Goal: Task Accomplishment & Management: Manage account settings

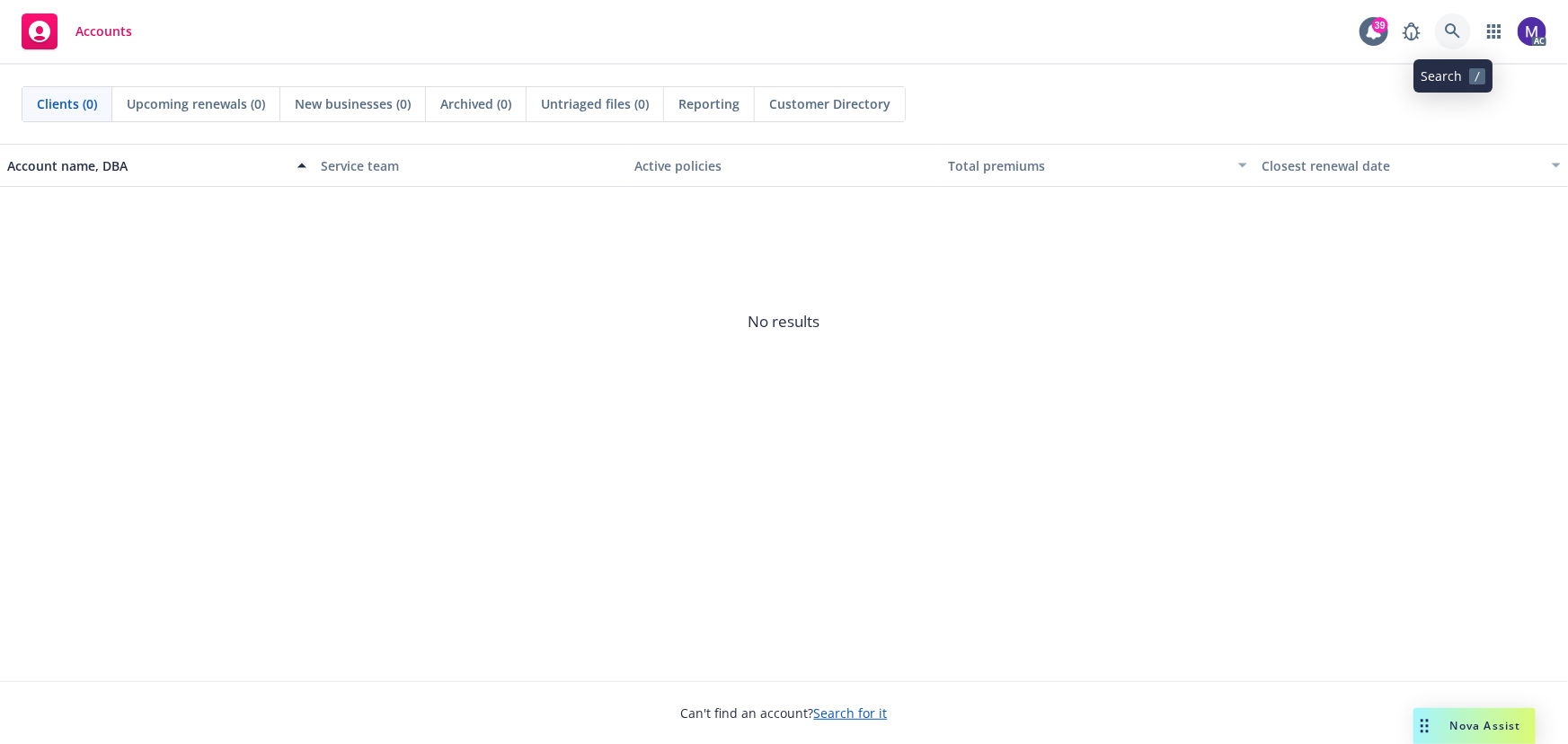
click at [1454, 24] on icon at bounding box center [1452, 31] width 15 height 15
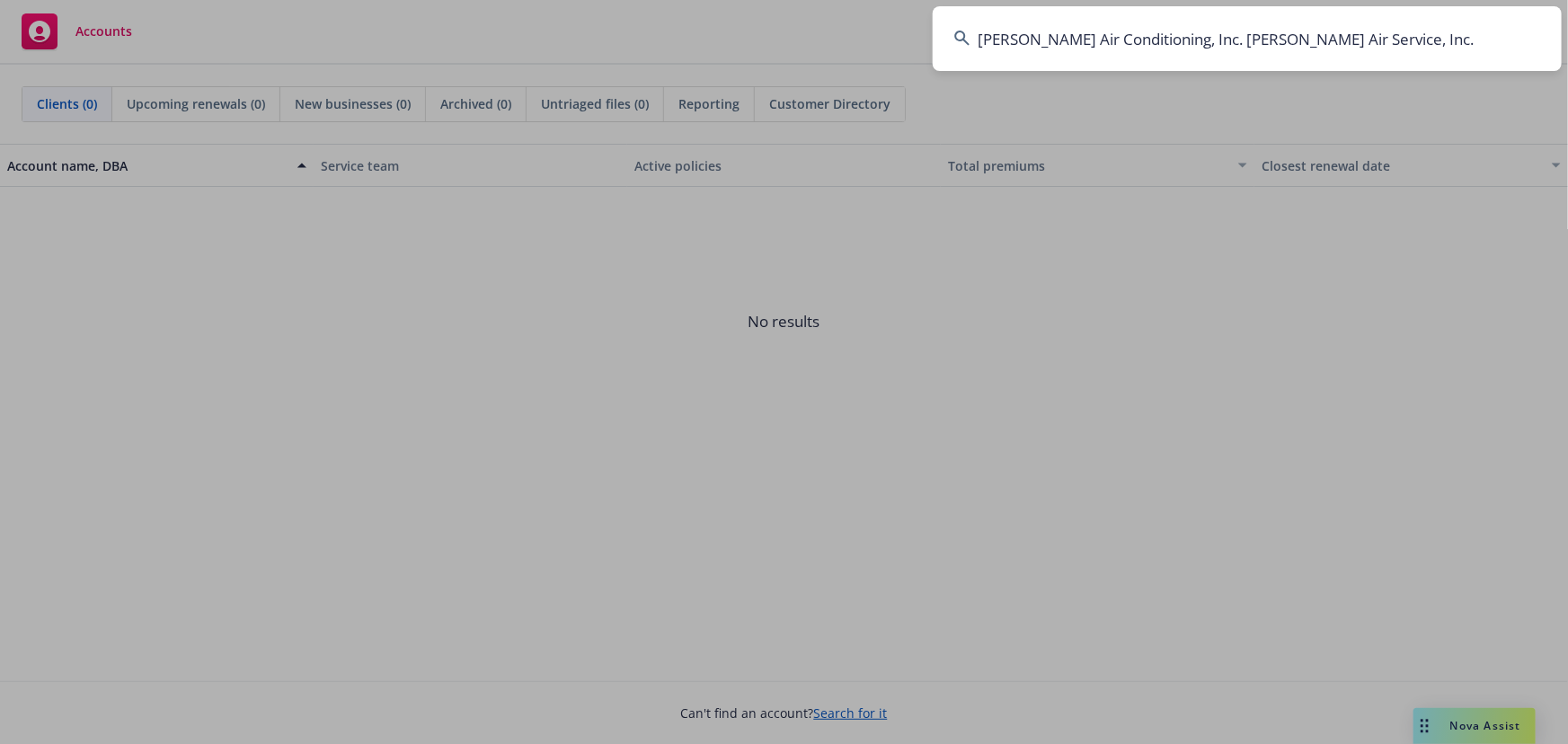
click at [1119, 44] on input "Brady Air Conditioning, Inc. Brady Air Service, Inc." at bounding box center [1247, 38] width 629 height 64
click at [1092, 44] on input "Brady Air ConditioniBrady Air Conditioning, Inc. Brady Air Service, Inc.ng, Inc…" at bounding box center [1247, 38] width 629 height 64
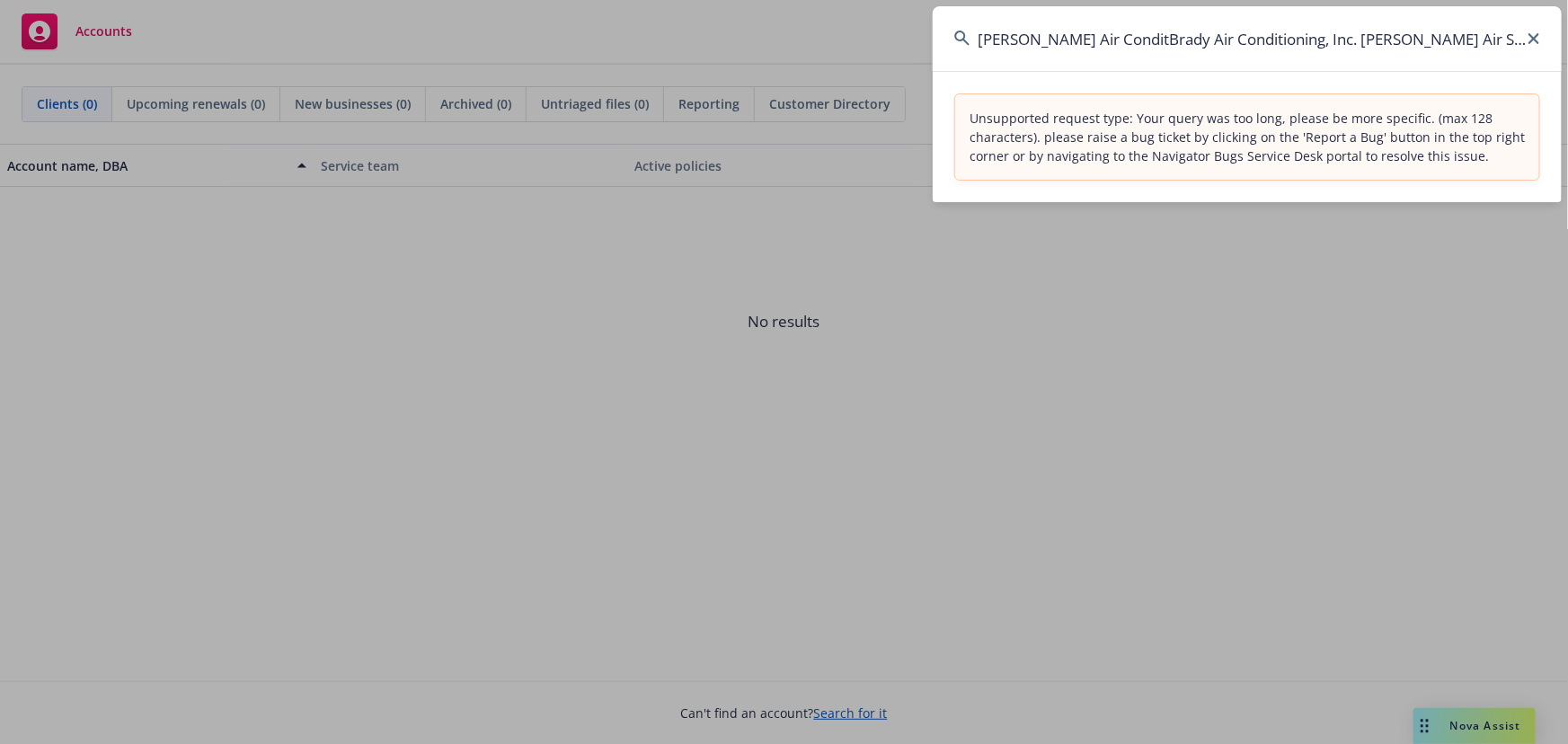
click at [1162, 39] on input "Brady Air ConditBrady Air Conditioning, Inc. Brady Air Service, Inc.ioniBrady A…" at bounding box center [1247, 38] width 629 height 64
paste input "NOT_ALLOWED"
type input "NOT_ALLOWED"
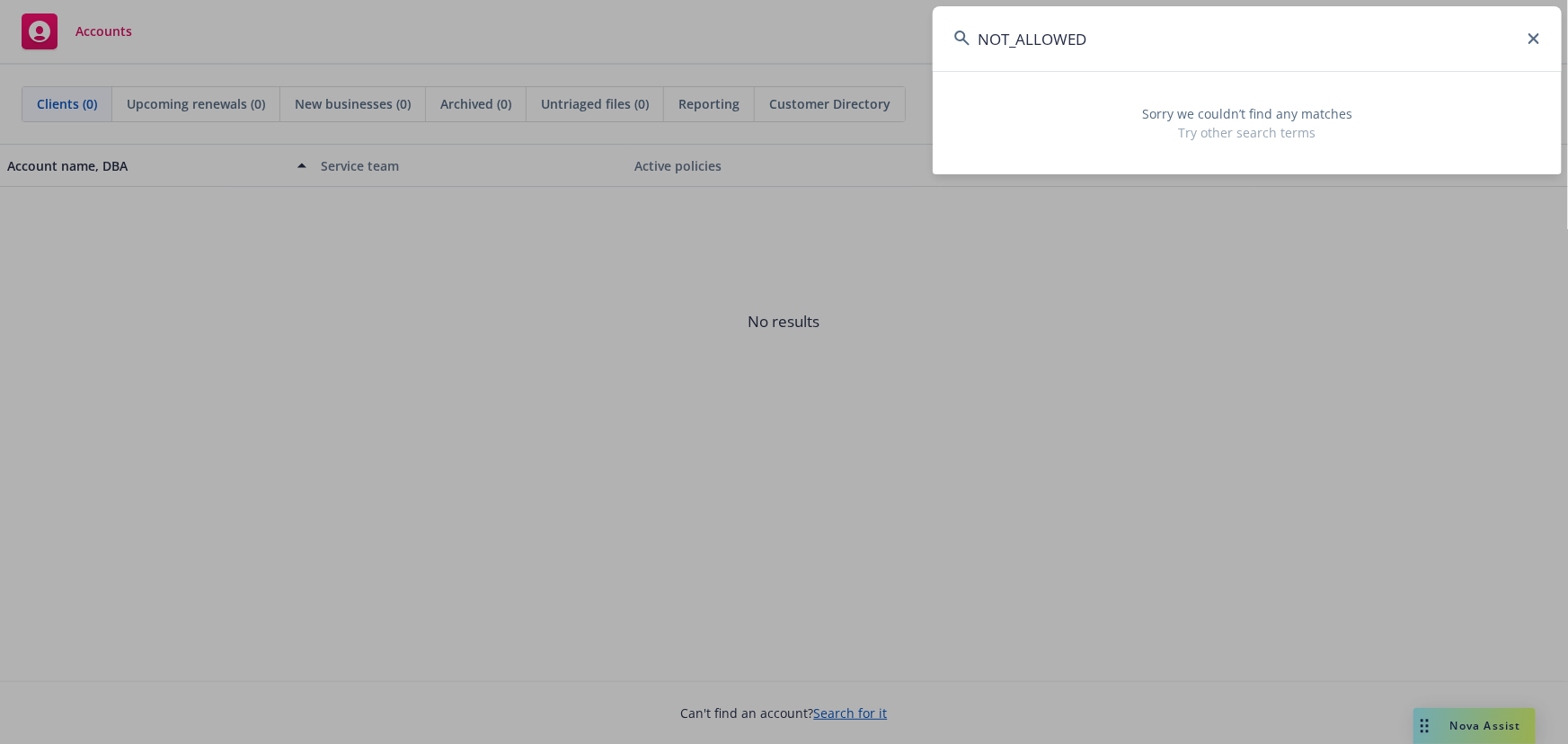
drag, startPoint x: 1095, startPoint y: 34, endPoint x: 861, endPoint y: 11, distance: 235.1
click at [861, 11] on div "NOT_ALLOWED Sorry we couldn’t find any matches Try other search terms" at bounding box center [784, 372] width 1568 height 744
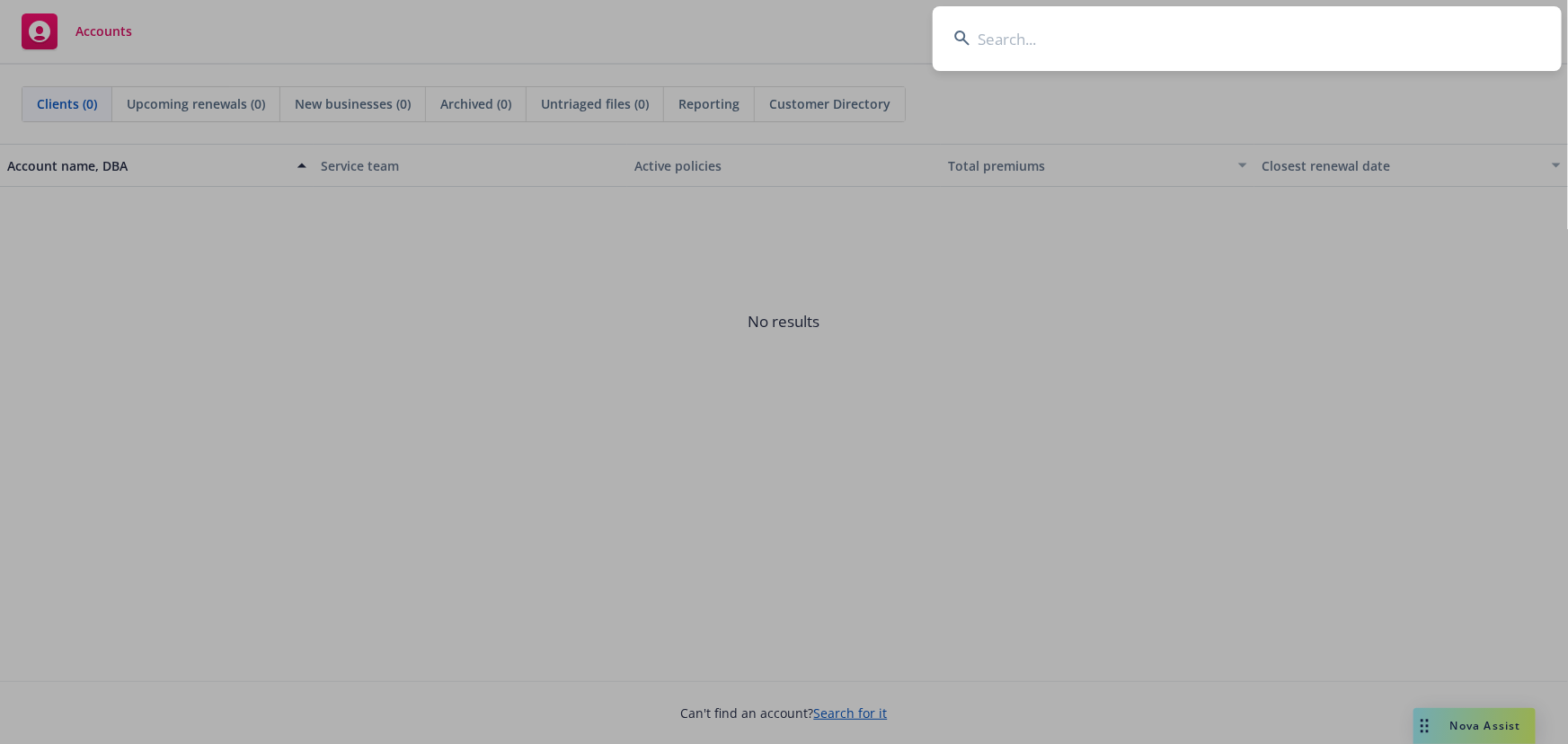
paste input "NOT_ALLOWED"
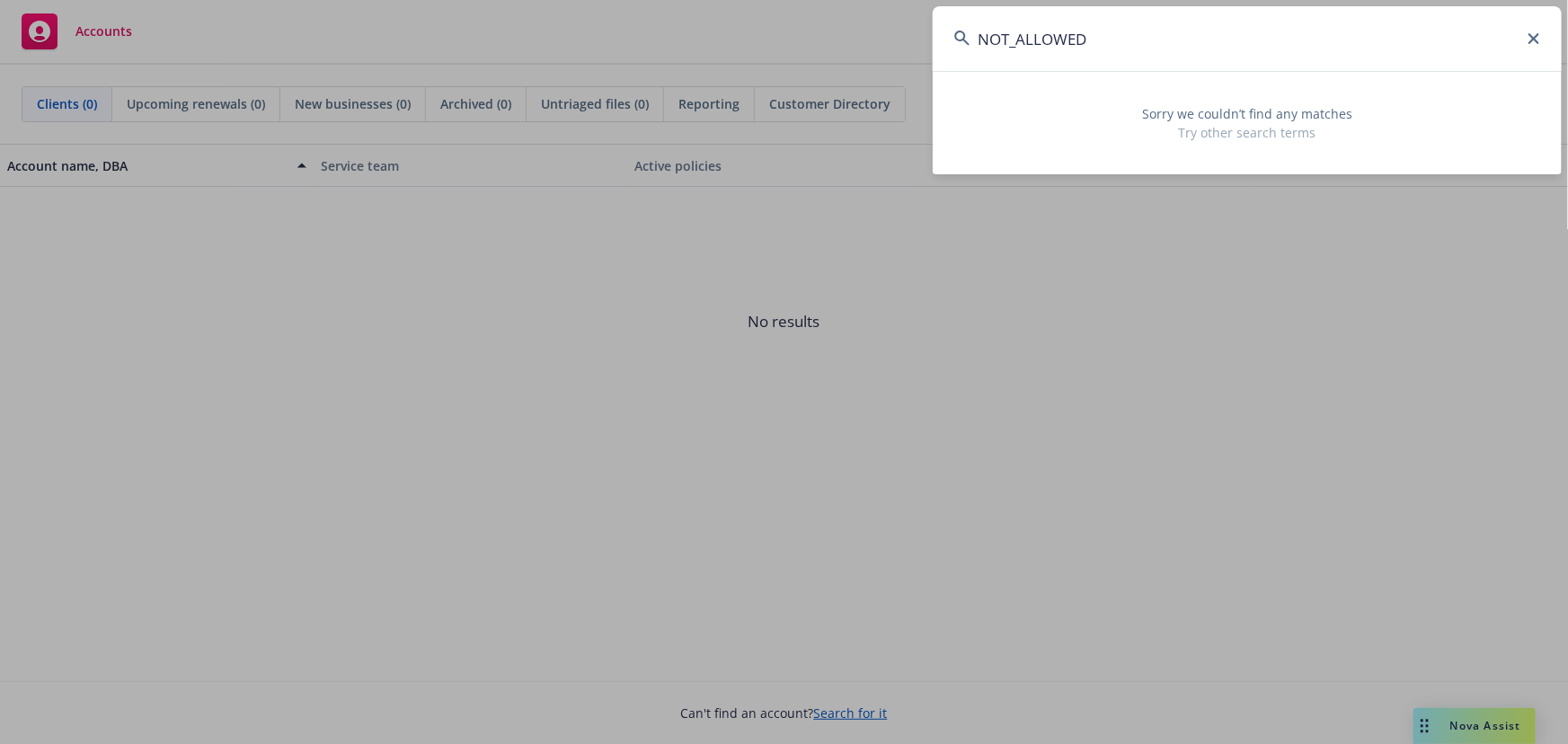
click at [1024, 36] on input "NOT_ALLOWED" at bounding box center [1247, 38] width 629 height 64
paste input "Brady Air Conditioning, Inc. Brady Air Service, Inc"
click at [1126, 48] on input "Brady Air Conditioning, Inc. Brady Air Service, Inc" at bounding box center [1247, 38] width 629 height 64
click at [1094, 38] on input "Brady Air Conditioning, Inc. Brady Air Service, Inc" at bounding box center [1247, 38] width 629 height 64
click at [1049, 45] on input "Brady Air Conditioning, Inc. Brady Air Service, Inc" at bounding box center [1247, 38] width 629 height 64
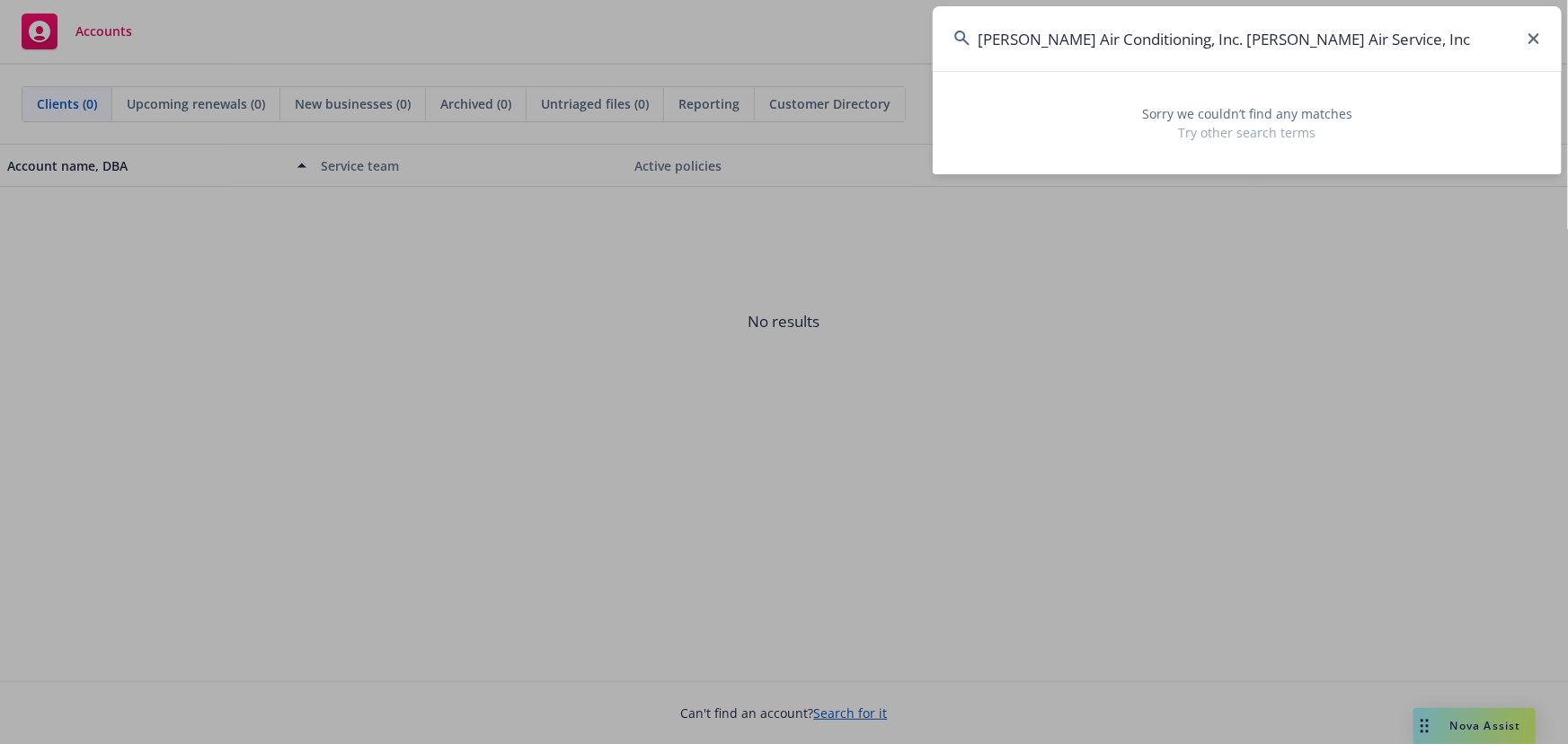
click at [1049, 45] on input "Brady Air Conditioning, Inc. Brady Air Service, Inc" at bounding box center [1247, 38] width 629 height 64
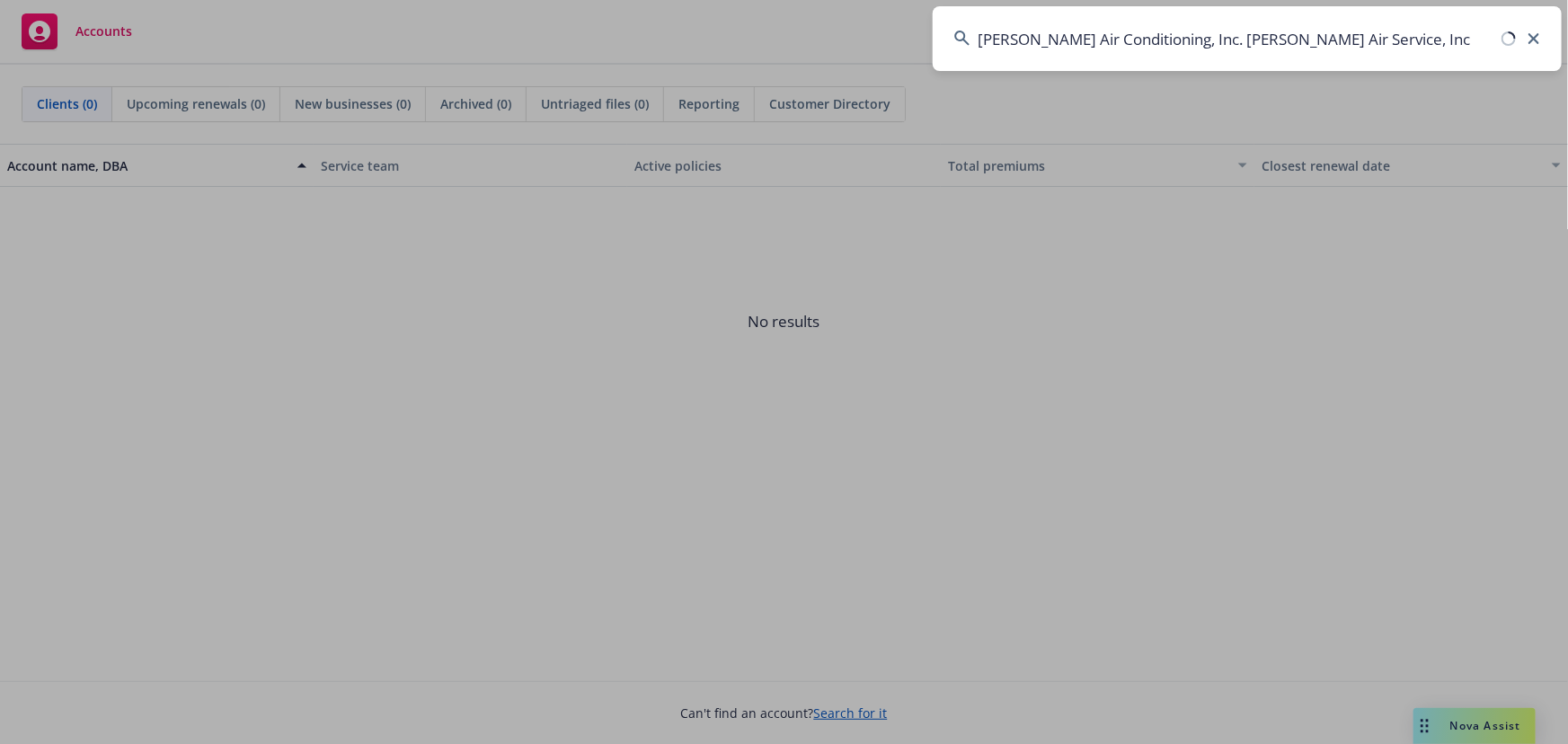
click at [1346, 34] on input "Brady Air Conditioning, Inc. Brady Air Service, Inc" at bounding box center [1247, 38] width 629 height 64
click at [1342, 41] on input "Brady Air Conditioning, Inc. Brady Air Service, Inc" at bounding box center [1247, 38] width 629 height 64
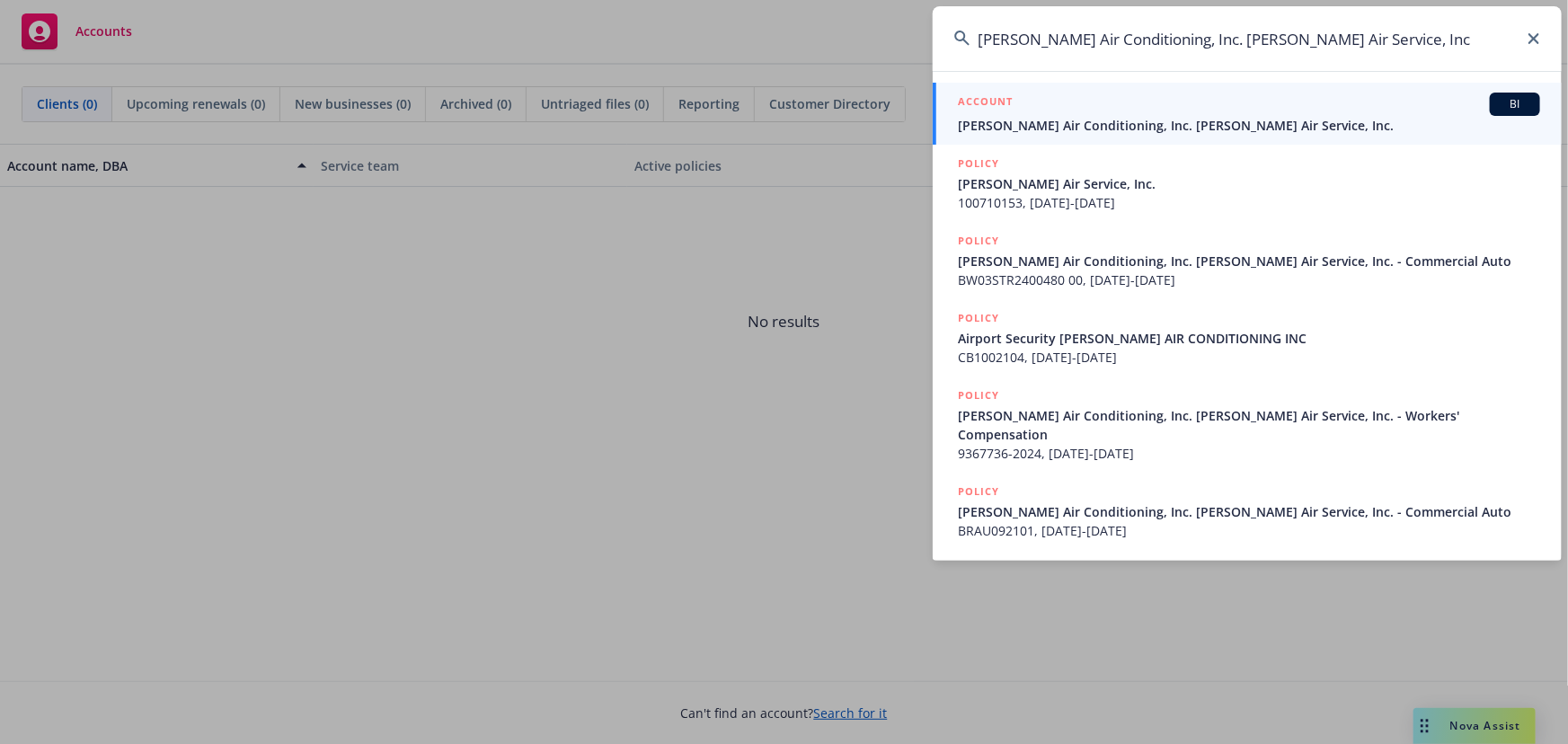
type input "Brady Air Conditioning, Inc. Brady Air Service, Inc"
click at [1177, 128] on span "Brady Air Conditioning, Inc. Brady Air Service, Inc." at bounding box center [1249, 125] width 582 height 19
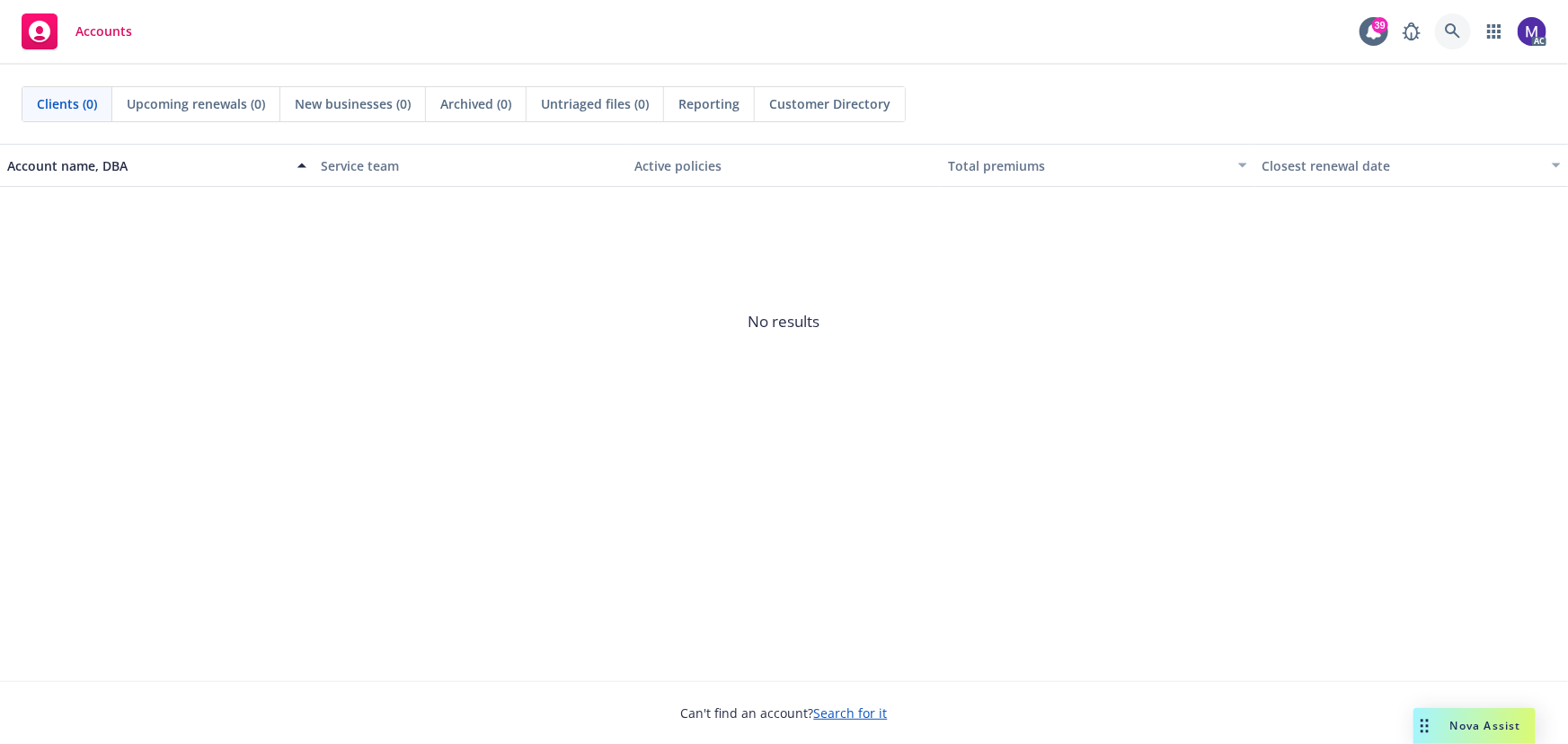
click at [1455, 31] on icon at bounding box center [1452, 31] width 15 height 15
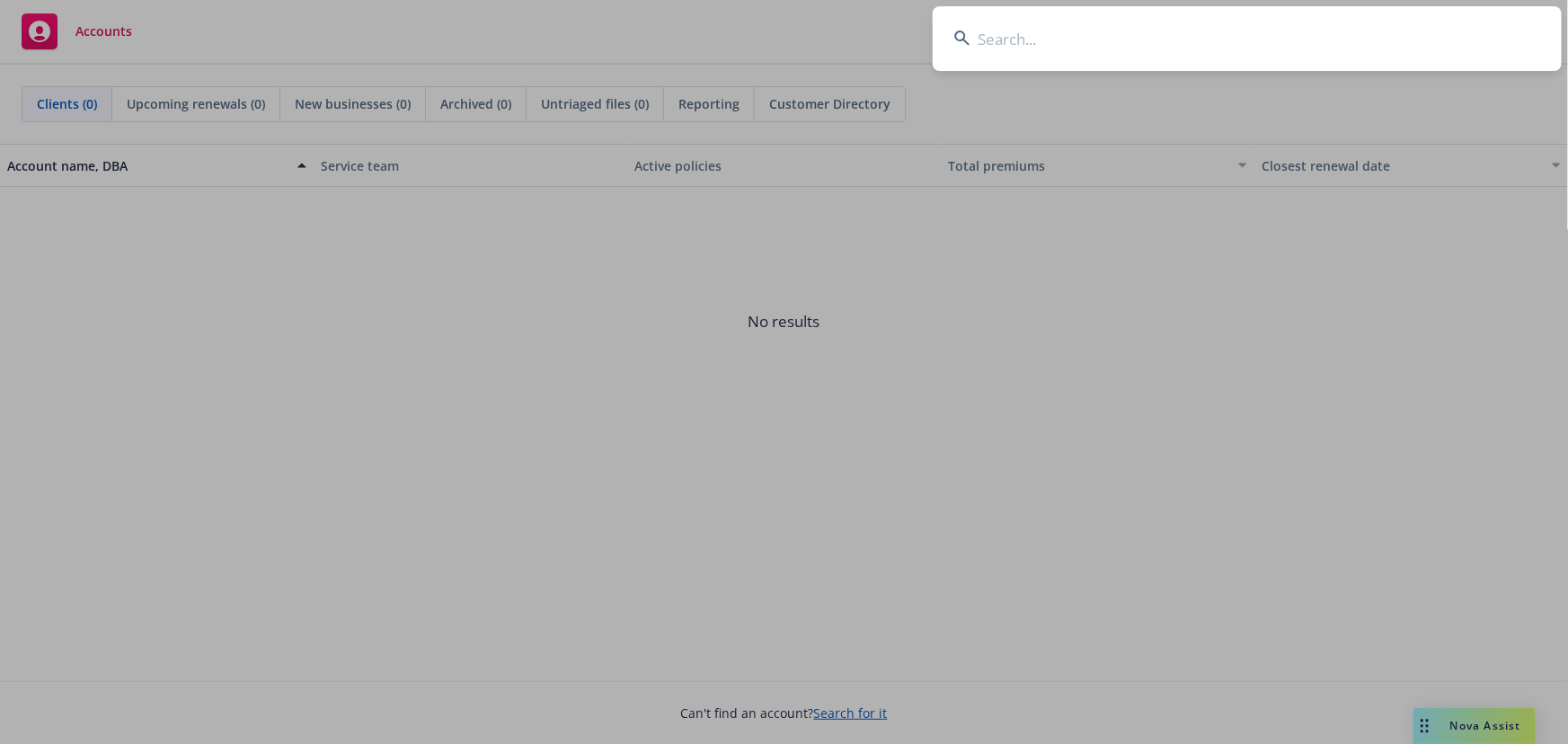
click at [1241, 48] on input at bounding box center [1247, 38] width 629 height 64
click at [1168, 50] on input "Brady Air Conditioning, Inc. Brady Air Service, Inc" at bounding box center [1247, 38] width 629 height 64
type input "Brady Air Conditioning, Inc. Brady Air Service, Inc"
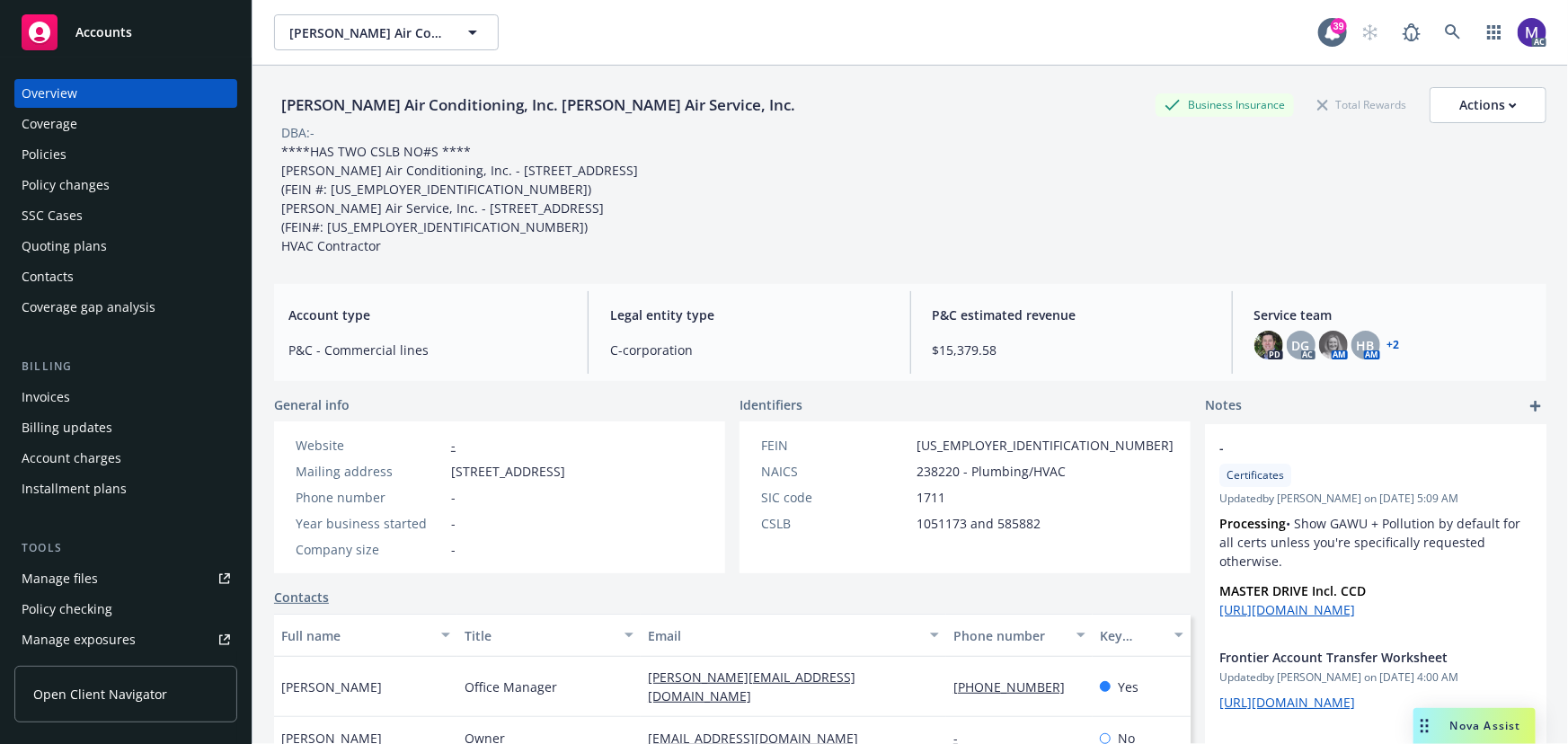
click at [79, 146] on div "Policies" at bounding box center [126, 155] width 208 height 29
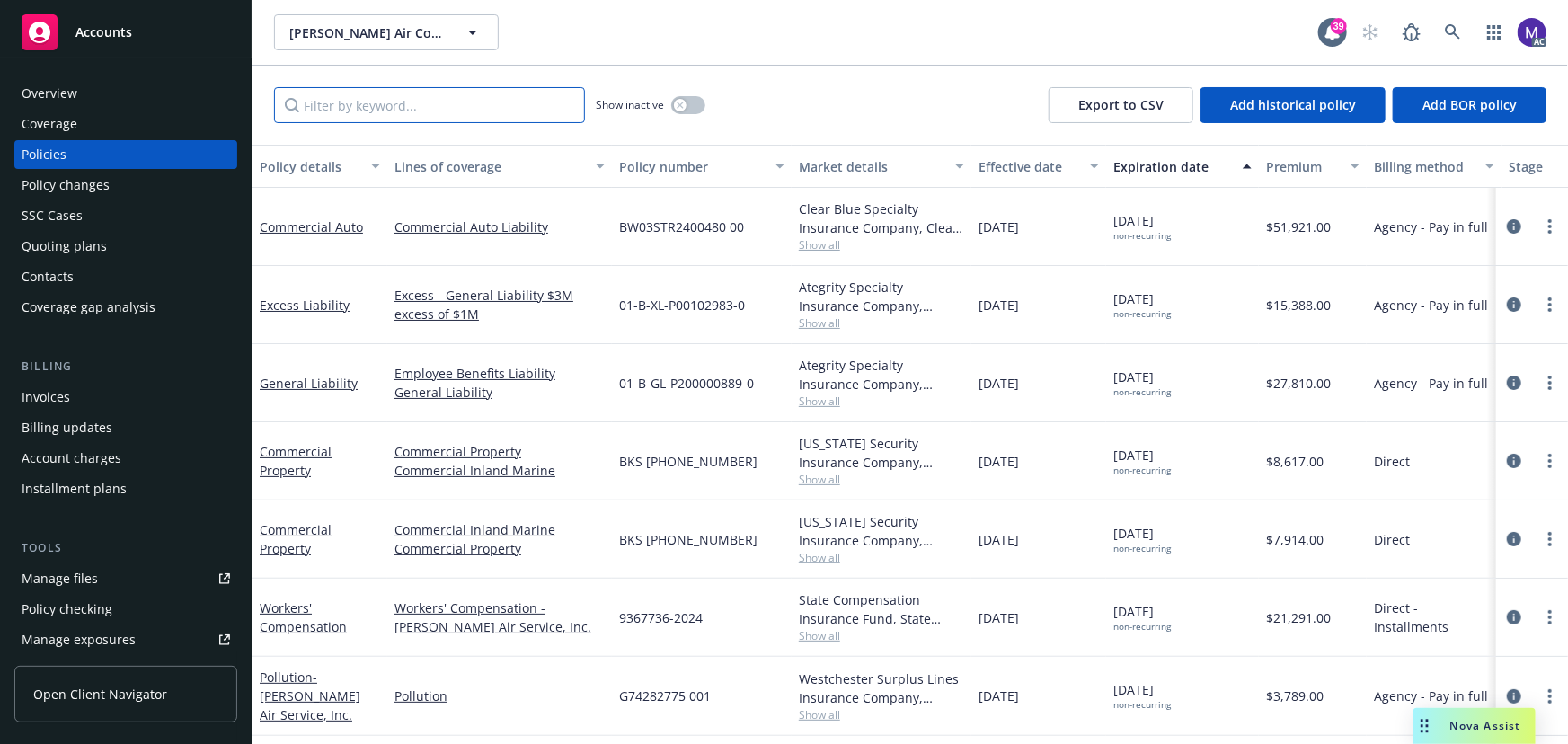
click at [391, 106] on input "Filter by keyword..." at bounding box center [430, 105] width 311 height 36
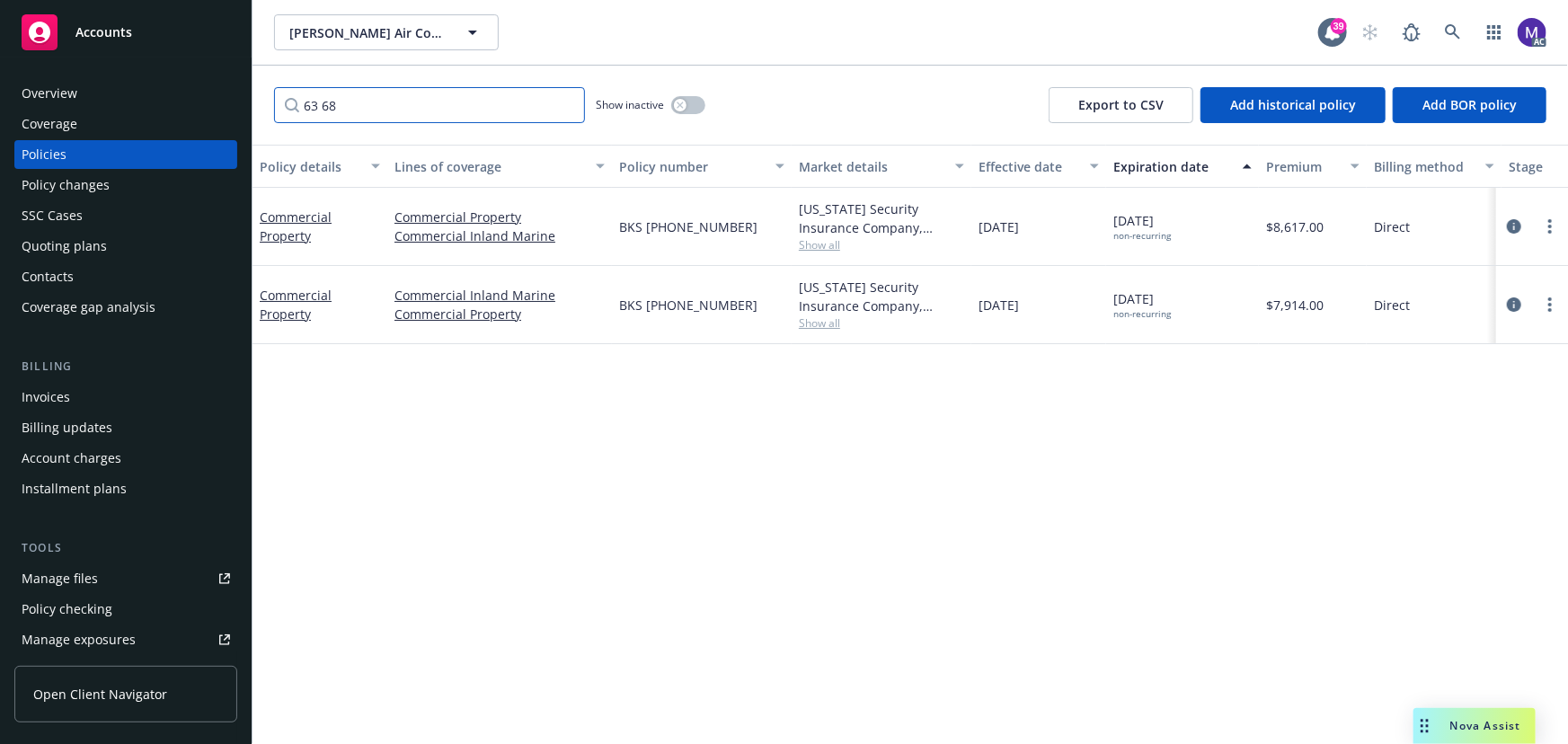
type input "63 68"
drag, startPoint x: 657, startPoint y: 313, endPoint x: 756, endPoint y: 315, distance: 99.0
click at [756, 315] on div "BKS (25) 63 68 72 25" at bounding box center [701, 305] width 179 height 78
click at [1513, 308] on icon "circleInformation" at bounding box center [1514, 304] width 15 height 15
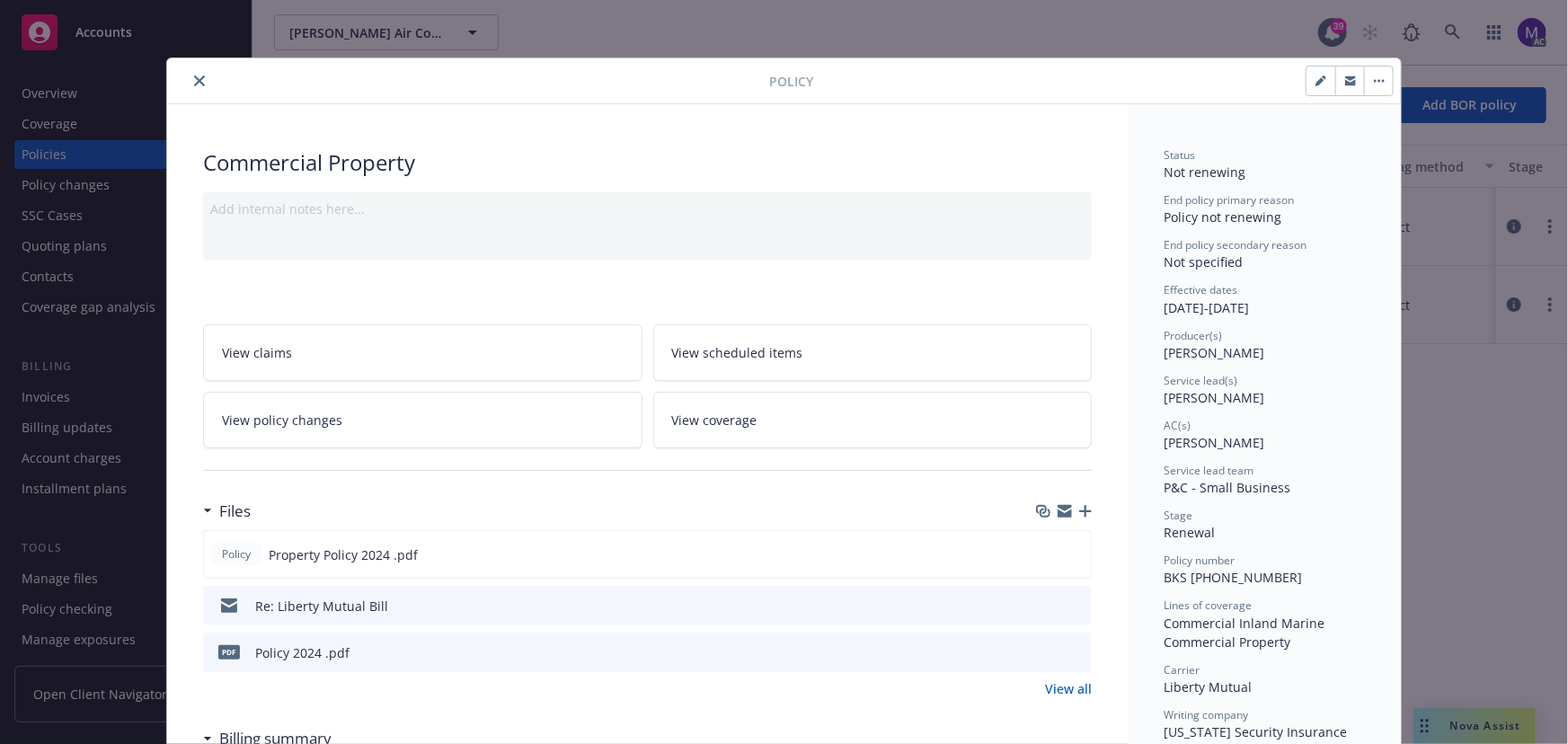
click at [340, 425] on link "View policy changes" at bounding box center [423, 420] width 440 height 56
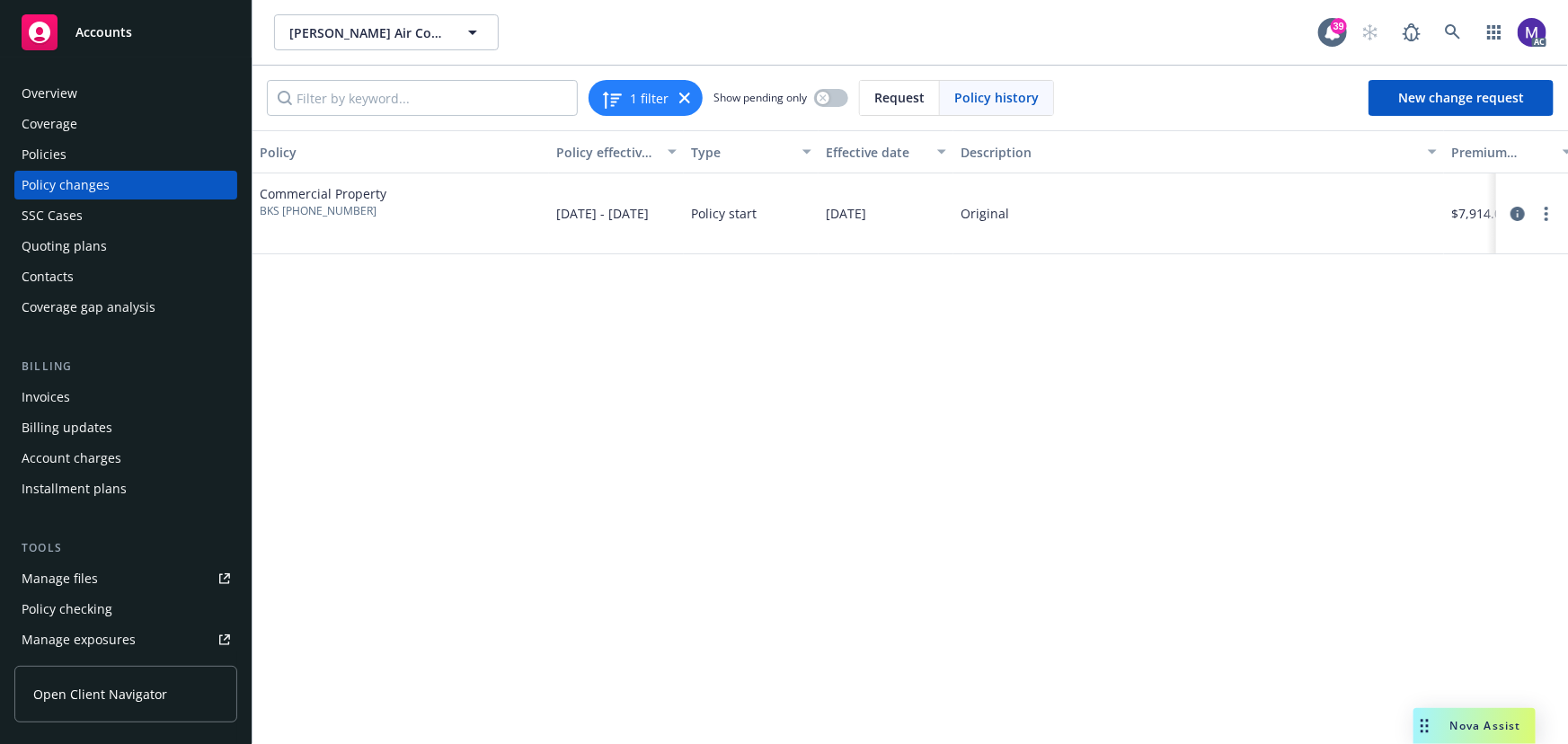
click at [87, 179] on div "Policy changes" at bounding box center [65, 184] width 88 height 29
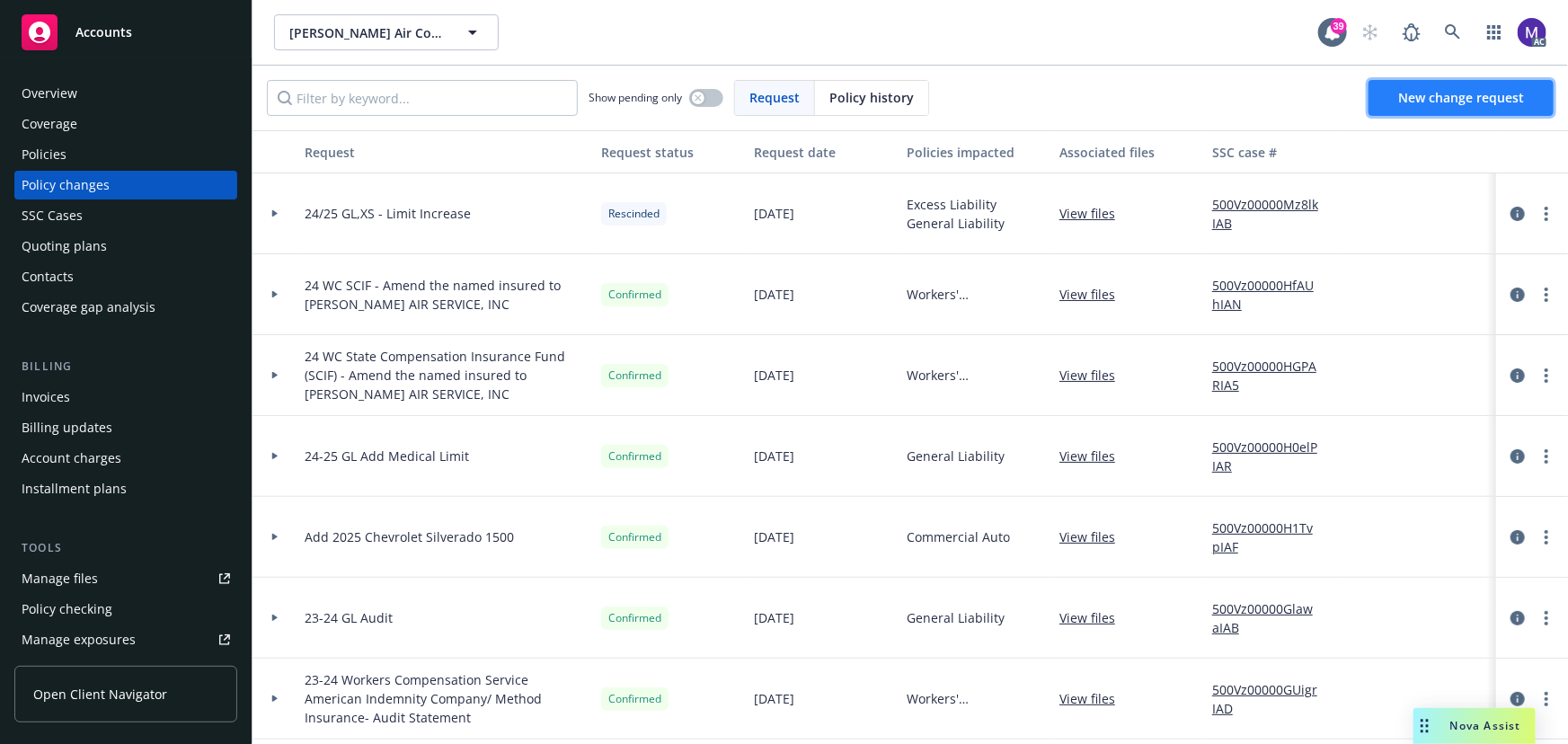
click at [1443, 107] on link "New change request" at bounding box center [1461, 98] width 185 height 36
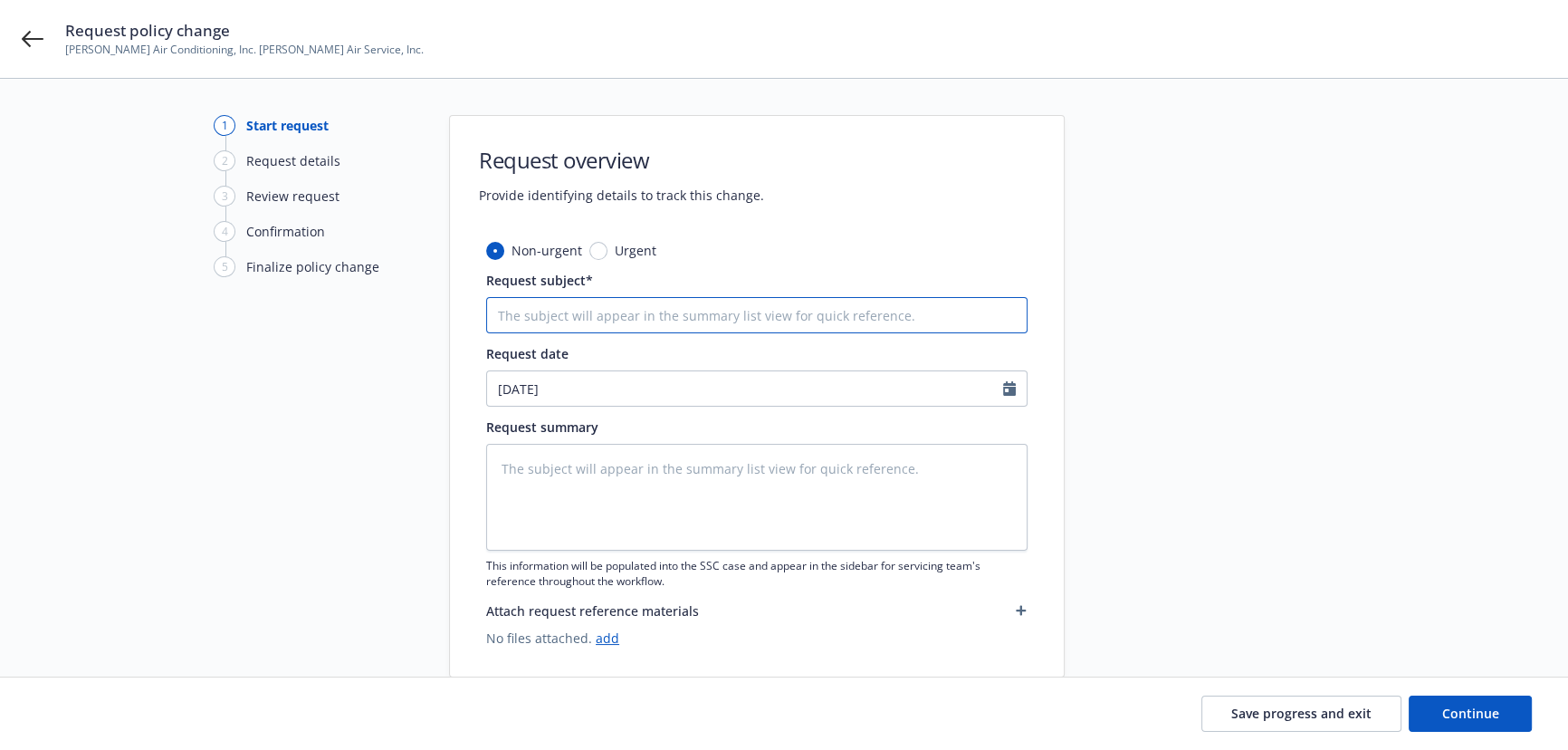
drag, startPoint x: 538, startPoint y: 316, endPoint x: 548, endPoint y: 318, distance: 10.2
click at [538, 316] on input "Request subject*" at bounding box center [757, 316] width 542 height 36
type textarea "x"
type input "2"
type textarea "x"
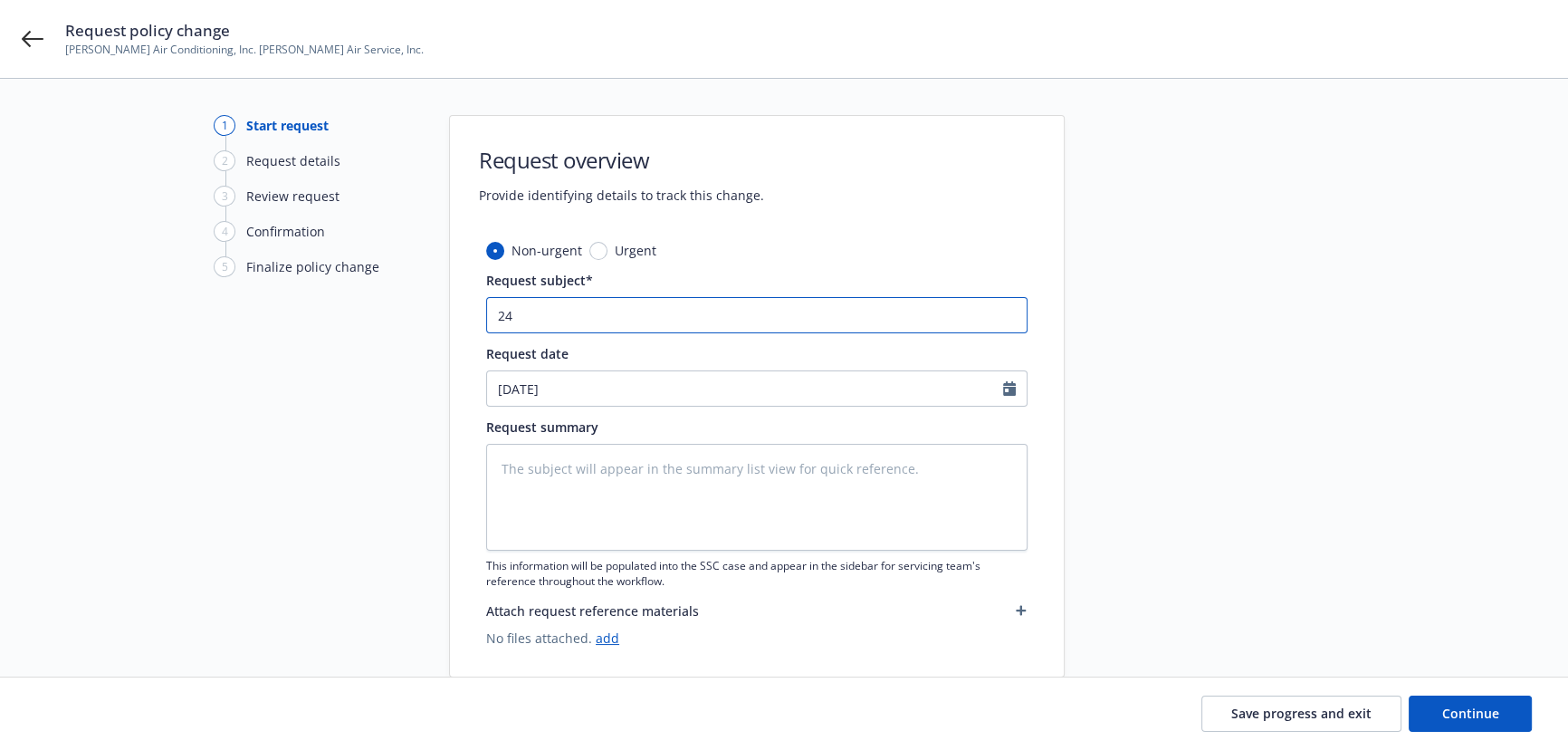
type input "24"
type textarea "x"
type input "24 P"
type textarea "x"
type input "24 Pr"
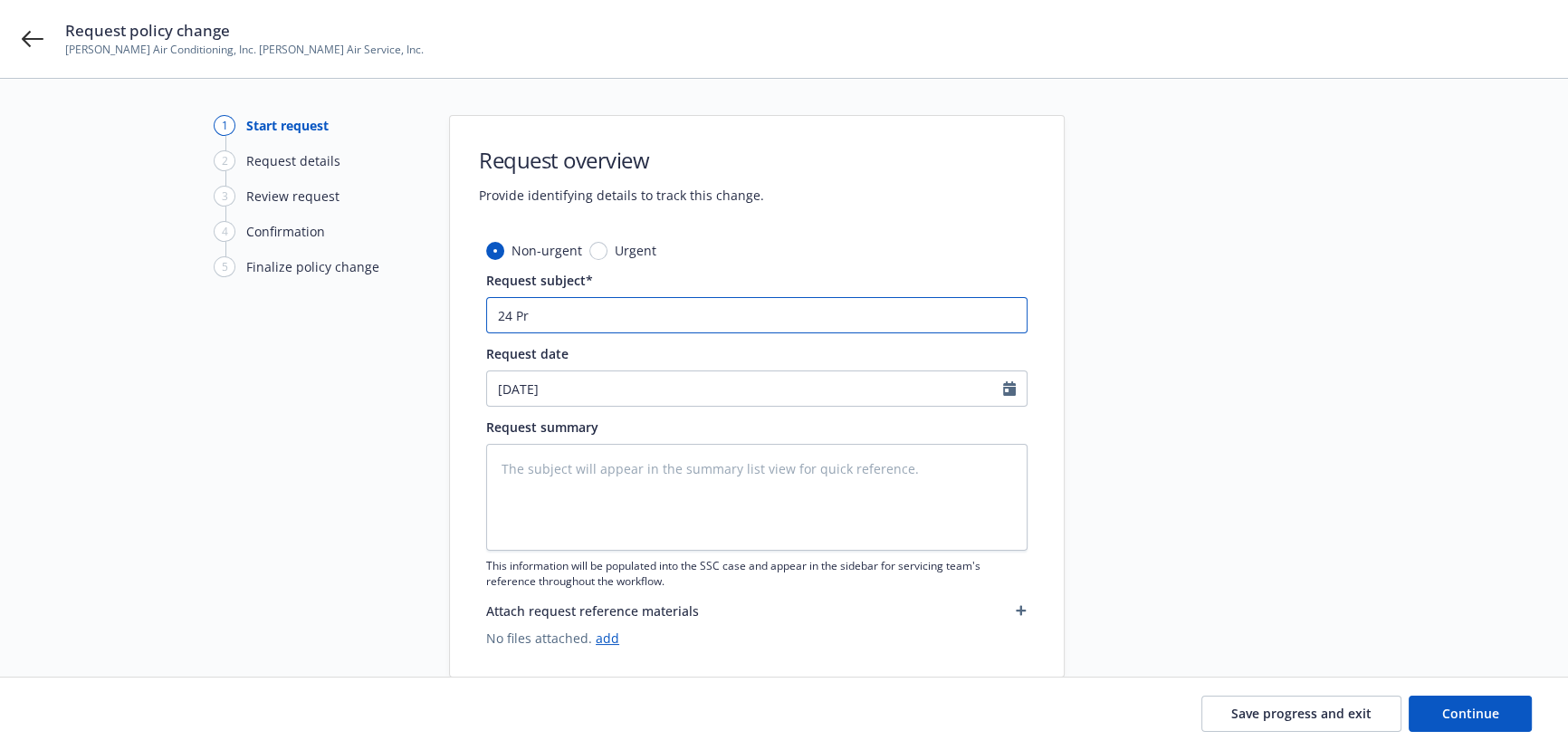
type textarea "x"
type input "24 Pro"
type textarea "x"
type input "24 Prop"
type textarea "x"
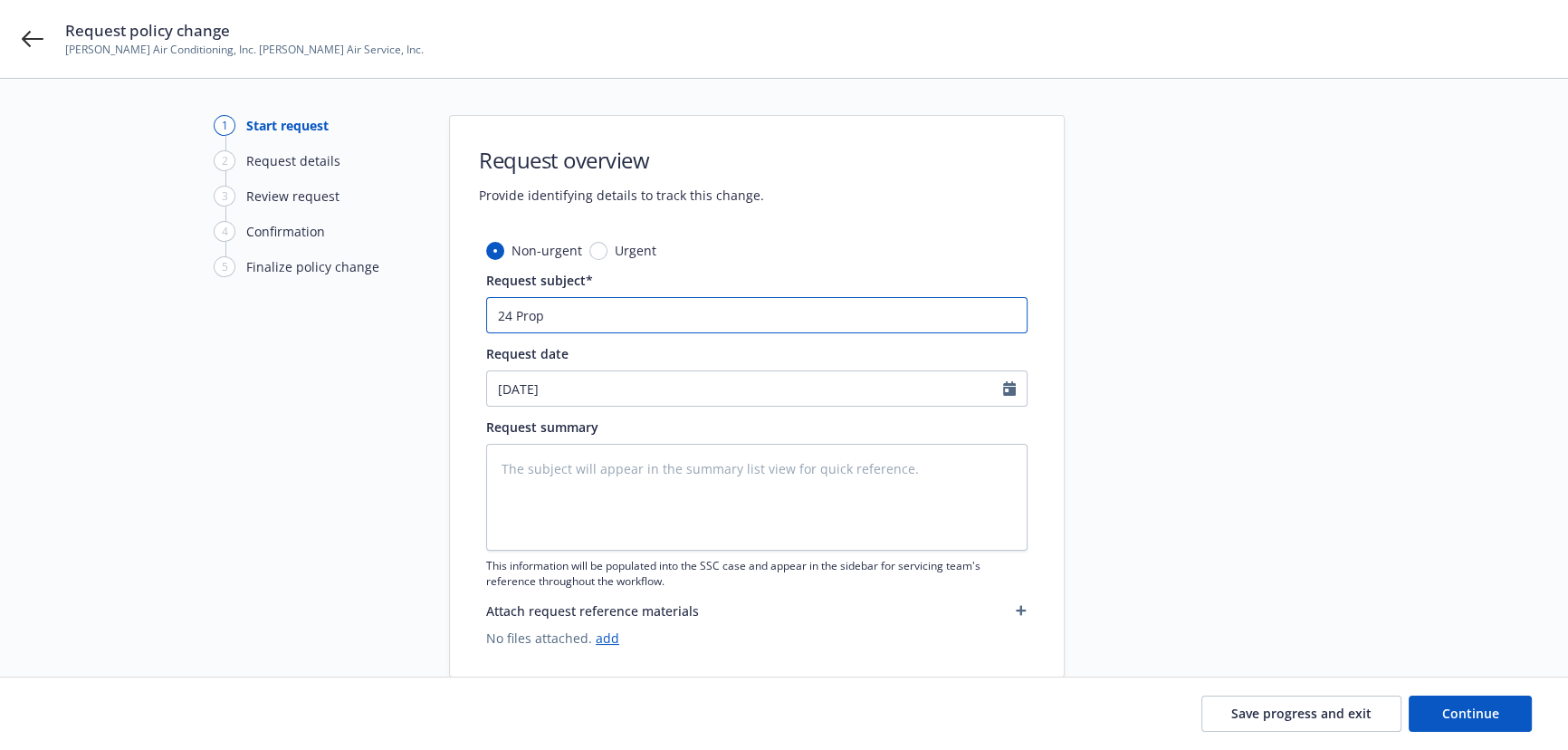
type input "24 Prope"
type textarea "x"
type input "24 Proper"
type textarea "x"
type input "24 Propert"
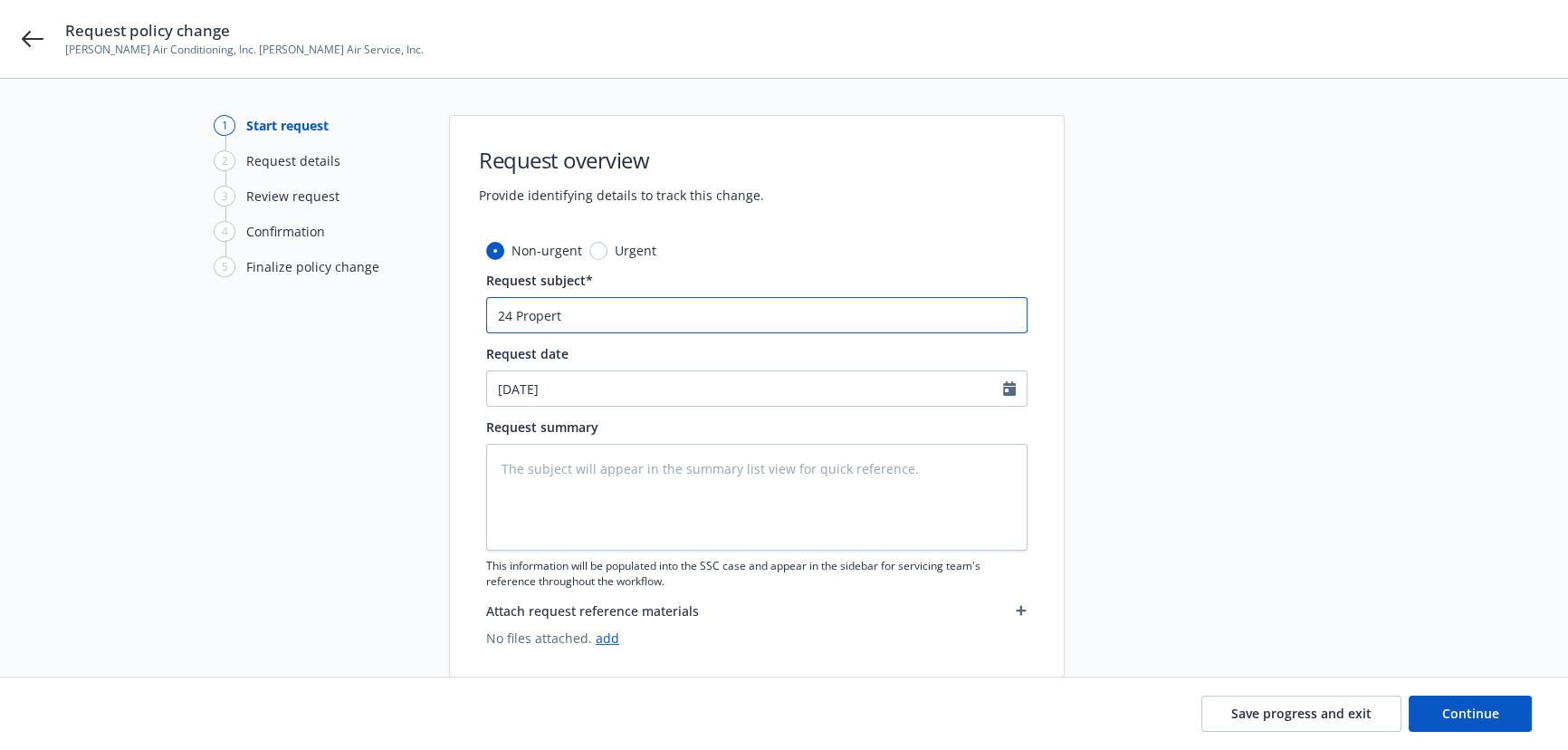
type textarea "x"
type input "24 Property"
type textarea "x"
paste input "Liberty Mutual"
type input "24 Property Liberty Mutual"
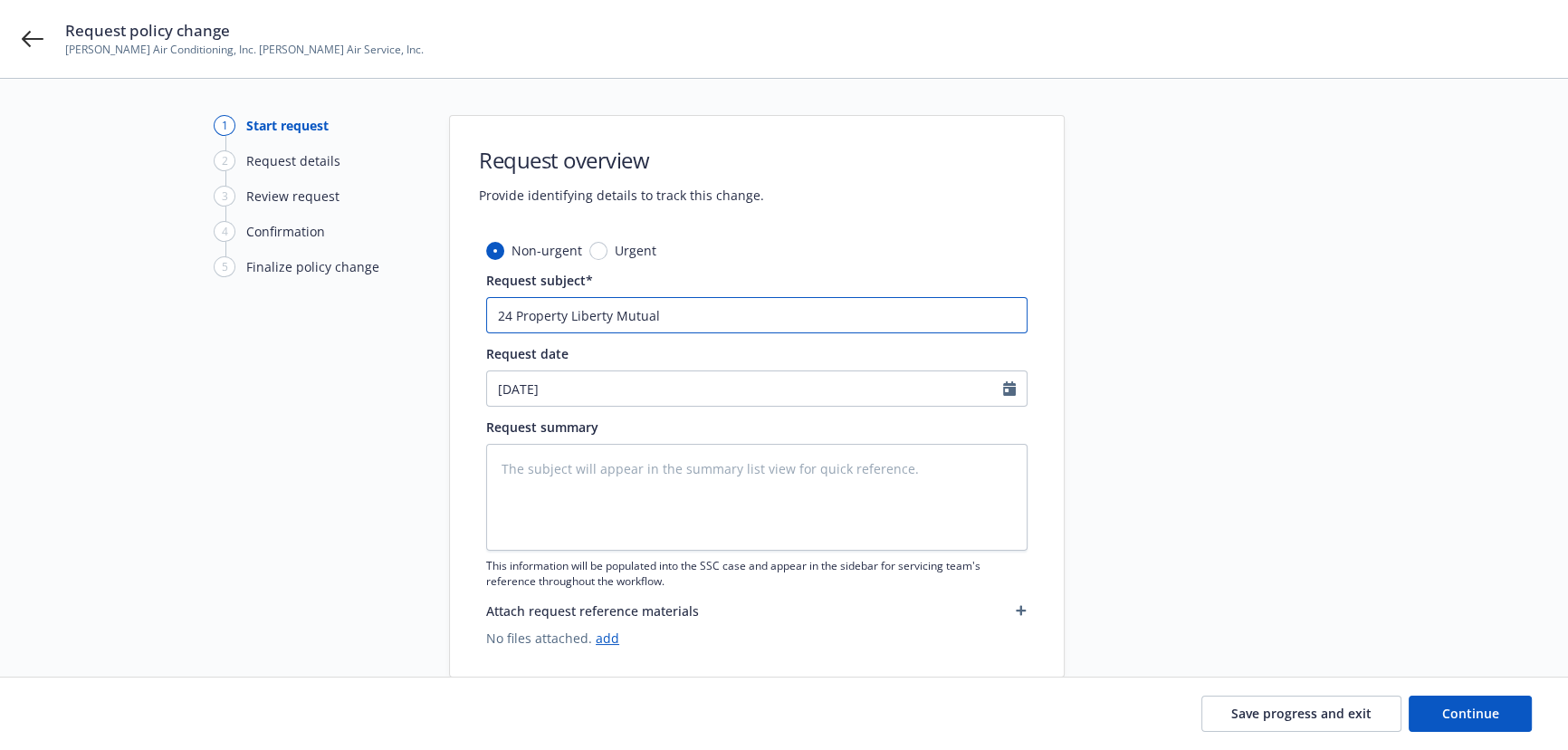
type textarea "x"
type input "24 Property Liberty Mutual"
type textarea "x"
type input "24 Property Liberty Mutual -"
type textarea "x"
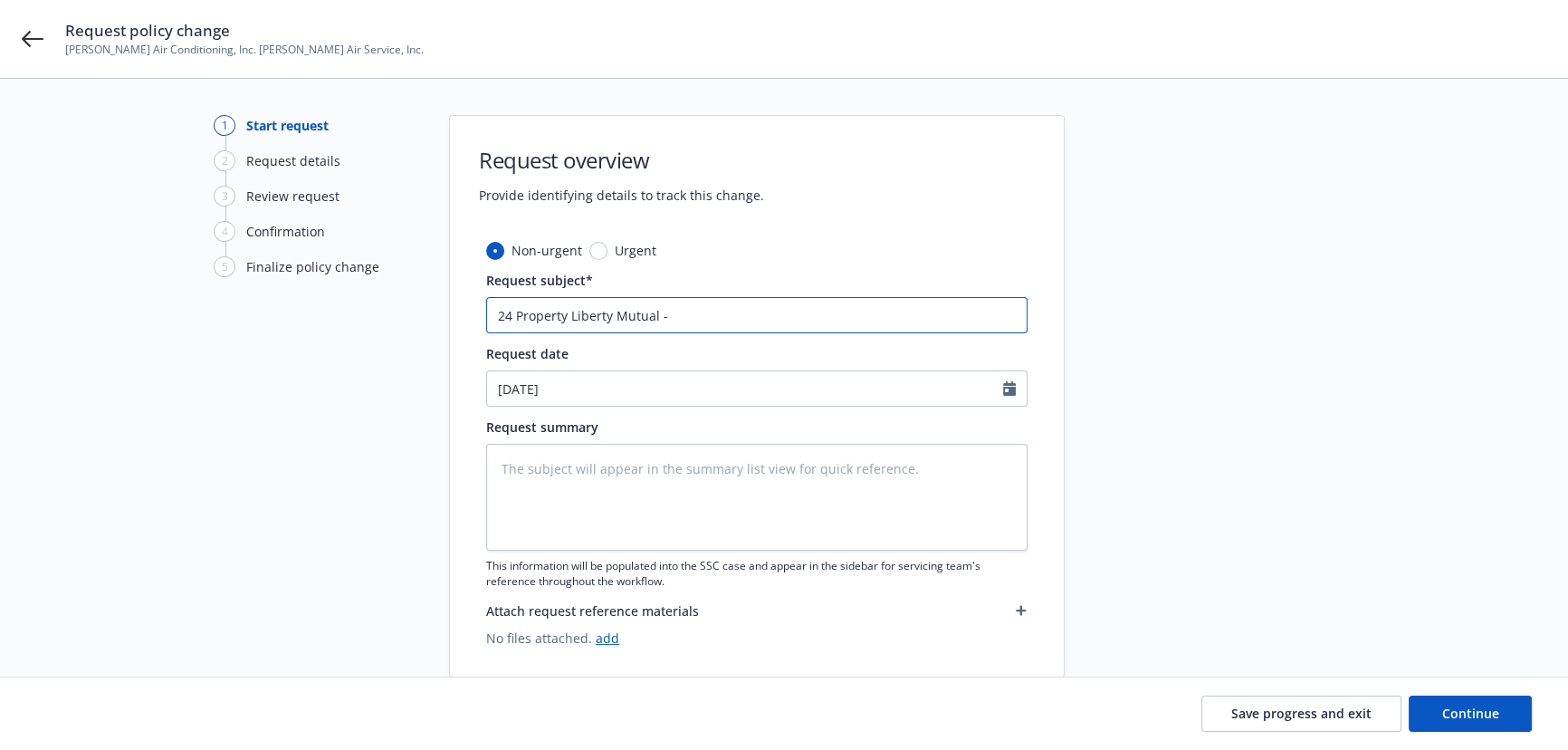
type input "24 Property Liberty Mutual -"
type textarea "x"
type input "24 Property Liberty Mutual - A"
type textarea "x"
type input "24 Property Liberty Mutual - Ad"
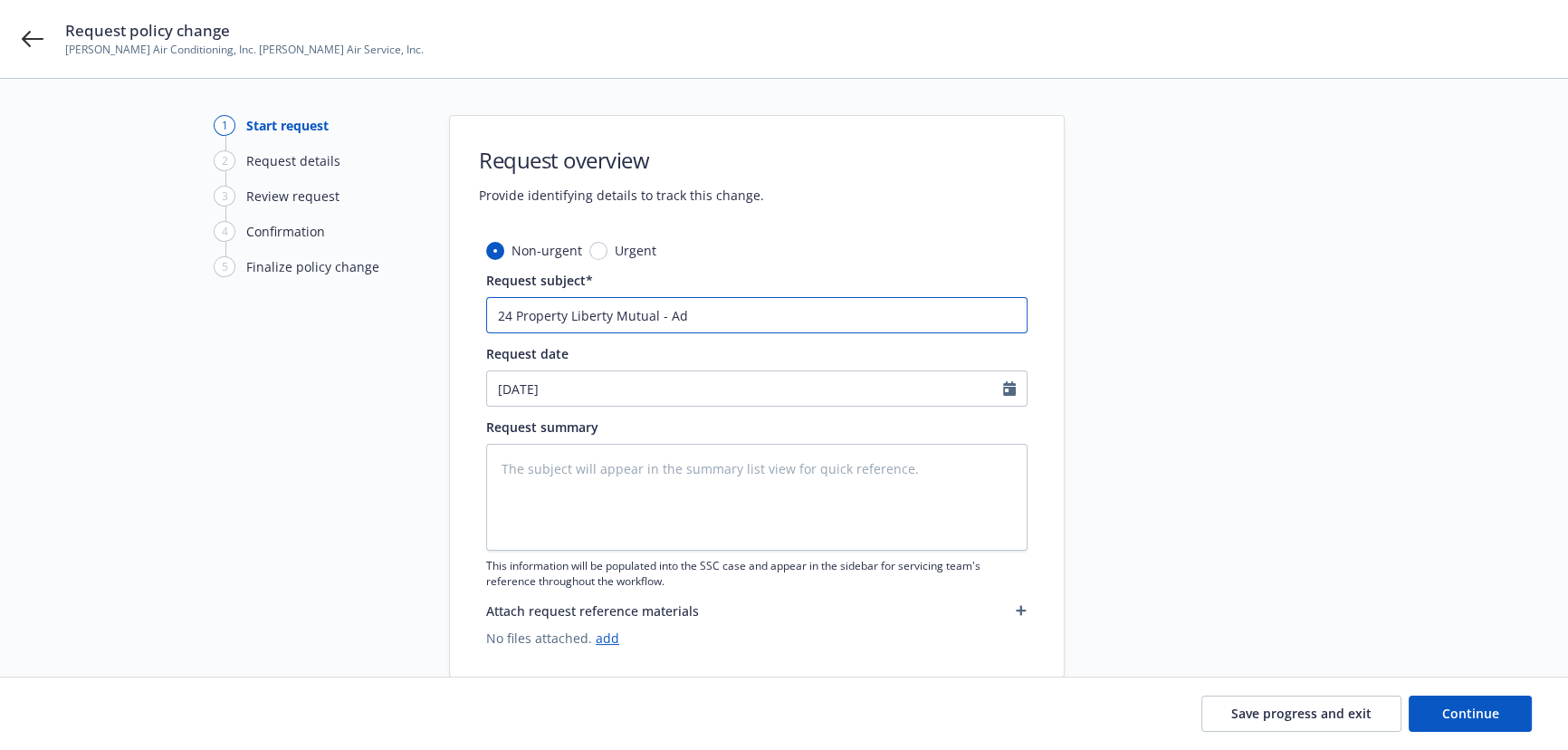
type textarea "x"
type input "24 Property Liberty Mutual - Add"
type textarea "x"
type input "24 Property Liberty Mutual - Add"
click at [622, 476] on textarea at bounding box center [757, 497] width 542 height 107
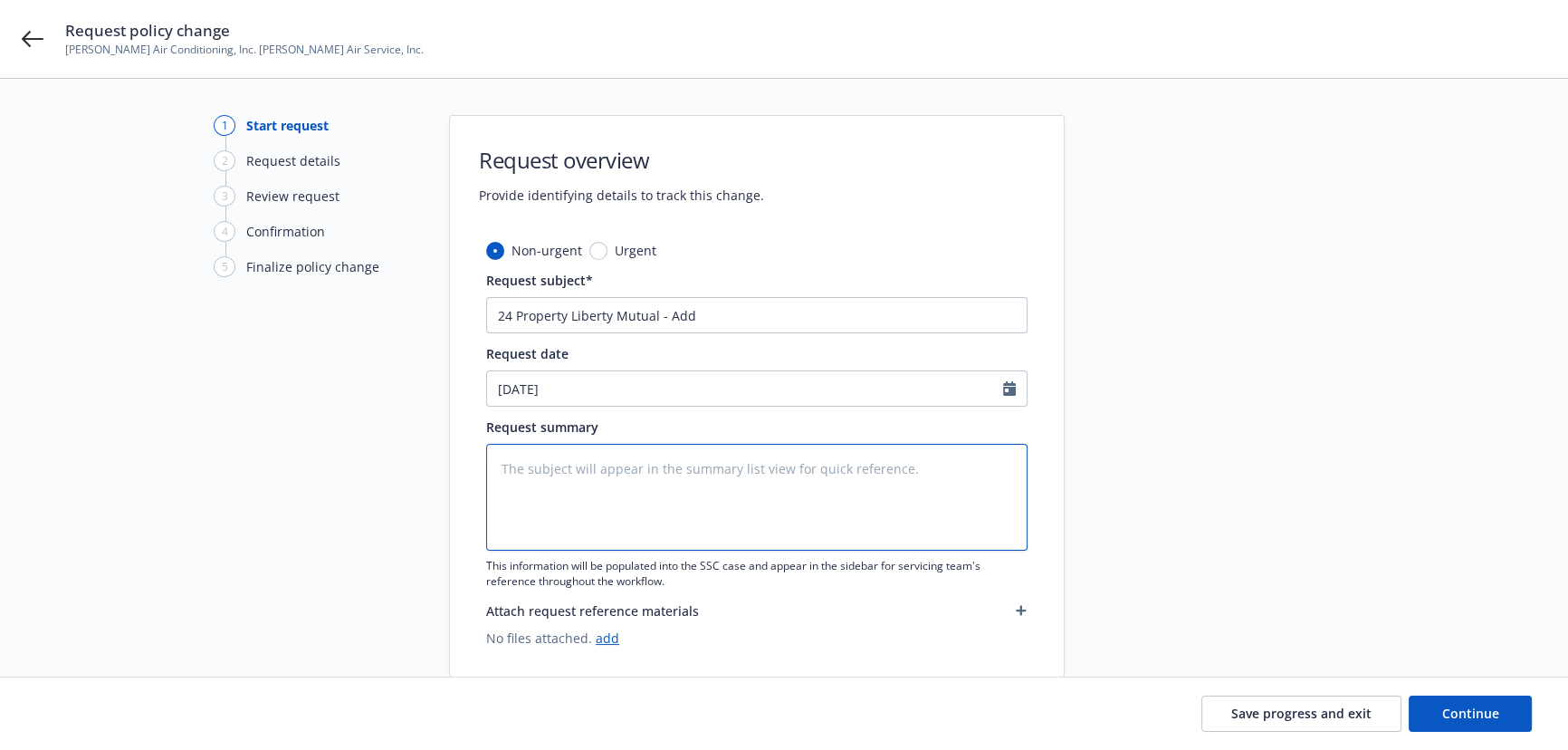
paste textarea "AGENT OF SERVICE IS ADDED ON BEHALF OF DIGITAL INSURANCE LLC EFFECTIVE 08/27/20…"
type textarea "AGENT OF SERVICE IS ADDED ON BEHALF OF DIGITAL INSURANCE LLC EFFECTIVE 08/27/20…"
type textarea "x"
click at [598, 493] on textarea "AGENT OF SERVICE IS ADDED ON BEHALF OF DIGITAL INSURANCE LLC EFFECTIVE 08/27/20…" at bounding box center [757, 497] width 542 height 107
type textarea "AGENT OF SERVICE IS ADDED ON BEHALF OF DIGITAL INSURANCE LLC EFFECTIVE 08/27/20…"
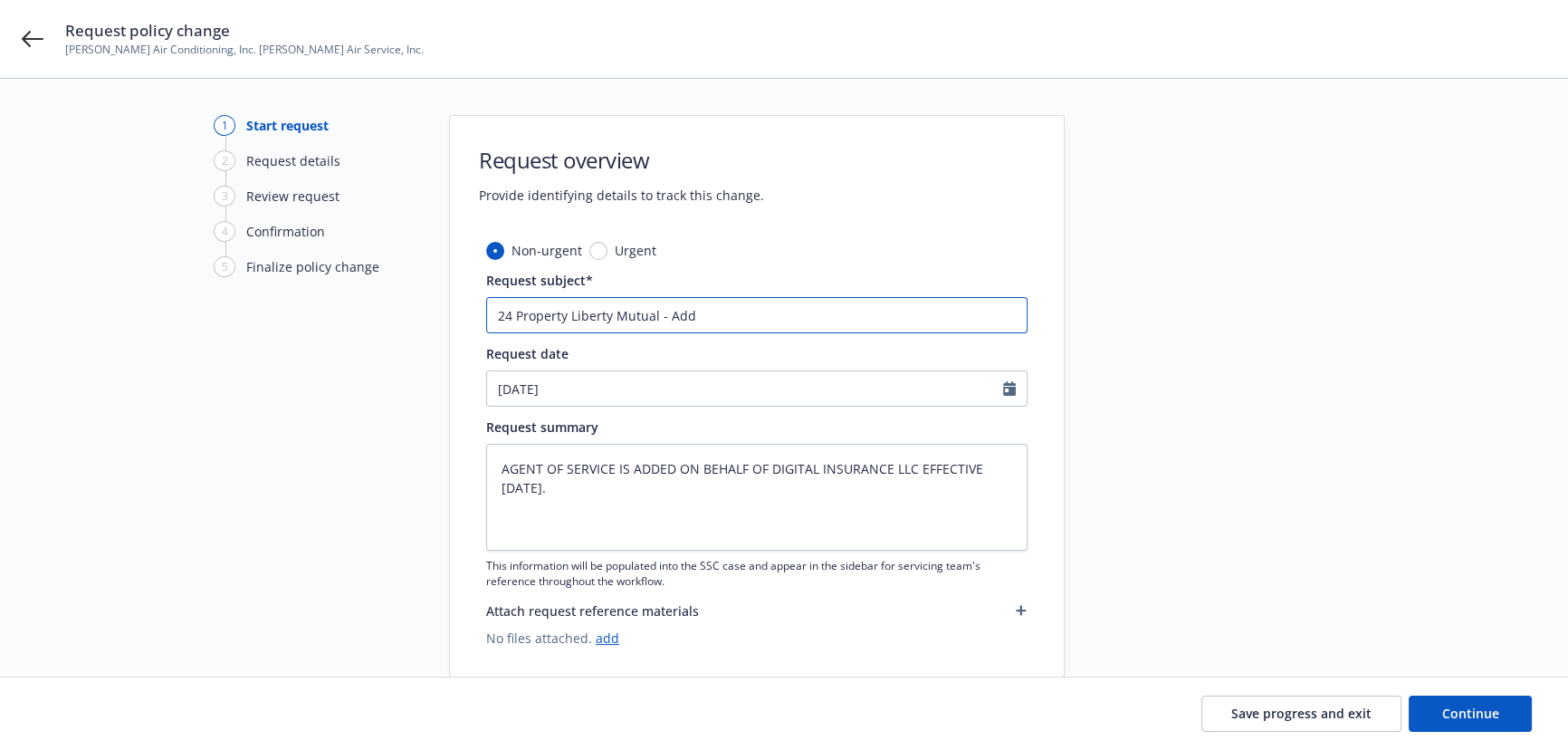
click at [735, 318] on input "24 Property Liberty Mutual - Add" at bounding box center [757, 316] width 542 height 36
type textarea "x"
type input "24 Property Liberty Mutual - Add A"
type textarea "x"
type input "24 Property Liberty Mutual - Add Ag"
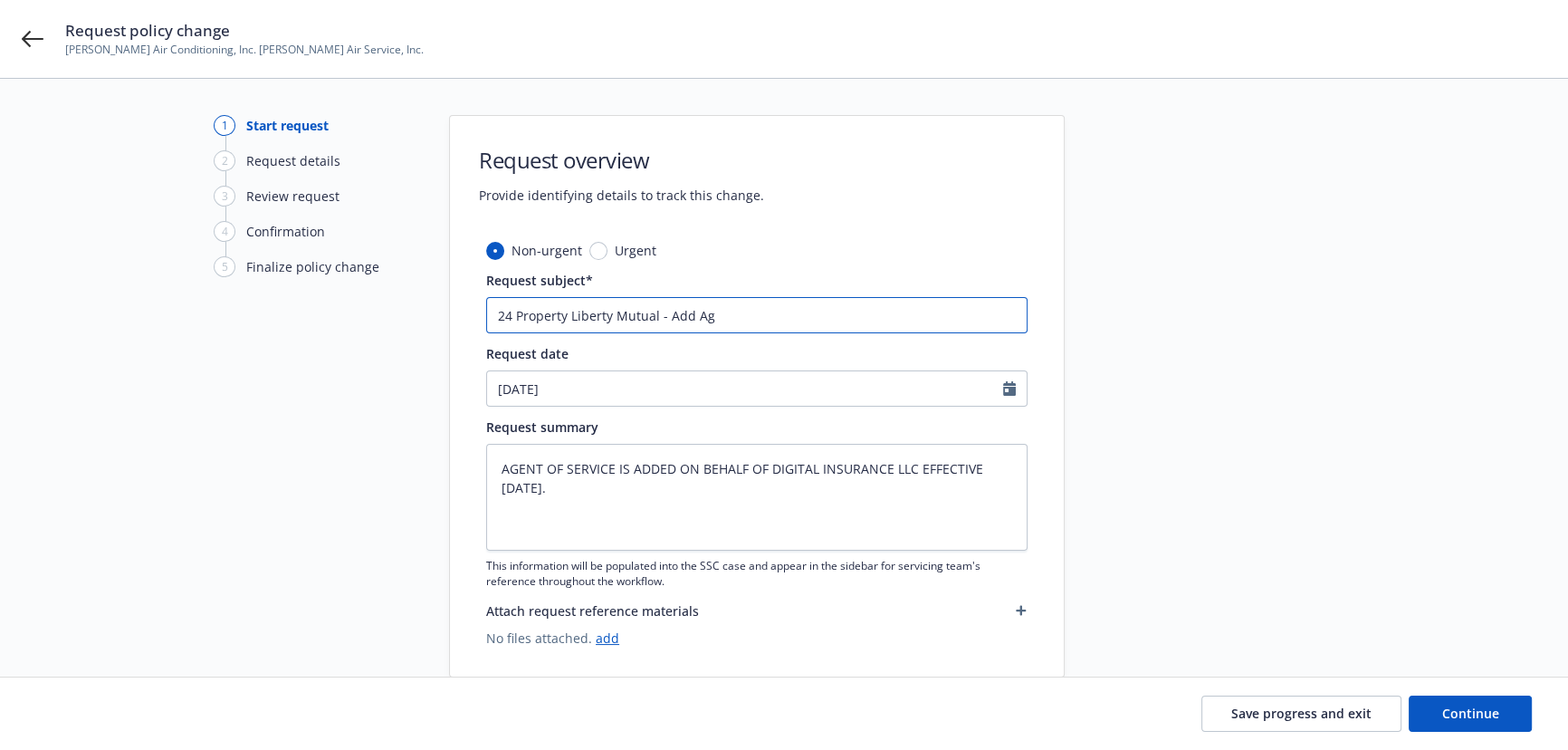
type textarea "x"
type input "24 Property Liberty Mutual - Add Agen"
type textarea "x"
type input "24 Property Liberty Mutual - Add Agent"
type textarea "x"
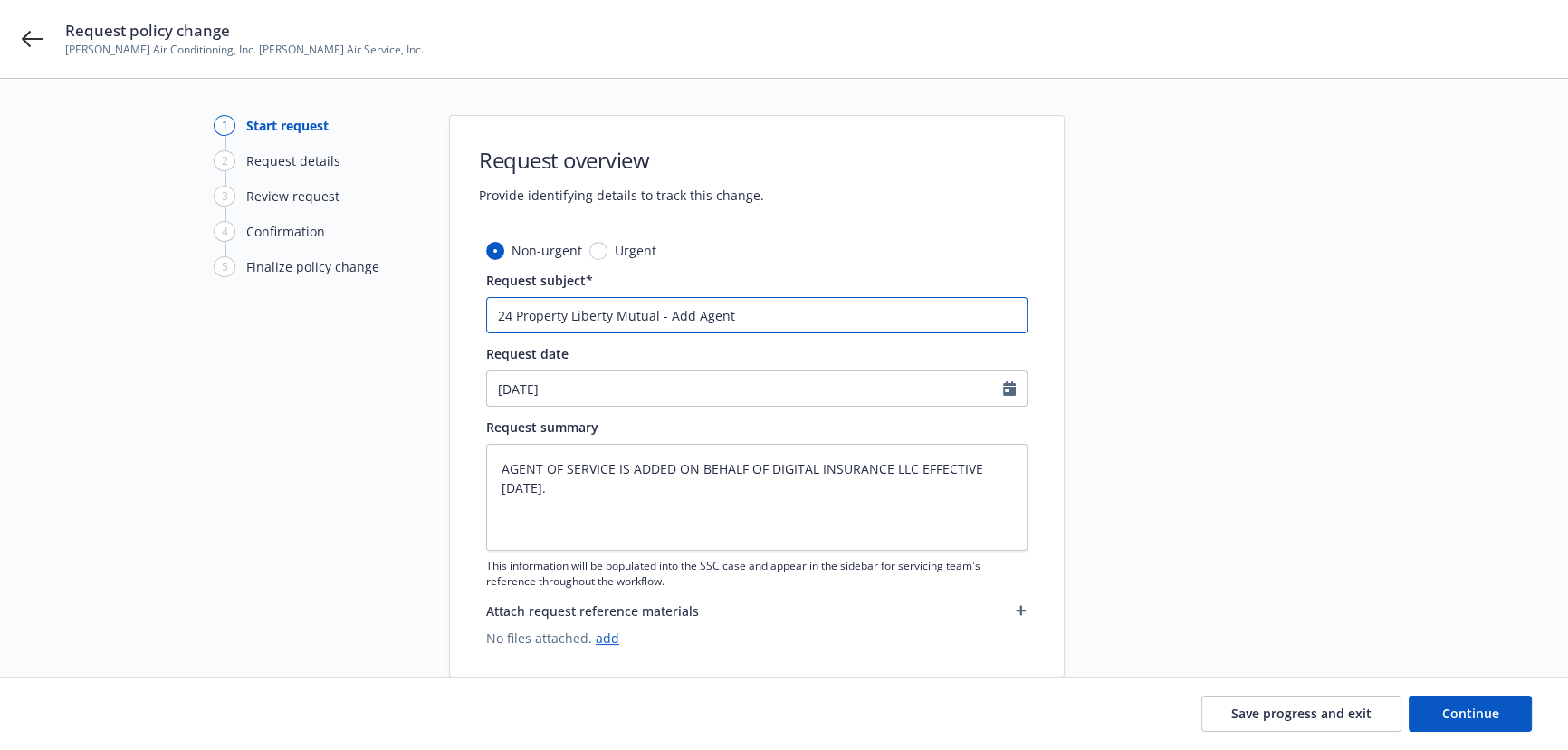
type input "24 Property Liberty Mutual - Add Agent"
type textarea "x"
type input "24 Property Liberty Mutual - Add Agent o"
type textarea "x"
type input "24 Property Liberty Mutual - Add Agent od"
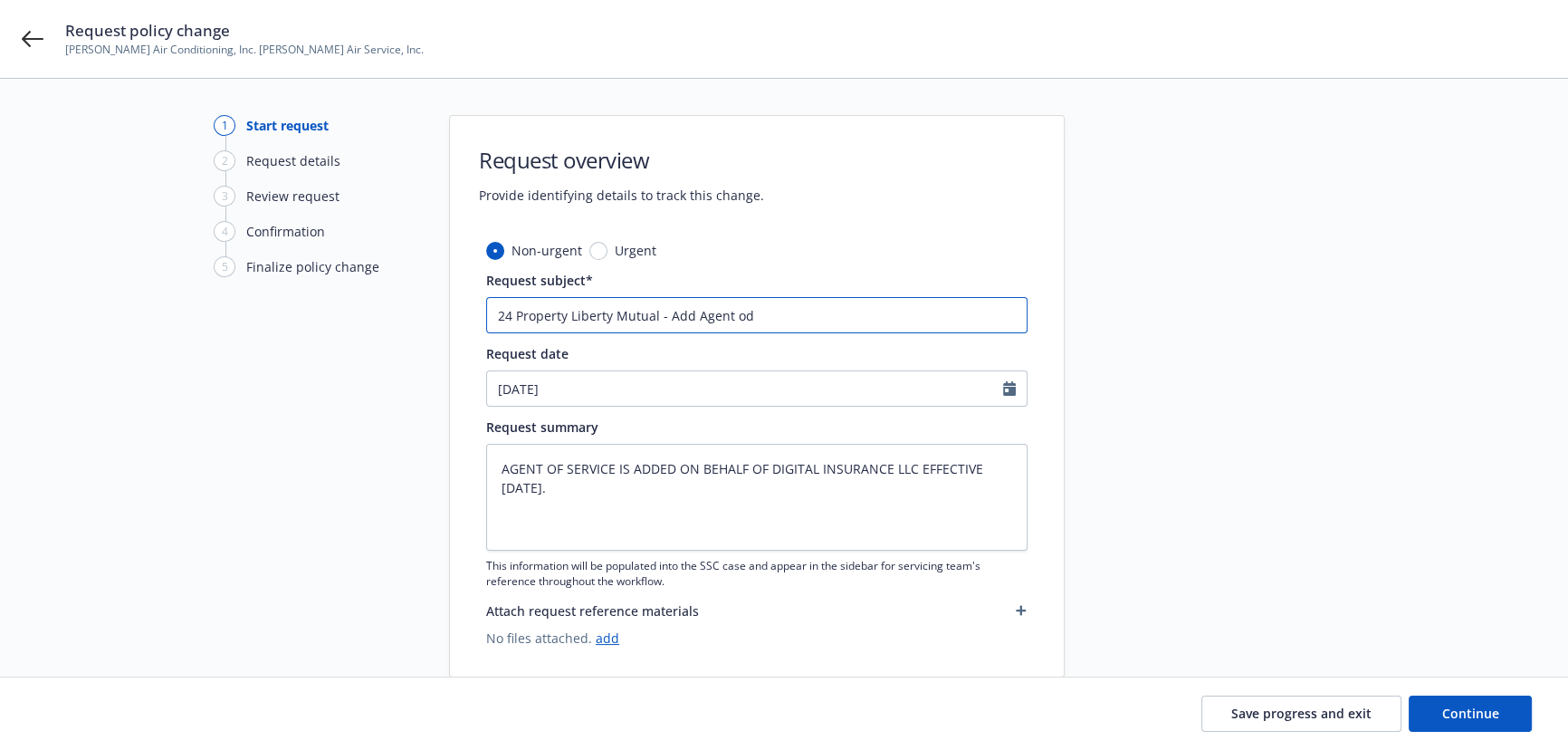
type textarea "x"
type input "24 Property Liberty Mutual - Add Agent o"
type textarea "x"
type input "24 Property Liberty Mutual - Add Agent of"
type textarea "x"
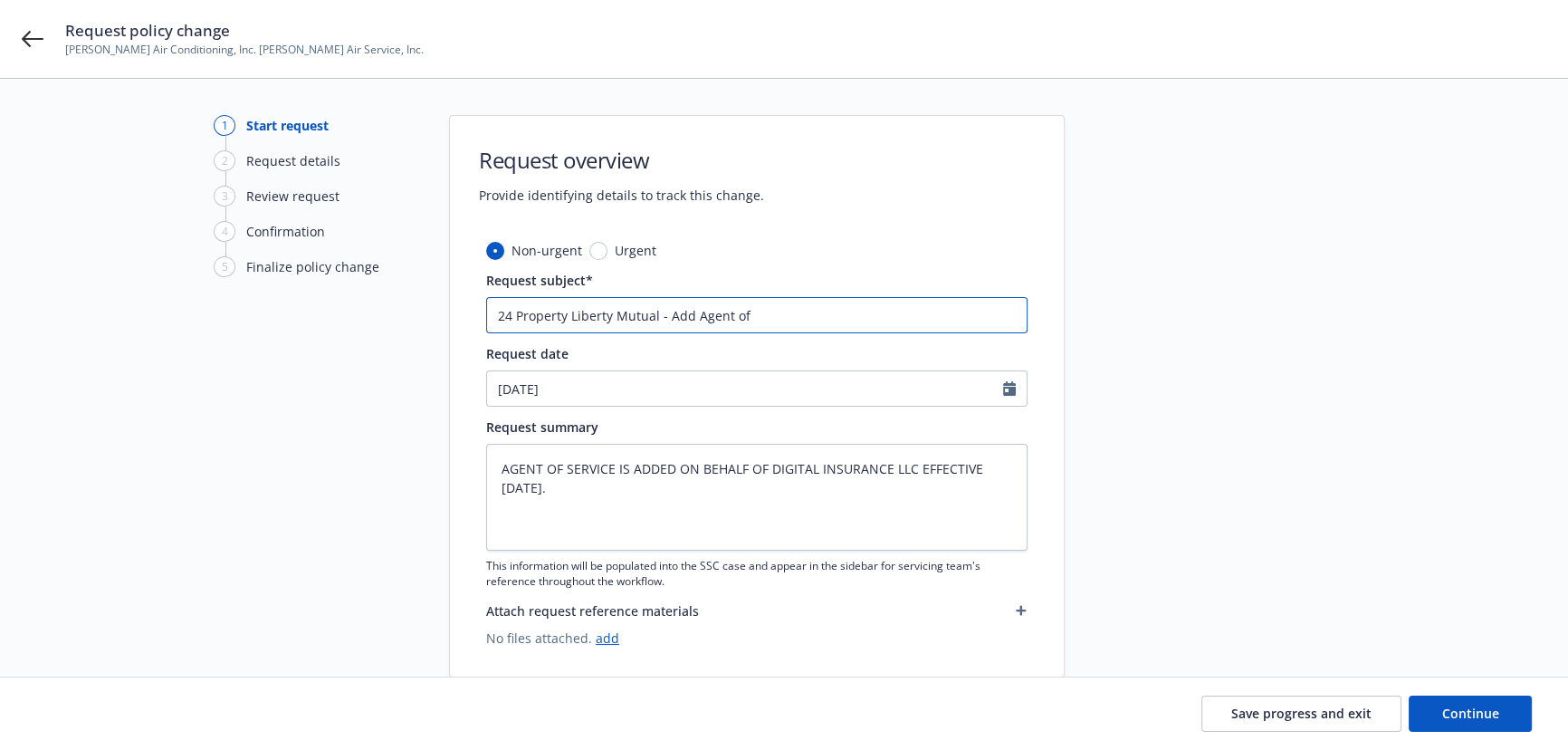
type input "24 Property Liberty Mutual - Add Agent of"
type textarea "x"
type input "24 Property Liberty Mutual - Add Agent of s"
type textarea "x"
type input "24 Property Liberty Mutual - Add Agent of se"
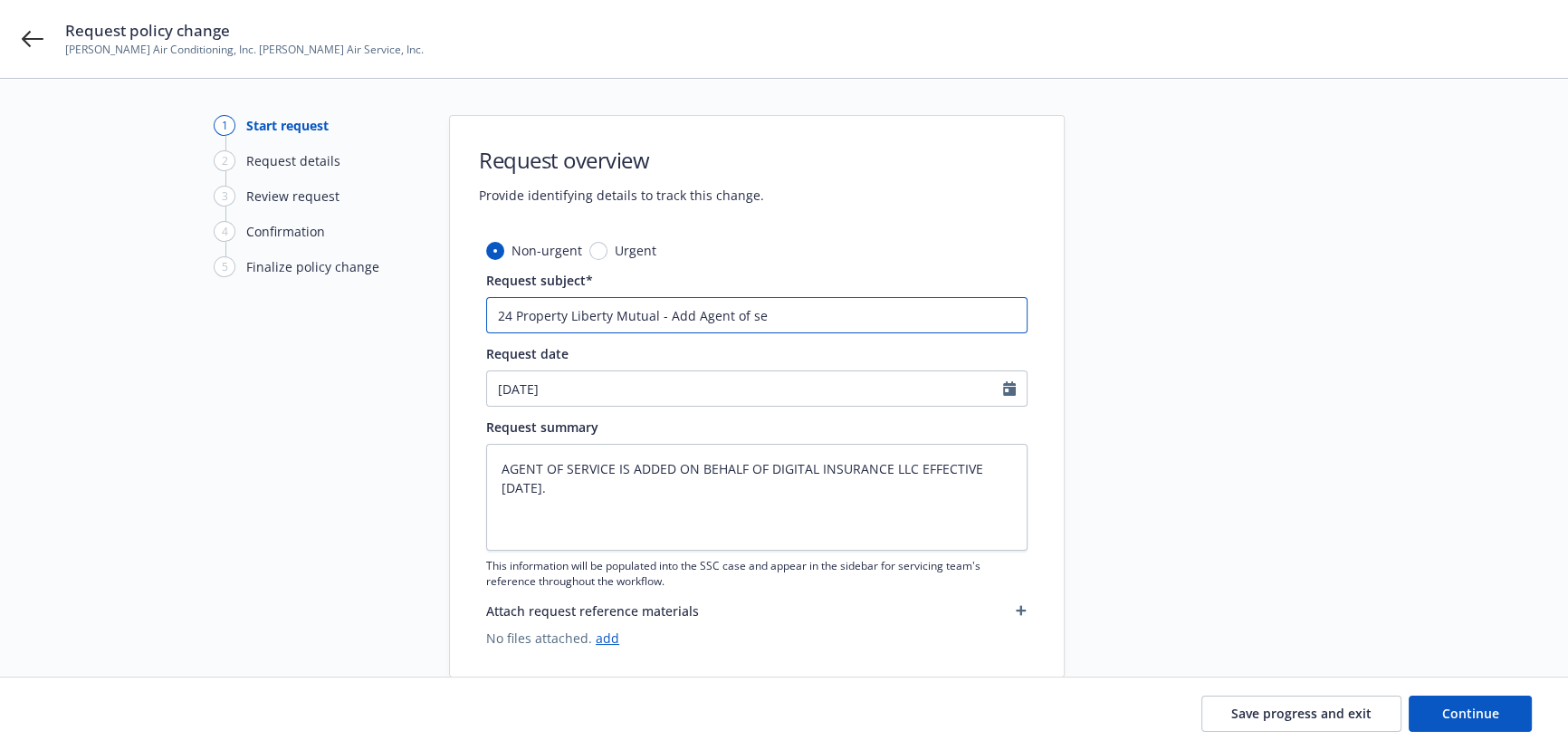
type textarea "x"
type input "24 Property Liberty Mutual - Add Agent of ser"
type textarea "x"
type input "24 Property Liberty Mutual - Add Agent of serv"
type textarea "x"
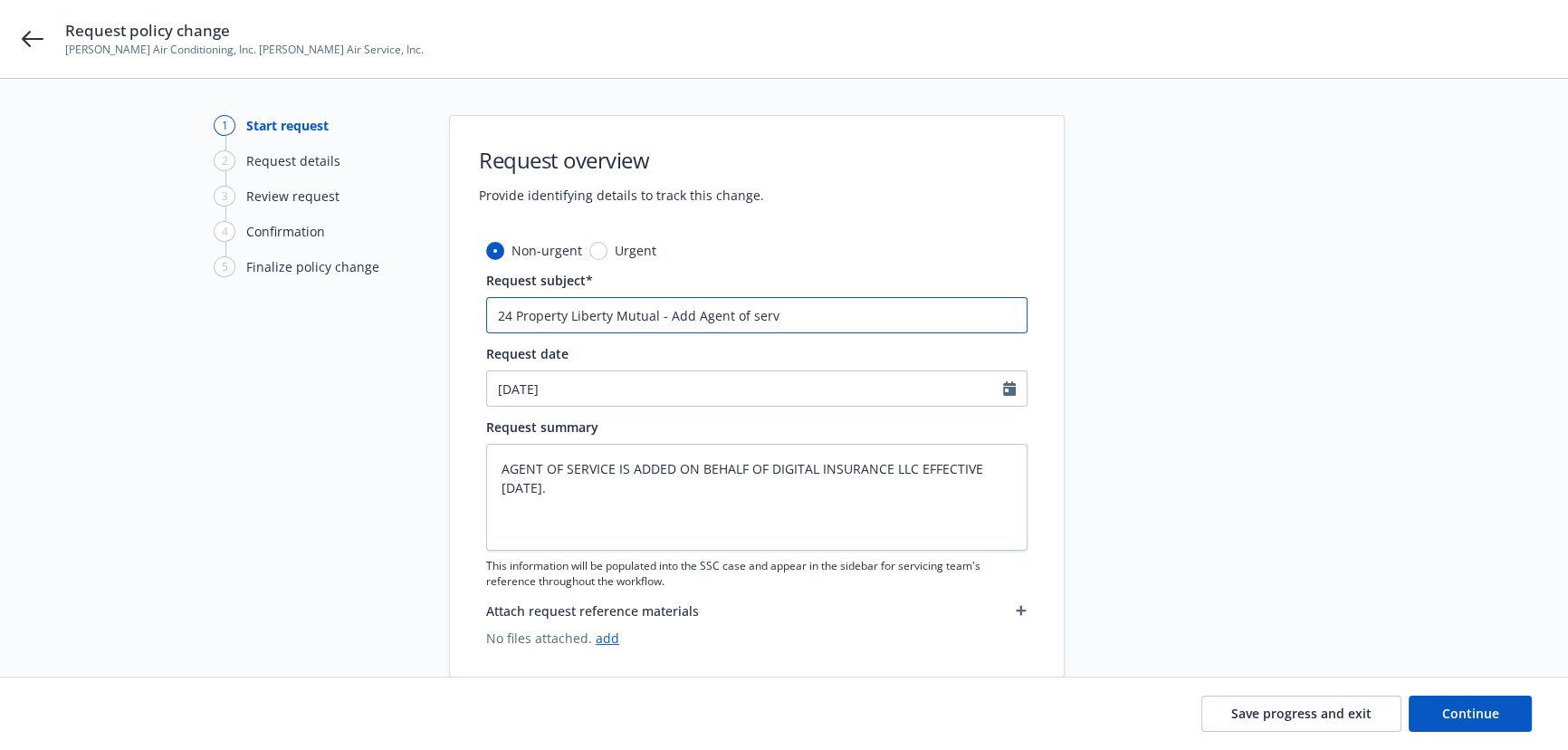
type input "24 Property Liberty Mutual - Add Agent of servi"
type textarea "x"
type input "24 Property Liberty Mutual - Add Agent of servic"
type textarea "x"
type input "24 Property Liberty Mutual - Add Agent of service"
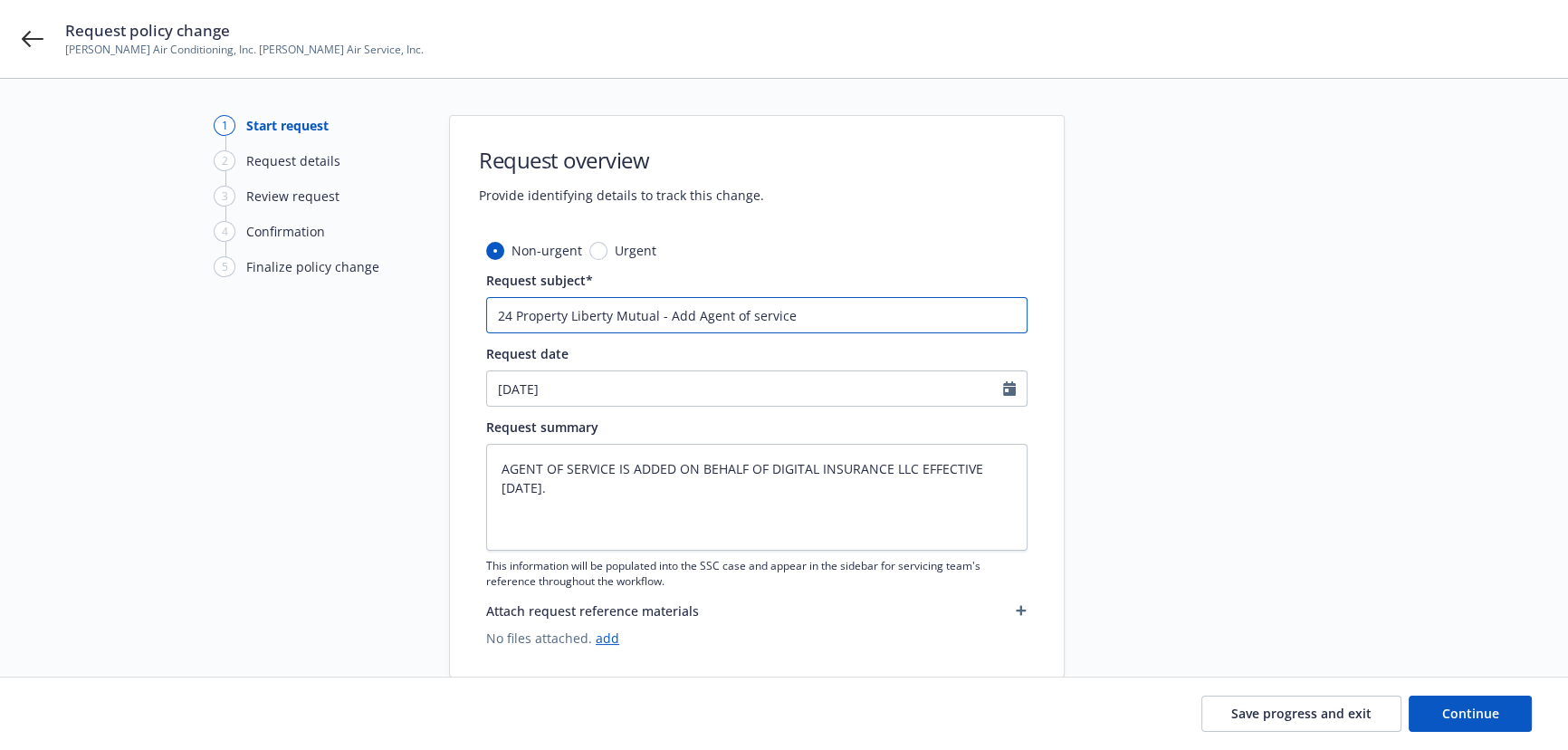
type textarea "x"
type input "24 Property Liberty Mutual - Add Agent of service"
type textarea "x"
type input "24 Property Liberty Mutual - Add Agent of service o"
type textarea "x"
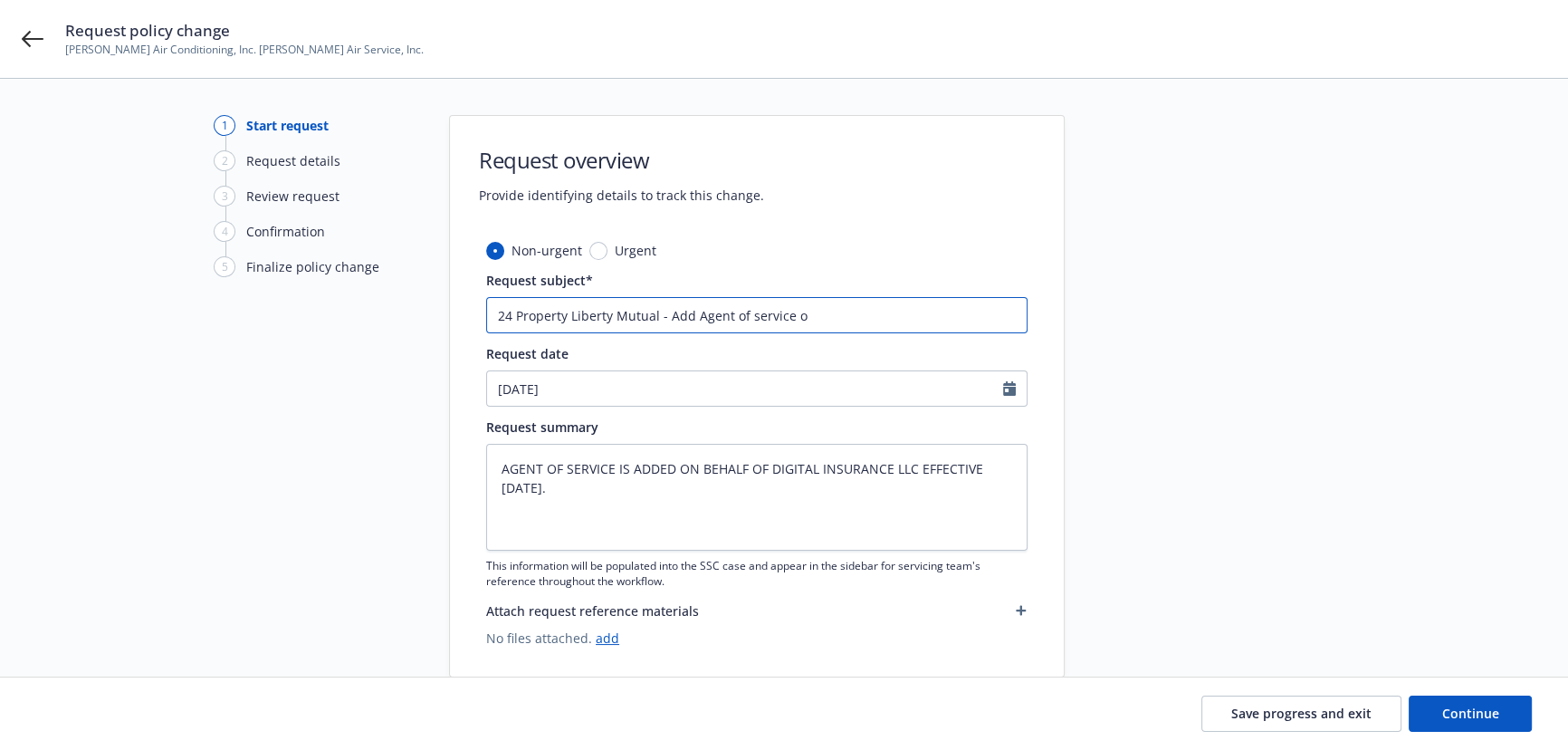
type input "24 Property Liberty Mutual - Add Agent of service on"
type textarea "x"
type input "24 Property Liberty Mutual - Add Agent of service on"
type textarea "x"
type input "24 Property Liberty Mutual - Add Agent of service on b"
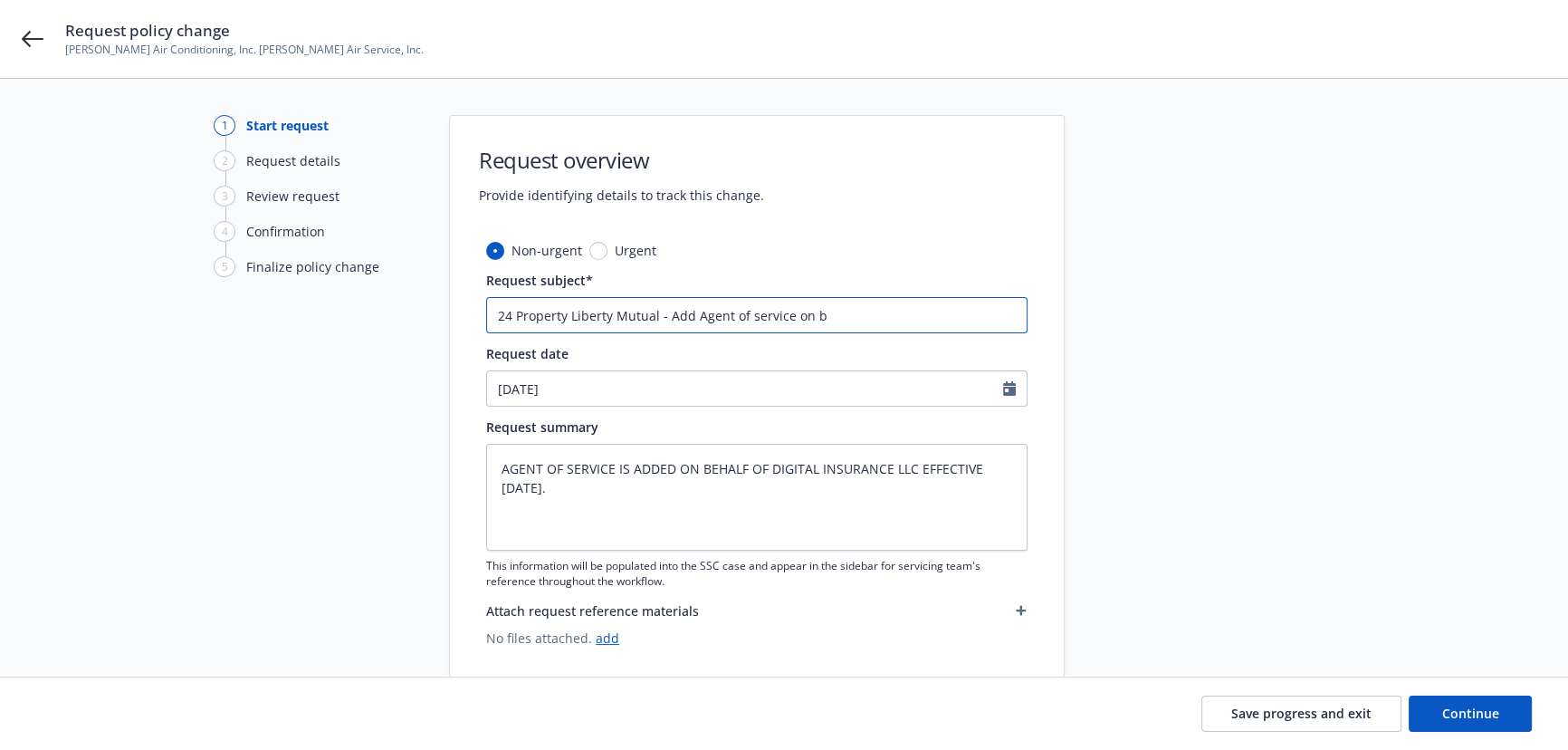
type textarea "x"
type input "24 Property Liberty Mutual - Add Agent of service on be"
type textarea "x"
type input "24 Property Liberty Mutual - Add Agent of service on beh"
type textarea "x"
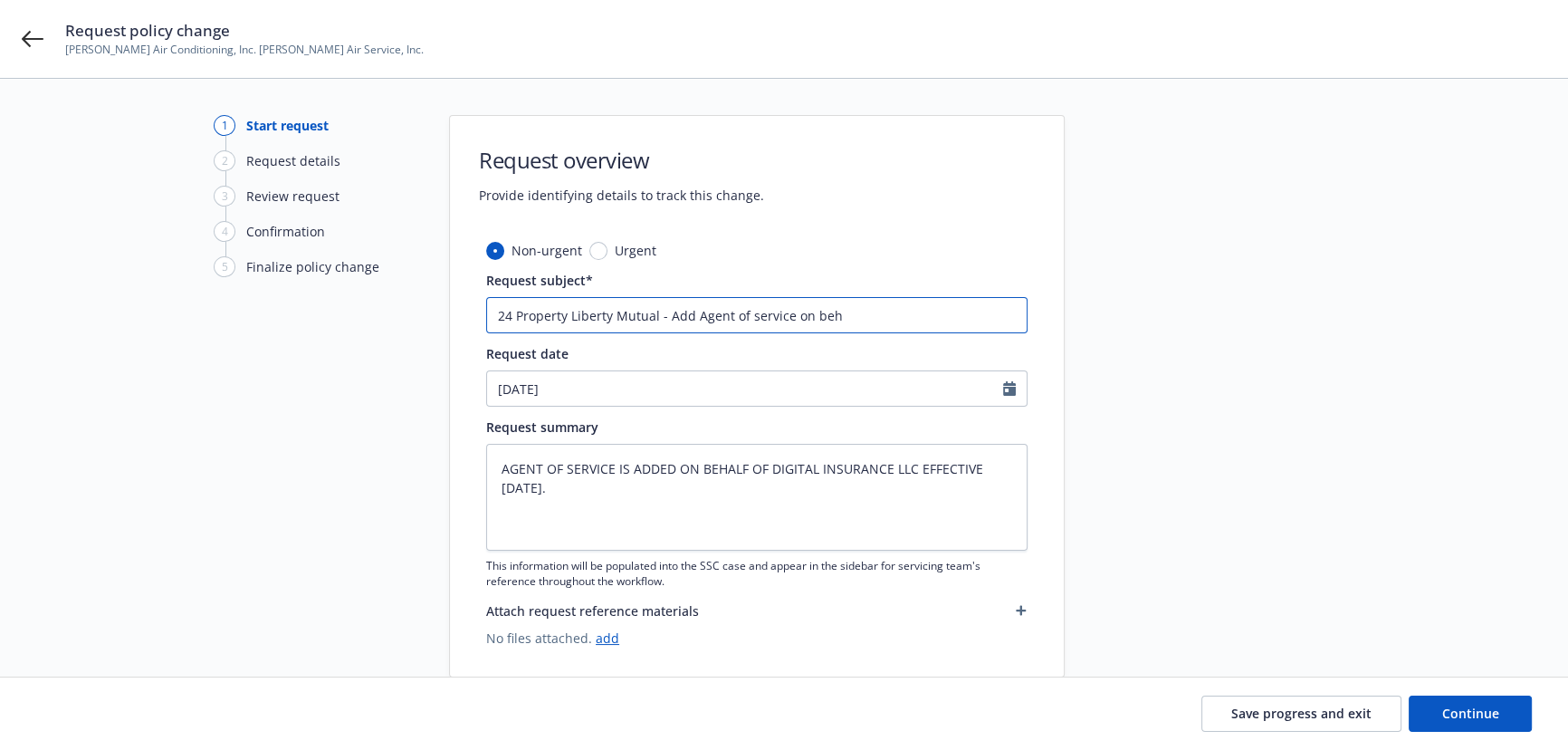
type input "24 Property Liberty Mutual - Add Agent of service on beha"
type textarea "x"
type input "24 Property Liberty Mutual - Add Agent of service on behal"
type textarea "x"
type input "24 Property Liberty Mutual - Add Agent of service on behalf"
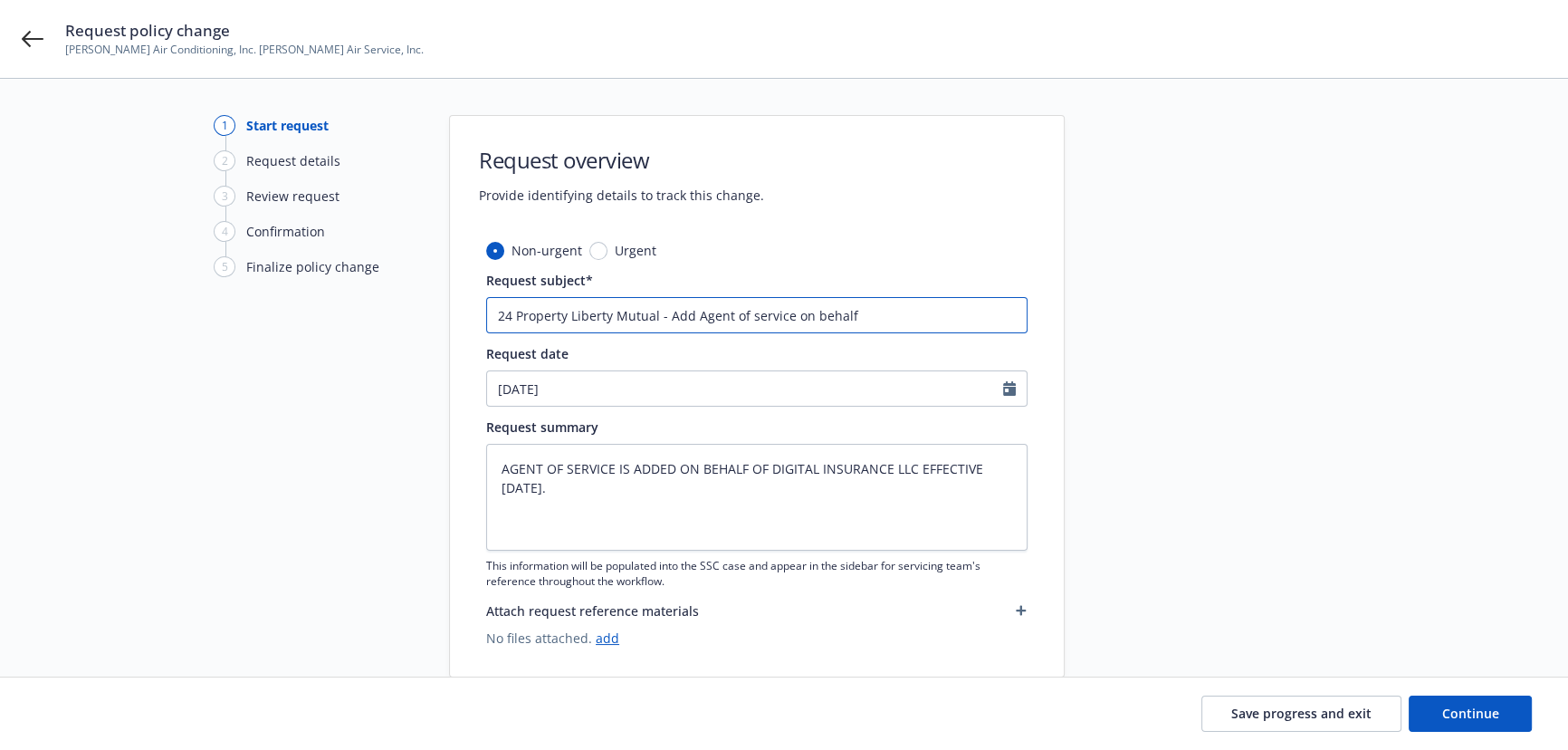
type textarea "x"
type input "24 Property Liberty Mutual - Add Agent of service on behalf"
type textarea "x"
type input "24 Property Liberty Mutual - Add Agent of service on behalf o"
type textarea "x"
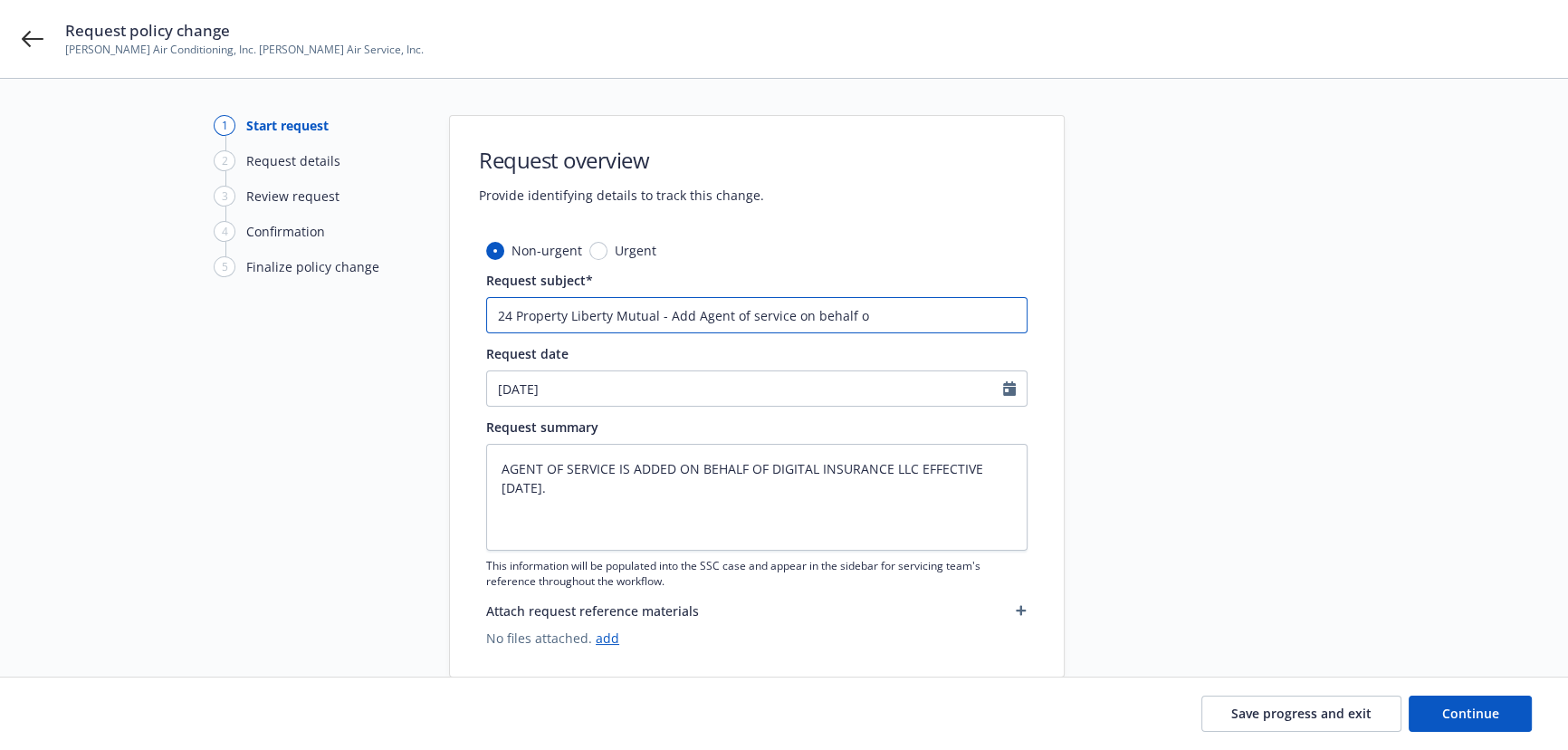
type input "24 Property Liberty Mutual - Add Agent of service on behalf of"
type textarea "x"
type input "24 Property Liberty Mutual - Add Agent of service on behalf of"
type textarea "x"
type input "24 Property Liberty Mutual - Add Agent of service on behalf of d"
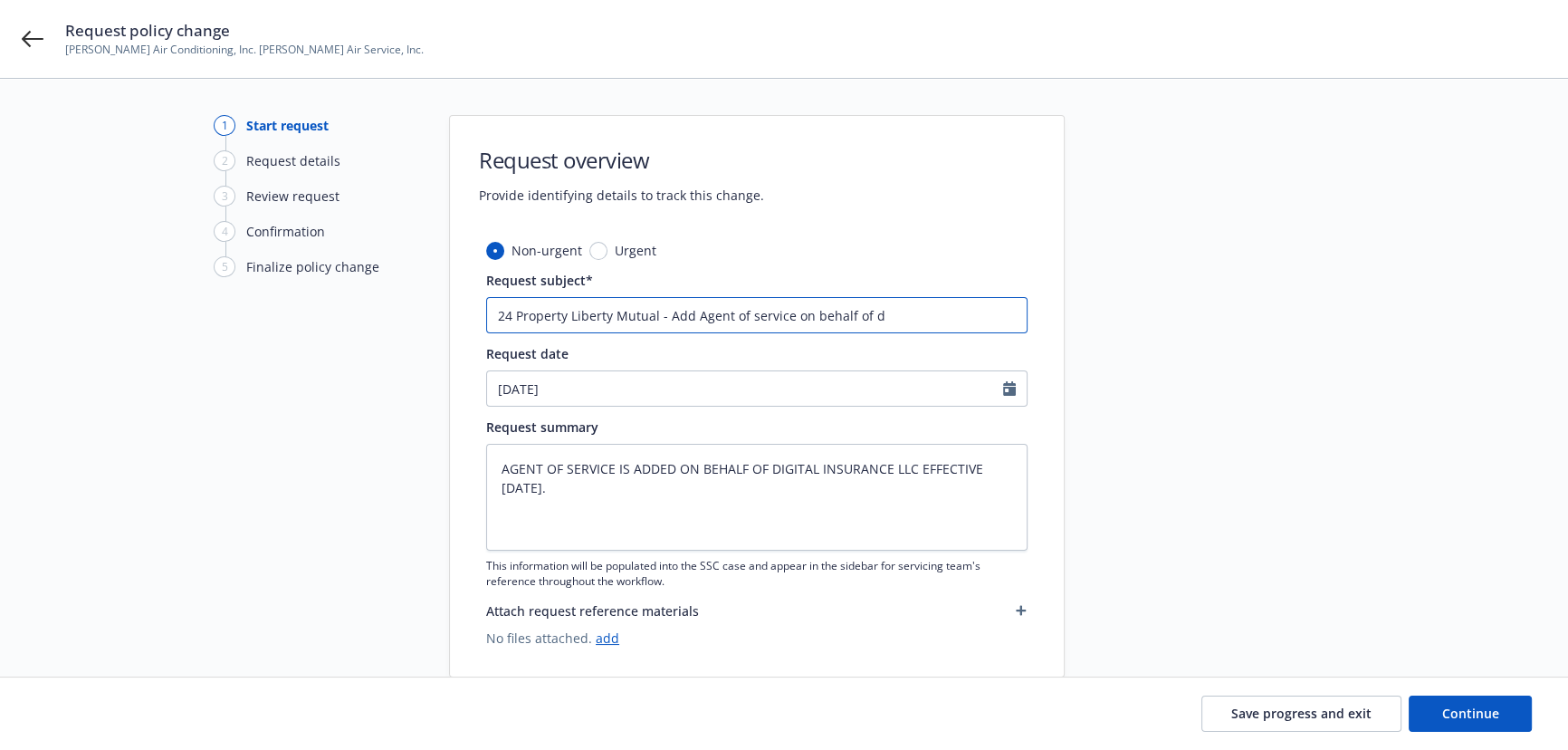
type textarea "x"
type input "24 Property Liberty Mutual - Add Agent of service on behalf of di"
type textarea "x"
type input "24 Property Liberty Mutual - Add Agent of service on behalf of dig"
type textarea "x"
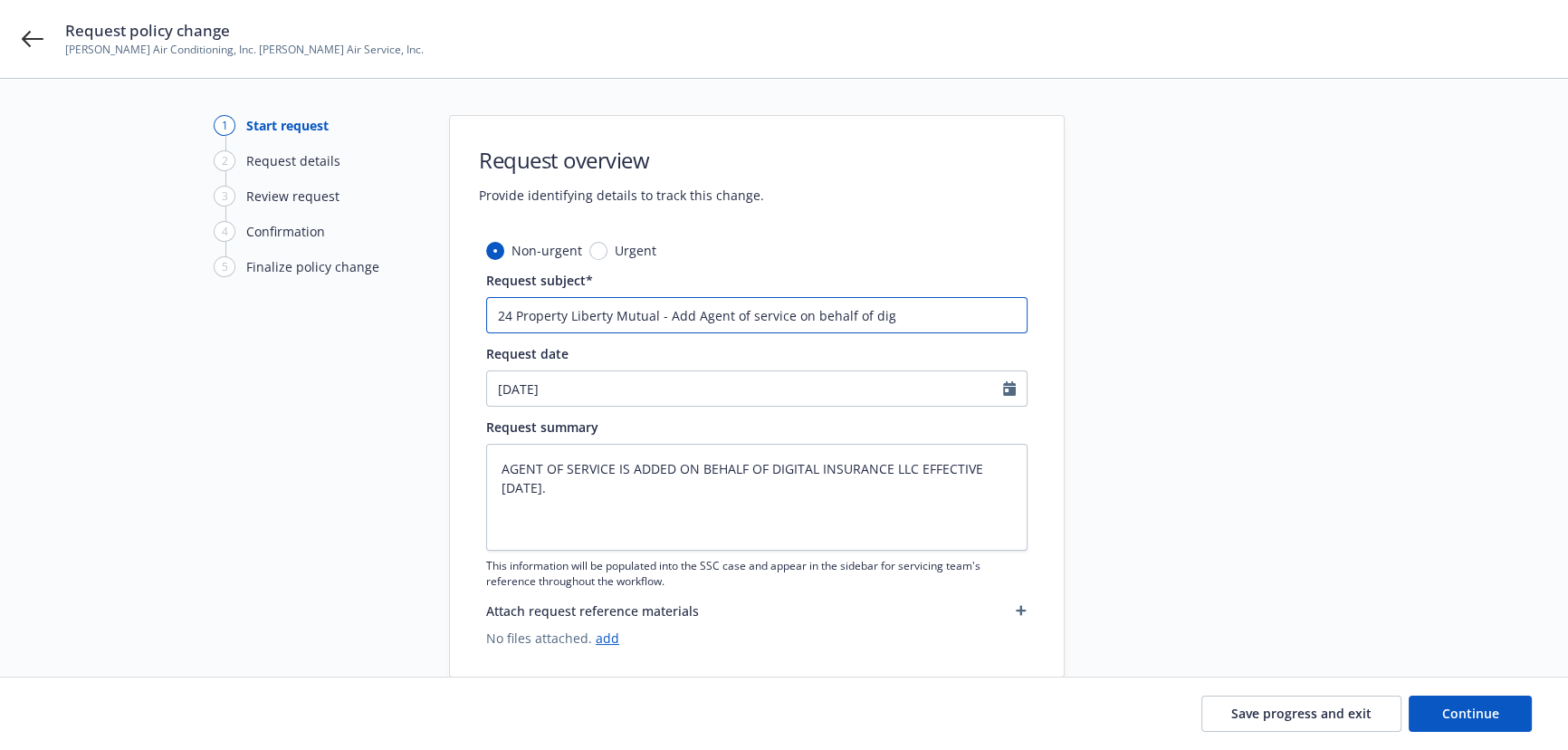
type input "24 Property Liberty Mutual - Add Agent of service on behalf of digi"
type textarea "x"
type input "24 Property Liberty Mutual - Add Agent of service on behalf of digit"
type textarea "x"
type input "24 Property Liberty Mutual - Add Agent of service on behalf of digita"
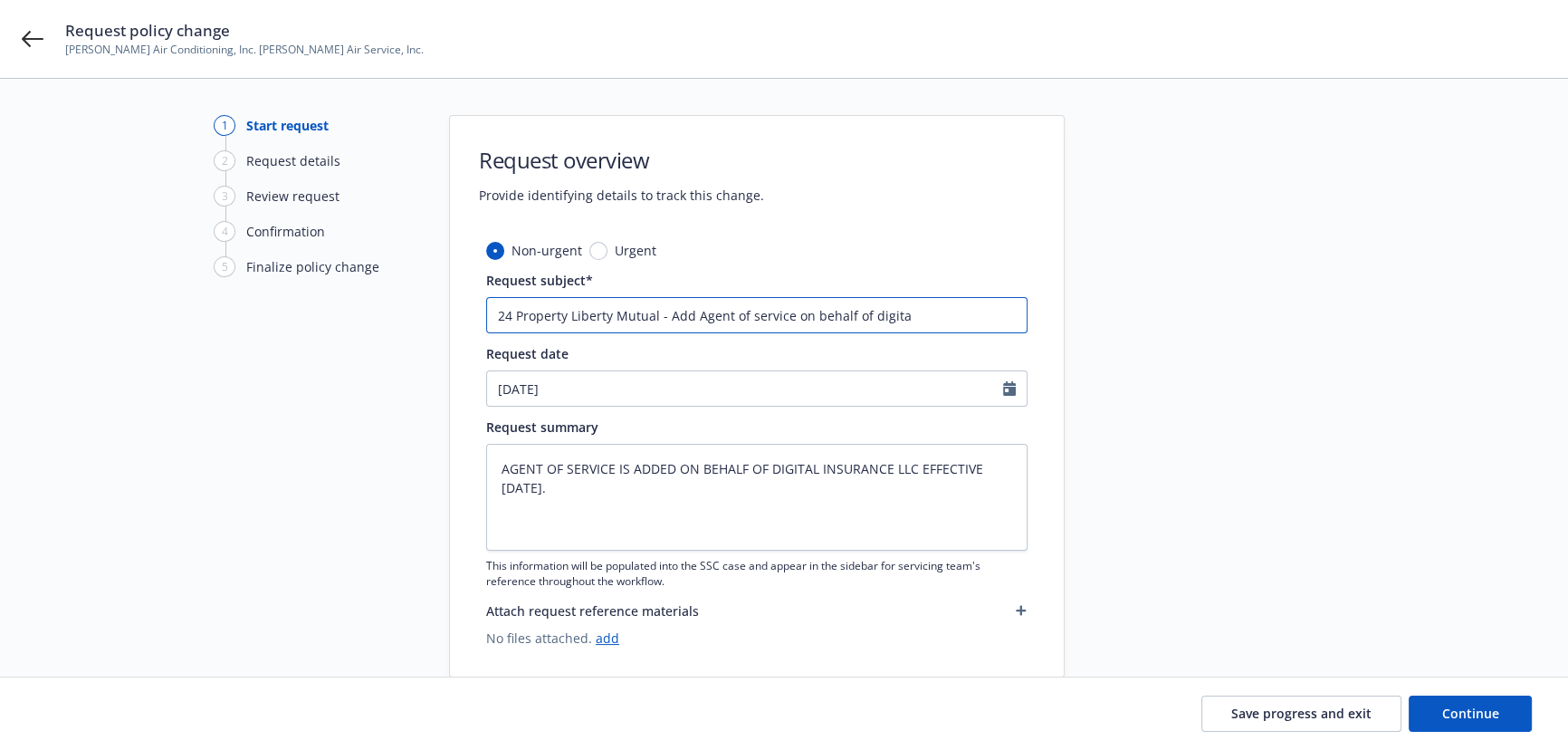
type textarea "x"
type input "24 Property Liberty Mutual - Add Agent of service on behalf of digital"
type textarea "x"
type input "24 Property Liberty Mutual - Add Agent of service on behalf of digital"
type textarea "x"
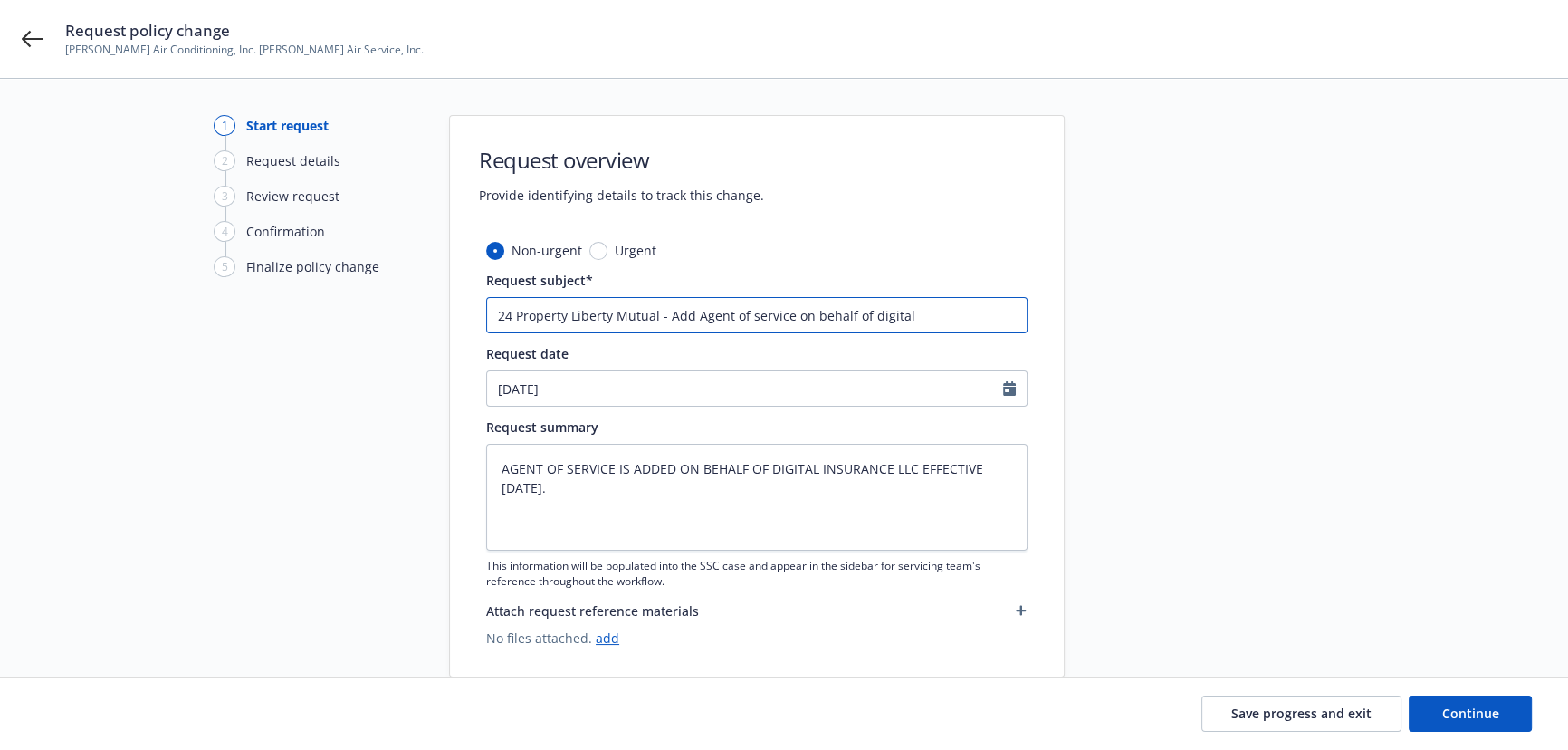
type input "24 Property Liberty Mutual - Add Agent of service on behalf of digital i"
type textarea "x"
type input "24 Property Liberty Mutual - Add Agent of service on behalf of digital in"
type textarea "x"
type input "24 Property Liberty Mutual - Add Agent of service on behalf of digital ins"
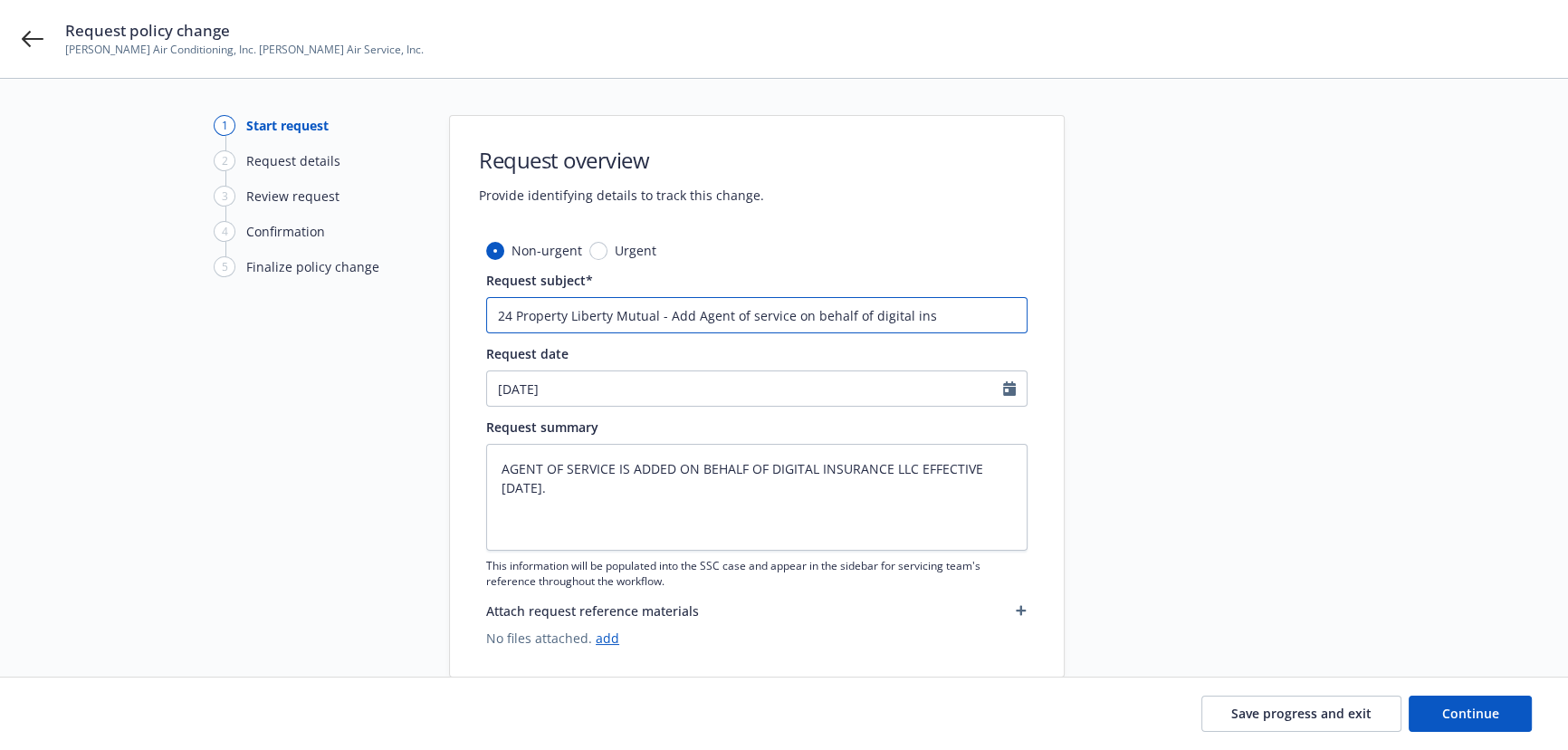
type textarea "x"
type input "24 Property Liberty Mutual - Add Agent of service on behalf of digital insu"
type textarea "x"
type input "24 Property Liberty Mutual - Add Agent of service on behalf of digital insur"
type textarea "x"
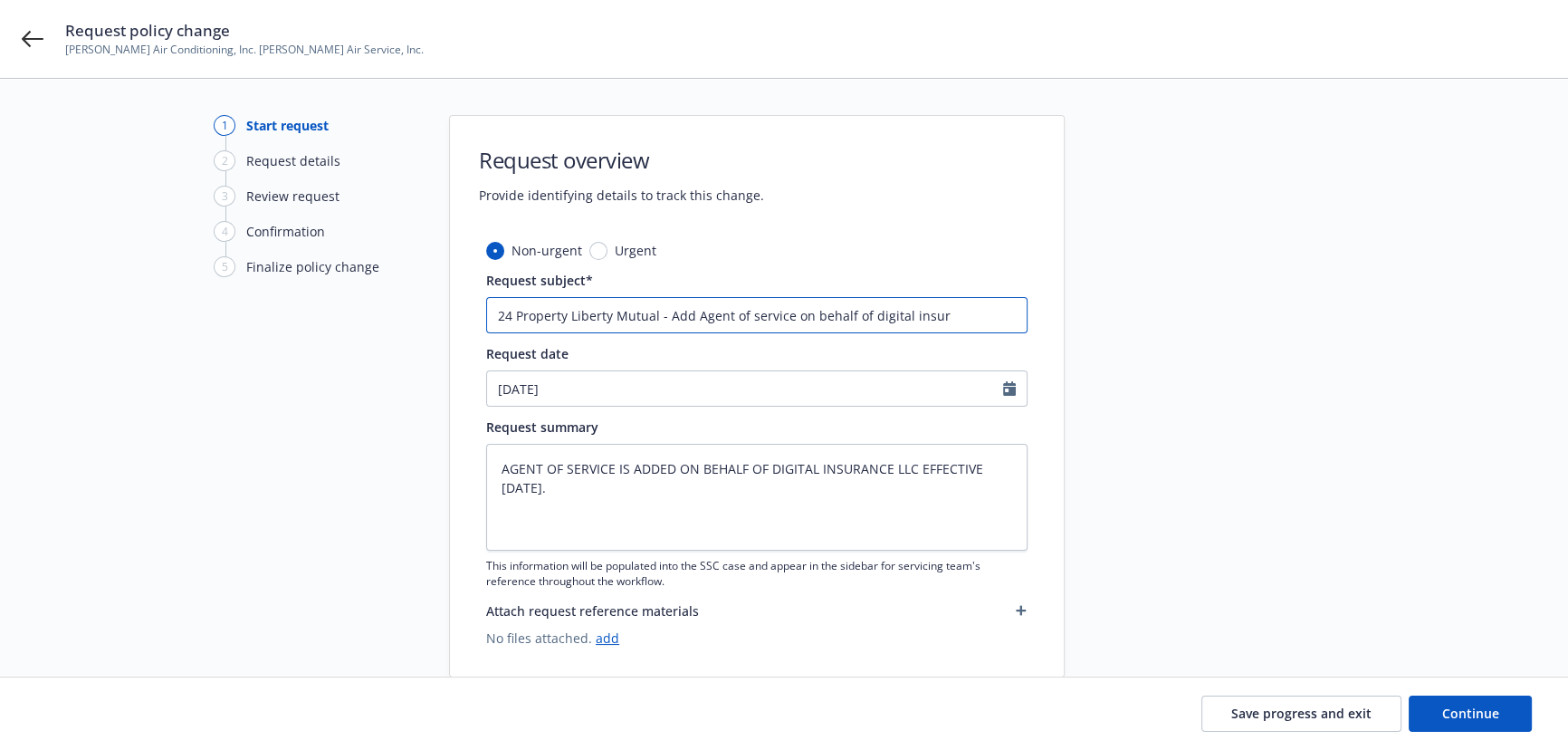
type input "24 Property Liberty Mutual - Add Agent of service on behalf of digital insura"
type textarea "x"
type input "24 Property Liberty Mutual - Add Agent of service on behalf of digital insuran"
type textarea "x"
type input "24 Property Liberty Mutual - Add Agent of service on behalf of digital insuranc"
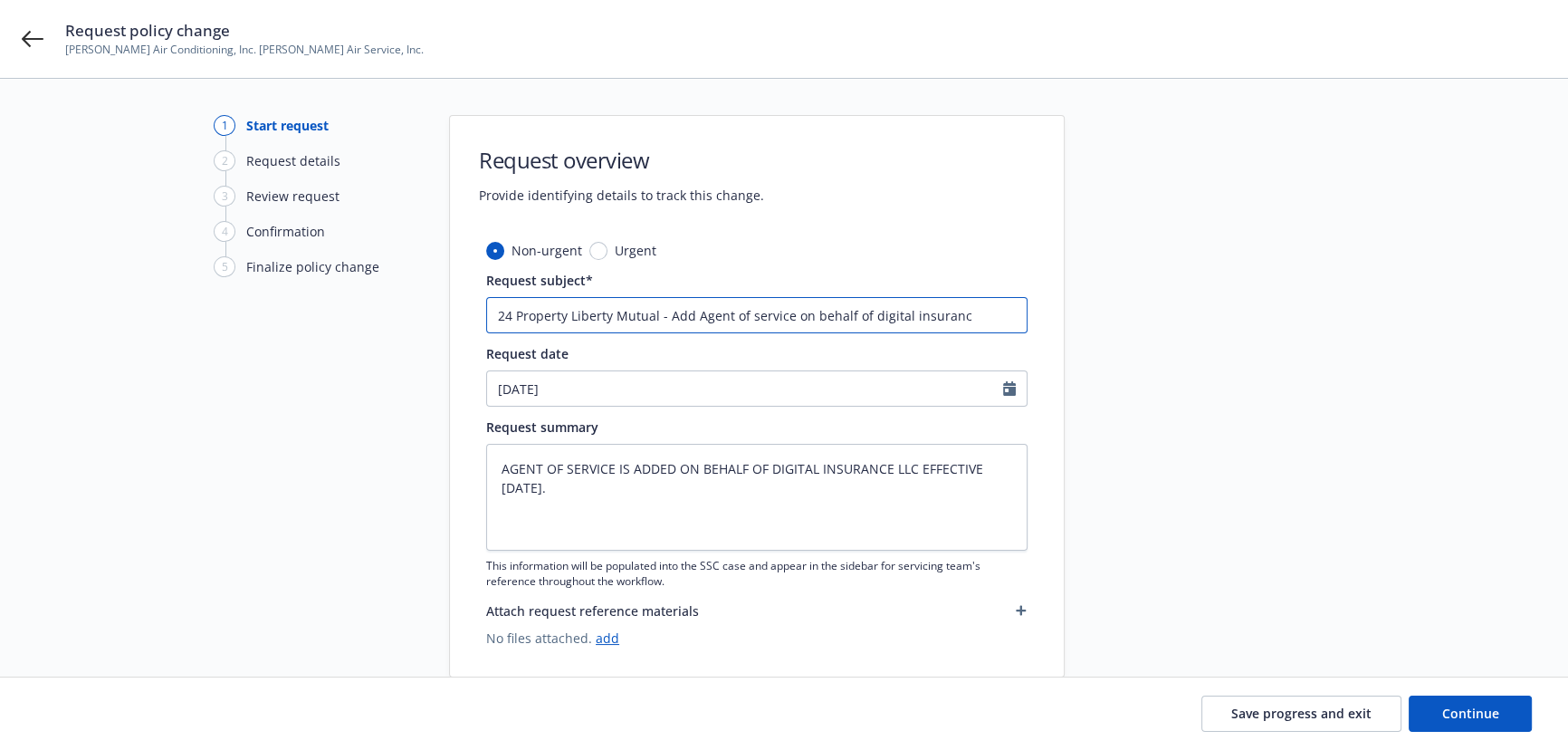
type textarea "x"
type input "24 Property Liberty Mutual - Add Agent of service on behalf of digital insurance"
type textarea "x"
type input "24 Property Liberty Mutual - Add Agent of service on behalf of digital insurance"
type textarea "x"
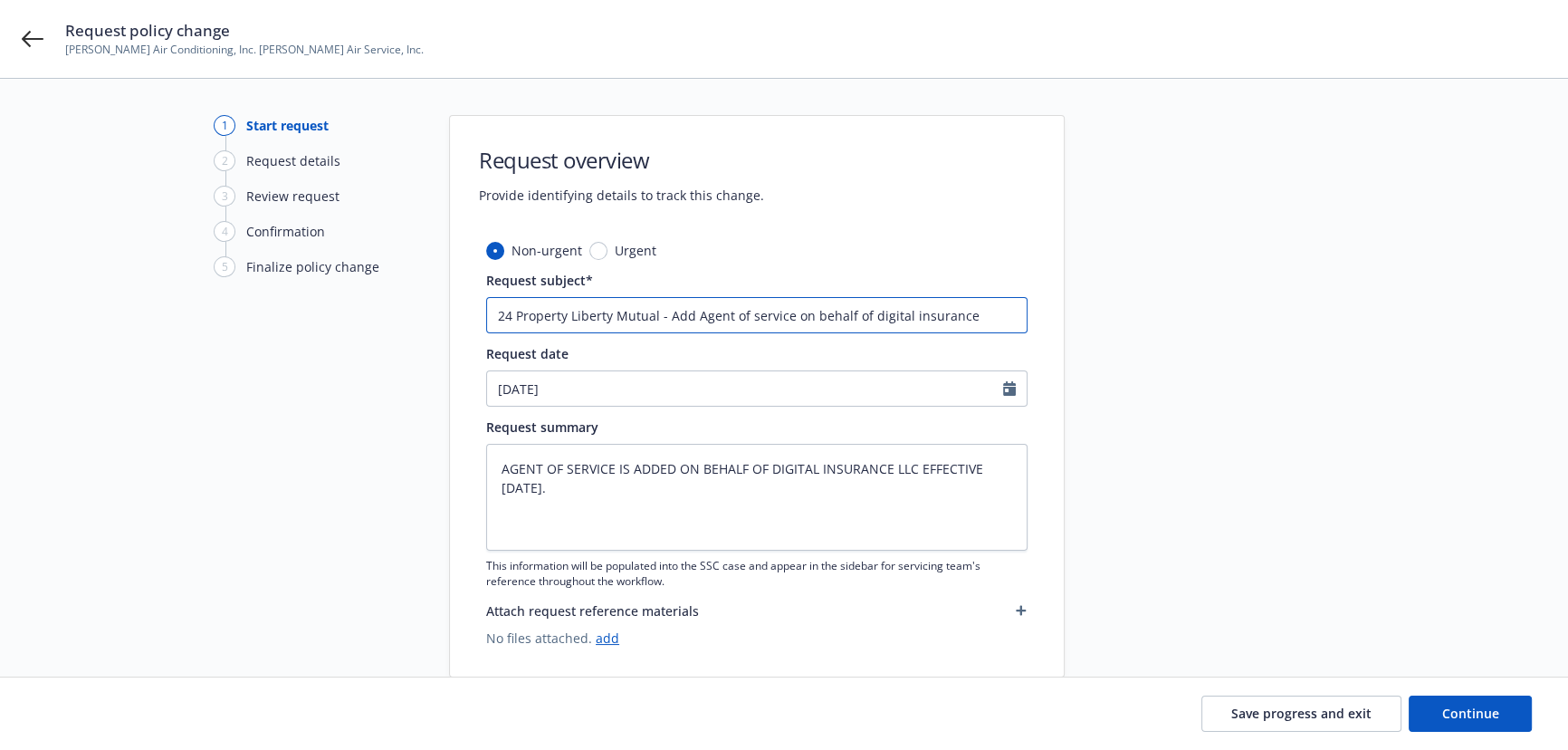
type input "24 Property Liberty Mutual - Add Agent of service on behalf of digital insuranc…"
type textarea "x"
type input "24 Property Liberty Mutual - Add Agent of service on behalf of digital insuranc…"
type textarea "x"
type input "24 Property Liberty Mutual - Add Agent of service on behalf of digital insuranc…"
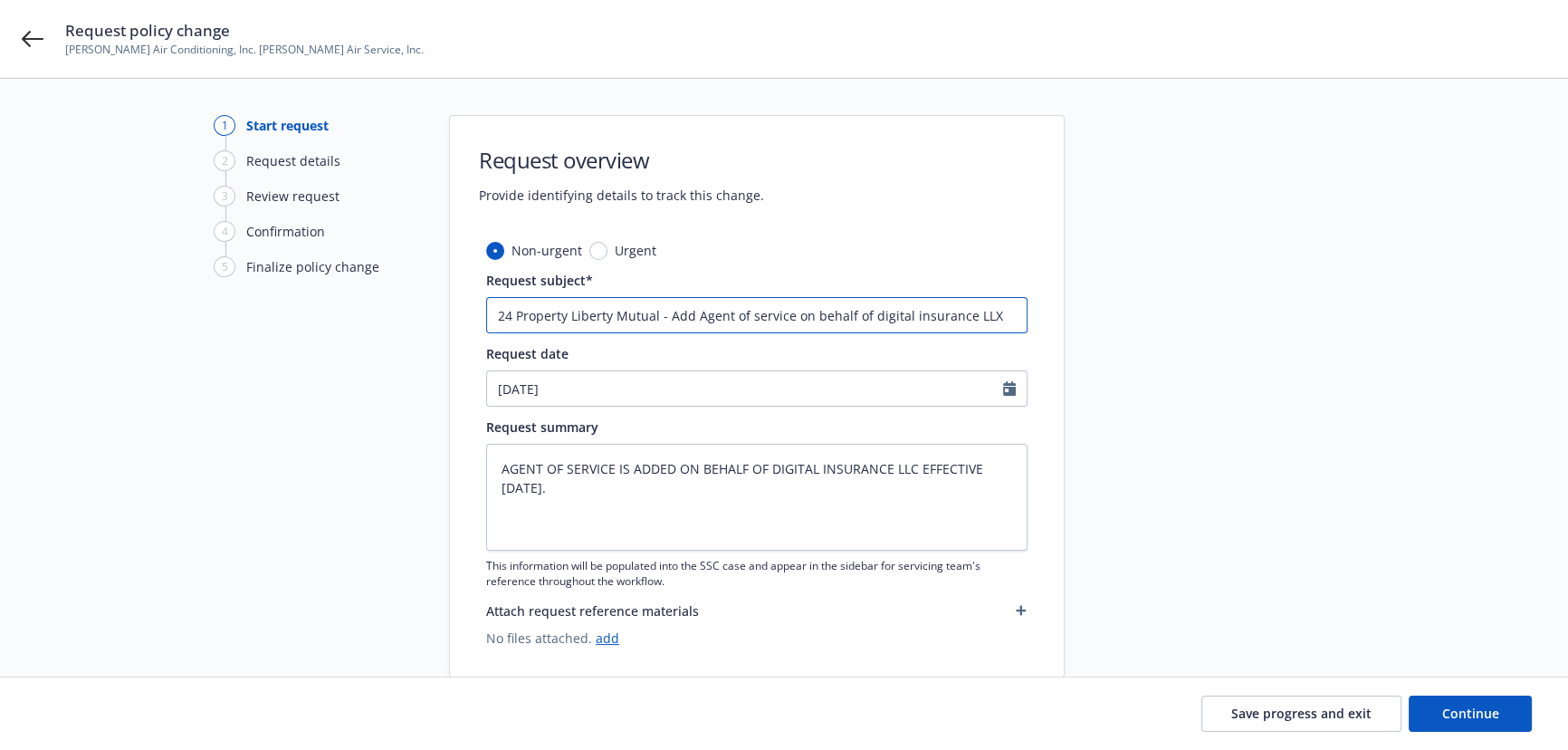
type textarea "x"
type input "24 Property Liberty Mutual - Add Agent of service on behalf of digital insuranc…"
type textarea "x"
type input "24 Property Liberty Mutual - Add Agent of service on behalf of digital insuranc…"
click at [1469, 710] on span "Continue" at bounding box center [1470, 713] width 57 height 17
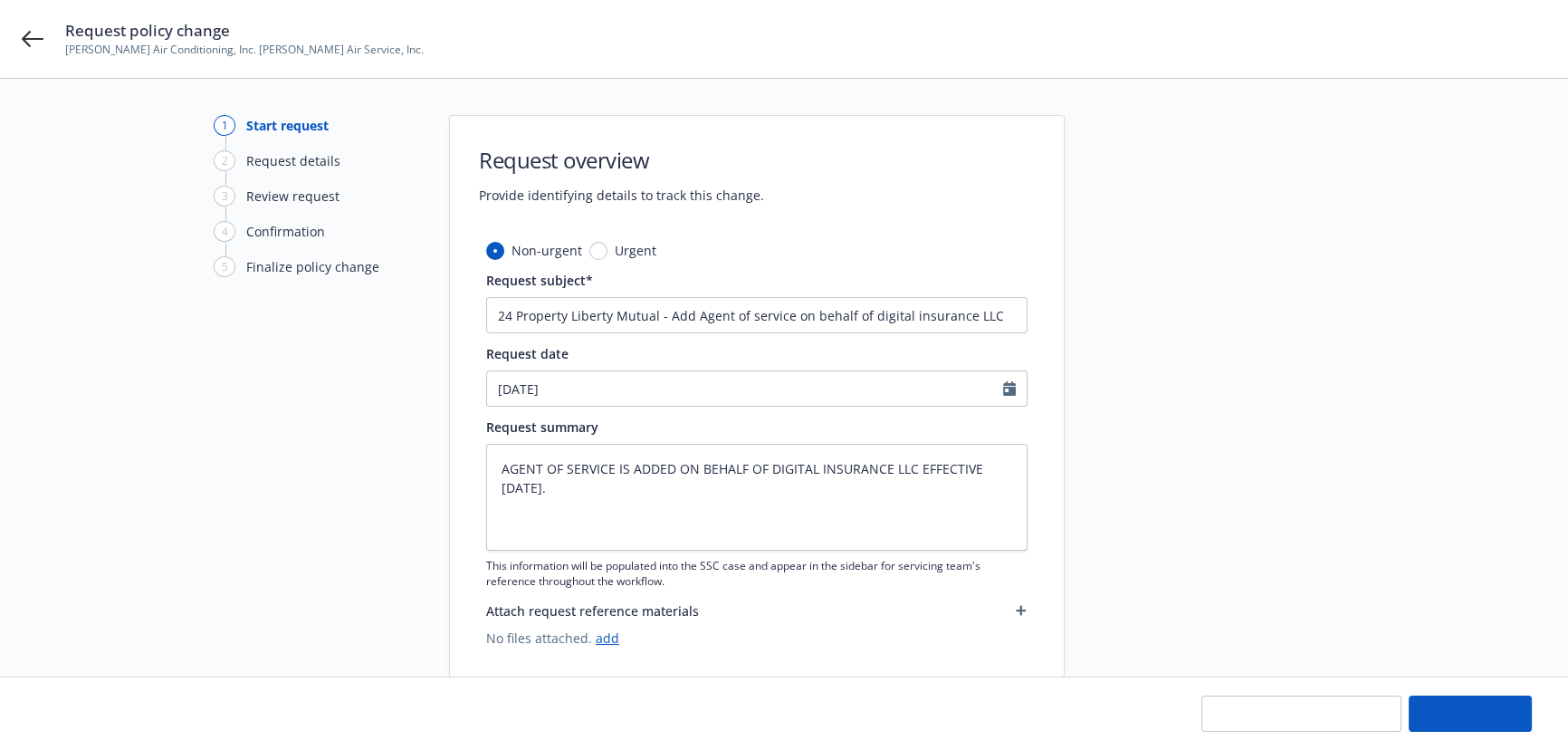
type textarea "x"
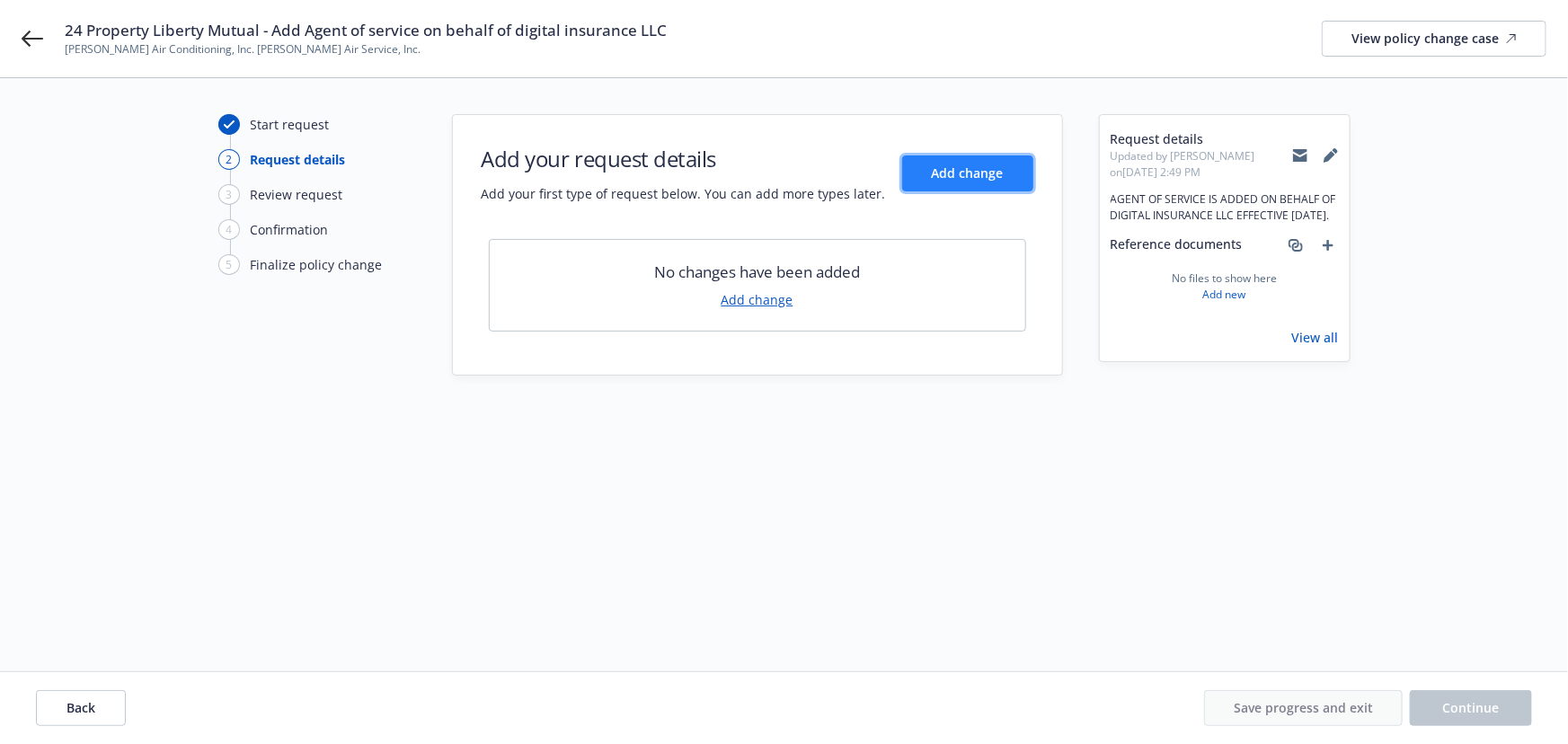
click at [951, 173] on span "Add change" at bounding box center [968, 172] width 72 height 17
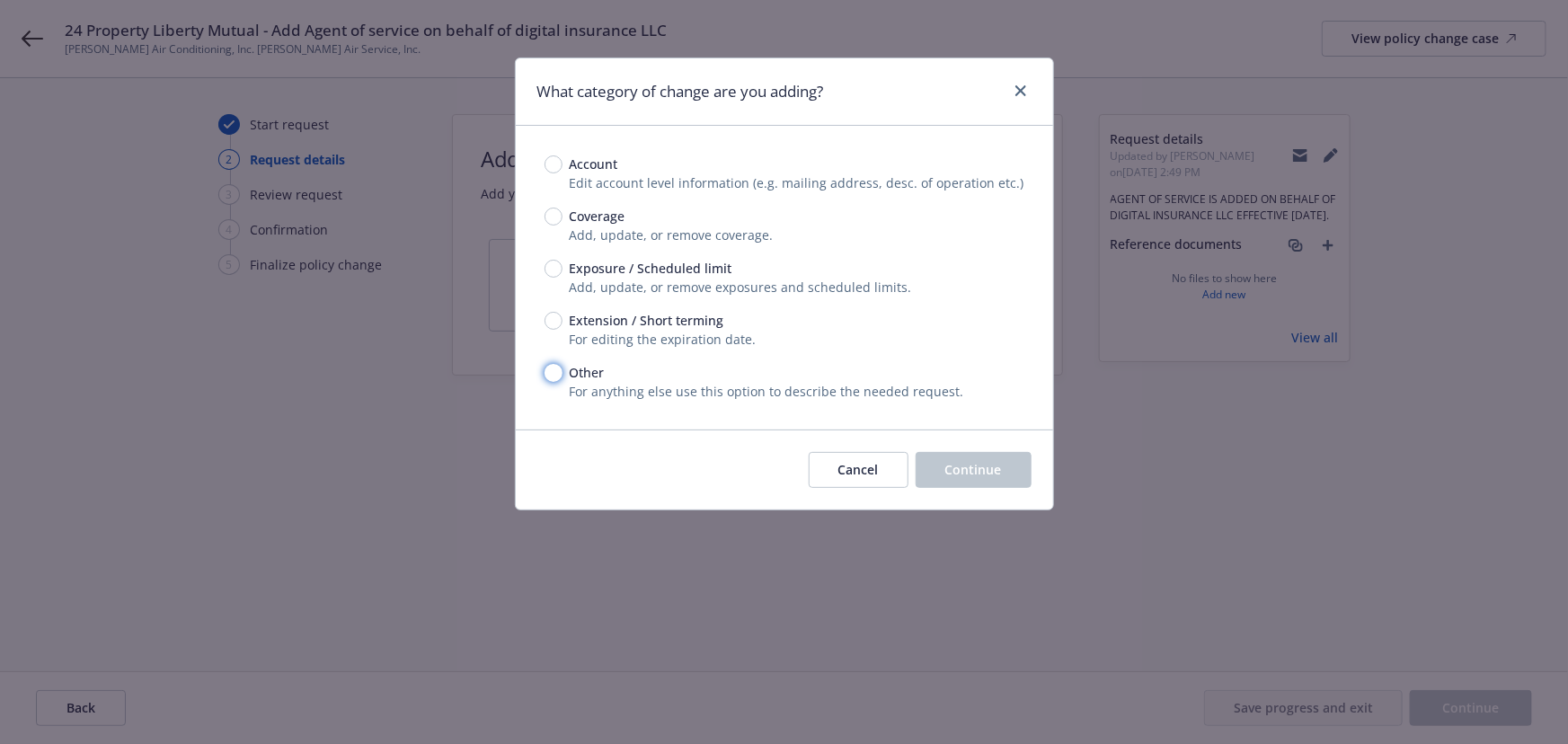
click at [554, 377] on input "Other" at bounding box center [554, 372] width 18 height 18
radio input "true"
click at [951, 472] on span "Continue" at bounding box center [973, 469] width 56 height 17
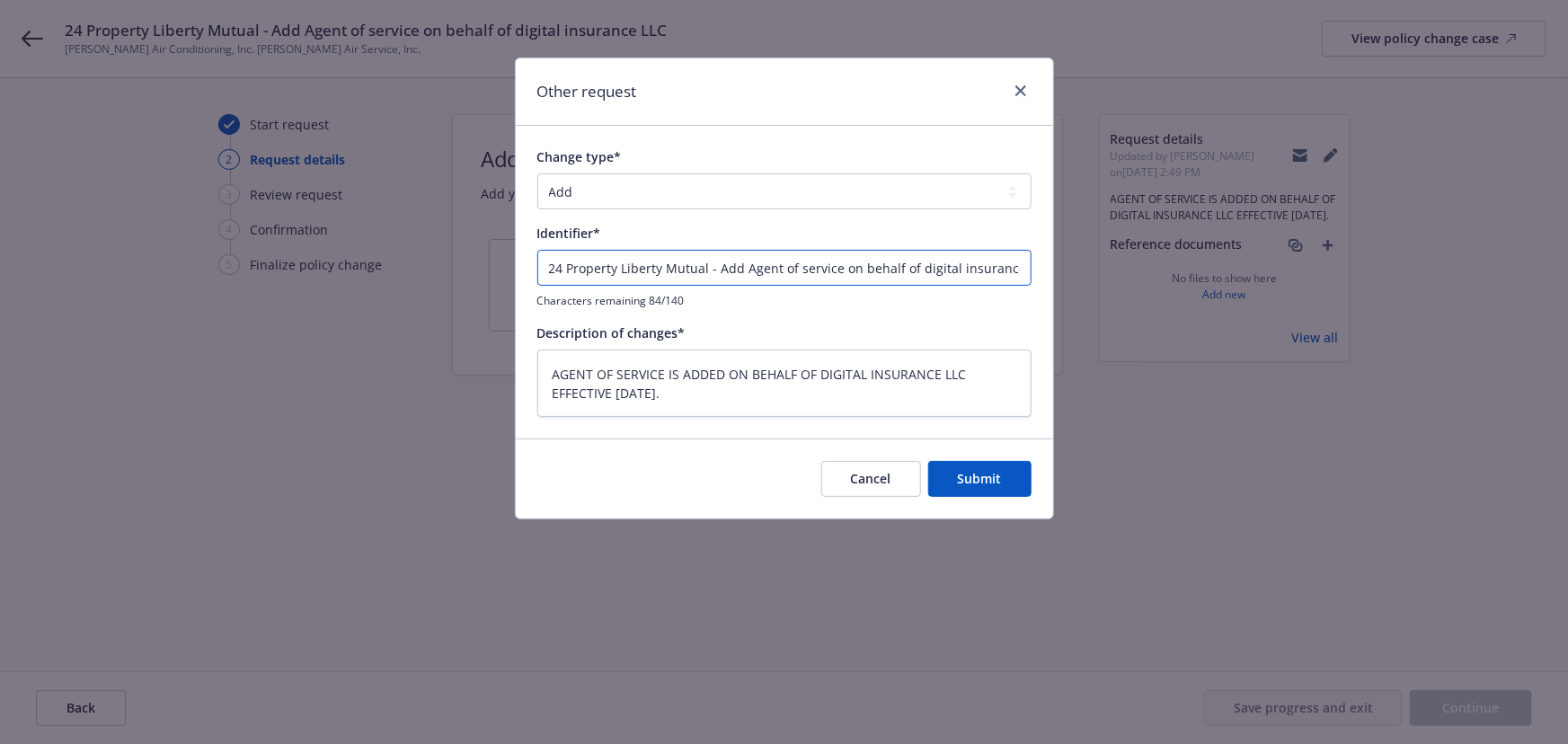
drag, startPoint x: 708, startPoint y: 267, endPoint x: 315, endPoint y: 226, distance: 395.1
click at [319, 226] on div "Other request Change type* Add Audit Change Remove Identifier* 24 Property Libe…" at bounding box center [784, 372] width 1568 height 744
type textarea "x"
type input "E- Add Agent of service on behalf of digital insurance LLC"
type textarea "x"
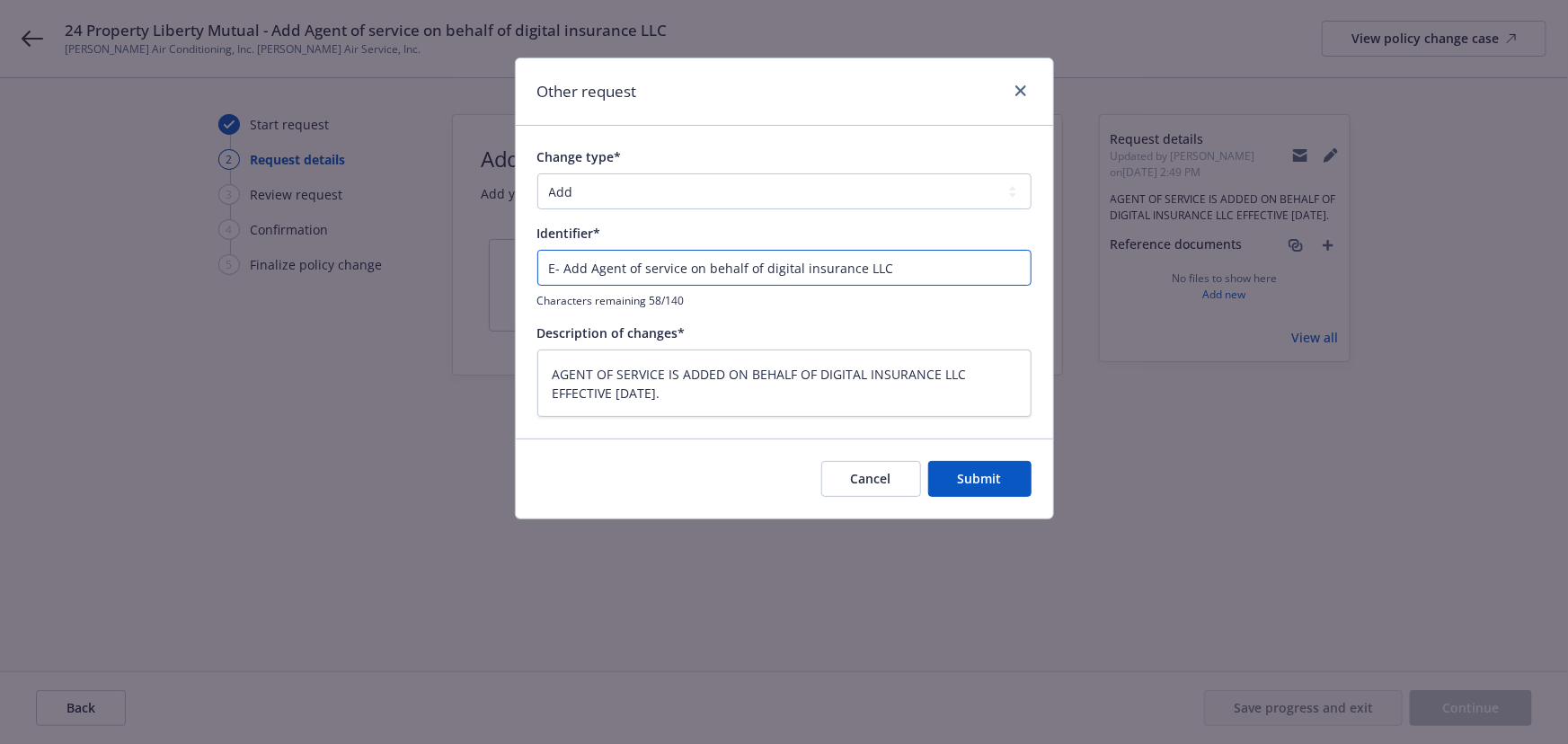
type input "EN- Add Agent of service on behalf of digital insurance LLC"
type textarea "x"
type input "END- Add Agent of service on behalf of digital insurance LLC"
type textarea "x"
type input "ENDT- Add Agent of service on behalf of digital insurance LLC"
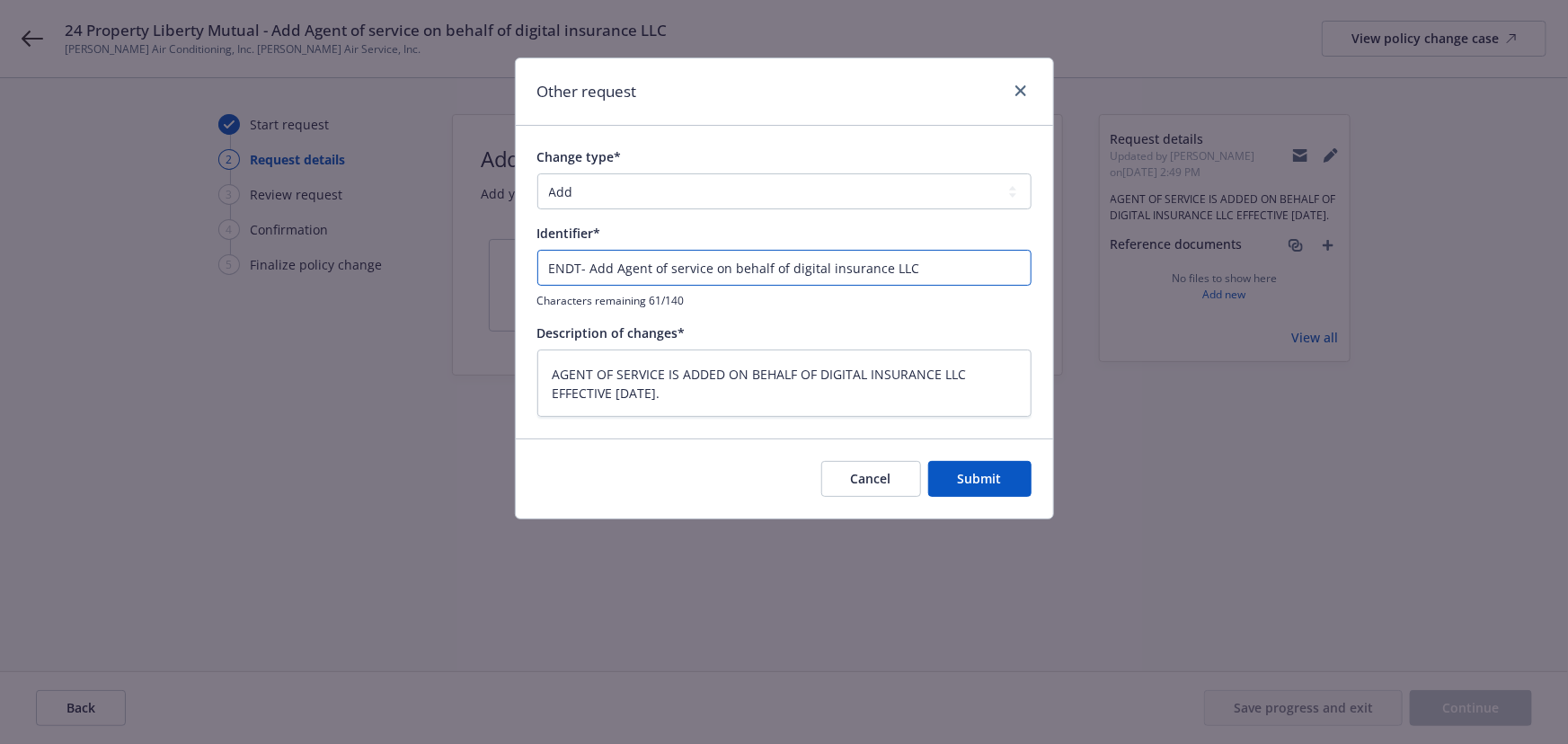
type textarea "x"
type input "ENDT - Add Agent of service on behalf of digital insurance LLC"
type textarea "x"
type input "ENDT #- Add Agent of service on behalf of digital insurance LLC"
type textarea "x"
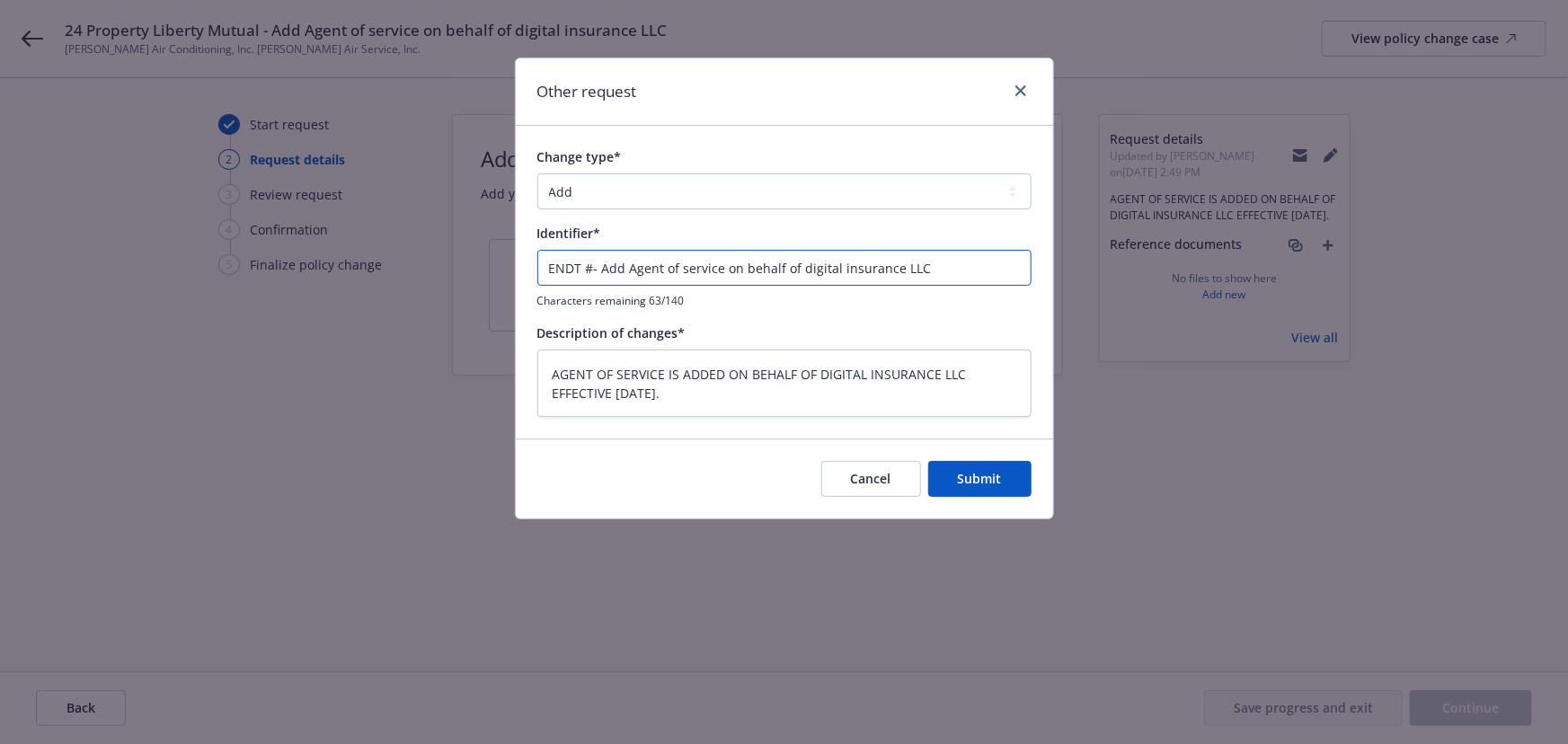
type input "ENDT #2- Add Agent of service on behalf of digital insurance LLC"
type textarea "x"
type input "ENDT #2 - Add Agent of service on behalf of digital insurance LLC"
click at [987, 470] on span "Submit" at bounding box center [980, 478] width 44 height 17
type textarea "x"
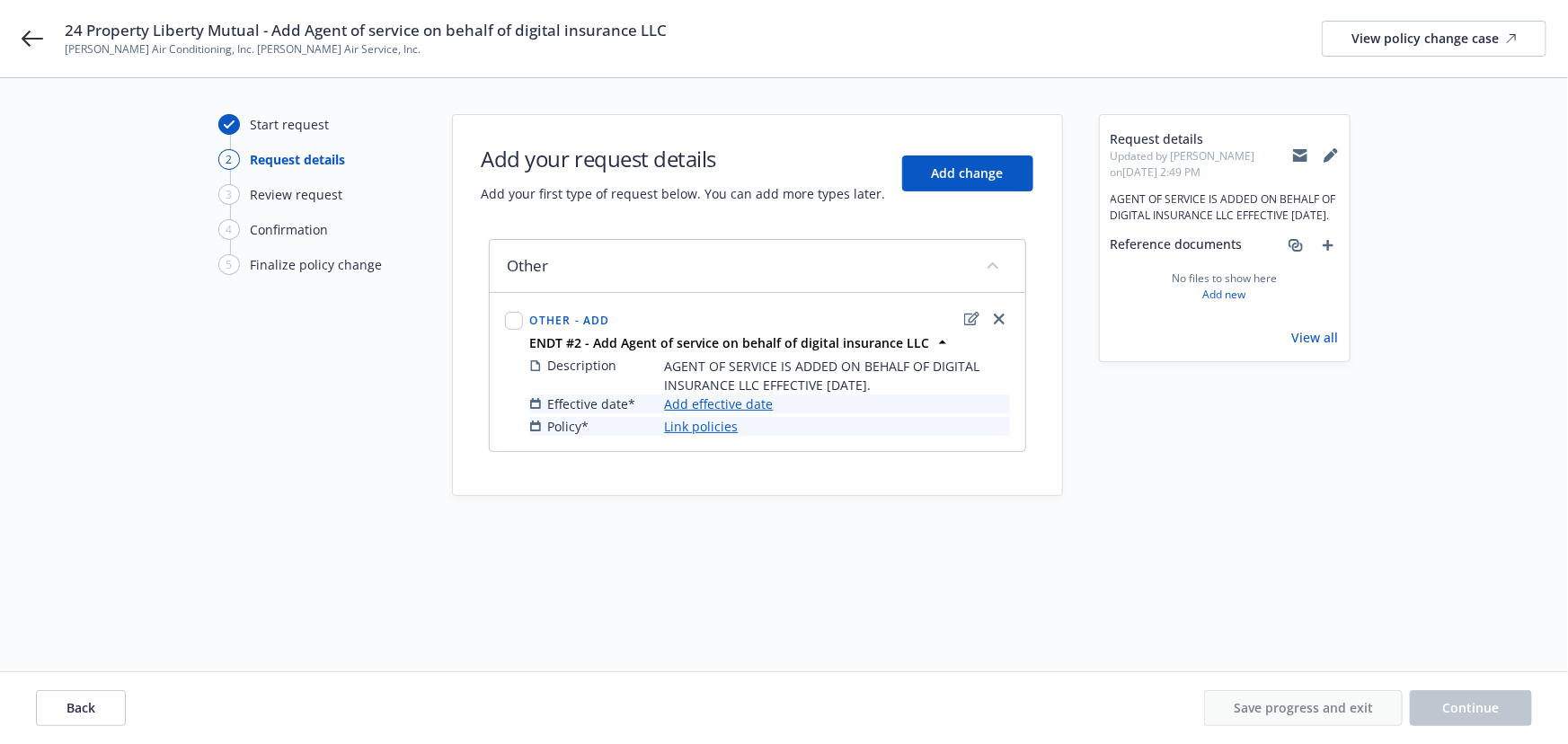
click at [763, 405] on link "Add effective date" at bounding box center [719, 403] width 109 height 19
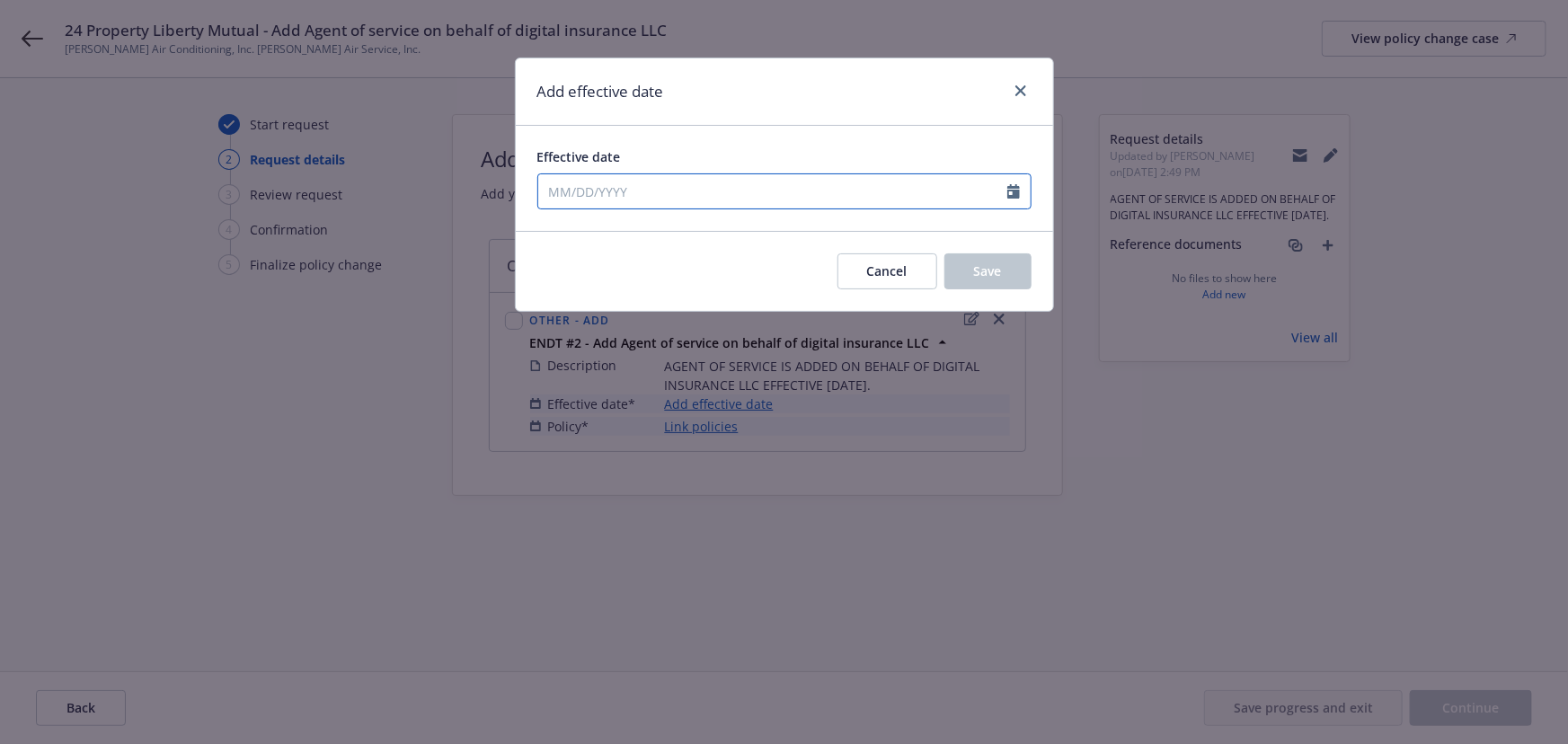
click at [632, 180] on input "Effective date" at bounding box center [773, 191] width 470 height 34
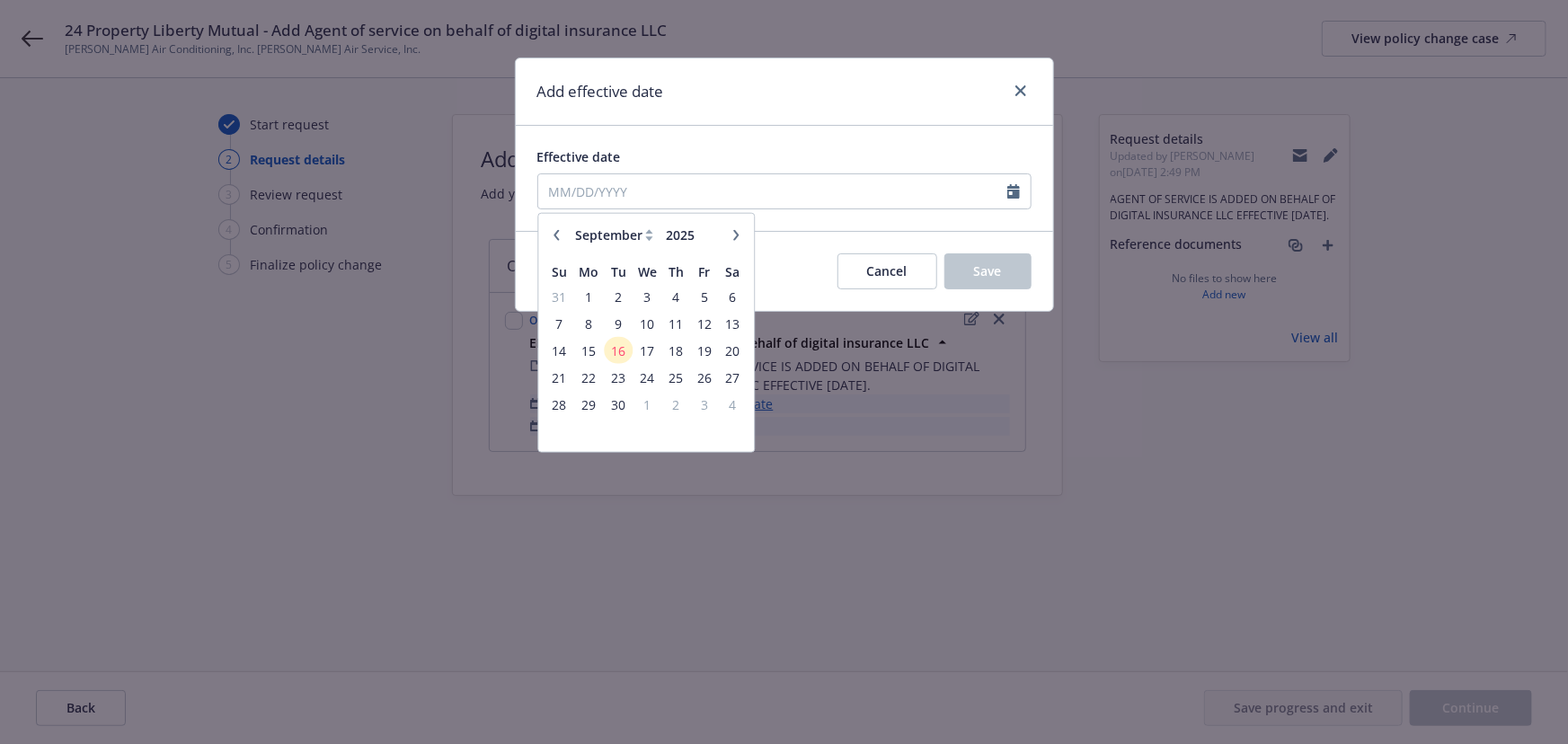
click at [557, 231] on icon "button" at bounding box center [556, 234] width 5 height 11
select select "8"
click at [645, 402] on span "27" at bounding box center [648, 403] width 26 height 23
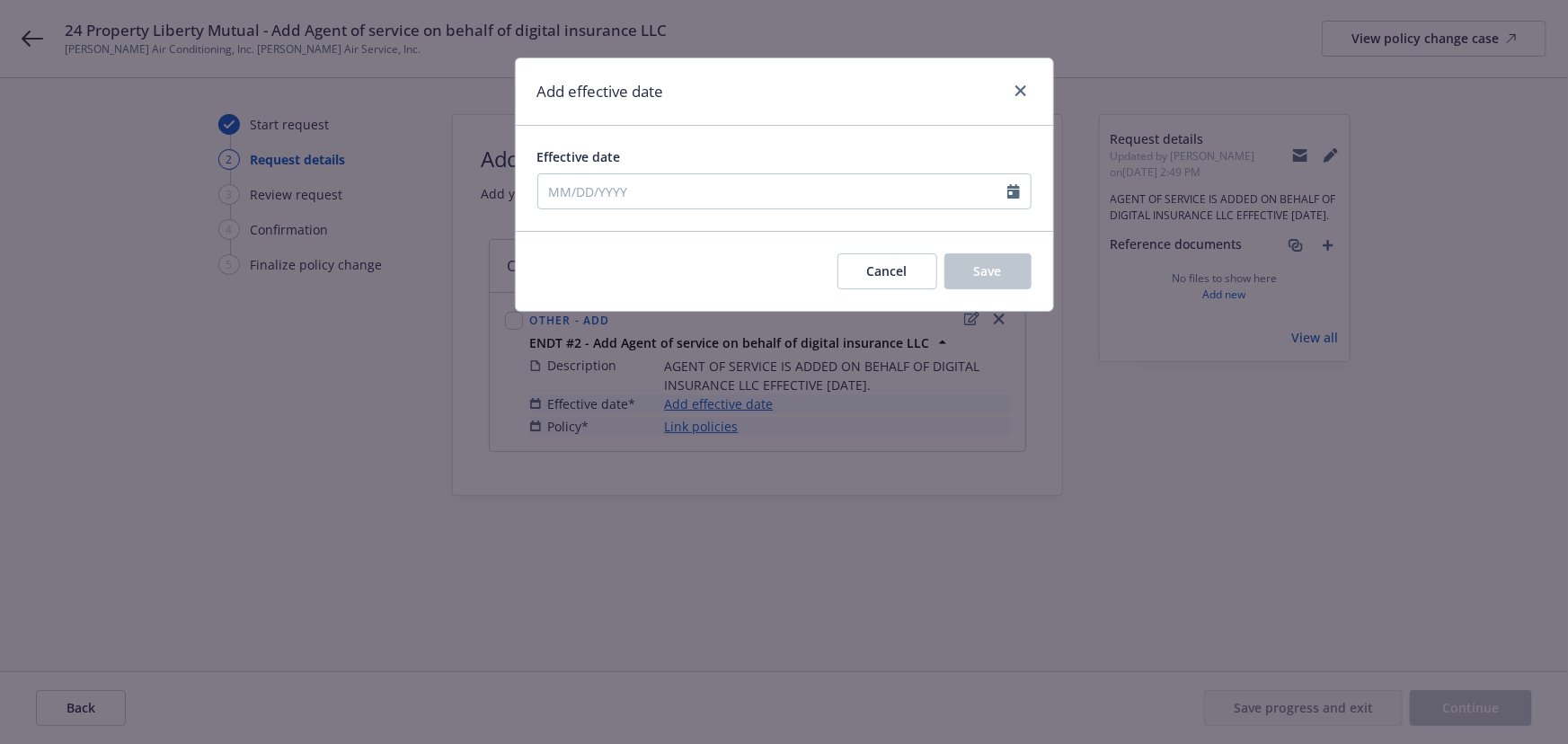
type input "08/27/2025"
click at [984, 266] on span "Save" at bounding box center [988, 270] width 28 height 17
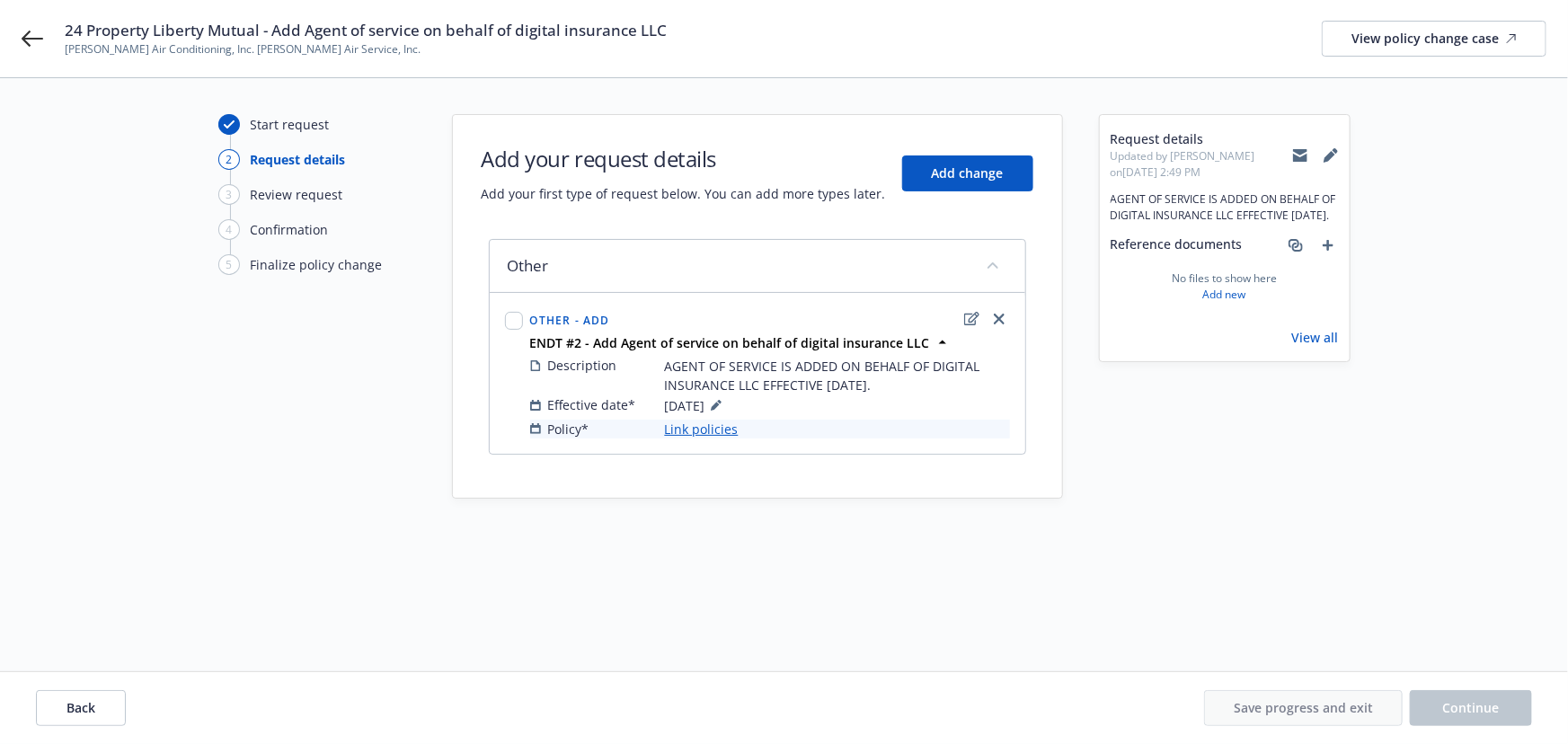
click at [729, 438] on link "Link policies" at bounding box center [701, 429] width 73 height 19
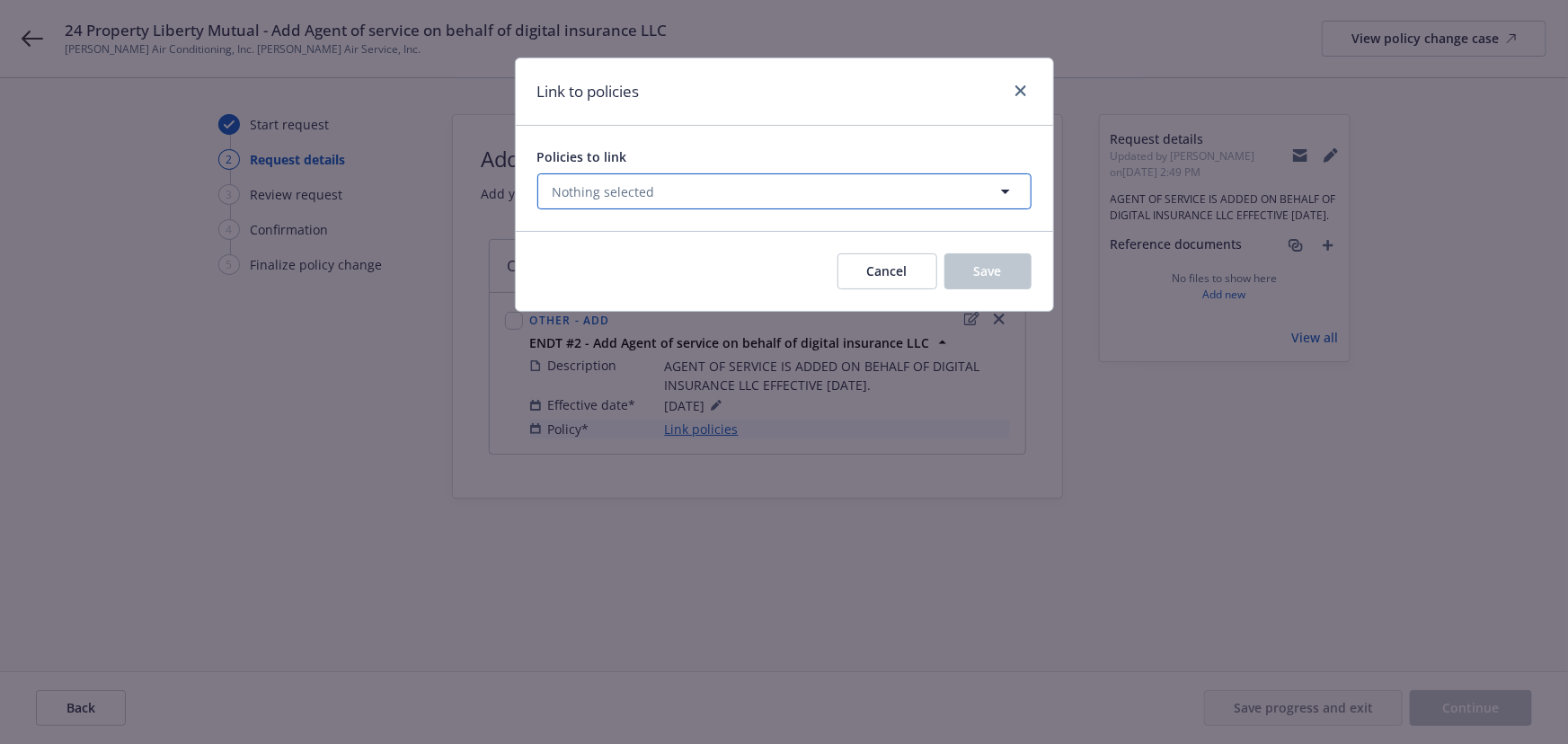
click at [611, 185] on span "Nothing selected" at bounding box center [603, 191] width 102 height 19
select select "ACTIVE"
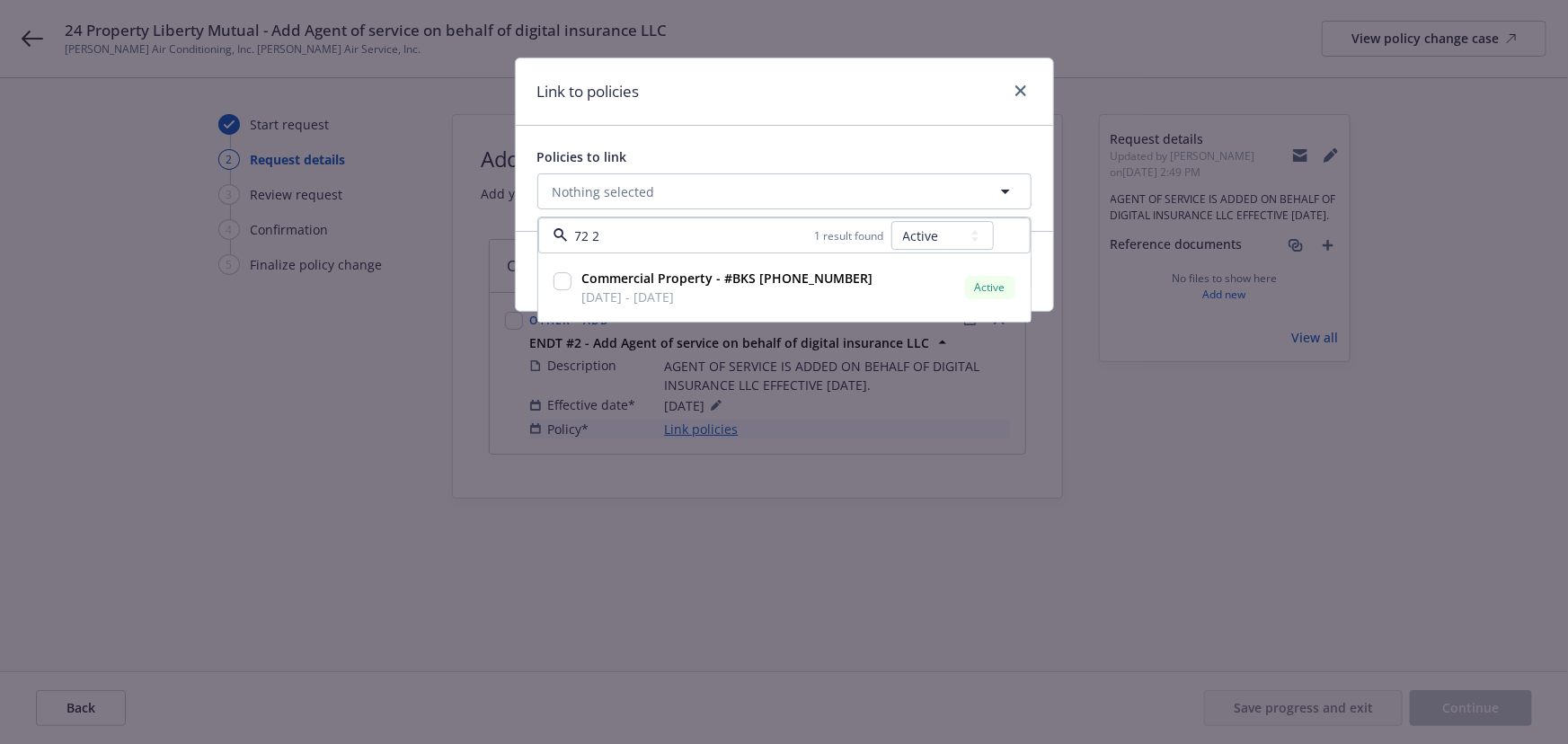
type input "72 25"
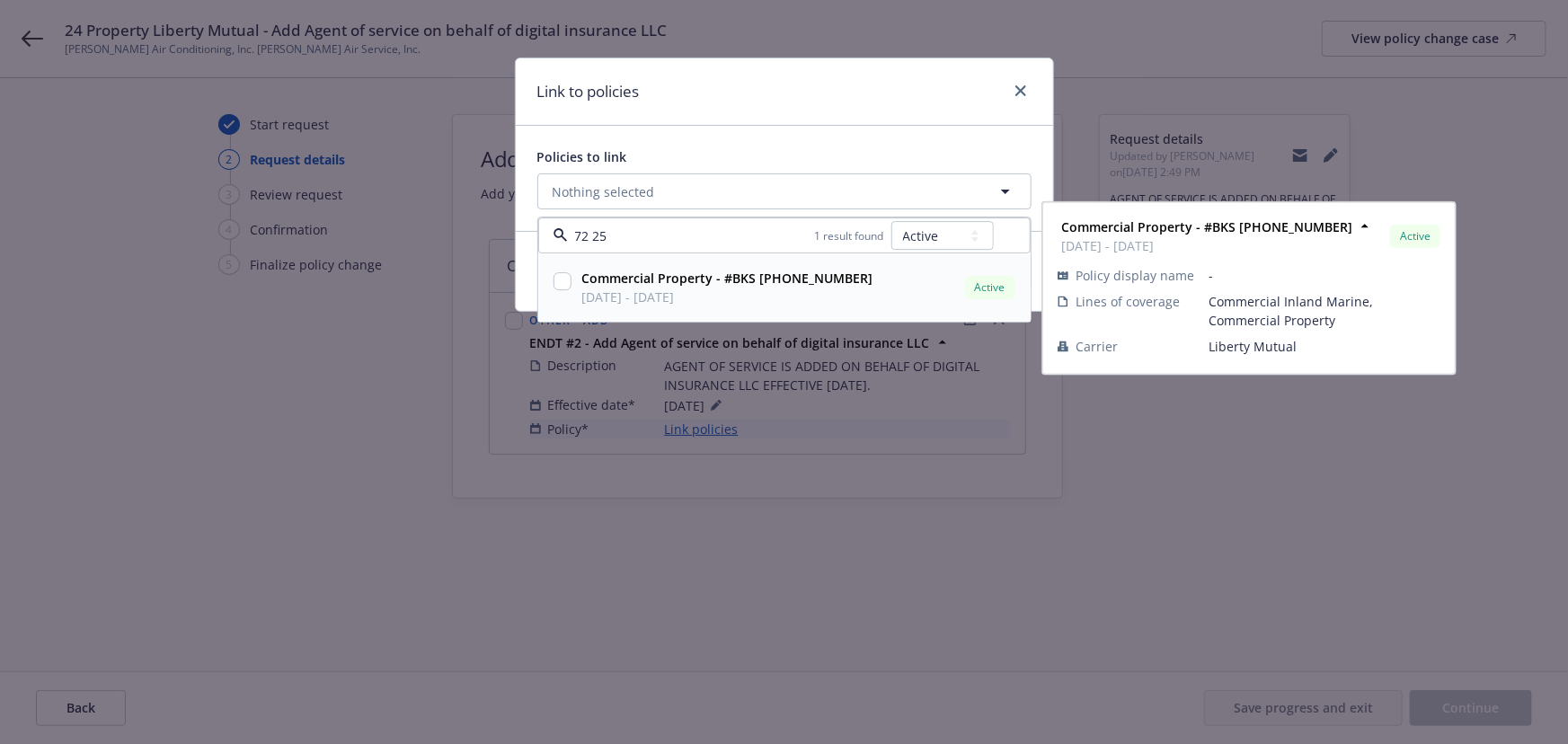
click at [652, 285] on strong "Commercial Property - #BKS (25) 63 68 72 25" at bounding box center [728, 278] width 291 height 17
checkbox input "true"
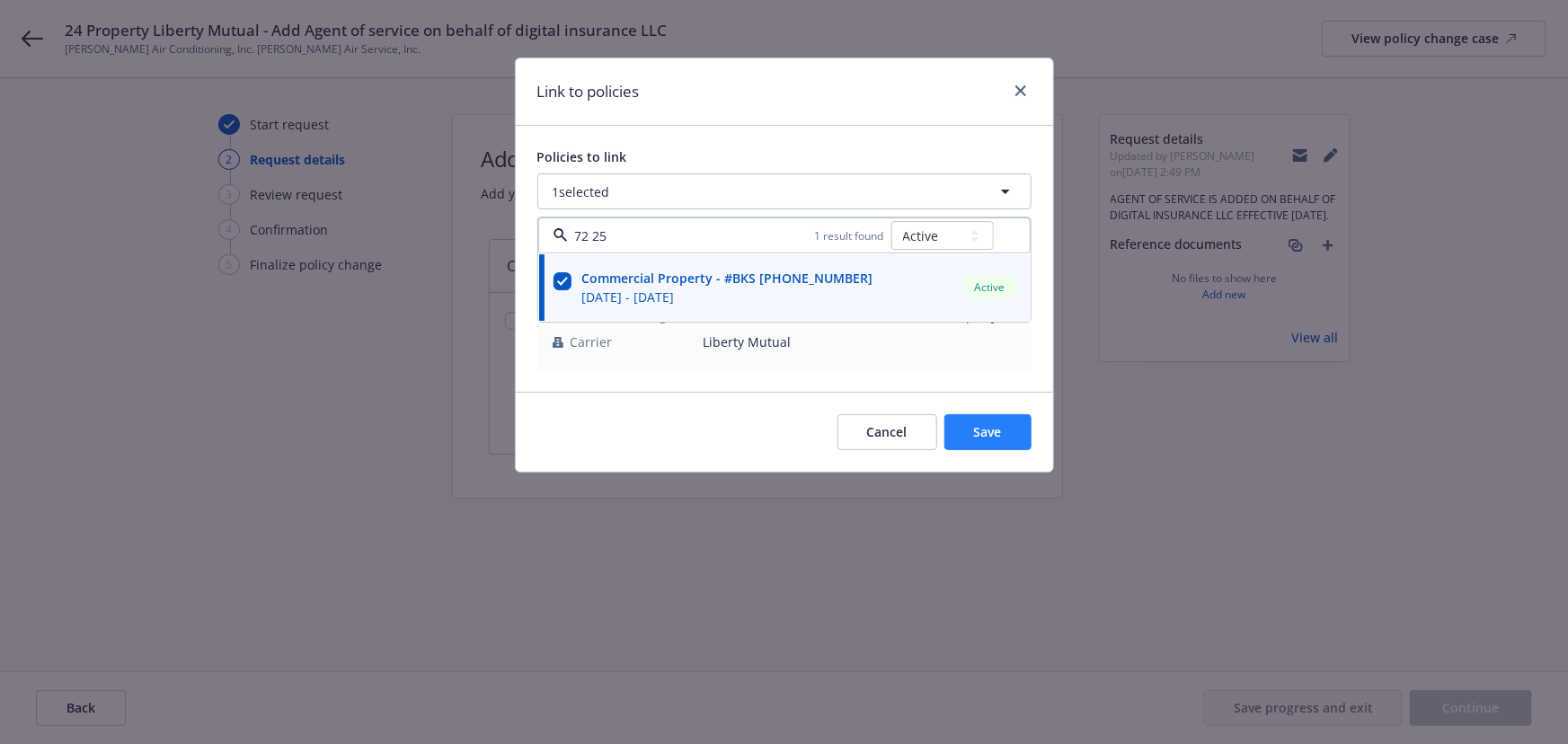
type input "72 25"
drag, startPoint x: 993, startPoint y: 420, endPoint x: 1121, endPoint y: 448, distance: 131.0
click at [993, 421] on button "Save" at bounding box center [989, 432] width 87 height 36
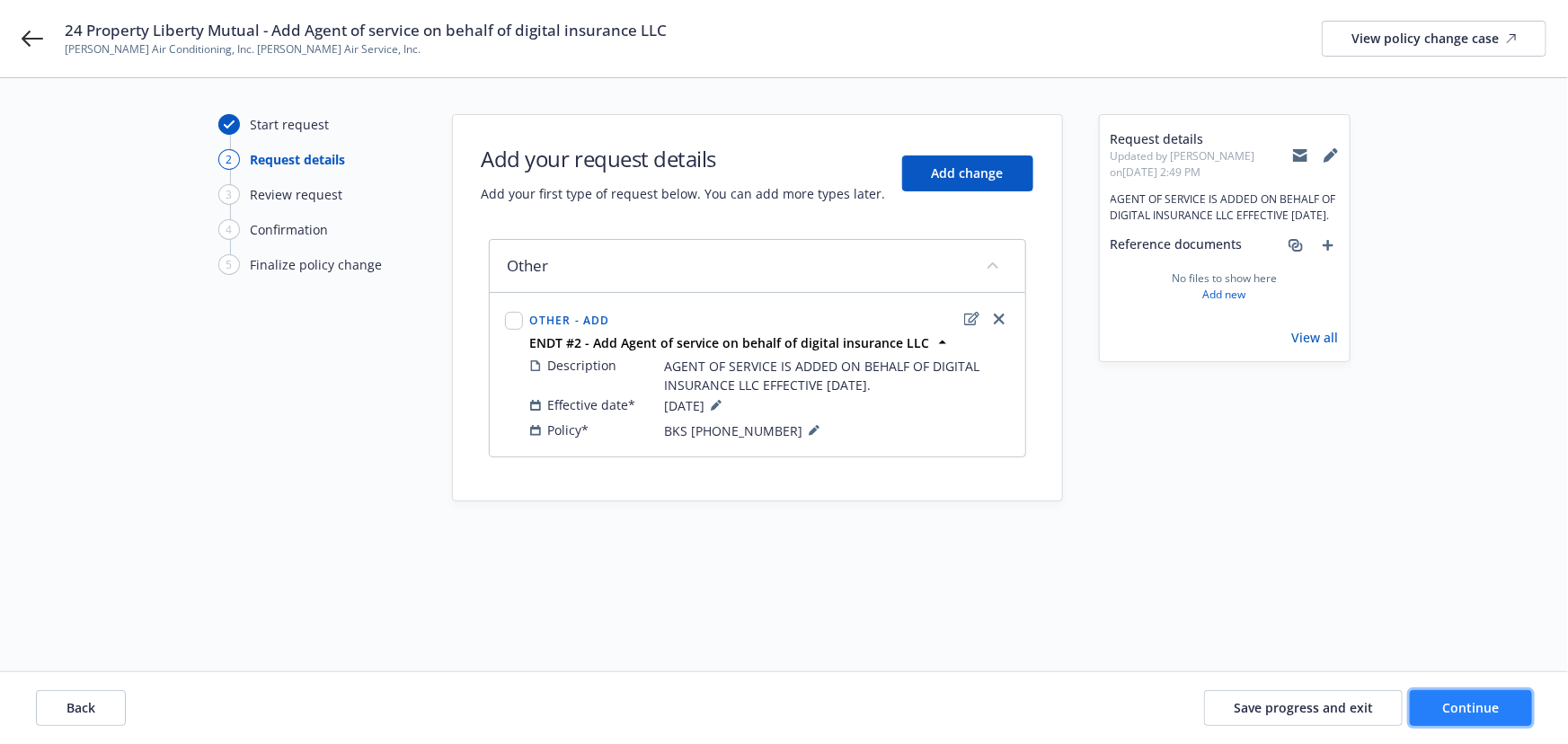
click at [1478, 719] on button "Continue" at bounding box center [1470, 708] width 122 height 36
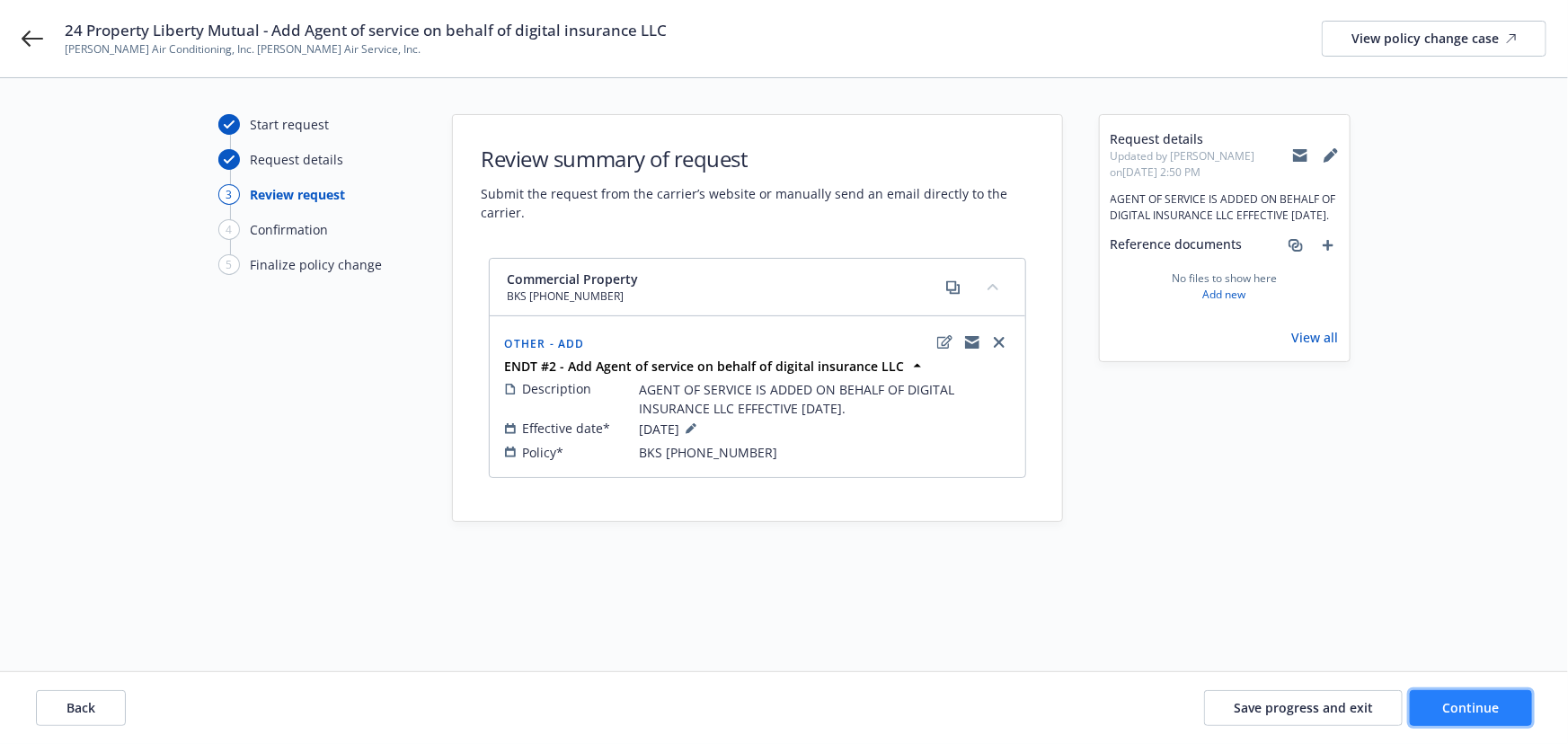
click at [1453, 703] on span "Continue" at bounding box center [1471, 707] width 56 height 17
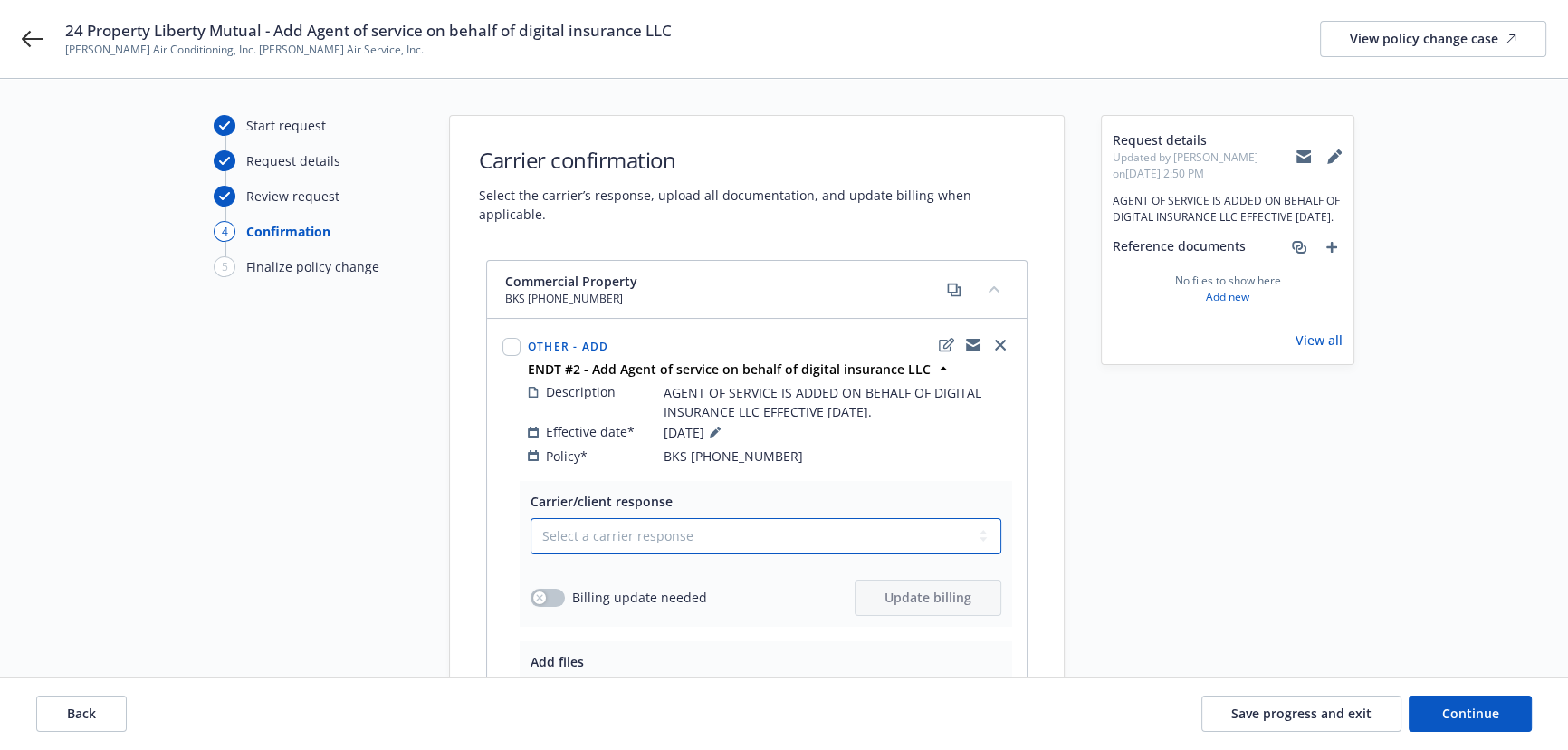
click at [643, 519] on select "Select a carrier response Accepted Accepted with revision No endorsement needed…" at bounding box center [767, 536] width 471 height 36
select select "ACCEPTED"
click at [531, 518] on select "Select a carrier response Accepted Accepted with revision No endorsement needed…" at bounding box center [767, 536] width 471 height 36
click at [552, 589] on button "button" at bounding box center [548, 598] width 34 height 18
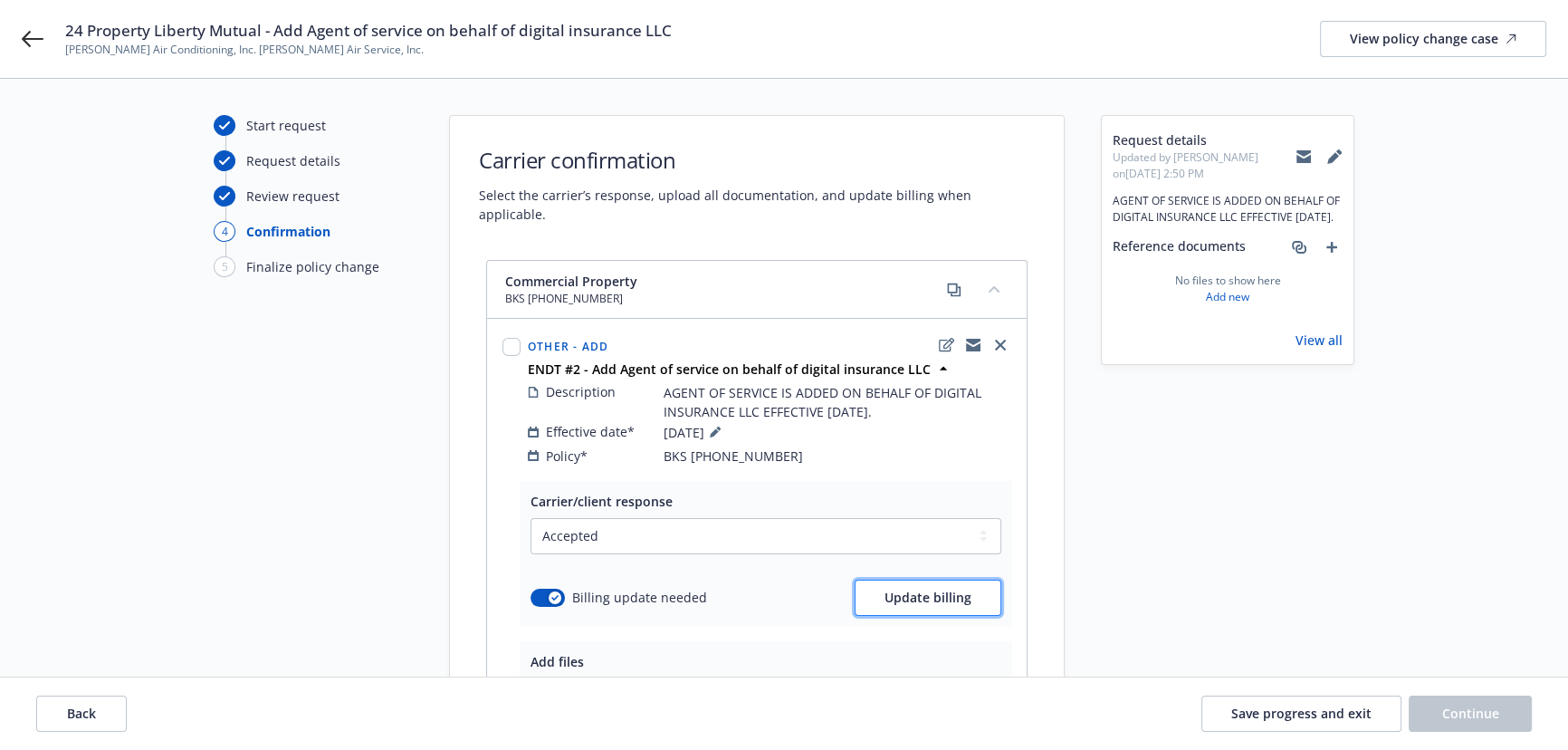
click at [870, 580] on button "Update billing" at bounding box center [927, 598] width 147 height 36
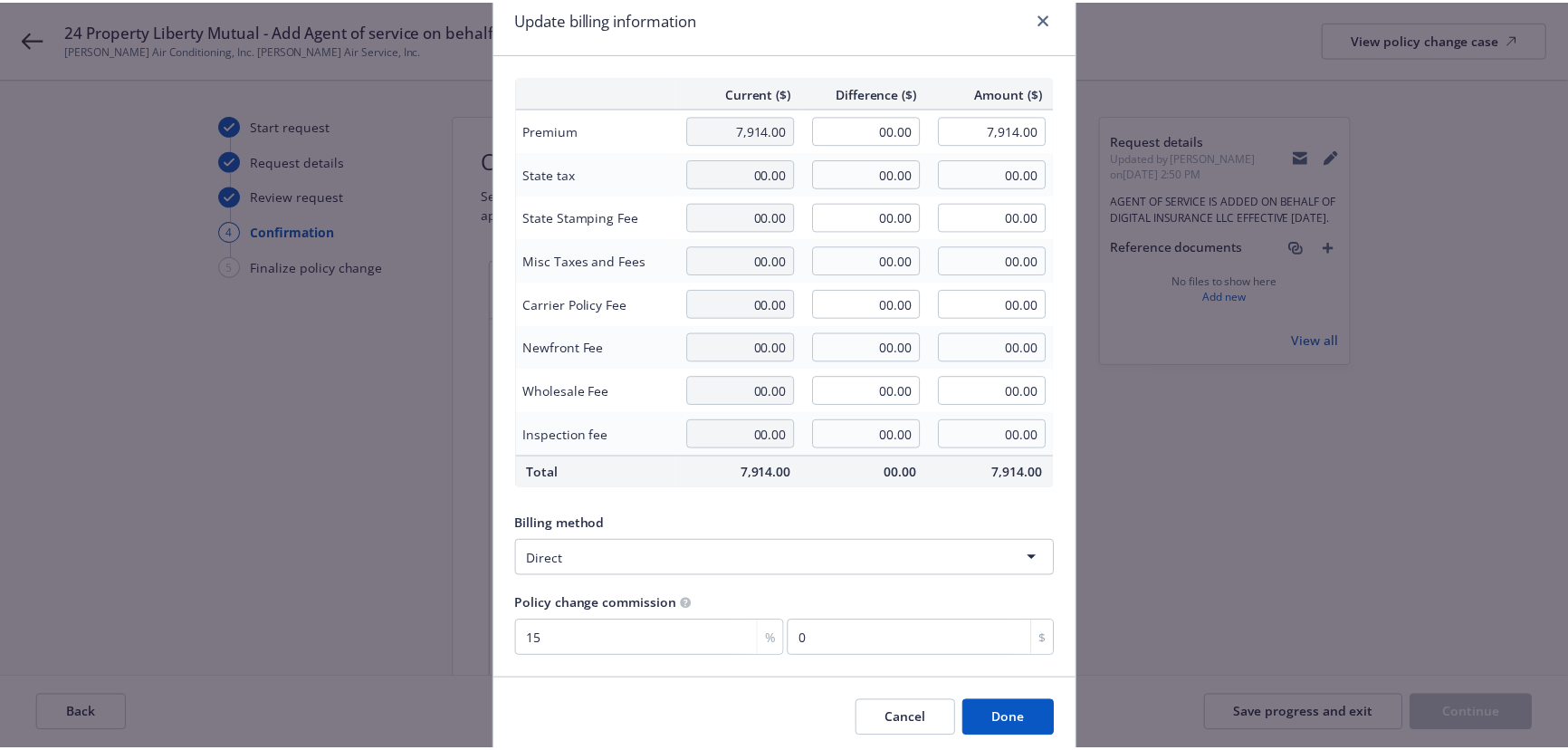
scroll to position [141, 0]
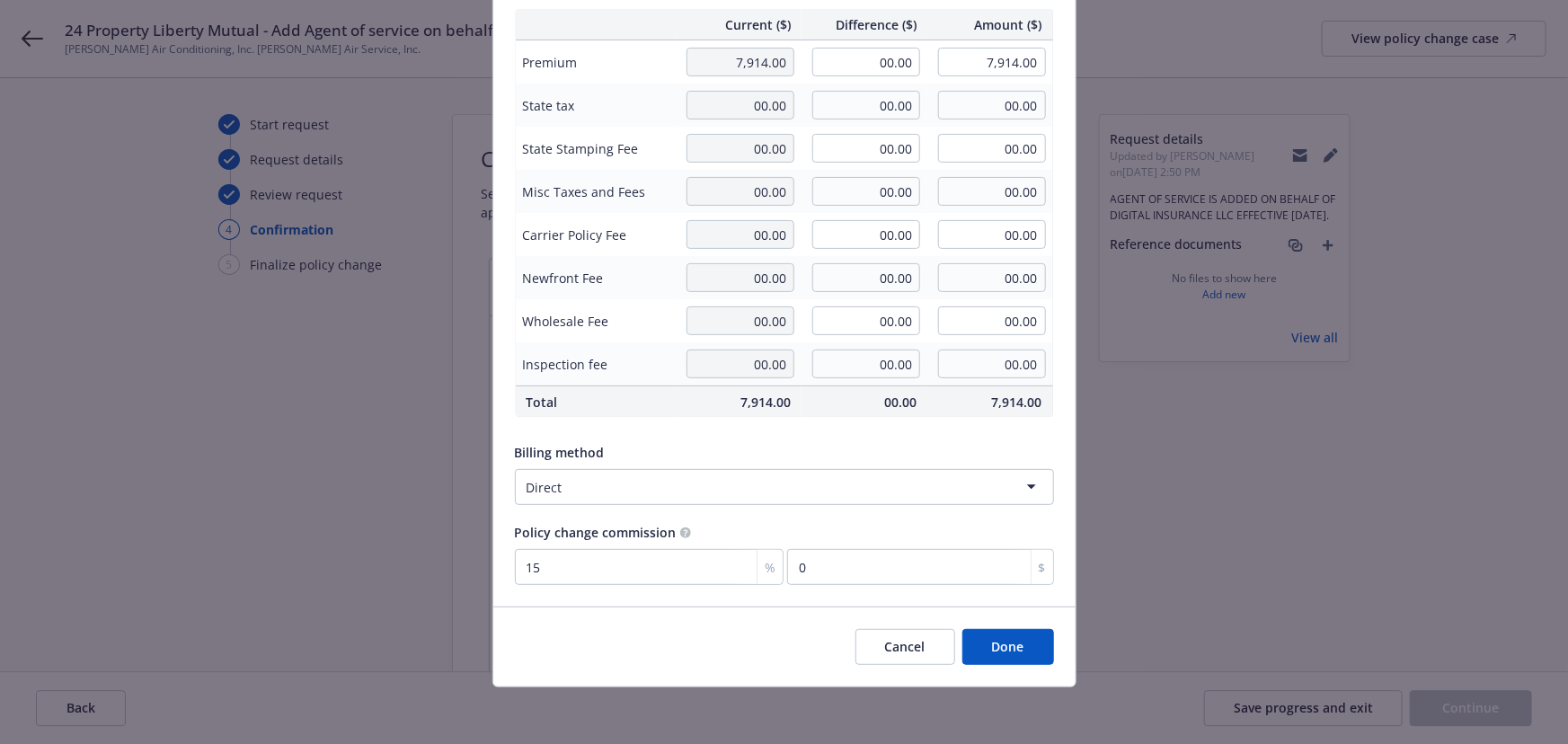
drag, startPoint x: 989, startPoint y: 645, endPoint x: 508, endPoint y: 205, distance: 651.9
click at [989, 644] on button "Done" at bounding box center [1008, 647] width 92 height 36
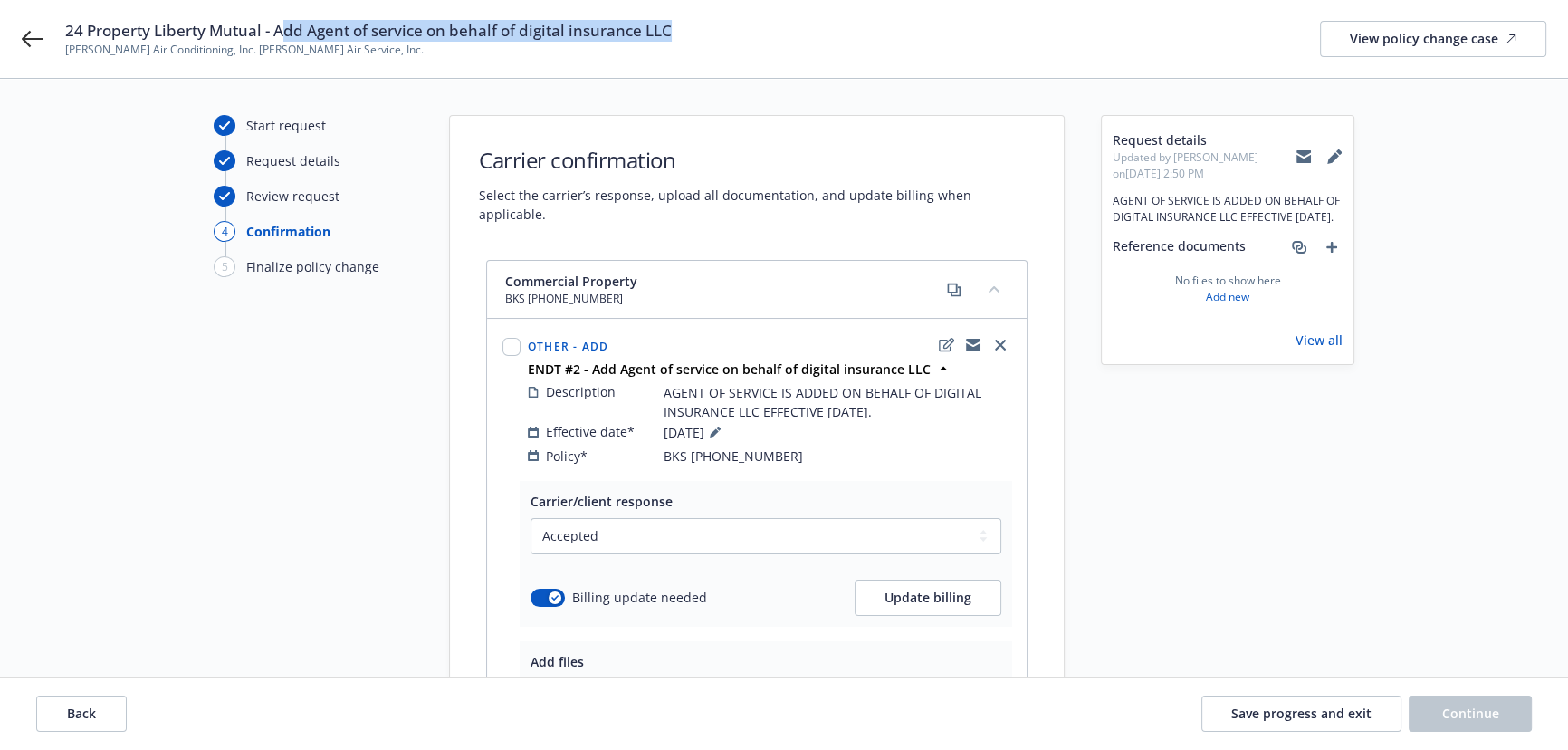
drag, startPoint x: 667, startPoint y: 30, endPoint x: 278, endPoint y: 29, distance: 389.0
click at [278, 29] on div "24 Property Liberty Mutual - Add Agent of service on behalf of digital insuranc…" at bounding box center [805, 39] width 1481 height 38
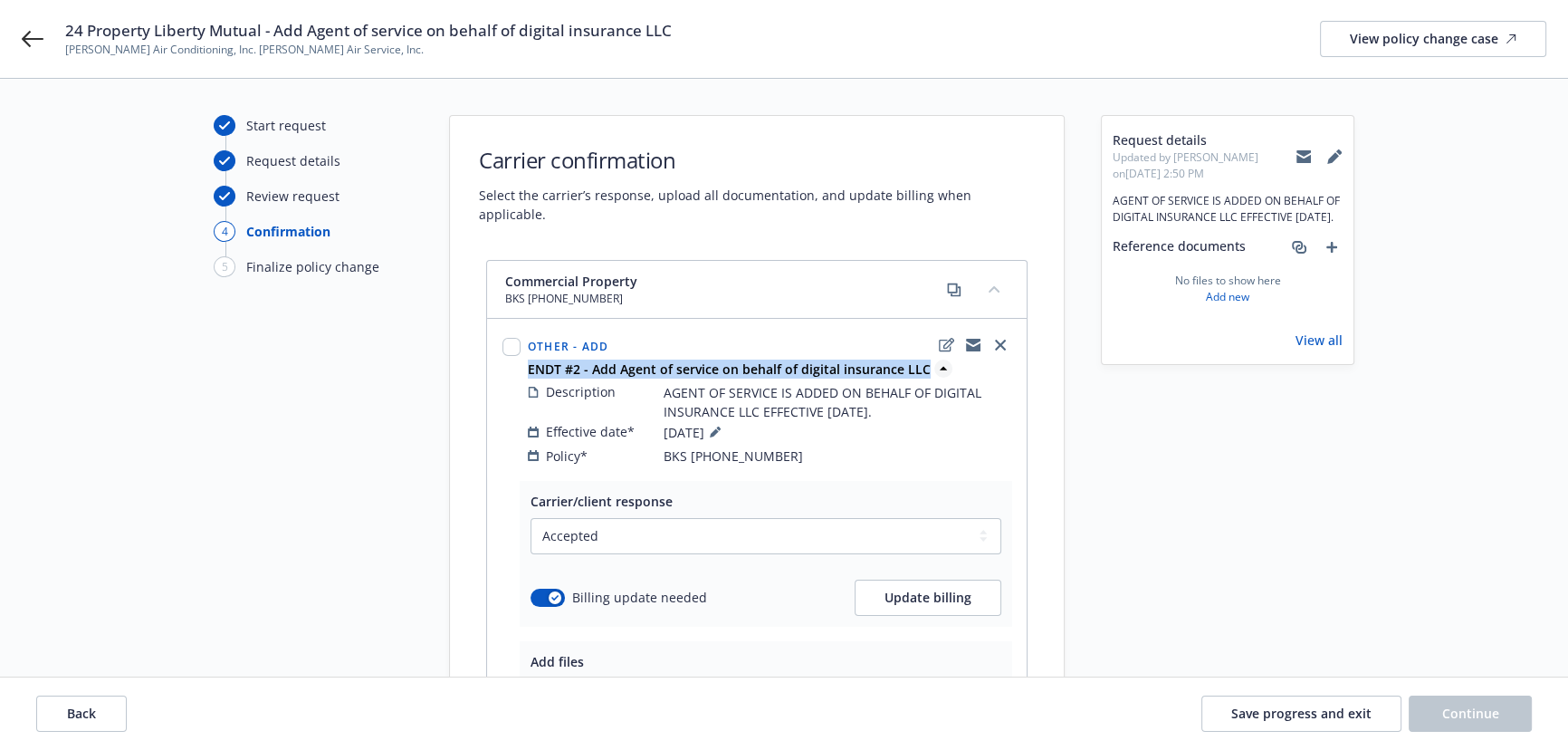
drag, startPoint x: 527, startPoint y: 348, endPoint x: 921, endPoint y: 353, distance: 394.0
click at [921, 361] on strong "ENDT #2 - Add Agent of service on behalf of digital insurance LLC" at bounding box center [730, 369] width 403 height 17
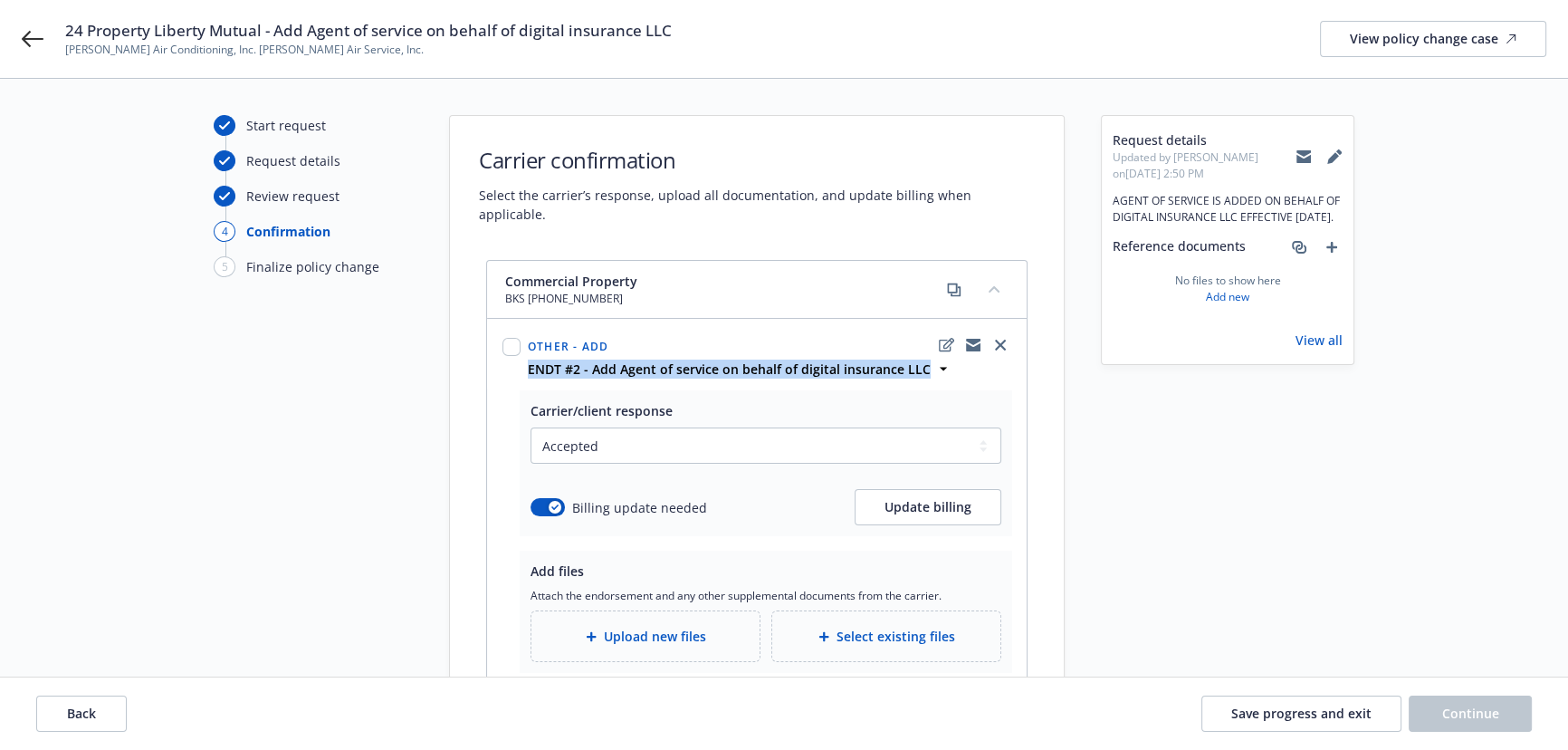
copy strong "ENDT #2 - Add Agent of service on behalf of digital insurance LLC"
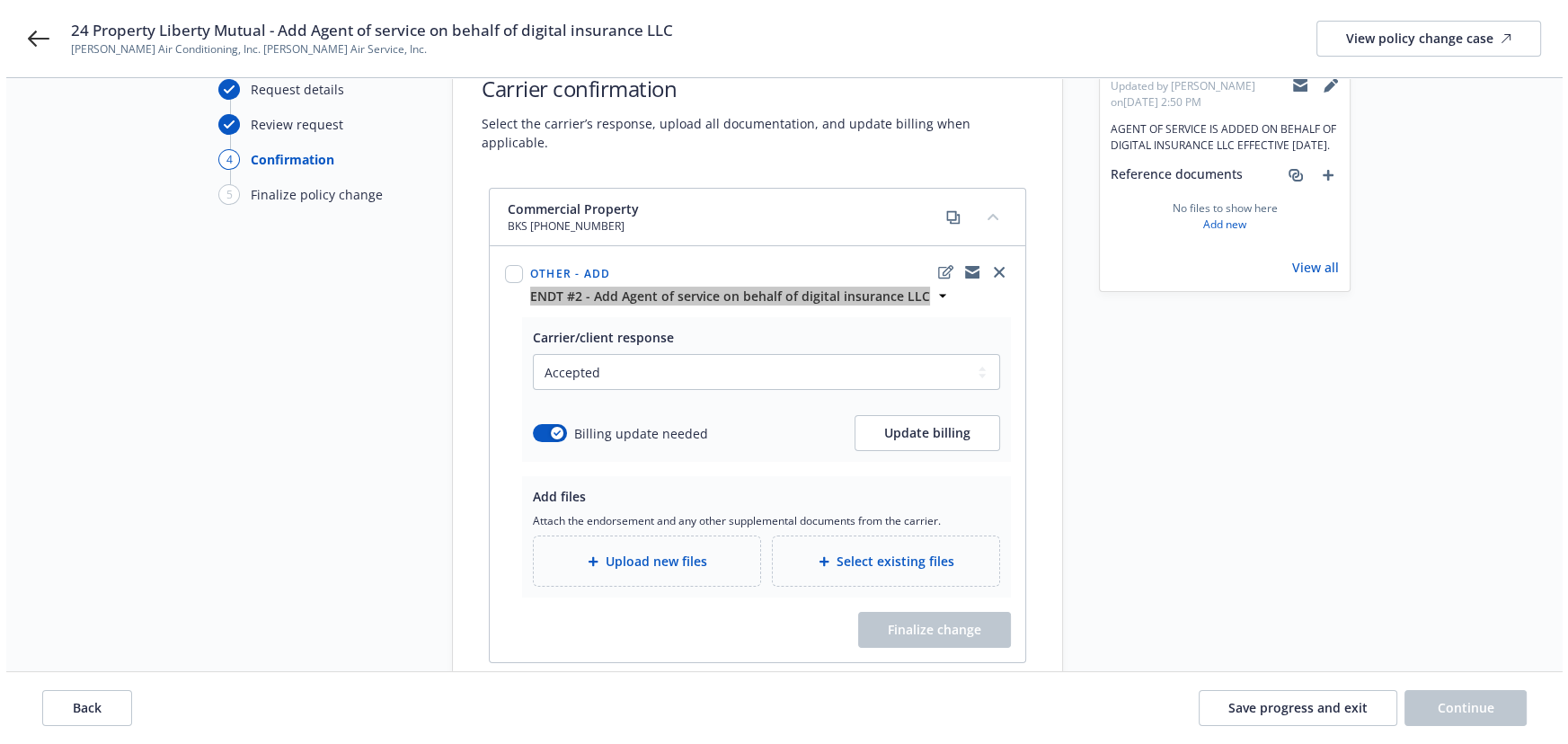
scroll to position [121, 0]
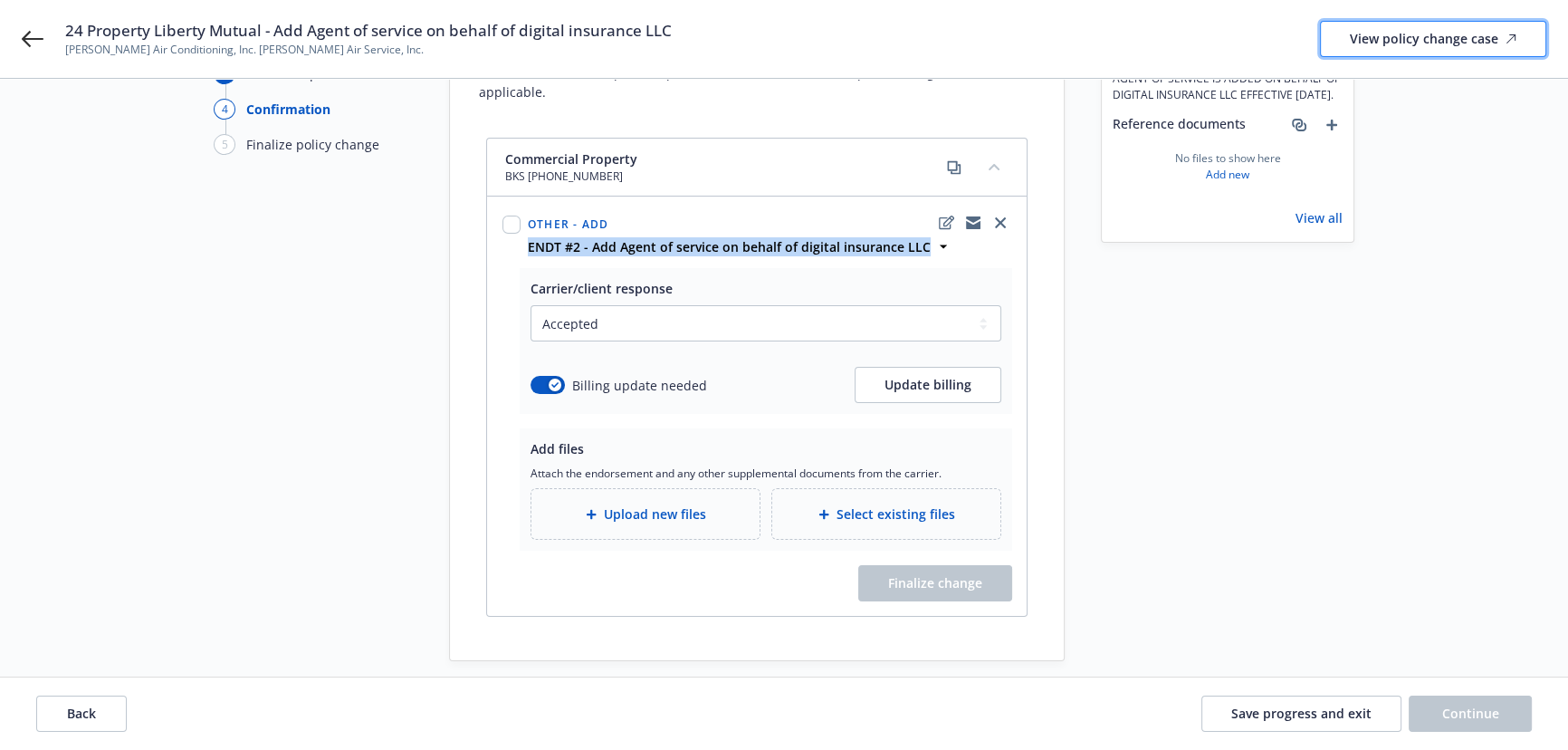
click at [1406, 45] on div "View policy change case" at bounding box center [1433, 39] width 167 height 34
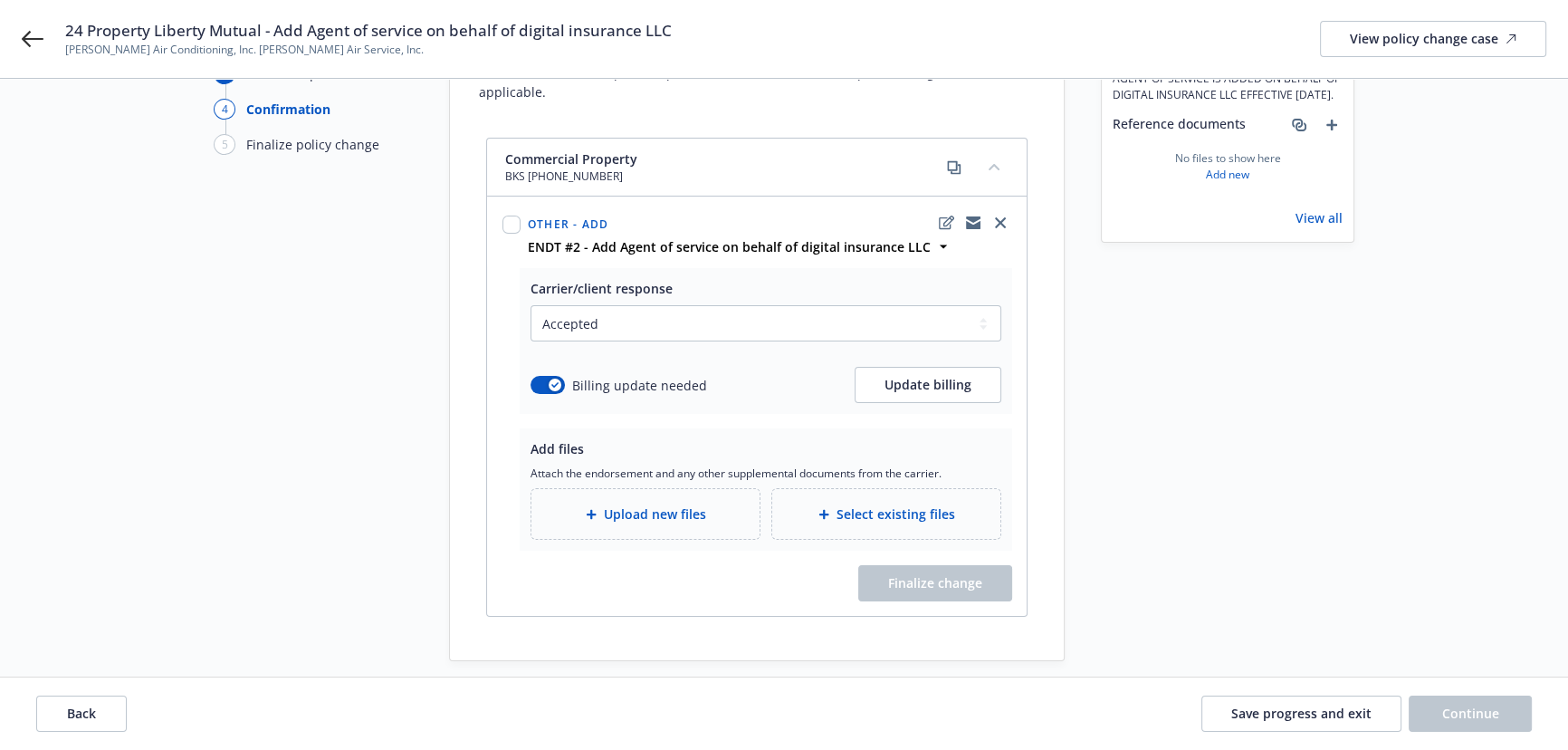
click at [638, 489] on div "Upload new files" at bounding box center [646, 514] width 229 height 50
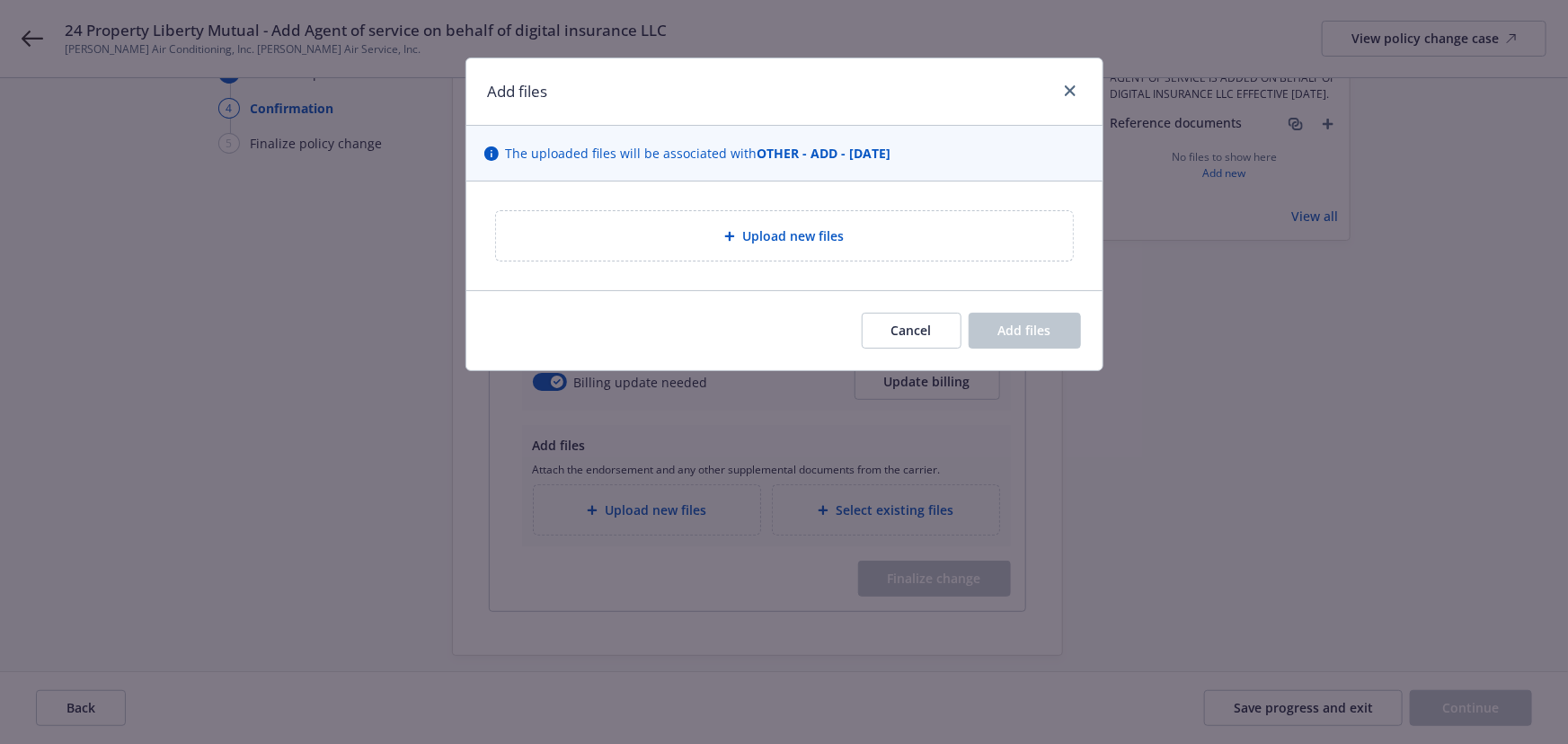
click at [733, 189] on div "Upload new files" at bounding box center [784, 236] width 636 height 109
click at [727, 190] on div "Upload new files" at bounding box center [784, 236] width 636 height 109
click at [728, 224] on div "Upload new files" at bounding box center [784, 236] width 576 height 50
drag, startPoint x: 728, startPoint y: 226, endPoint x: 653, endPoint y: 131, distance: 121.0
click at [728, 227] on div "Upload new files" at bounding box center [784, 236] width 548 height 21
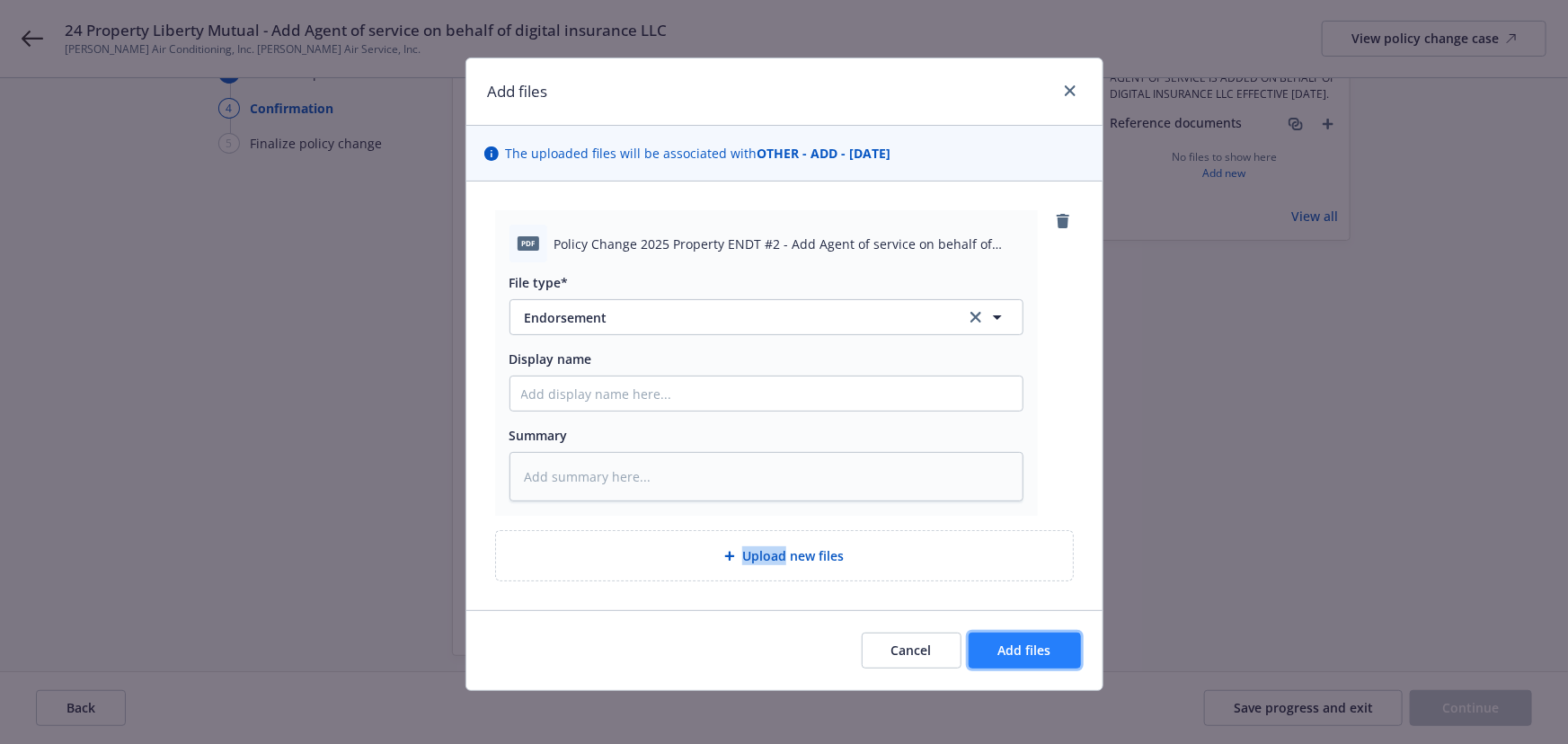
click at [1016, 647] on span "Add files" at bounding box center [1025, 650] width 53 height 17
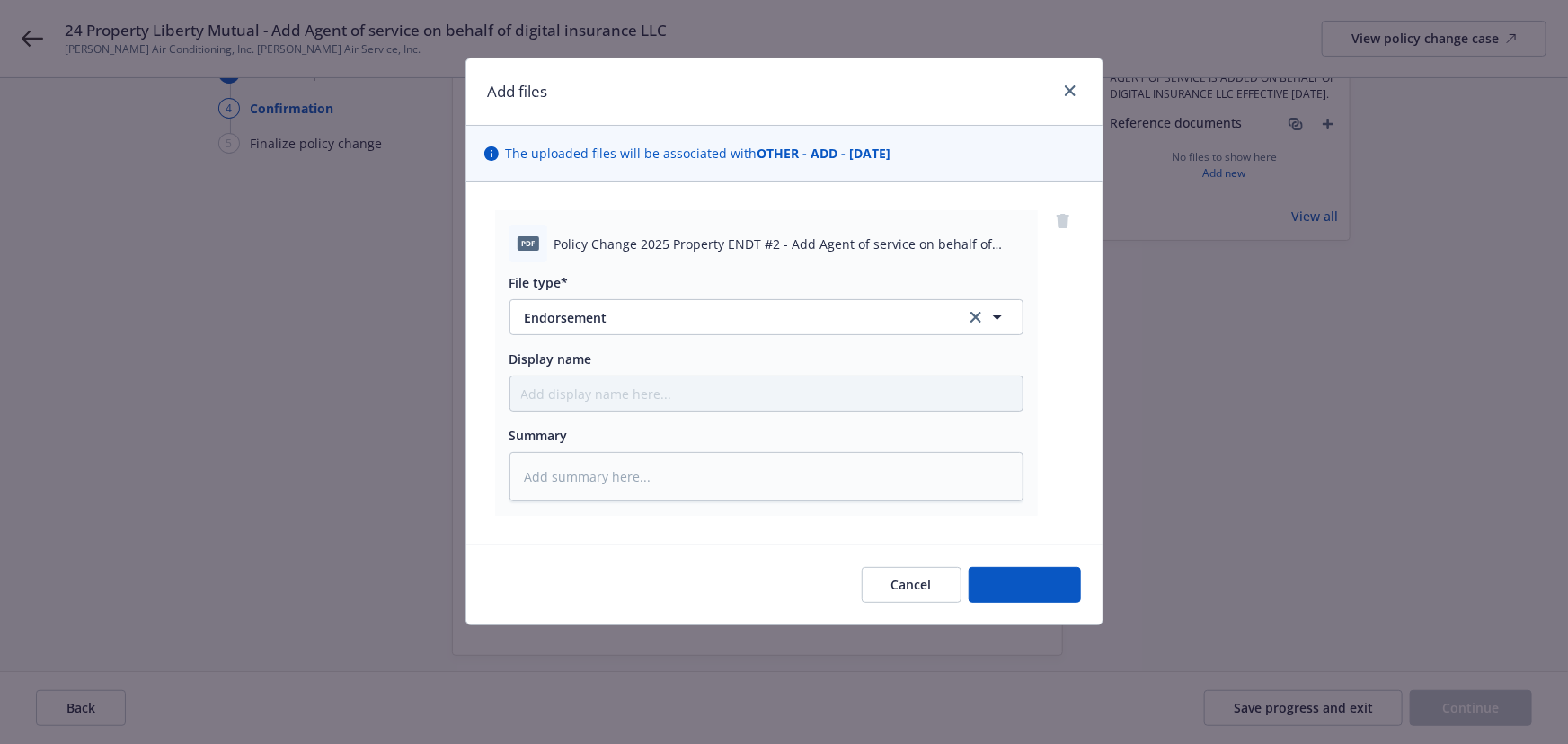
type textarea "x"
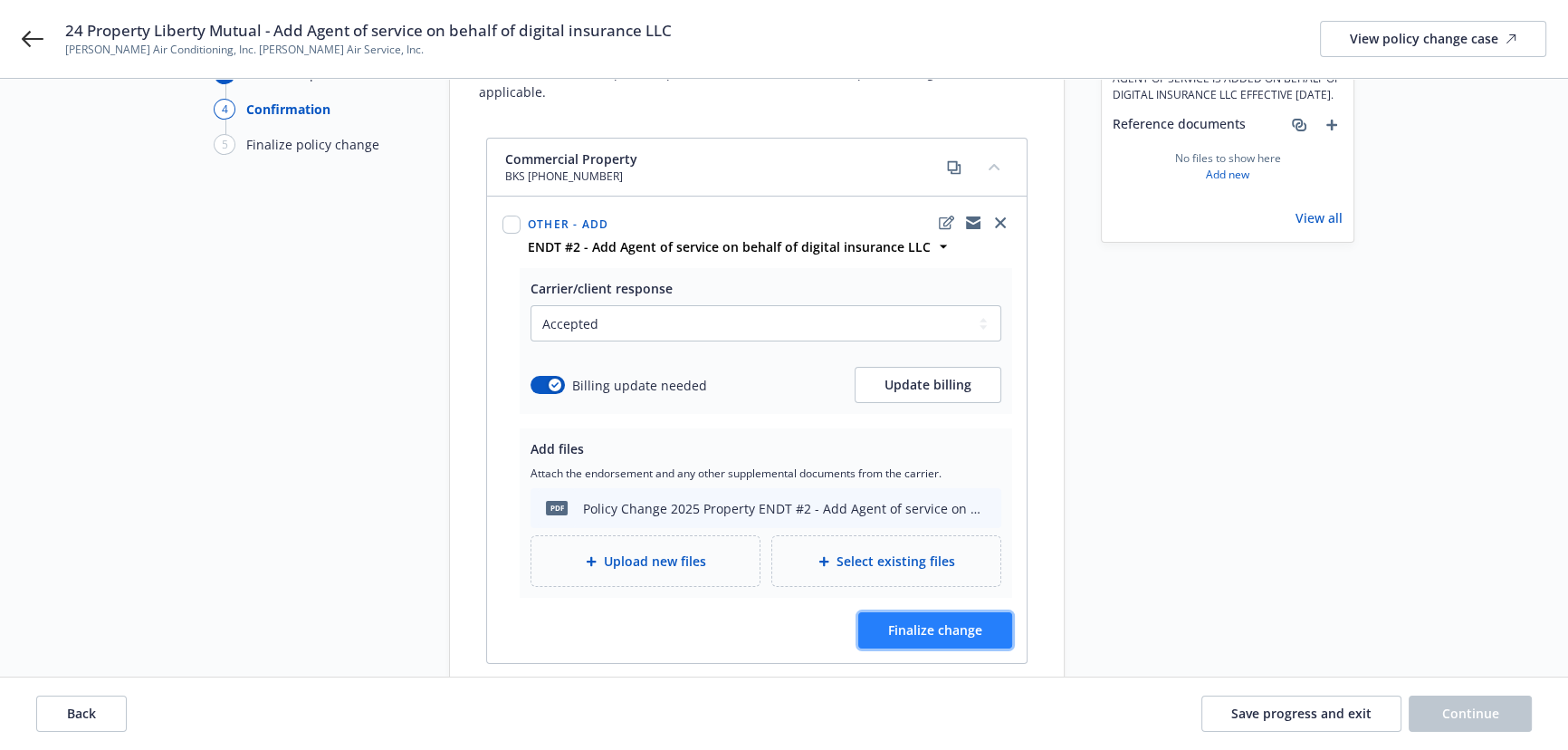
click at [926, 621] on span "Finalize change" at bounding box center [935, 629] width 94 height 17
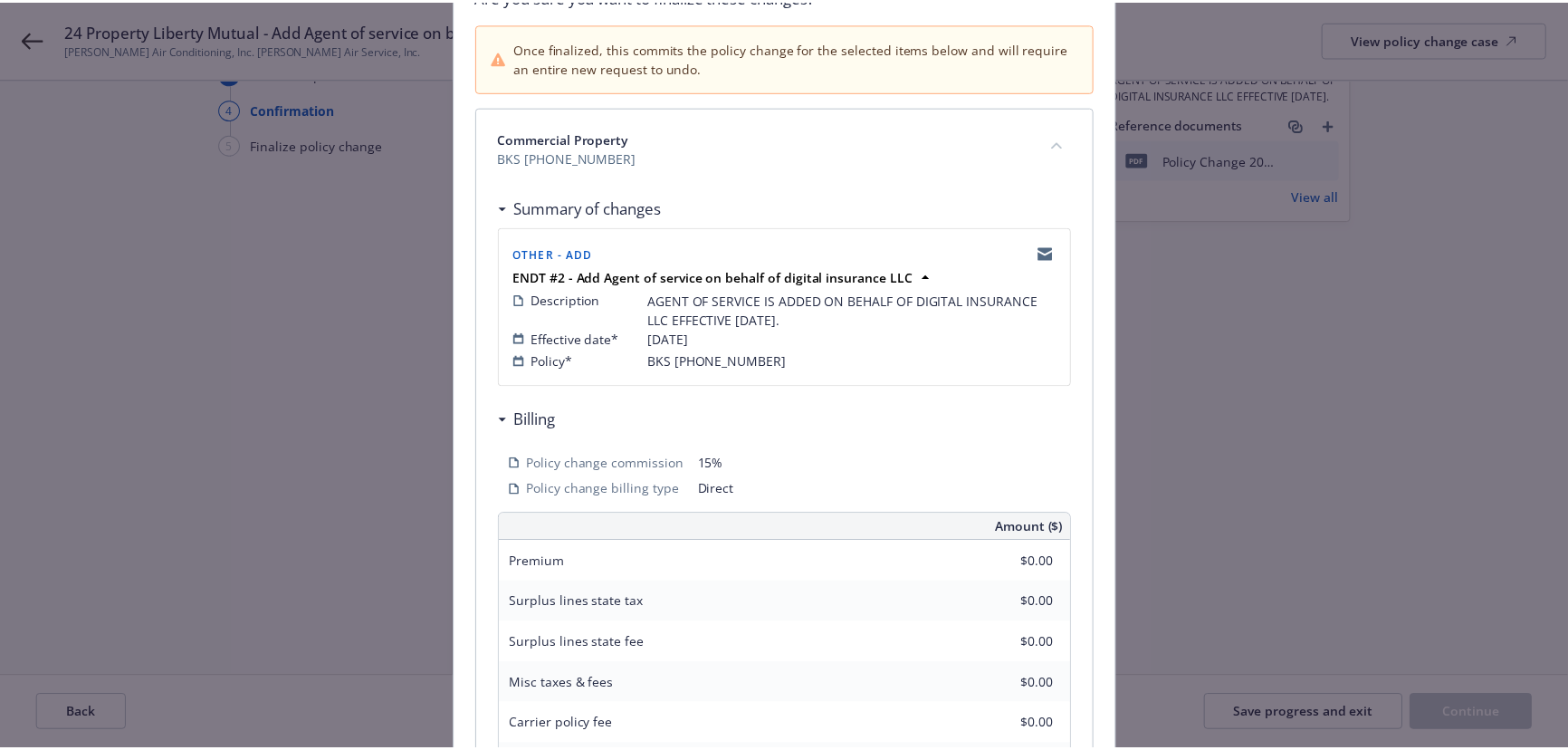
scroll to position [492, 0]
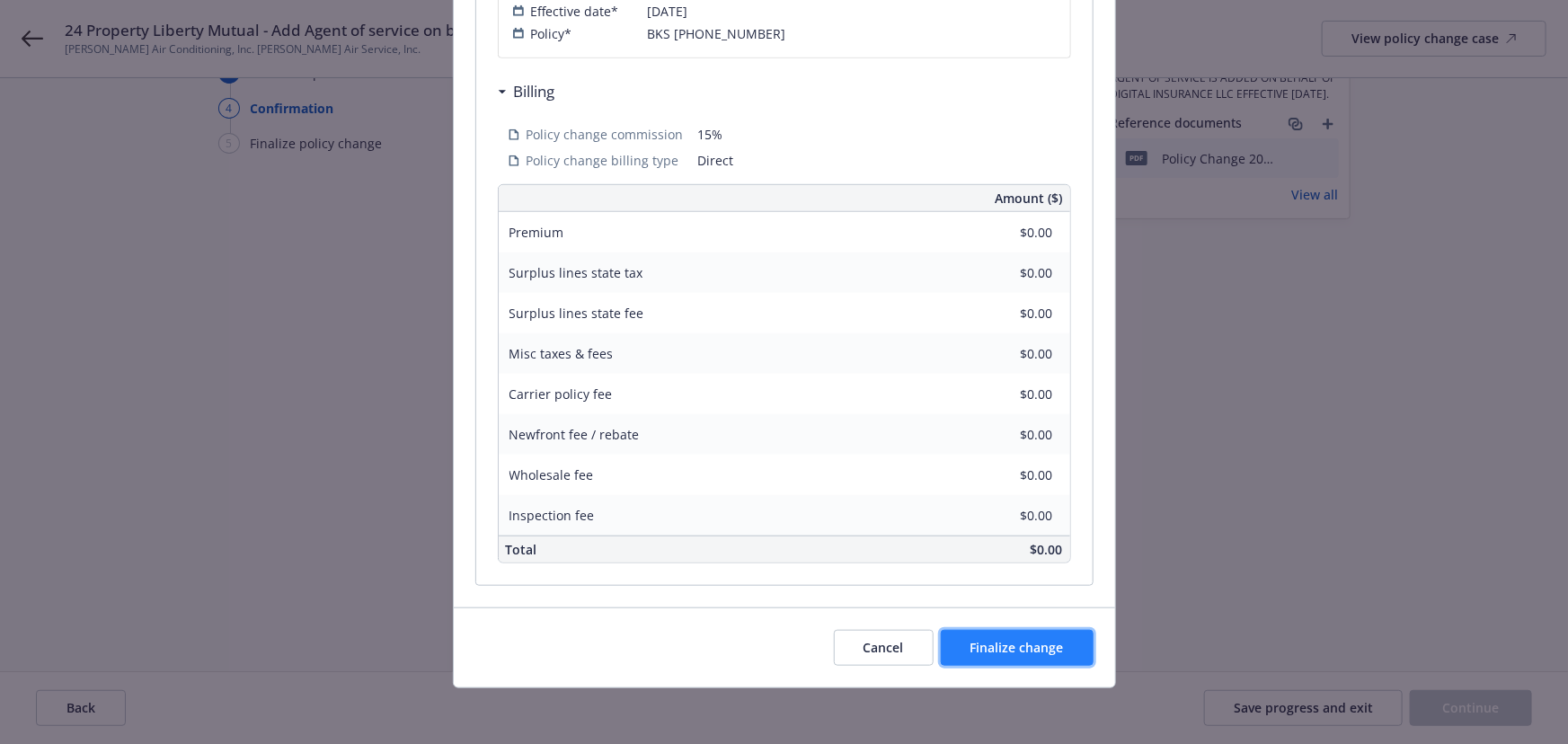
click at [1032, 652] on span "Finalize change" at bounding box center [1017, 647] width 93 height 17
click at [1483, 710] on div "Review & Finalize change Are you sure you want to finalize these changes? Once …" at bounding box center [784, 372] width 1568 height 744
click at [1485, 718] on div "Review & Finalize change Are you sure you want to finalize these changes? Once …" at bounding box center [784, 372] width 1568 height 744
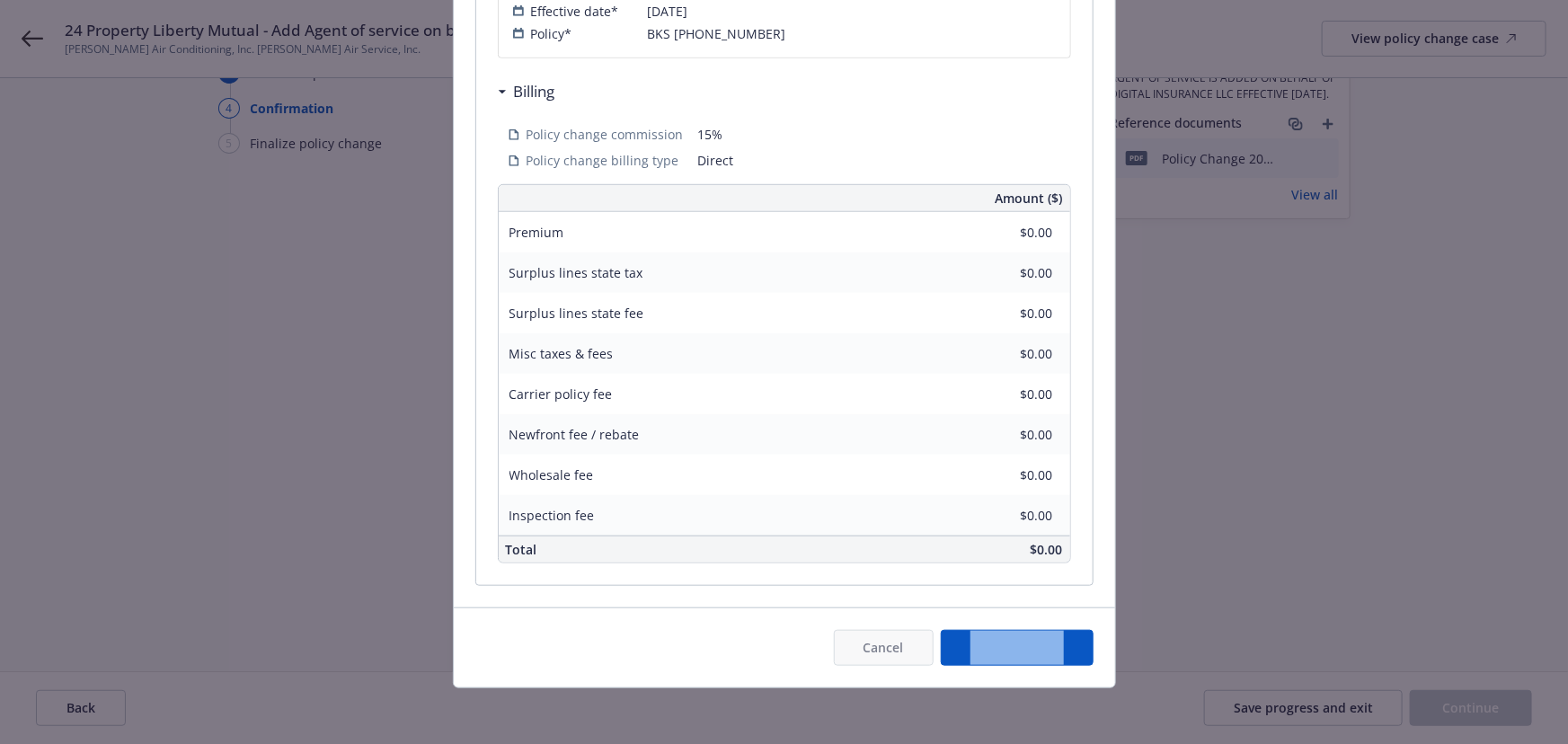
click at [1486, 718] on div "Review & Finalize change Are you sure you want to finalize these changes? Once …" at bounding box center [784, 372] width 1568 height 744
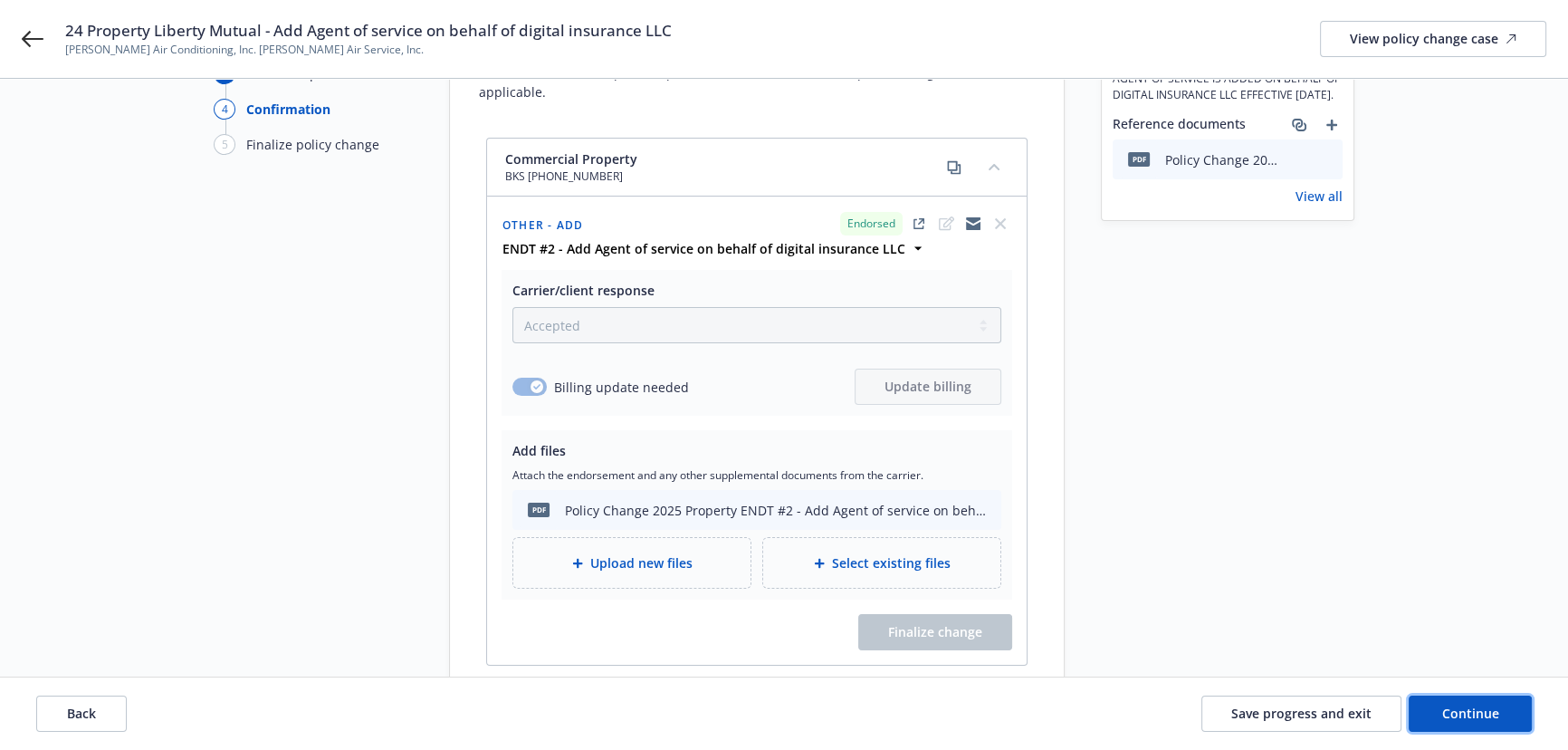
click at [1497, 724] on button "Continue" at bounding box center [1470, 714] width 123 height 36
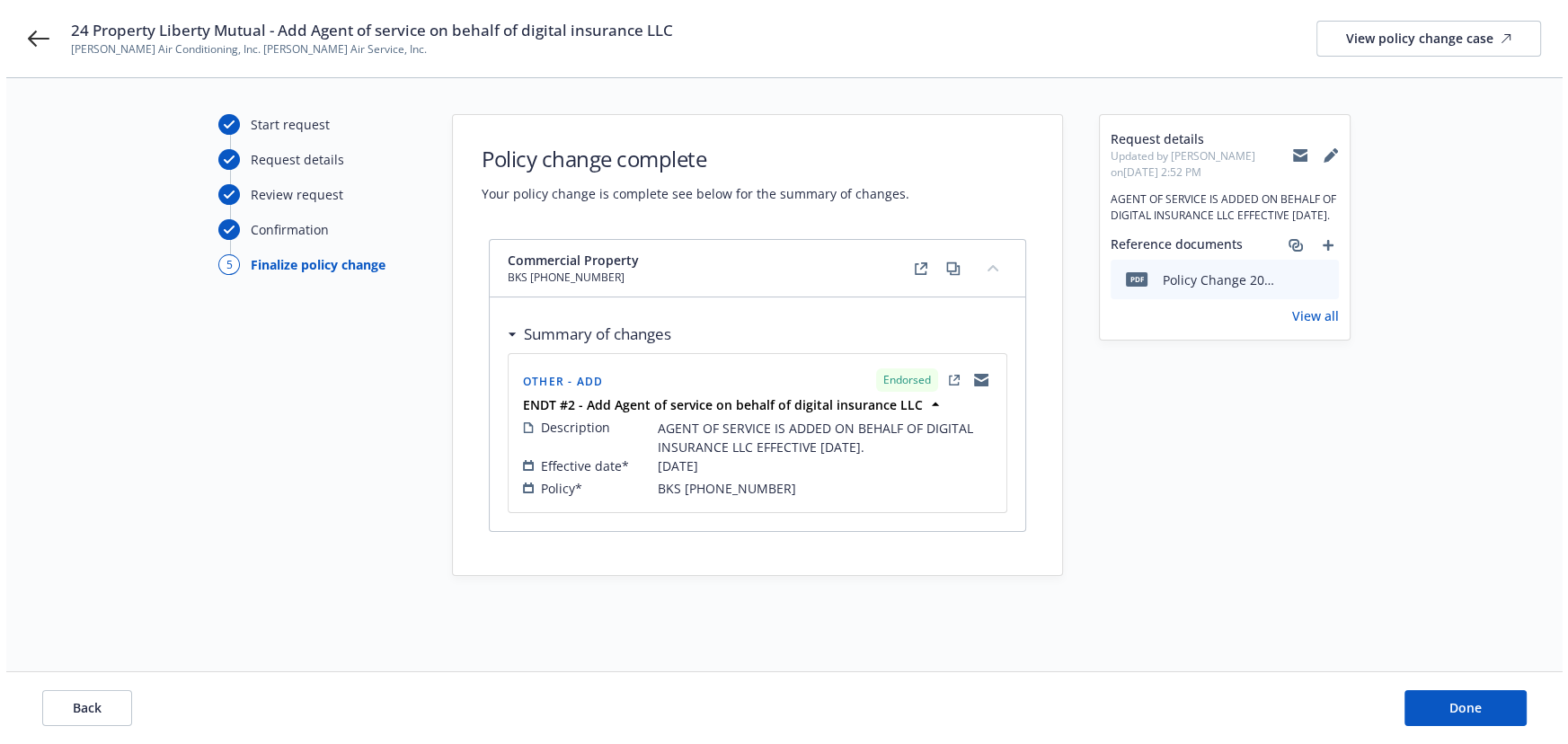
scroll to position [0, 0]
click at [1457, 716] on span "Done" at bounding box center [1471, 707] width 33 height 17
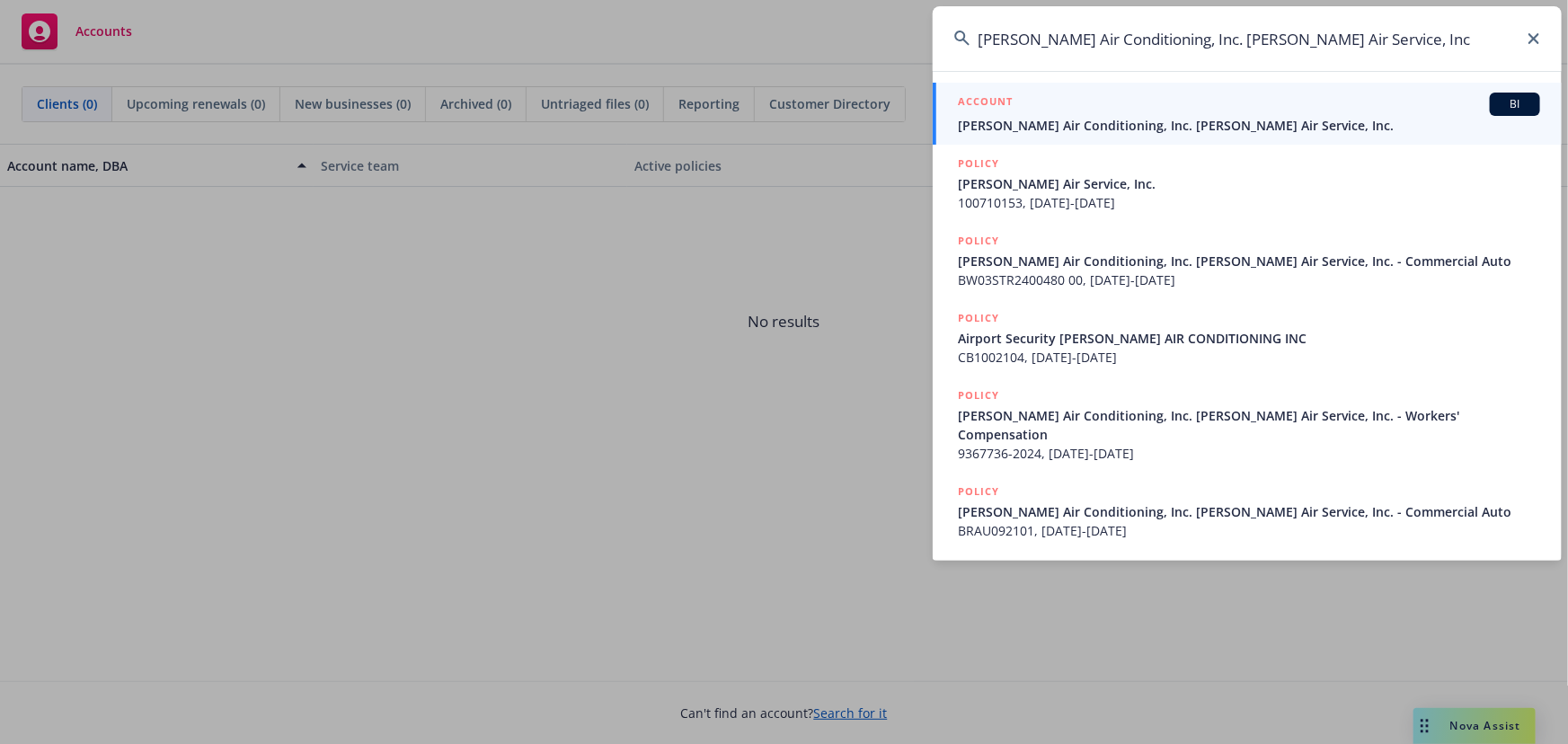
click at [1024, 127] on span "[PERSON_NAME] Air Conditioning, Inc. [PERSON_NAME] Air Service, Inc." at bounding box center [1249, 125] width 582 height 19
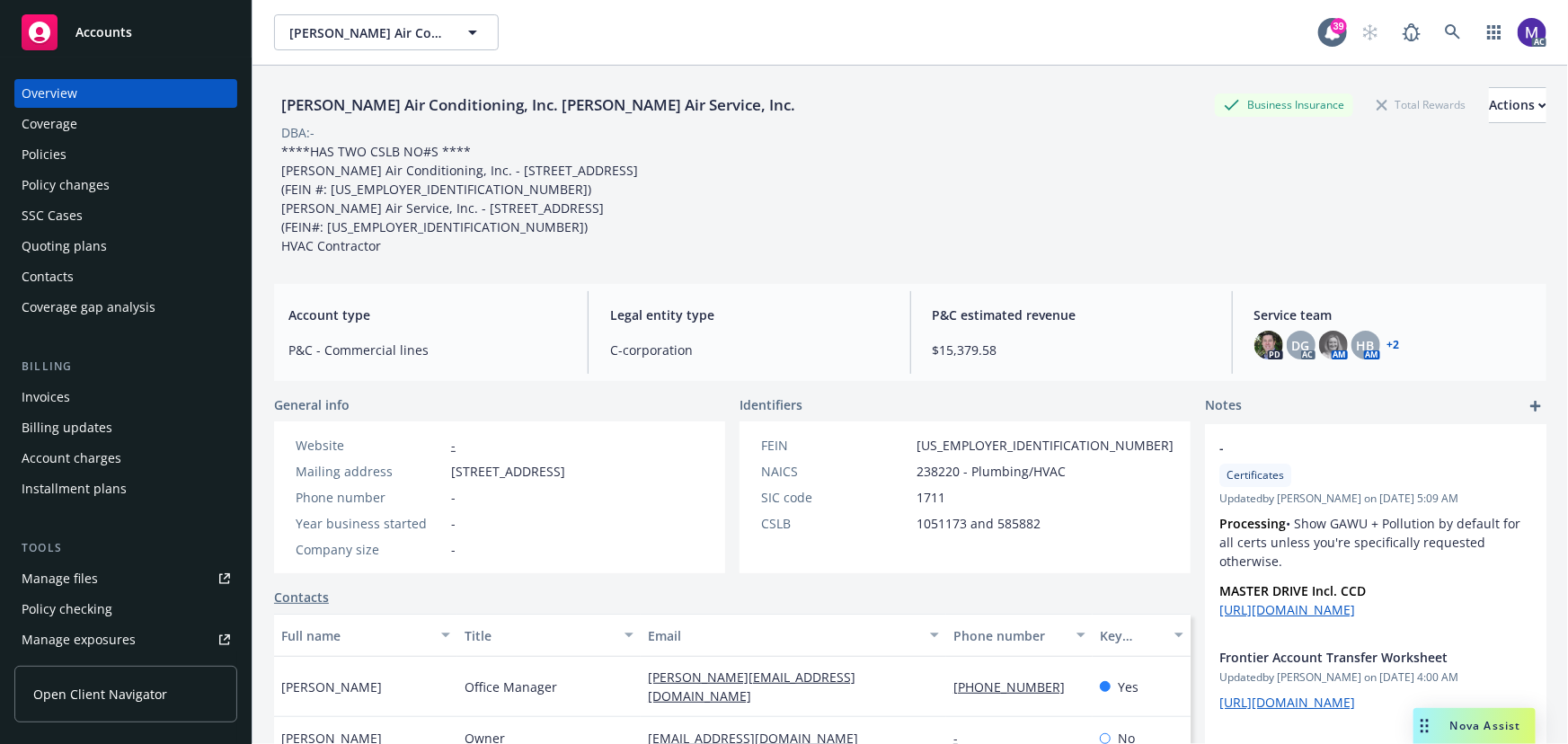
click at [55, 158] on div "Policies" at bounding box center [44, 155] width 45 height 29
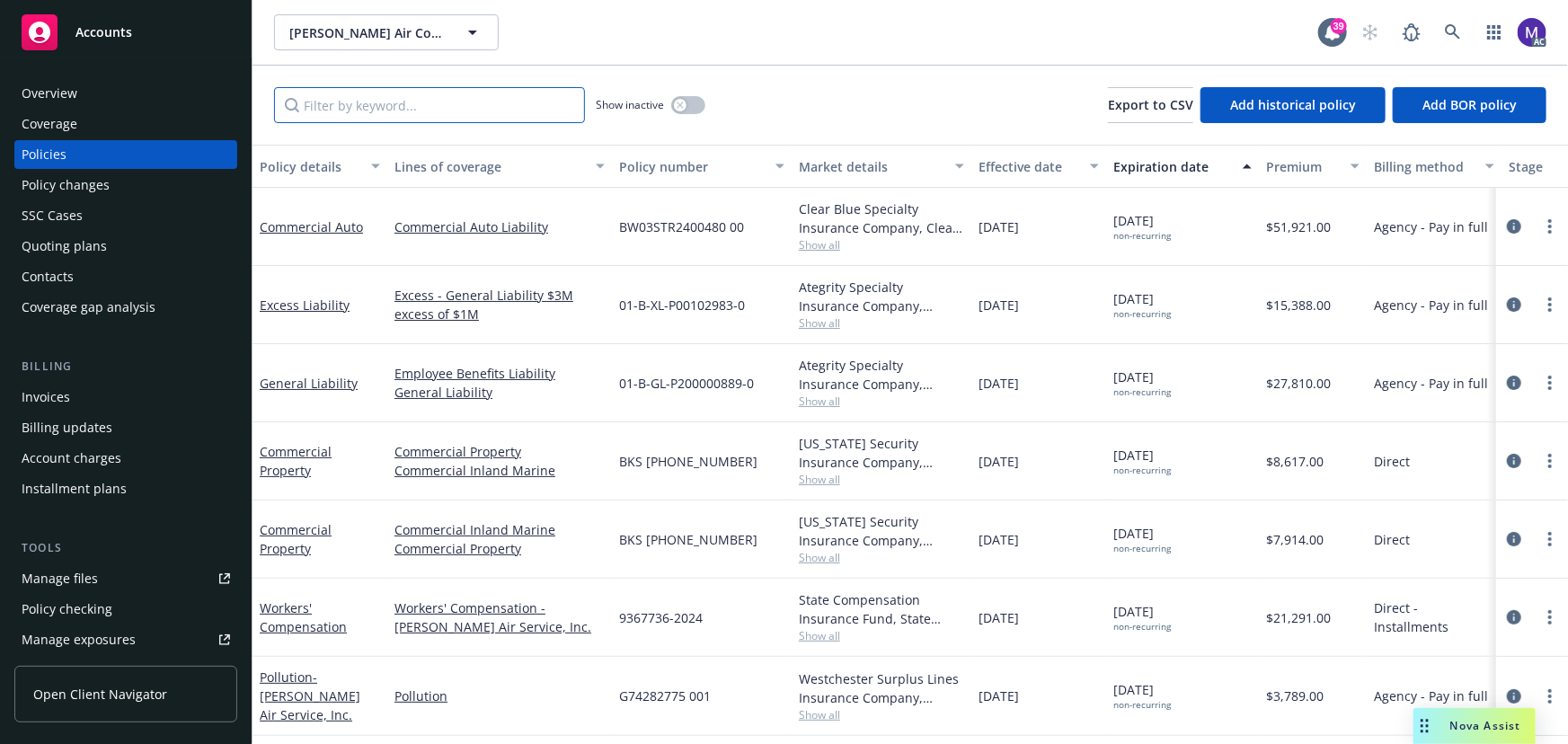
click at [403, 108] on input "Filter by keyword..." at bounding box center [430, 105] width 311 height 36
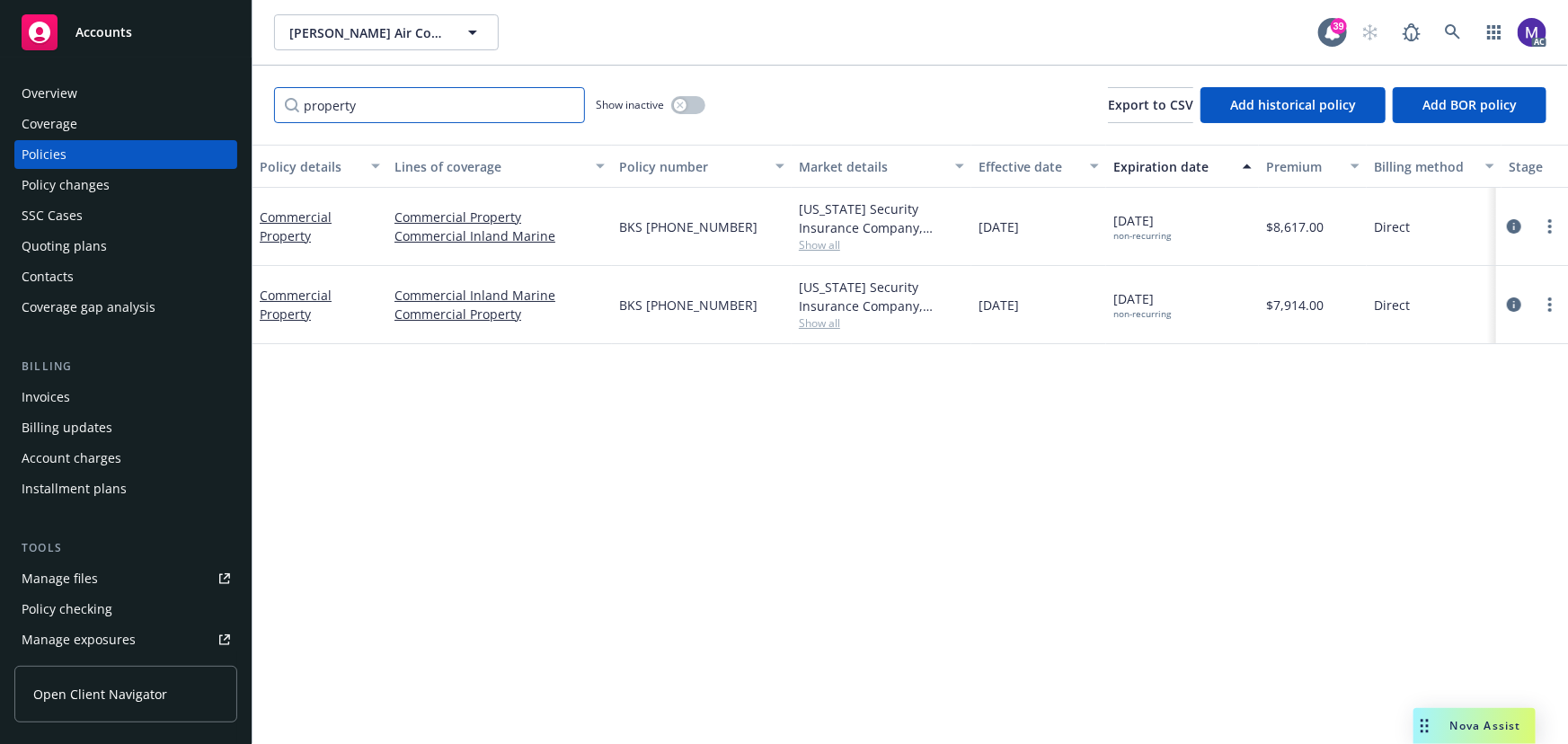
type input "property"
click at [804, 324] on span "Show all" at bounding box center [882, 322] width 165 height 15
click at [674, 431] on span "Liberty Mutual" at bounding box center [784, 426] width 331 height 19
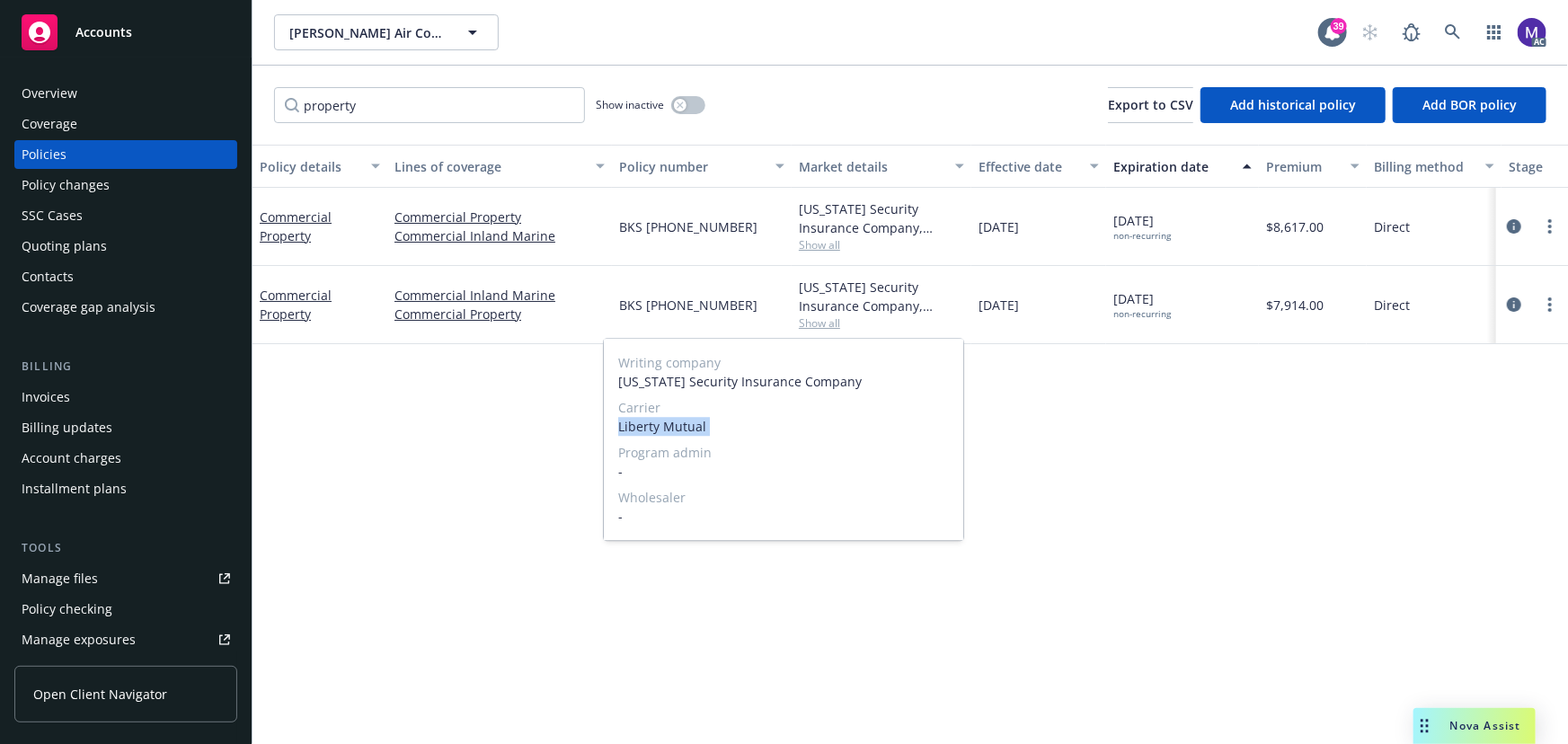
copy span "Liberty Mutual"
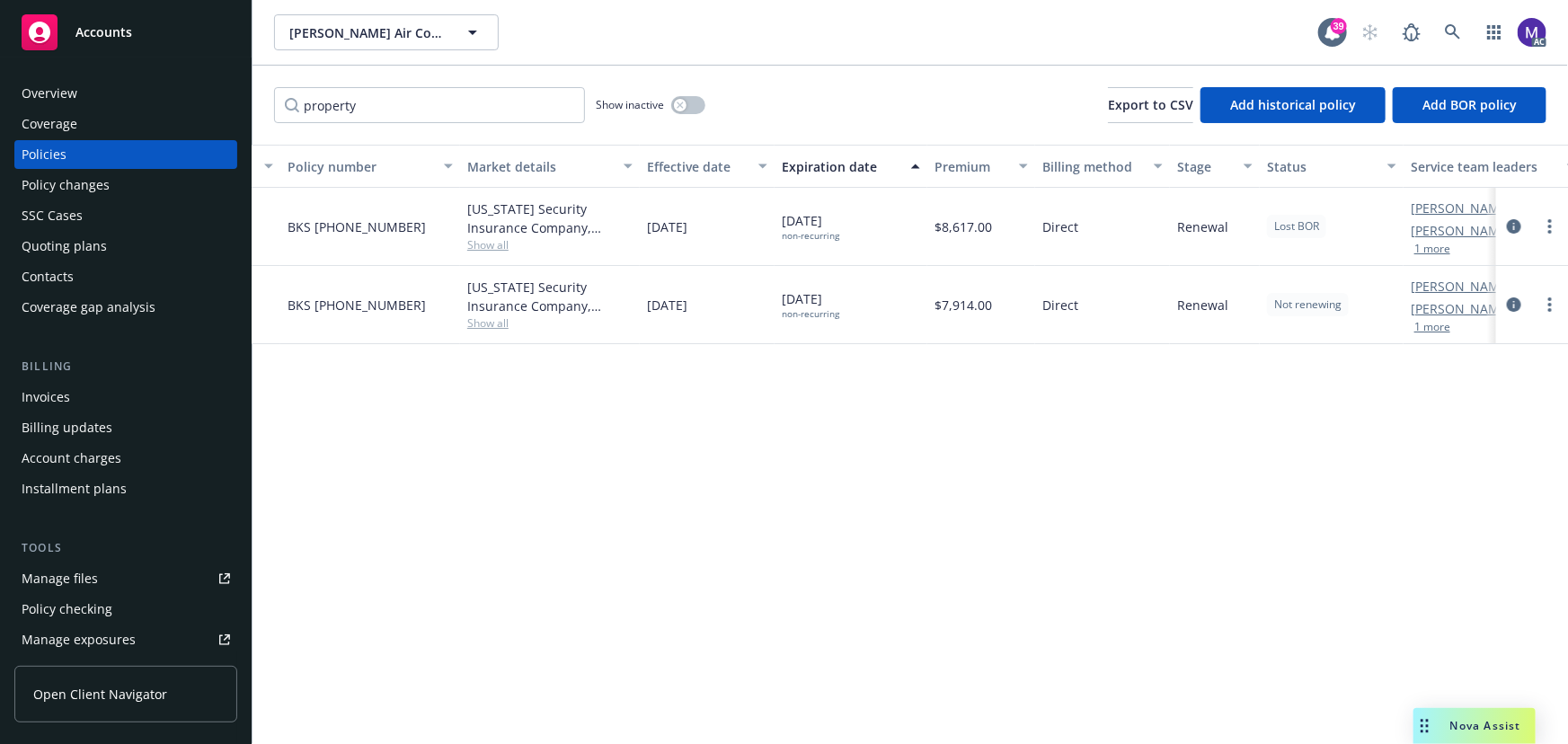
scroll to position [0, 418]
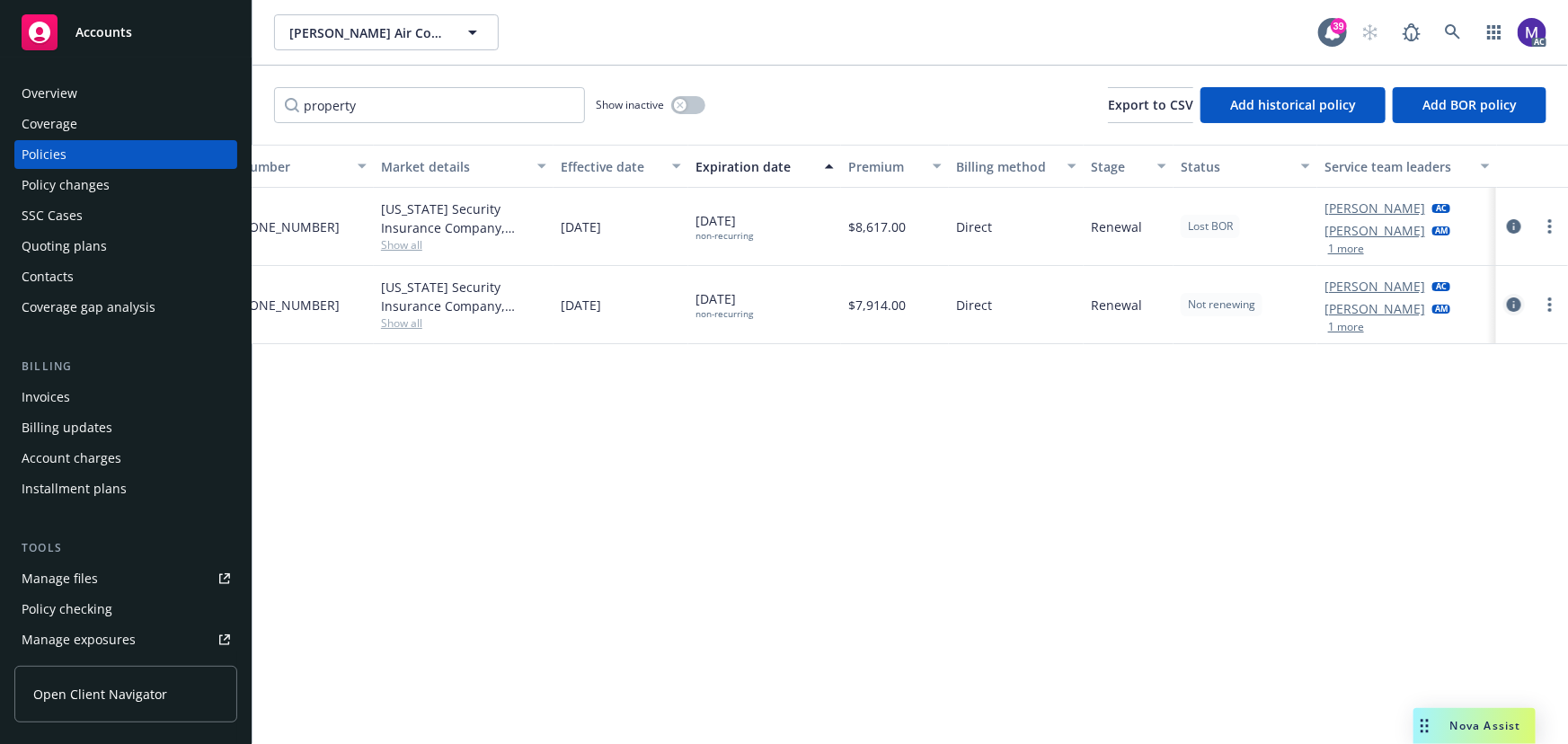
click at [1518, 305] on icon "circleInformation" at bounding box center [1514, 304] width 15 height 15
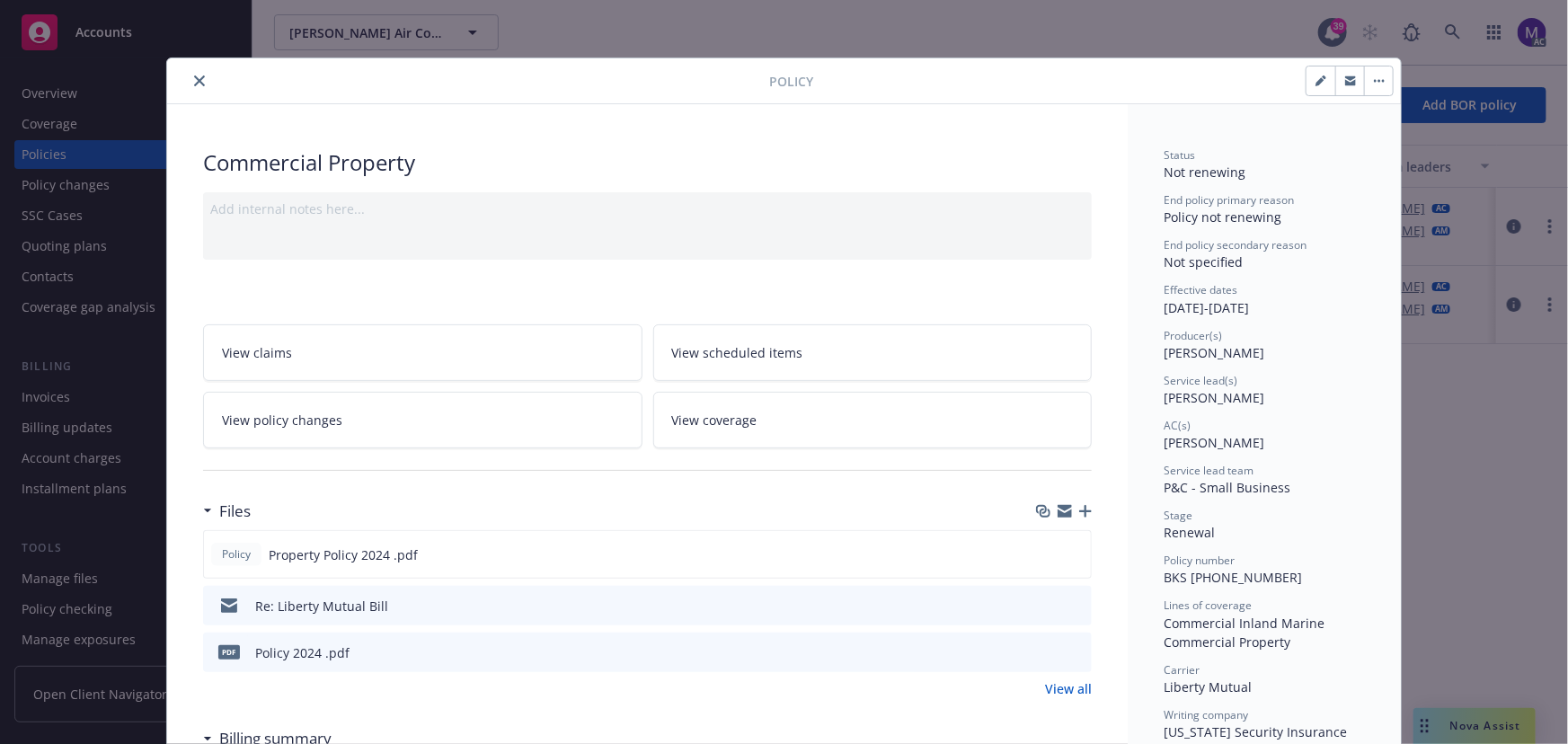
drag, startPoint x: 1164, startPoint y: 447, endPoint x: 1268, endPoint y: 445, distance: 104.0
click at [1268, 445] on div "AC(s) Denisse Gonzales" at bounding box center [1264, 435] width 201 height 34
click at [1213, 391] on span "Marlowe Milo" at bounding box center [1214, 397] width 101 height 17
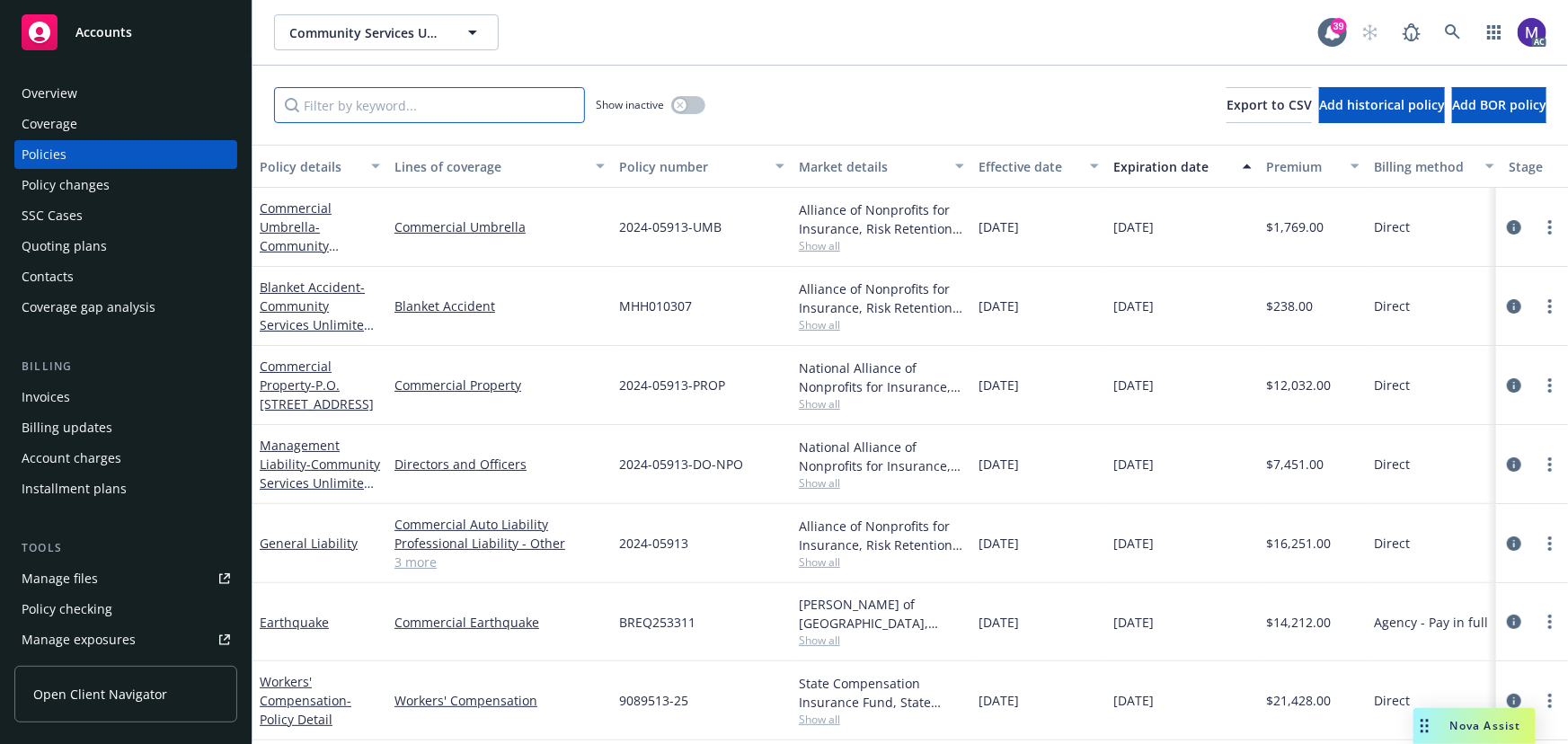
click at [412, 98] on input "Filter by keyword..." at bounding box center [430, 105] width 311 height 36
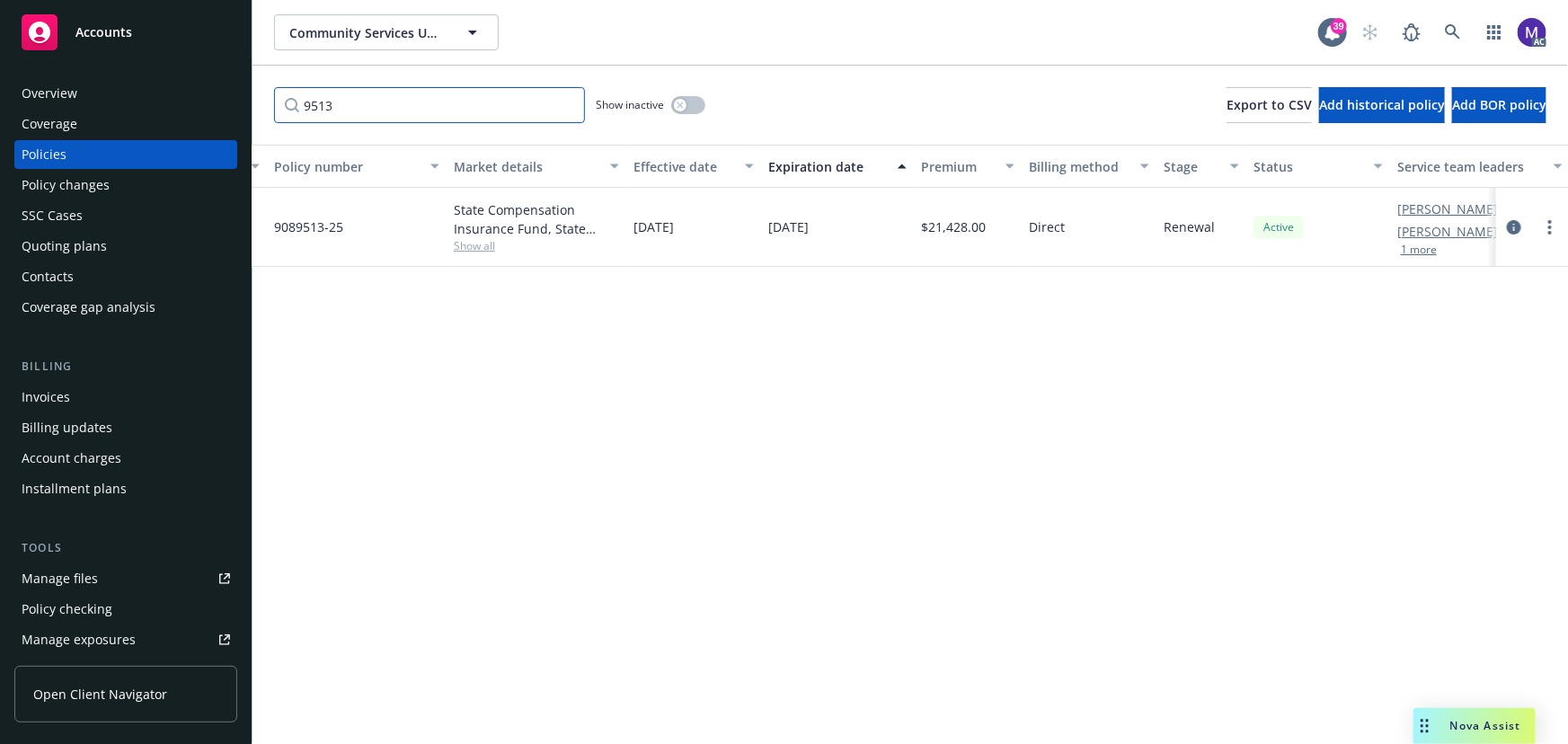
scroll to position [0, 418]
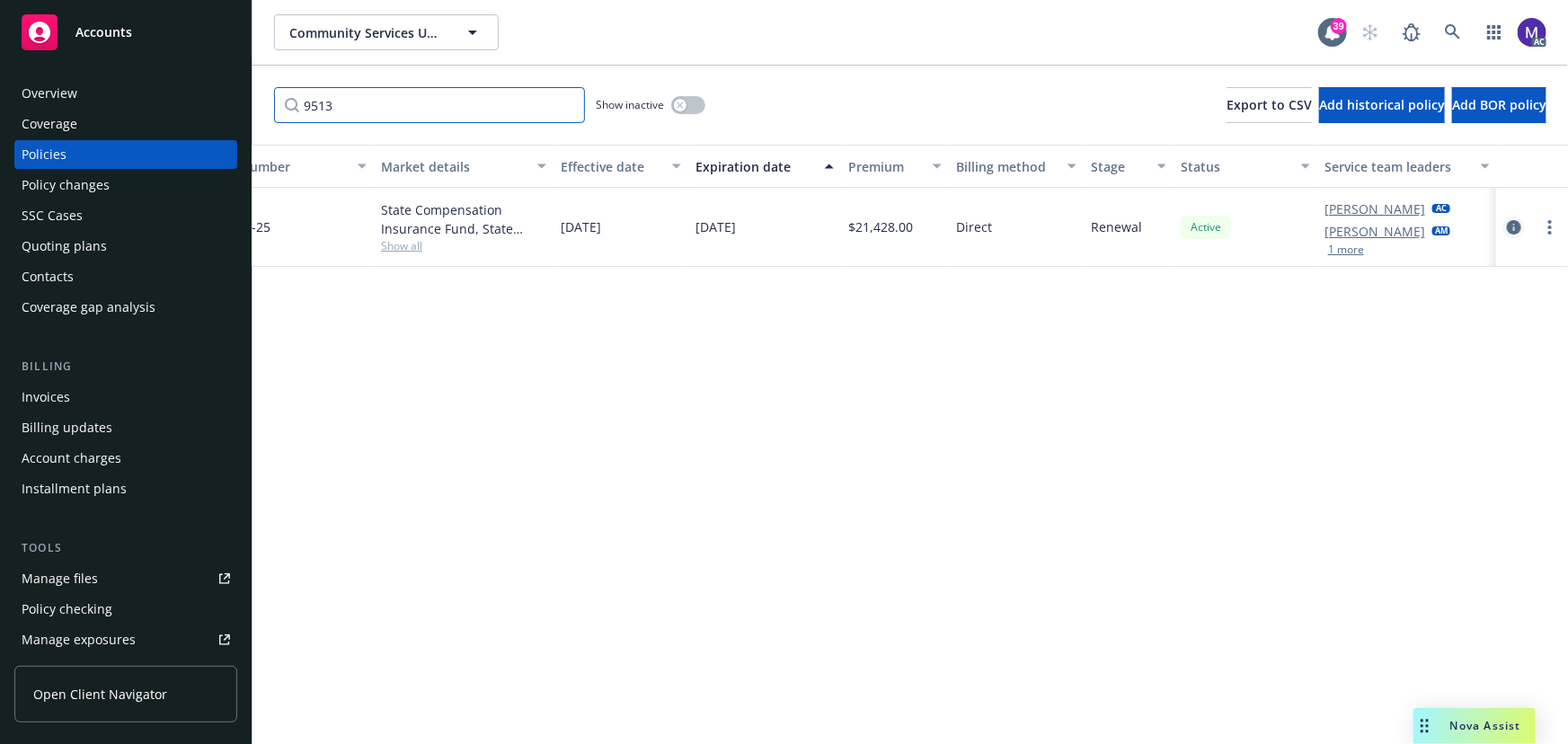
type input "9513"
click at [1516, 224] on icon "circleInformation" at bounding box center [1514, 227] width 15 height 15
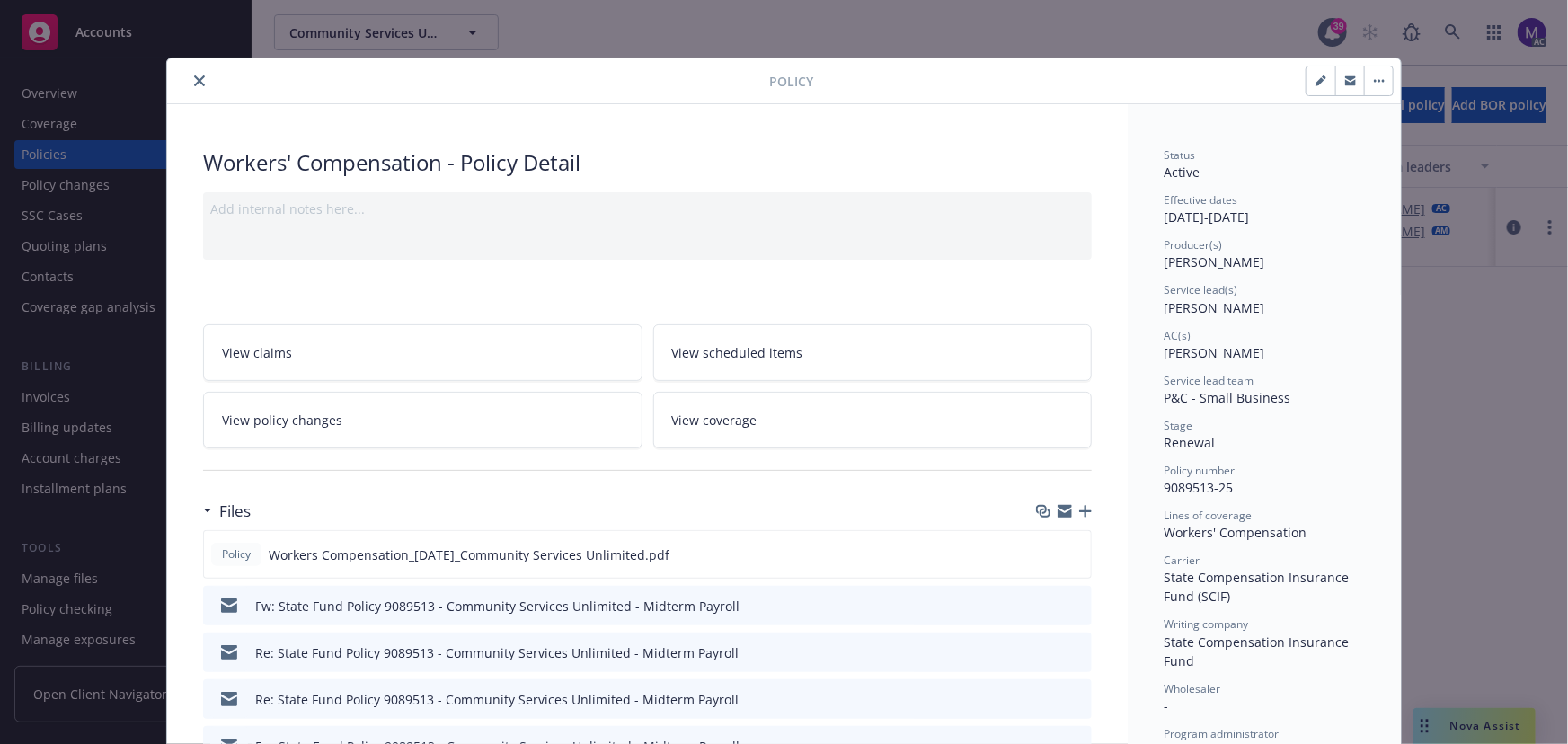
click at [390, 424] on link "View policy changes" at bounding box center [423, 420] width 440 height 56
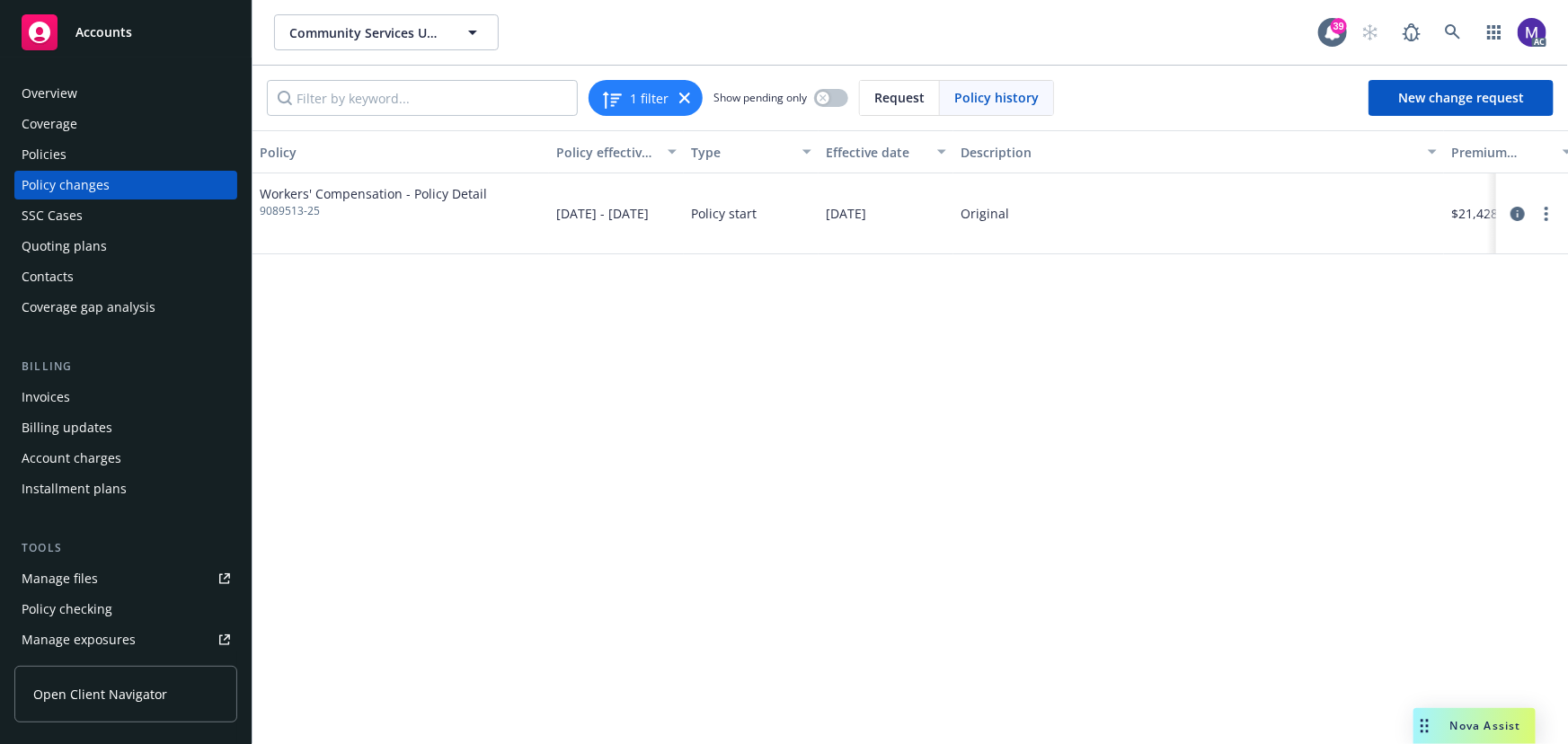
click at [113, 177] on div "Policy changes" at bounding box center [126, 184] width 208 height 29
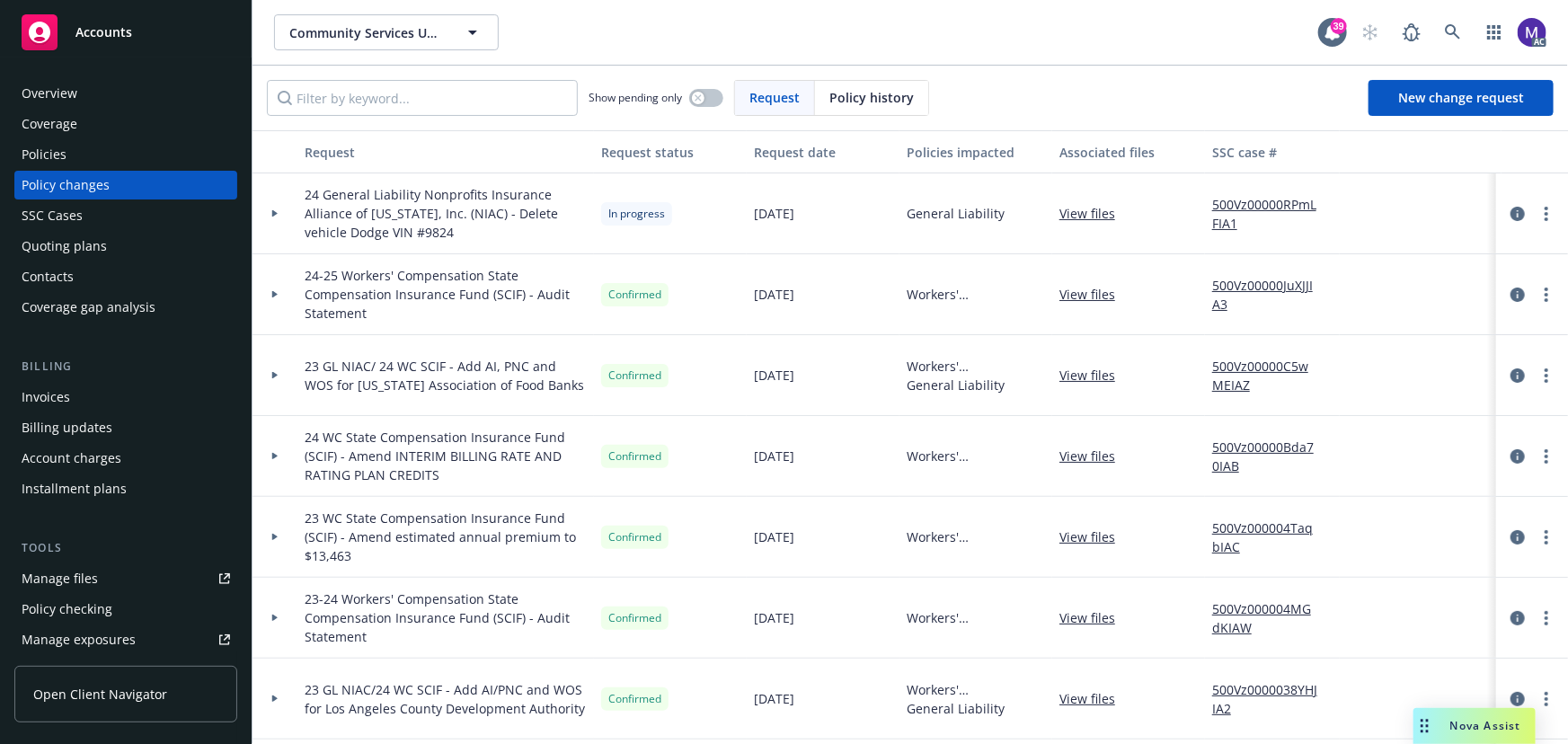
click at [97, 222] on div "SSC Cases" at bounding box center [126, 215] width 208 height 29
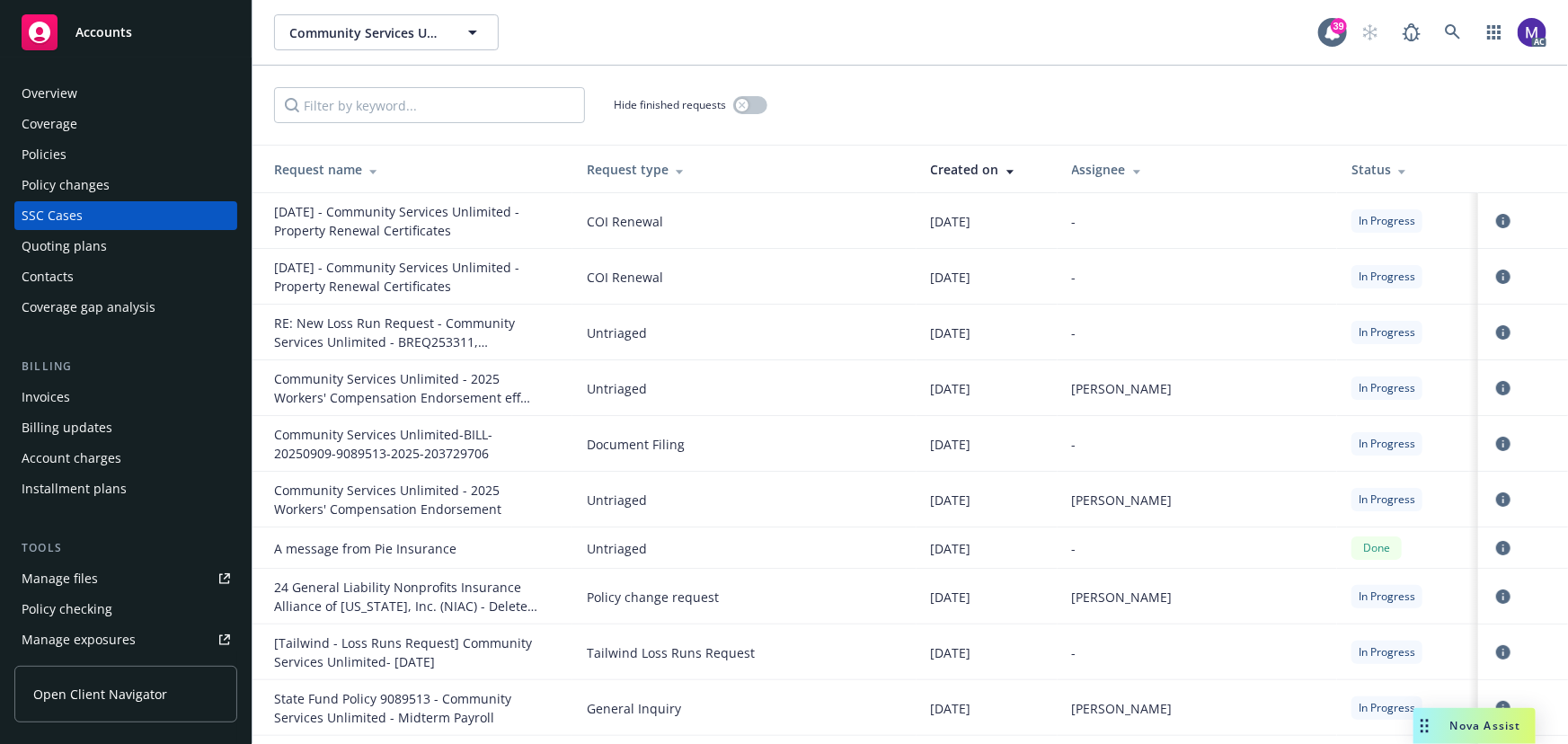
drag, startPoint x: 576, startPoint y: 504, endPoint x: 1088, endPoint y: 509, distance: 512.0
click at [1088, 509] on tr "Community Services Unlimited - 2025 Workers' Compensation Endorsement Untriaged…" at bounding box center [910, 499] width 1315 height 55
click at [1058, 509] on td "09/11/2025" at bounding box center [987, 499] width 141 height 55
drag, startPoint x: 698, startPoint y: 599, endPoint x: 1206, endPoint y: 615, distance: 508.3
click at [1206, 615] on tr "24 General Liability Nonprofits Insurance Alliance of California, Inc. (NIAC) -…" at bounding box center [910, 596] width 1315 height 55
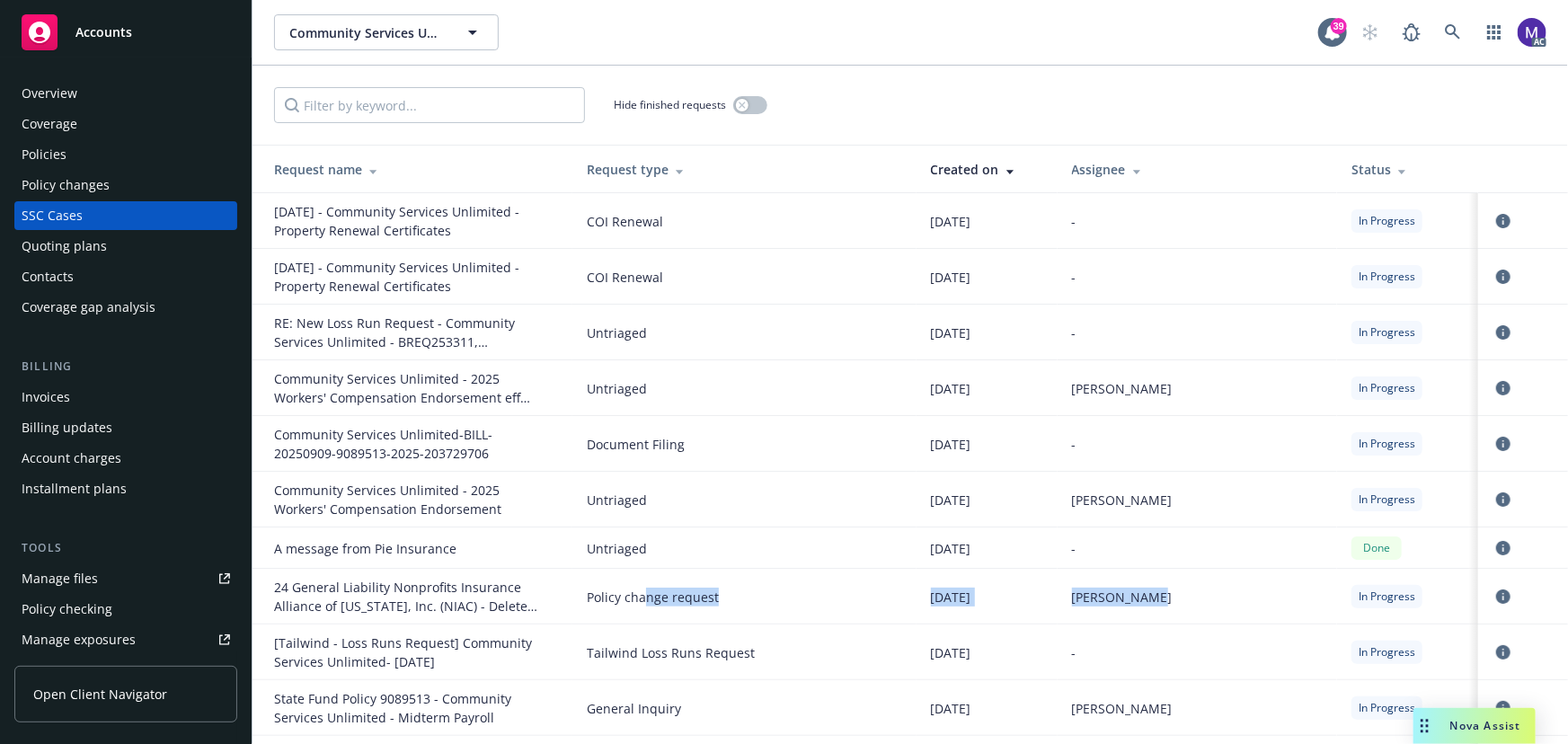
click at [1206, 615] on td "Melody Zhang" at bounding box center [1198, 596] width 279 height 55
click at [46, 188] on div "Policy changes" at bounding box center [65, 184] width 88 height 29
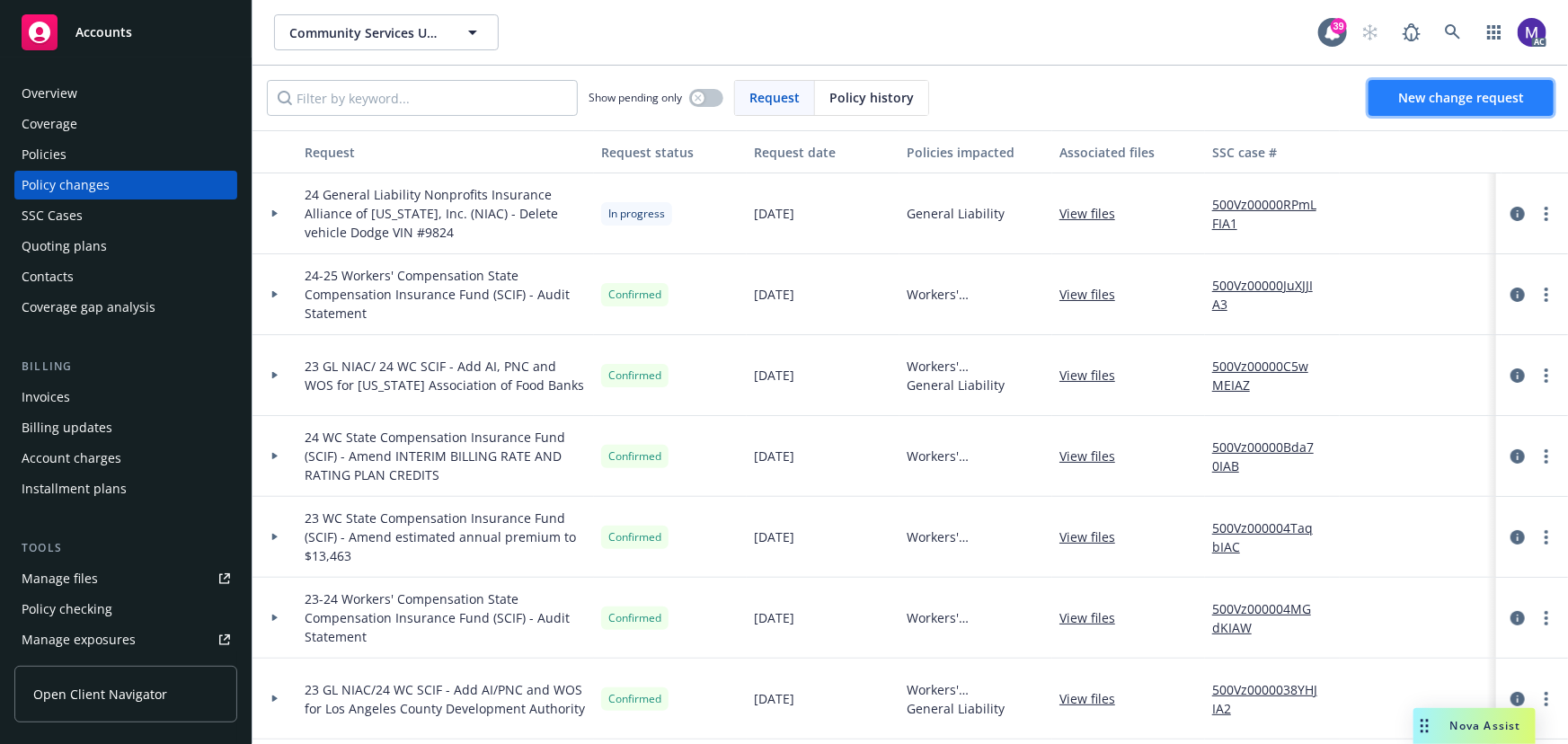
click at [1443, 96] on span "New change request" at bounding box center [1461, 97] width 126 height 17
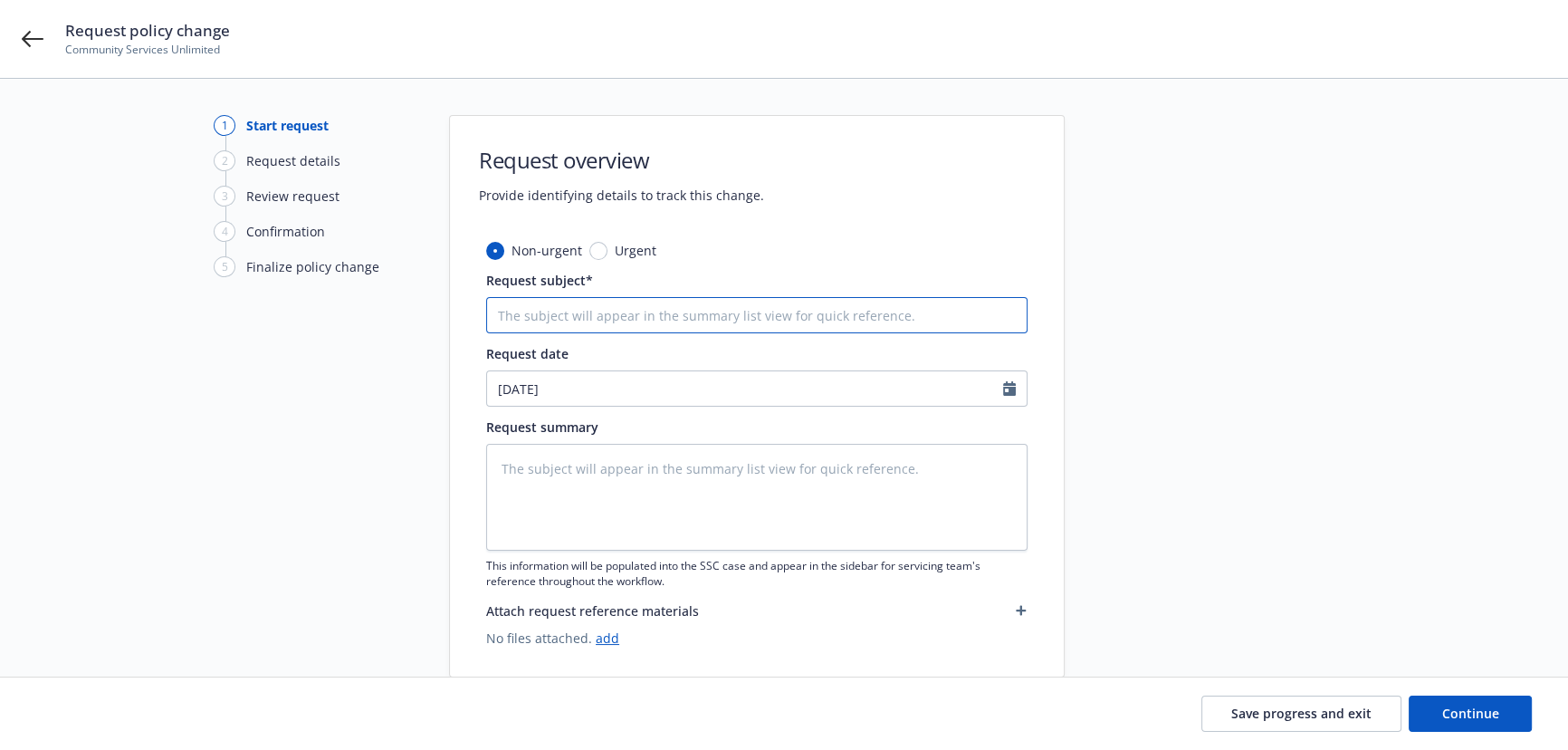
click at [675, 327] on input "Request subject*" at bounding box center [757, 316] width 542 height 36
type textarea "x"
type input "25"
type textarea "x"
type input "25"
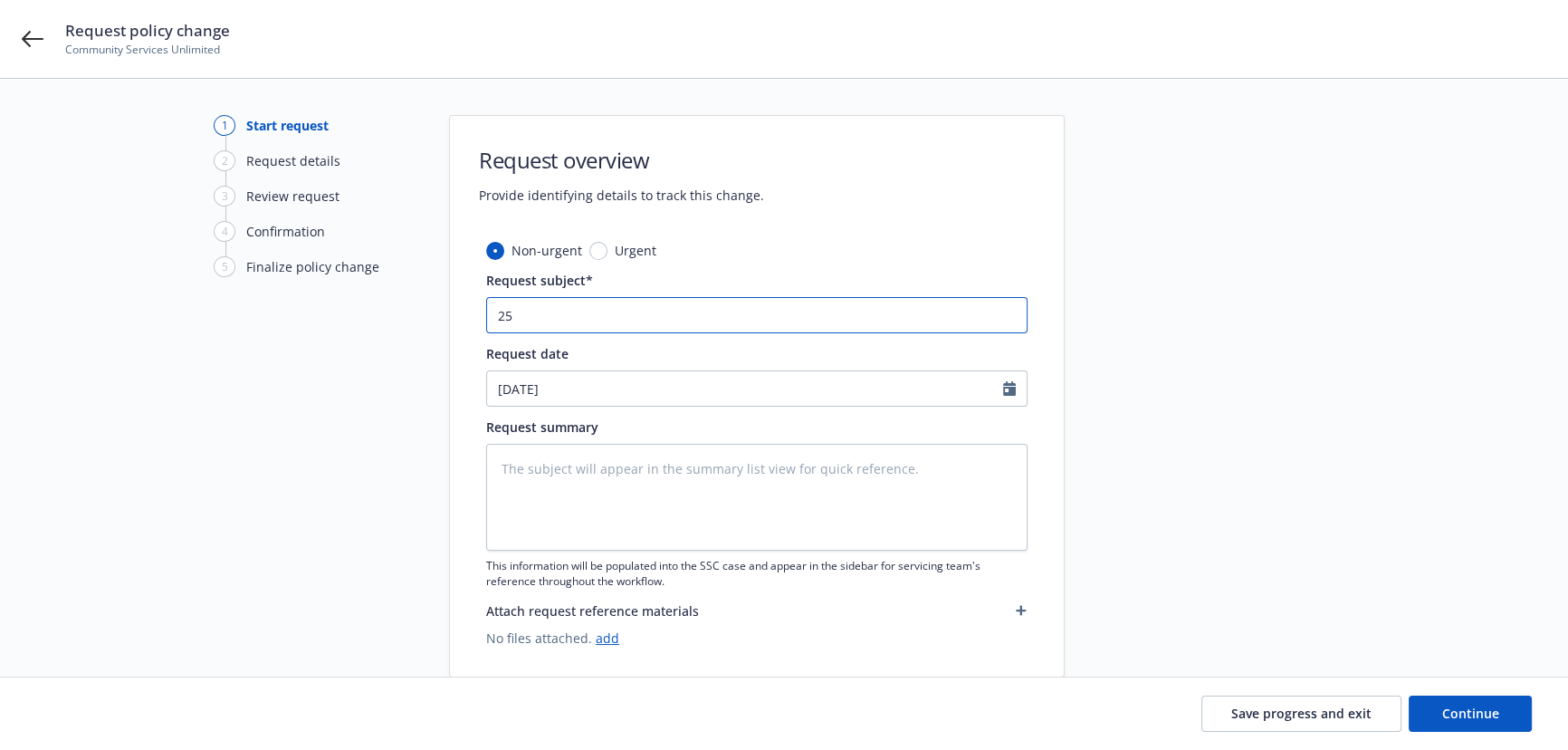
type textarea "x"
type input "25 W"
type textarea "x"
type input "25 WC"
type textarea "x"
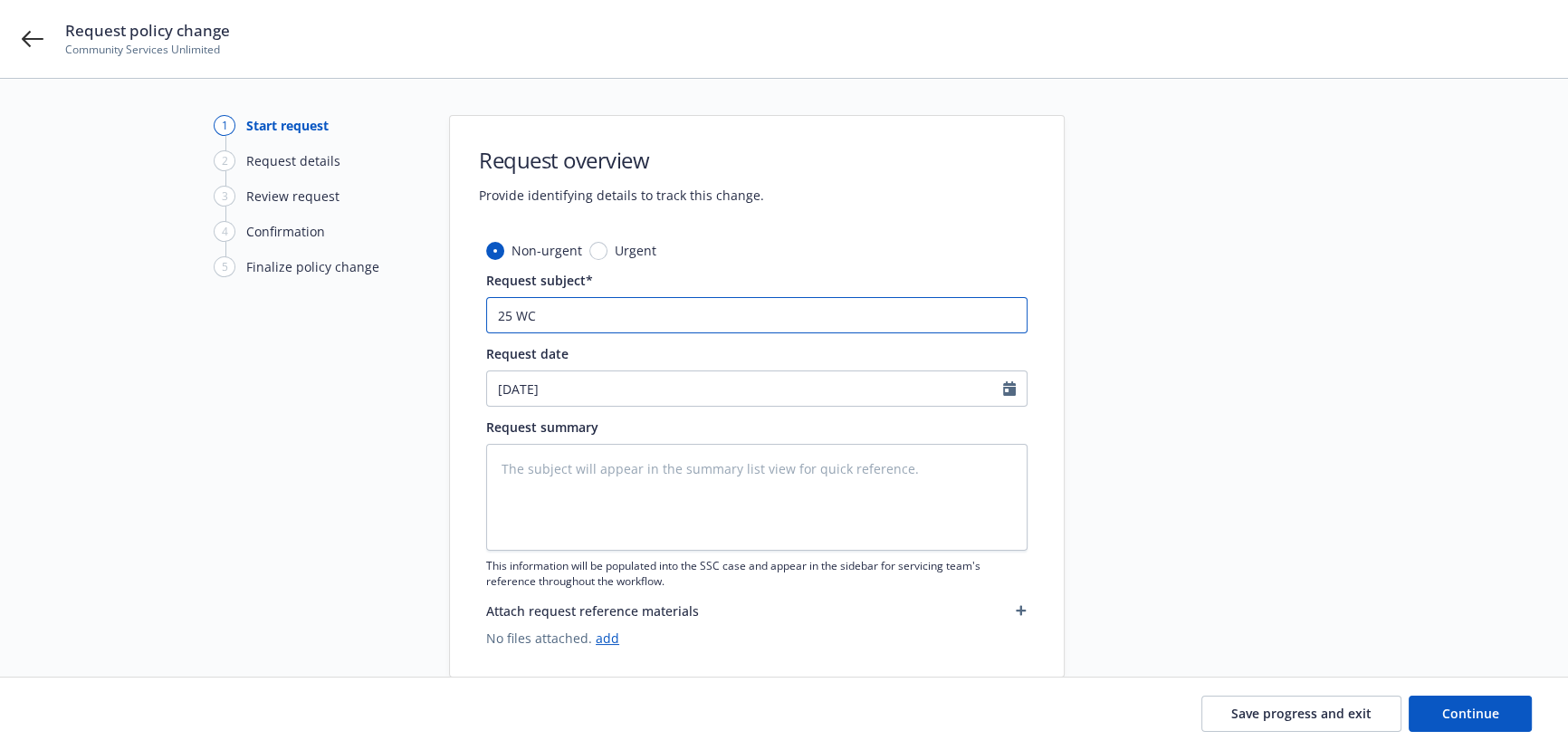
paste input "State Compensation Insurance Fund (SCIF)"
type input "25 WC State Compensation Insurance Fund (SCIF)"
type textarea "x"
type input "25 WC State Compensation Insurance Fund (SCIF)"
type textarea "x"
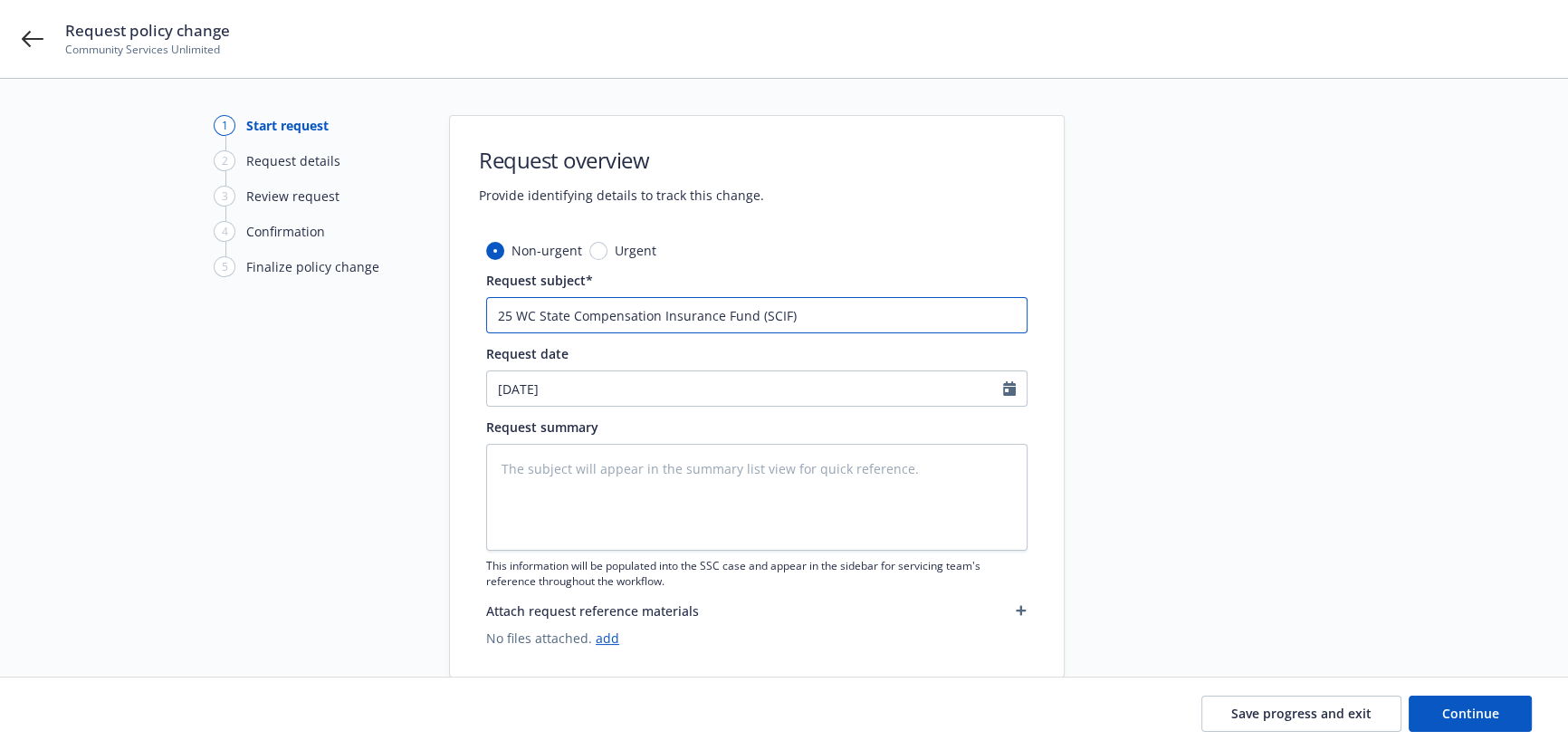
type input "25 WC State Compensation Insurance Fund (SCIF) -"
type textarea "x"
type input "25 WC State Compensation Insurance Fund (SCIF) -"
click at [859, 299] on input "25 WC State Compensation Insurance Fund (SCIF) -" at bounding box center [757, 316] width 542 height 36
type textarea "x"
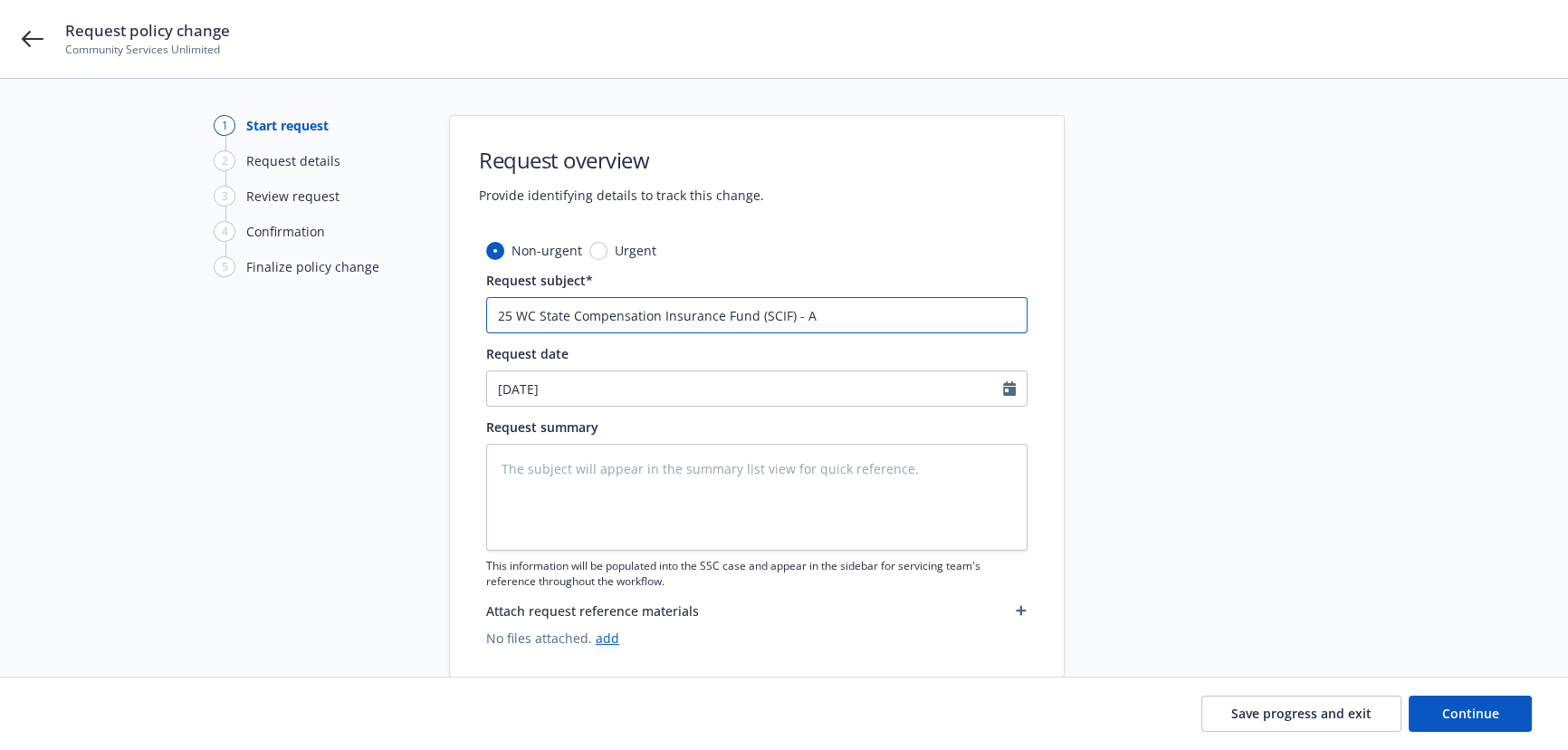
type input "25 WC State Compensation Insurance Fund (SCIF) - Am"
type textarea "x"
type input "25 WC State Compensation Insurance Fund (SCIF) - Ame"
type textarea "x"
type input "25 WC State Compensation Insurance Fund (SCIF) - Amen"
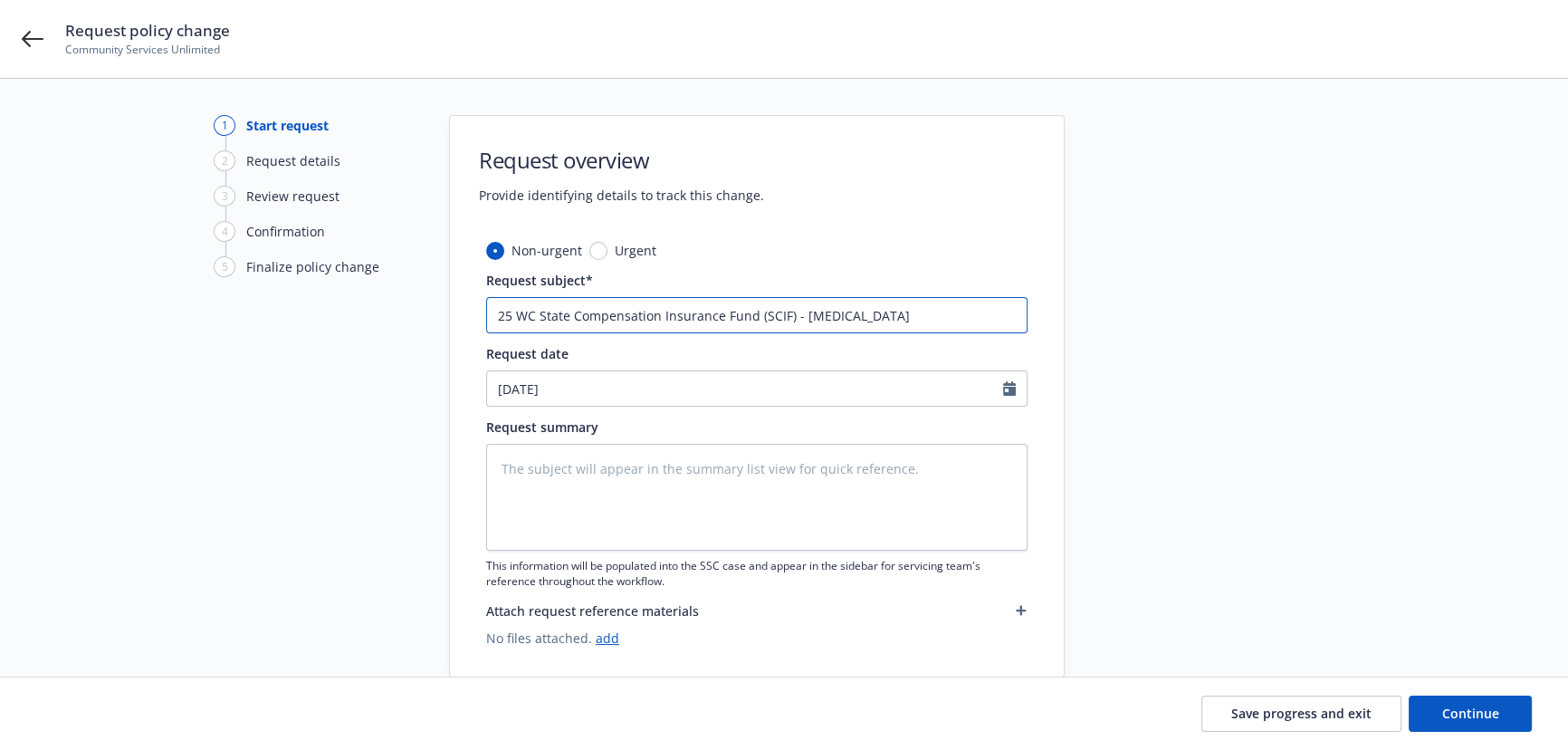
type textarea "x"
type input "25 WC State Compensation Insurance Fund (SCIF) - Amend"
type textarea "x"
paste input "interim billing rate and rating plan credits (debits)"
type input "25 WC State Compensation Insurance Fund (SCIF) - Amend interim billing rate and…"
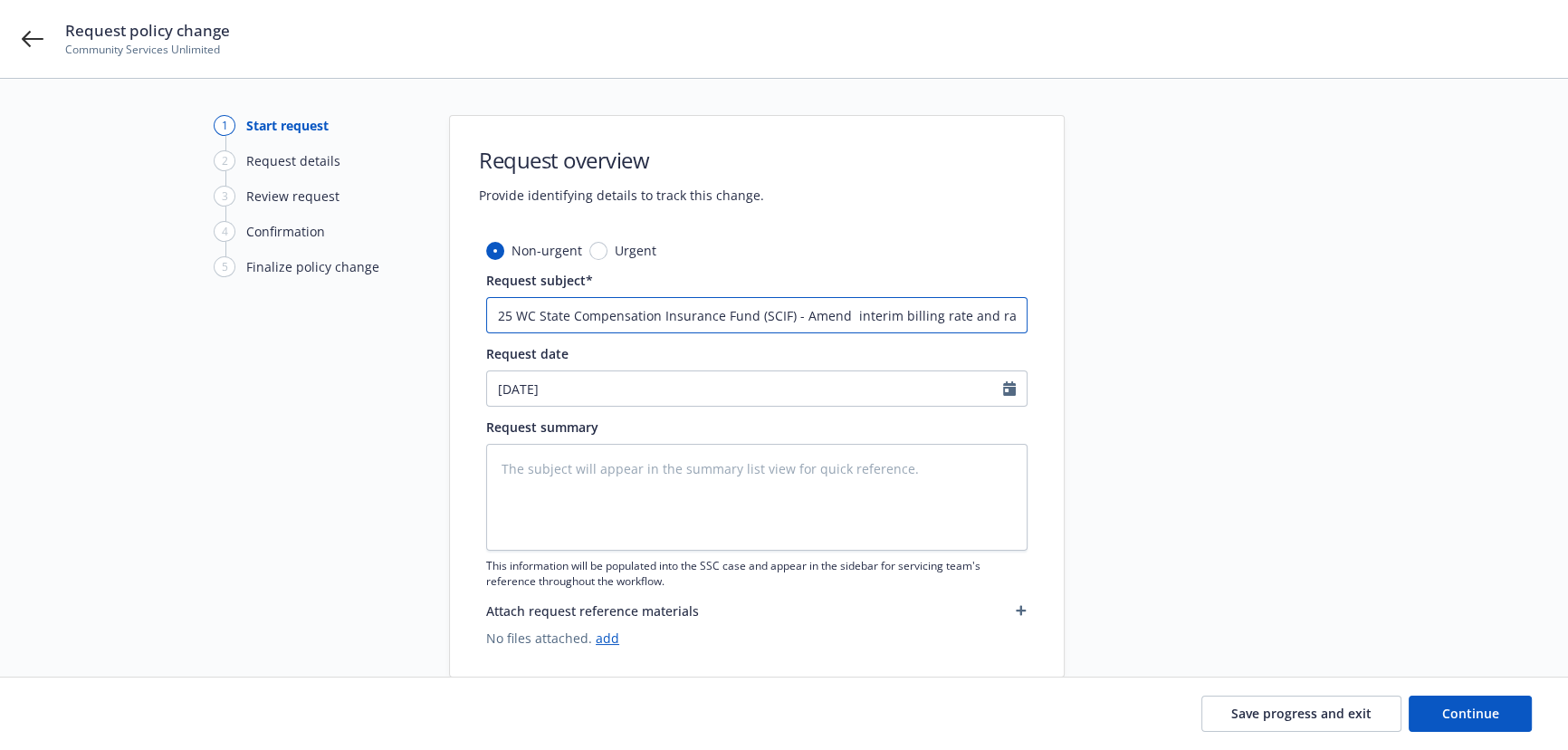
scroll to position [0, 123]
click at [724, 317] on input "25 WC State Compensation Insurance Fund (SCIF) - Amend interim billing rate and…" at bounding box center [757, 316] width 542 height 36
type textarea "x"
type input "25 WC State Compensation Insurance Fund (SCIF) - Amend interim billing rate and…"
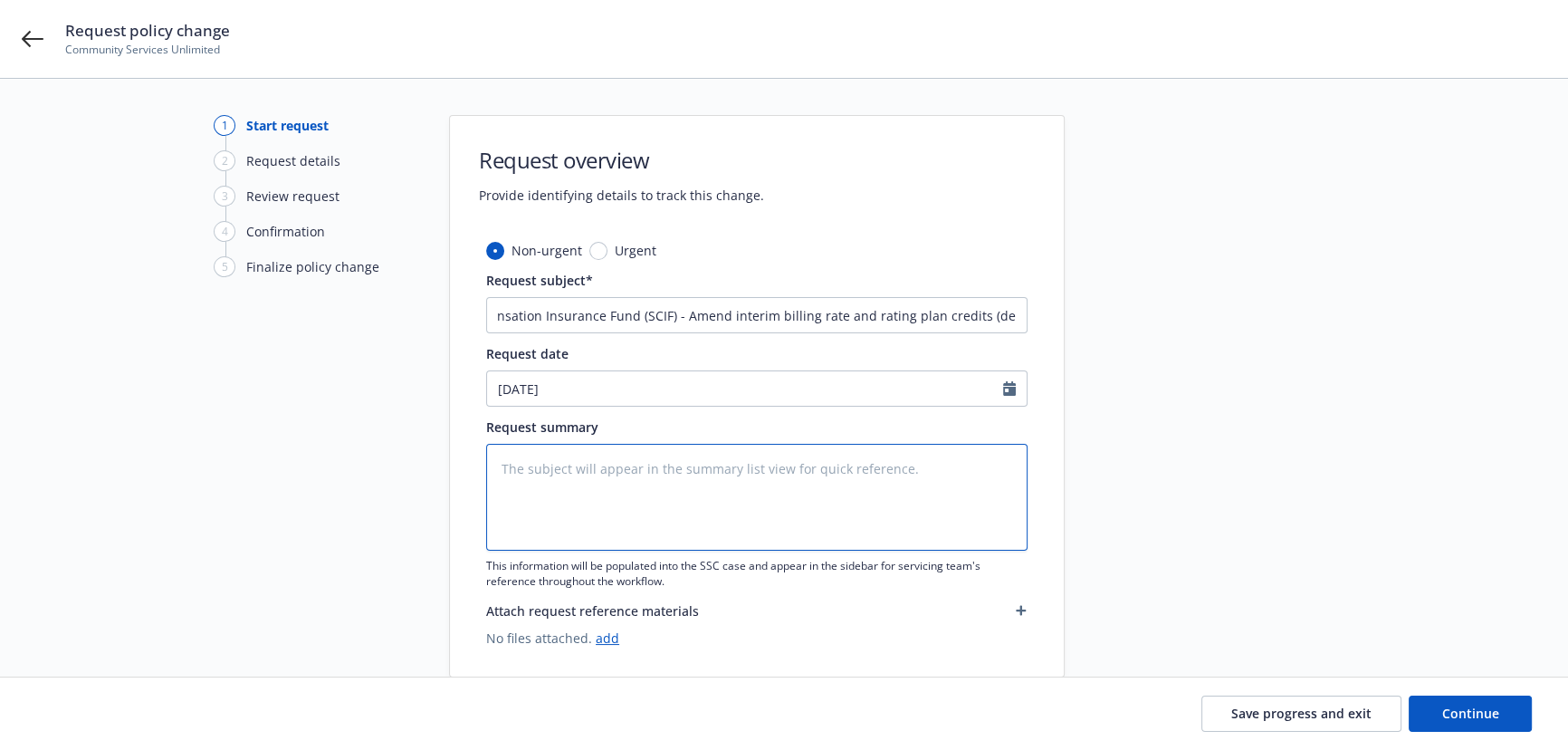
click at [699, 516] on textarea at bounding box center [757, 497] width 542 height 107
drag, startPoint x: 800, startPoint y: 313, endPoint x: 1215, endPoint y: 333, distance: 415.5
click at [1215, 333] on div "1 Start request 2 Request details 3 Review request 4 Confirmation 5 Finalize po…" at bounding box center [784, 395] width 1525 height 562
click at [646, 499] on textarea at bounding box center [757, 497] width 542 height 107
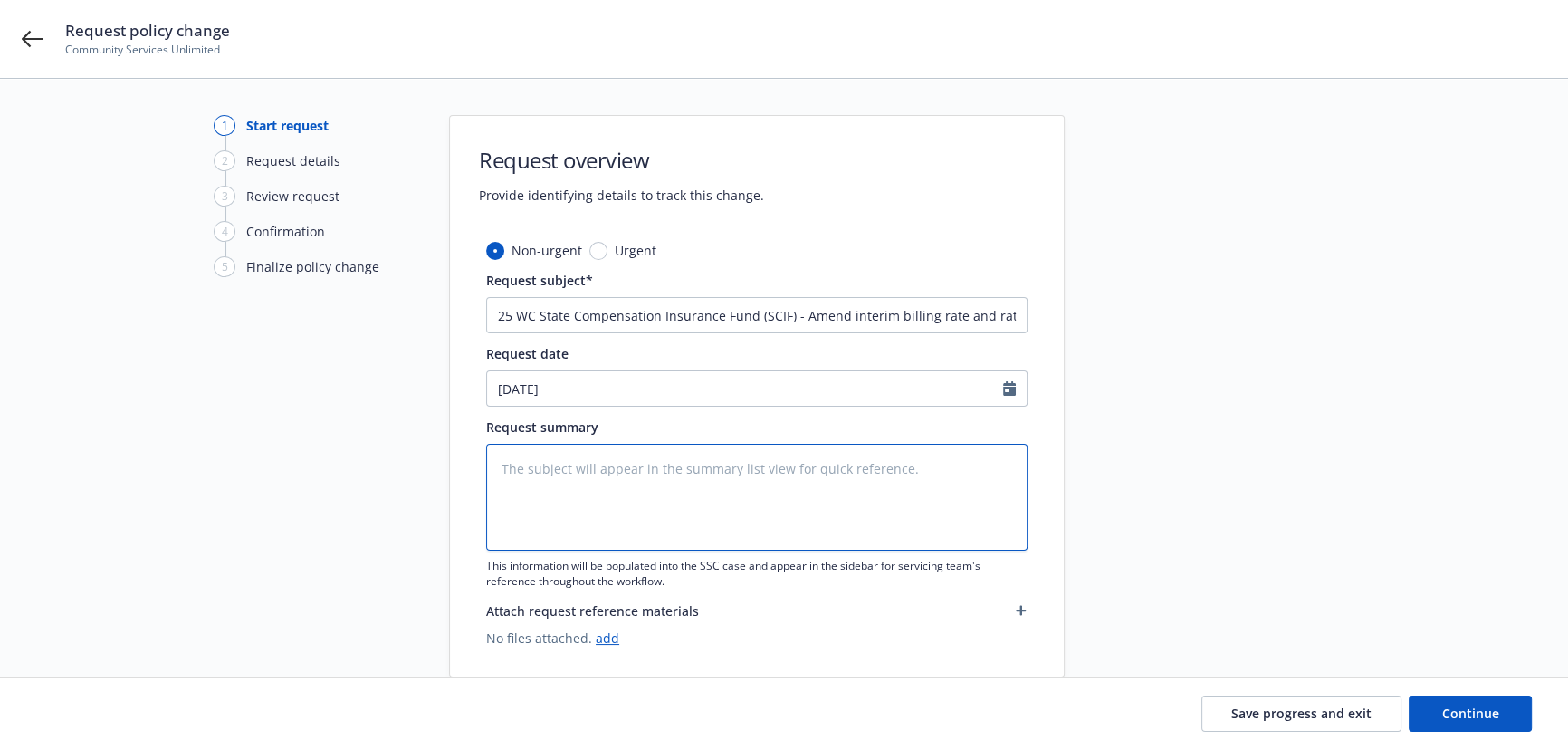
paste textarea "Amend interim billing rate and rating plan credits (debits)"
type textarea "Amend interim billing rate and rating plan credits (debits)"
type textarea "x"
type textarea "Amend interim billing rate and rating plan credits (debits)"
click at [598, 498] on textarea "Amend interim billing rate and rating plan credits (debits)" at bounding box center [757, 497] width 542 height 107
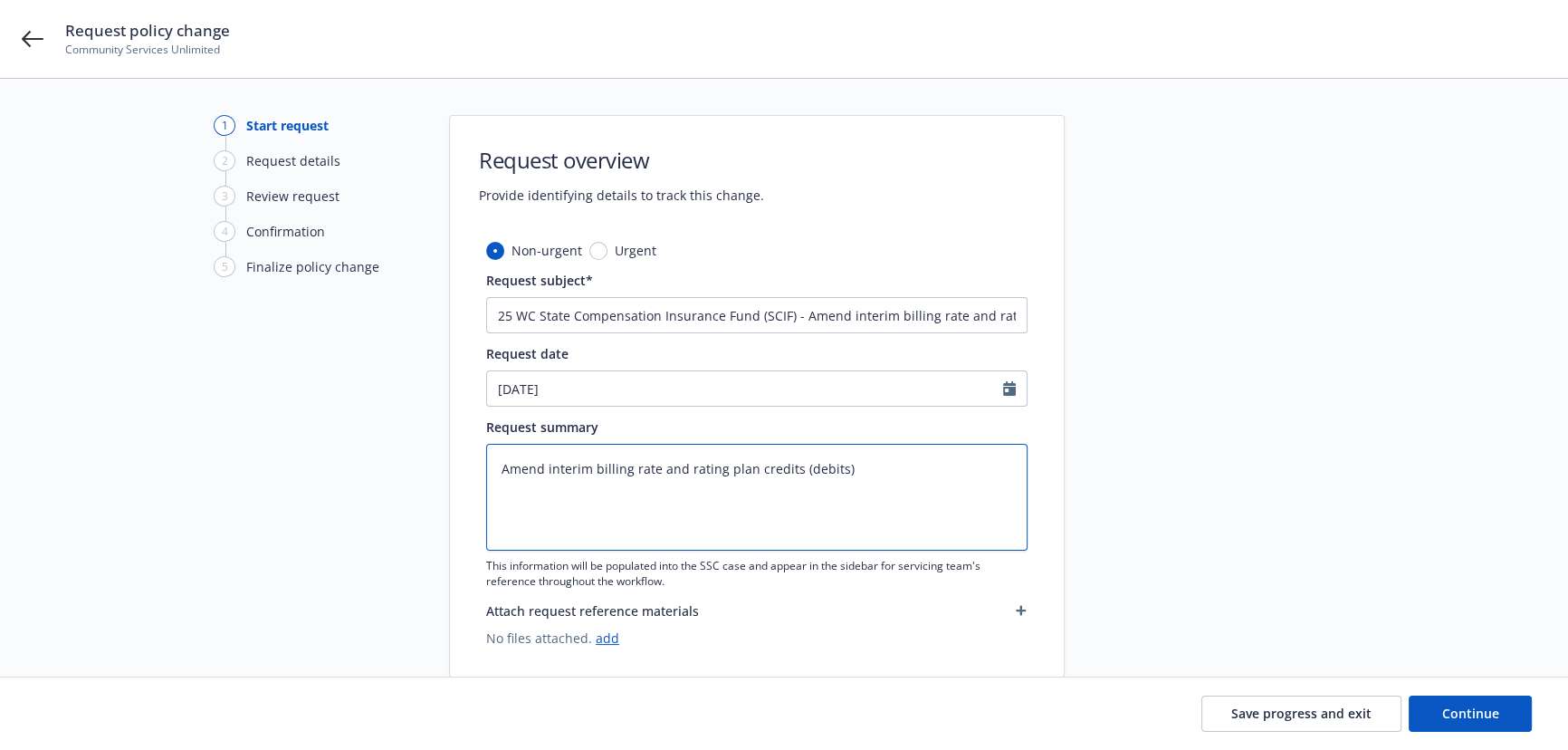
click at [848, 471] on textarea "Amend interim billing rate and rating plan credits (debits)" at bounding box center [757, 497] width 542 height 107
type textarea "x"
paste textarea "Rating Plan Modifier Estimated Premium Discount Modifier Composite factor appli…"
type textarea "Amend interim billing rate and rating plan credits (debits) Rating Plan Modifie…"
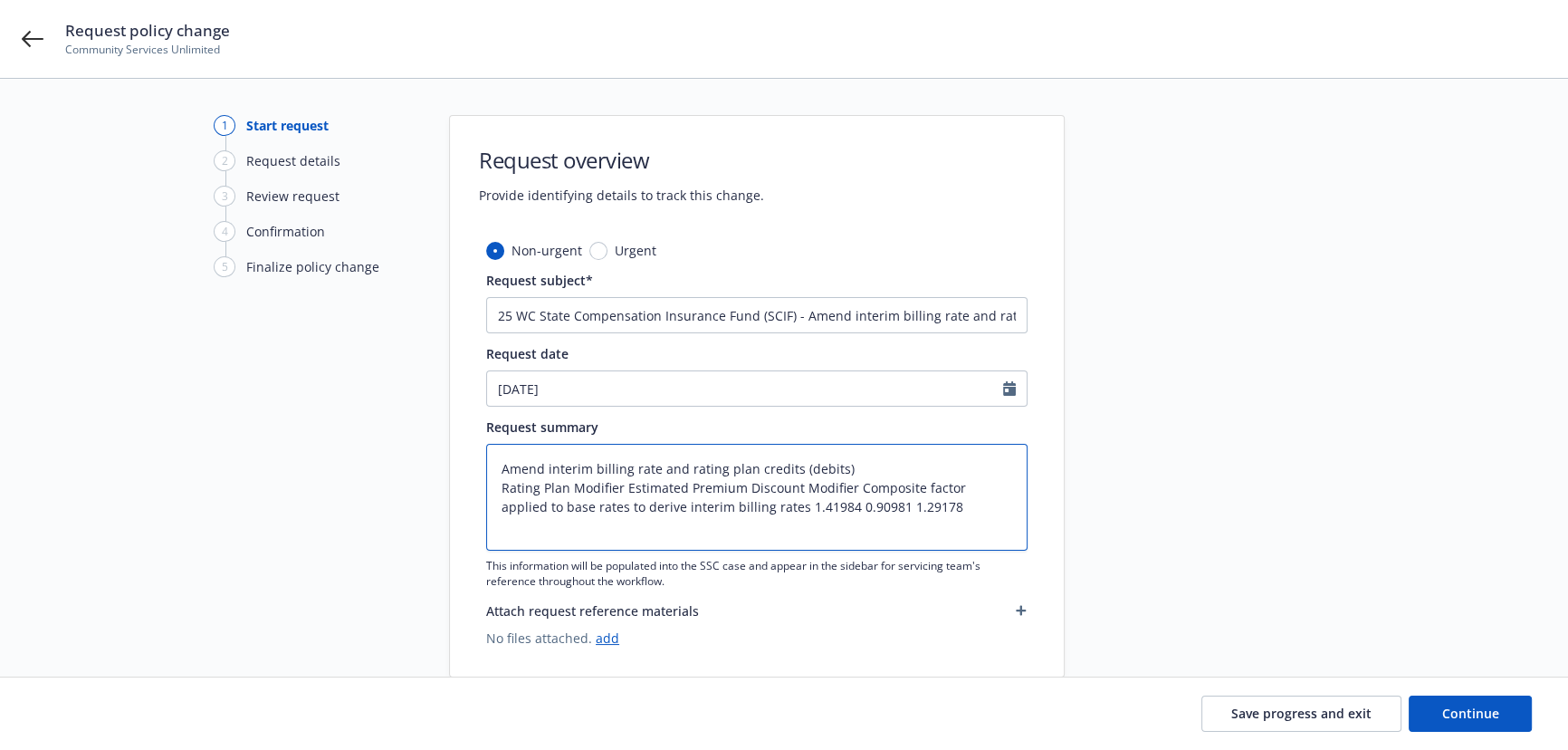
drag, startPoint x: 624, startPoint y: 488, endPoint x: 849, endPoint y: 490, distance: 225.0
click at [849, 490] on textarea "Amend interim billing rate and rating plan credits (debits) Rating Plan Modifie…" at bounding box center [757, 497] width 542 height 107
type textarea "x"
click at [757, 516] on textarea "Amend interim billing rate and rating plan credits (debits) Rating Plan Modifie…" at bounding box center [757, 497] width 542 height 107
type textarea "Amend interim billing rate and rating plan credits (debits) Rating Plan Modifie…"
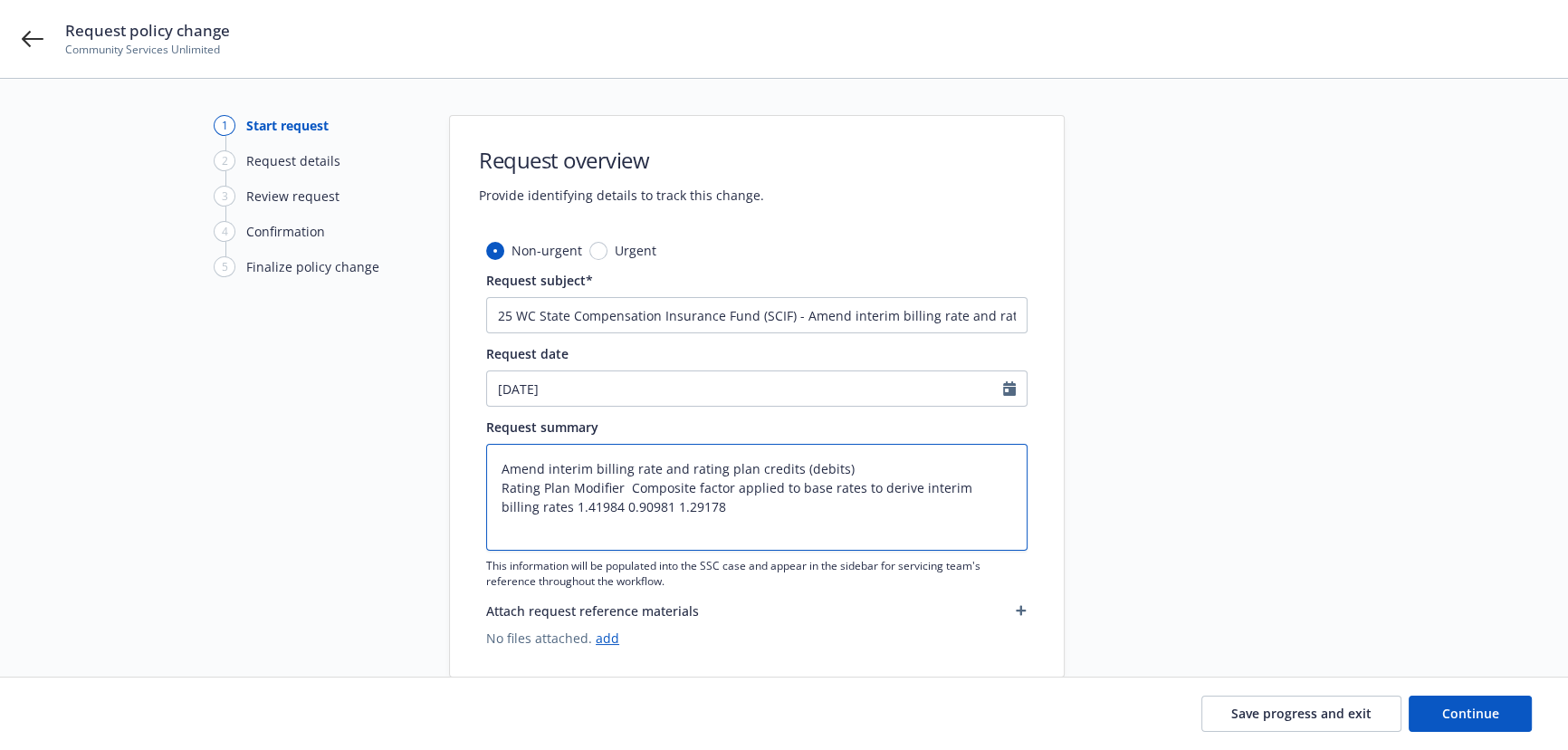
type textarea "x"
paste textarea
type textarea "Amend interim billing rate and rating plan credits (debits) Rating Plan Modifie…"
click at [615, 535] on textarea "Amend interim billing rate and rating plan credits (debits) Rating Plan Modifie…" at bounding box center [757, 497] width 542 height 107
click at [832, 510] on textarea "Amend interim billing rate and rating plan credits (debits) Rating Plan Modifie…" at bounding box center [757, 497] width 542 height 107
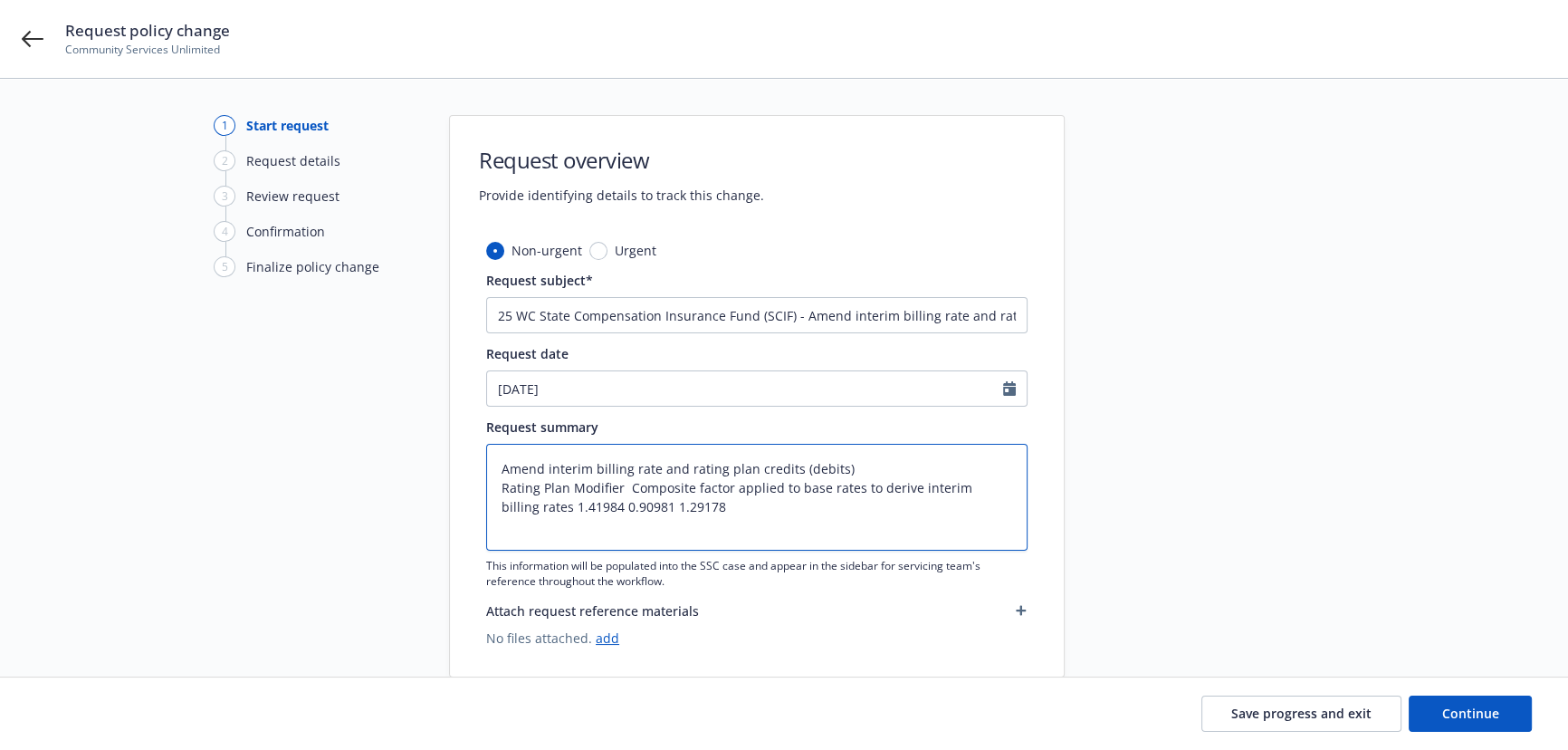
drag, startPoint x: 752, startPoint y: 490, endPoint x: 639, endPoint y: 491, distance: 113.0
click at [751, 490] on textarea "Amend interim billing rate and rating plan credits (debits) Rating Plan Modifie…" at bounding box center [757, 497] width 542 height 107
click at [597, 495] on textarea "Amend interim billing rate and rating plan credits (debits) Rating Plan Modifie…" at bounding box center [757, 497] width 542 height 107
click at [630, 495] on textarea "Amend interim billing rate and rating plan credits (debits) Rating Plan Modifie…" at bounding box center [757, 497] width 542 height 107
click at [746, 525] on textarea "Amend interim billing rate and rating plan credits (debits) Rating Plan Modifie…" at bounding box center [757, 497] width 542 height 107
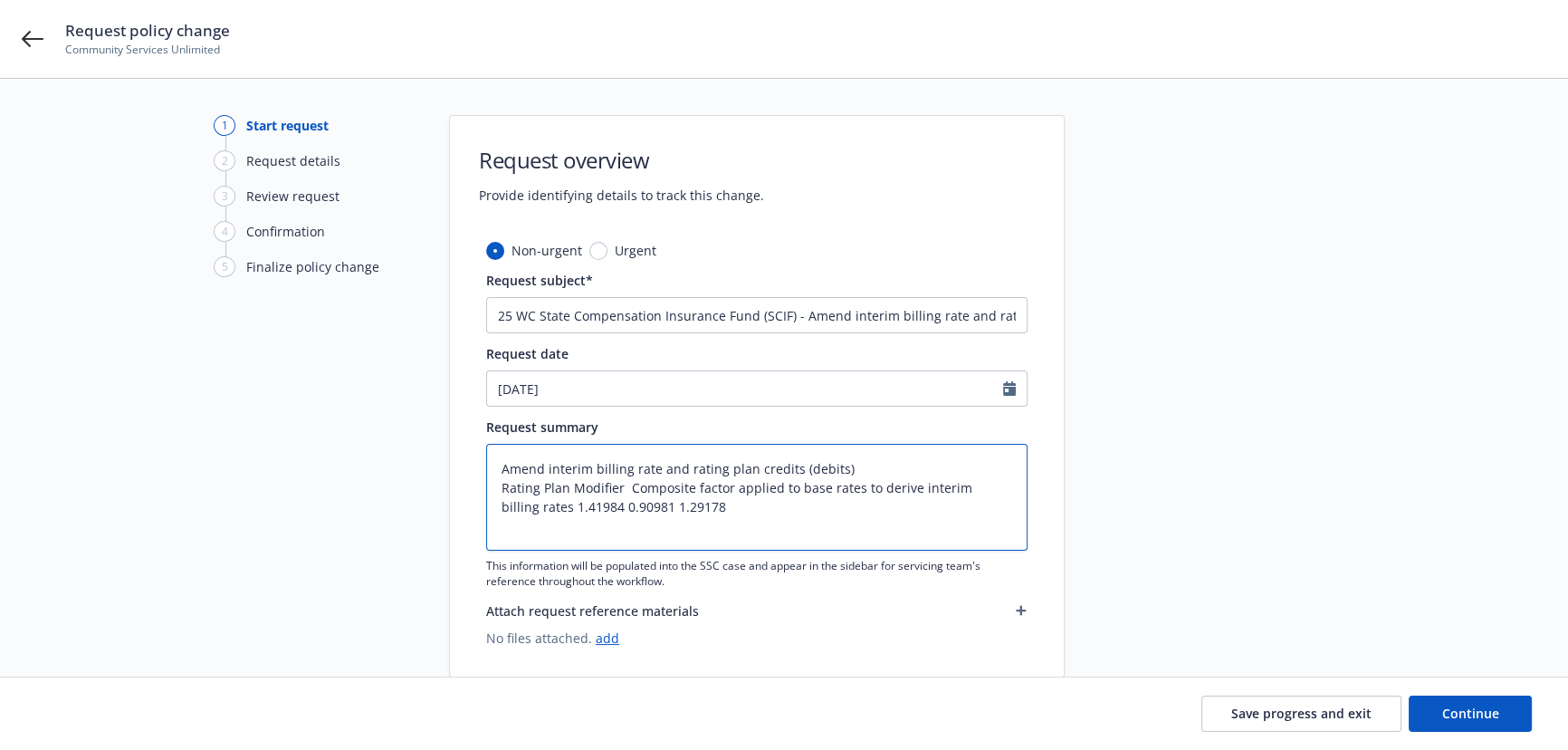
type textarea "x"
click at [747, 525] on textarea "Amend interim billing rate and rating plan credits (debits) Rating Plan Modifie…" at bounding box center [757, 497] width 542 height 107
drag, startPoint x: 682, startPoint y: 514, endPoint x: 495, endPoint y: 489, distance: 188.7
click at [495, 489] on textarea "Amend interim billing rate and rating plan credits (debits) Rating Plan Modifie…" at bounding box center [757, 497] width 542 height 107
paste textarea
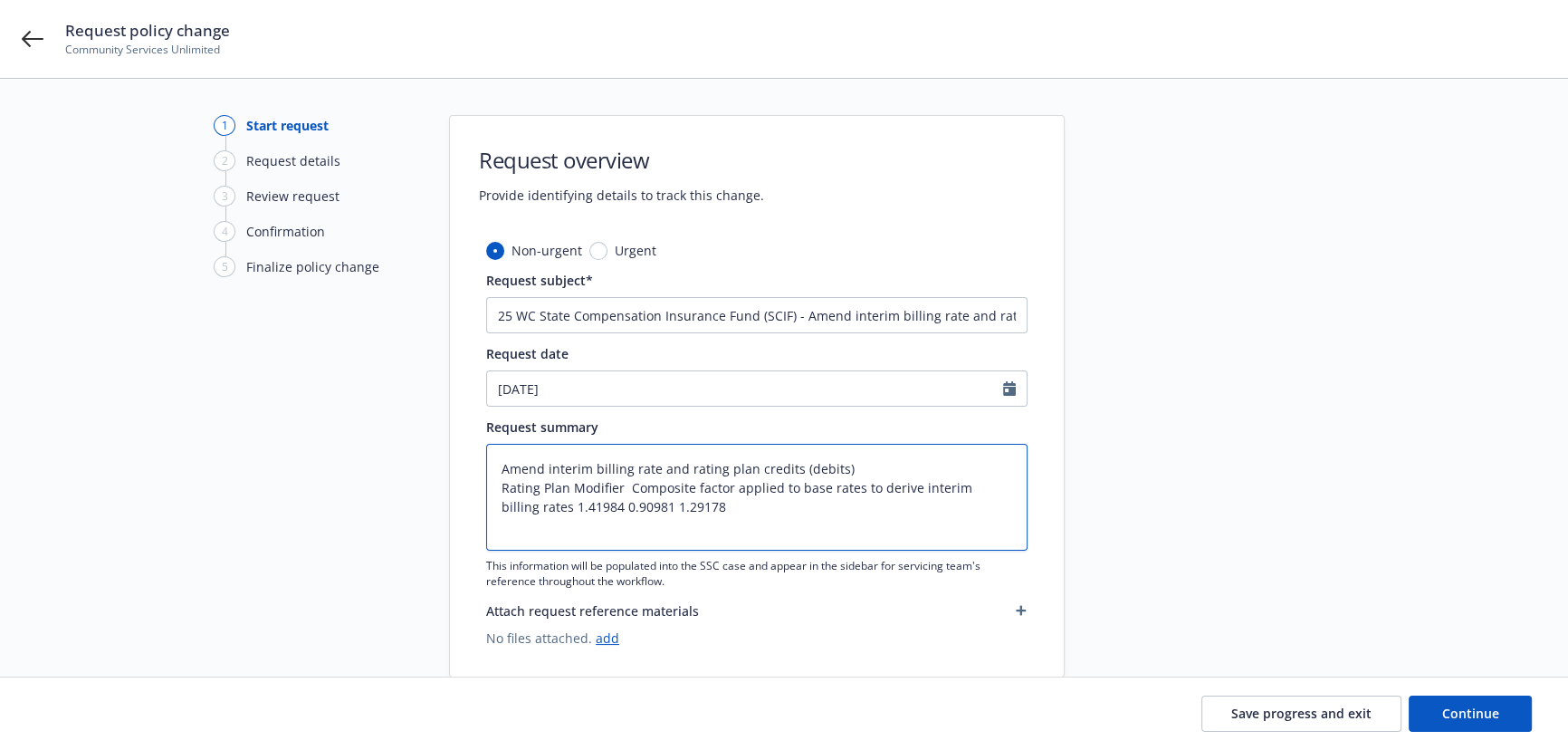
type textarea "Amend interim billing rate and rating plan credits (debits)"
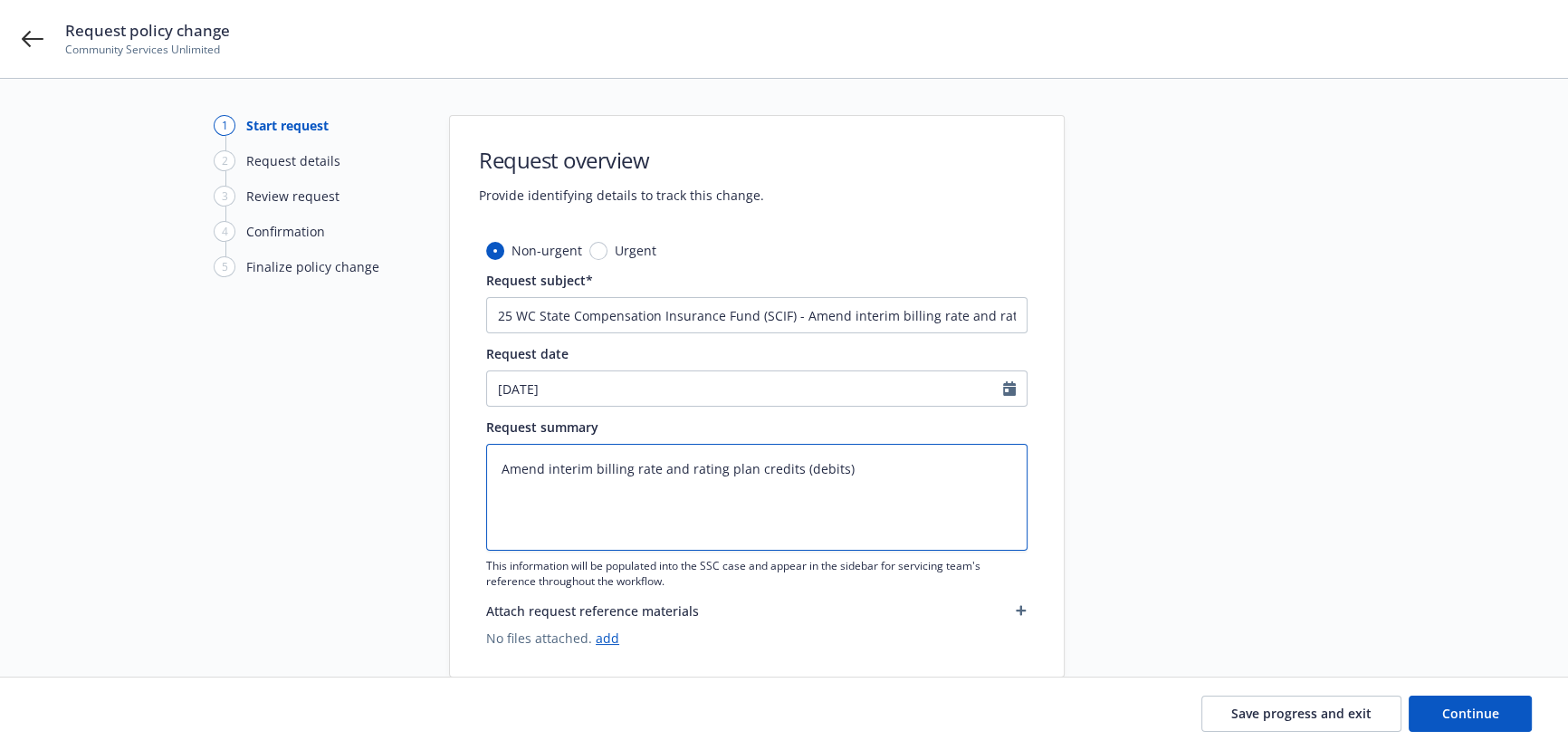
type textarea "x"
click at [589, 503] on textarea "Amend interim billing rate and rating plan credits (debits)" at bounding box center [757, 497] width 542 height 107
paste textarea "Rating Plan Modifier"
type textarea "Amend interim billing rate and rating plan credits (debits) Rating Plan Modifier"
type textarea "x"
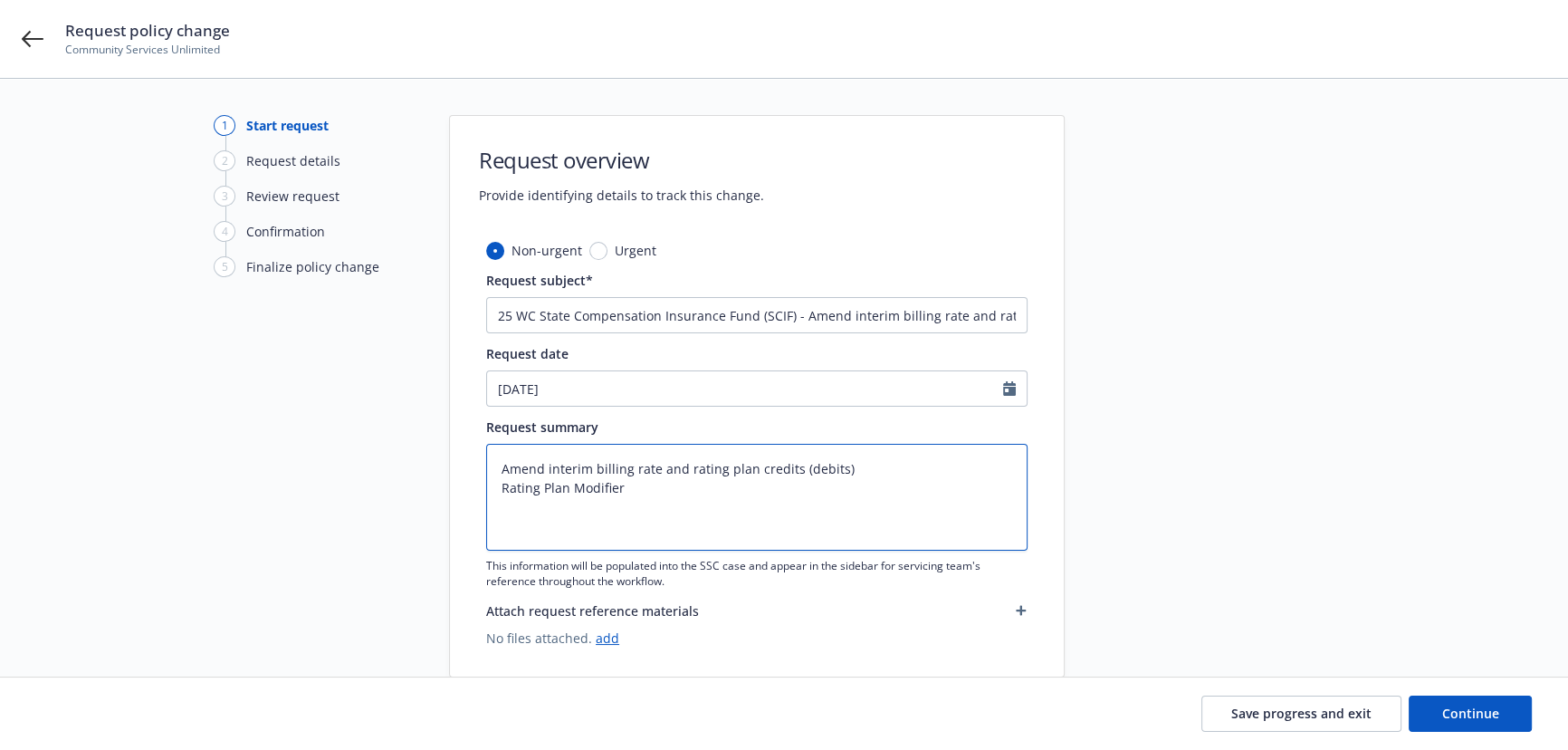
click at [654, 495] on textarea "Amend interim billing rate and rating plan credits (debits) Rating Plan Modifier" at bounding box center [757, 497] width 542 height 107
paste textarea "1.41984"
type textarea "Amend interim billing rate and rating plan credits (debits) Rating Plan Modifie…"
type textarea "x"
click at [501, 516] on textarea "Amend interim billing rate and rating plan credits (debits) Rating Plan Modifie…" at bounding box center [757, 497] width 542 height 107
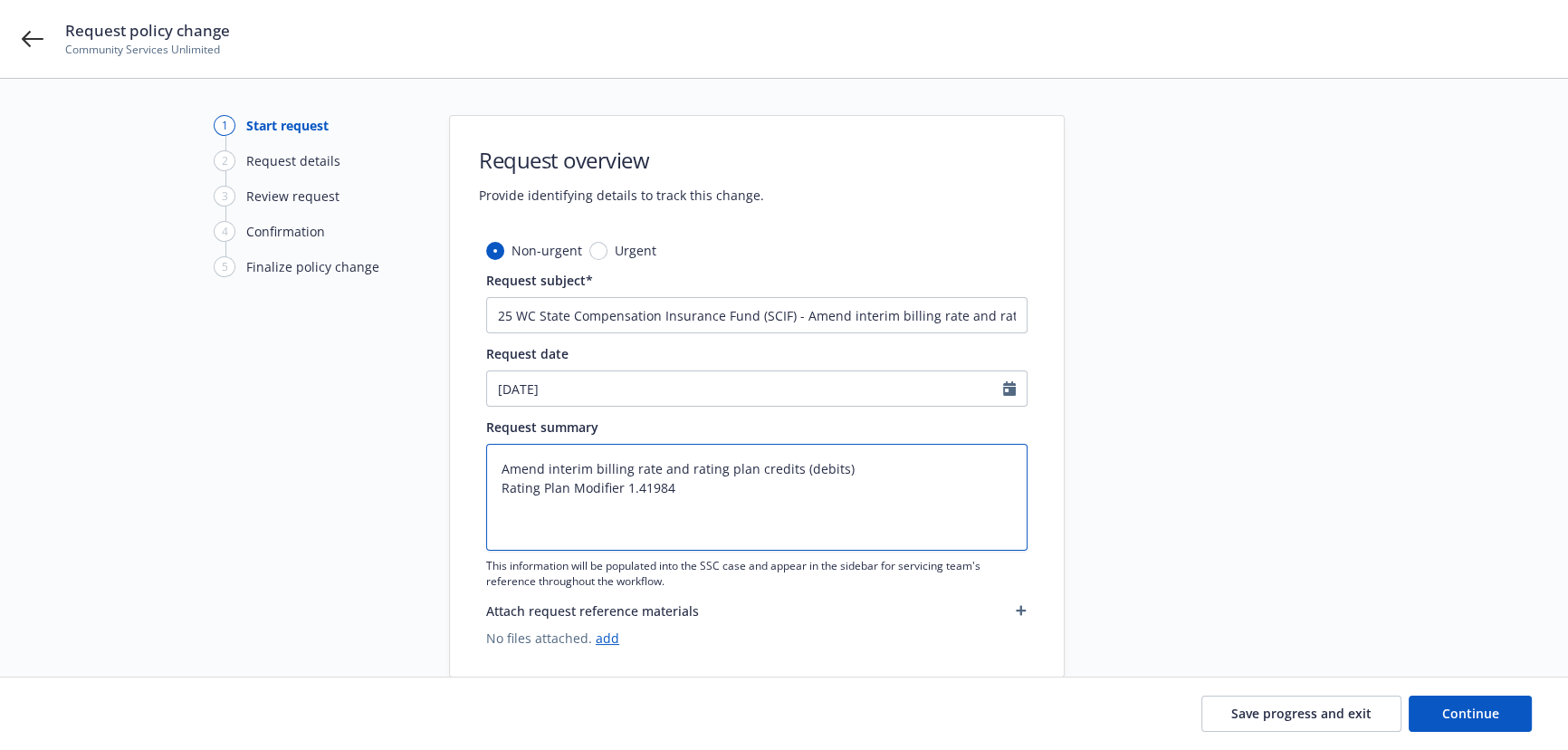
paste textarea "Estimated Premium Discount Modifier"
type textarea "Amend interim billing rate and rating plan credits (debits) Rating Plan Modifie…"
type textarea "x"
click at [777, 512] on textarea "Amend interim billing rate and rating plan credits (debits) Rating Plan Modifie…" at bounding box center [757, 497] width 542 height 107
paste textarea "0.90981"
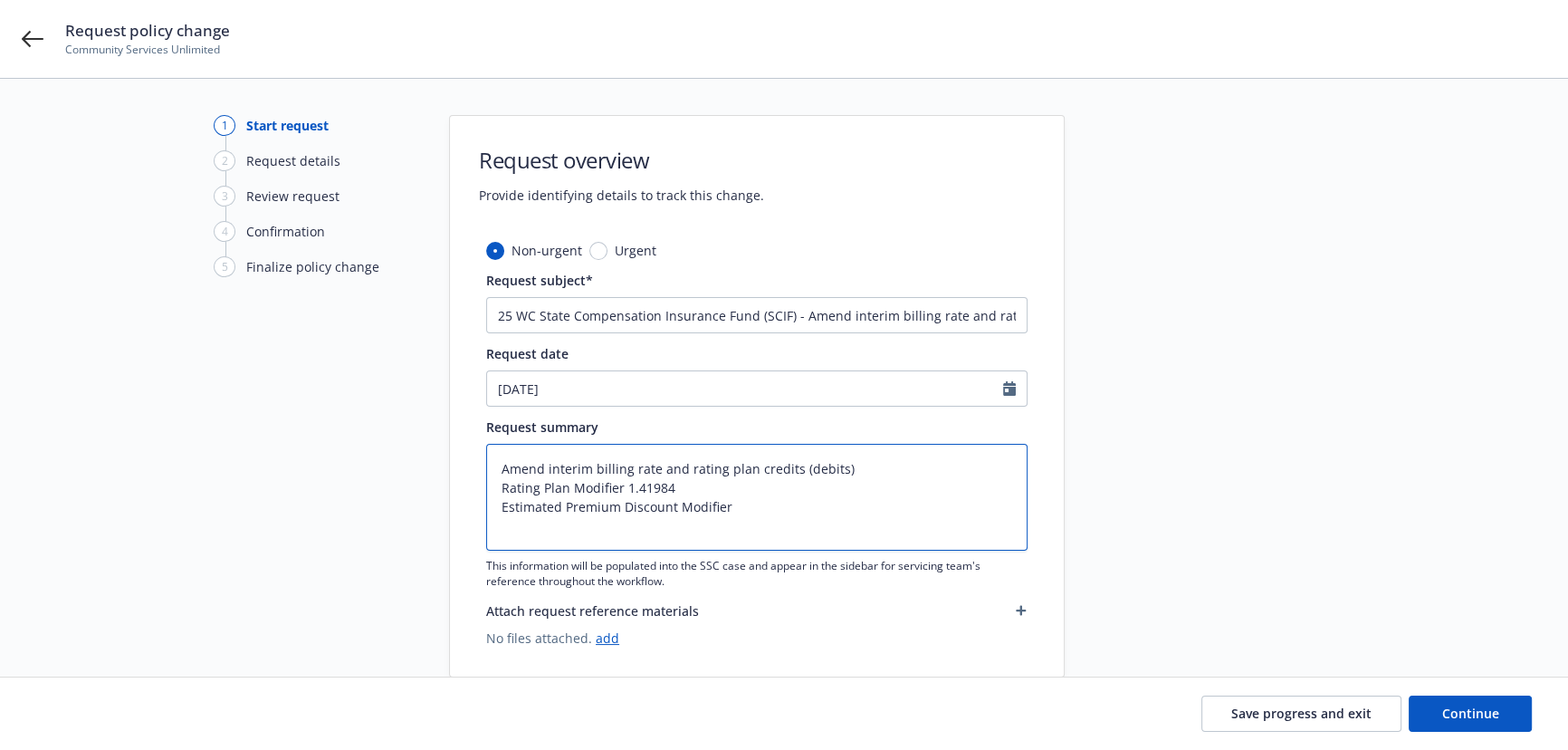
type textarea "Amend interim billing rate and rating plan credits (debits) Rating Plan Modifie…"
type textarea "x"
click at [520, 531] on textarea "Amend interim billing rate and rating plan credits (debits) Rating Plan Modifie…" at bounding box center [757, 497] width 542 height 107
paste textarea "Composite factor applied to base rates to derive interim billing rates"
type textarea "Amend interim billing rate and rating plan credits (debits) Rating Plan Modifie…"
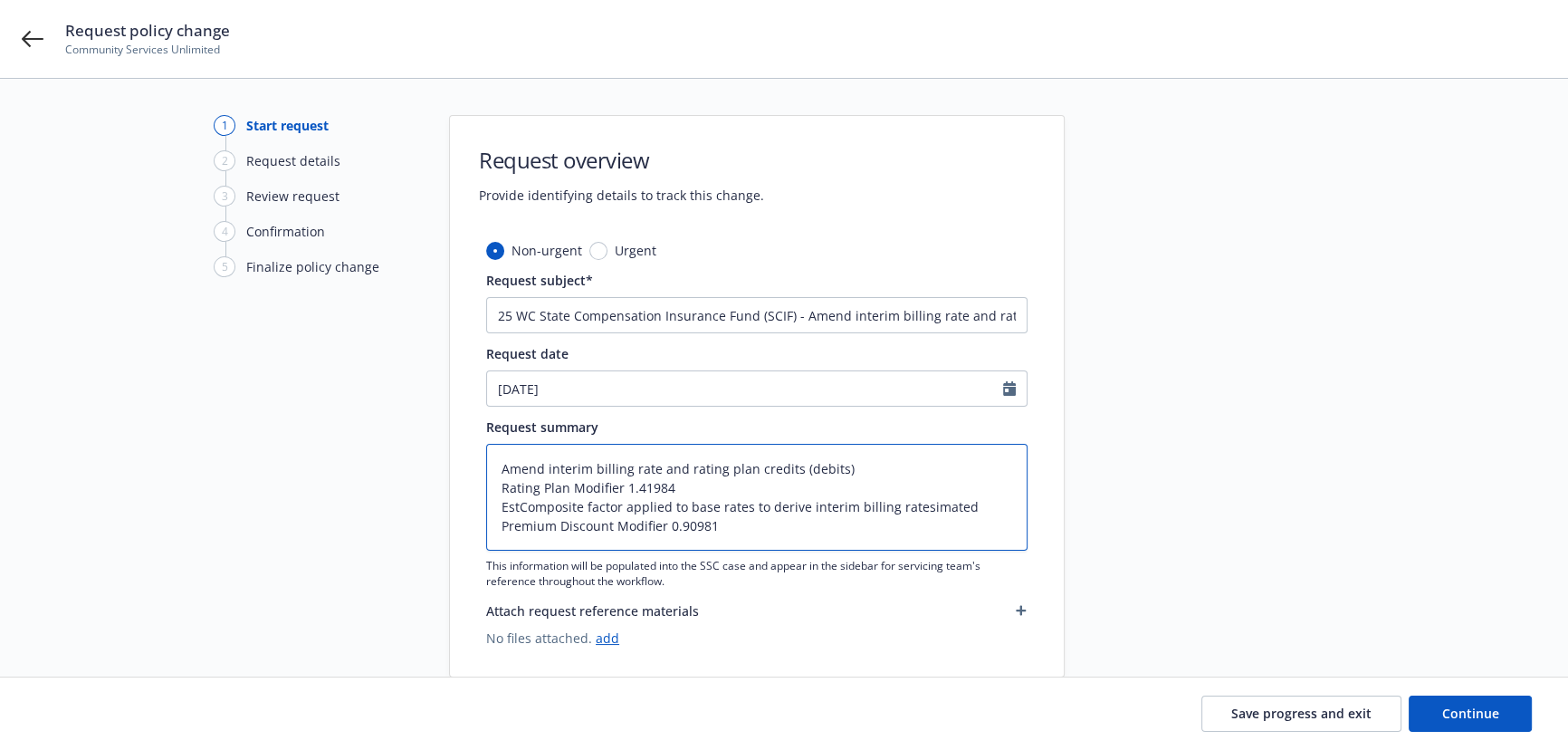
type textarea "x"
type textarea "Amend interim billing rate and rating plan credits (debits) Rating Plan Modifie…"
click at [834, 519] on textarea "Amend interim billing rate and rating plan credits (debits) Rating Plan Modifie…" at bounding box center [757, 497] width 542 height 107
type textarea "x"
paste textarea "Composite factor applied to base rates to derive interim billing rates"
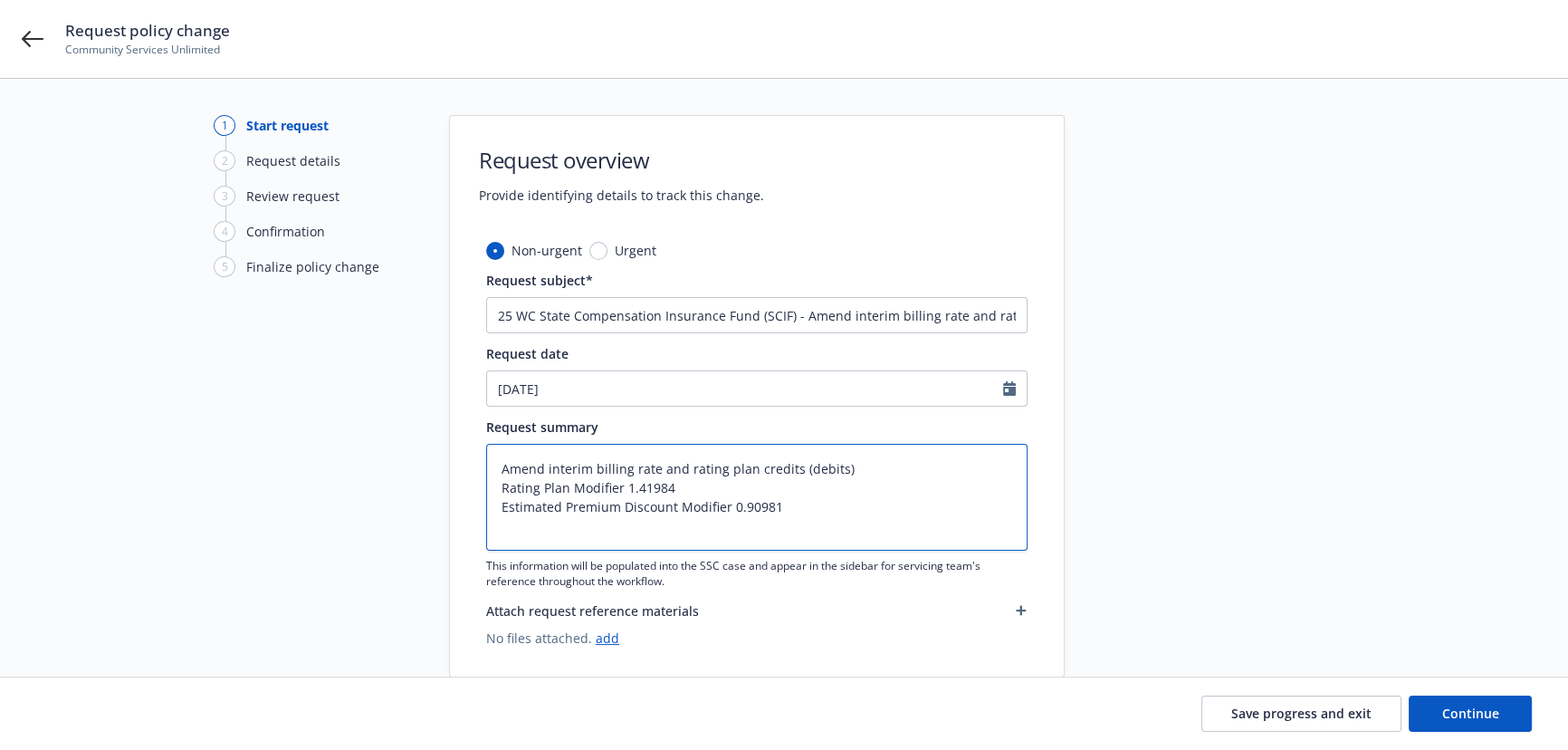
type textarea "Amend interim billing rate and rating plan credits (debits) Rating Plan Modifie…"
type textarea "x"
click at [971, 536] on textarea "Amend interim billing rate and rating plan credits (debits) Rating Plan Modifie…" at bounding box center [757, 497] width 542 height 107
paste textarea "1.29178"
type textarea "Amend interim billing rate and rating plan credits (debits) Rating Plan Modifie…"
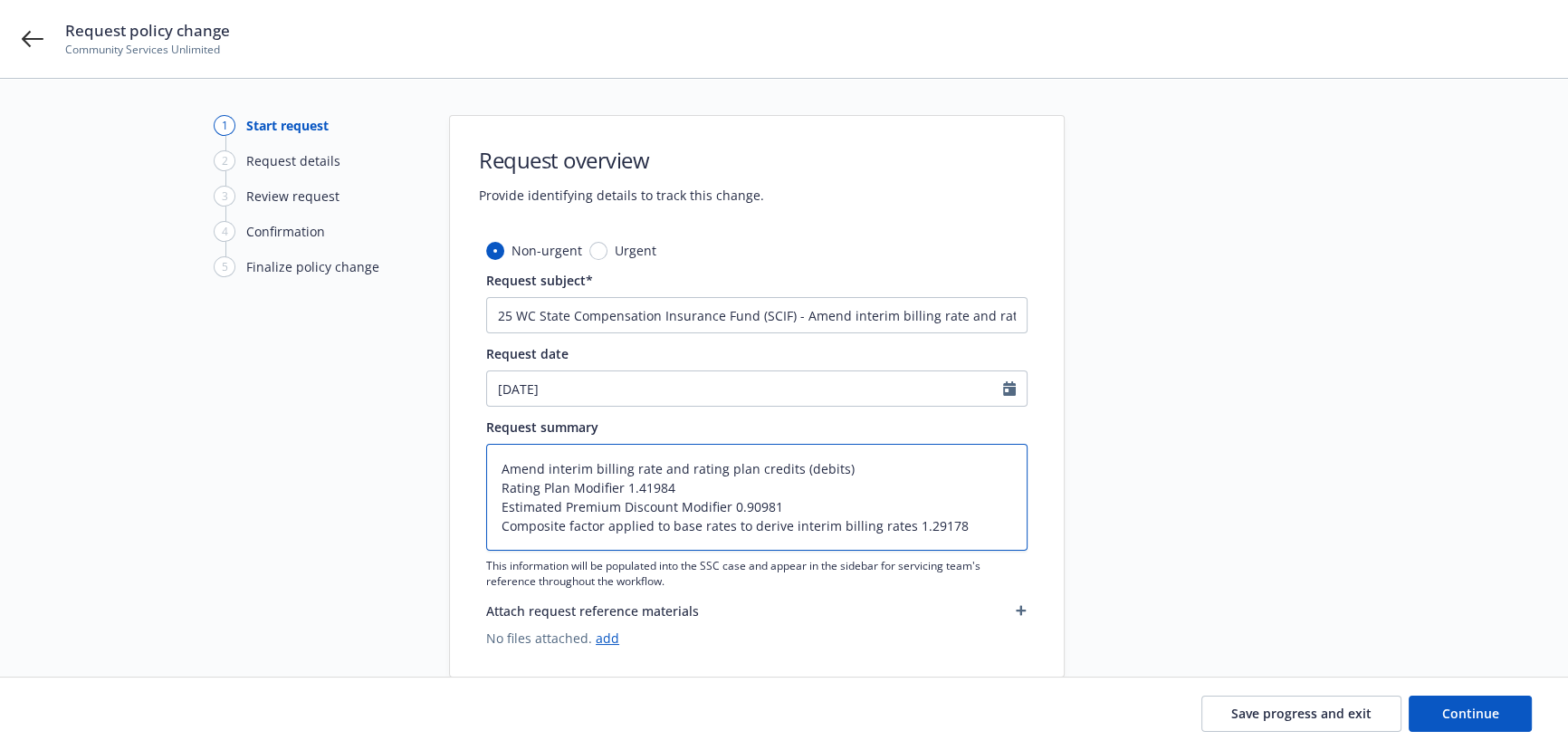
type textarea "x"
type textarea "Amend interim billing rate and rating plan credits (debits) Rating Plan Modifie…"
click at [1490, 722] on span "Continue" at bounding box center [1470, 713] width 57 height 17
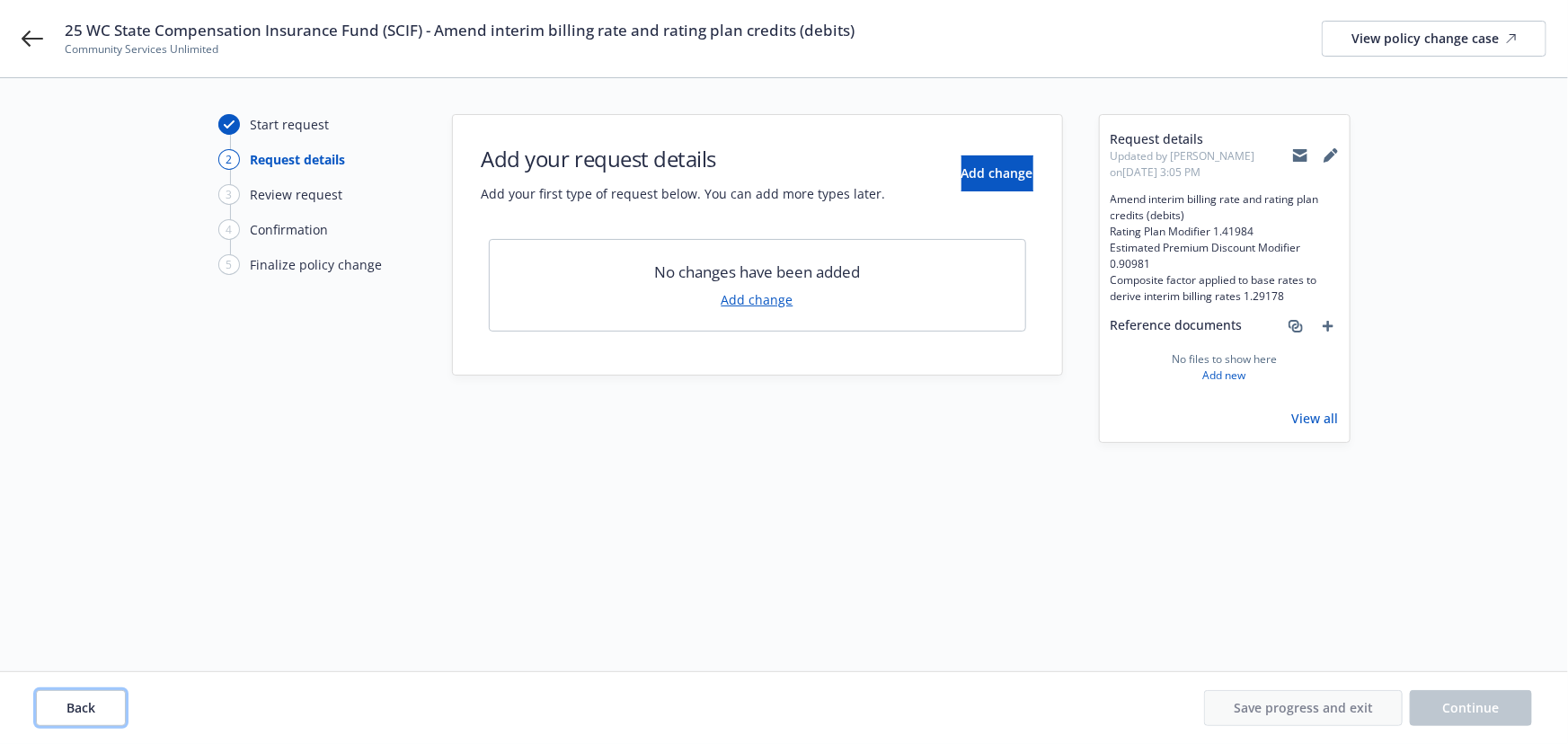
click at [95, 703] on button "Back" at bounding box center [80, 708] width 90 height 36
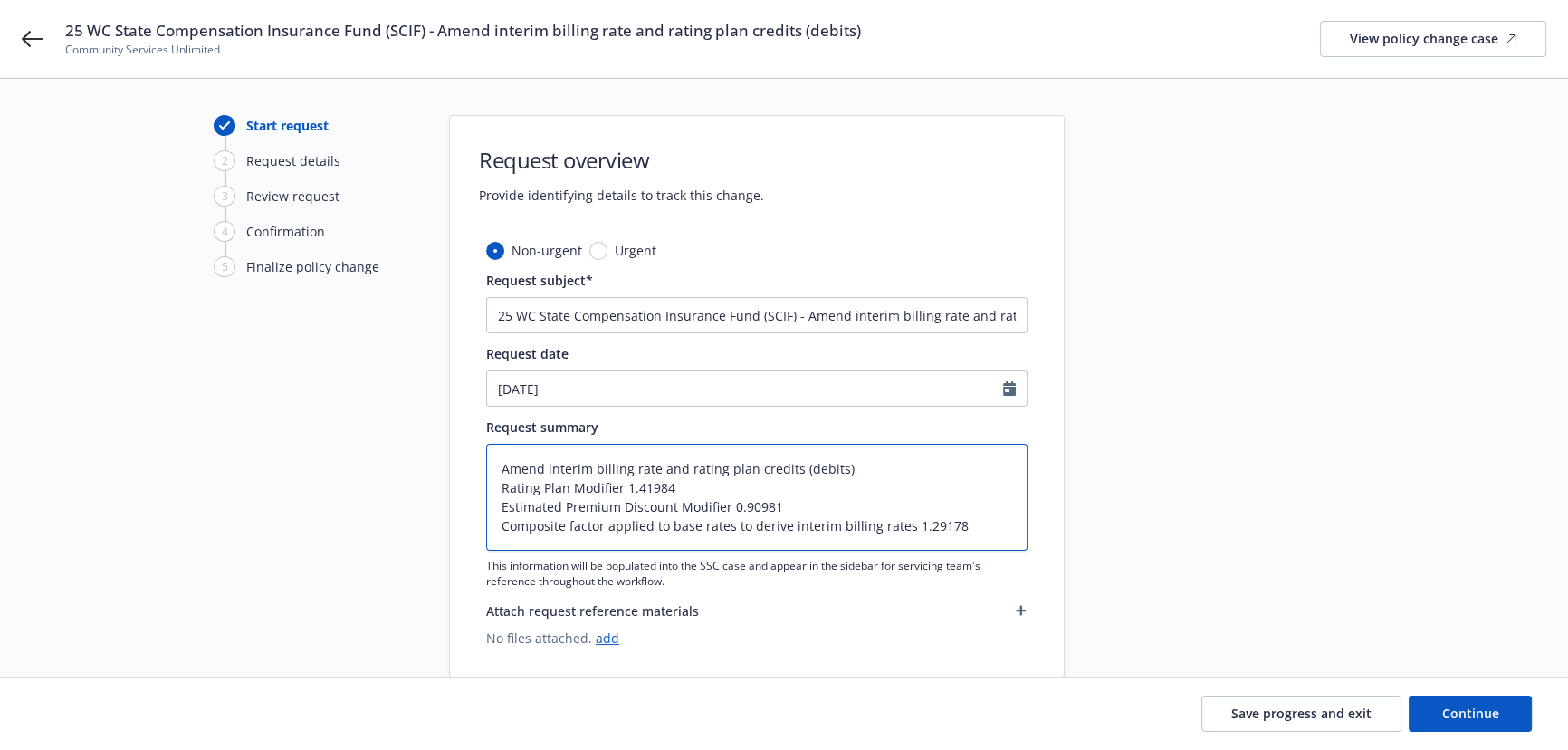
click at [968, 522] on textarea "Amend interim billing rate and rating plan credits (debits) Rating Plan Modifie…" at bounding box center [757, 497] width 542 height 107
type textarea "x"
type textarea "Amend interim billing rate and rating plan credits (debits) Rating Plan Modifie…"
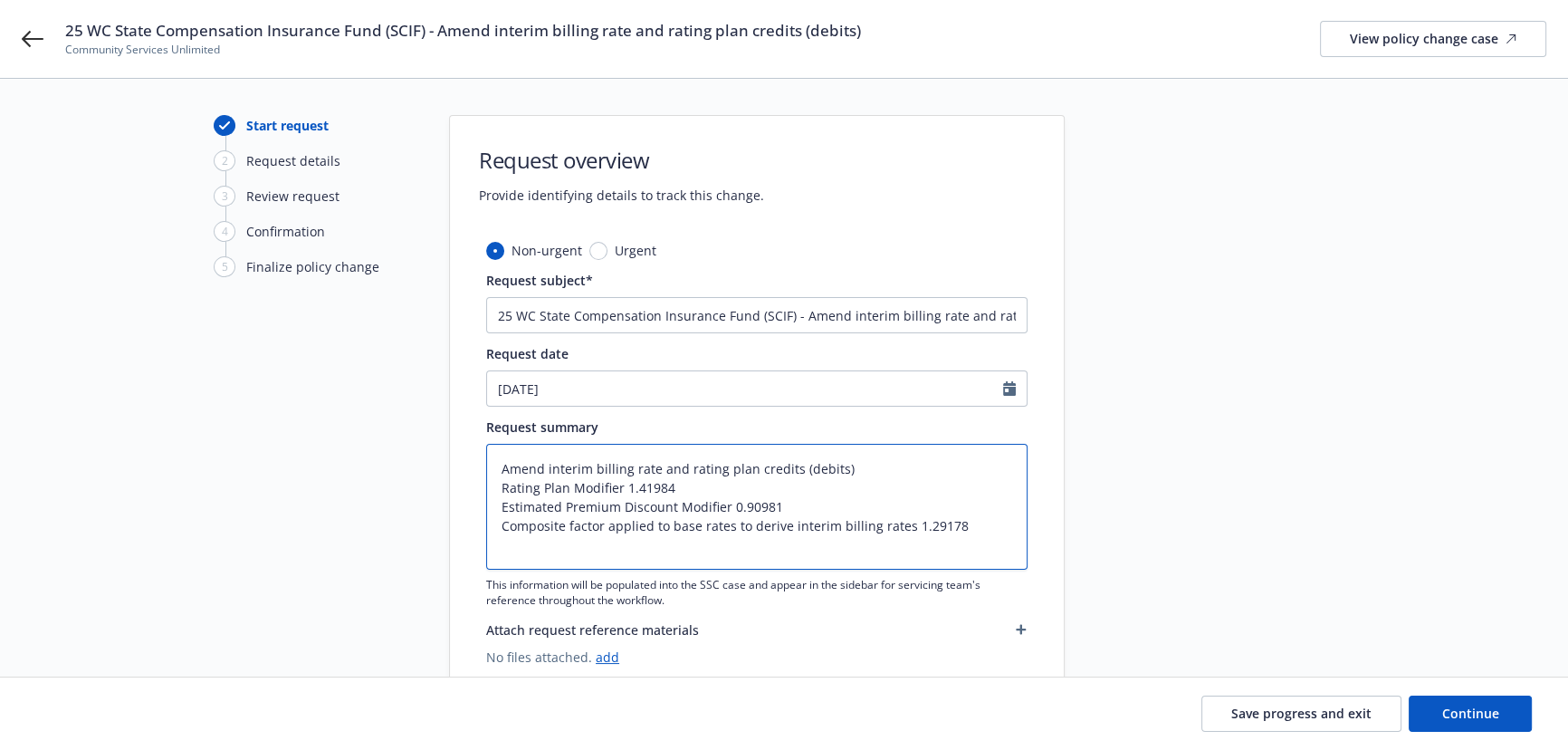
type textarea "x"
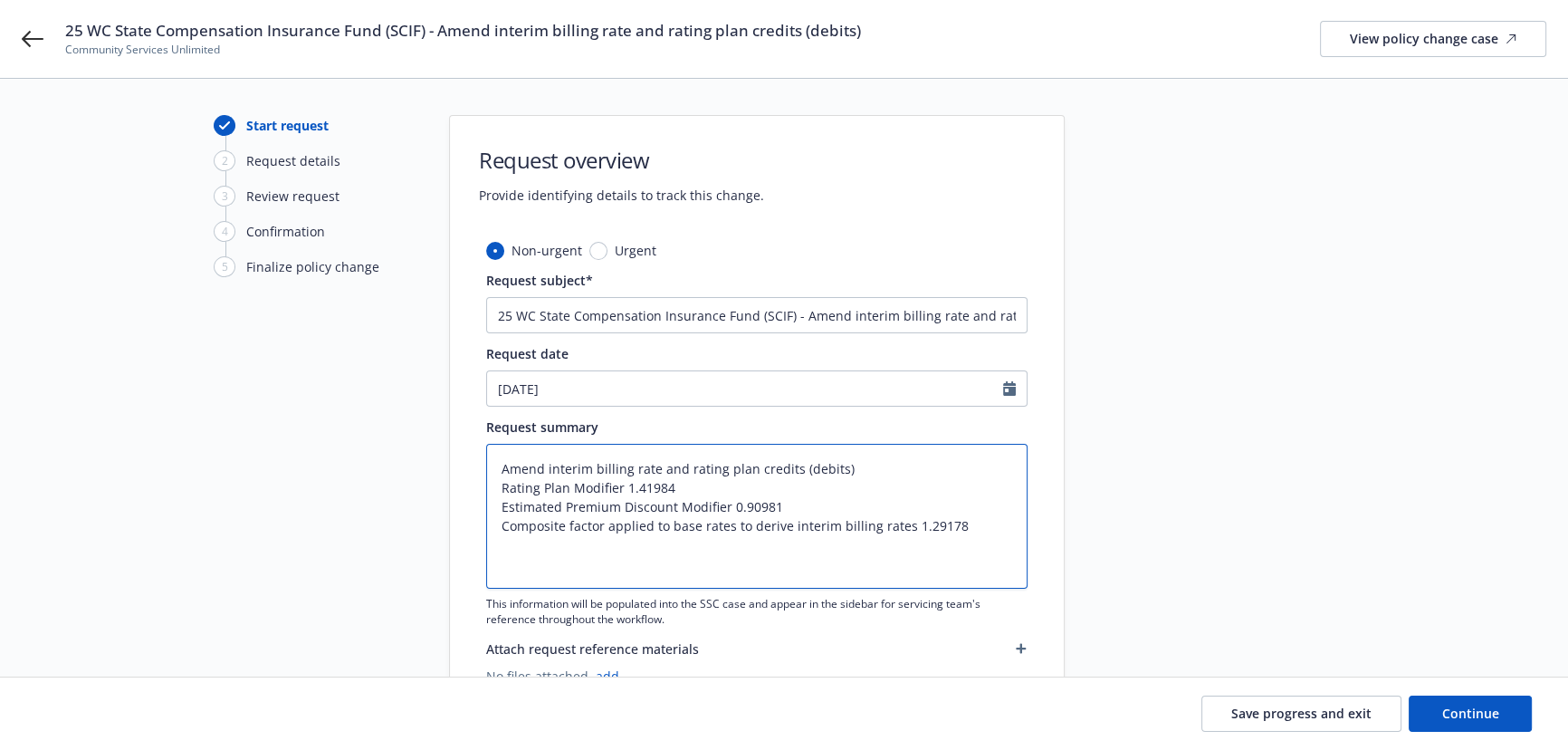
paste textarea "Premium Discount Schedule Effective February 19, 2025 to February 19, 2026 Esti…"
type textarea "Amend interim billing rate and rating plan credits (debits) Rating Plan Modifie…"
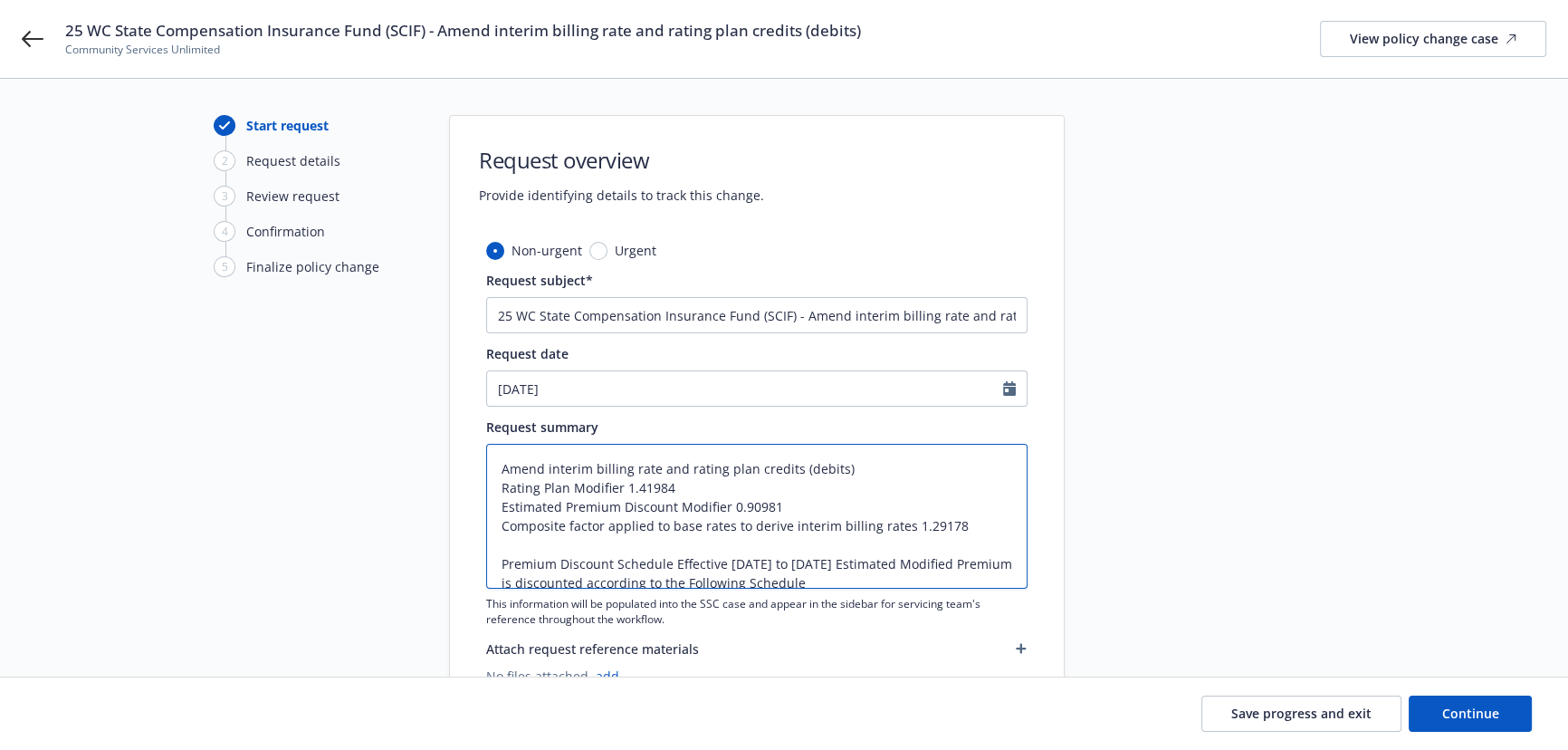
type textarea "x"
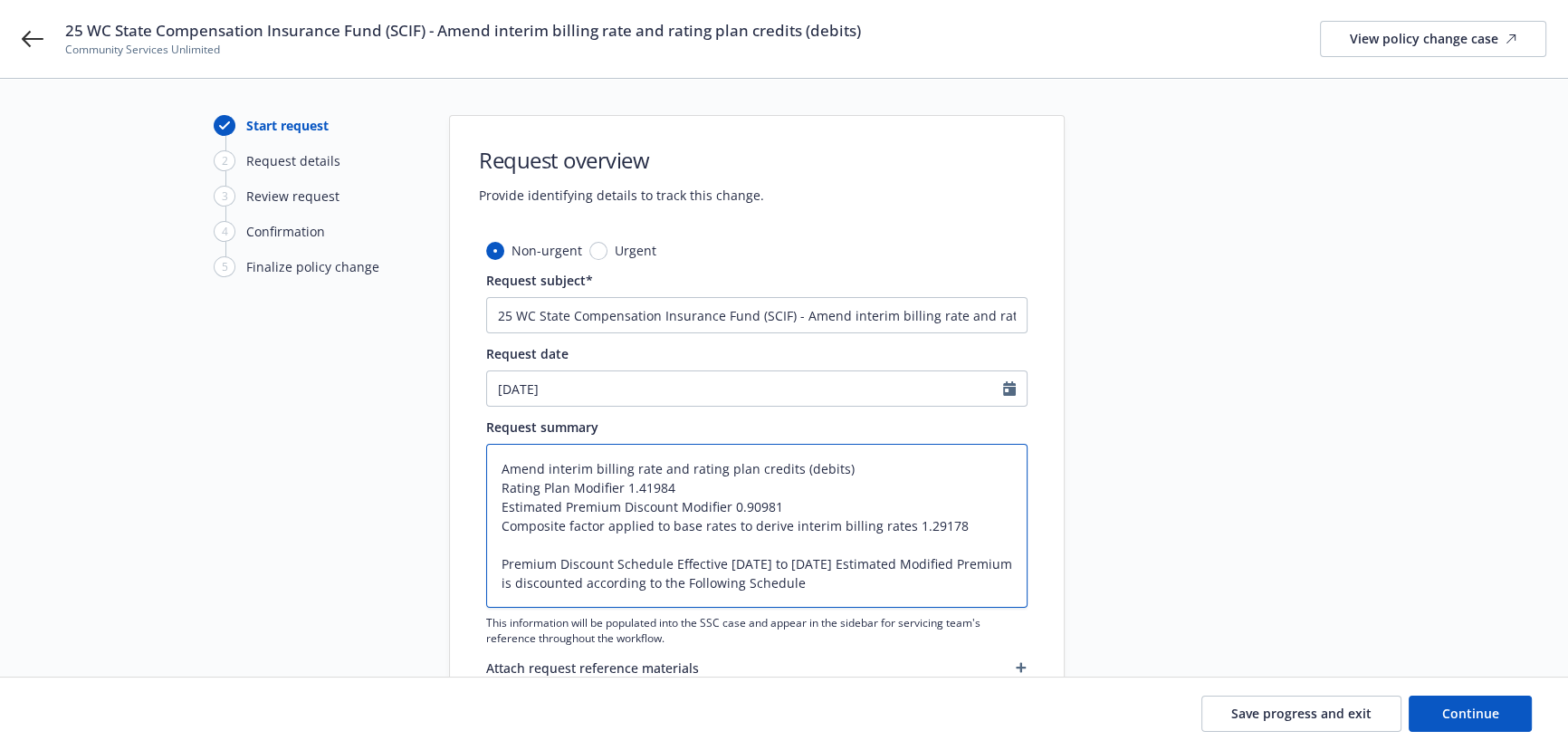
drag, startPoint x: 855, startPoint y: 467, endPoint x: 474, endPoint y: 459, distance: 381.1
click at [474, 459] on div "Non-urgent Urgent Request subject* 25 WC State Compensation Insurance Fund (SCI…" at bounding box center [757, 487] width 614 height 493
paste textarea "It is agreed that the interim billing rate and rating plan credits (debits) are…"
type textarea "It is agreed that the interim billing rate and rating plan credits (debits) are…"
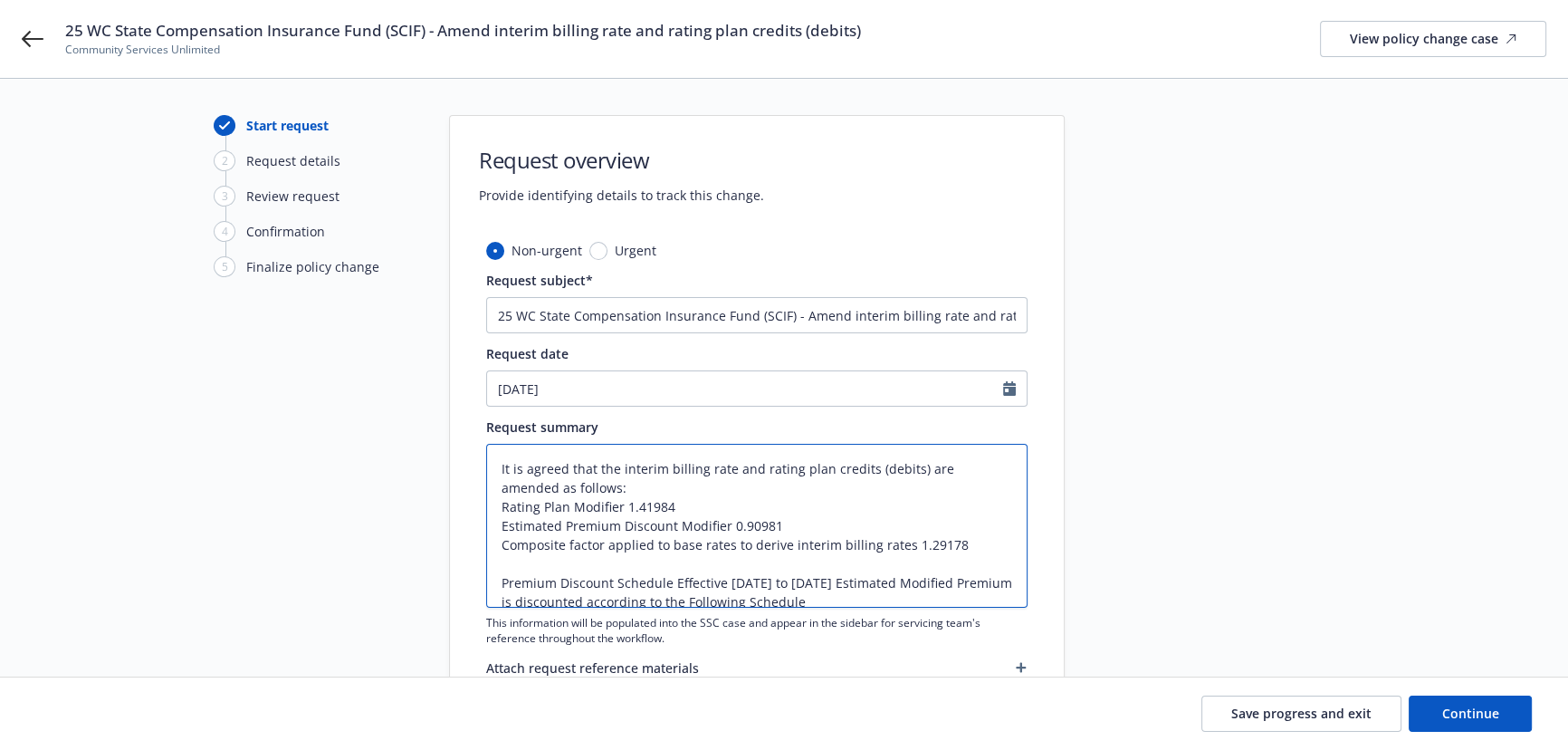
type textarea "x"
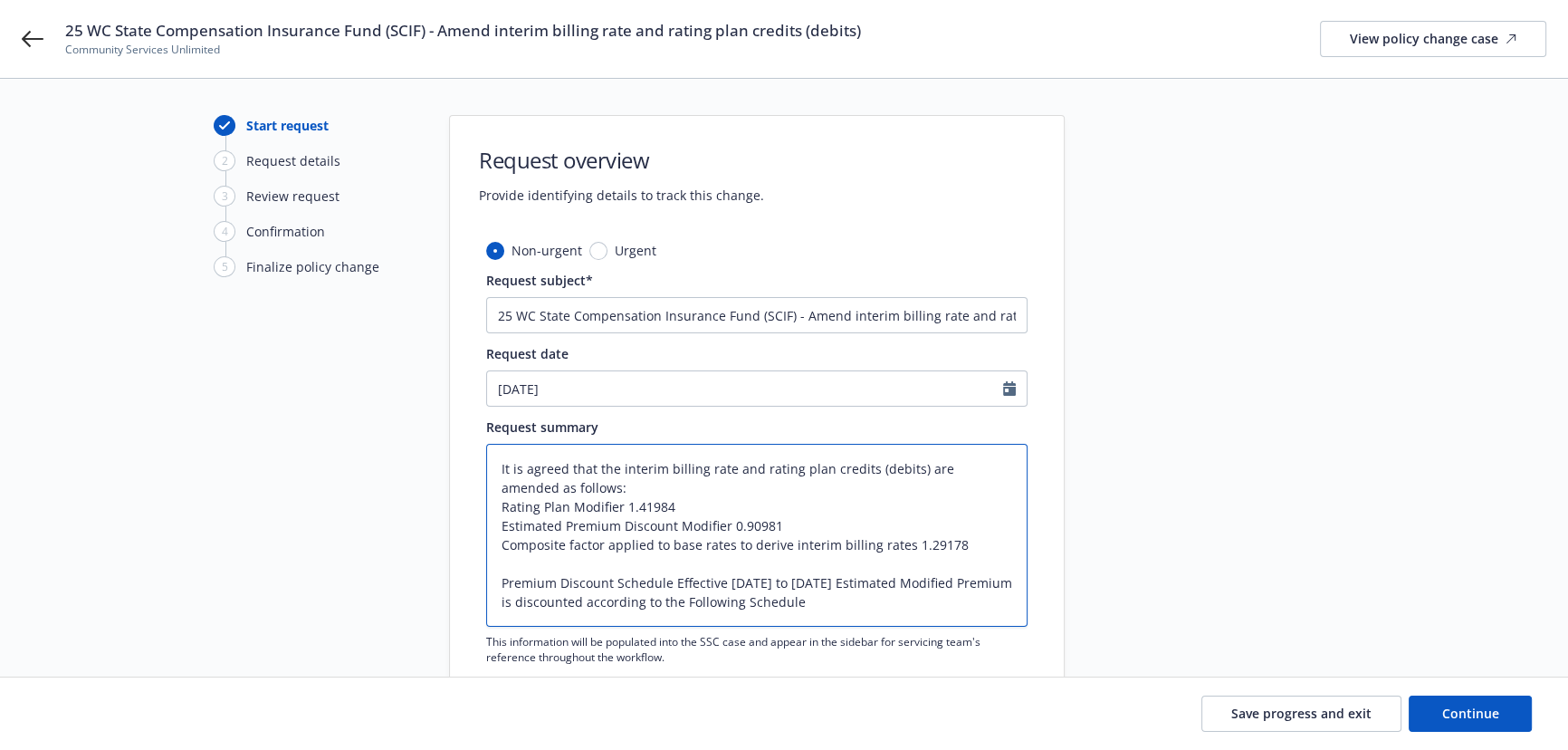
type textarea "It is agreed that the interim billing rate and rating plan credits (debits) are…"
click at [1002, 602] on textarea "It is agreed that the interim billing rate and rating plan credits (debits) are…" at bounding box center [757, 535] width 542 height 183
type textarea "x"
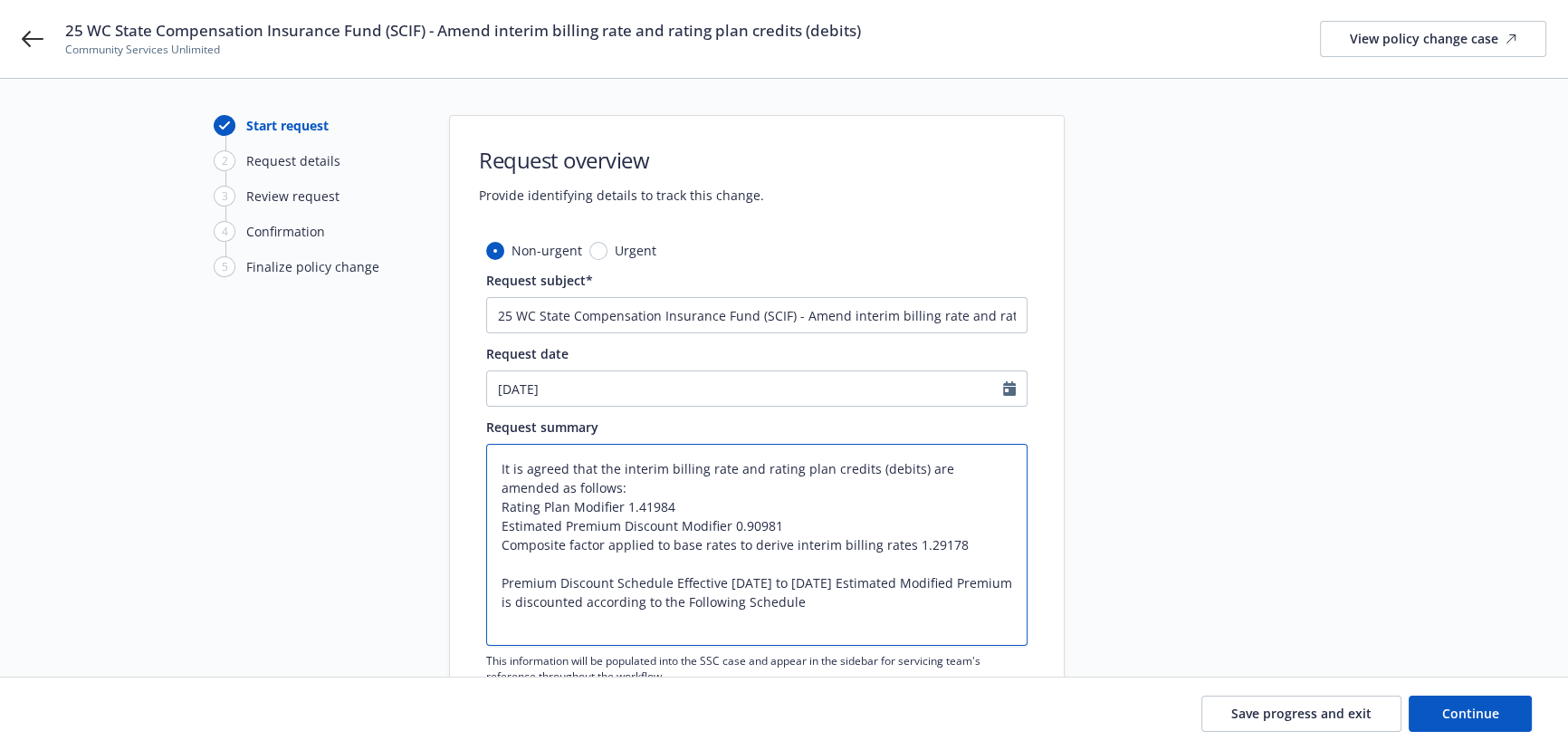
paste textarea "First Above $5,000 $5,000 0.00% 11.3%"
type textarea "It is agreed that the interim billing rate and rating plan credits (debits) are…"
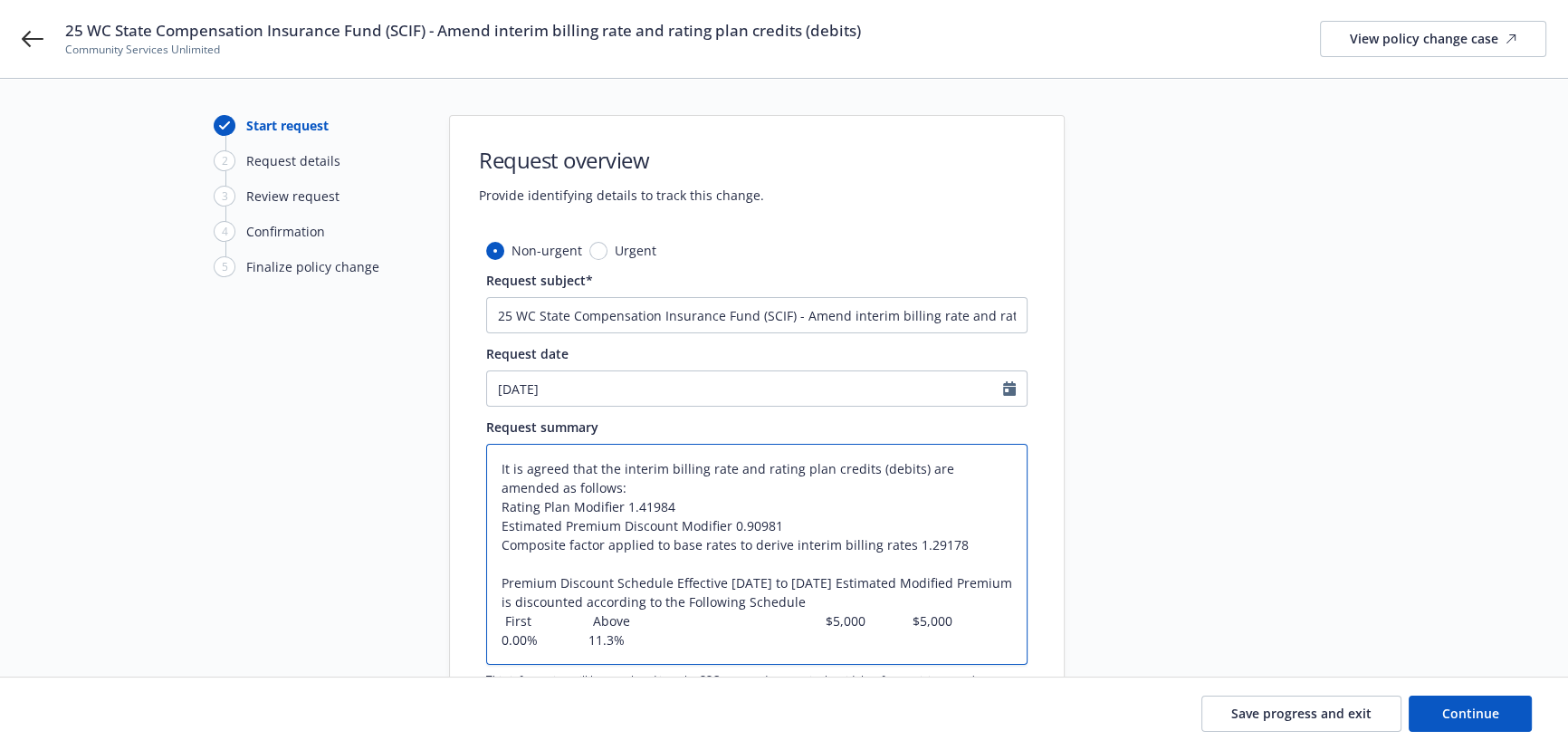
drag, startPoint x: 798, startPoint y: 621, endPoint x: 991, endPoint y: 629, distance: 193.2
click at [991, 629] on textarea "It is agreed that the interim billing rate and rating plan credits (debits) are…" at bounding box center [757, 554] width 542 height 221
click at [657, 628] on textarea "It is agreed that the interim billing rate and rating plan credits (debits) are…" at bounding box center [757, 554] width 542 height 221
type textarea "x"
type textarea "It is agreed that the interim billing rate and rating plan credits (debits) are…"
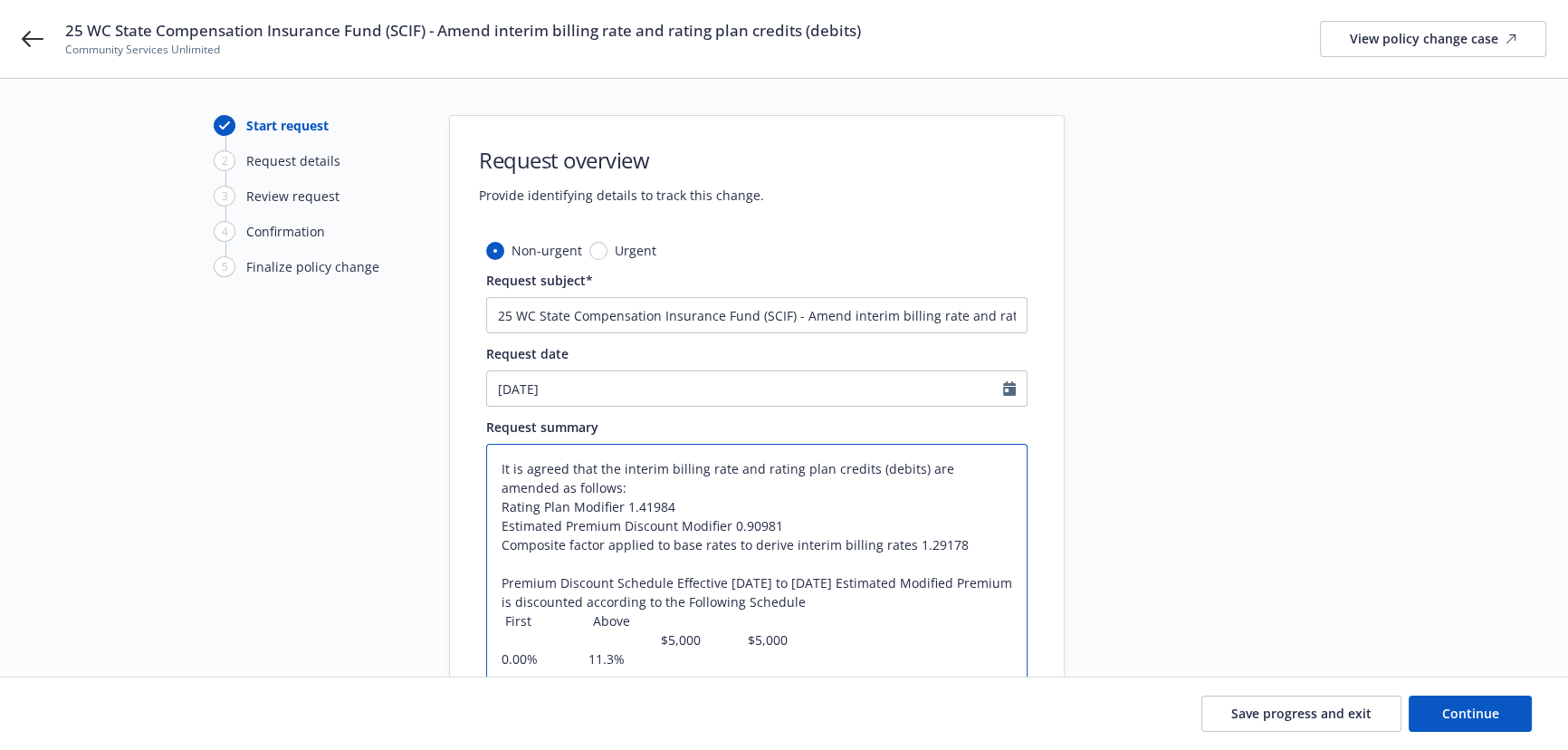
drag, startPoint x: 648, startPoint y: 640, endPoint x: 500, endPoint y: 645, distance: 148.1
click at [500, 645] on textarea "It is agreed that the interim billing rate and rating plan credits (debits) are…" at bounding box center [757, 564] width 542 height 240
type textarea "x"
type textarea "It is agreed that the interim billing rate and rating plan credits (debits) are…"
drag, startPoint x: 795, startPoint y: 639, endPoint x: 696, endPoint y: 643, distance: 99.1
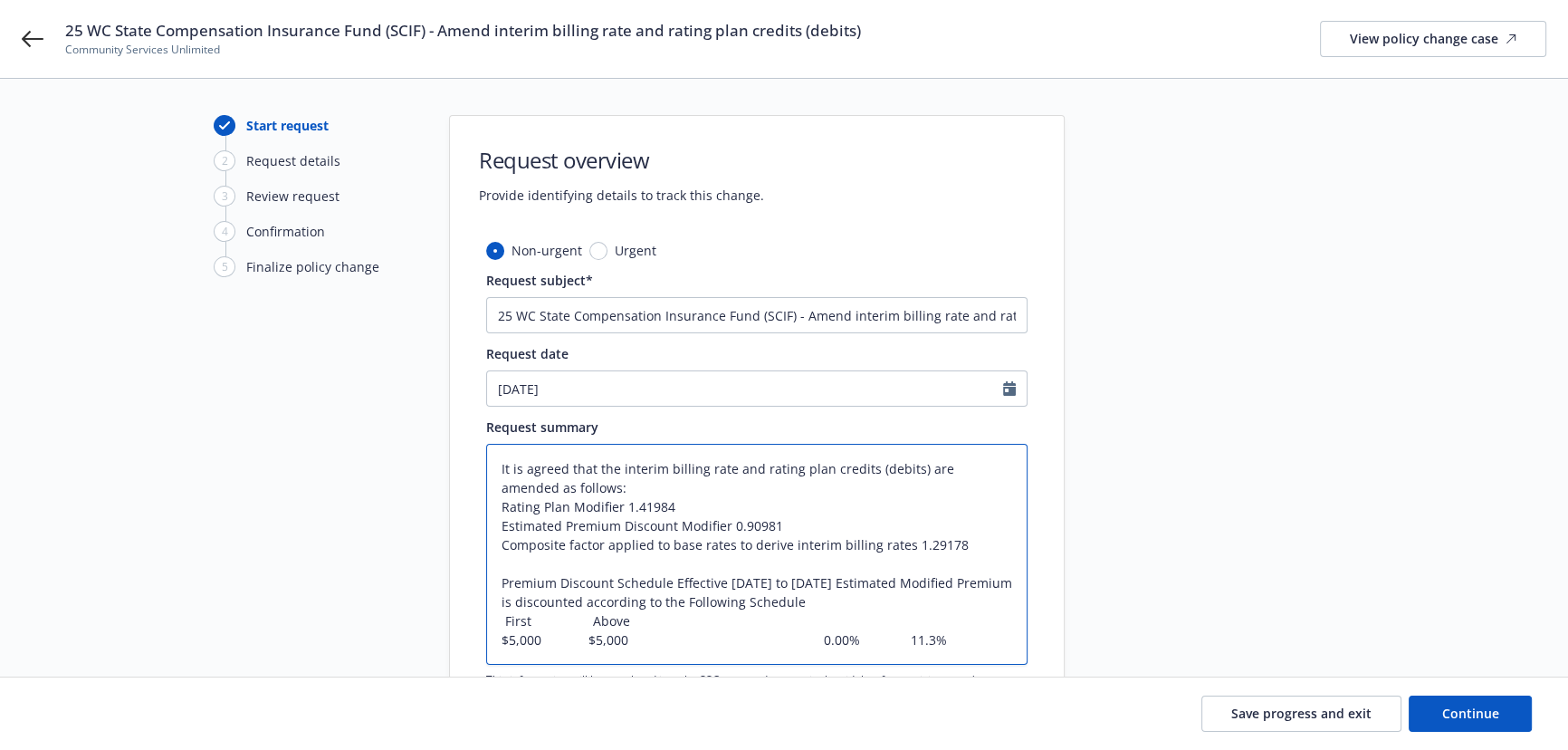
click at [696, 643] on textarea "It is agreed that the interim billing rate and rating plan credits (debits) are…" at bounding box center [757, 554] width 542 height 221
type textarea "x"
type textarea "It is agreed that the interim billing rate and rating plan credits (debits) are…"
type textarea "x"
type textarea "It is agreed that the interim billing rate and rating plan credits (debits) are…"
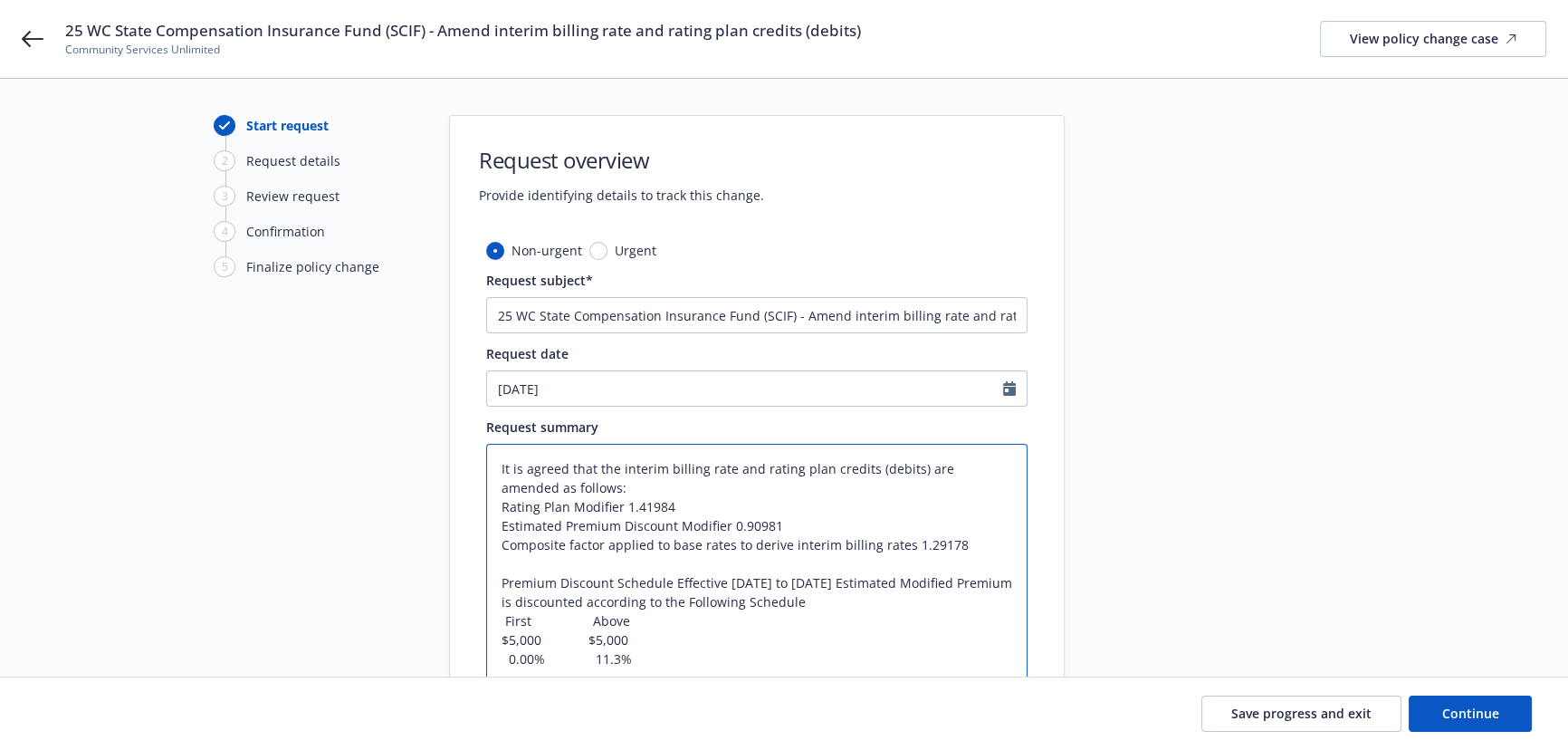
type textarea "x"
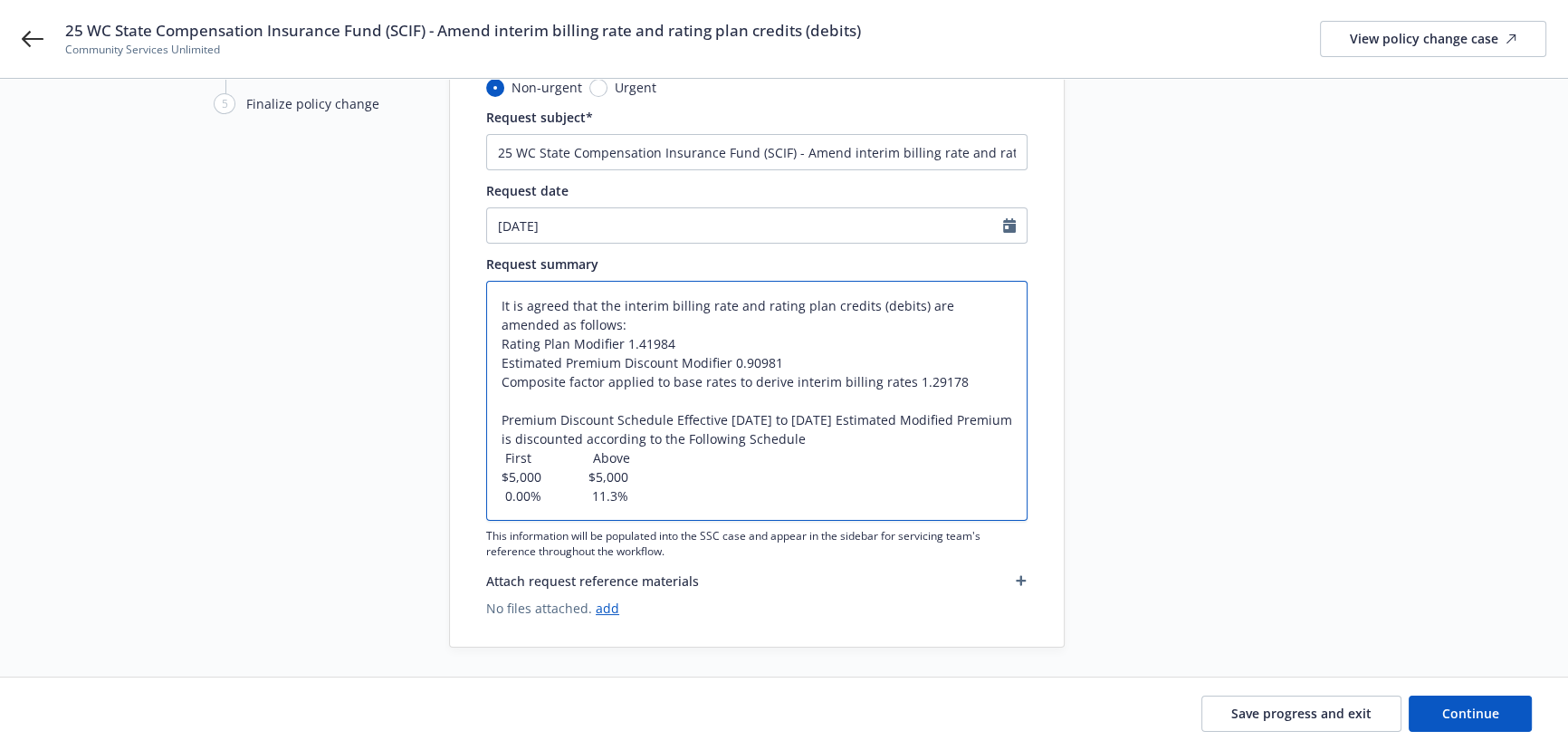
scroll to position [164, 0]
type textarea "It is agreed that the interim billing rate and rating plan credits (debits) are…"
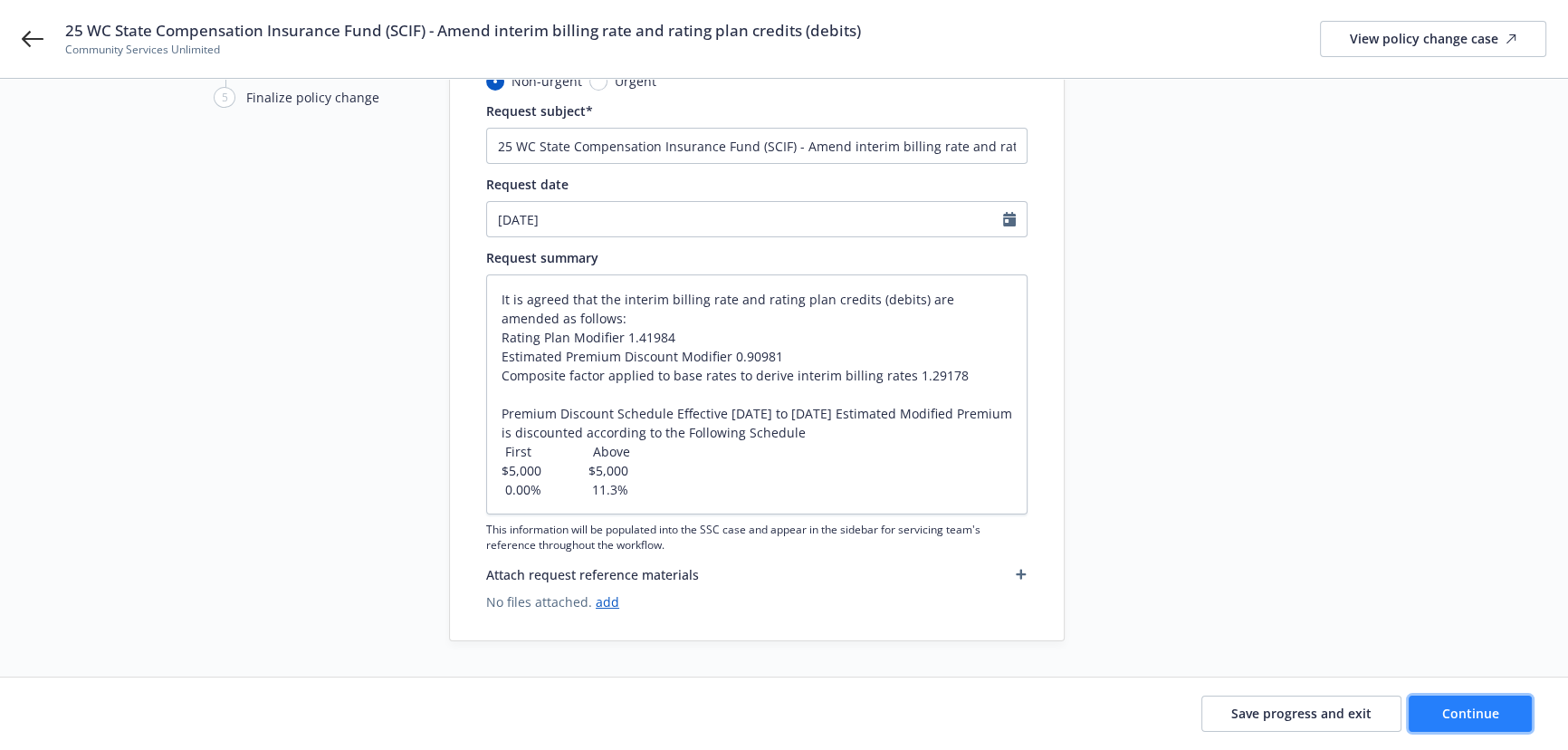
click at [1446, 717] on span "Continue" at bounding box center [1470, 713] width 57 height 17
type textarea "x"
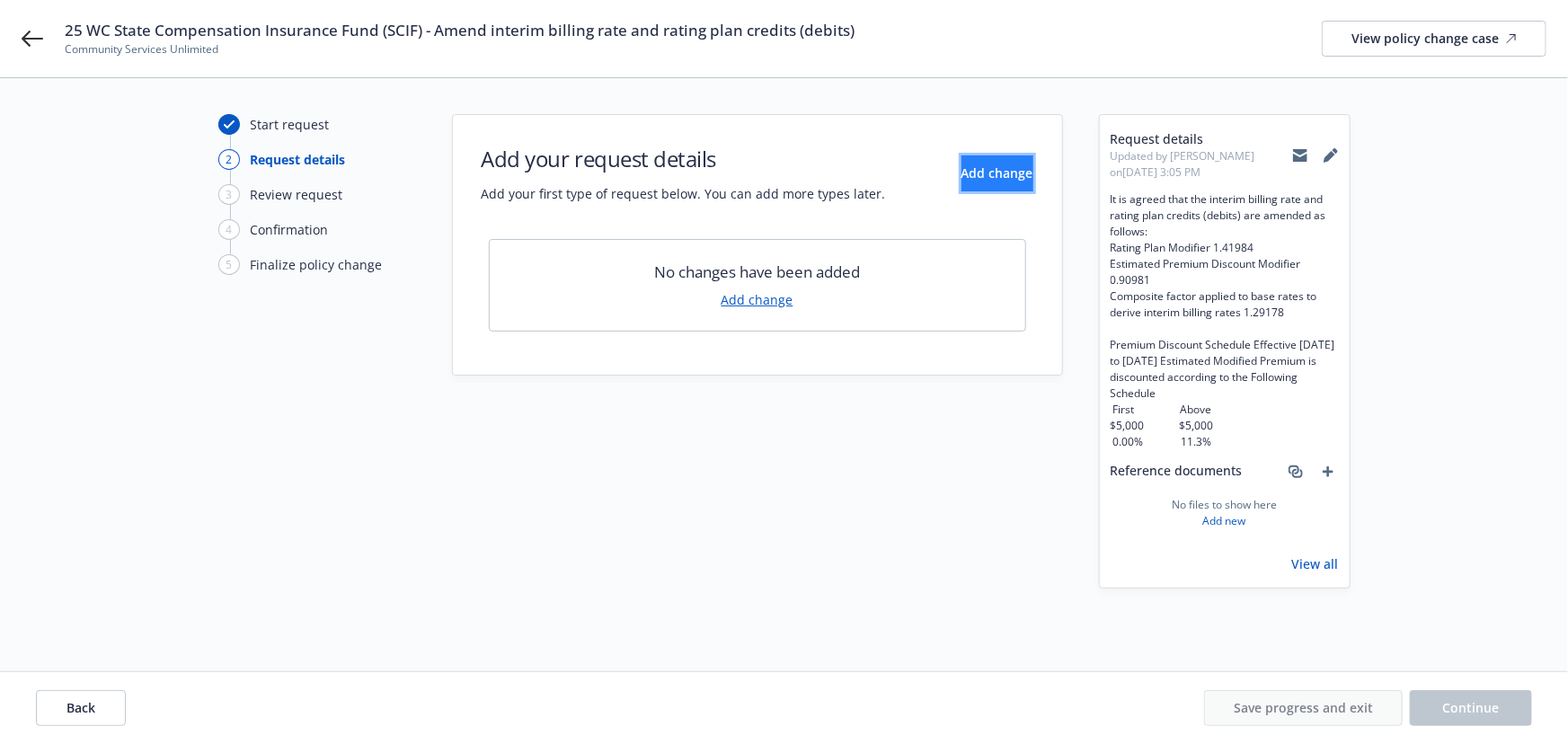
click at [991, 185] on button "Add change" at bounding box center [997, 173] width 72 height 36
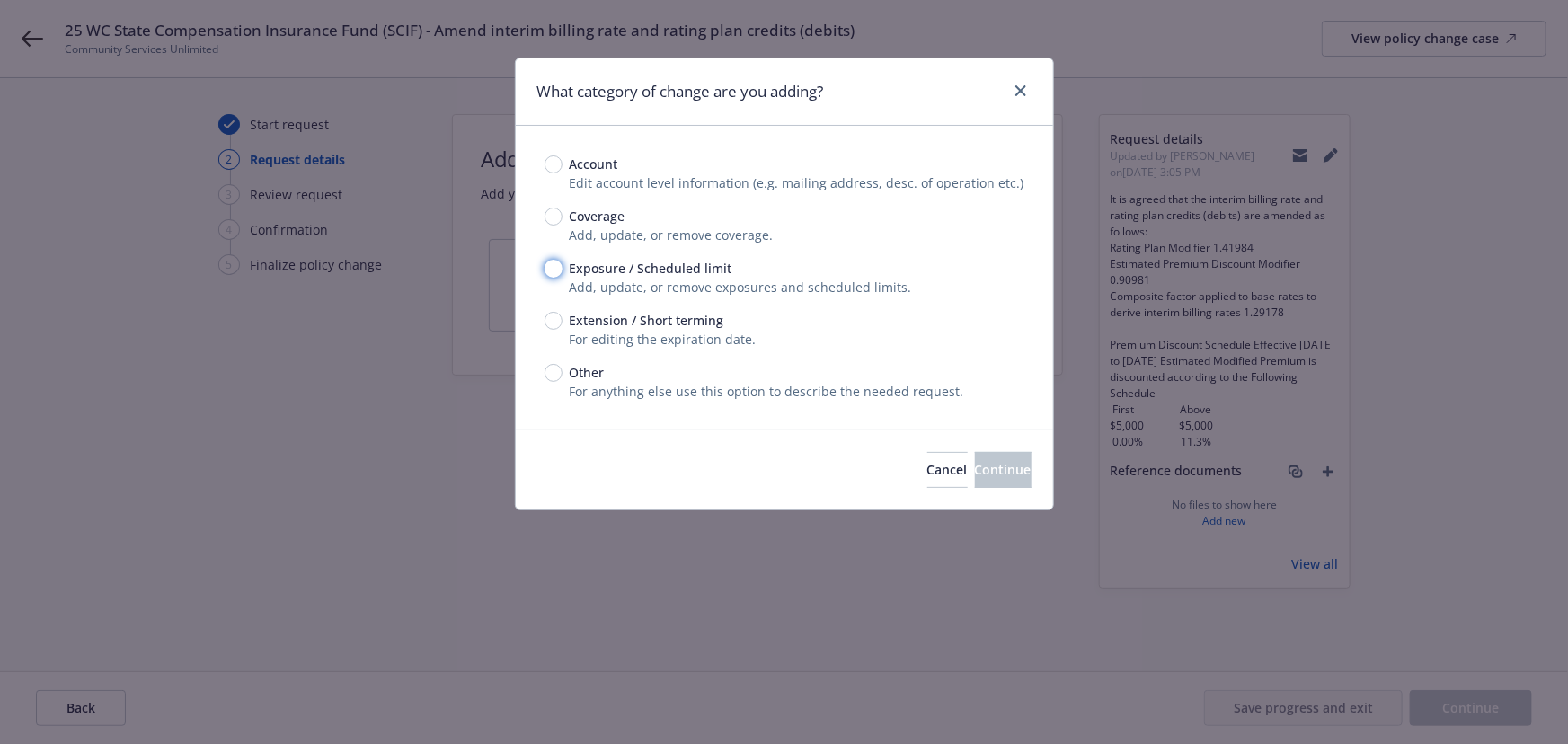
click at [557, 272] on input "Exposure / Scheduled limit" at bounding box center [554, 268] width 18 height 18
radio input "true"
click at [552, 382] on div "Other For anything else use this option to describe the needed request." at bounding box center [784, 382] width 479 height 38
click at [548, 375] on input "Other" at bounding box center [554, 372] width 18 height 18
radio input "true"
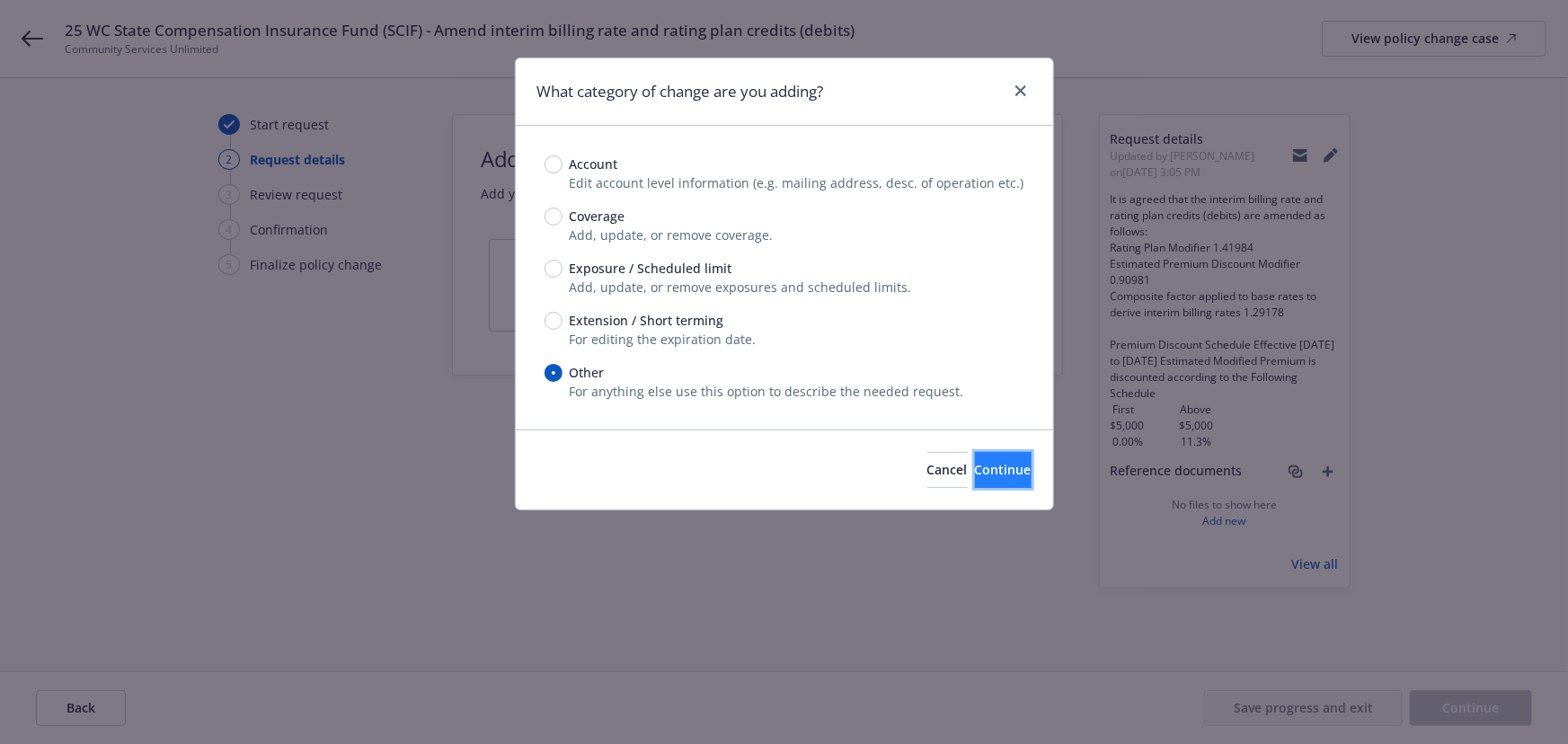
click at [978, 479] on button "Continue" at bounding box center [1002, 470] width 56 height 36
type textarea "x"
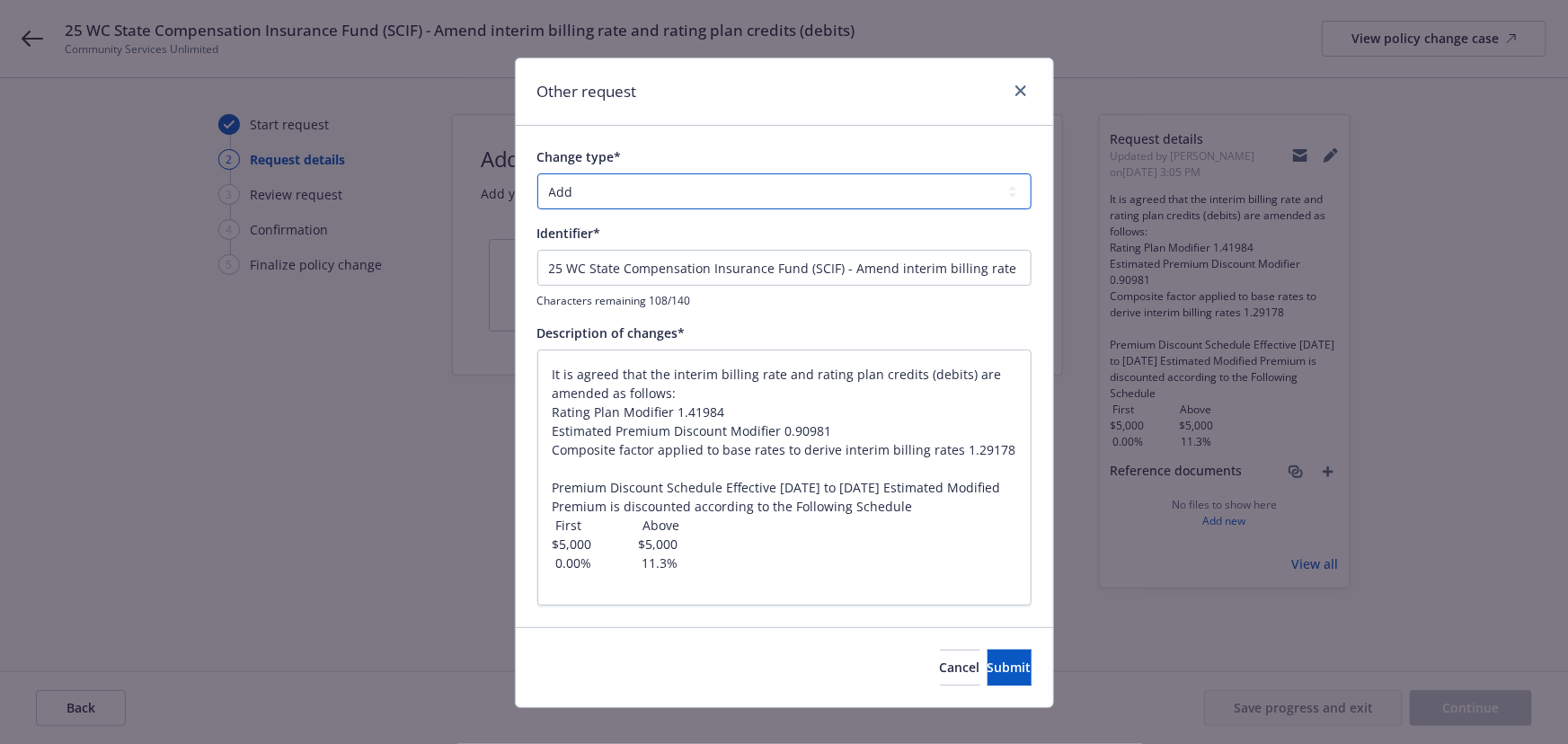
click at [595, 186] on select "Add Audit Change Remove" at bounding box center [784, 191] width 494 height 36
select select "CHANGE"
click at [538, 173] on select "Add Audit Change Remove" at bounding box center [784, 191] width 494 height 36
drag, startPoint x: 839, startPoint y: 266, endPoint x: 151, endPoint y: 210, distance: 690.3
click at [151, 210] on div "Other request Change type* Add Audit Change Remove Identifier* 25 WC State Comp…" at bounding box center [784, 372] width 1568 height 744
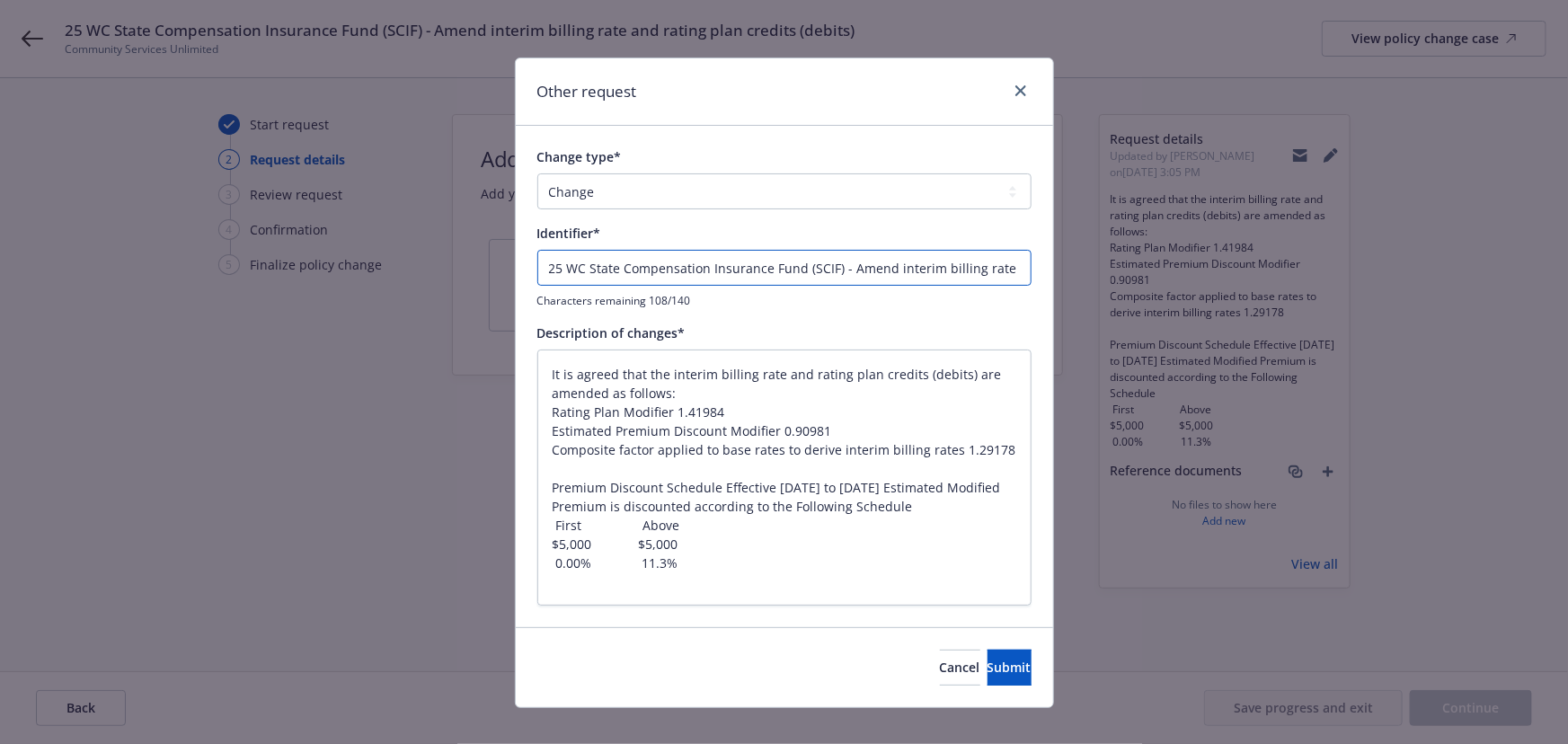
type textarea "x"
type input "Amend interim billing rate and rating plan credits (debits)"
type textarea "x"
type input "Amend interim billing rate and rating plan credits (debits)"
click at [988, 656] on button "Submit" at bounding box center [1009, 668] width 44 height 36
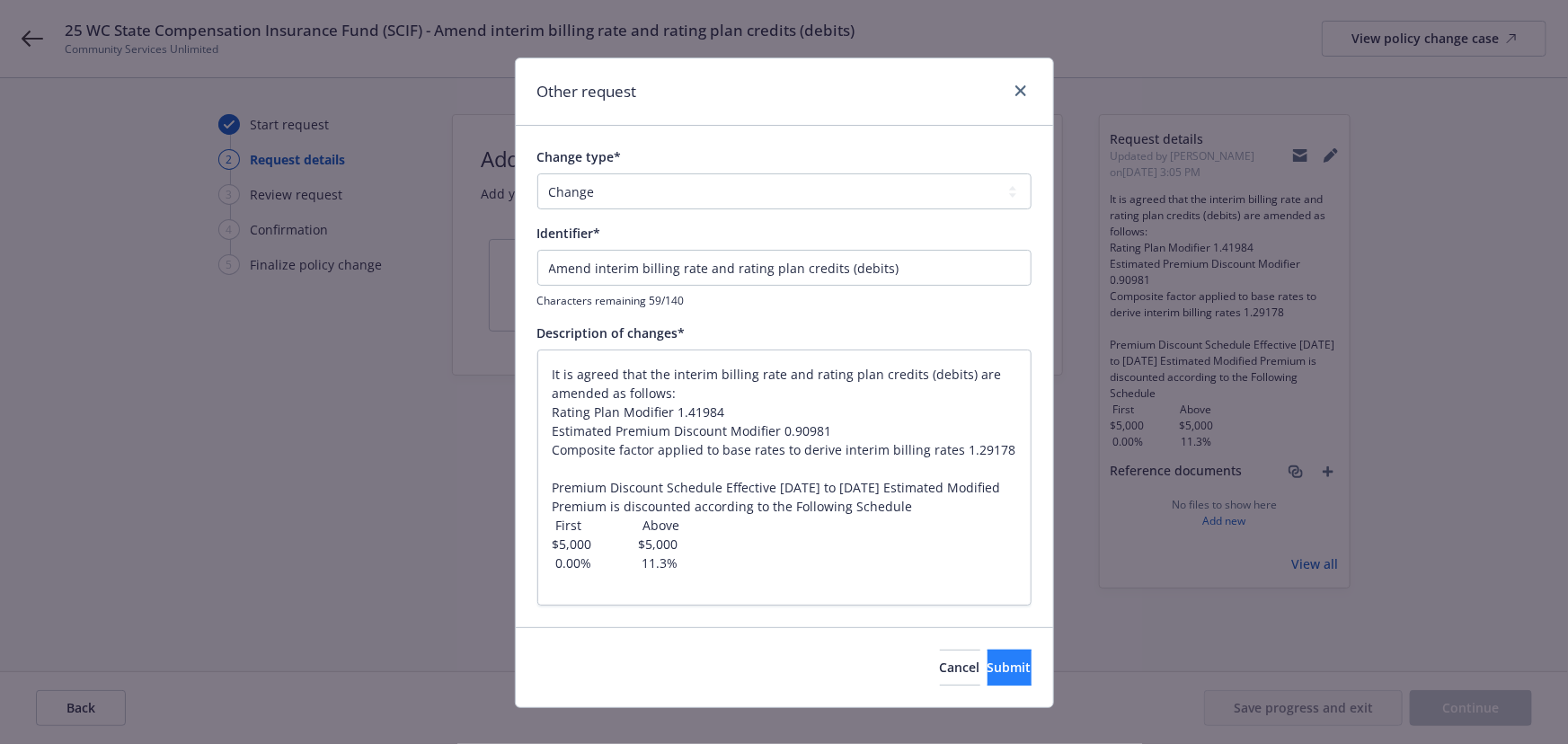
type textarea "x"
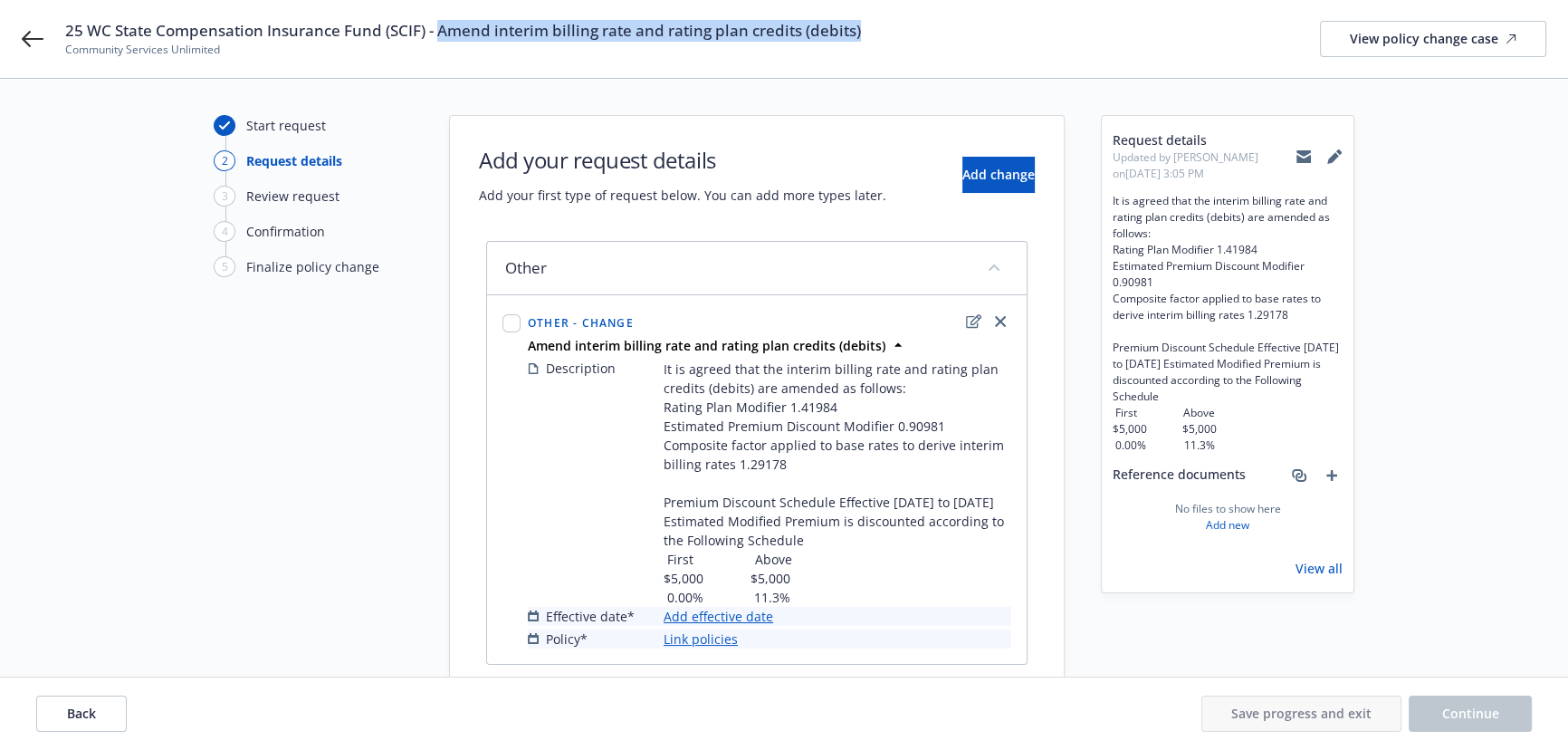
drag, startPoint x: 863, startPoint y: 26, endPoint x: 438, endPoint y: 35, distance: 425.1
click at [438, 35] on div "25 WC State Compensation Insurance Fund (SCIF) - Amend interim billing rate and…" at bounding box center [805, 39] width 1481 height 38
copy span "Amend interim billing rate and rating plan credits (debits)"
click at [724, 616] on link "Add effective date" at bounding box center [719, 616] width 110 height 19
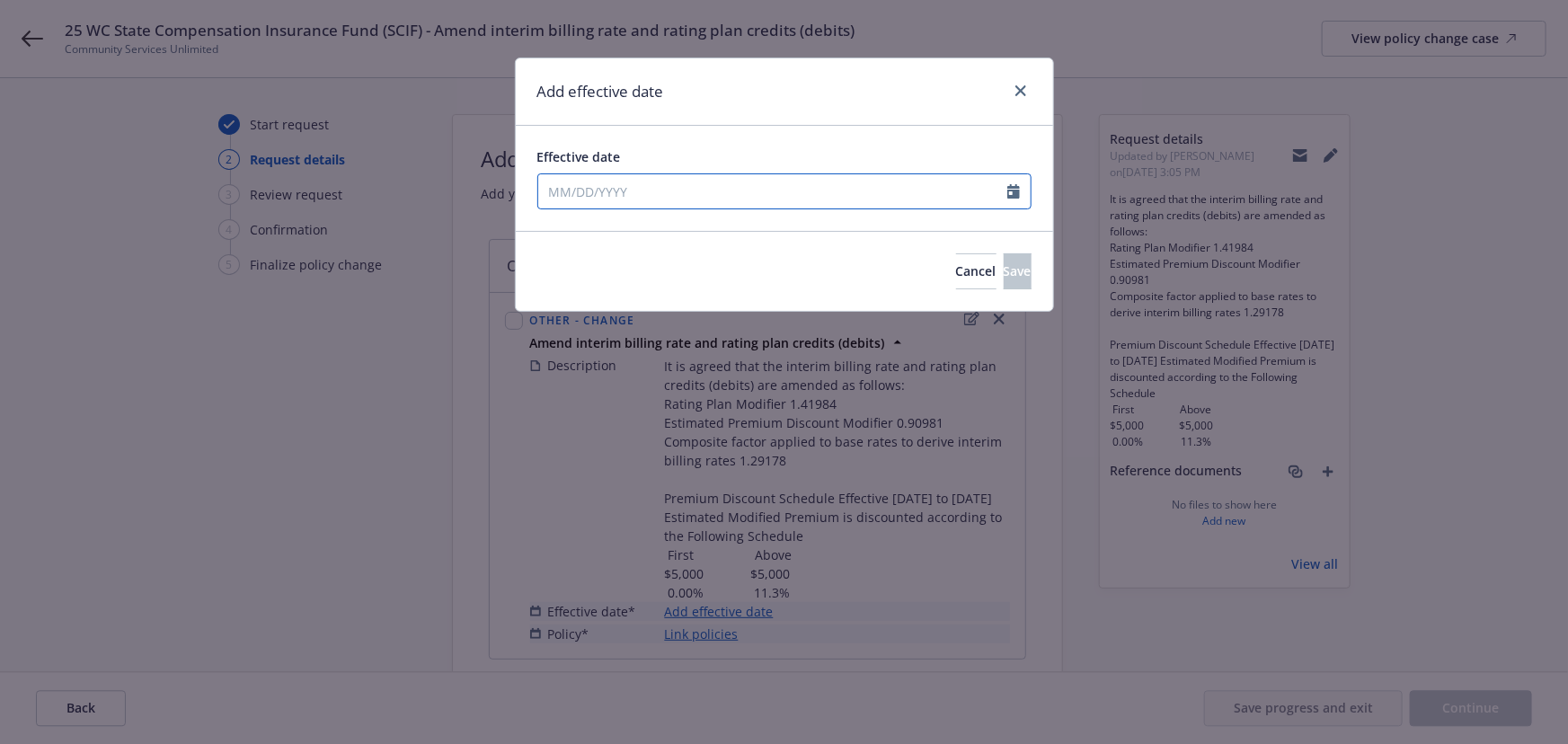
select select "9"
click at [597, 195] on input "Effective date" at bounding box center [773, 191] width 470 height 34
type input "02/19/2025"
click at [824, 141] on div "Effective date 02/19/2025 January February March April May June July August Sep…" at bounding box center [784, 178] width 538 height 105
click at [1003, 264] on button "Save" at bounding box center [1017, 271] width 28 height 36
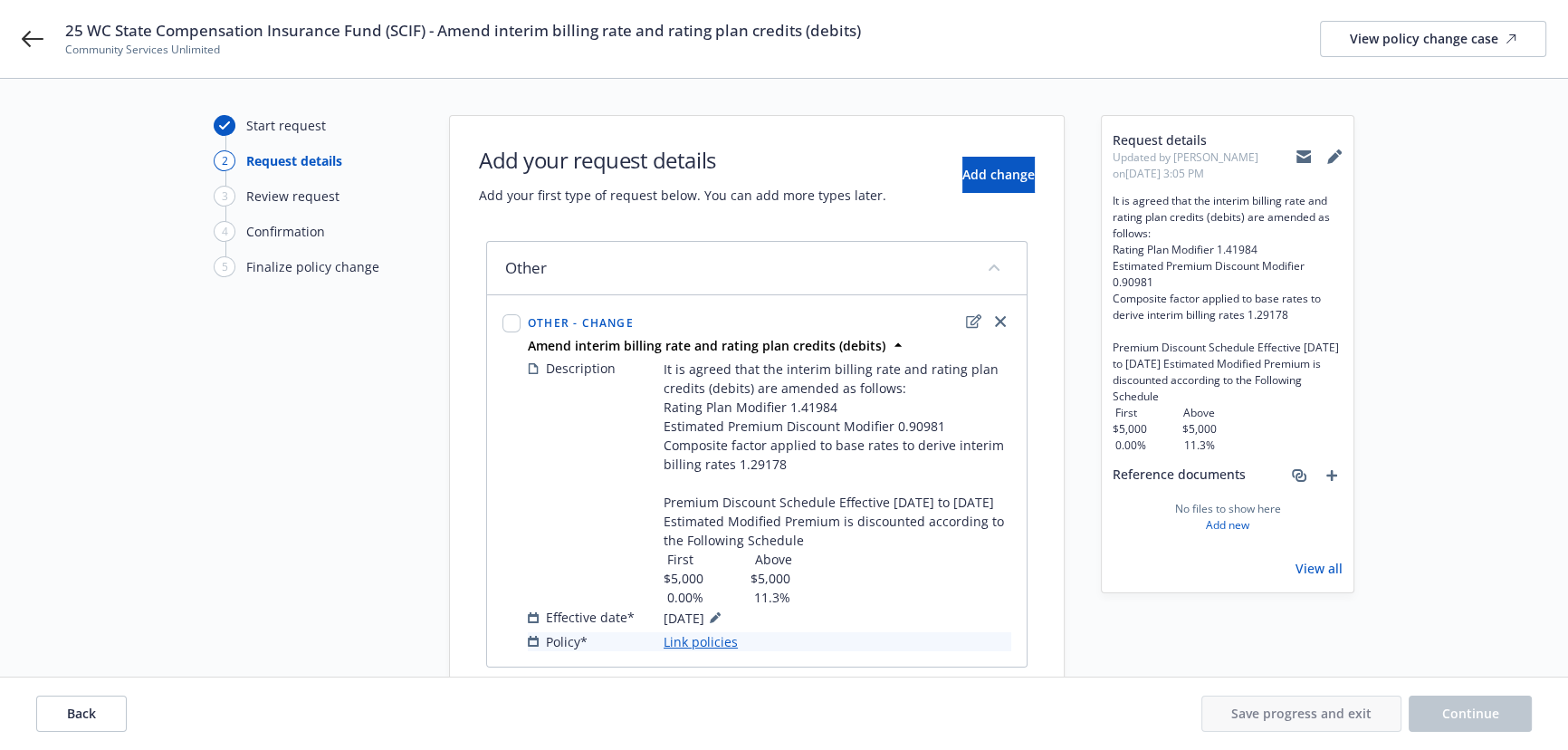
click at [699, 641] on link "Link policies" at bounding box center [701, 641] width 74 height 19
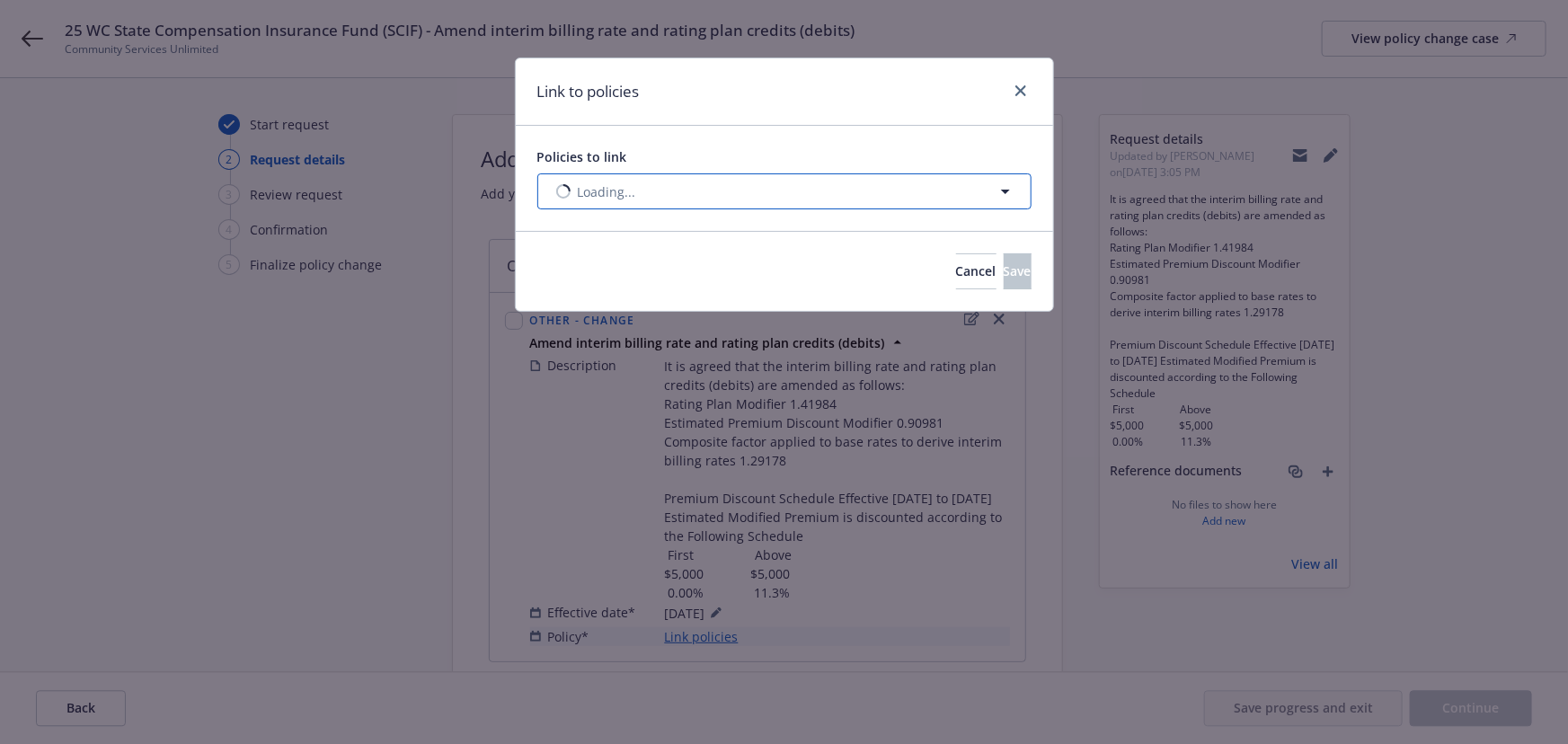
click at [597, 193] on span "Loading..." at bounding box center [606, 191] width 58 height 19
select select "ACTIVE"
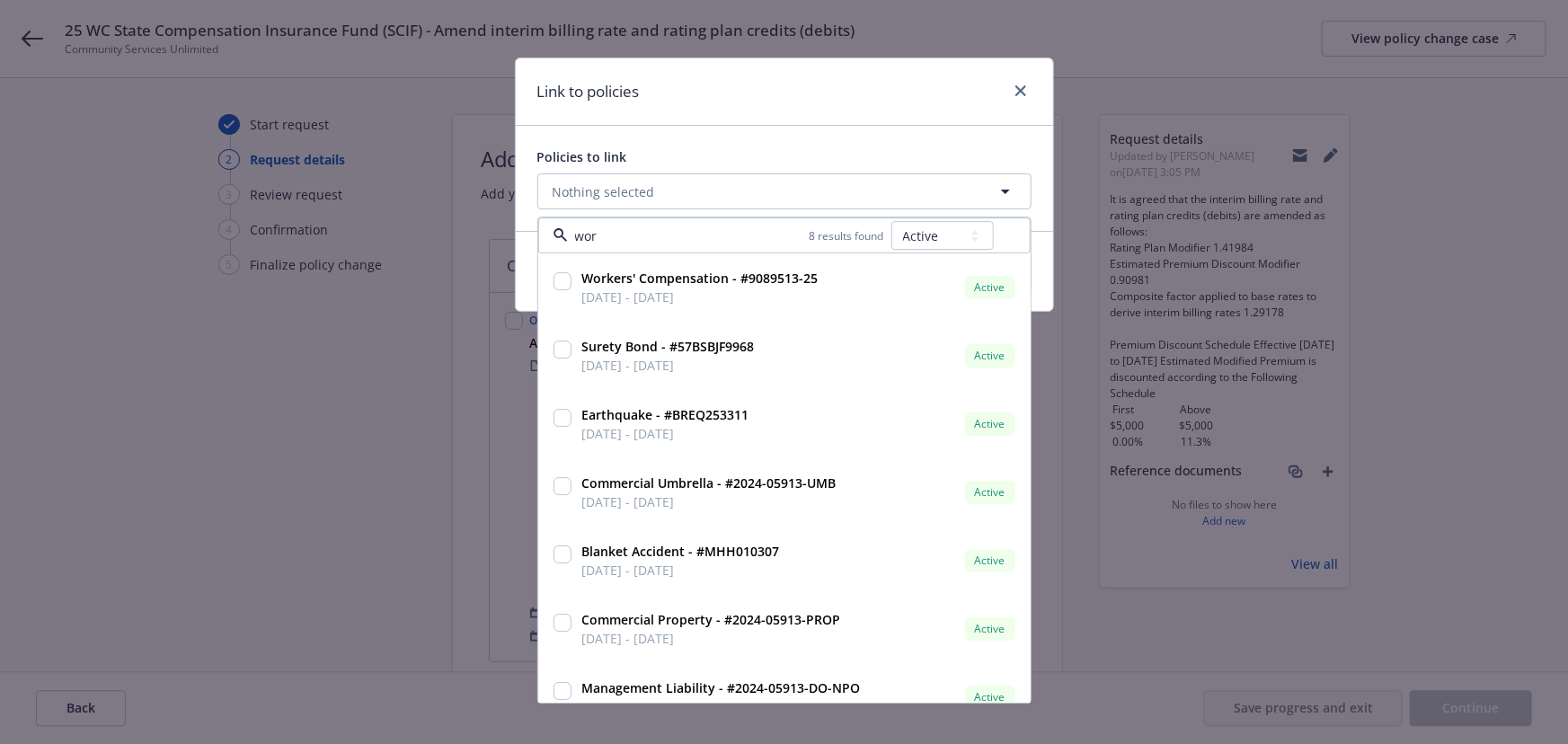
type input "work"
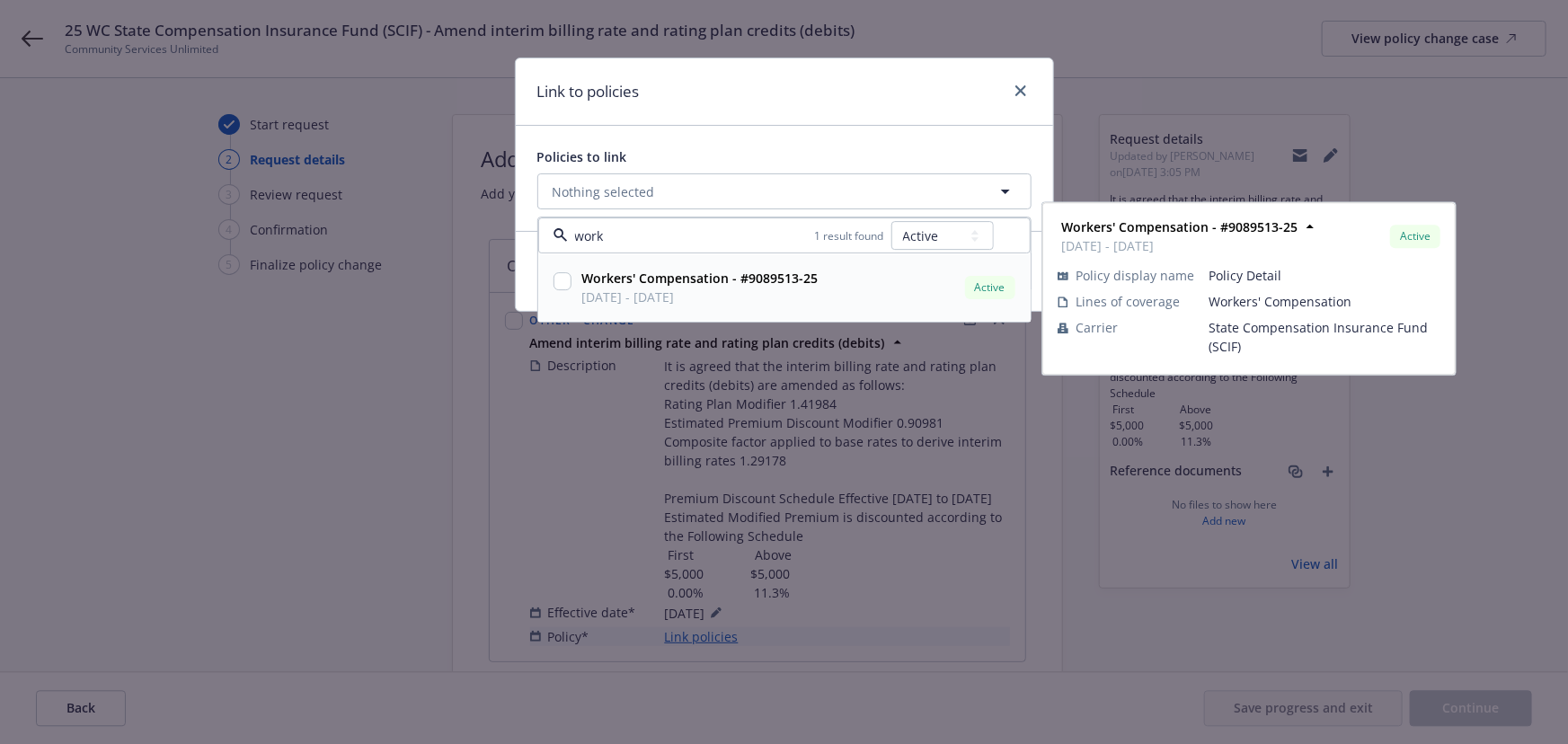
click at [644, 297] on span "02/19/2025 - 02/19/2026" at bounding box center [700, 297] width 237 height 19
checkbox input "true"
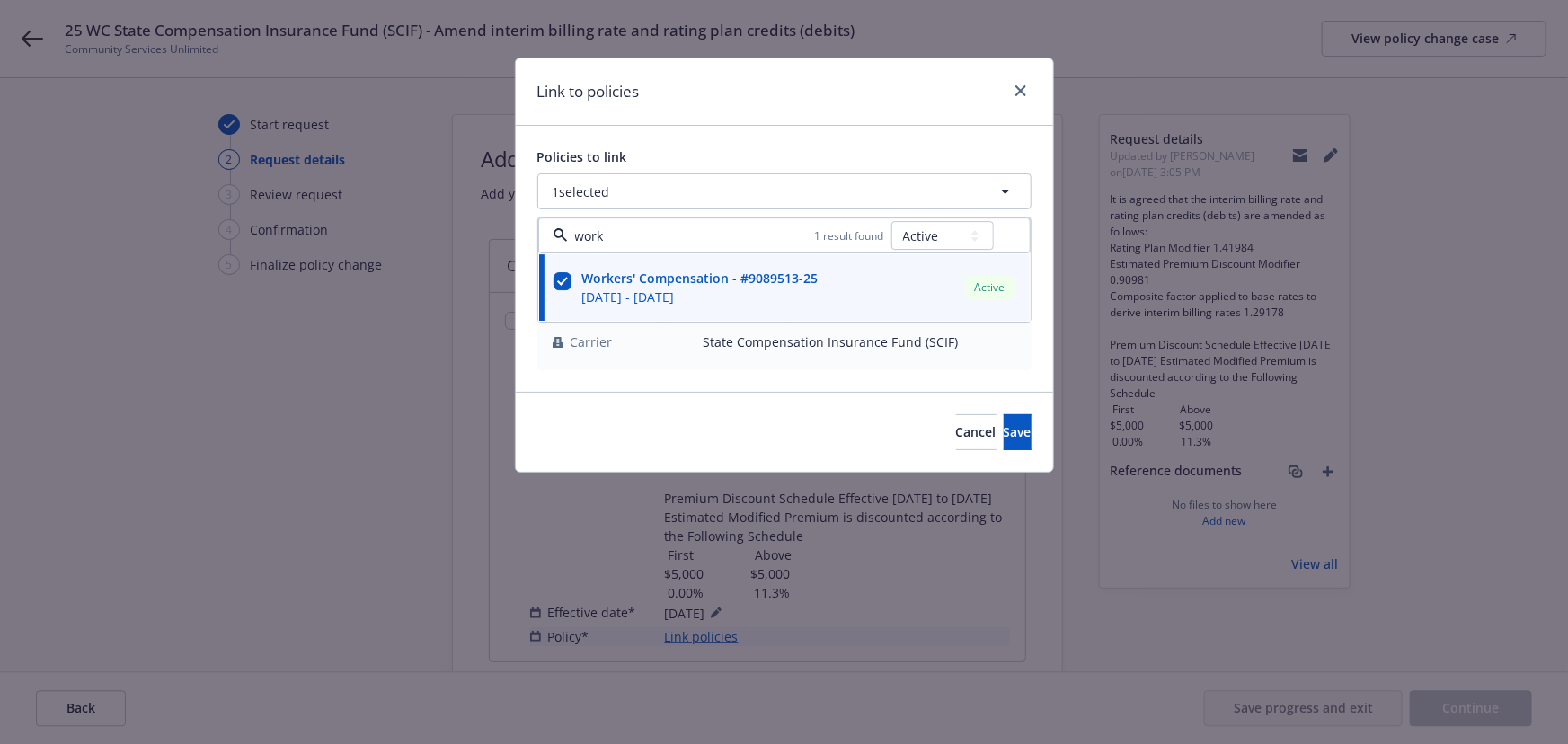
type input "work"
click at [1008, 436] on button "Save" at bounding box center [1017, 432] width 28 height 36
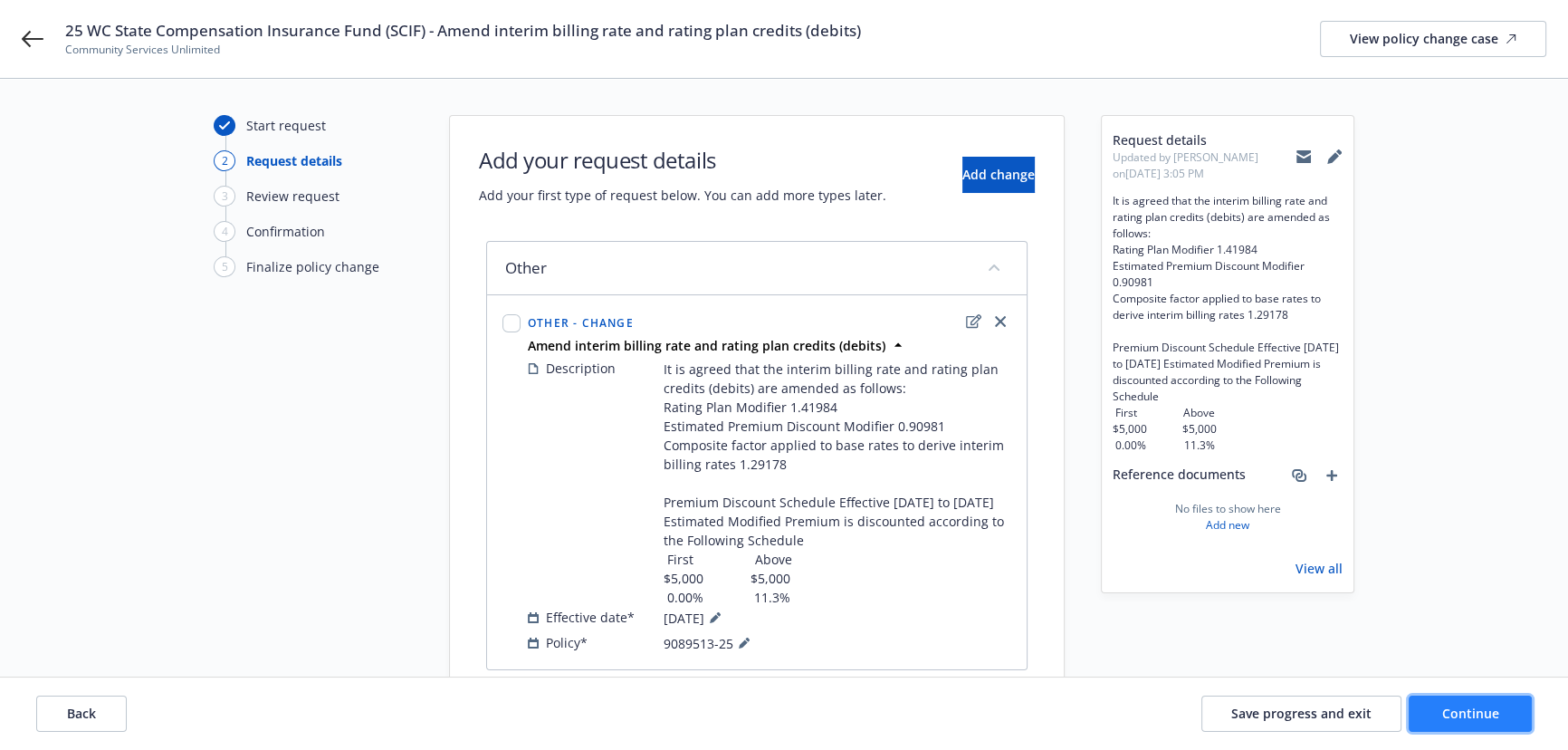
click at [1464, 725] on button "Continue" at bounding box center [1470, 714] width 123 height 36
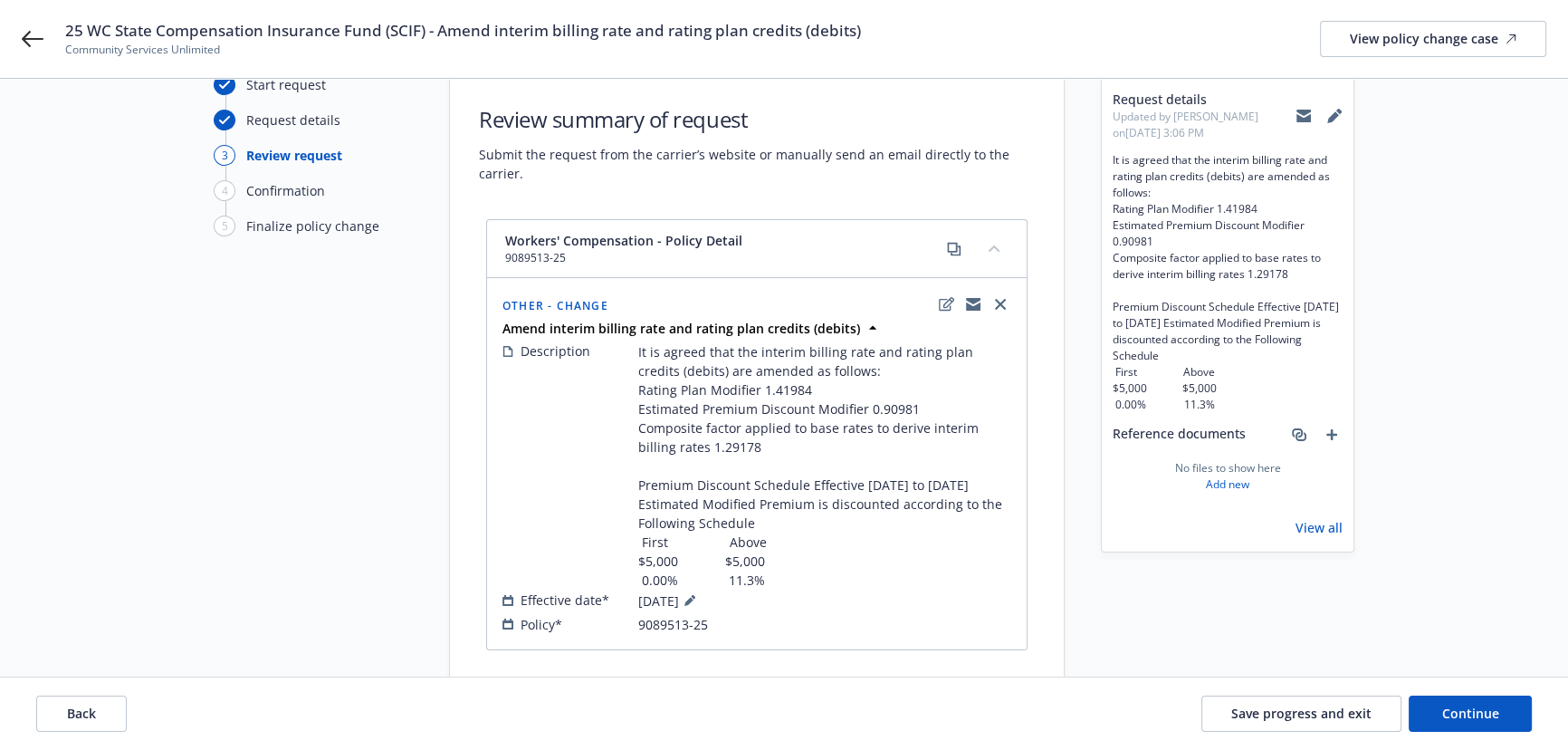
scroll to position [93, 0]
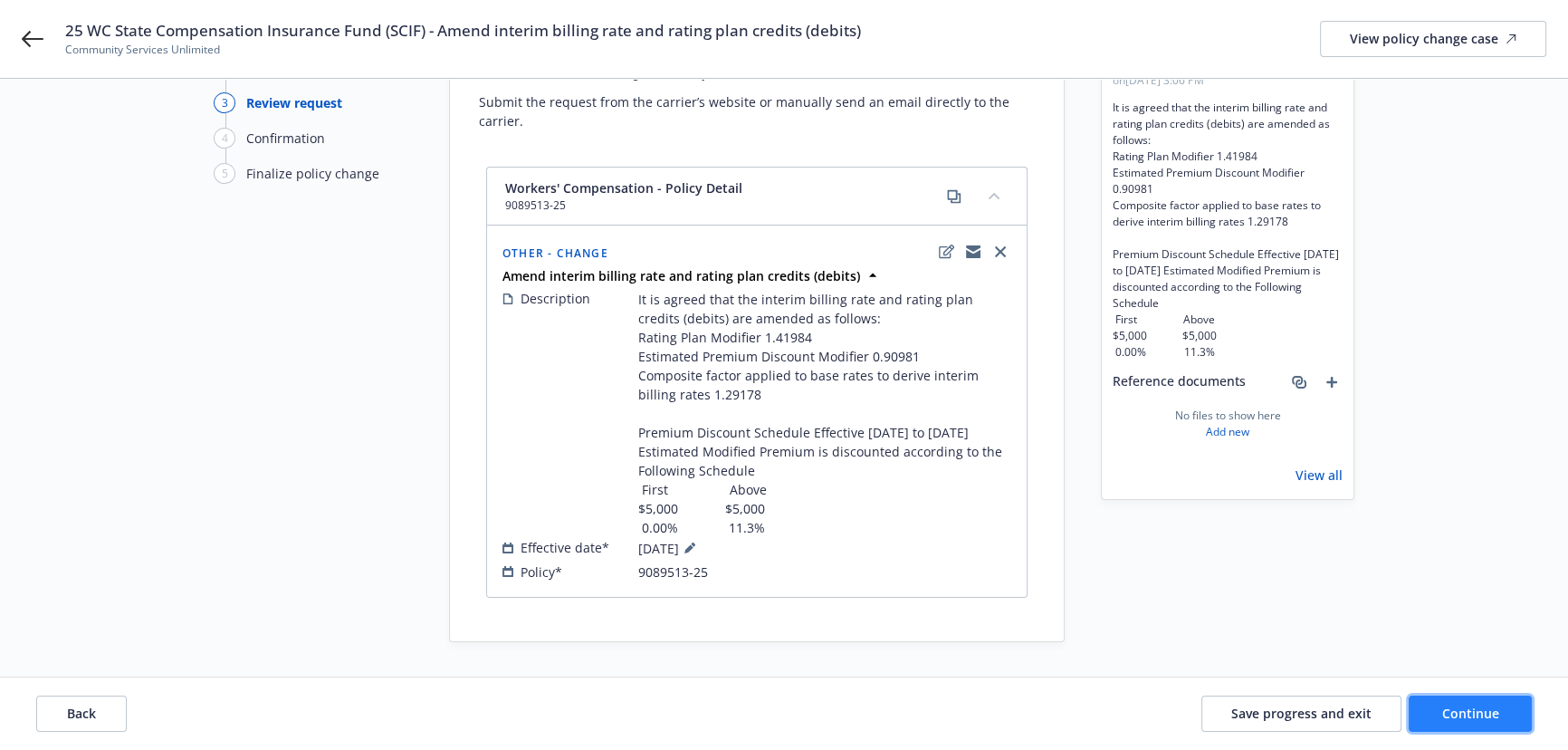
click at [1475, 722] on span "Continue" at bounding box center [1470, 713] width 57 height 17
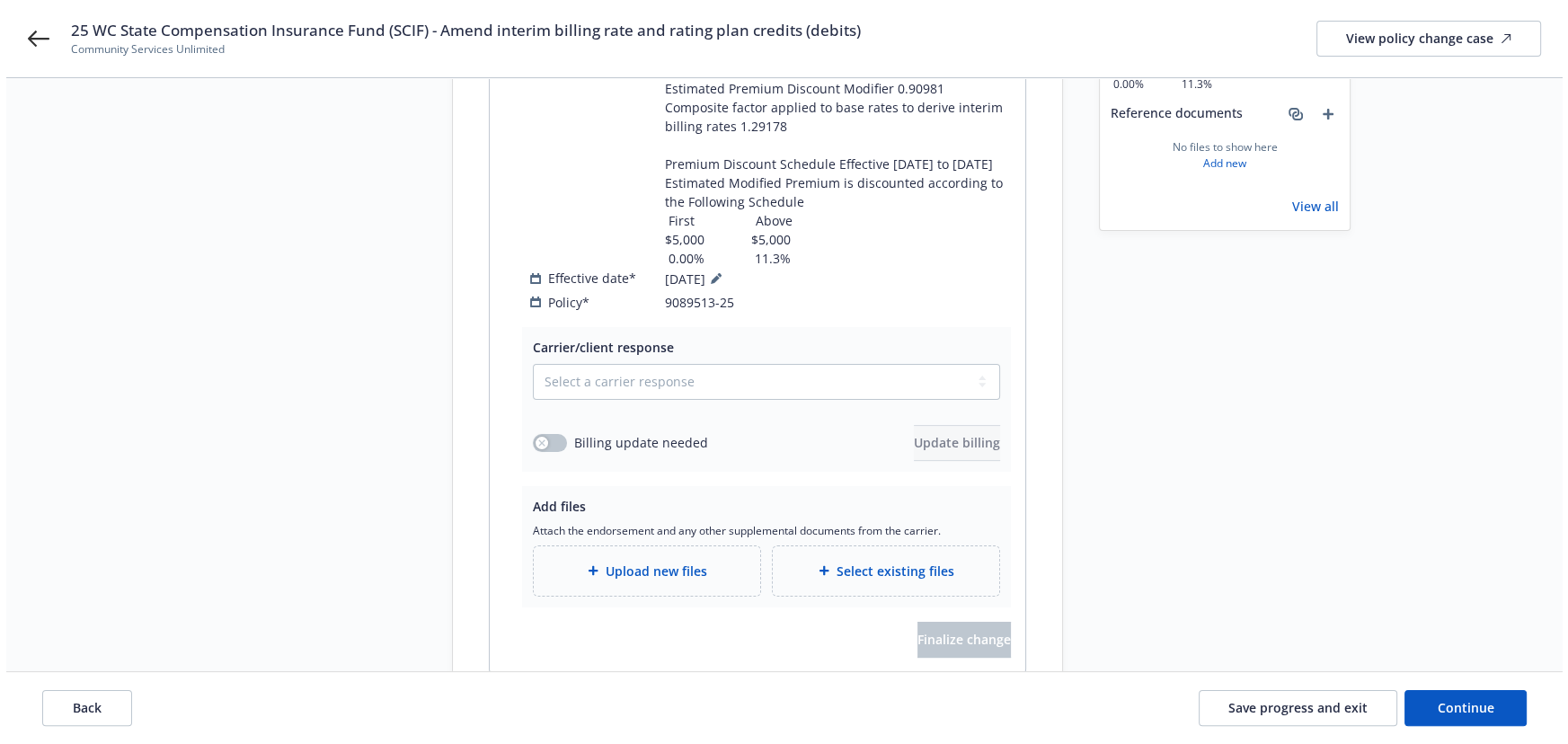
scroll to position [419, 0]
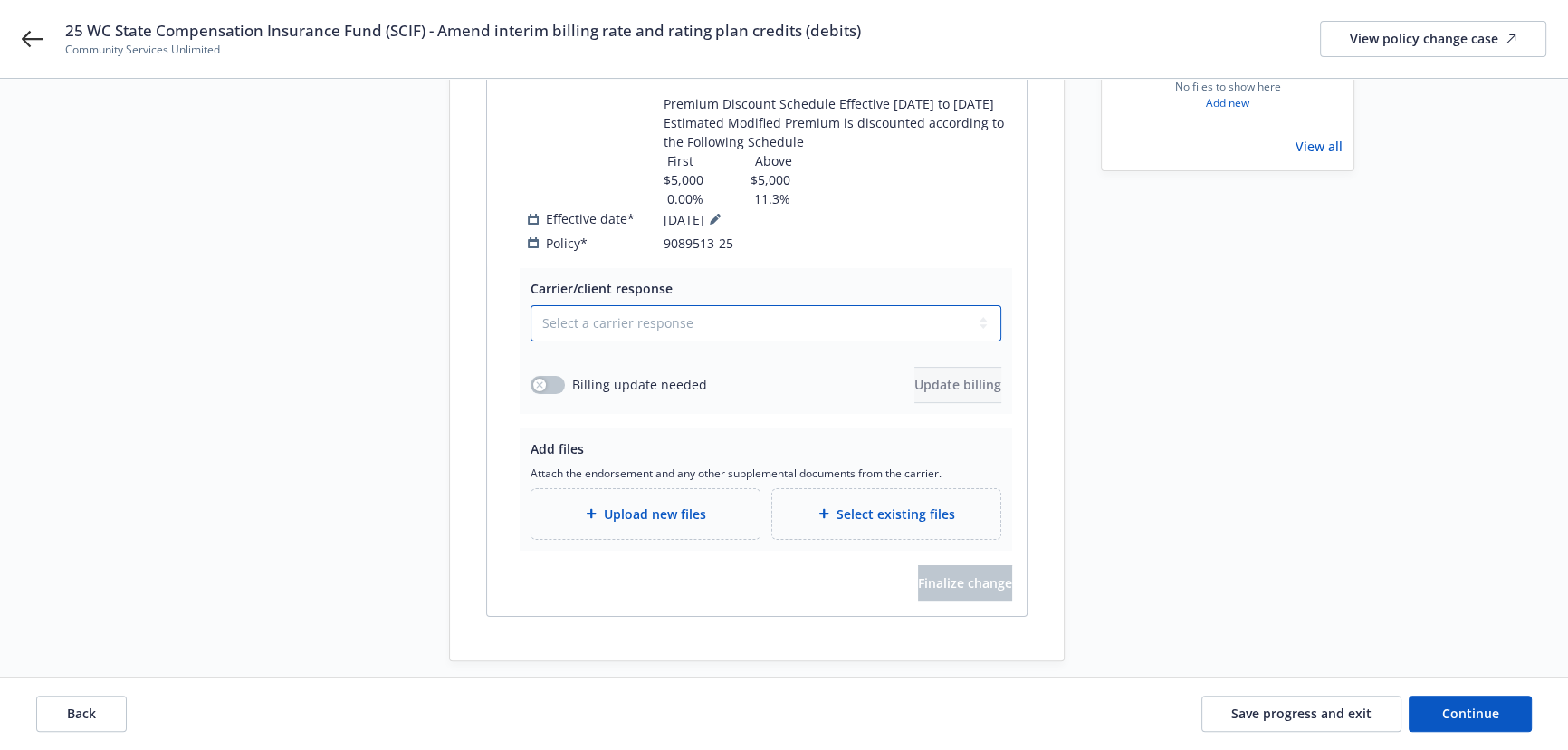
drag, startPoint x: 585, startPoint y: 291, endPoint x: 593, endPoint y: 319, distance: 29.1
click at [585, 306] on select "Select a carrier response Accepted Accepted with revision No endorsement needed…" at bounding box center [767, 324] width 471 height 36
select select "ACCEPTED"
click at [531, 306] on select "Select a carrier response Accepted Accepted with revision No endorsement needed…" at bounding box center [767, 324] width 471 height 36
click at [629, 504] on span "Upload new files" at bounding box center [655, 513] width 103 height 19
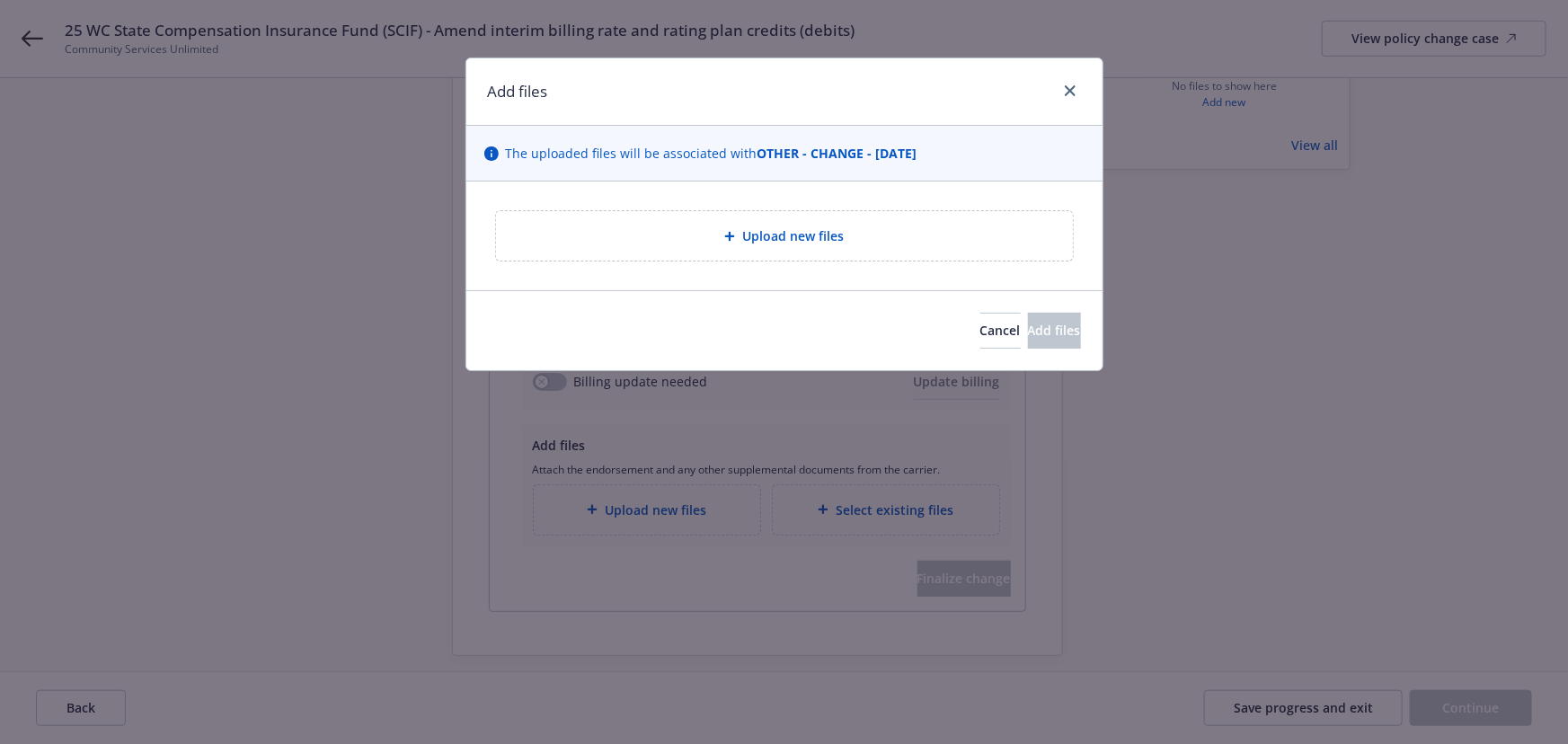
click at [748, 244] on span "Upload new files" at bounding box center [792, 236] width 102 height 19
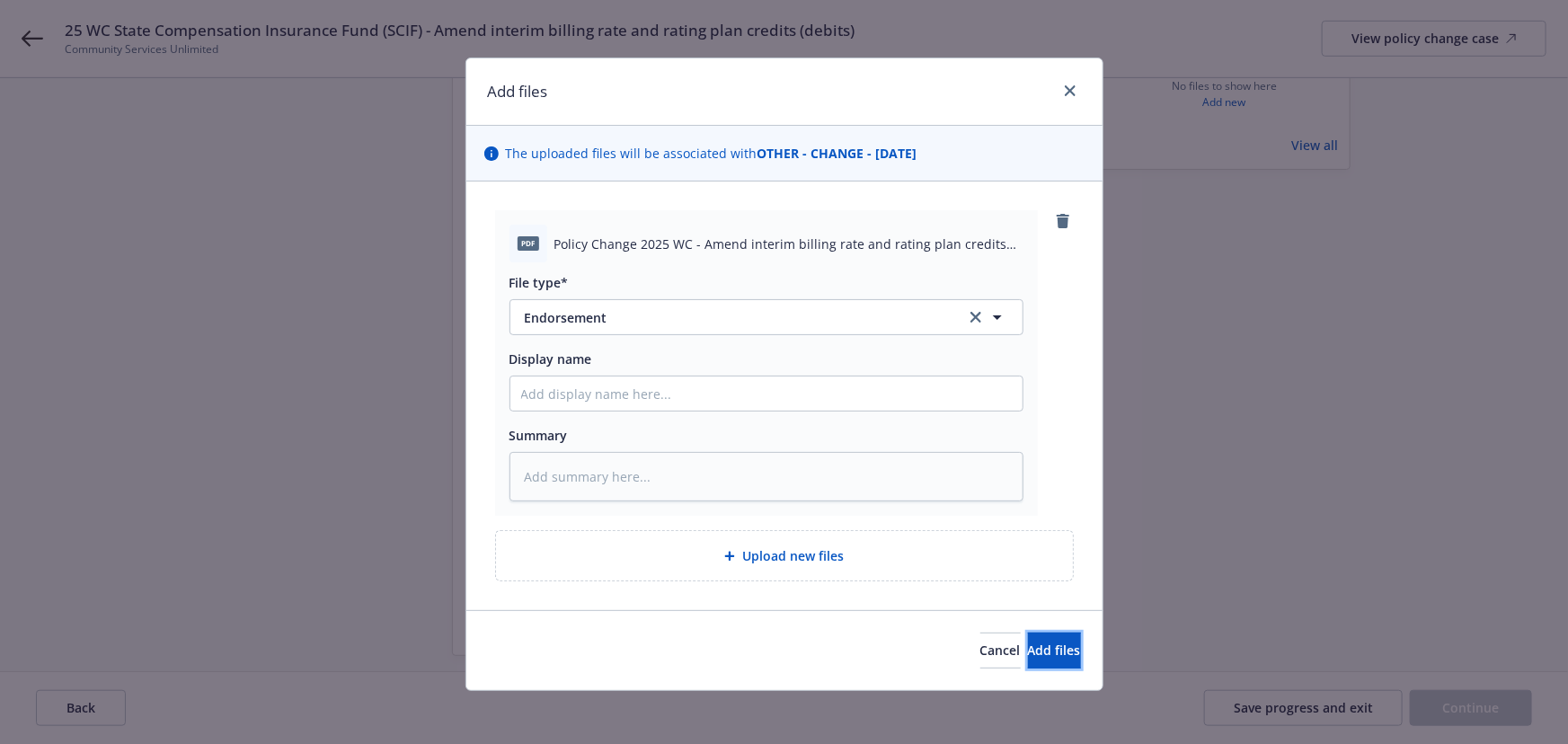
click at [1028, 645] on span "Add files" at bounding box center [1055, 650] width 53 height 17
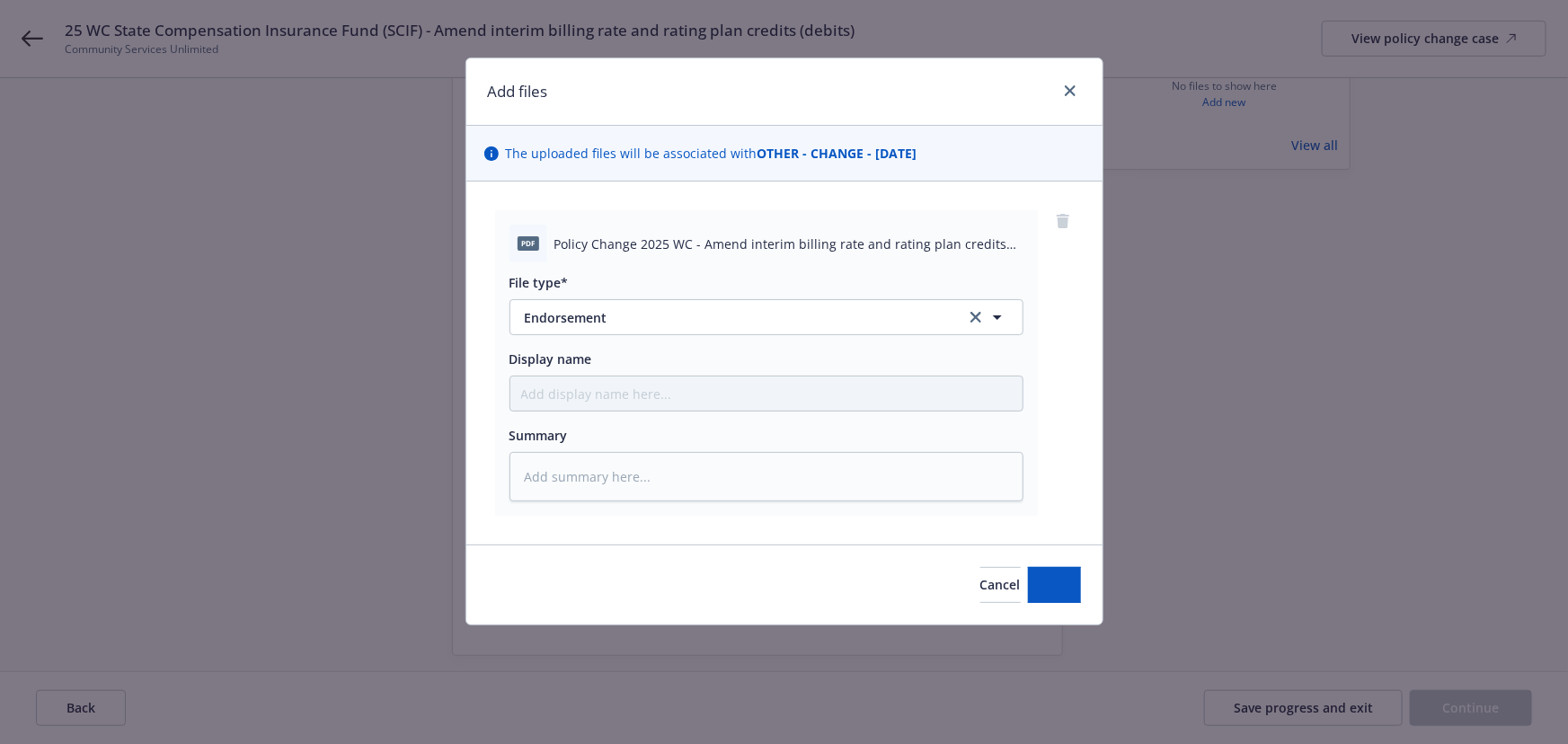
click at [1491, 712] on div "Add files The uploaded files will be associated with OTHER - CHANGE - 02/19/202…" at bounding box center [784, 372] width 1568 height 744
type textarea "x"
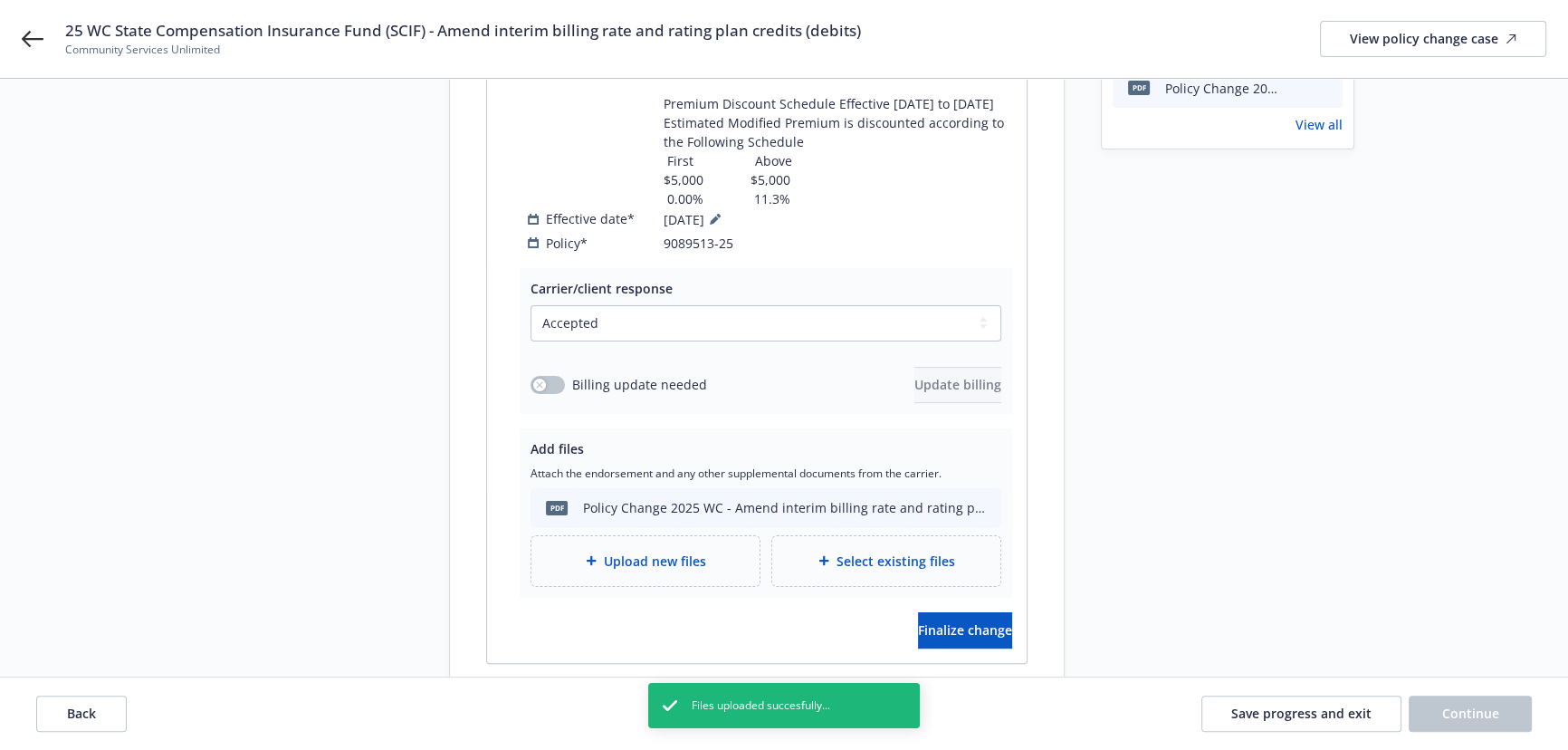
click at [989, 631] on div "Carrier/client response Select a carrier response Accepted Accepted with revisi…" at bounding box center [757, 466] width 540 height 395
click at [983, 617] on button "Finalize change" at bounding box center [965, 630] width 94 height 36
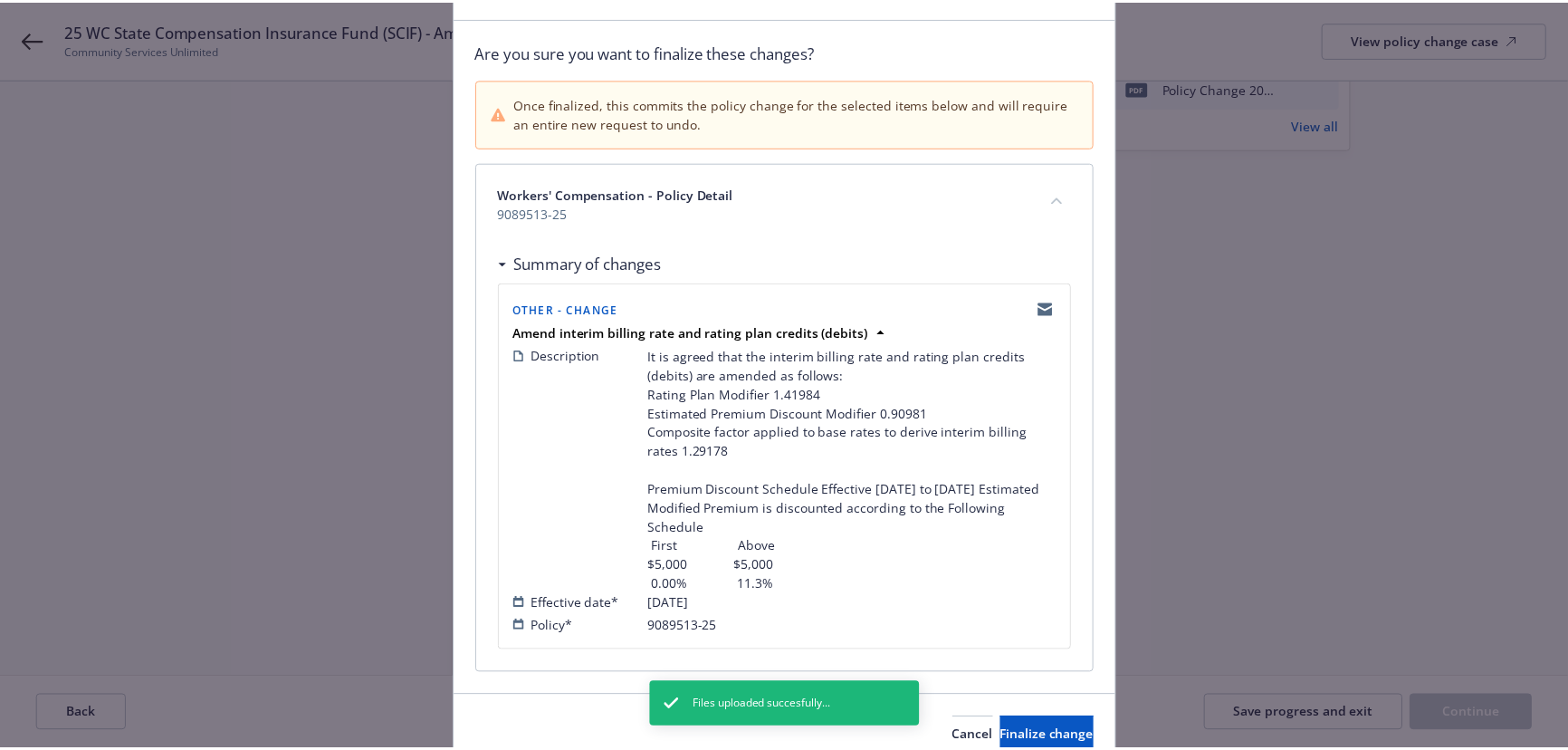
scroll to position [192, 0]
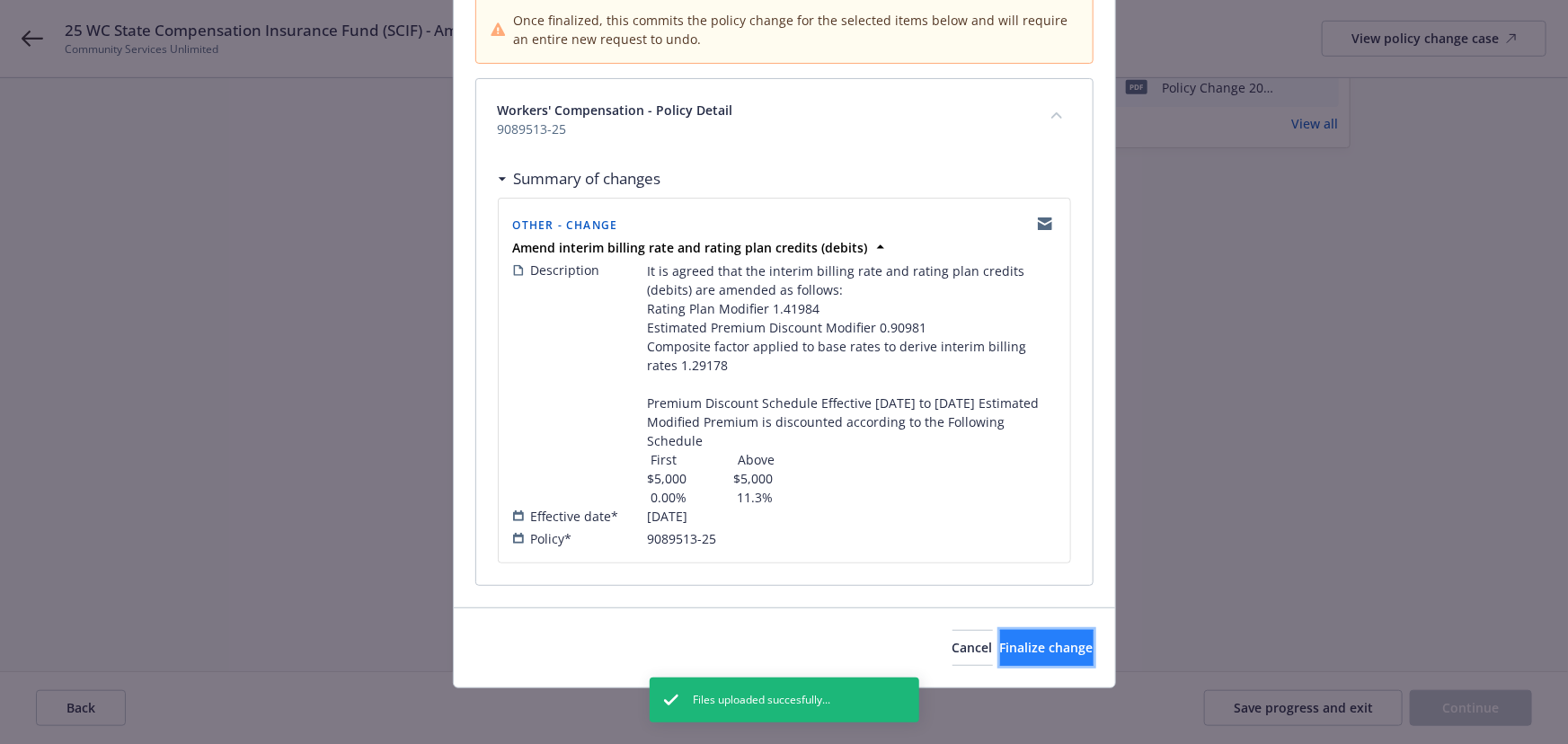
click at [1043, 644] on span "Finalize change" at bounding box center [1047, 647] width 93 height 17
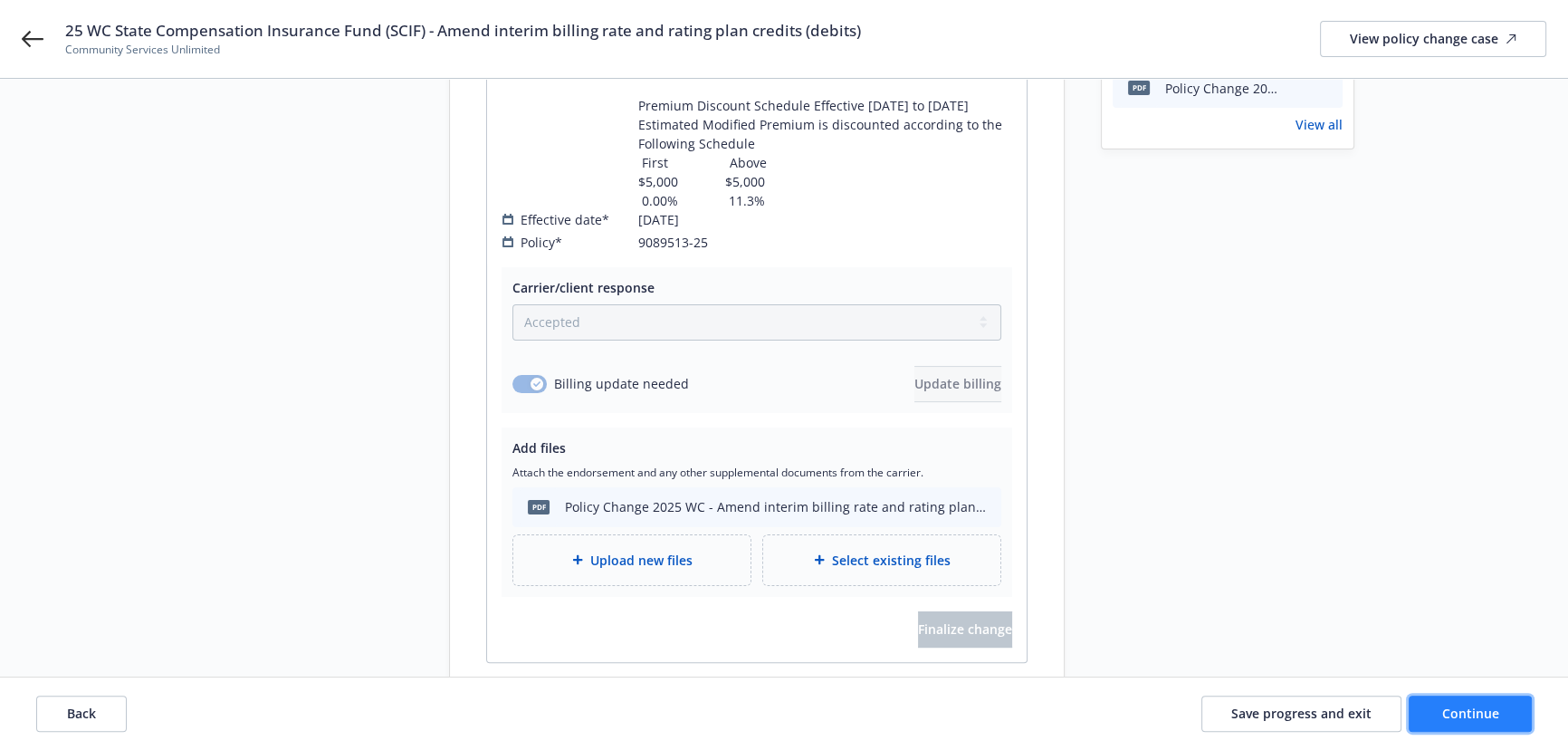
click at [1469, 705] on span "Continue" at bounding box center [1470, 713] width 57 height 17
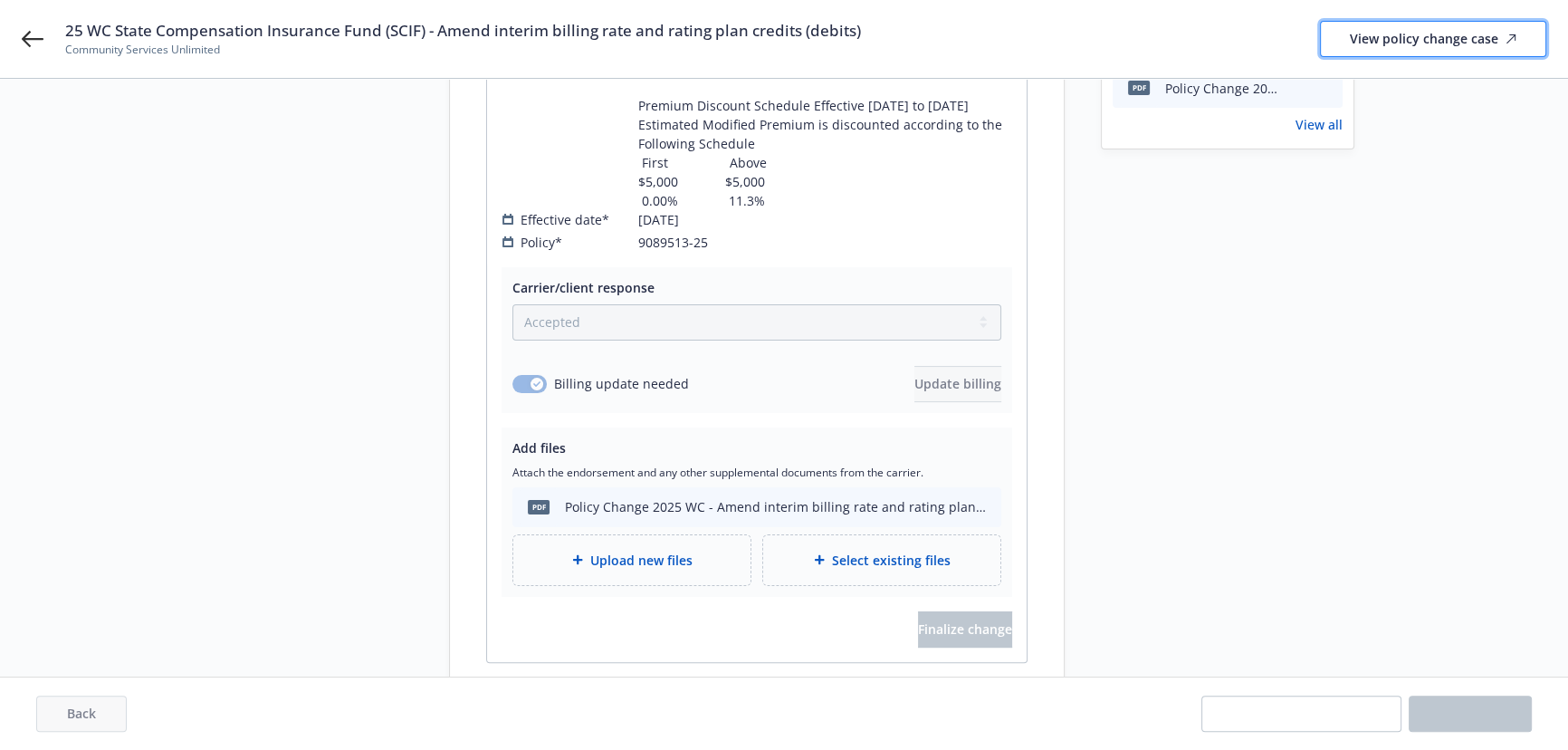
click at [1411, 41] on div "View policy change case" at bounding box center [1433, 39] width 167 height 34
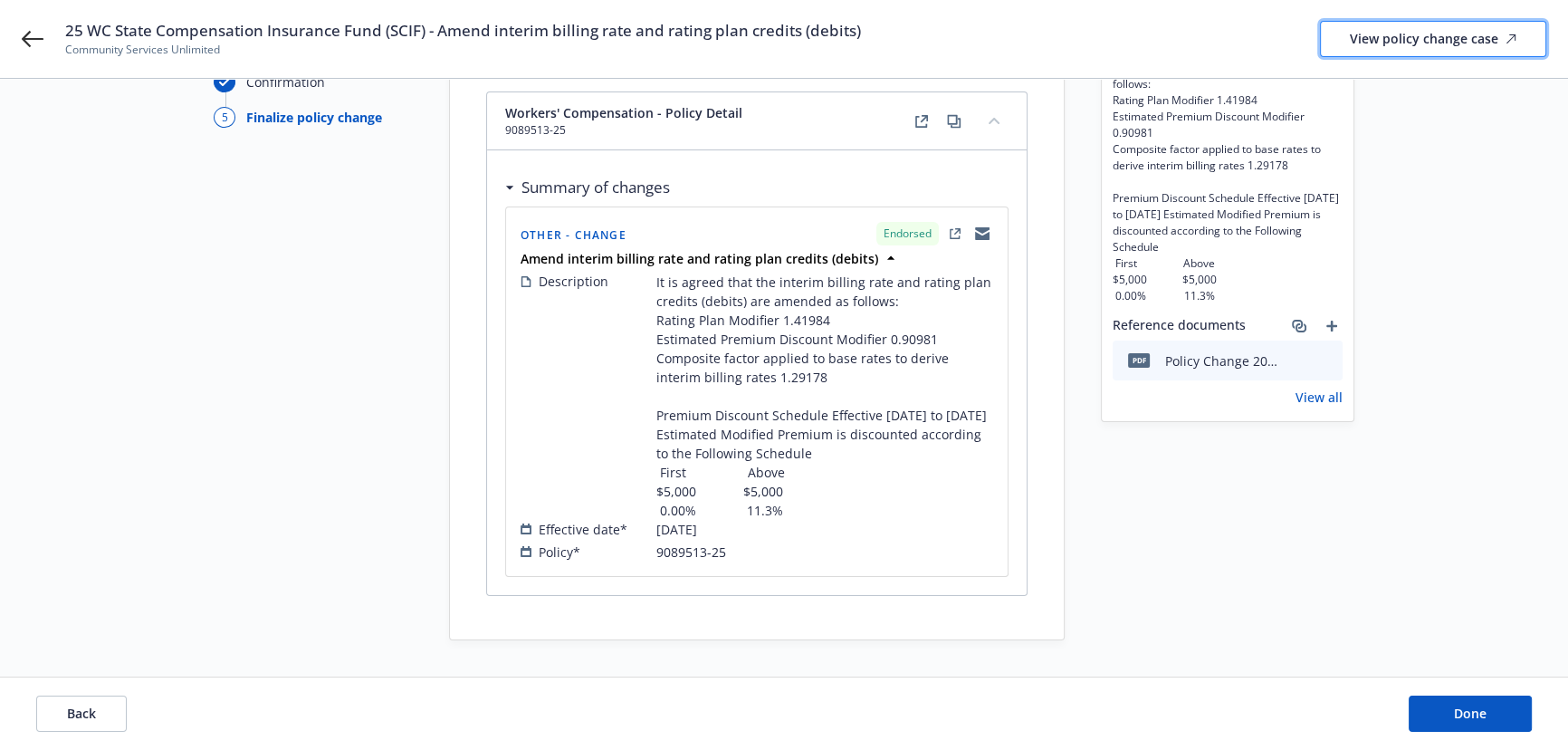
scroll to position [149, 0]
click at [1460, 716] on span "Done" at bounding box center [1470, 713] width 33 height 17
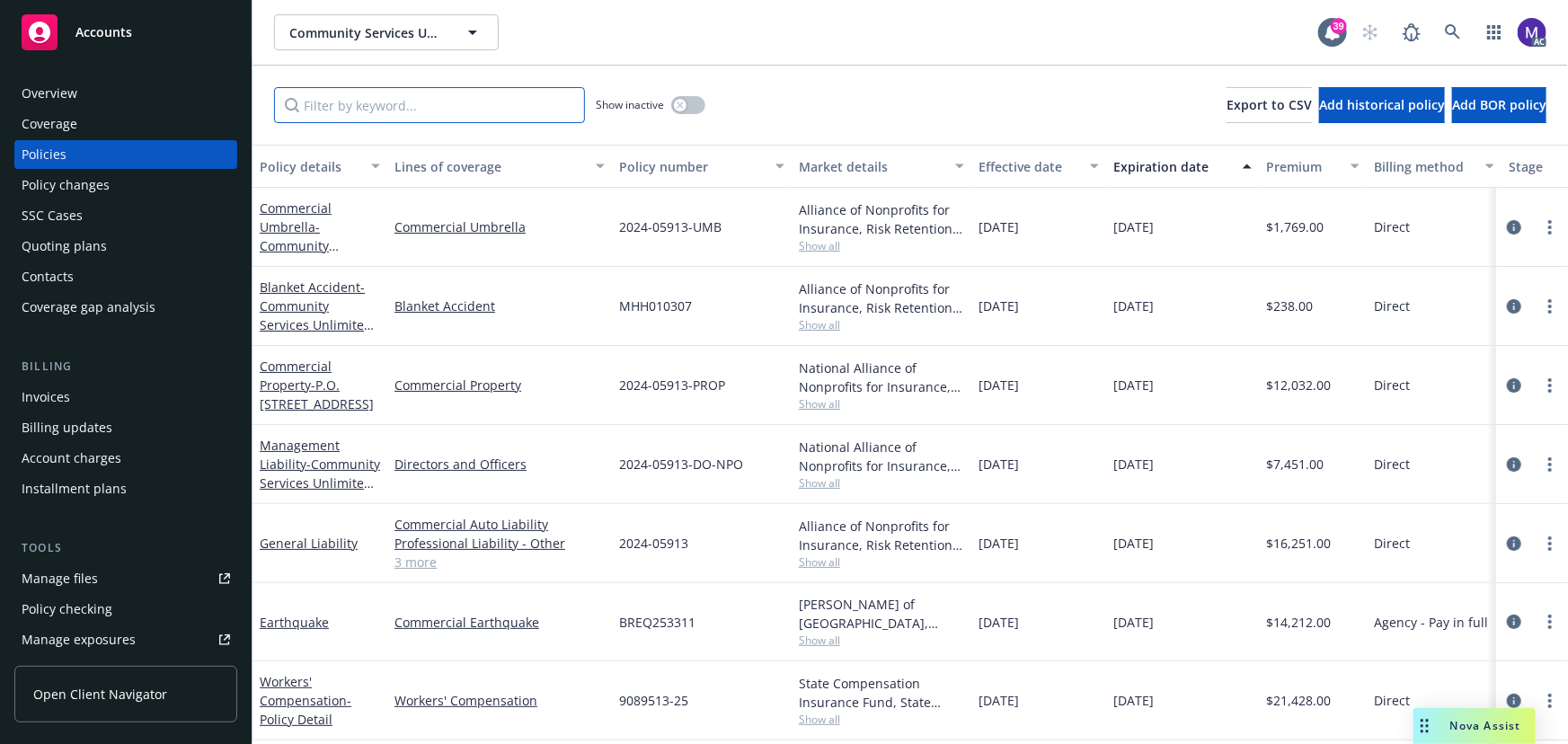
click at [345, 104] on input "Filter by keyword..." at bounding box center [430, 105] width 311 height 36
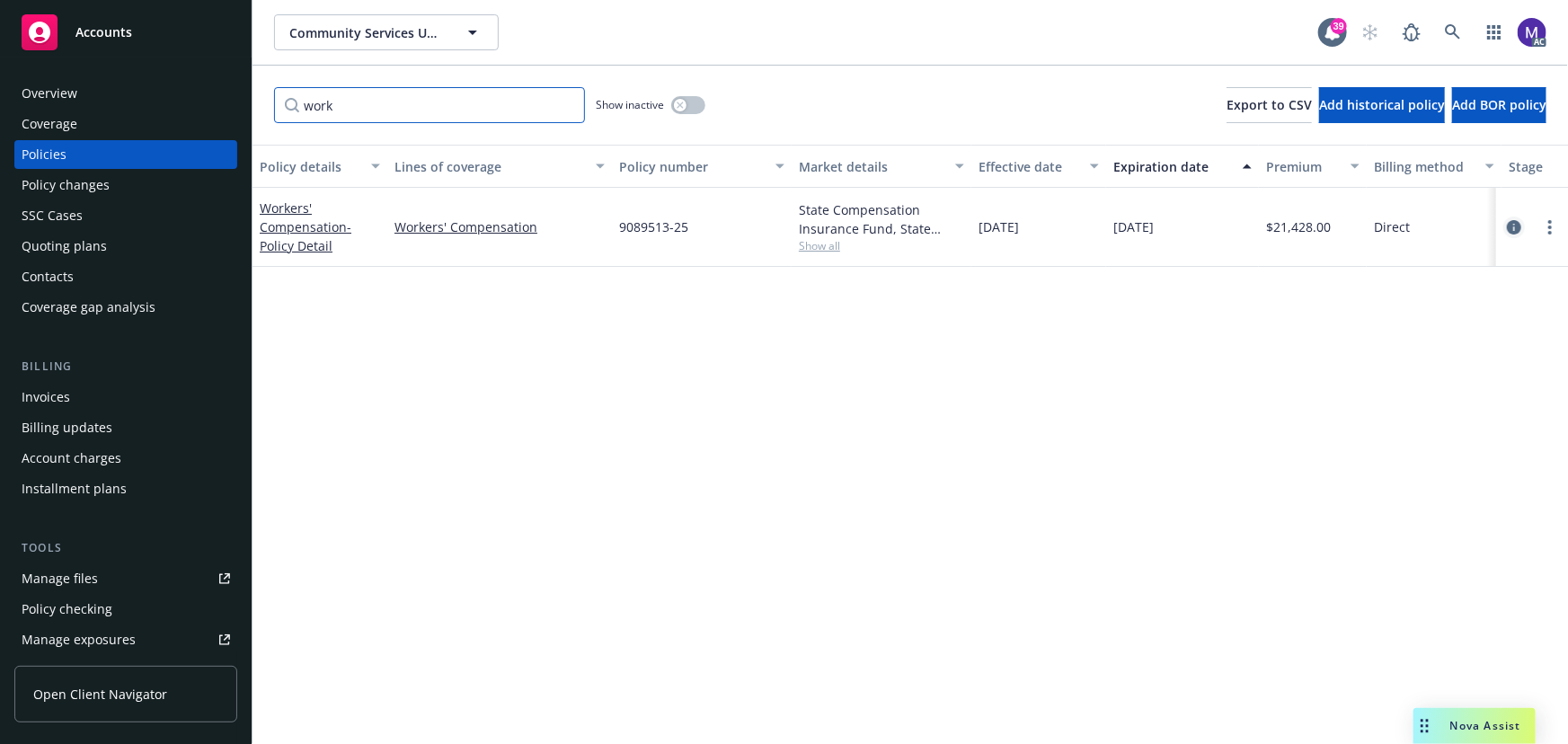
type input "work"
click at [1518, 229] on icon "circleInformation" at bounding box center [1514, 227] width 15 height 15
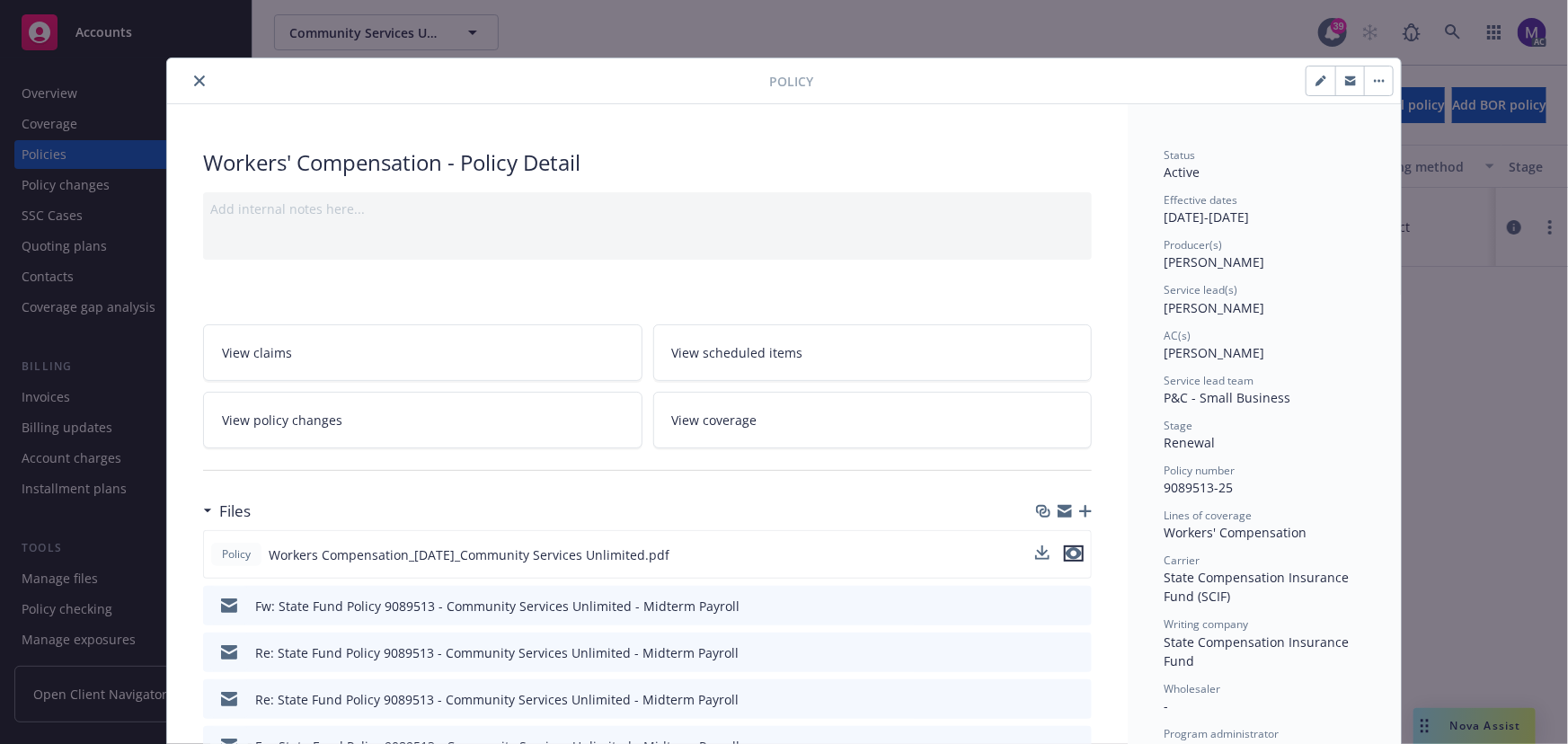
click at [1070, 553] on icon "preview file" at bounding box center [1074, 554] width 16 height 13
click at [198, 79] on icon "close" at bounding box center [199, 80] width 11 height 11
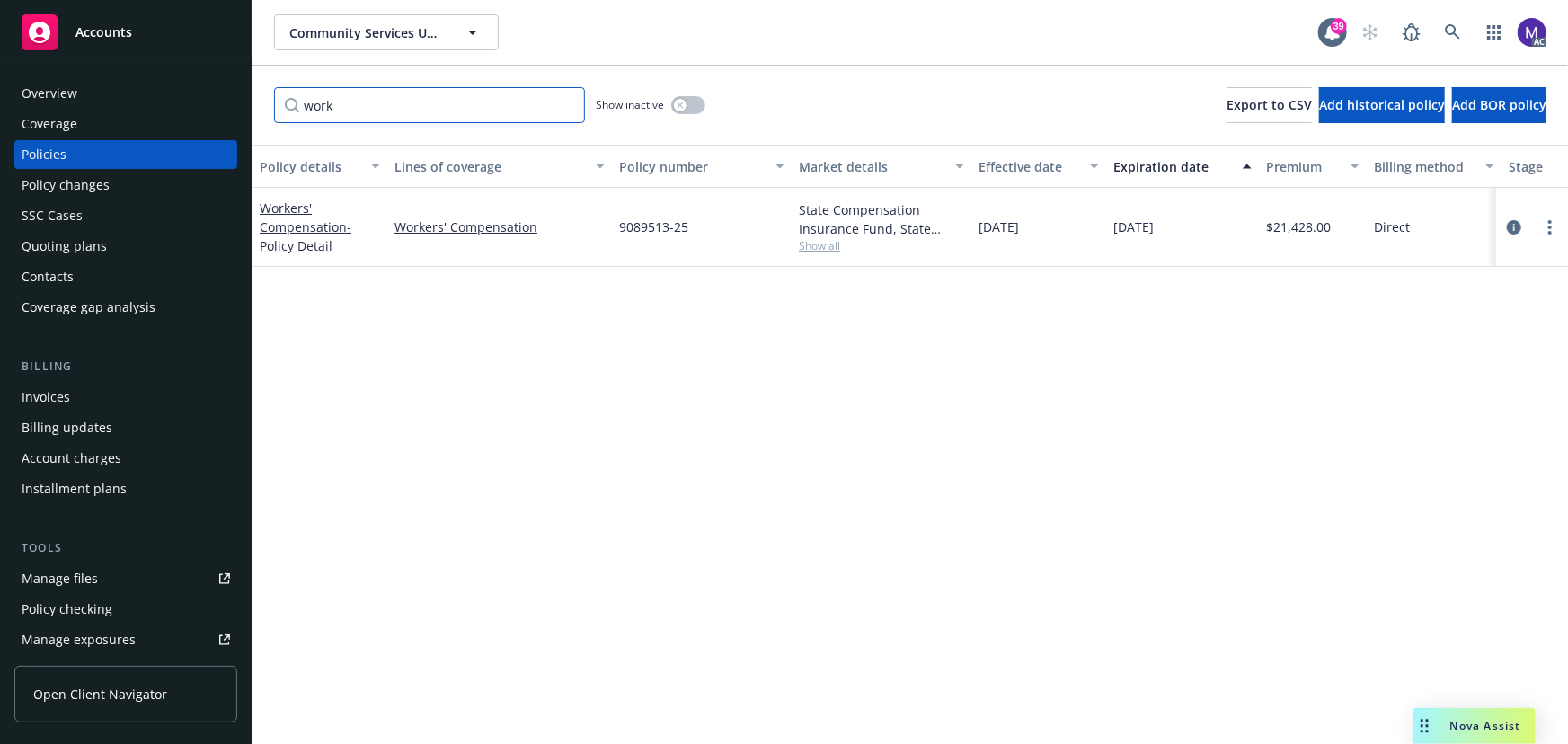
click at [388, 117] on input "work" at bounding box center [430, 105] width 311 height 36
click at [812, 241] on span "Show all" at bounding box center [882, 245] width 165 height 15
click at [713, 351] on span "State Compensation Insurance Fund (SCIF)" at bounding box center [784, 349] width 331 height 19
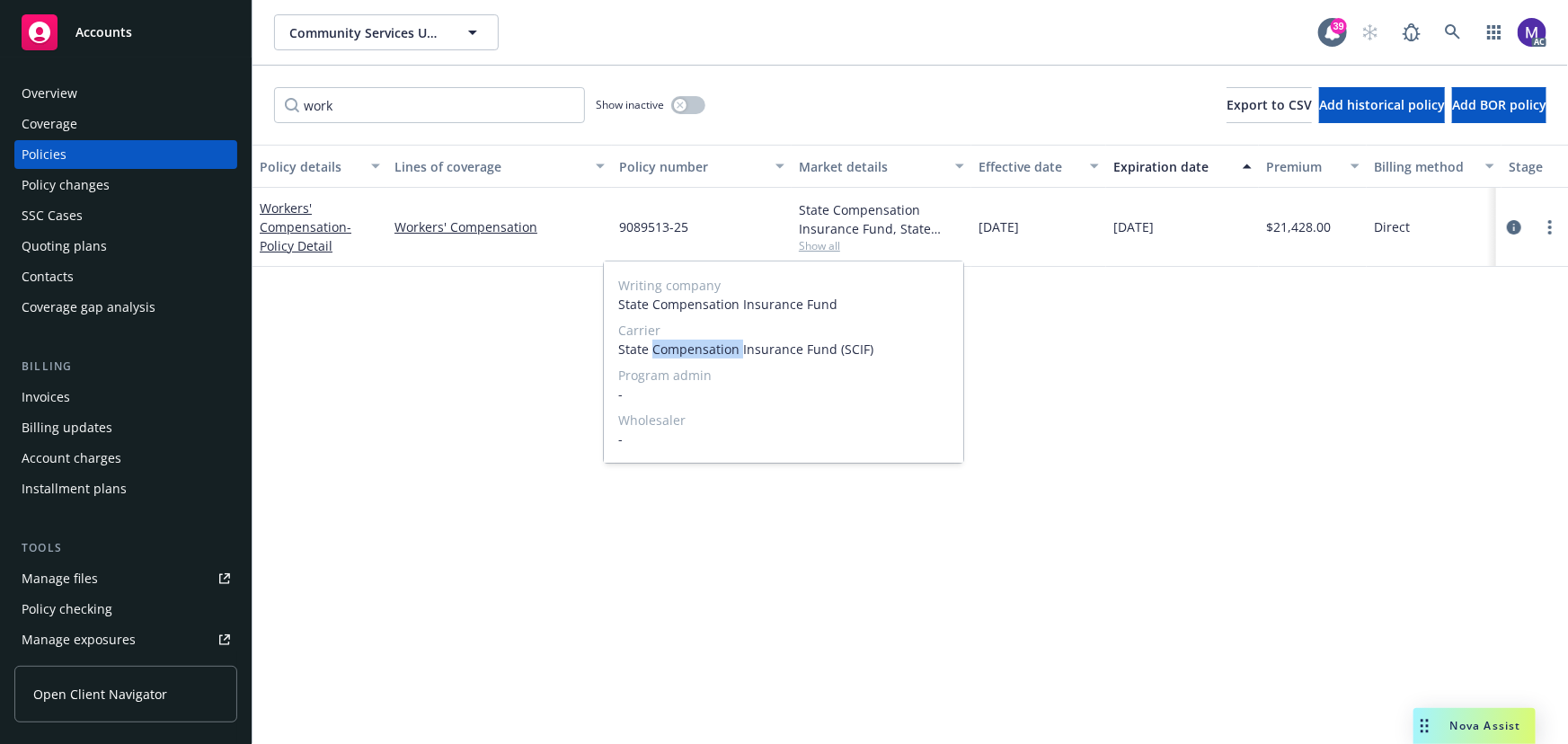
click at [713, 351] on span "State Compensation Insurance Fund (SCIF)" at bounding box center [784, 349] width 331 height 19
copy span "State Compensation Insurance Fund (SCIF)"
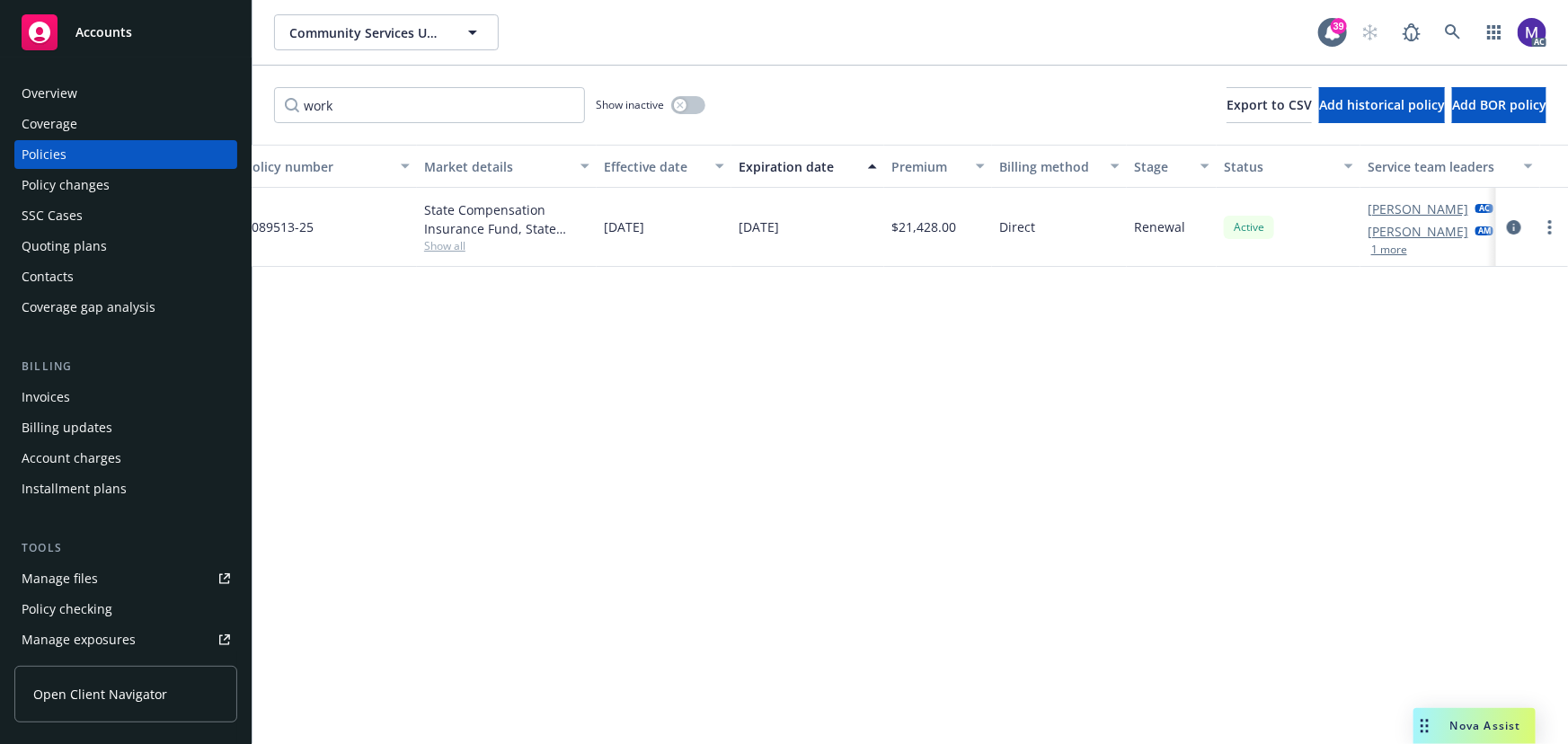
scroll to position [0, 418]
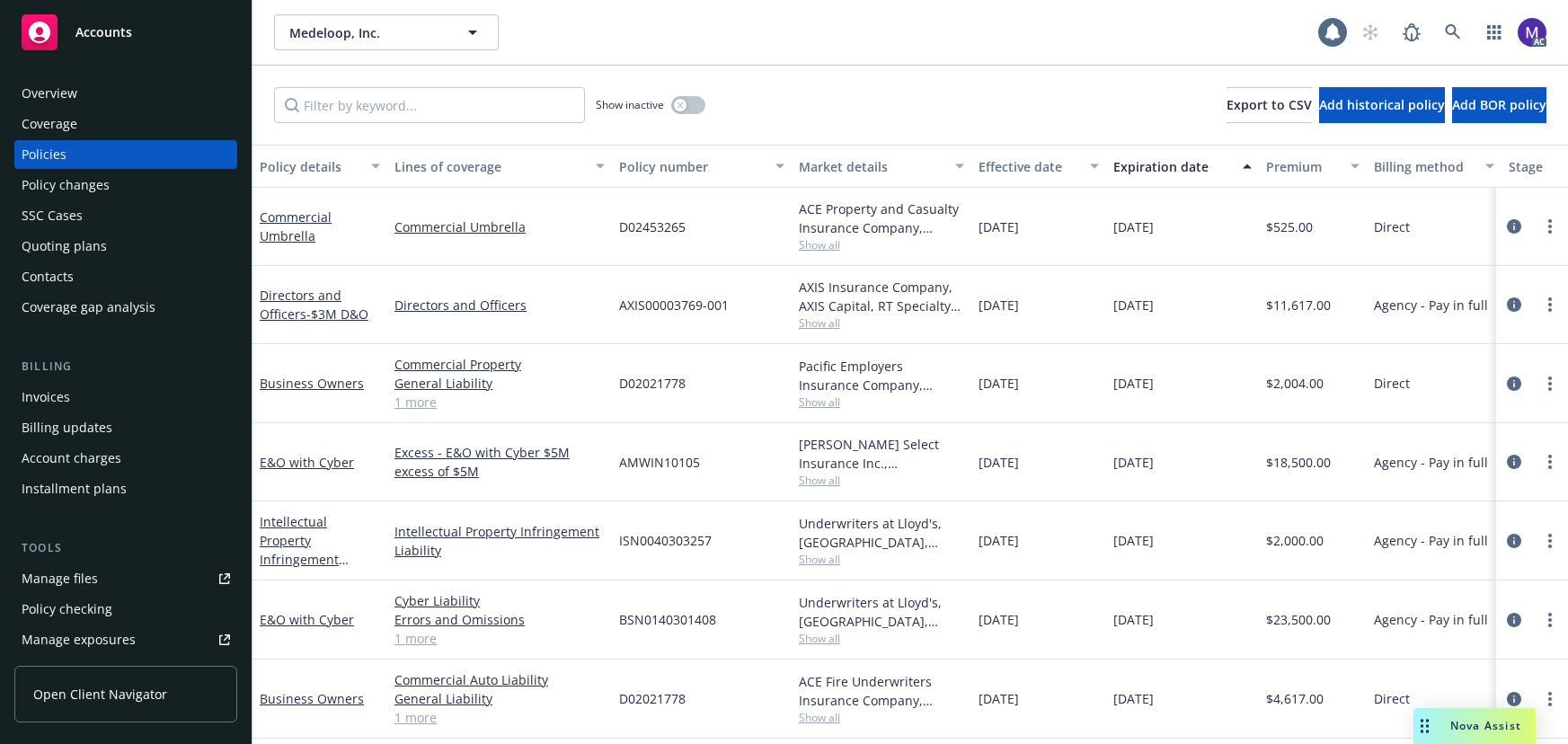
drag, startPoint x: 0, startPoint y: 0, endPoint x: 92, endPoint y: 184, distance: 205.7
click at [92, 184] on div "Policy changes" at bounding box center [65, 184] width 88 height 29
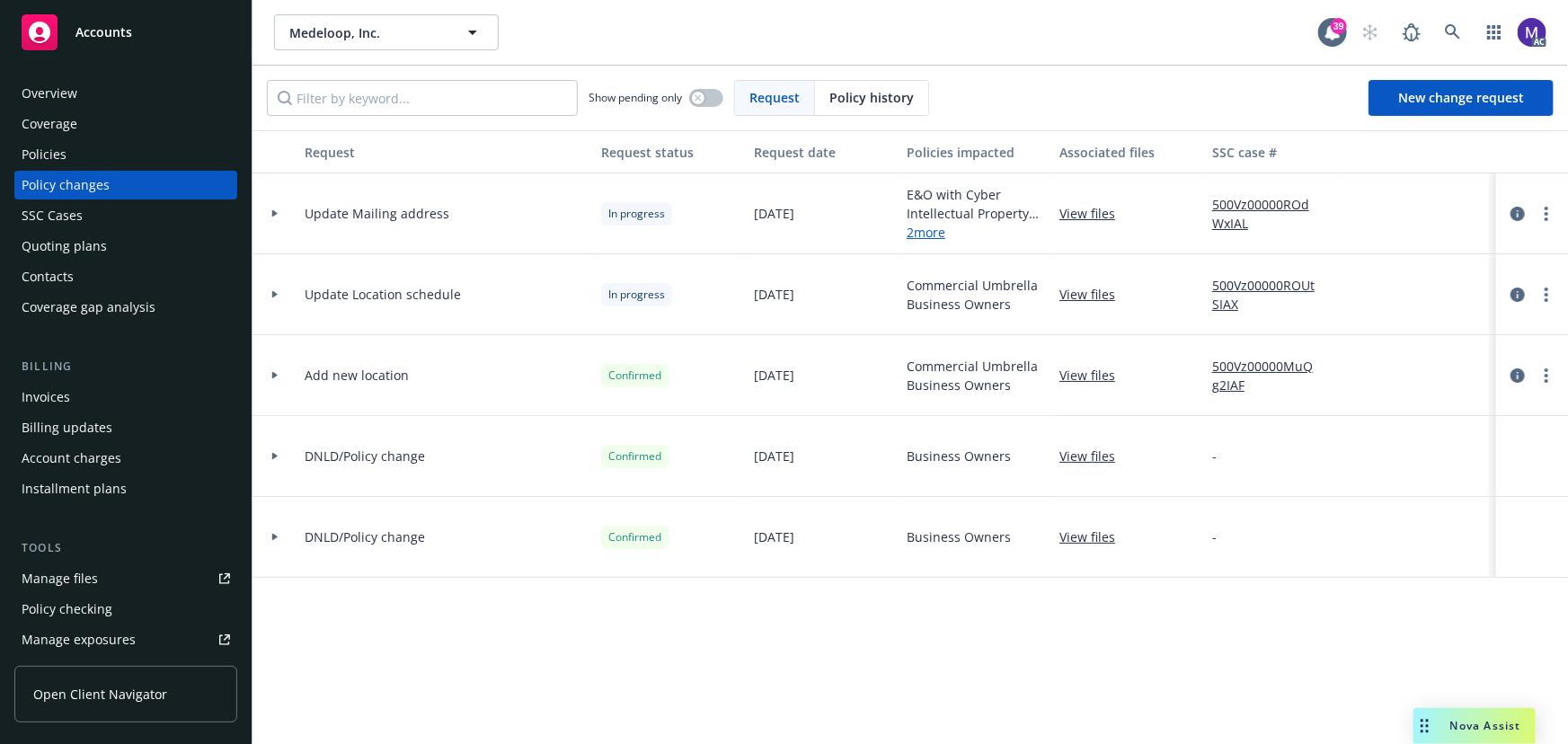
click at [279, 298] on div at bounding box center [274, 295] width 45 height 81
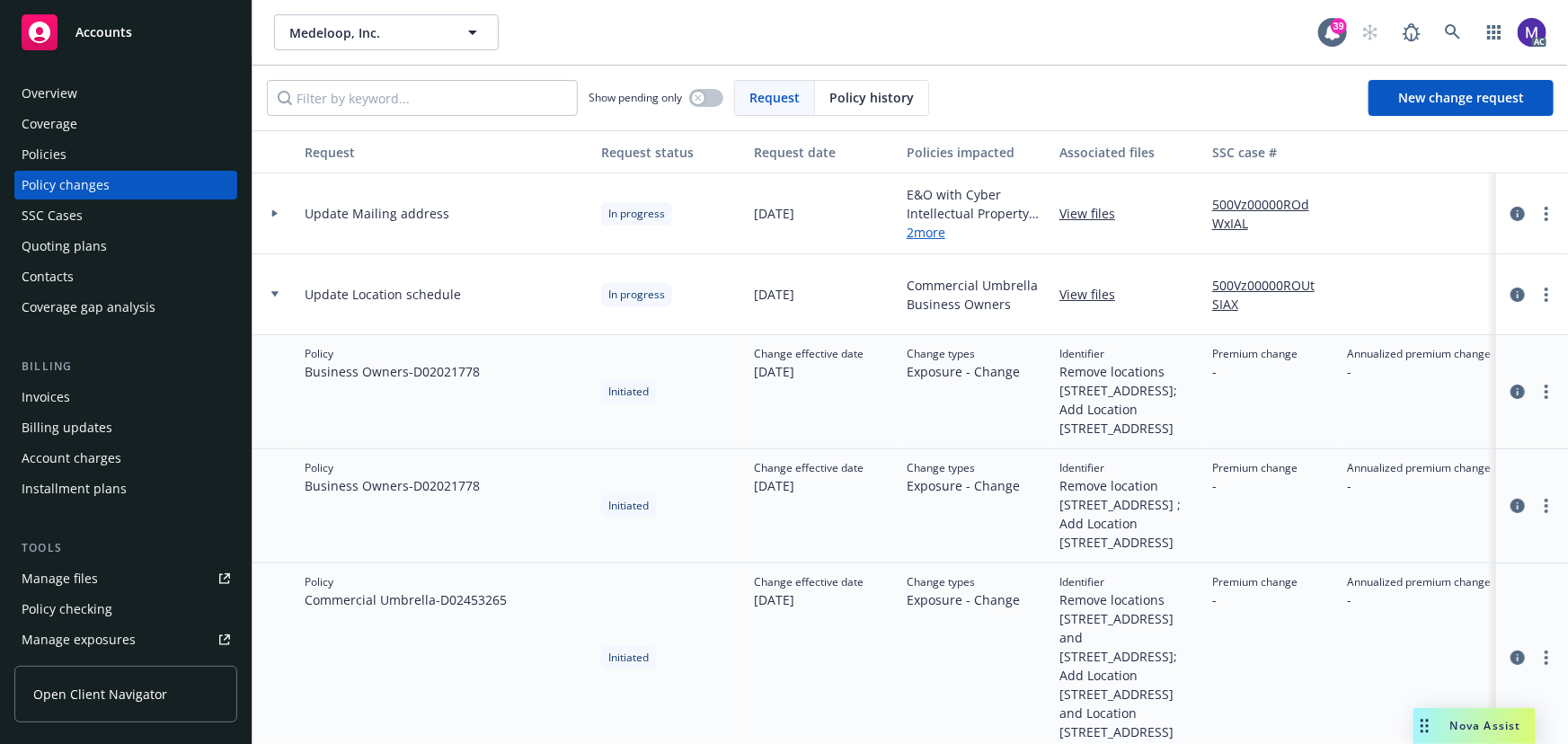
click at [87, 163] on div "Policies" at bounding box center [126, 155] width 208 height 29
click at [339, 99] on input "Filter by keyword..." at bounding box center [422, 98] width 311 height 36
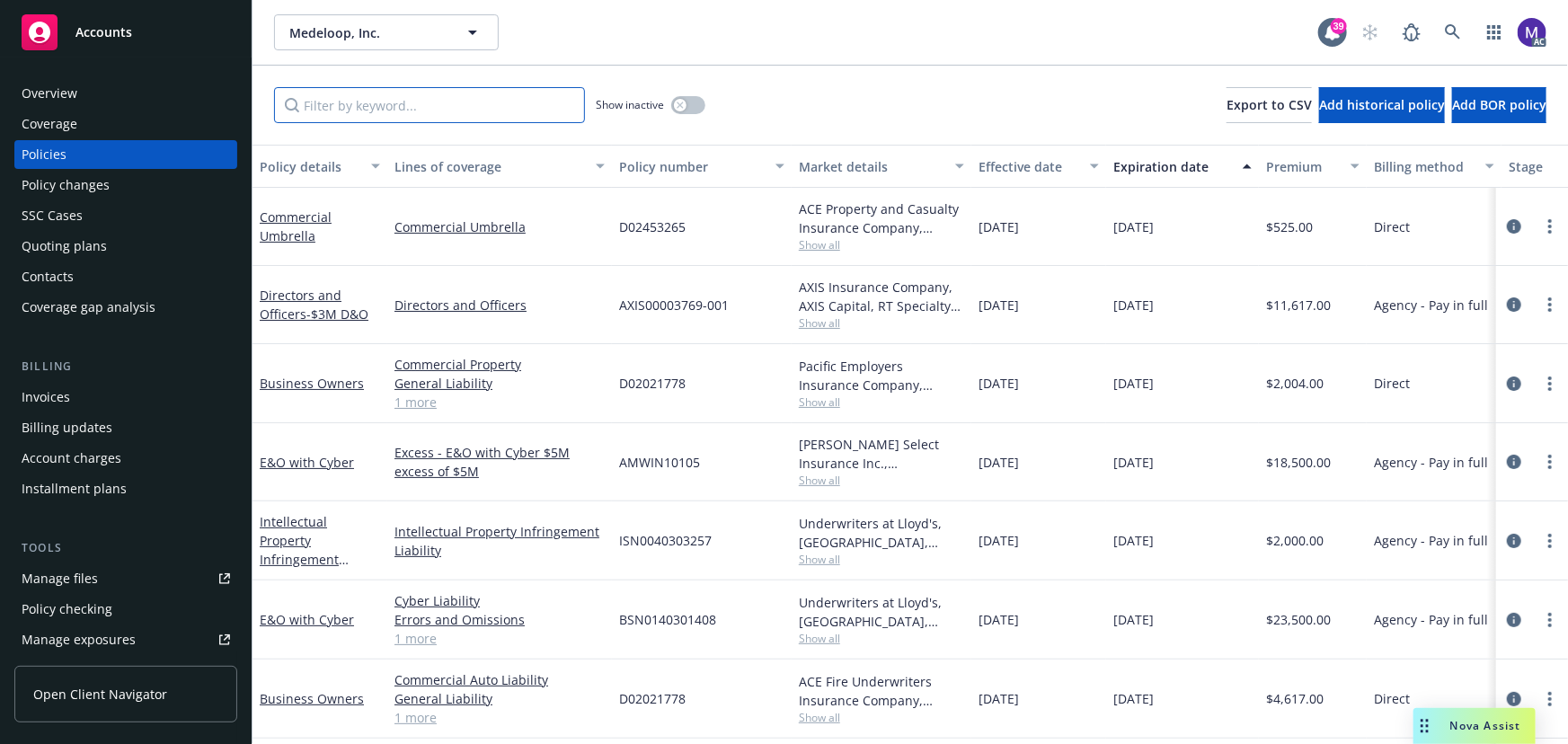
click at [375, 105] on input "Filter by keyword..." at bounding box center [430, 105] width 311 height 36
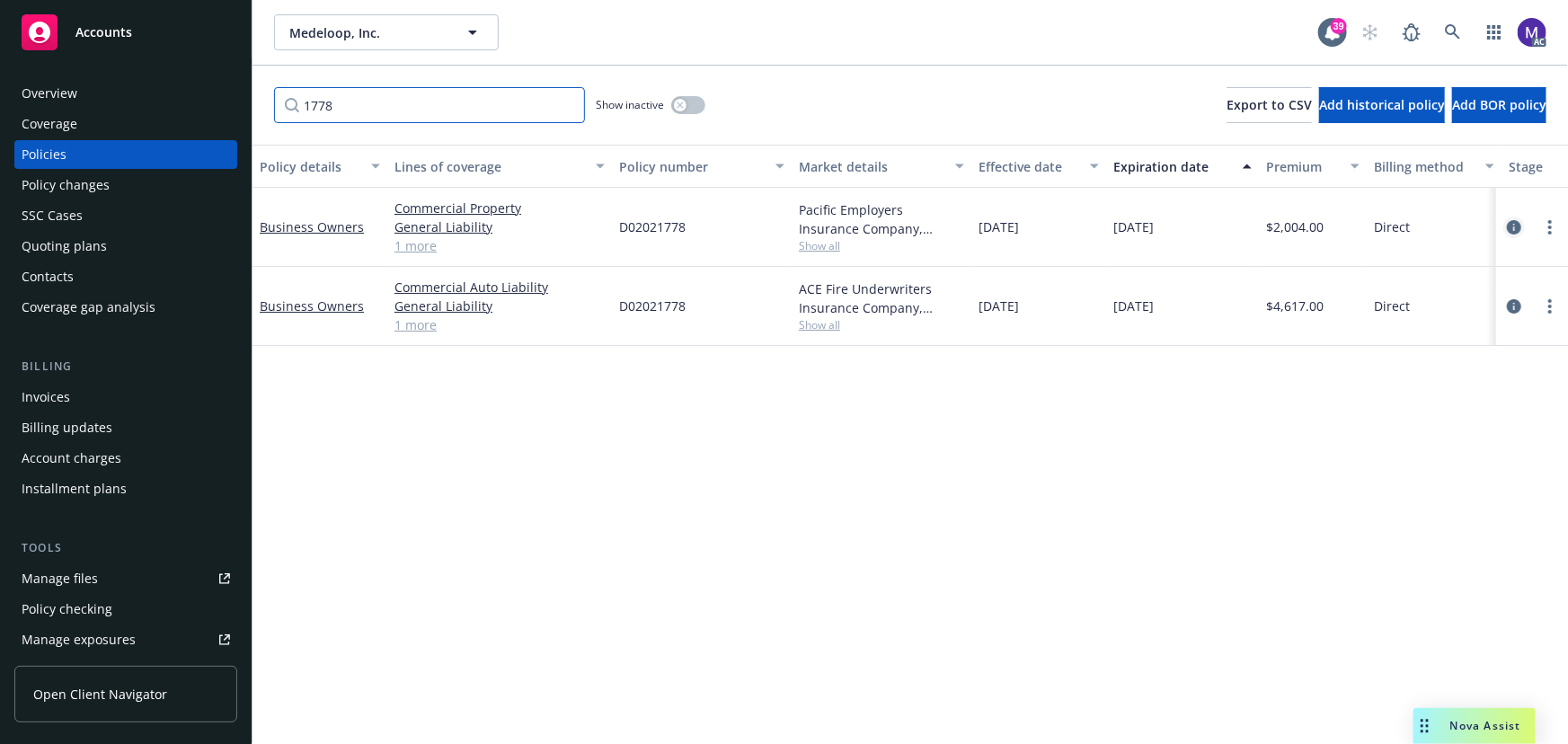
type input "1778"
click at [1516, 228] on icon "circleInformation" at bounding box center [1514, 227] width 15 height 15
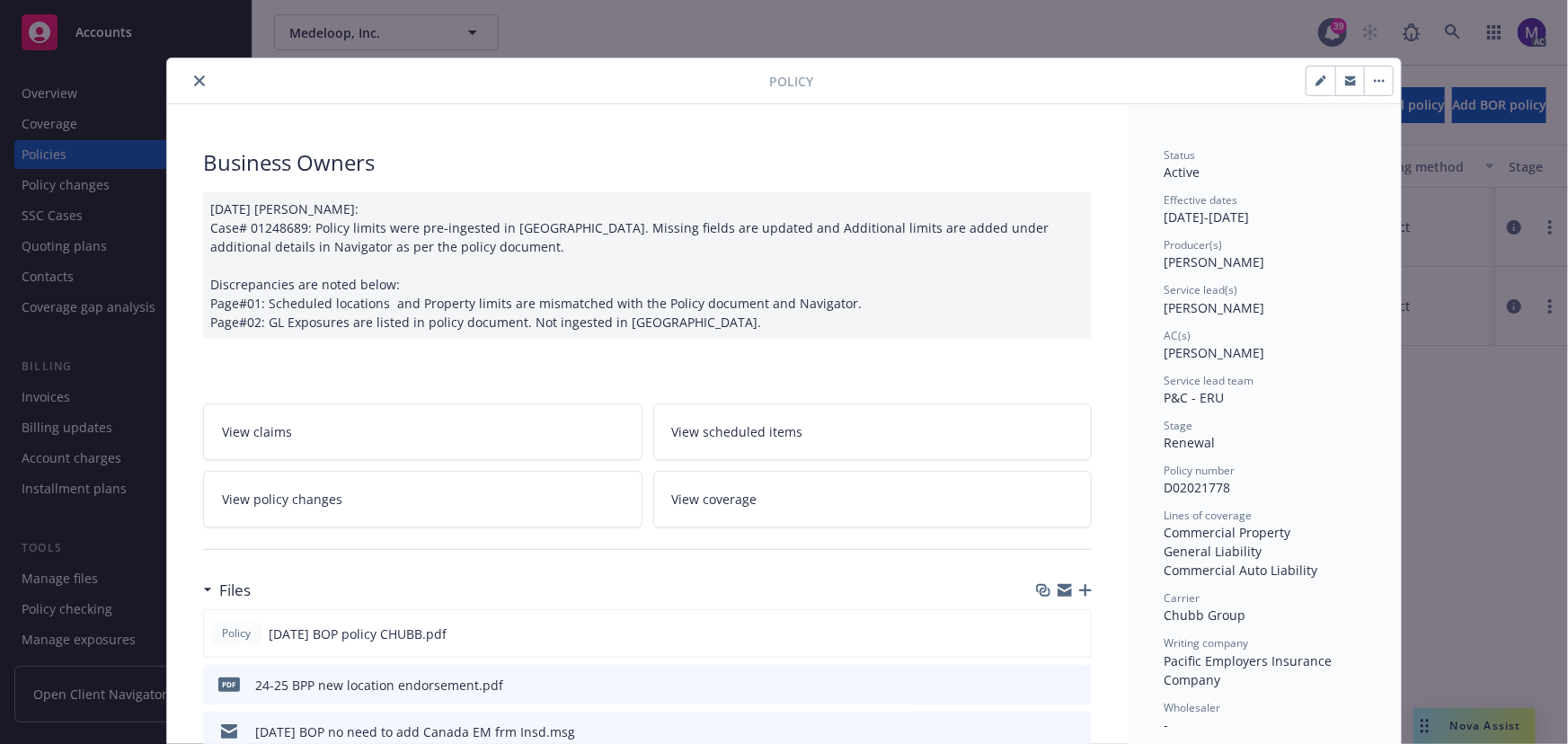
click at [382, 504] on link "View policy changes" at bounding box center [423, 498] width 440 height 56
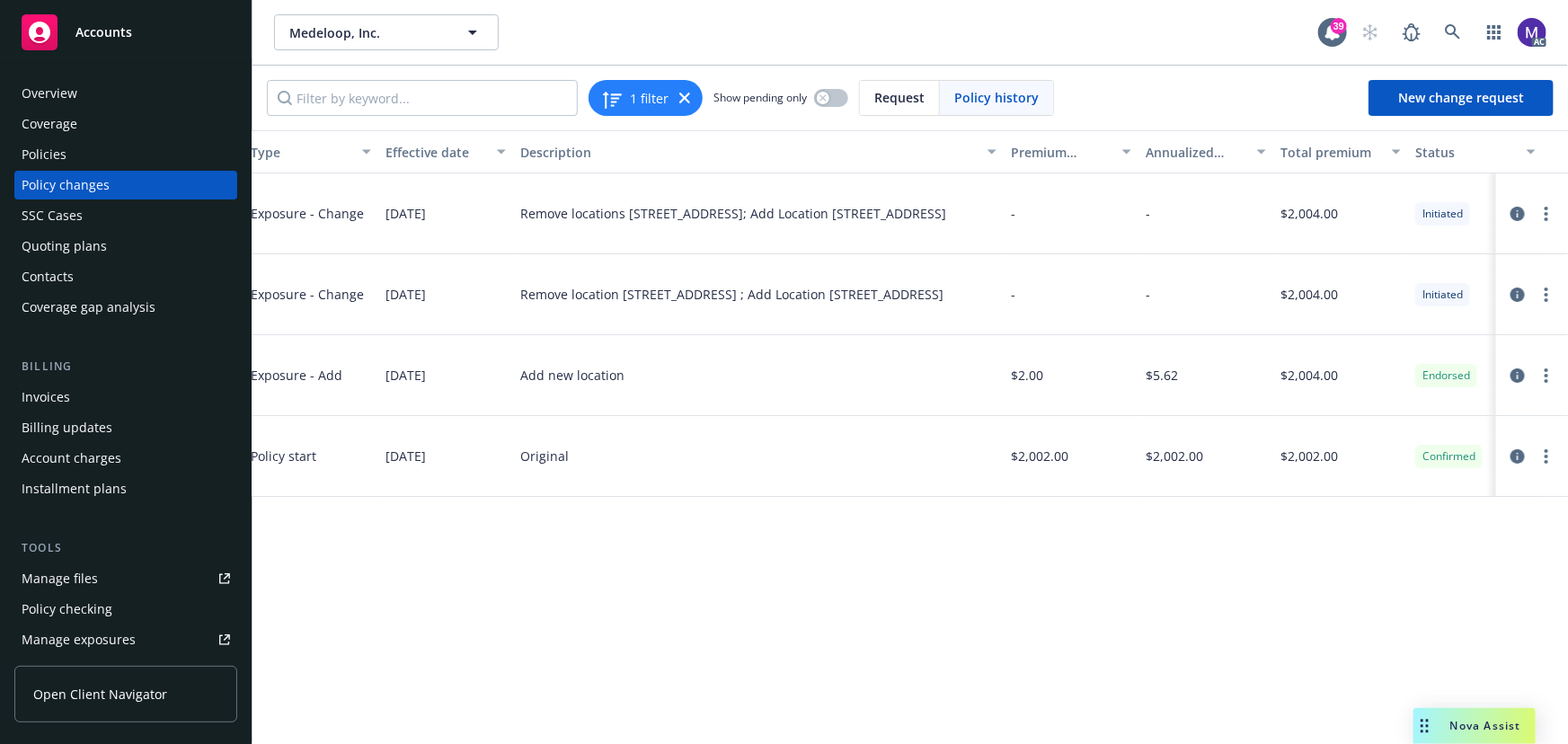
scroll to position [0, 486]
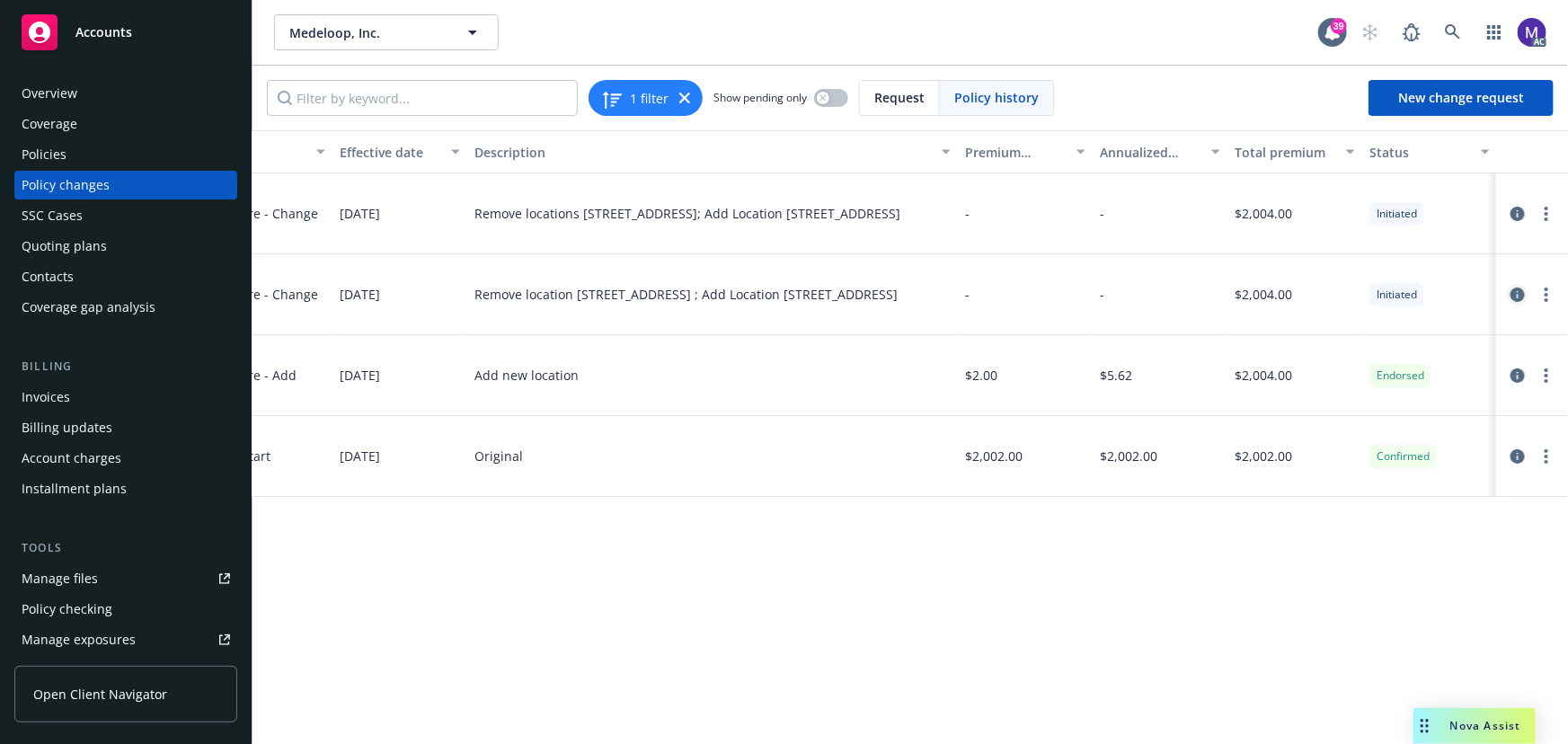
click at [1518, 288] on icon "circleInformation" at bounding box center [1517, 294] width 15 height 15
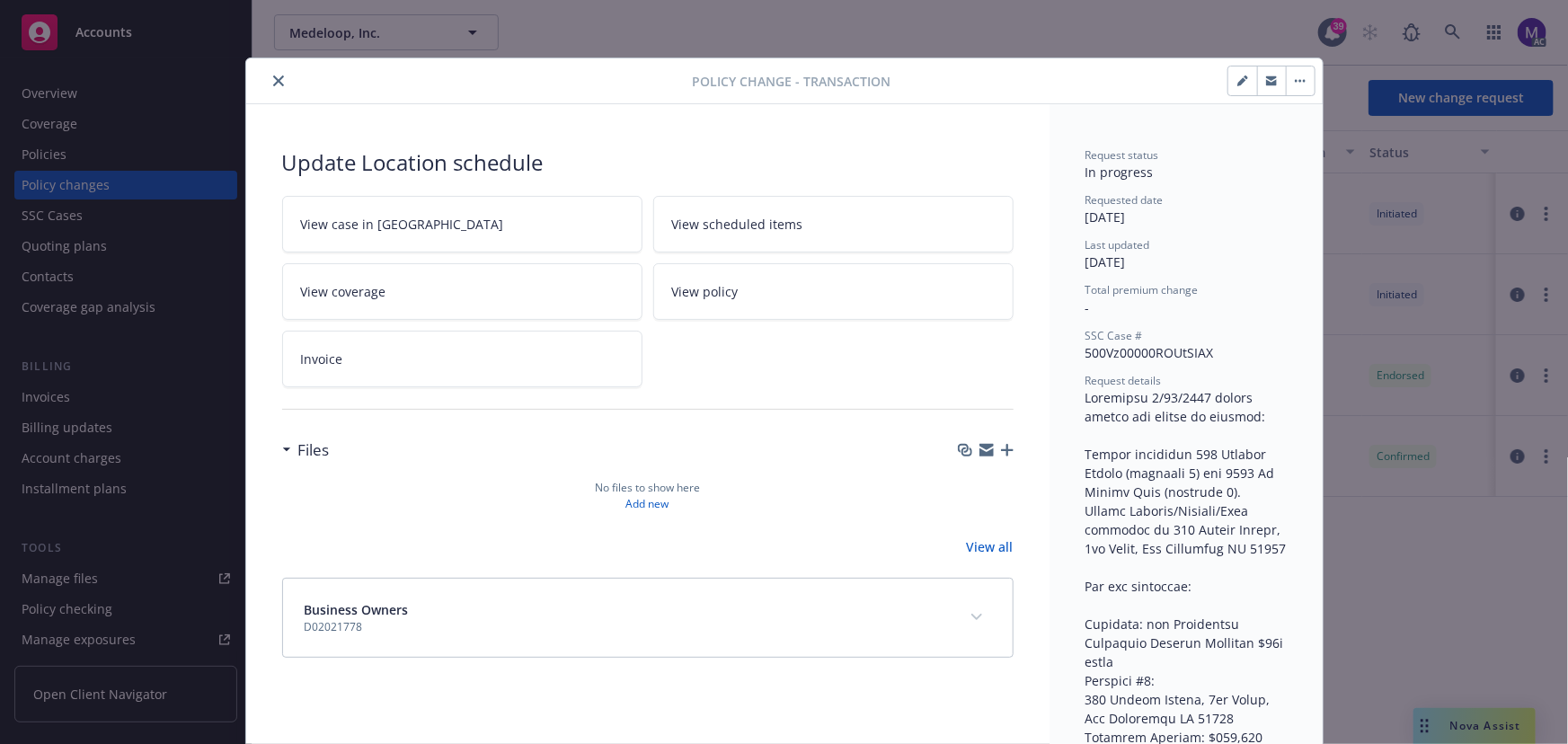
scroll to position [53, 0]
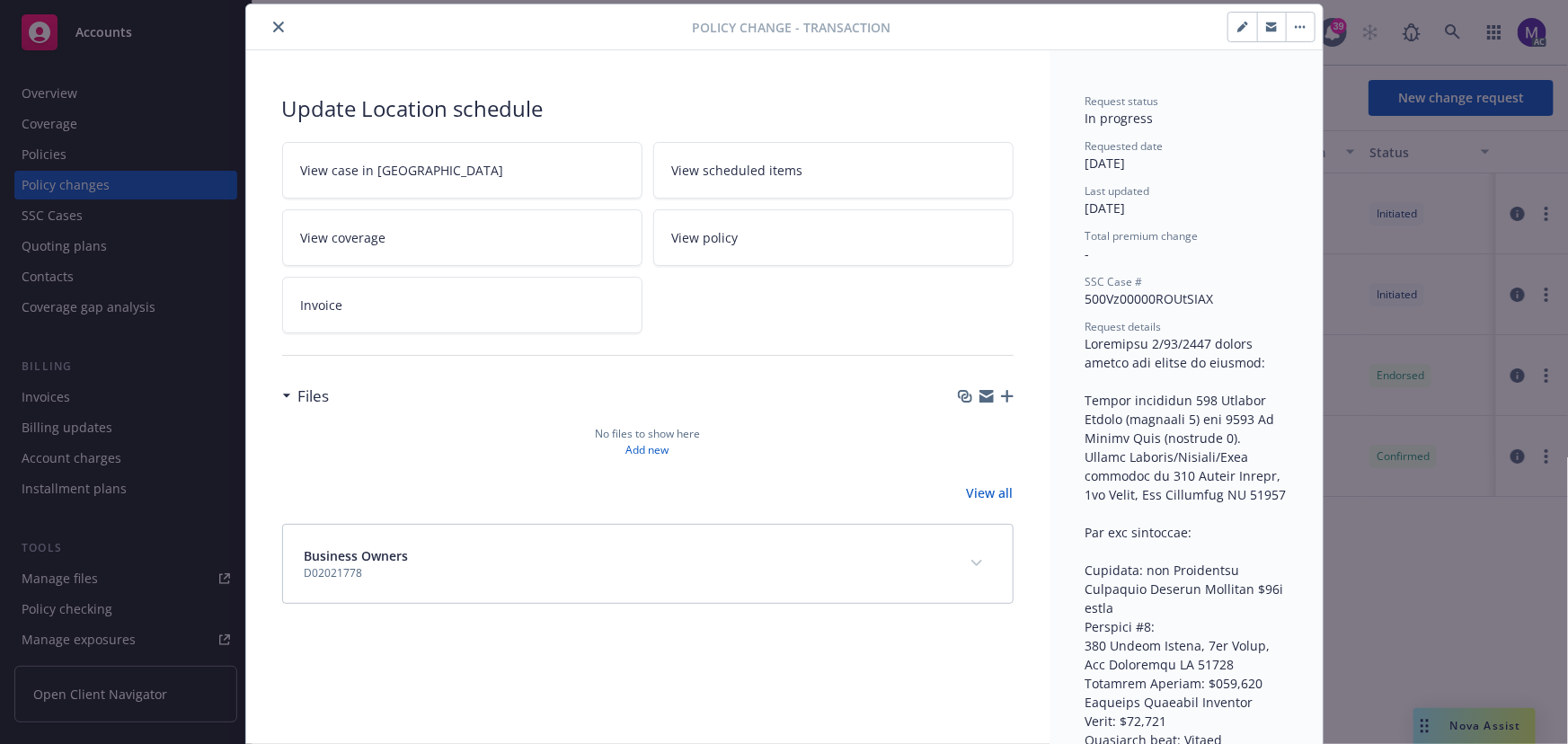
click at [447, 160] on link "View case in SSC" at bounding box center [463, 169] width 361 height 56
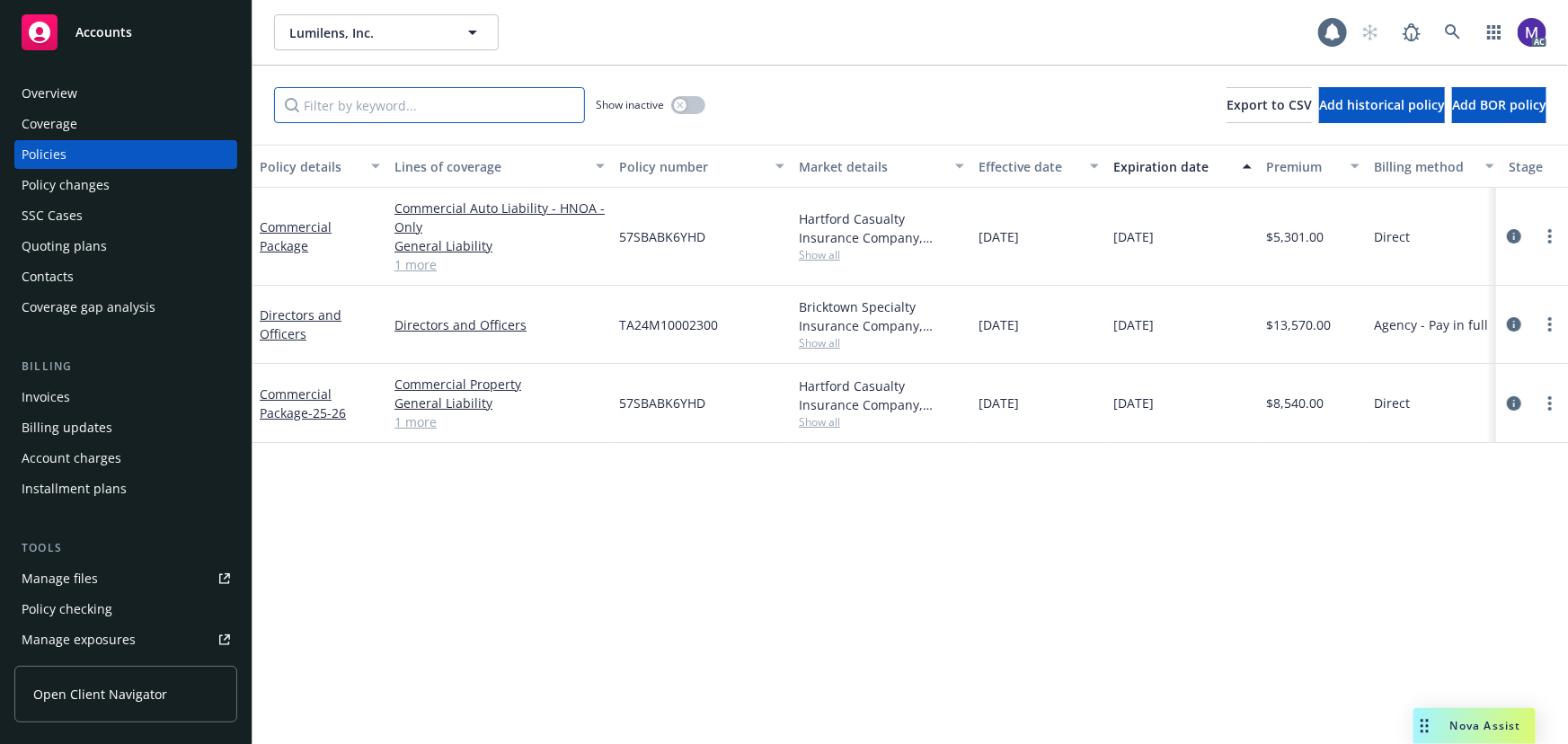
click at [394, 111] on input "Filter by keyword..." at bounding box center [430, 105] width 311 height 36
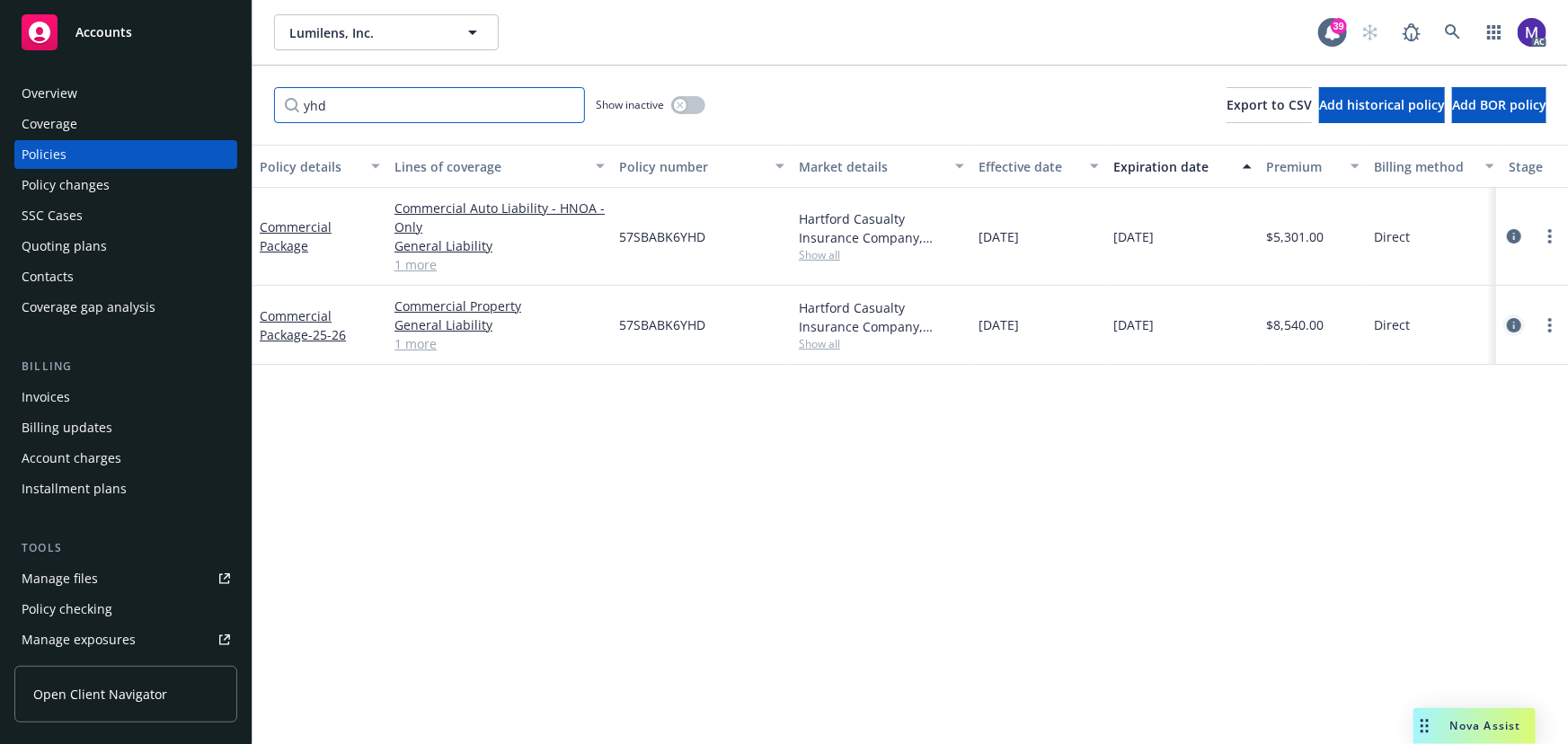
type input "yhd"
click at [1509, 324] on icon "circleInformation" at bounding box center [1514, 325] width 15 height 15
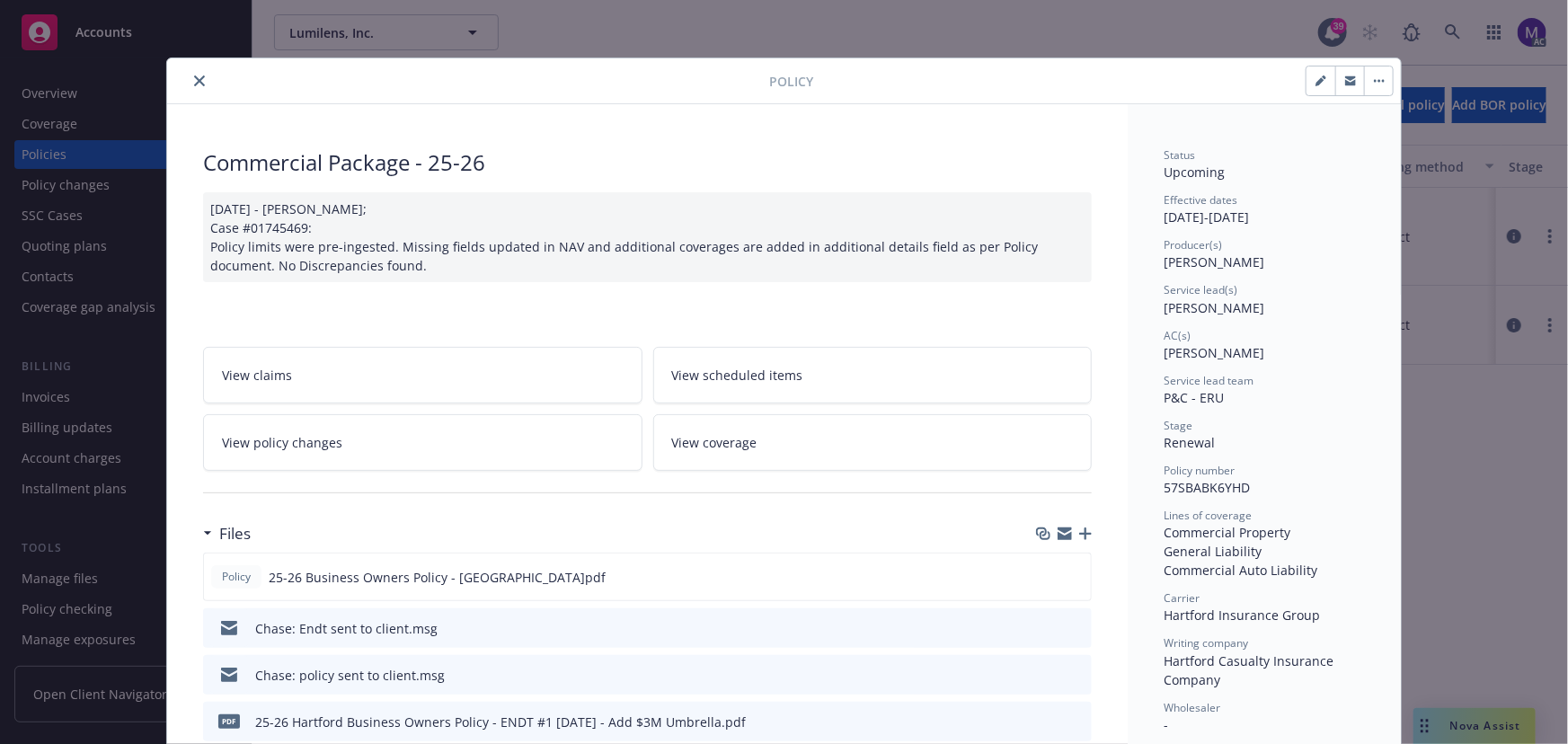
click at [323, 461] on link "View policy changes" at bounding box center [423, 442] width 440 height 56
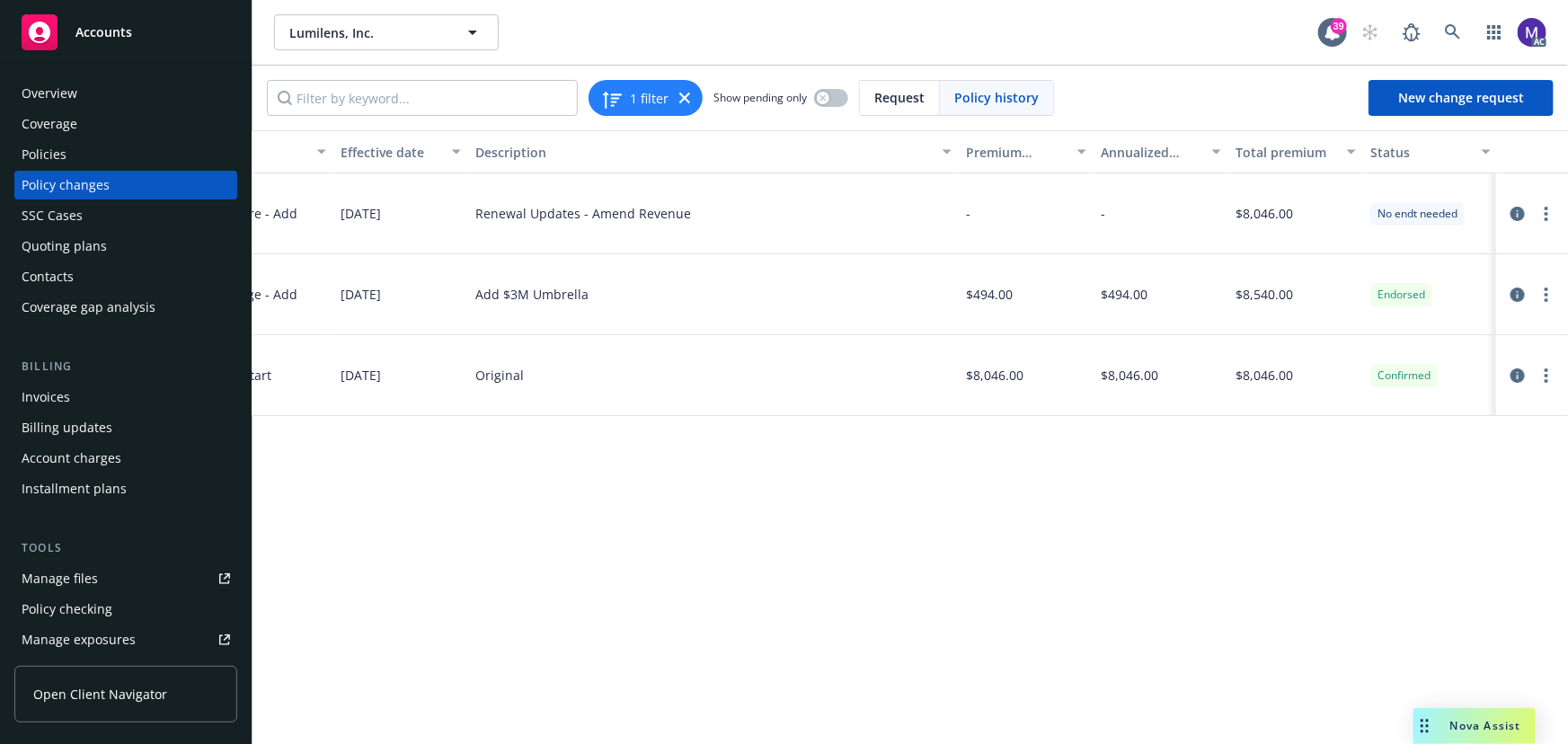
scroll to position [0, 486]
click at [83, 189] on div "Policy changes" at bounding box center [65, 184] width 88 height 29
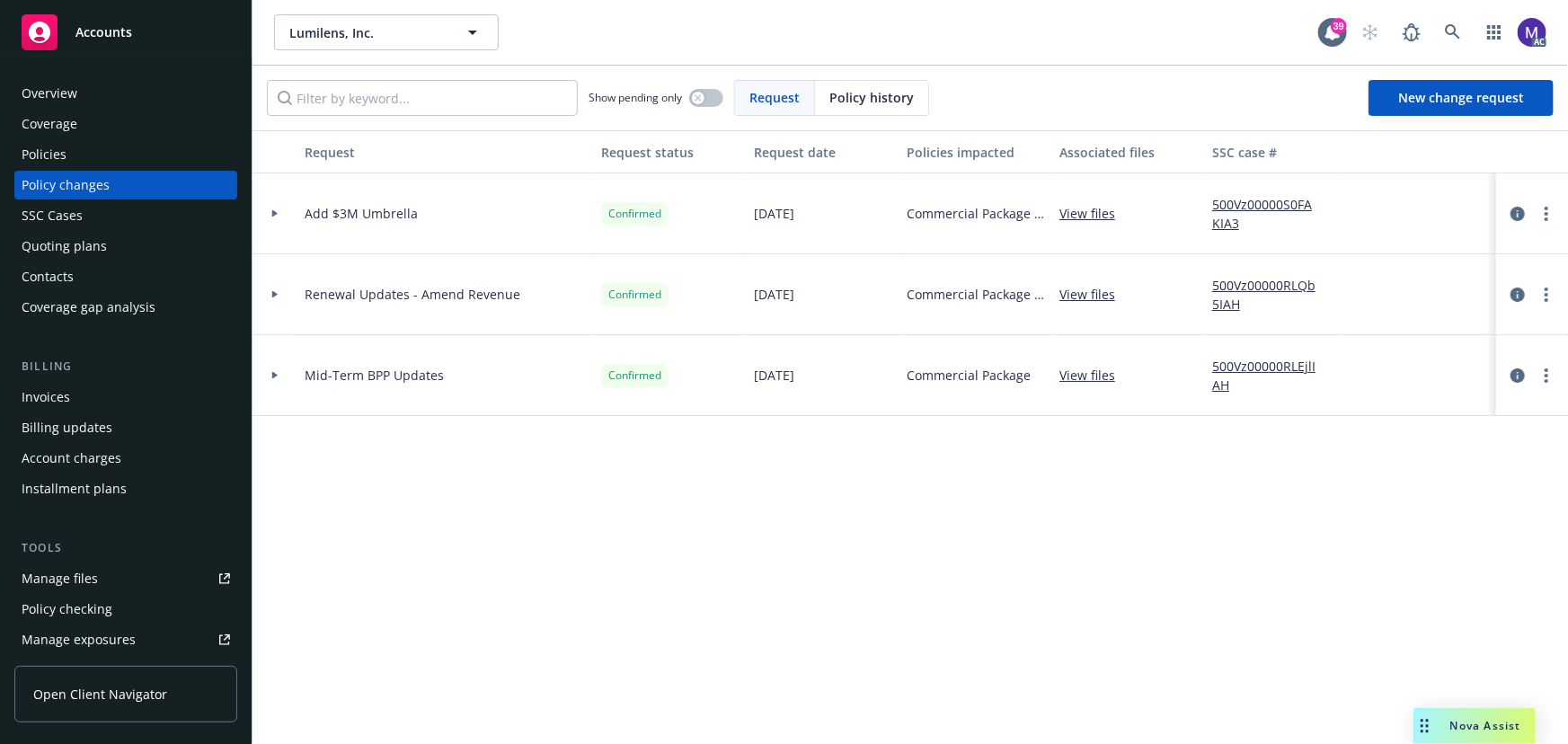
click at [1241, 204] on link "500Vz00000S0FAKIA3" at bounding box center [1273, 214] width 121 height 38
click at [280, 218] on div at bounding box center [274, 214] width 45 height 81
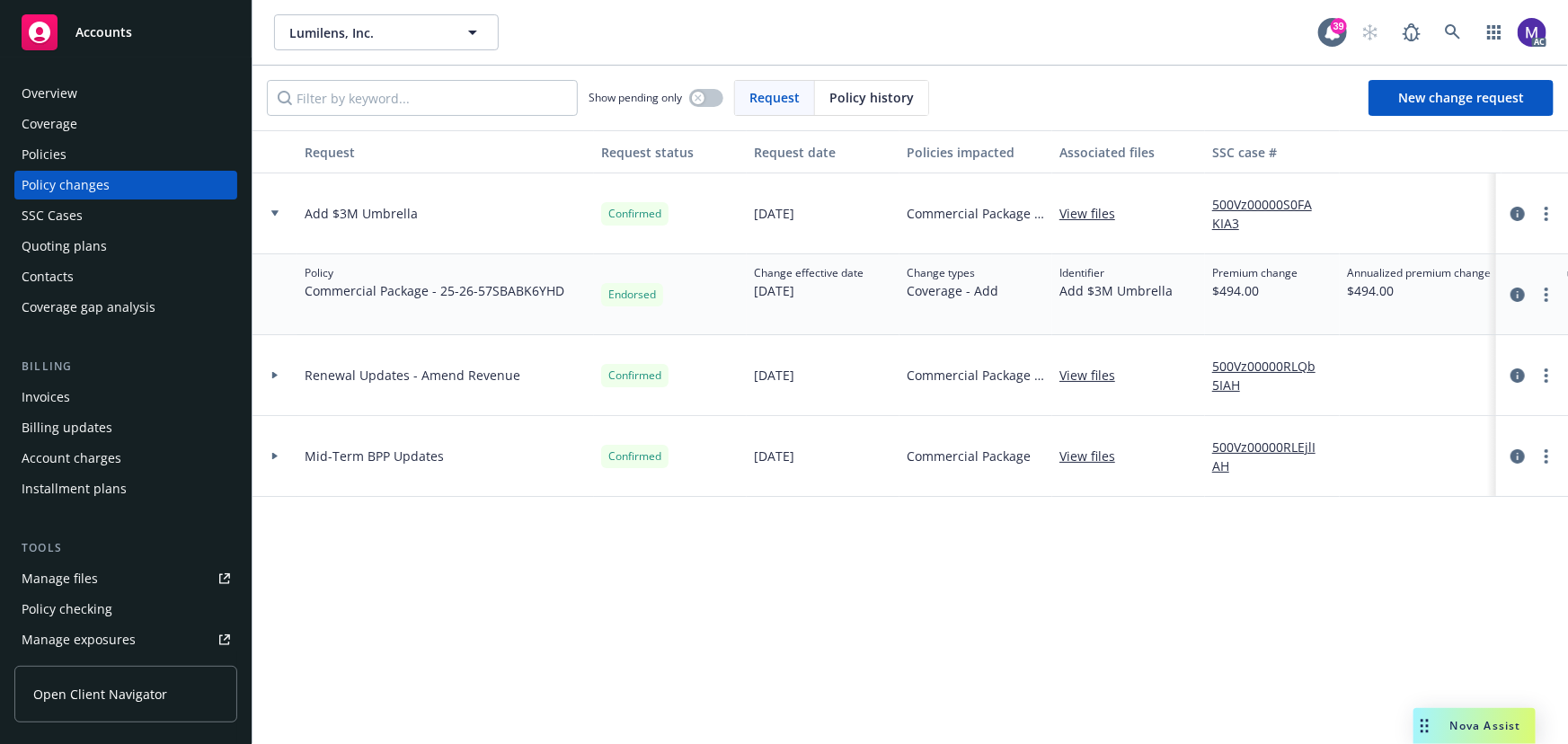
click at [1088, 206] on link "View files" at bounding box center [1095, 213] width 70 height 19
drag, startPoint x: 91, startPoint y: 153, endPoint x: 98, endPoint y: 159, distance: 9.2
click at [91, 153] on div "Policies" at bounding box center [126, 155] width 208 height 29
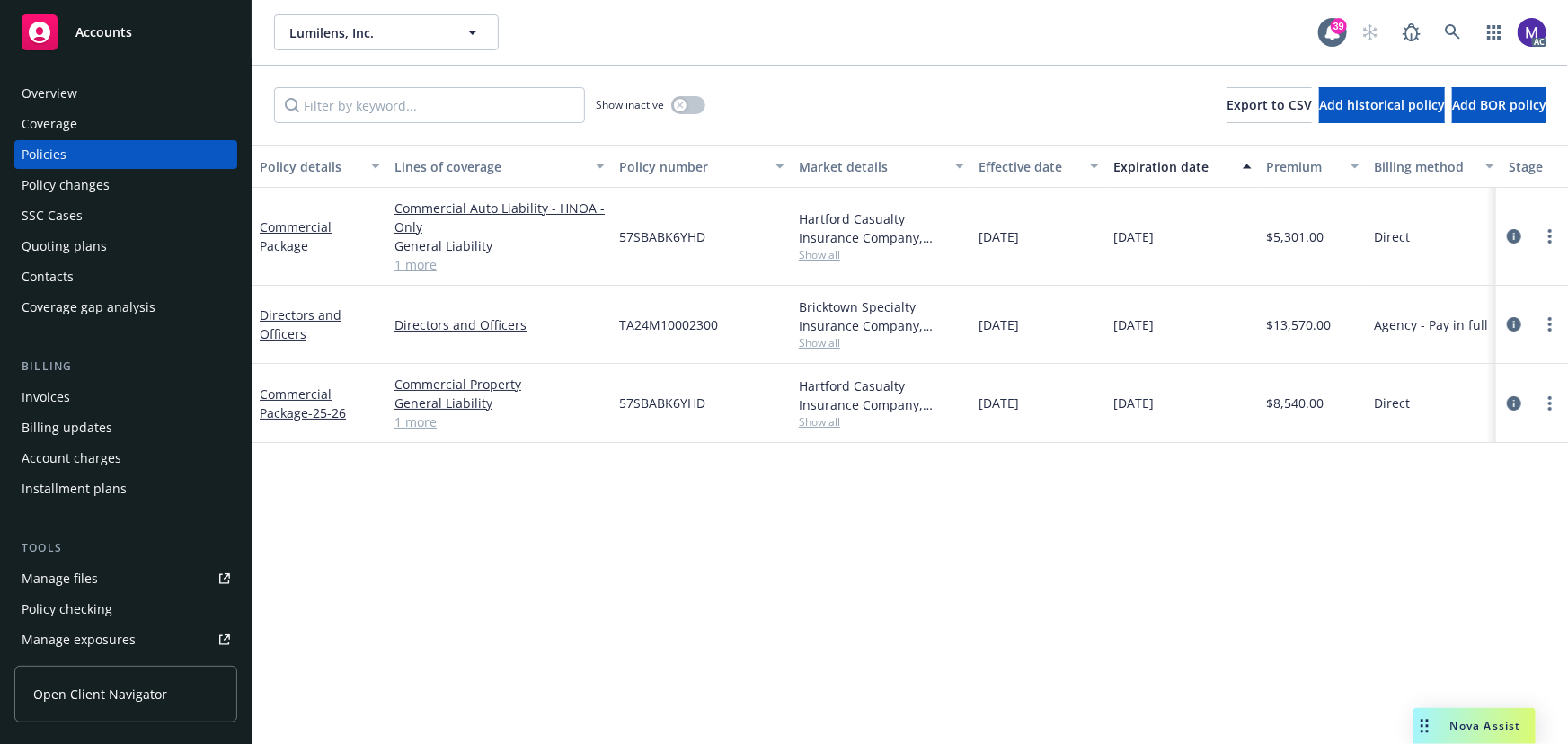
click at [424, 421] on link "1 more" at bounding box center [499, 421] width 210 height 19
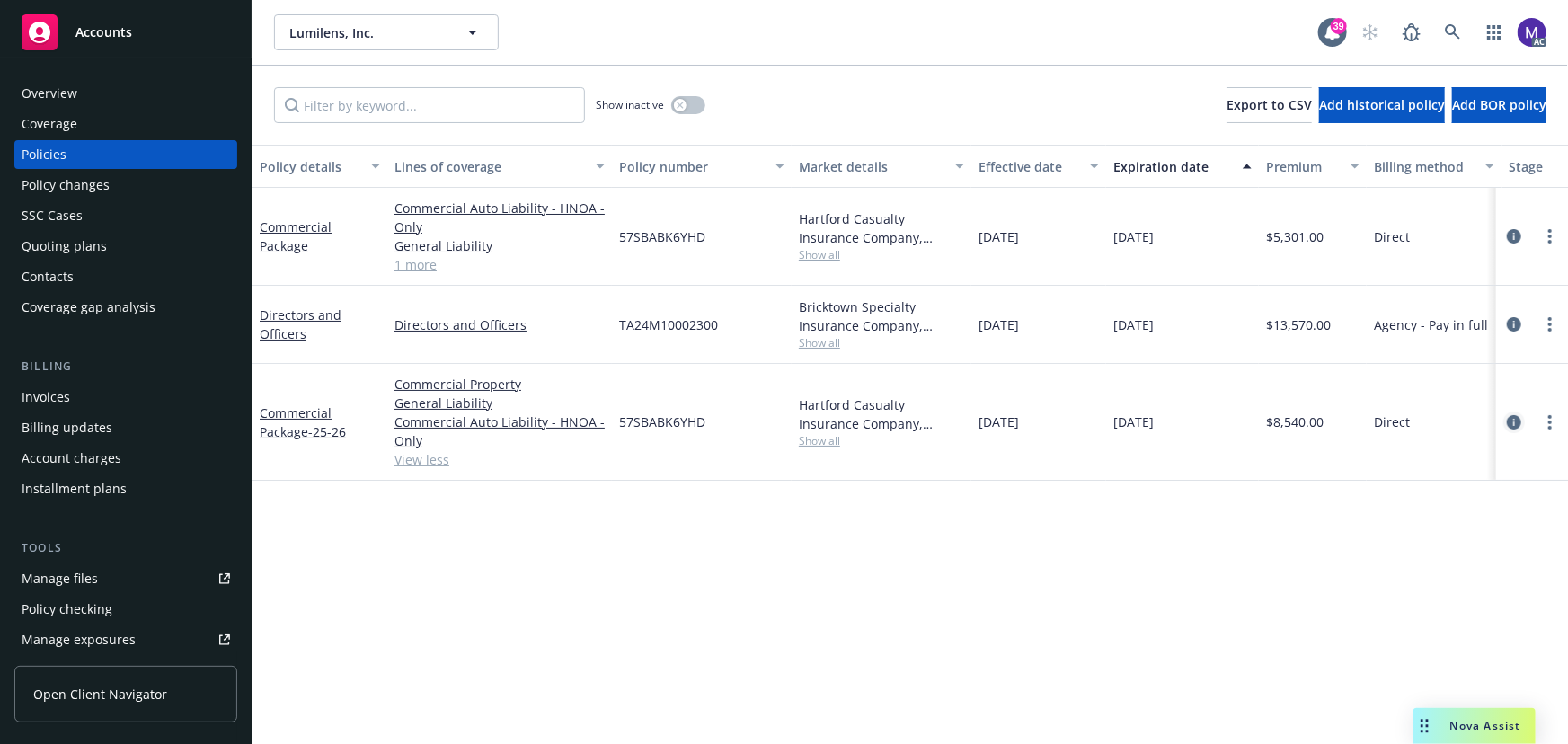
click at [1518, 419] on icon "circleInformation" at bounding box center [1514, 422] width 15 height 15
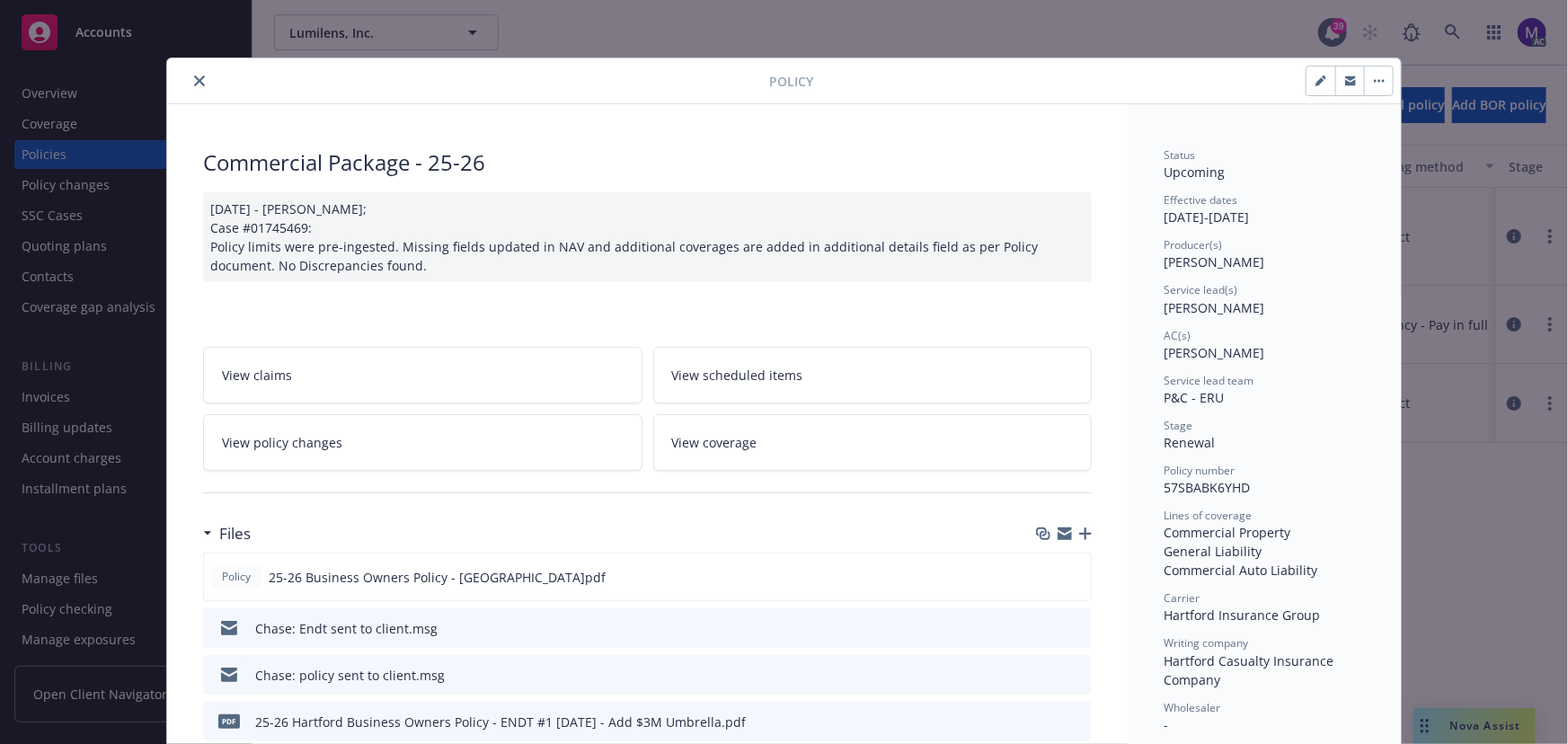
click at [1315, 75] on icon "button" at bounding box center [1320, 80] width 11 height 11
select select "RENEWAL"
select select "12"
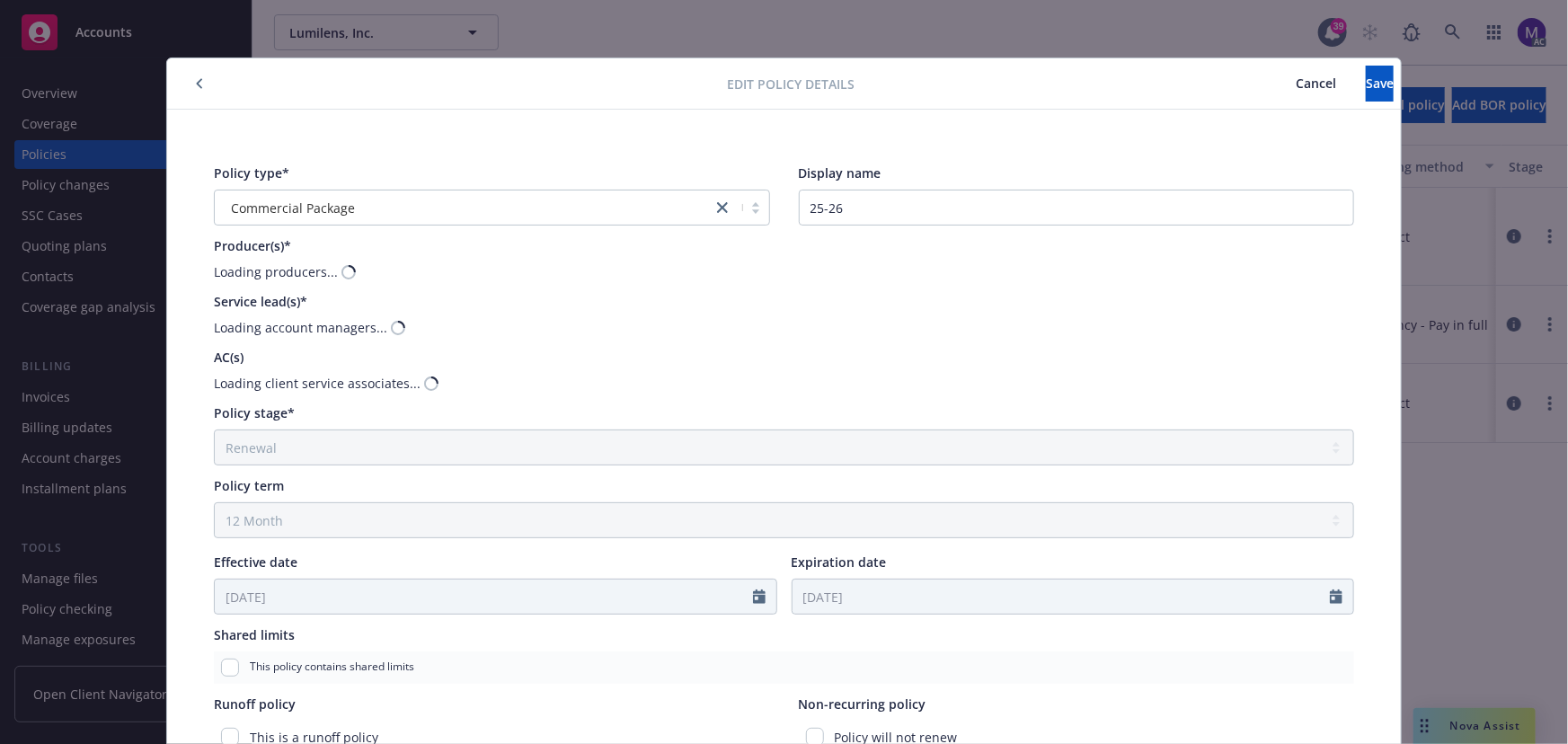
click at [1266, 81] on button "Cancel" at bounding box center [1315, 83] width 100 height 36
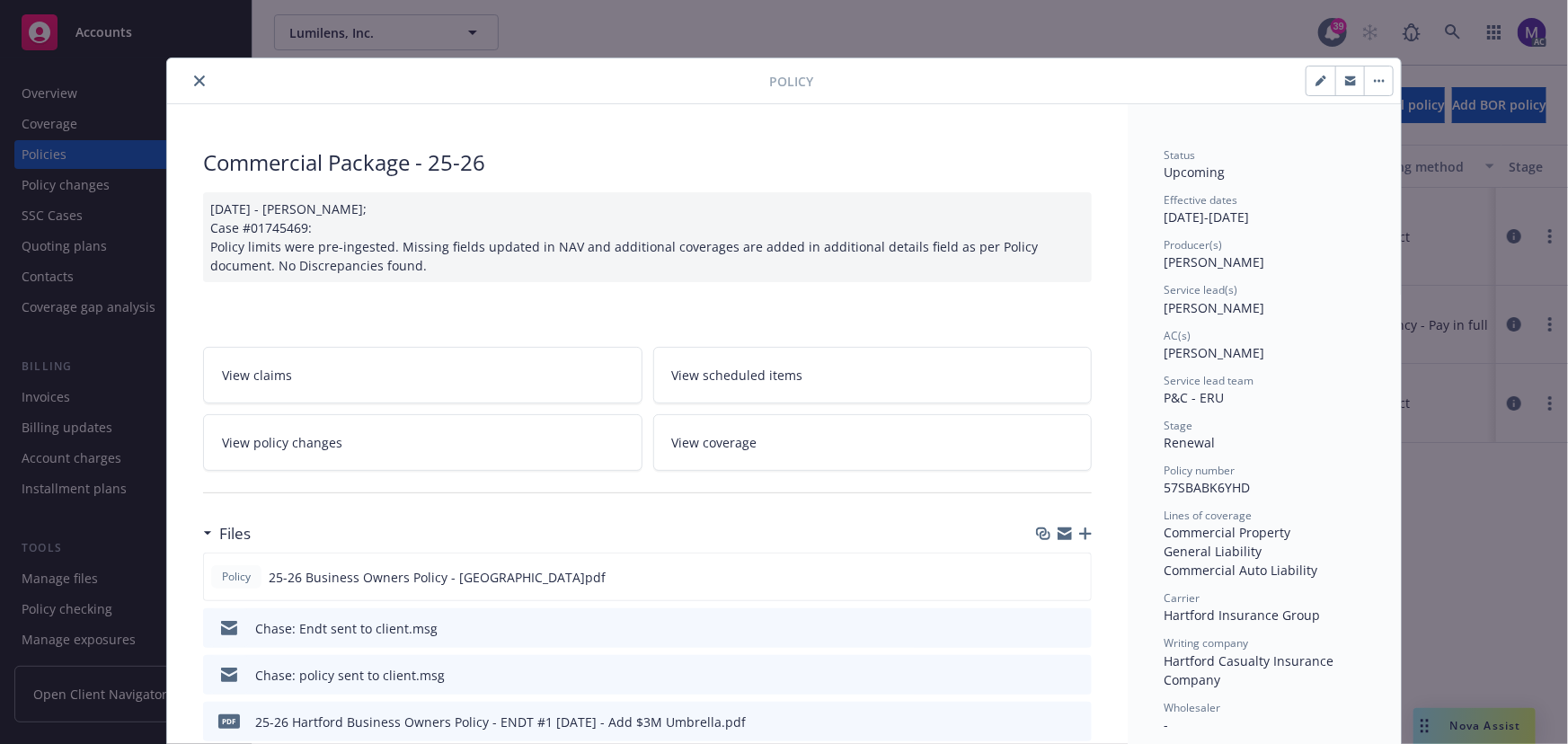
click at [1367, 83] on button "button" at bounding box center [1378, 80] width 29 height 29
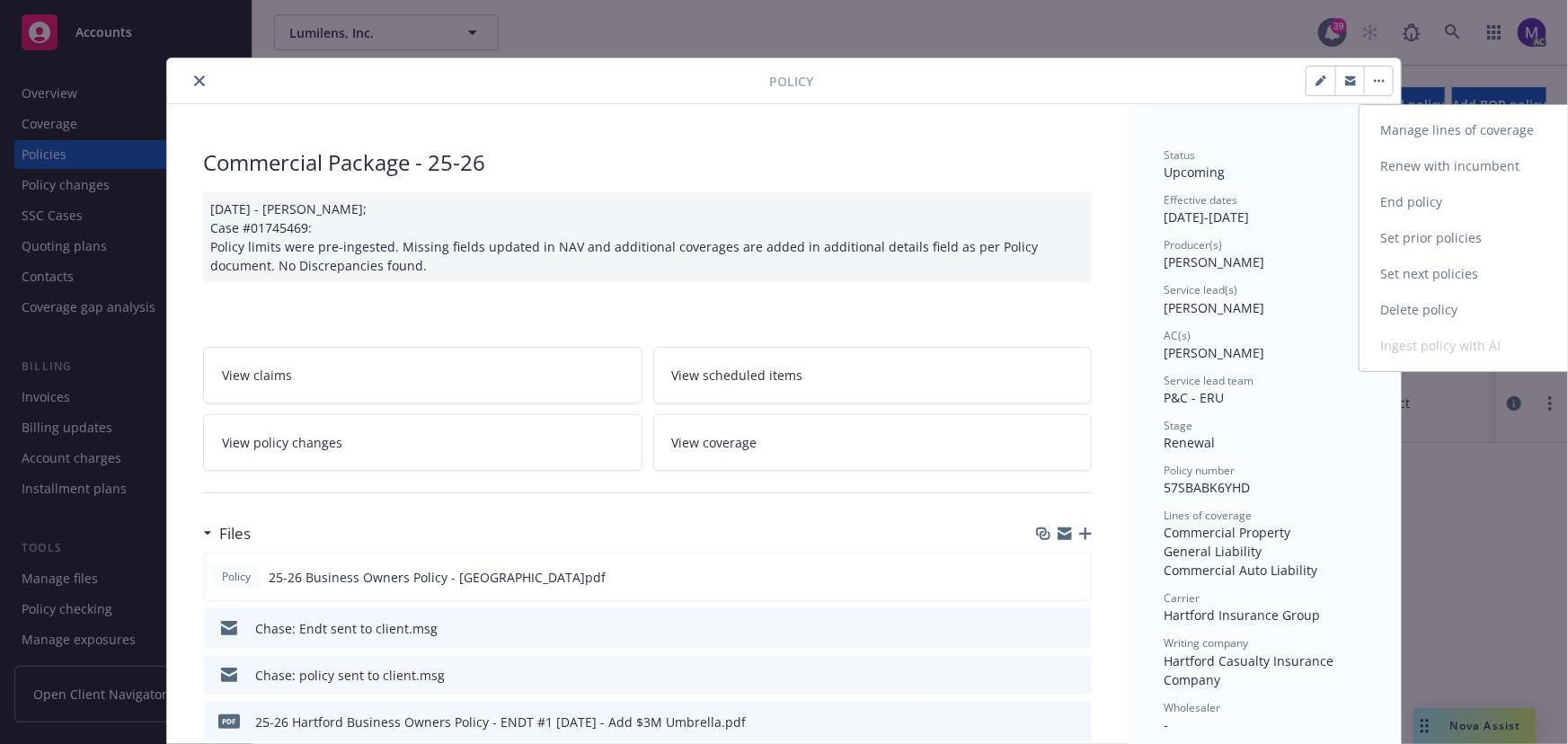
click at [1456, 131] on link "Manage lines of coverage" at bounding box center [1465, 130] width 211 height 36
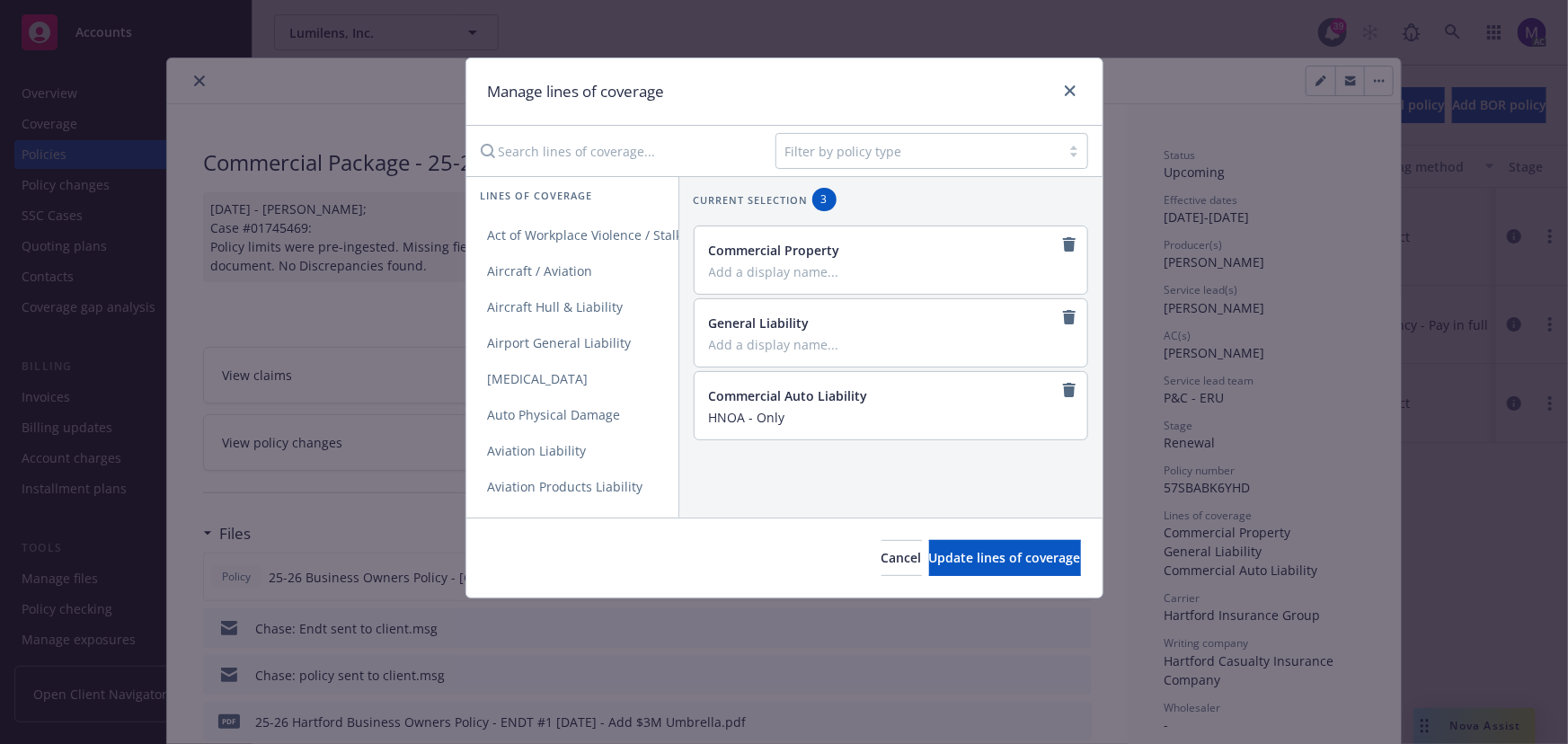
click at [853, 156] on div at bounding box center [918, 152] width 266 height 22
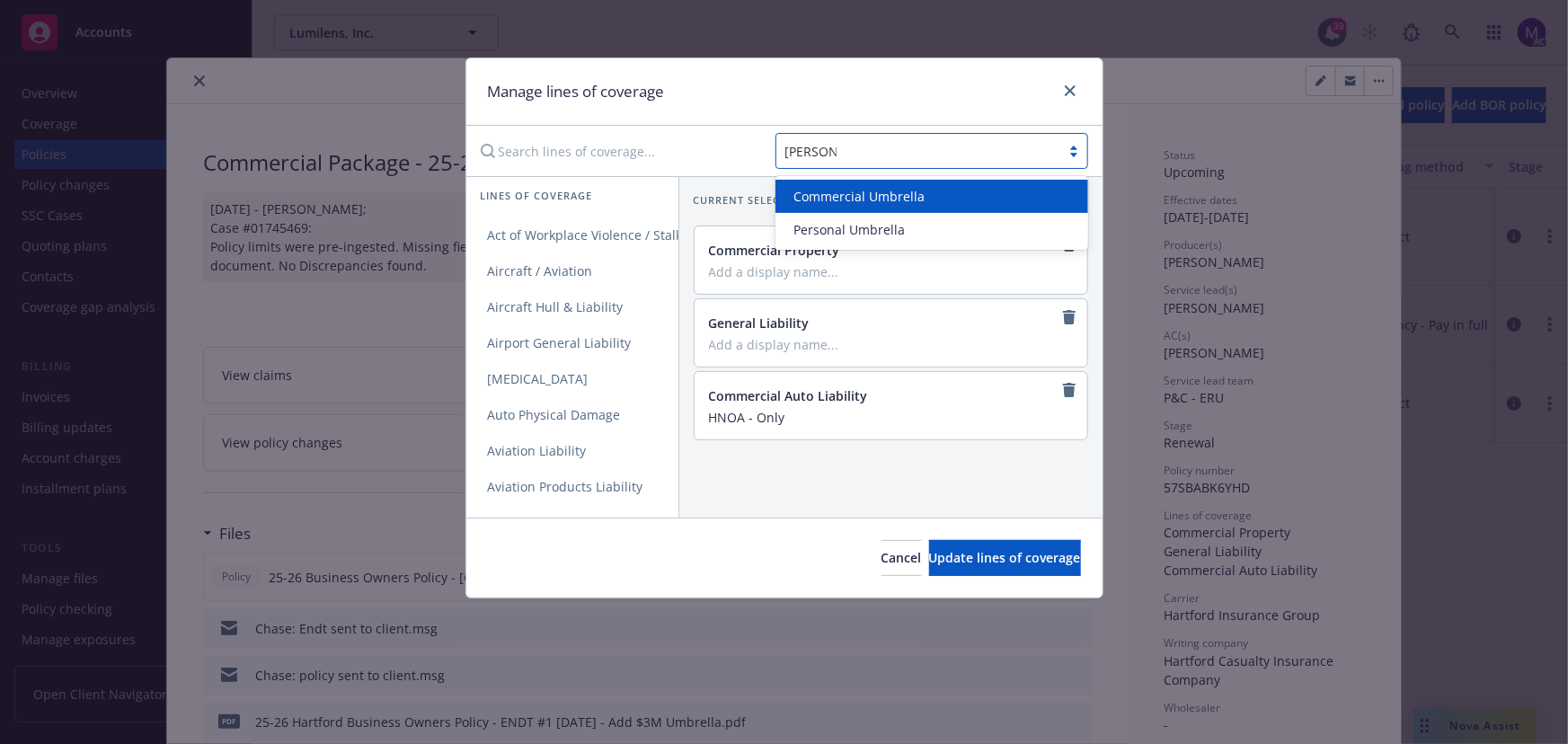
type input "umbrella"
click at [883, 191] on span "Commercial Umbrella" at bounding box center [859, 196] width 131 height 19
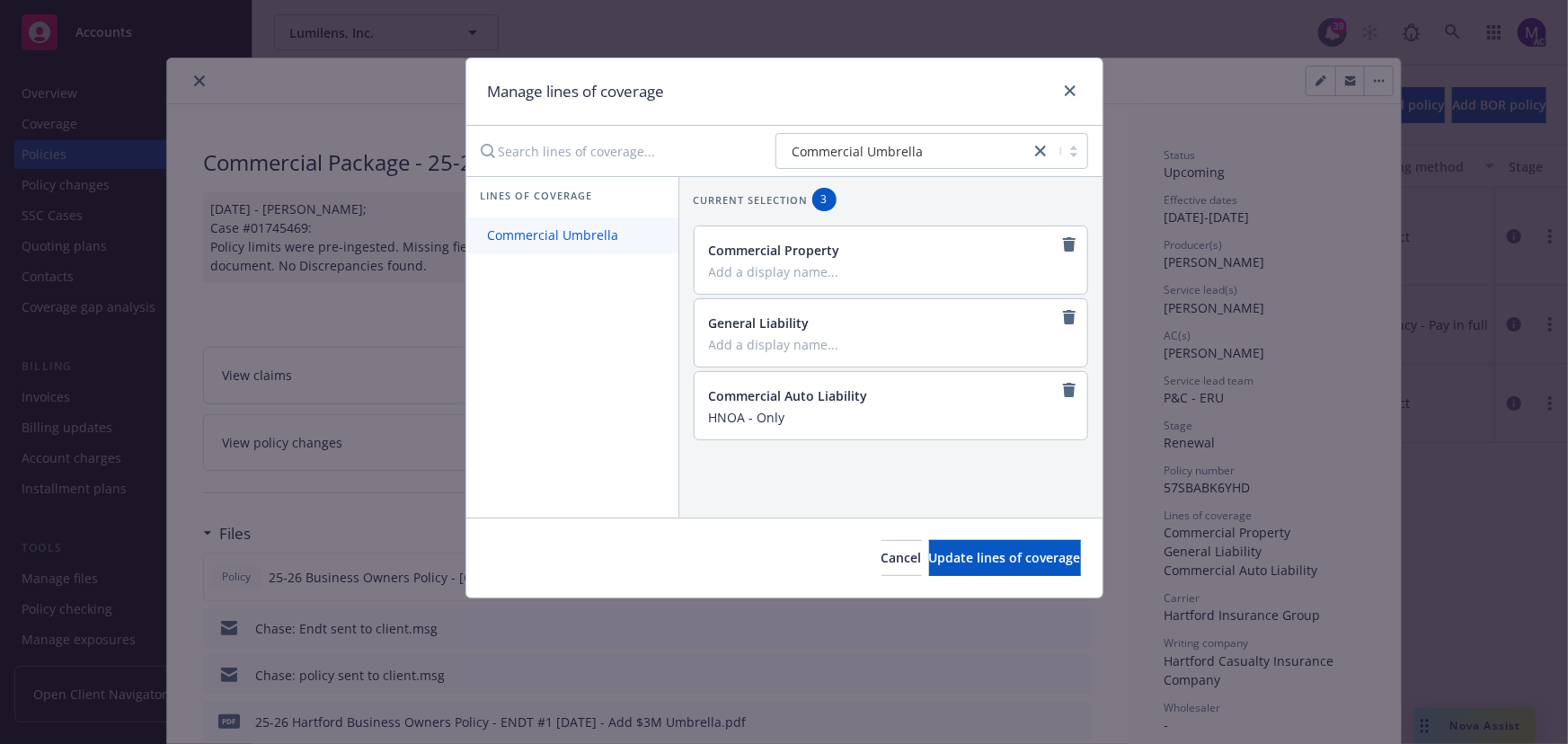
click at [593, 228] on span "Commercial Umbrella" at bounding box center [554, 235] width 174 height 17
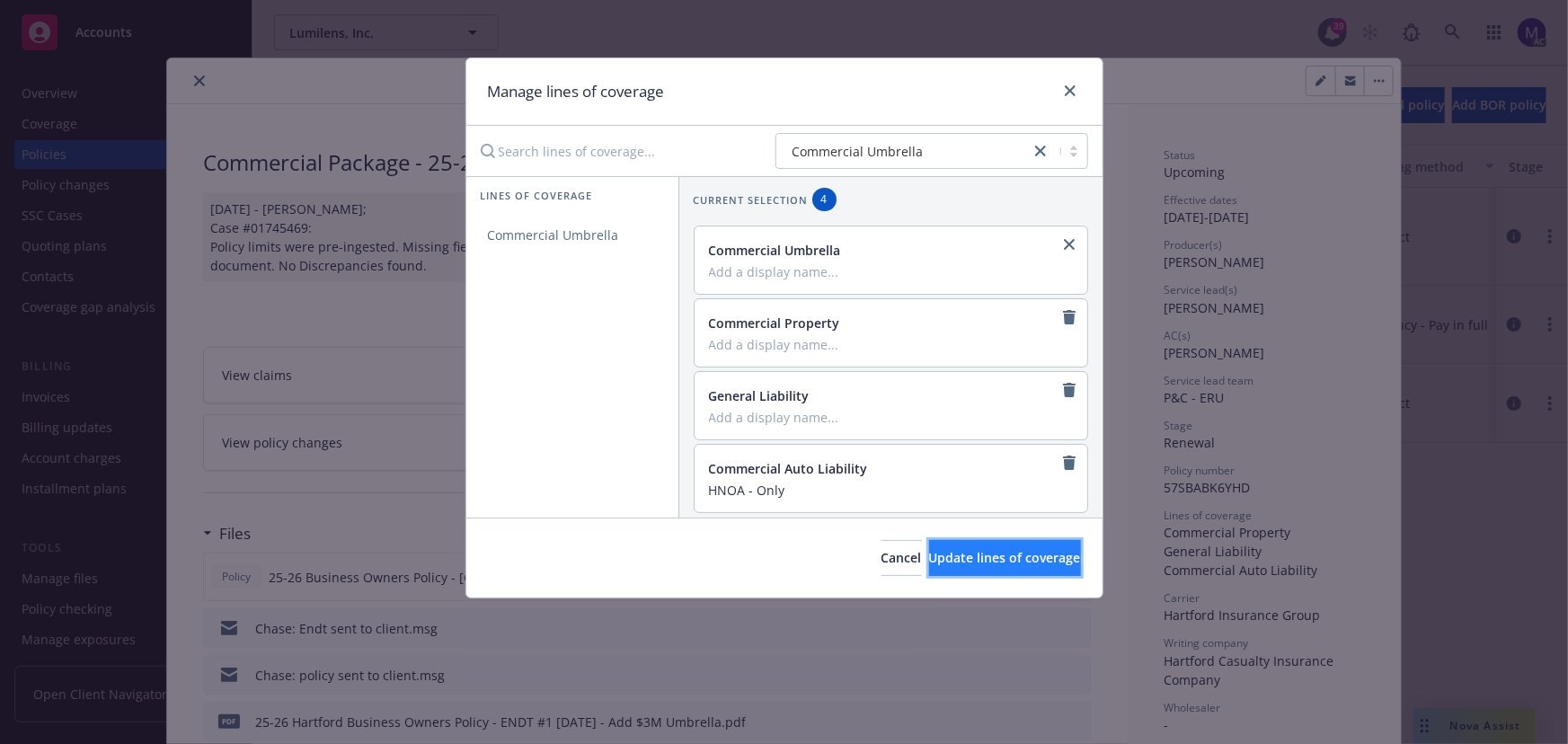
click at [966, 547] on button "Update lines of coverage" at bounding box center [1004, 558] width 152 height 36
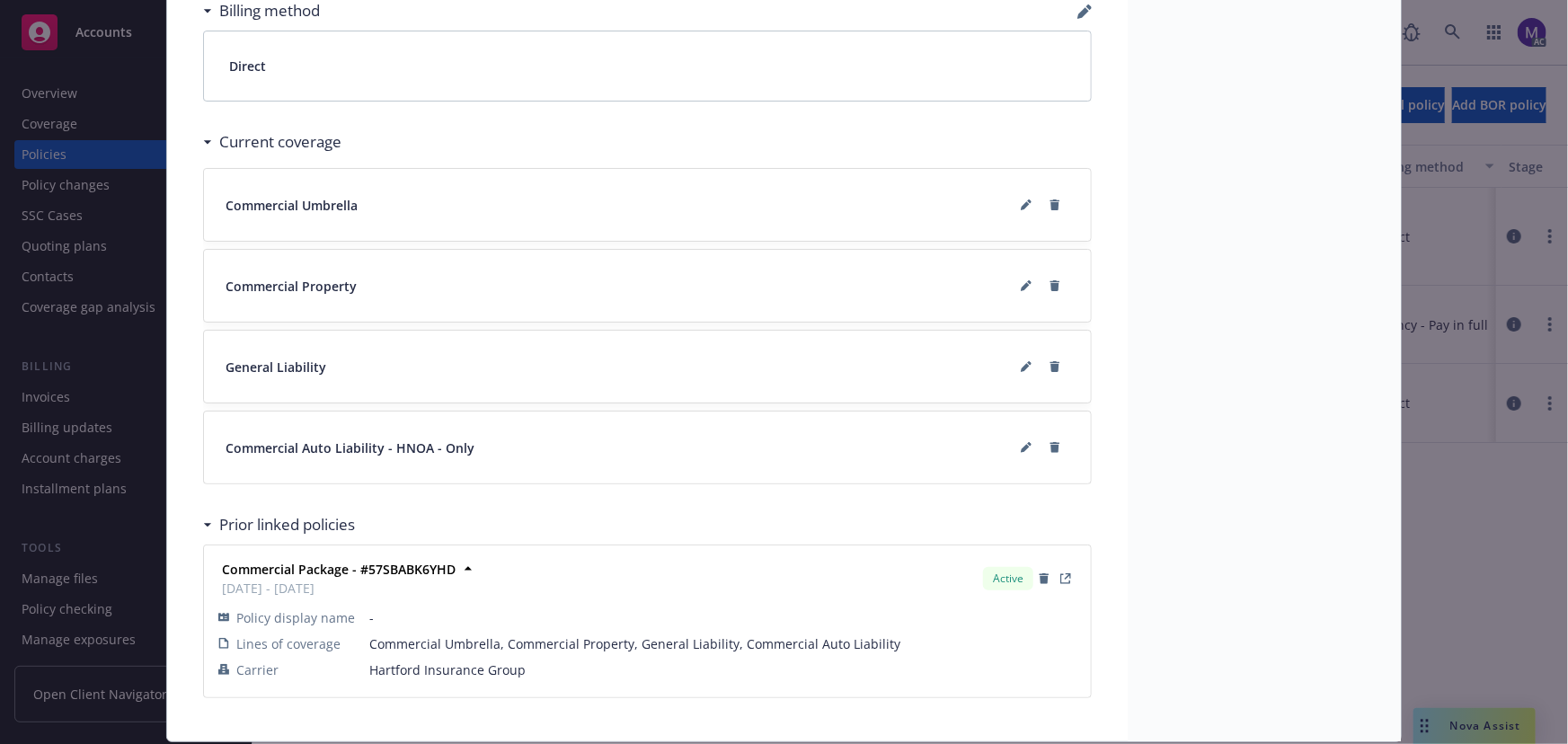
scroll to position [1359, 0]
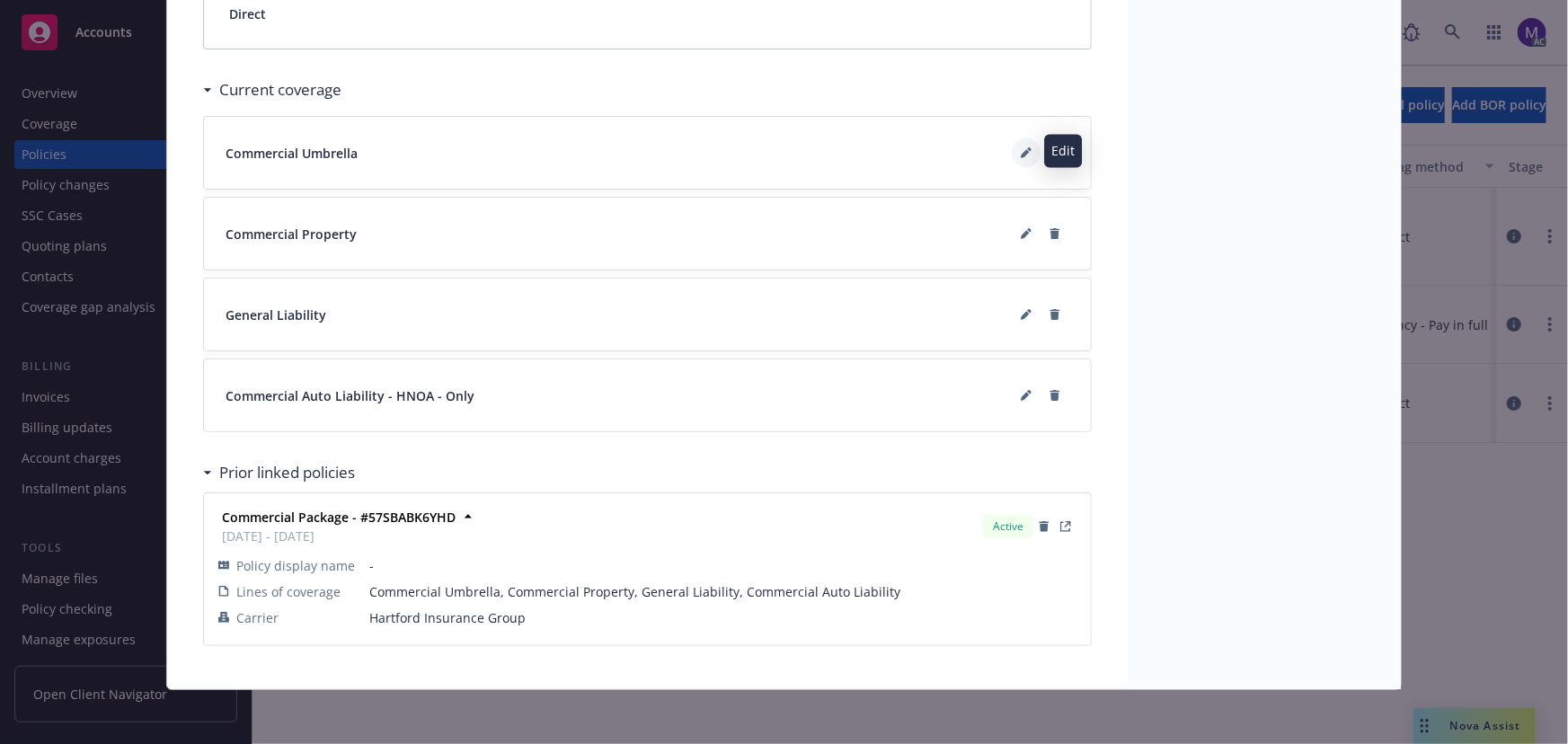
click at [1023, 157] on button at bounding box center [1026, 153] width 29 height 29
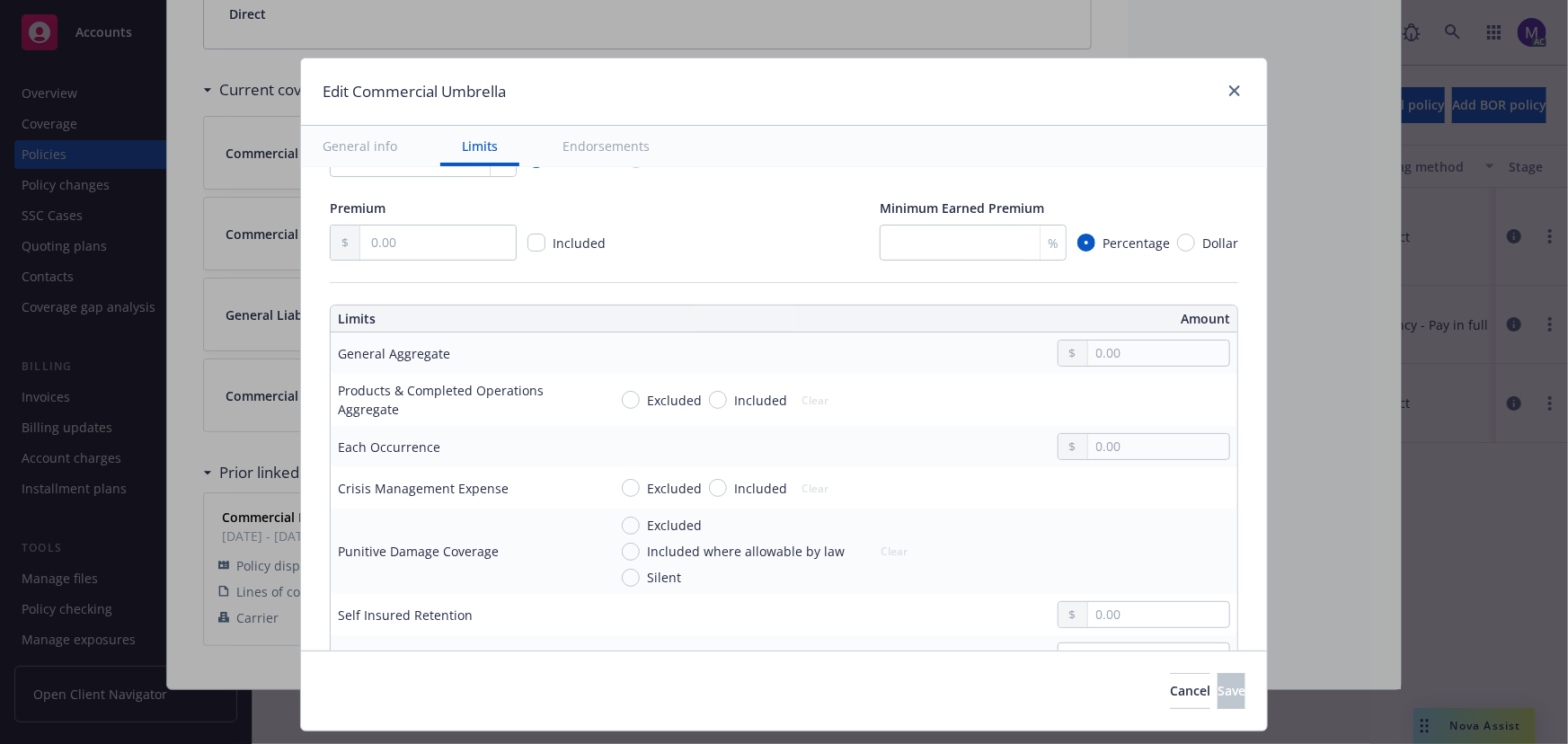
scroll to position [408, 0]
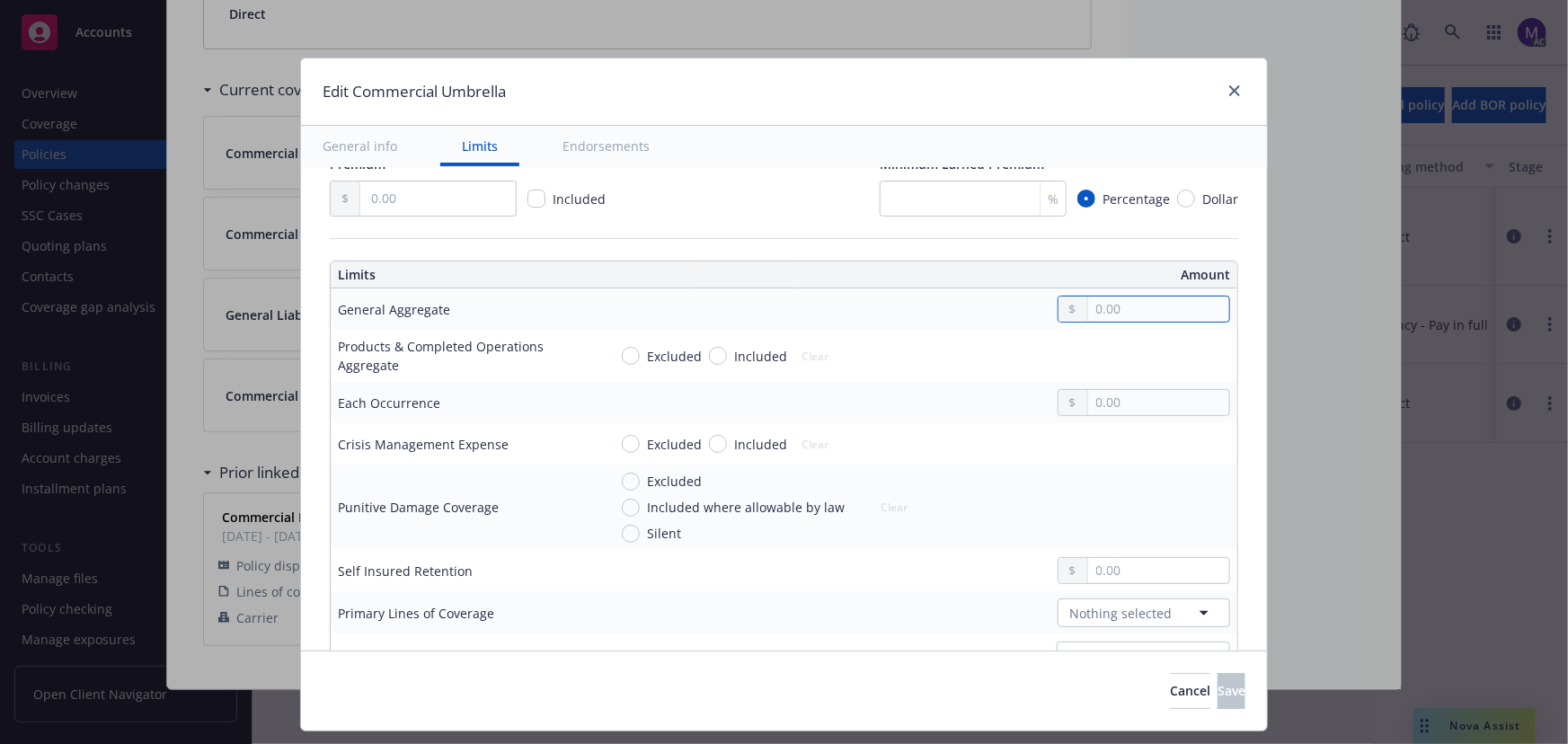
click at [1116, 307] on input "text" at bounding box center [1159, 308] width 141 height 25
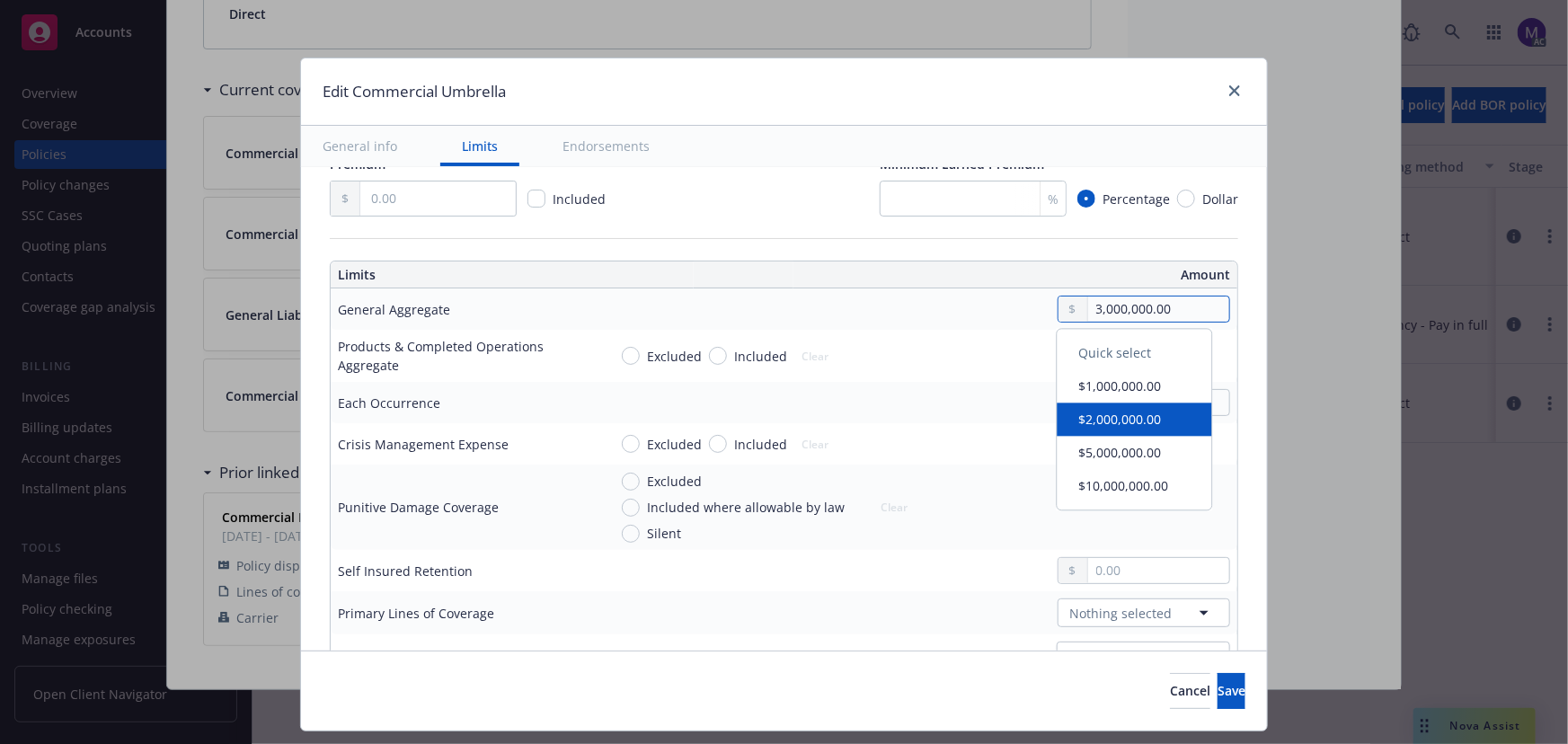
type input "3,000,000.00"
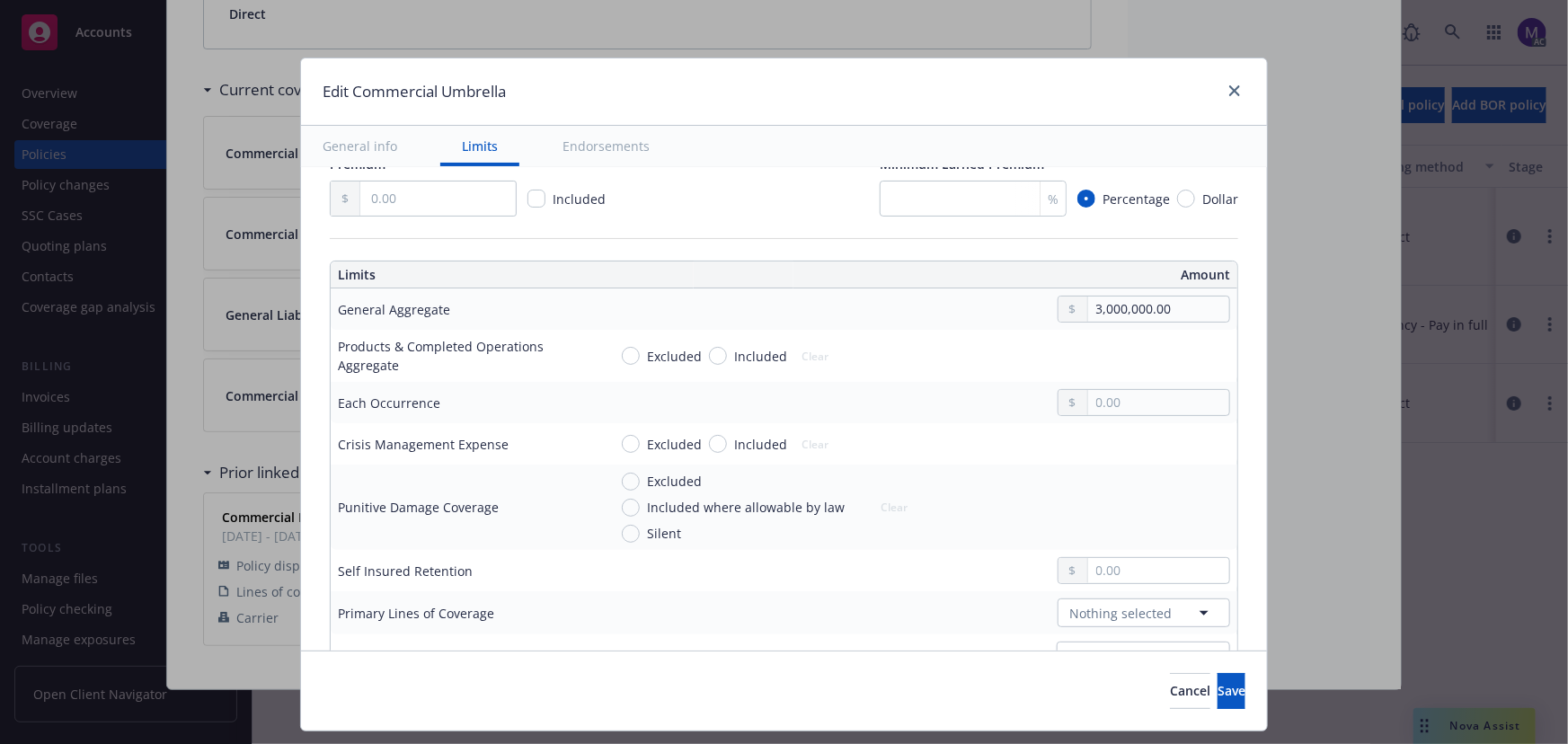
click at [978, 368] on div "Excluded Included Clear" at bounding box center [918, 356] width 623 height 27
click at [1103, 399] on input "text" at bounding box center [1159, 402] width 141 height 25
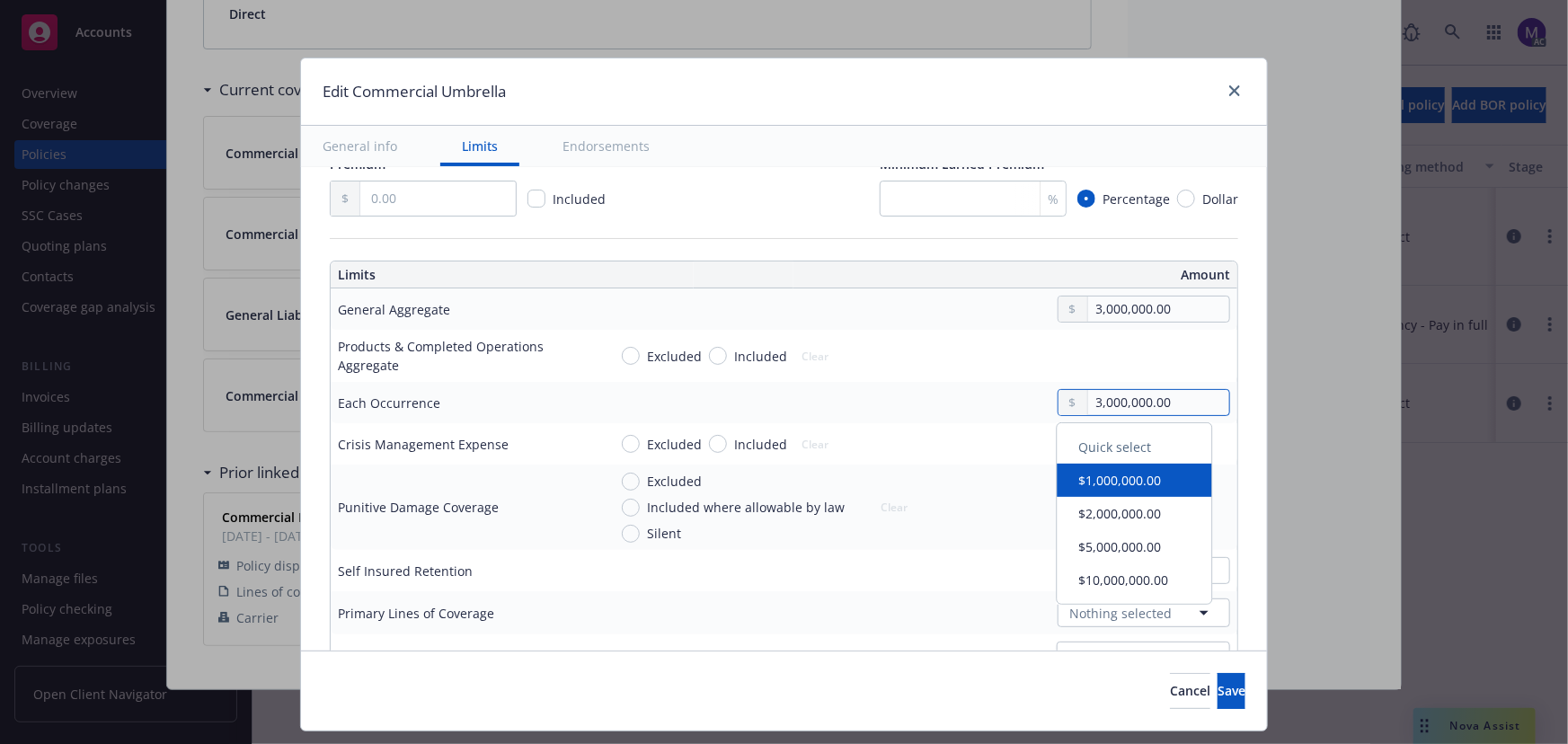
type input "3,000,000.00"
click at [833, 348] on div "Excluded Included Clear" at bounding box center [763, 356] width 312 height 27
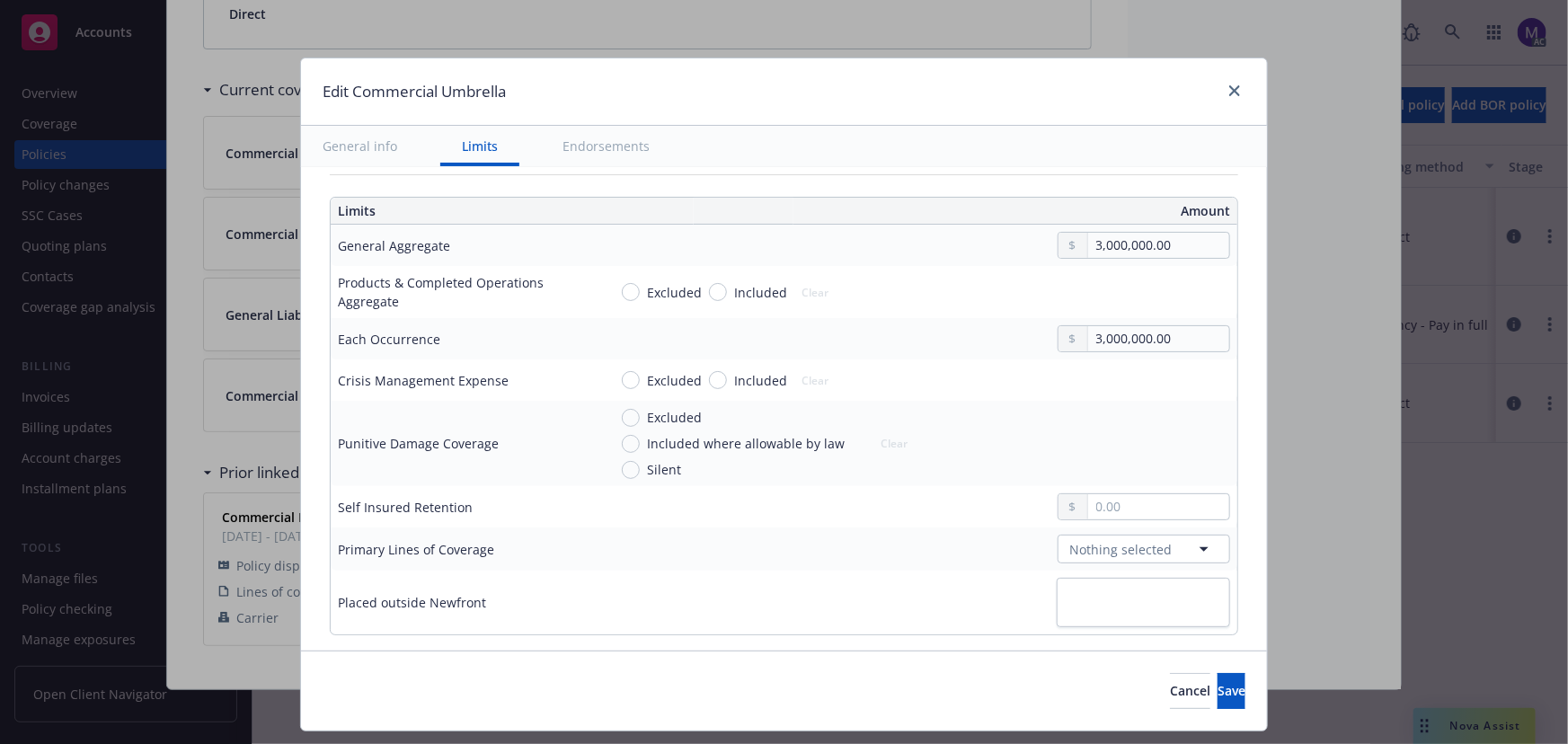
scroll to position [489, 0]
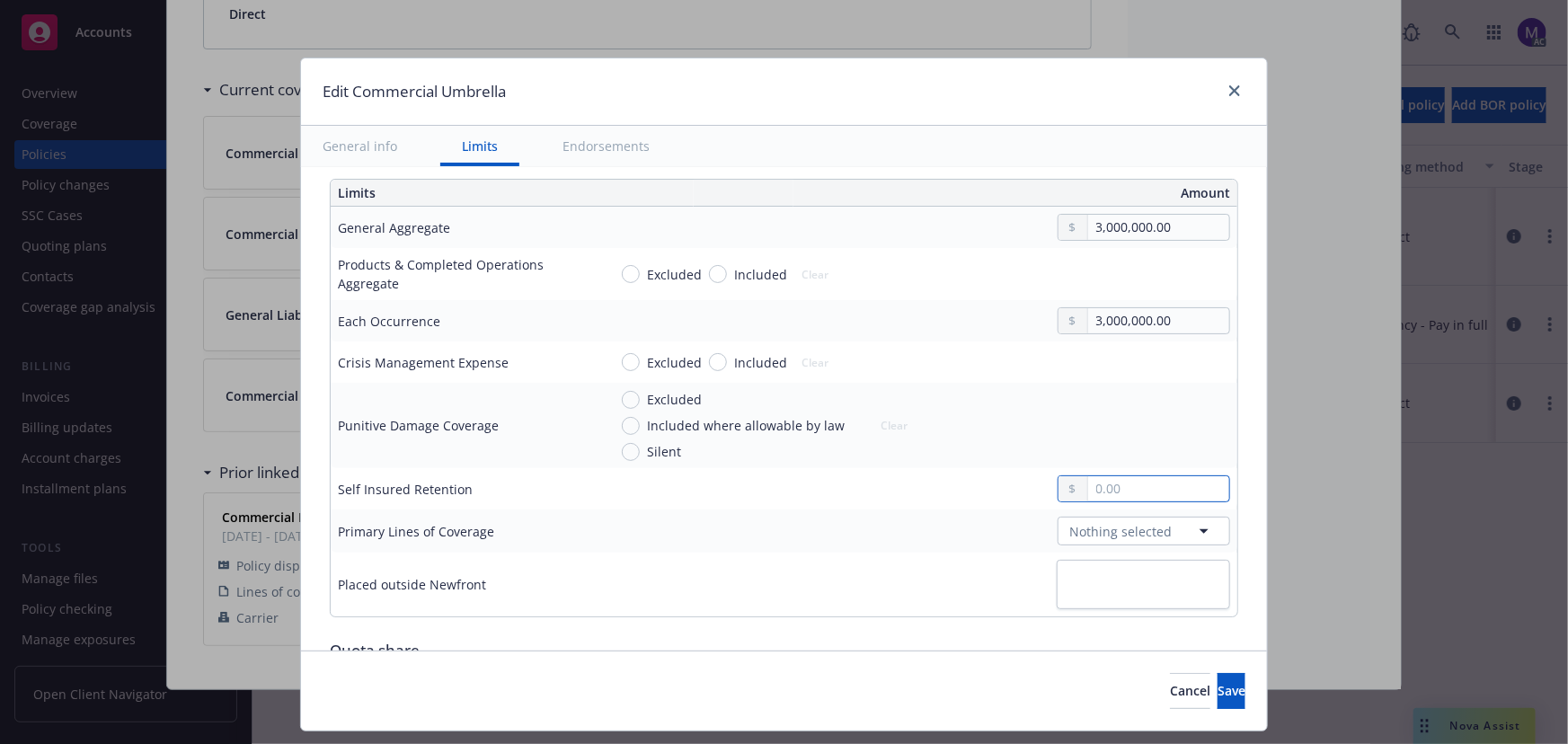
click at [1100, 488] on input "text" at bounding box center [1159, 488] width 141 height 25
type input "10,000.00"
click at [993, 421] on div "Excluded Included where allowable by law Silent Clear" at bounding box center [918, 426] width 623 height 71
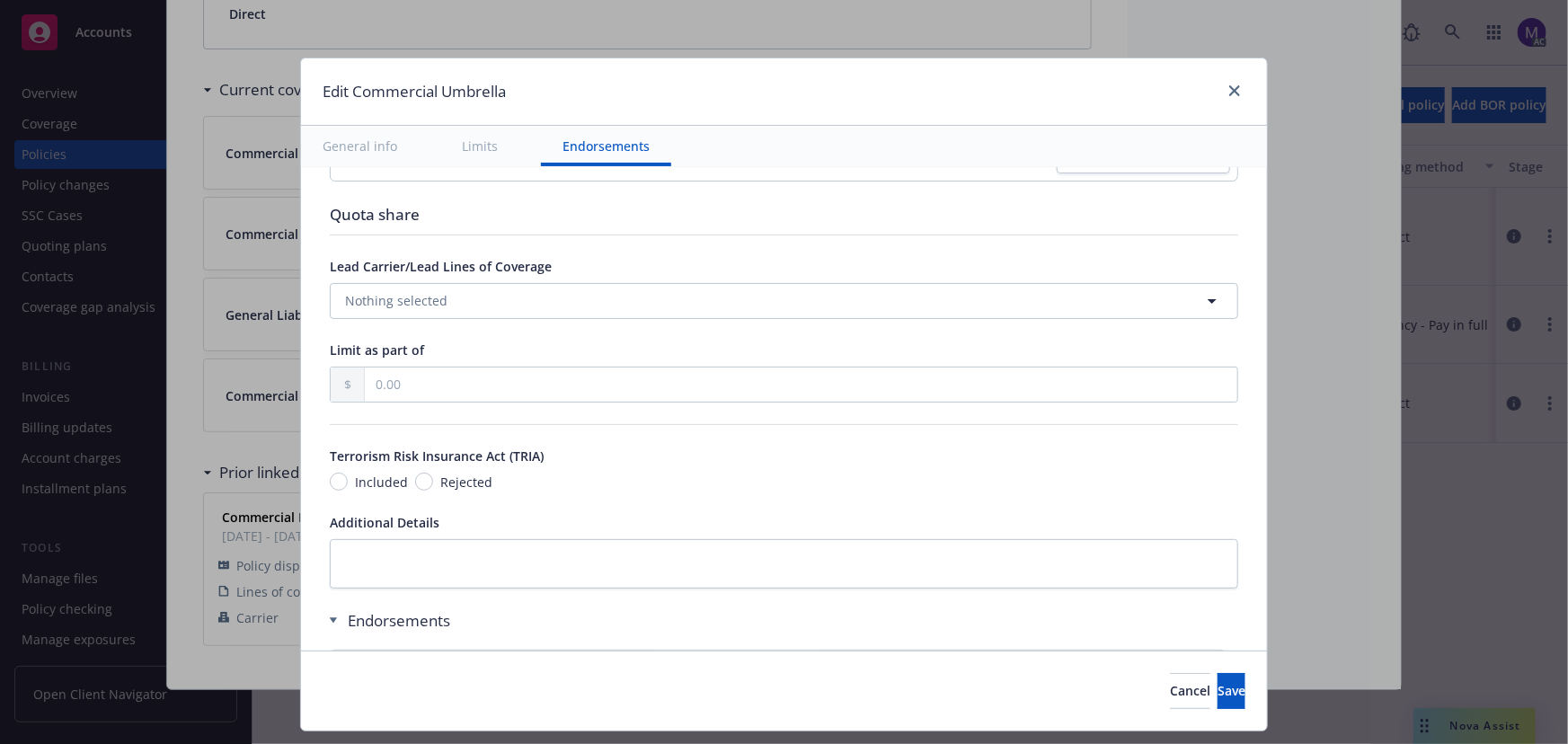
scroll to position [980, 0]
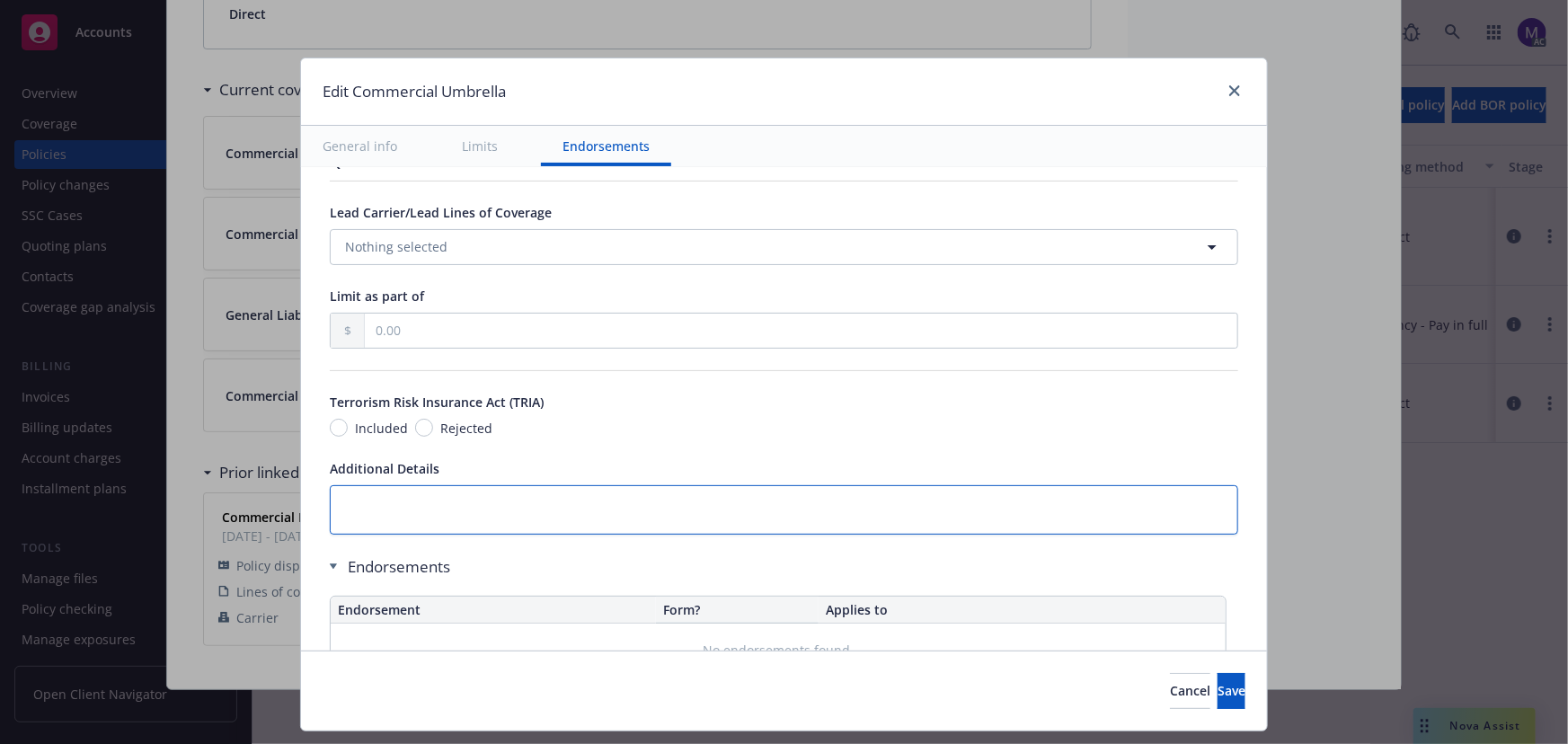
click at [403, 516] on textarea at bounding box center [784, 510] width 908 height 50
paste textarea "$3,000,000"
click at [403, 510] on textarea "$3,000,000" at bounding box center [784, 510] width 908 height 50
paste textarea "$3,000,000"
type textarea "$3,000,000$3,000,000"
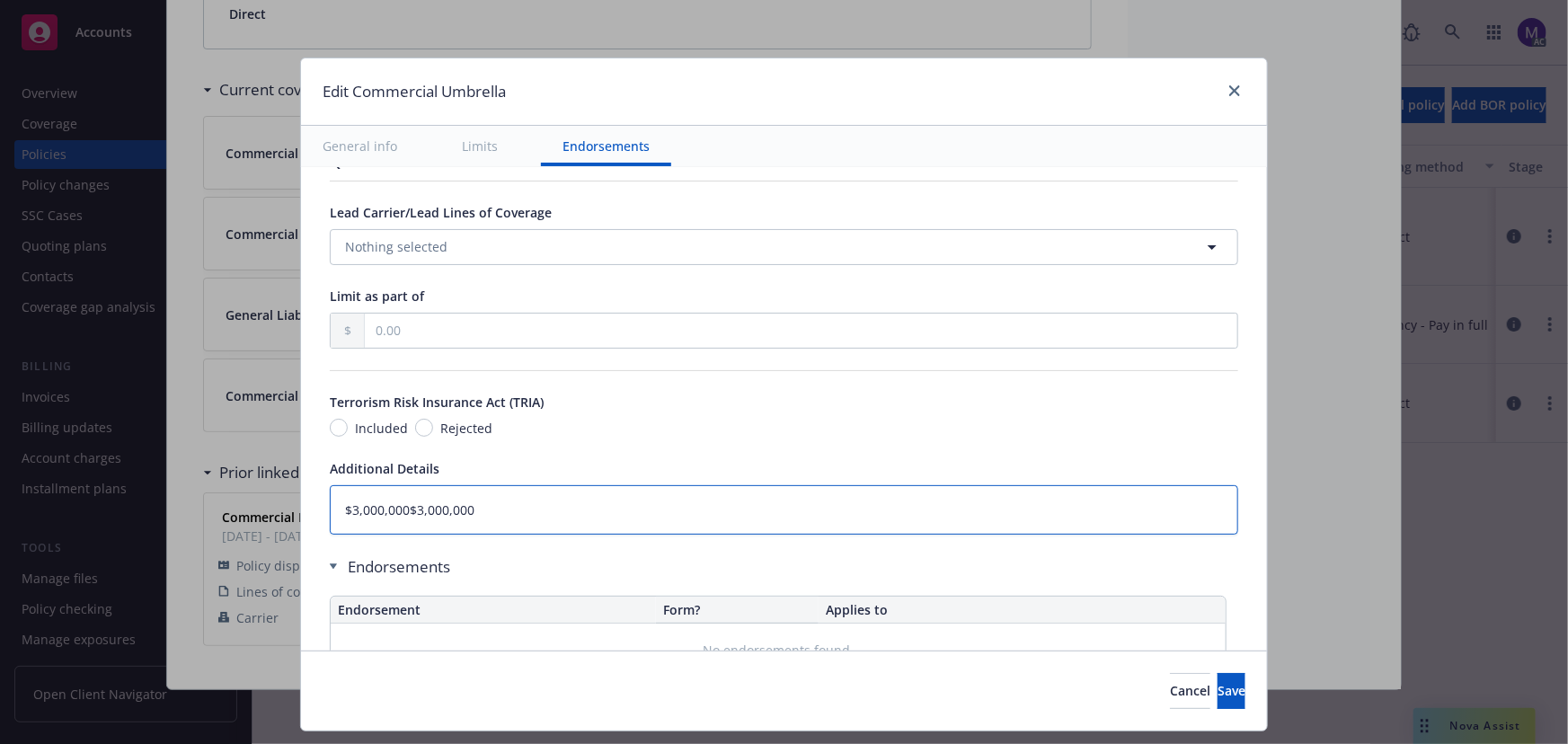
click at [399, 510] on textarea "$3,000,000$3,000,000" at bounding box center [784, 510] width 908 height 50
type textarea "x"
drag, startPoint x: 473, startPoint y: 505, endPoint x: 245, endPoint y: 489, distance: 228.6
click at [245, 489] on div "Edit Commercial Umbrella General info Limits Endorsements Display name Coverage…" at bounding box center [784, 372] width 1568 height 744
paste textarea "PRODUCTS-COMPLETED OPERATIONS AGGREGATE LIMIT: $3,000,000 BODILY INJURY BY DISE…"
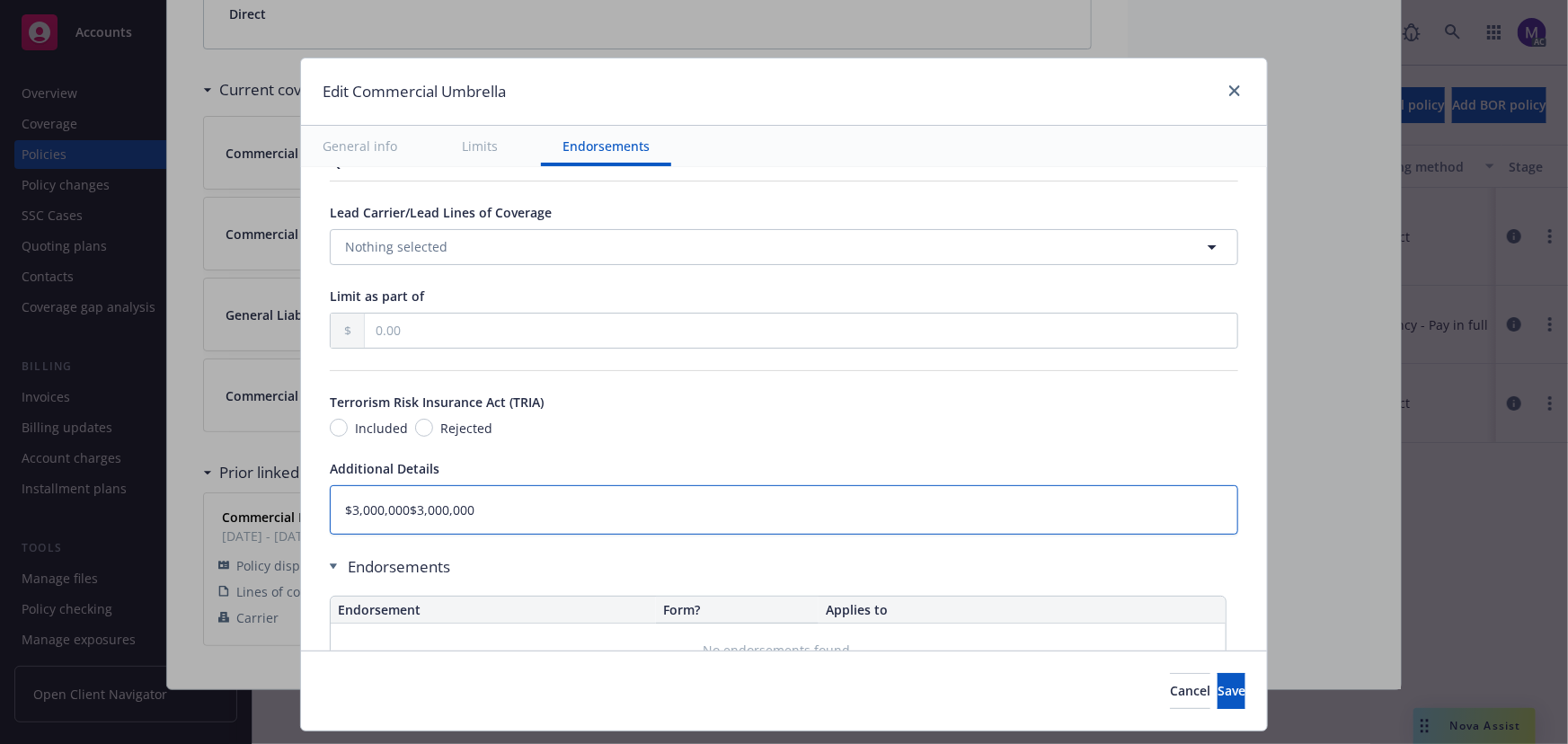
type textarea "PRODUCTS-COMPLETED OPERATIONS AGGREGATE LIMIT: $3,000,000 BODILY INJURY BY DISE…"
click at [748, 507] on textarea "PRODUCTS-COMPLETED OPERATIONS AGGREGATE LIMIT: $3,000,000 BODILY INJURY BY DISE…" at bounding box center [784, 510] width 908 height 50
type textarea "x"
type textarea "PRODUCTS-COMPLETED OPERATIONS AGGREGATE LIMIT: $3,000,000 BODILY INJURY BY DISE…"
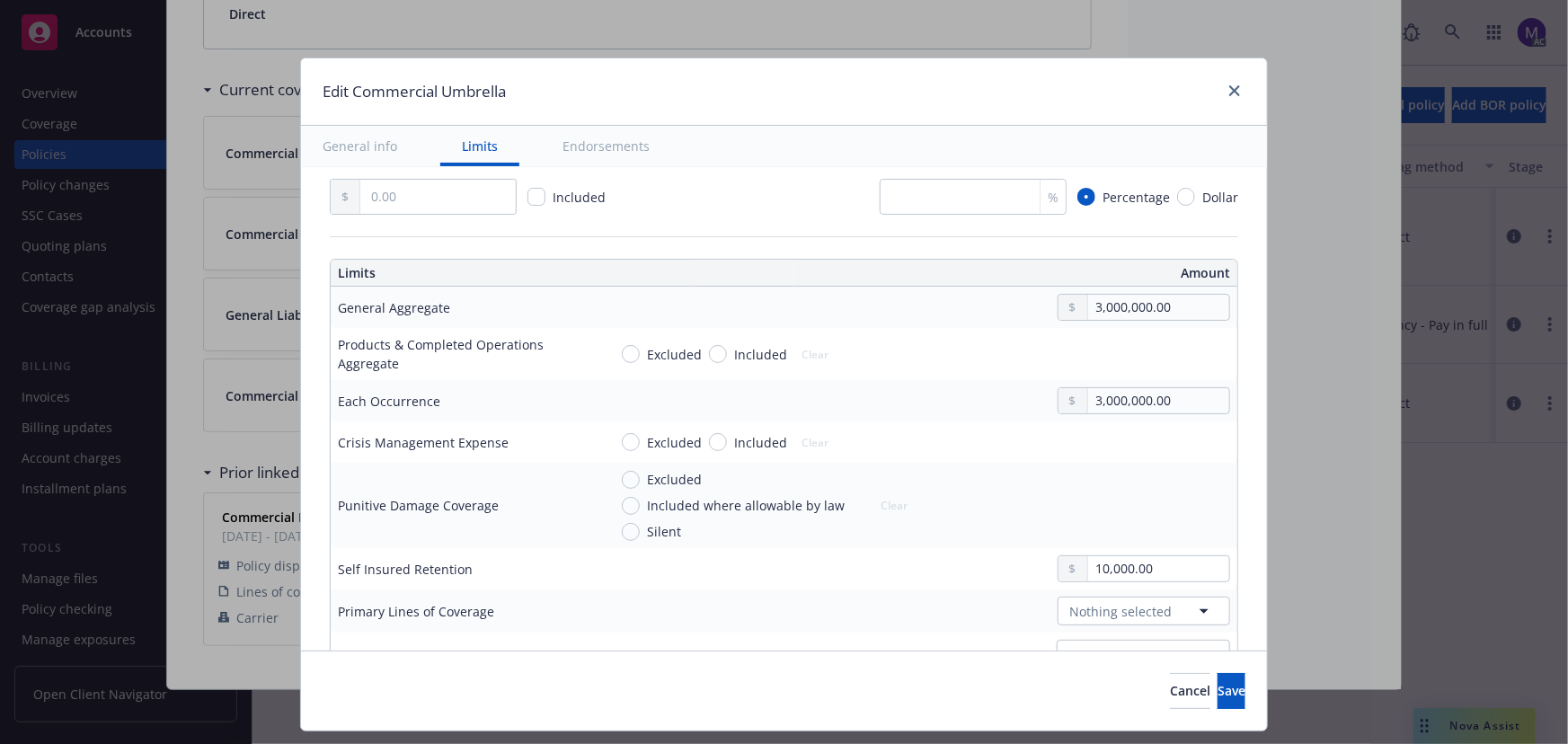
scroll to position [408, 0]
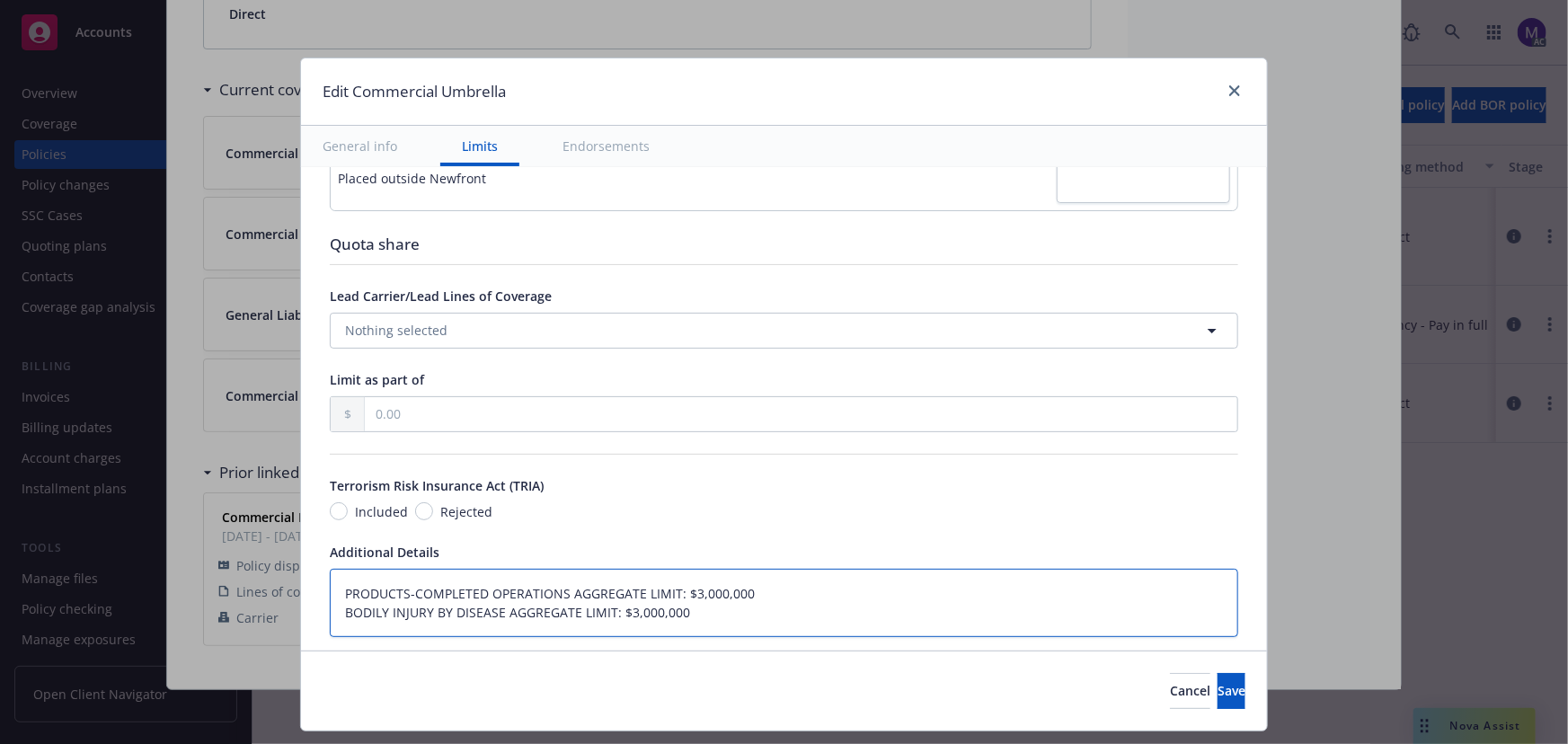
type textarea "x"
type textarea "PRODUCTS-COMPLETED OPERATIONS AGGREGATE LIMIT: $3,000,000 BODILY INJURY BY DISE…"
click at [439, 324] on button "Nothing selected" at bounding box center [784, 328] width 908 height 36
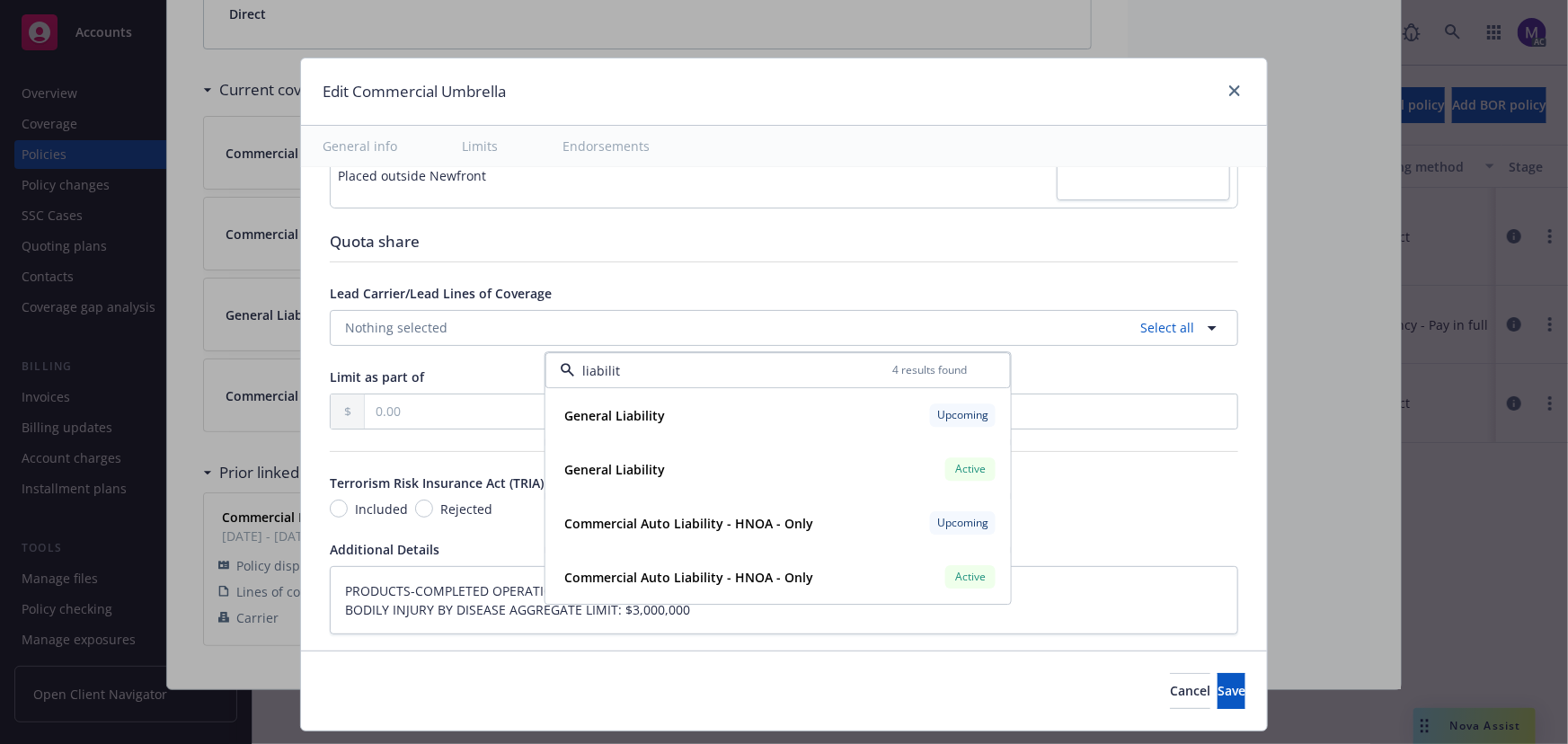
type input "liability"
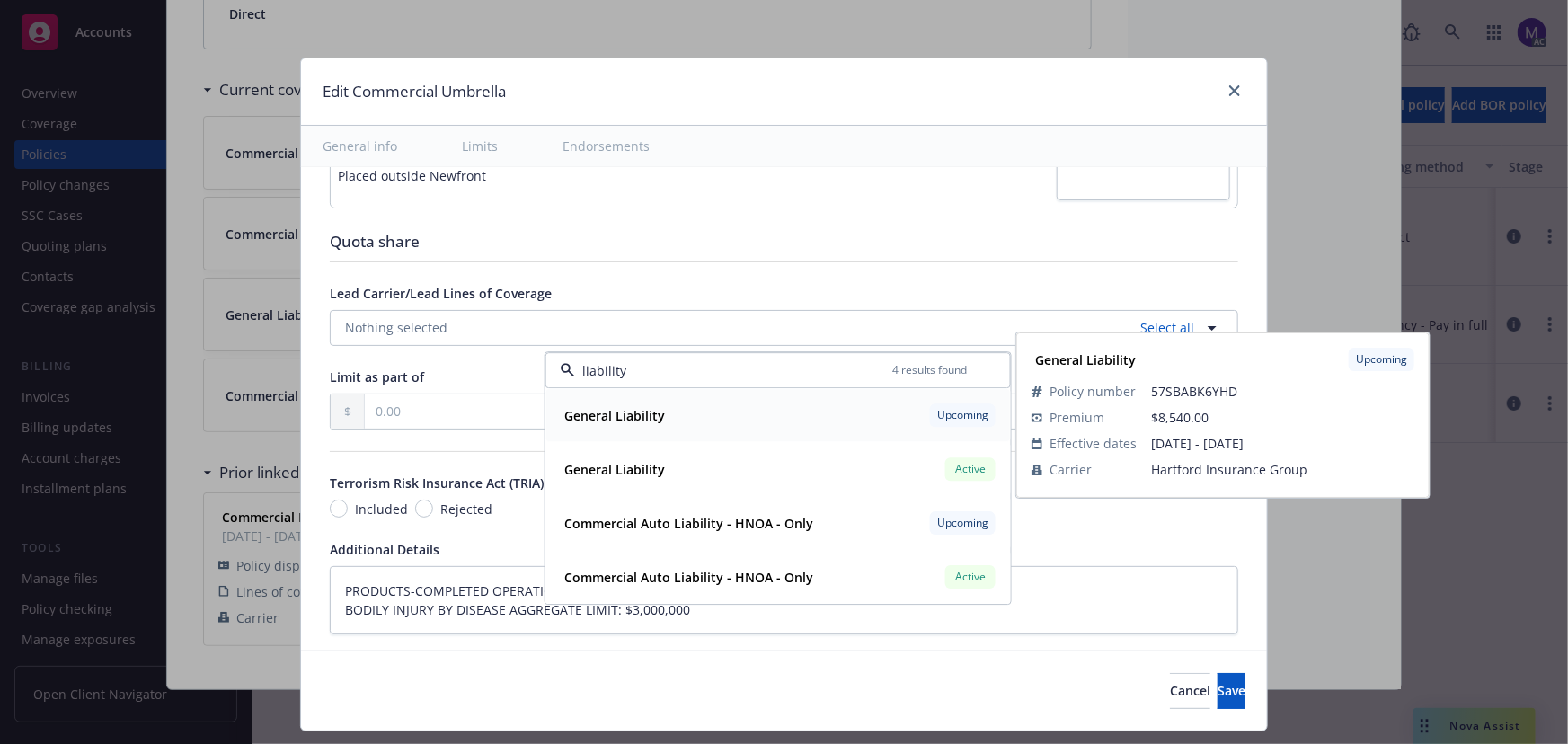
click at [660, 424] on div "General Liability" at bounding box center [612, 415] width 111 height 26
type textarea "x"
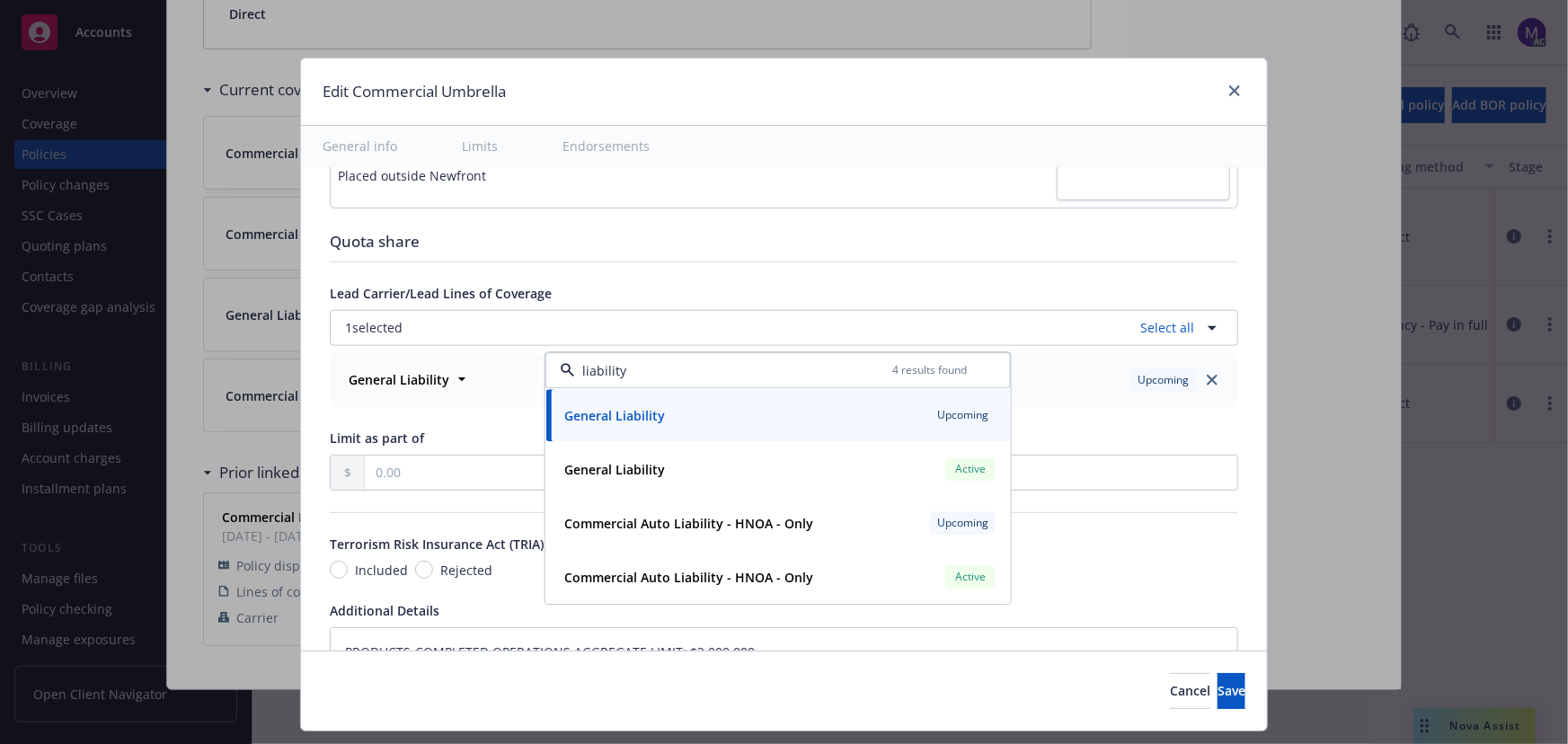
type input "liability"
click at [1016, 272] on div "Display name Coverage trigger Claims-Made Occurrence Claims-Made and Reported C…" at bounding box center [784, 97] width 908 height 1599
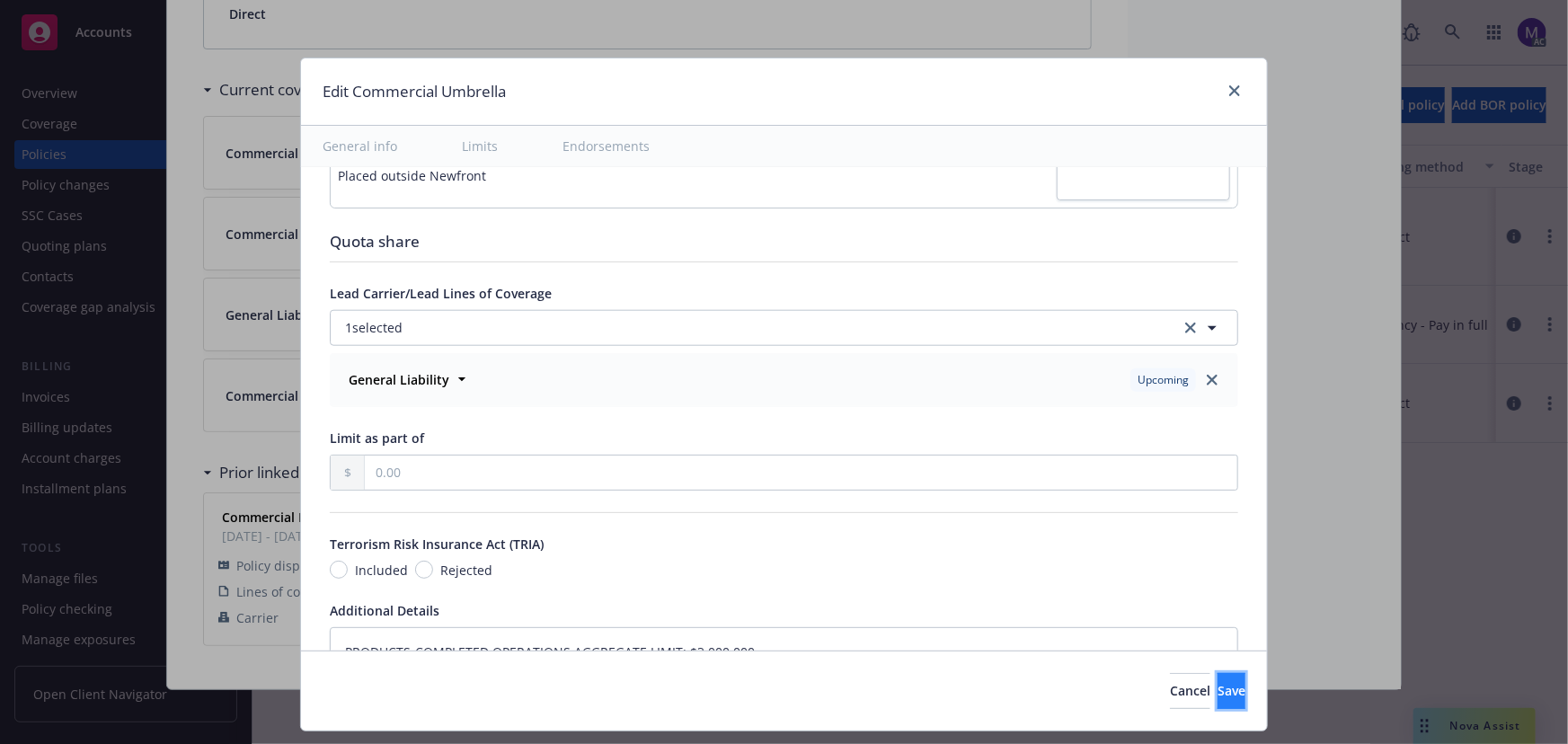
click at [1217, 701] on button "Save" at bounding box center [1231, 691] width 28 height 36
type textarea "x"
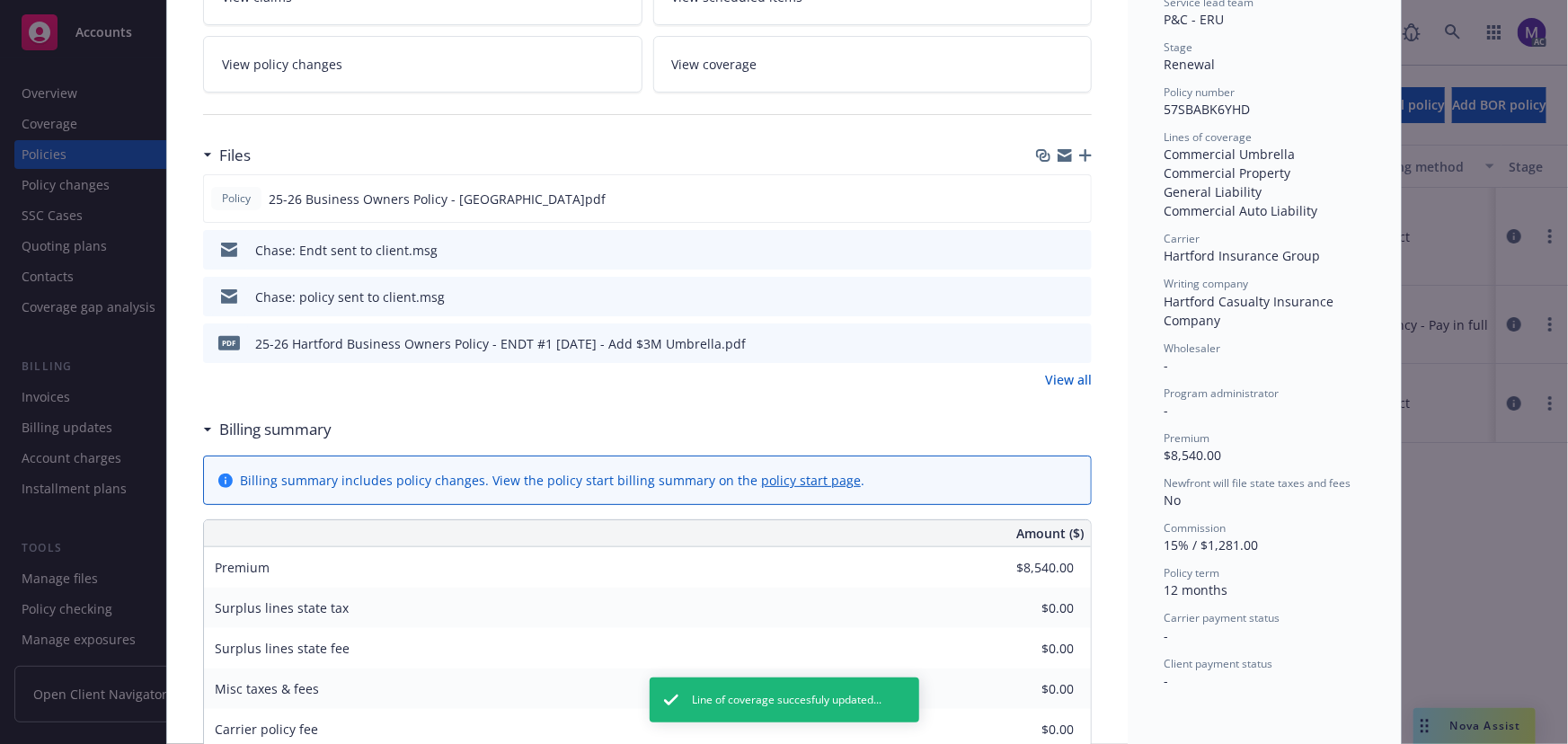
scroll to position [0, 0]
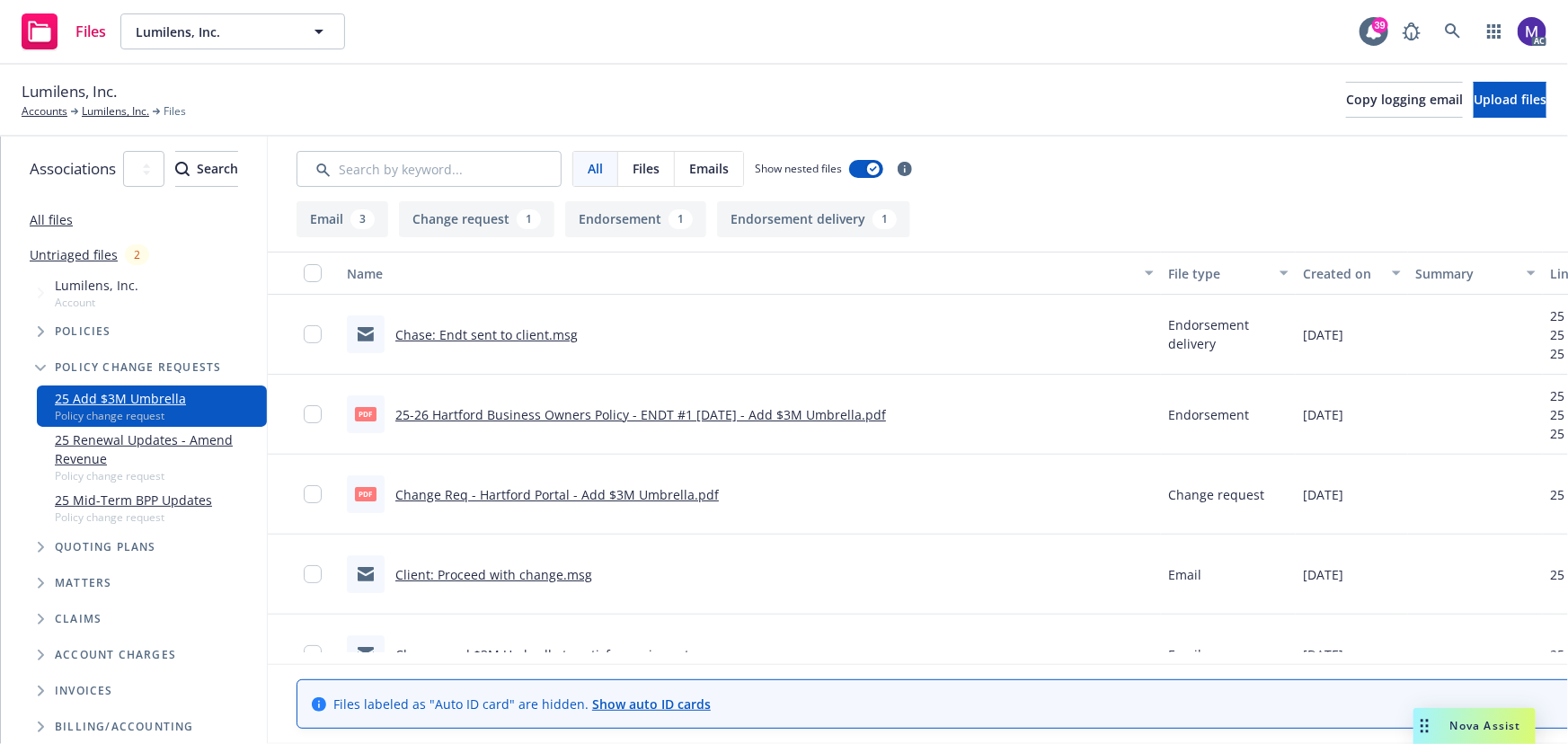
click at [601, 412] on link "25-26 Hartford Business Owners Policy - ENDT #1 9-27-25 - Add $3M Umbrella.pdf" at bounding box center [640, 414] width 490 height 17
click at [719, 503] on div "Change Req - Hartford Portal - Add $3M Umbrella.pdf" at bounding box center [557, 494] width 324 height 19
click at [719, 494] on link "Change Req - Hartford Portal - Add $3M Umbrella.pdf" at bounding box center [557, 494] width 324 height 17
drag, startPoint x: 665, startPoint y: 412, endPoint x: 798, endPoint y: 0, distance: 432.9
click at [665, 412] on link "25-26 Hartford Business Owners Policy - ENDT #1 9-27-25 - Add $3M Umbrella.pdf" at bounding box center [640, 414] width 490 height 17
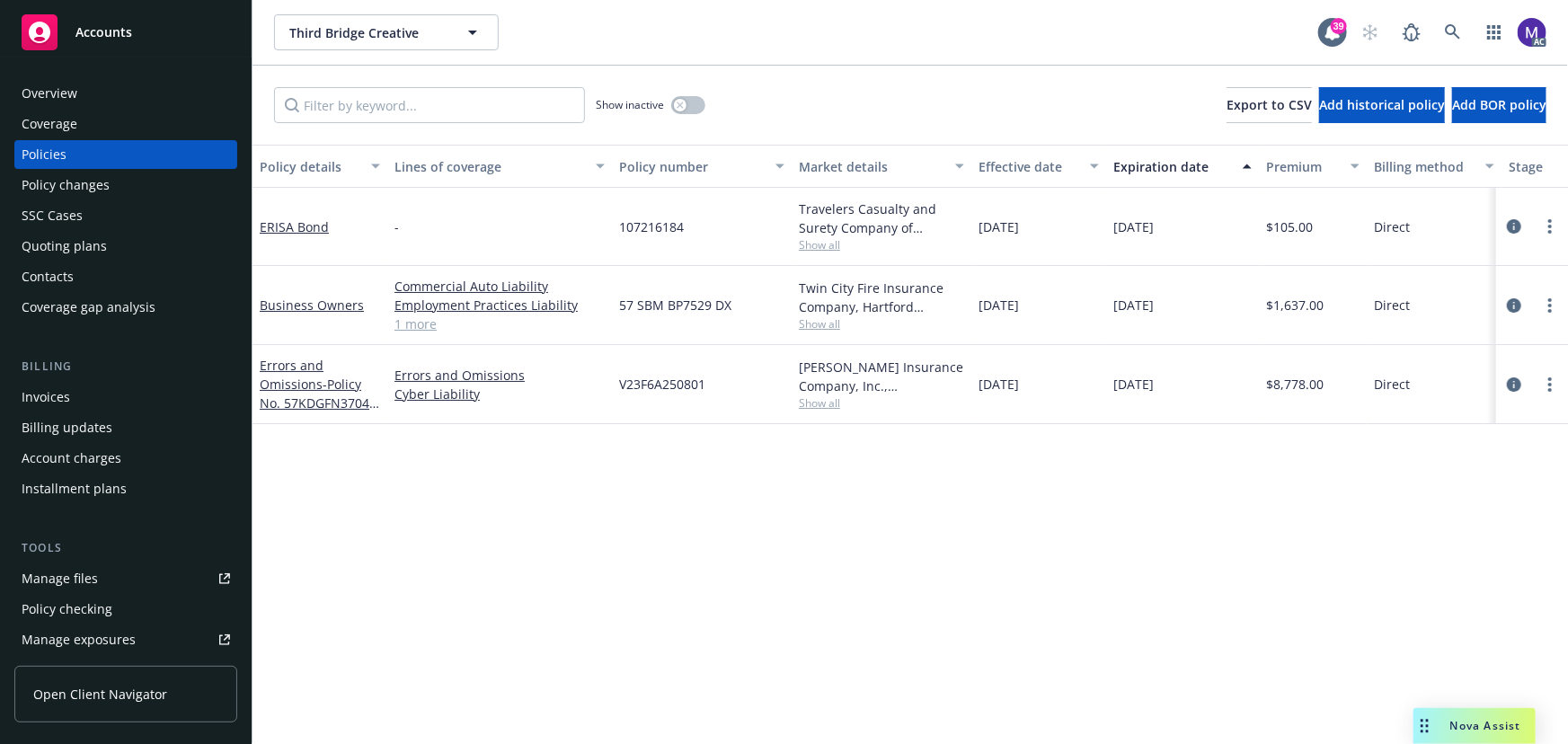
click at [97, 179] on div "Policy changes" at bounding box center [65, 184] width 88 height 29
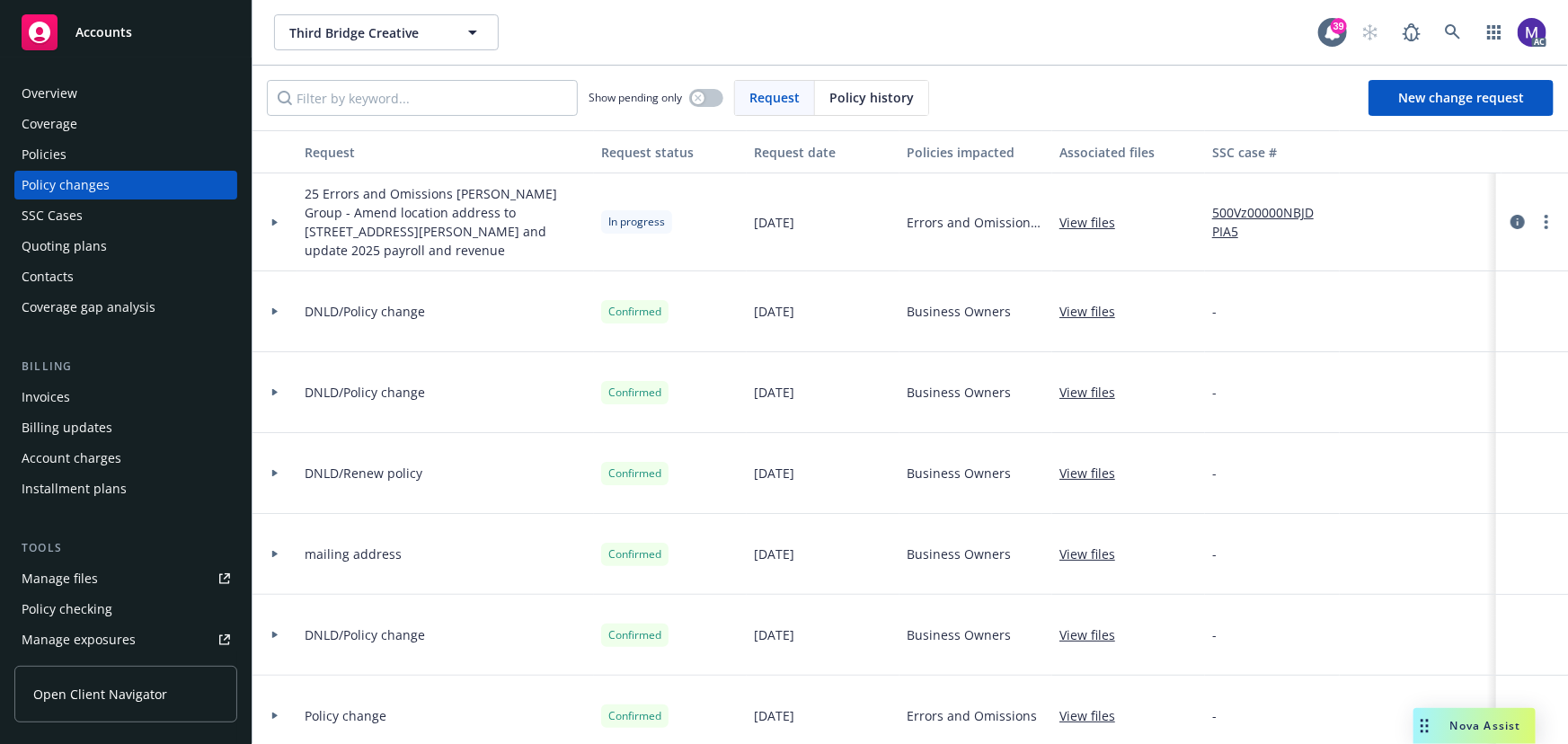
click at [288, 228] on div at bounding box center [274, 222] width 45 height 98
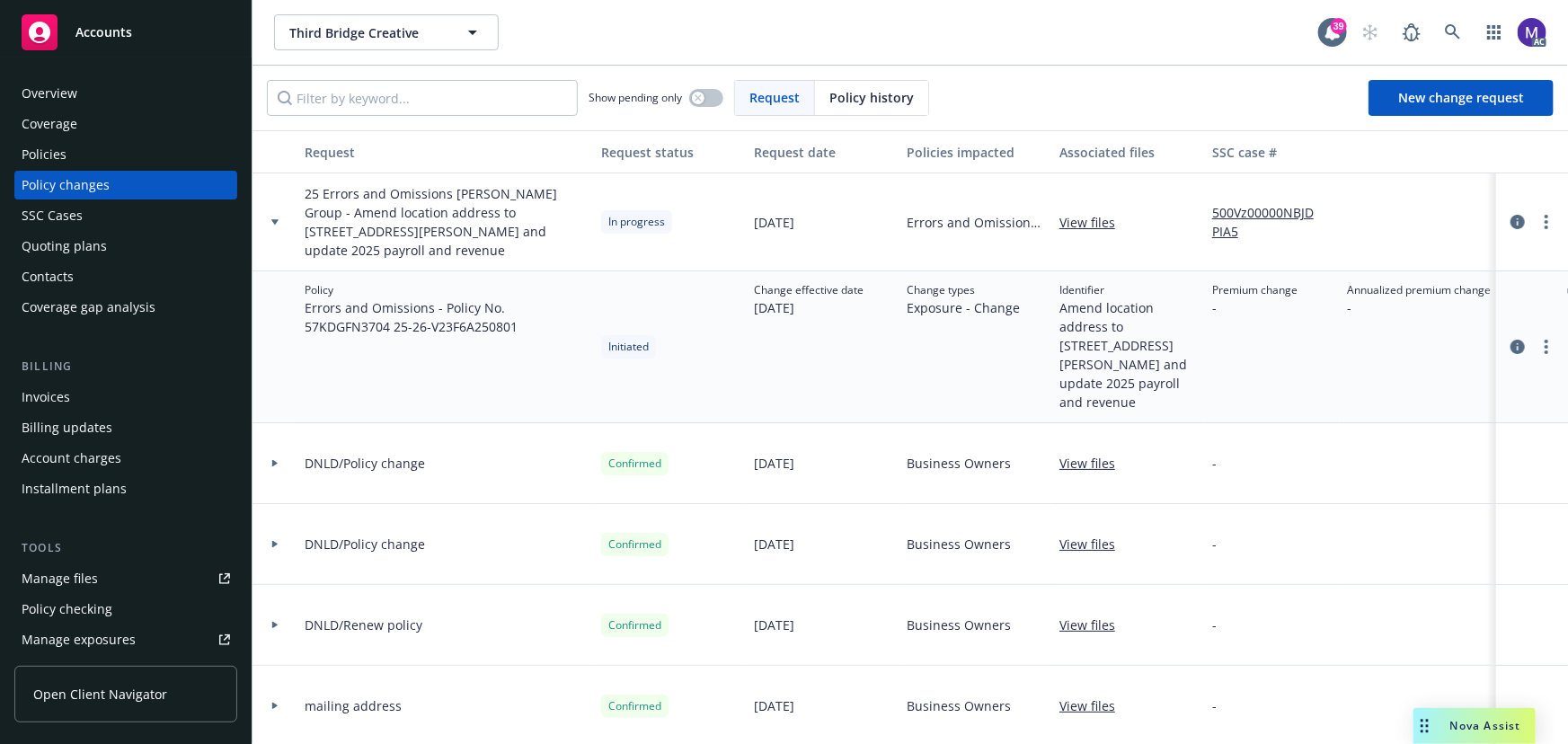
click at [93, 151] on div "Policies" at bounding box center [126, 155] width 208 height 29
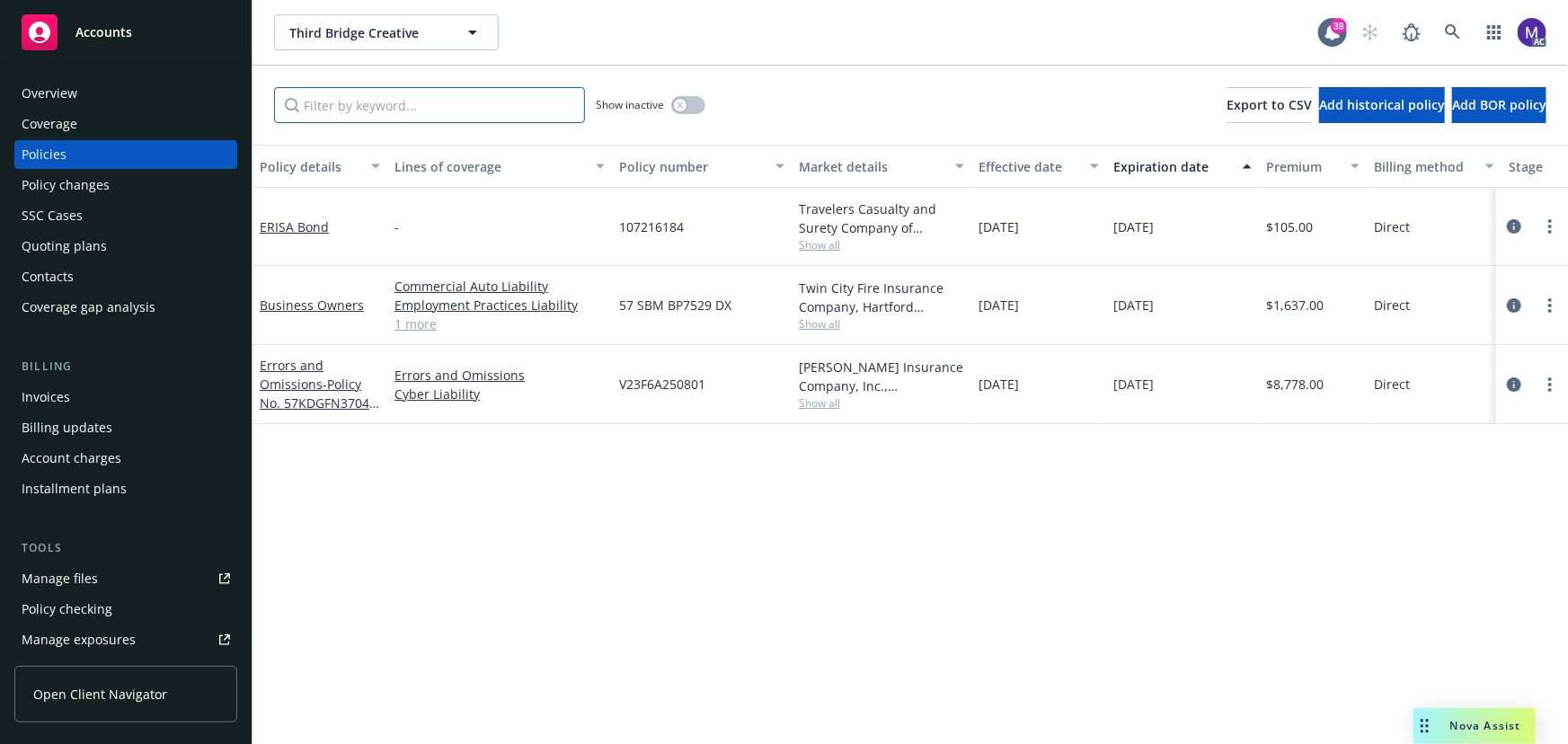
click at [416, 105] on input "Filter by keyword..." at bounding box center [430, 105] width 311 height 36
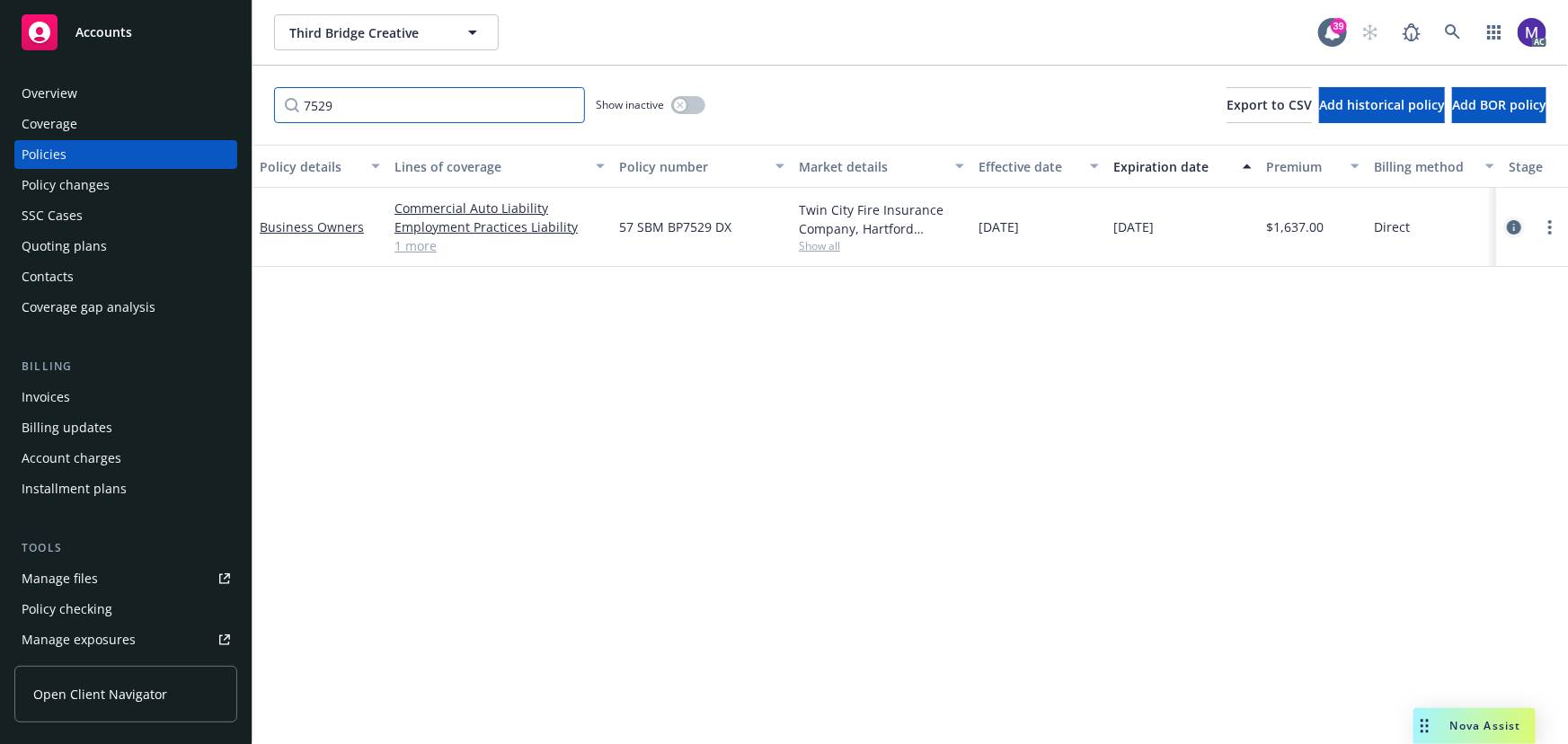
type input "7529"
click at [1513, 222] on icon "circleInformation" at bounding box center [1514, 227] width 15 height 15
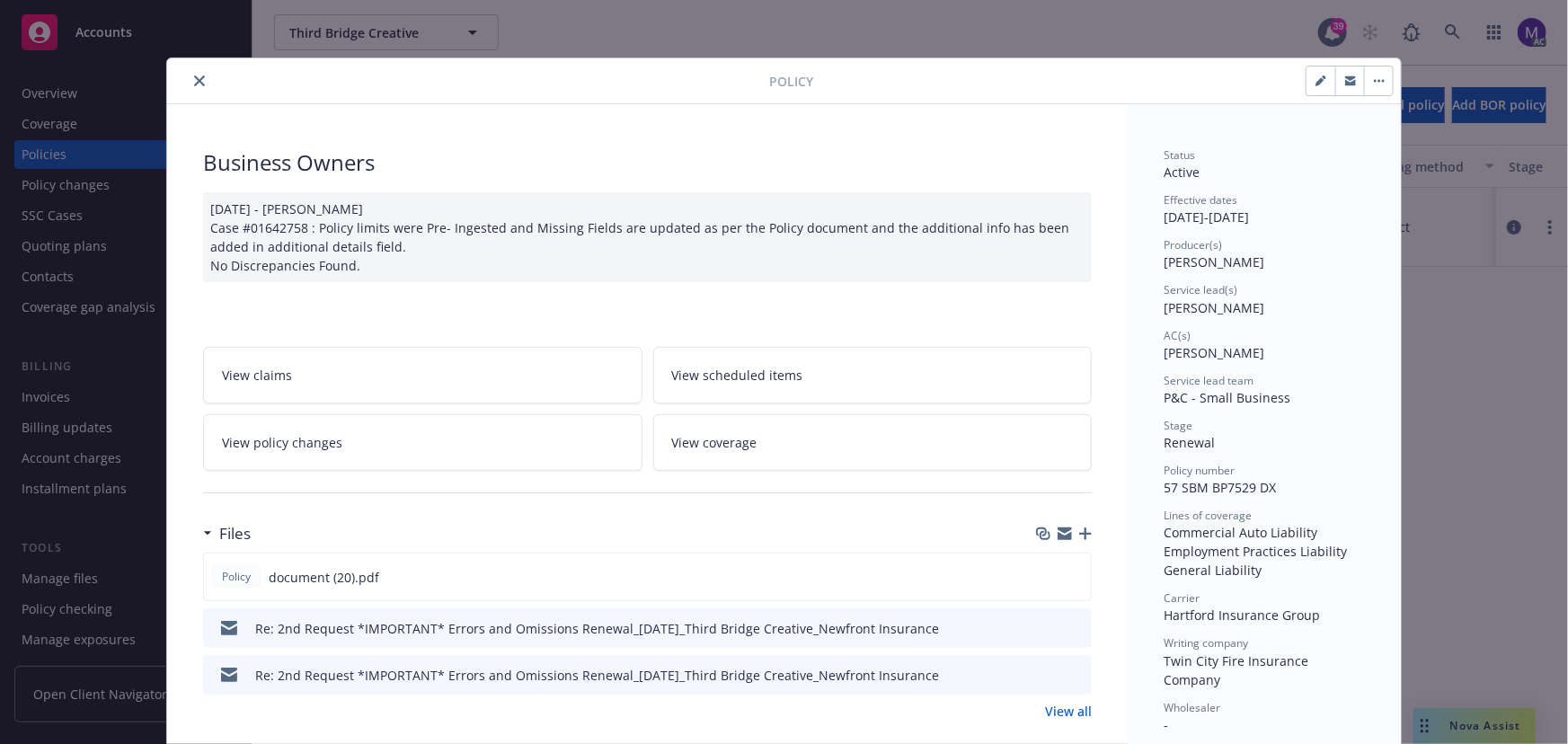
click at [325, 443] on span "View policy changes" at bounding box center [282, 442] width 121 height 19
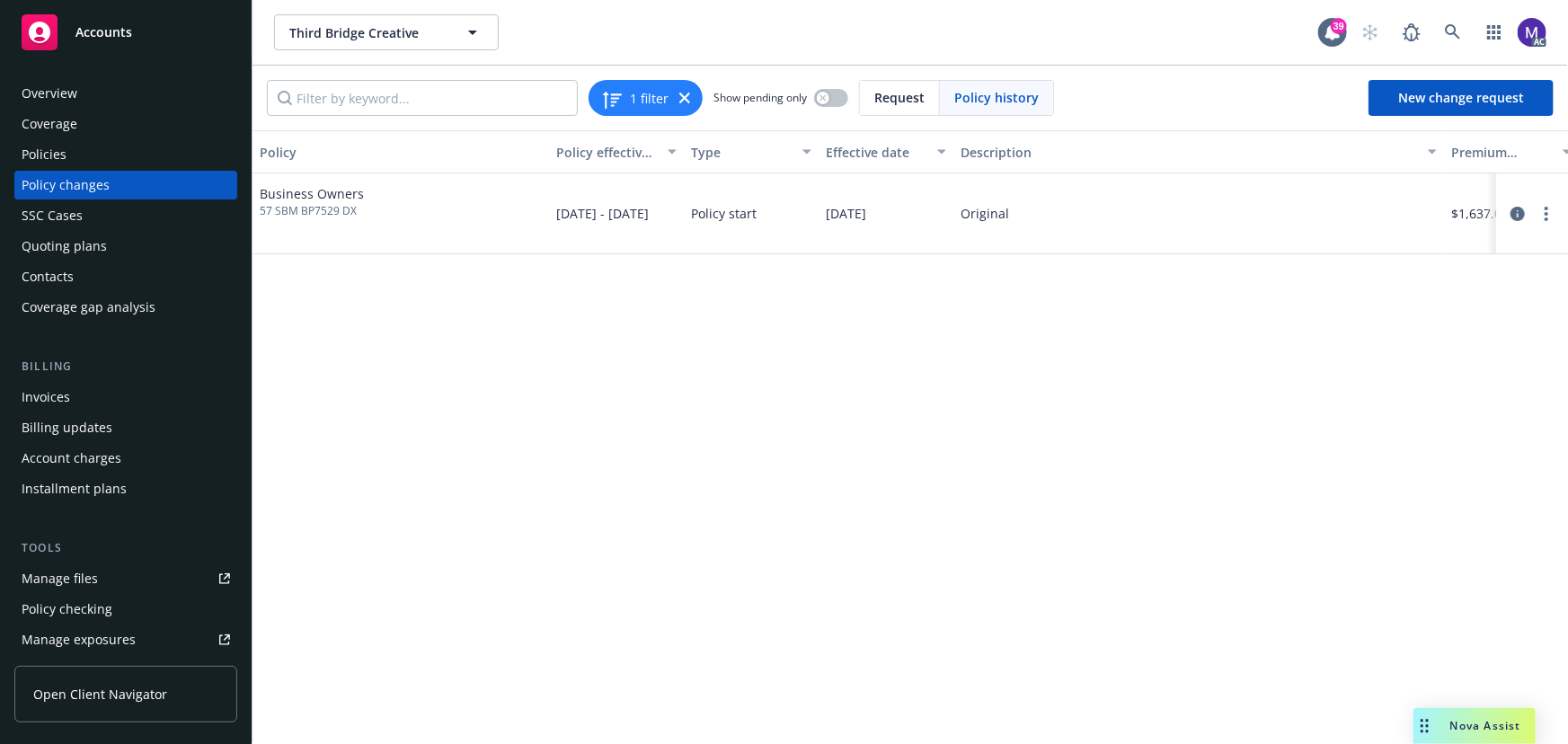
click at [131, 187] on div "Policy changes" at bounding box center [126, 184] width 208 height 29
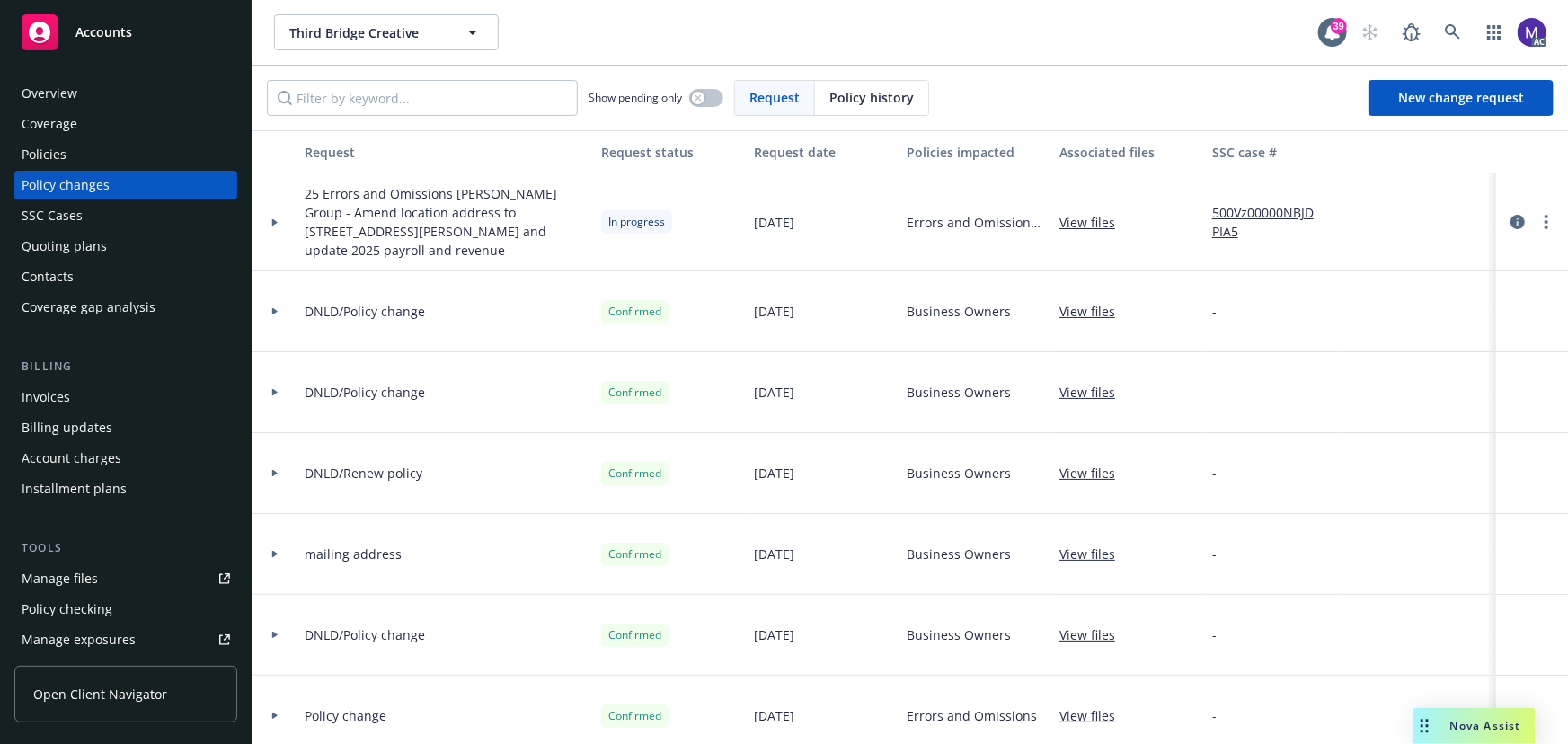
click at [57, 212] on div "SSC Cases" at bounding box center [52, 215] width 61 height 29
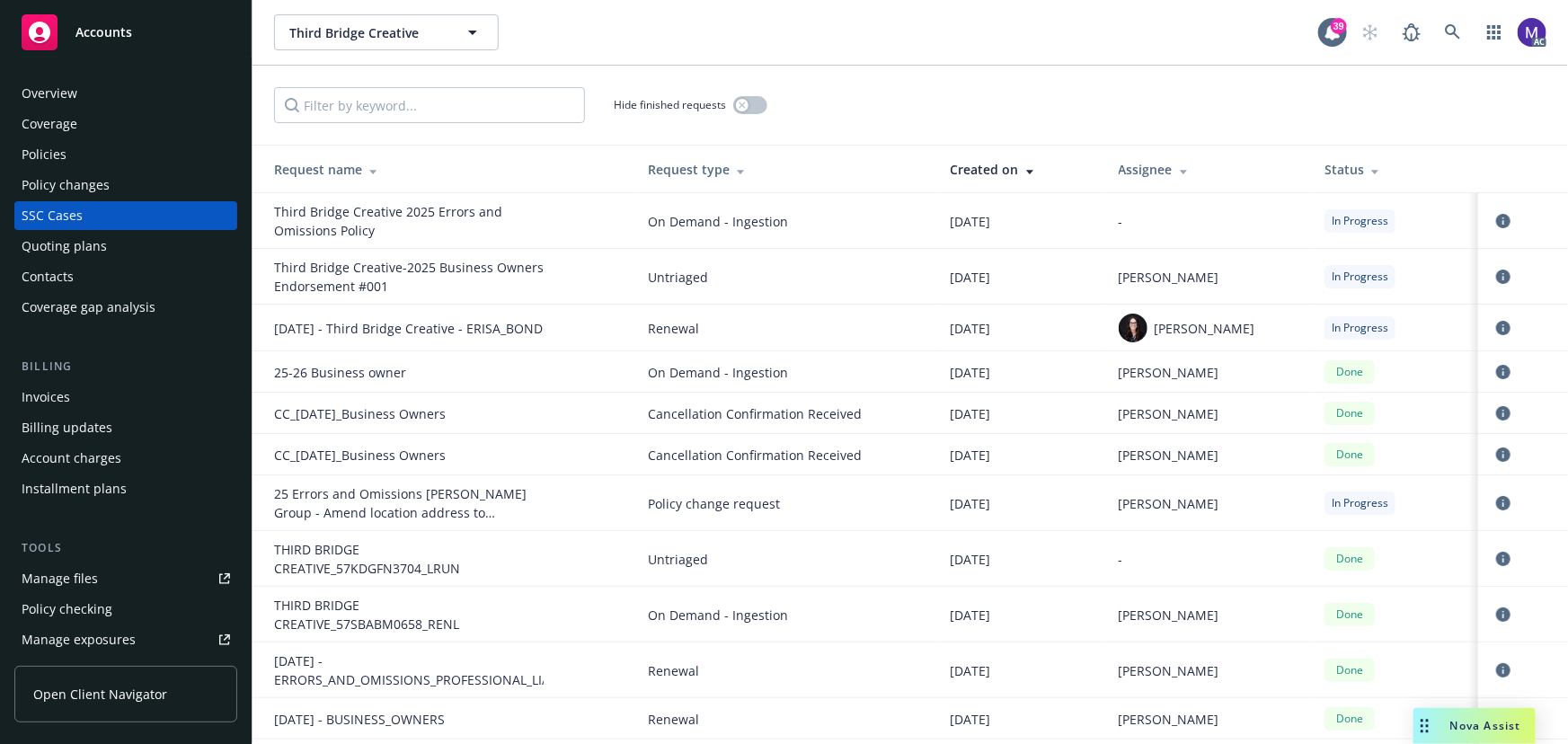
click at [48, 159] on div "Policies" at bounding box center [44, 155] width 45 height 29
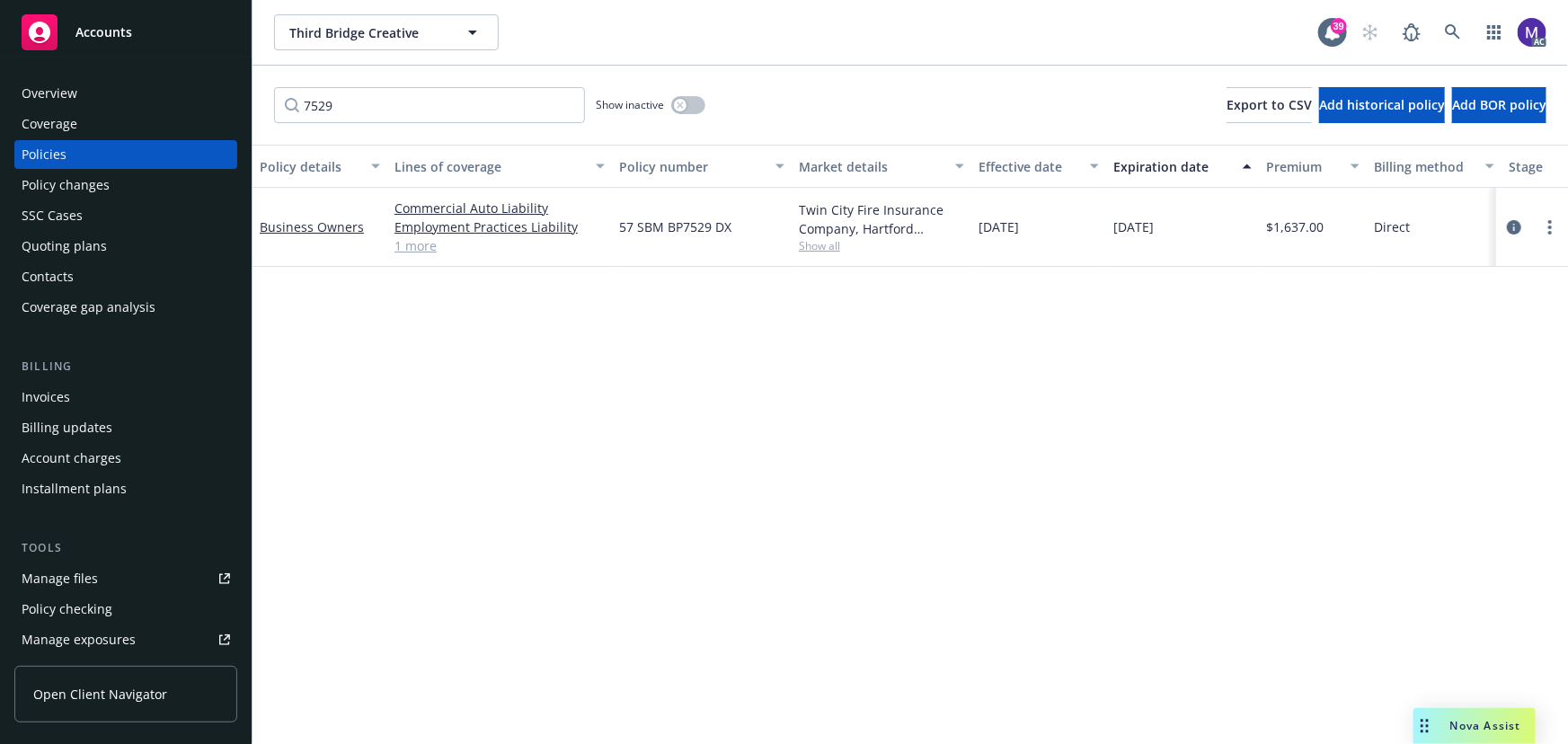
type input "7529"
click at [827, 247] on span "Show all" at bounding box center [882, 245] width 165 height 15
click at [727, 351] on span "Hartford Insurance Group" at bounding box center [784, 349] width 331 height 19
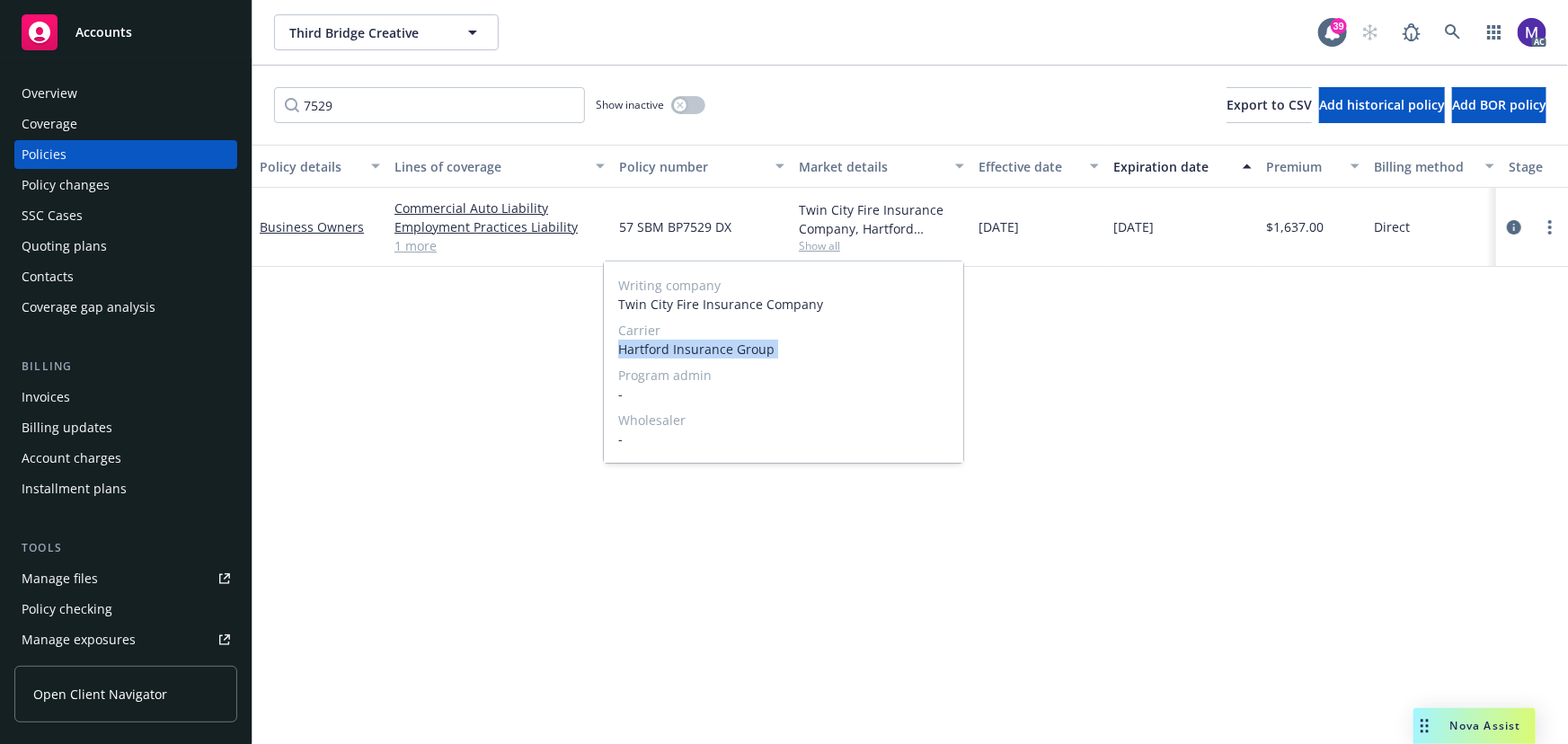
copy span "Hartford Insurance Group"
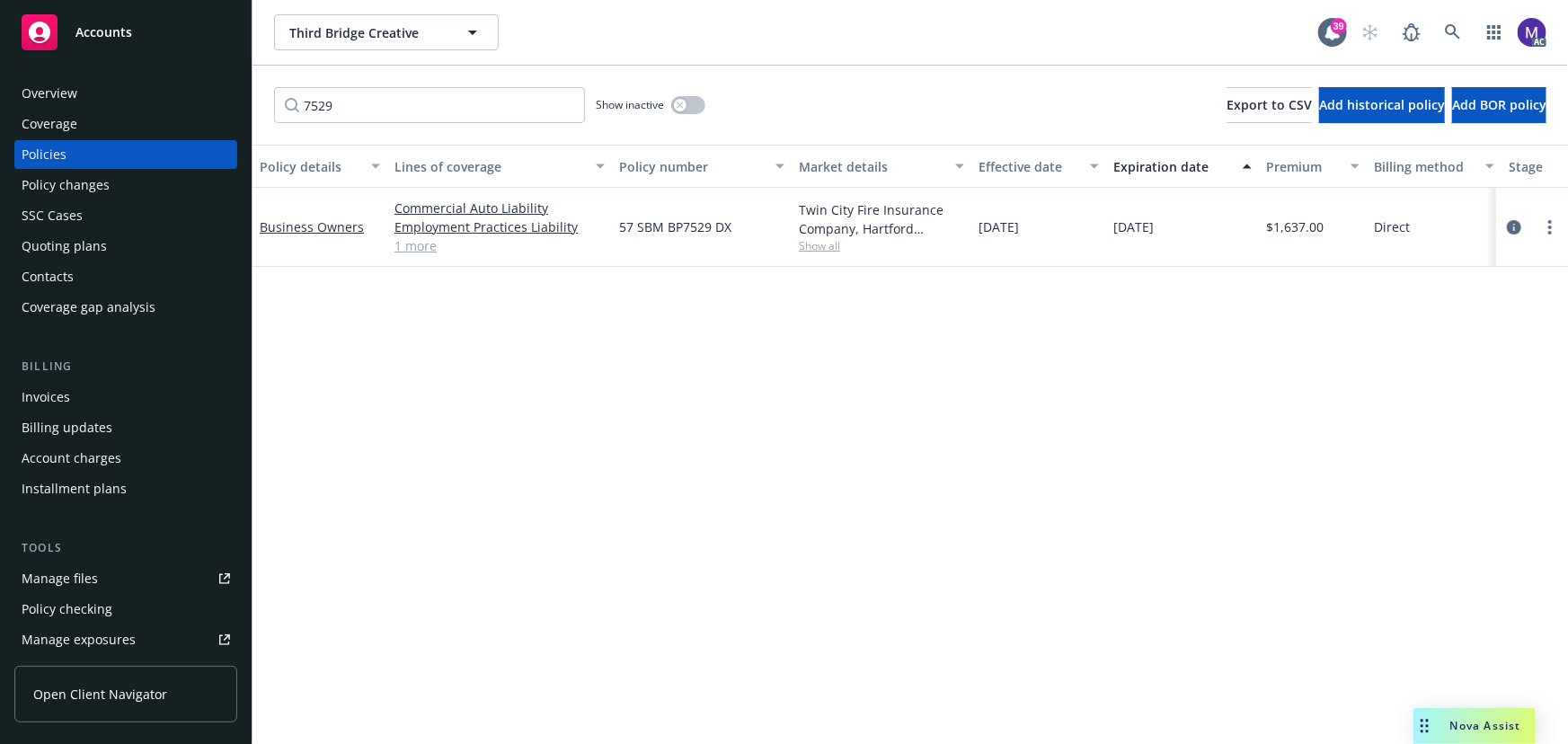
click at [131, 181] on div "Policy changes" at bounding box center [126, 184] width 208 height 29
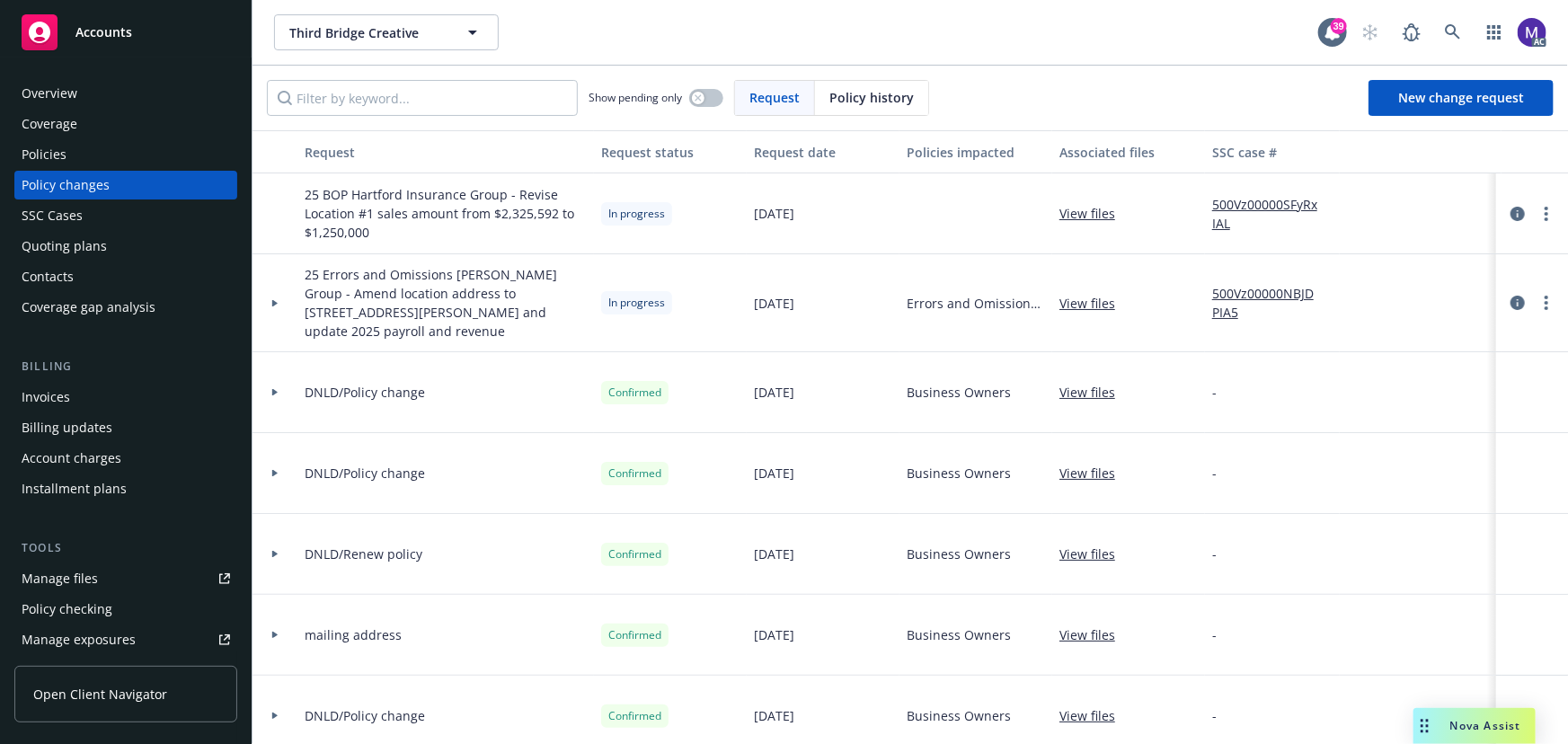
click at [290, 296] on div at bounding box center [274, 303] width 45 height 98
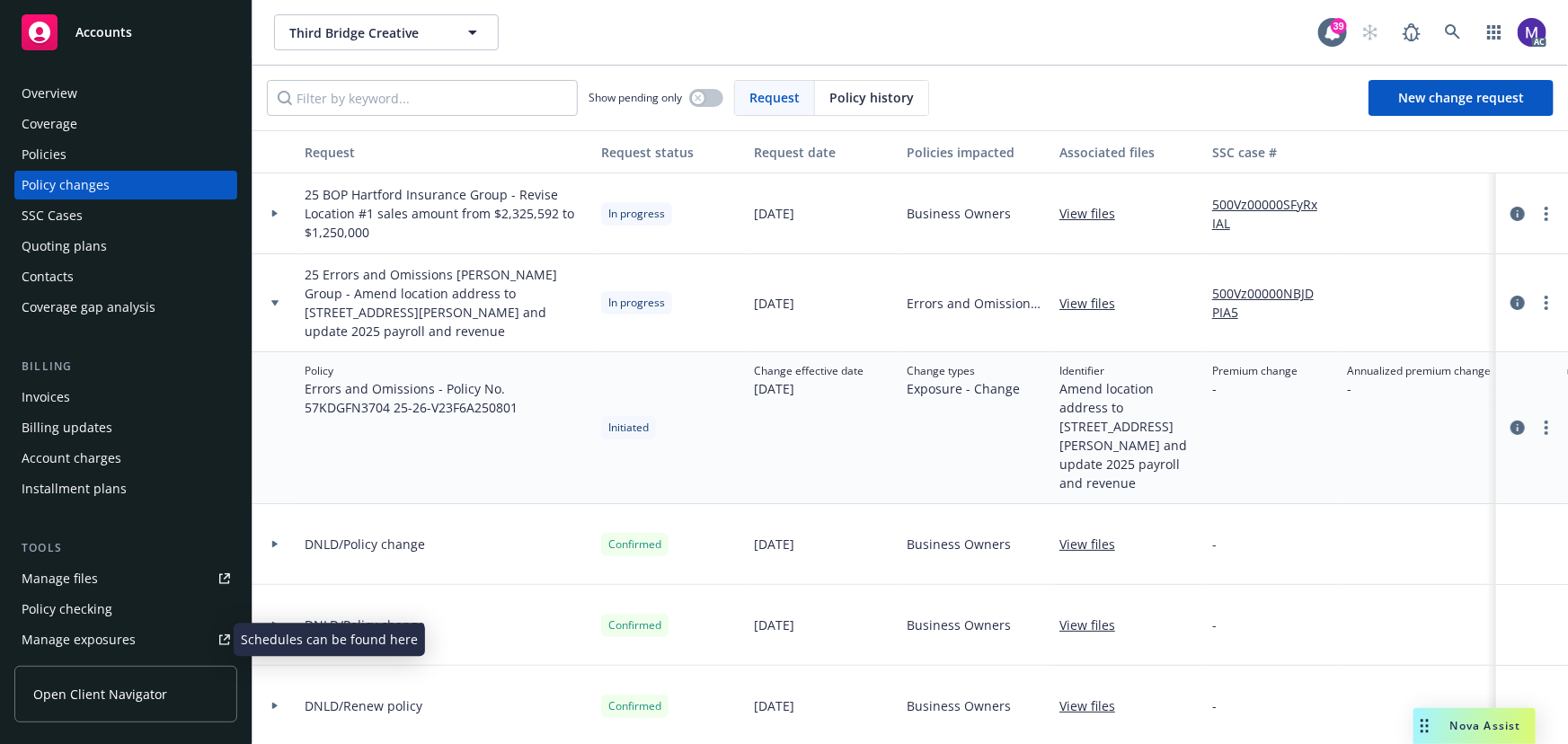
click at [96, 636] on div "Manage exposures" at bounding box center [78, 639] width 114 height 29
click at [260, 215] on div at bounding box center [274, 213] width 31 height 6
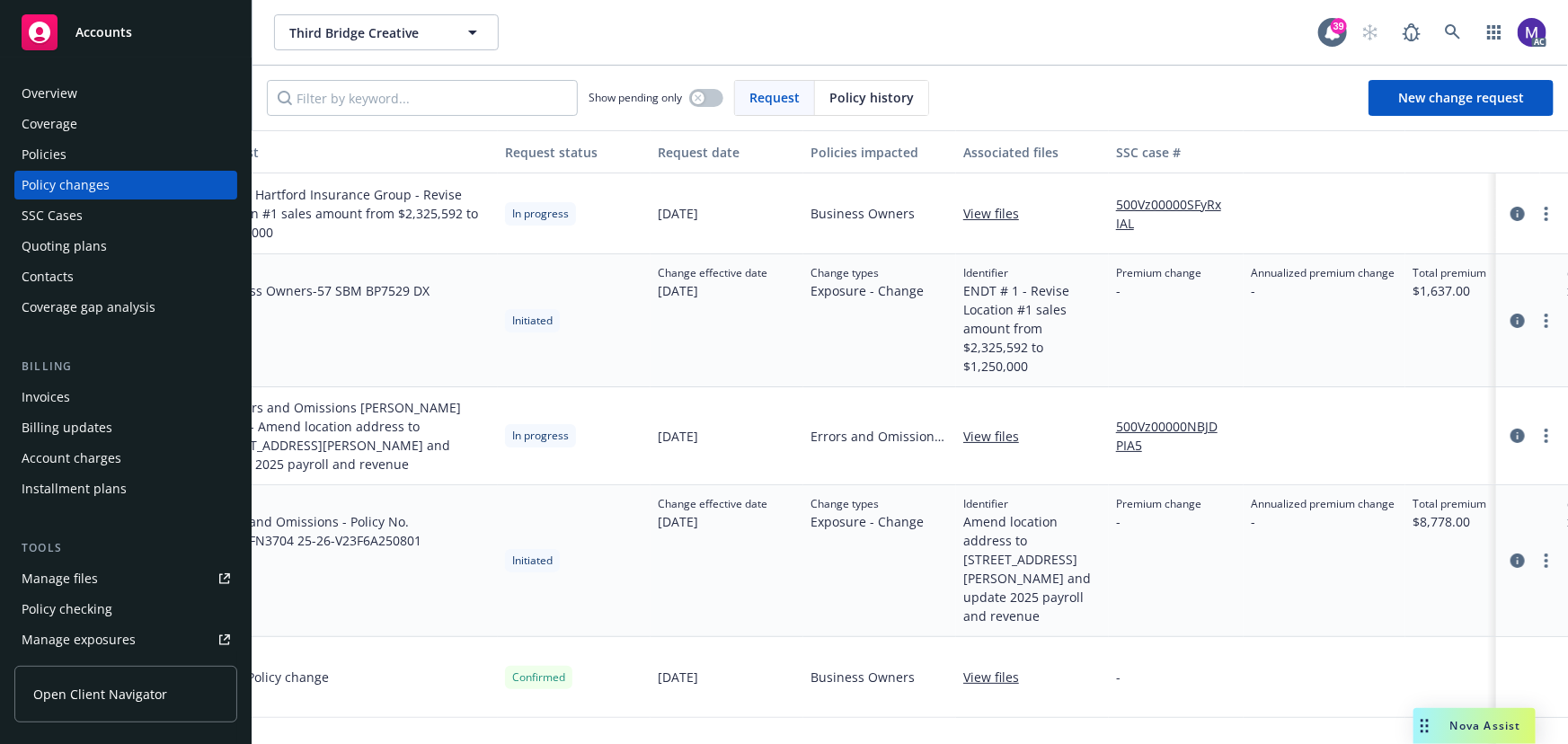
scroll to position [0, 557]
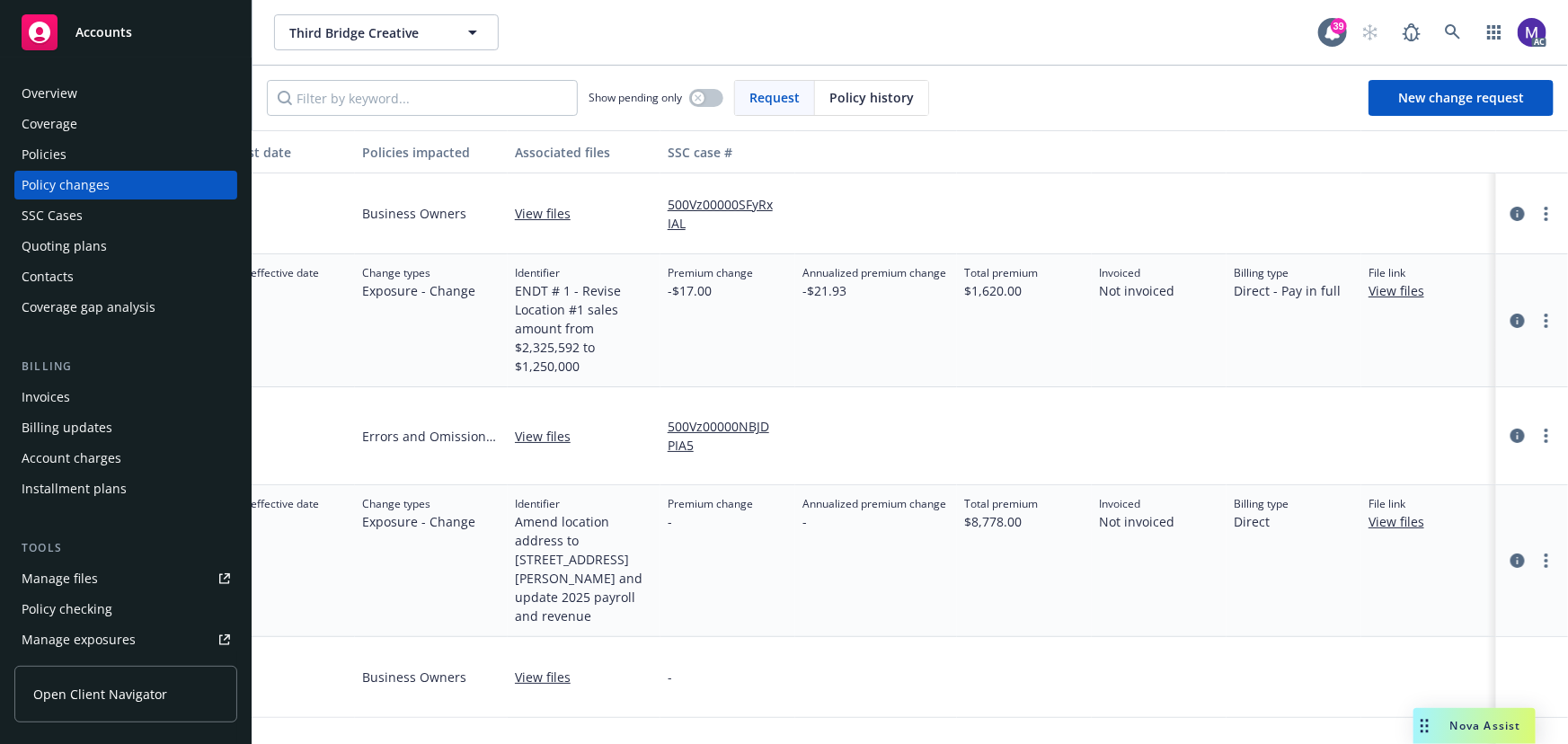
click at [52, 159] on div "Policies" at bounding box center [44, 155] width 45 height 29
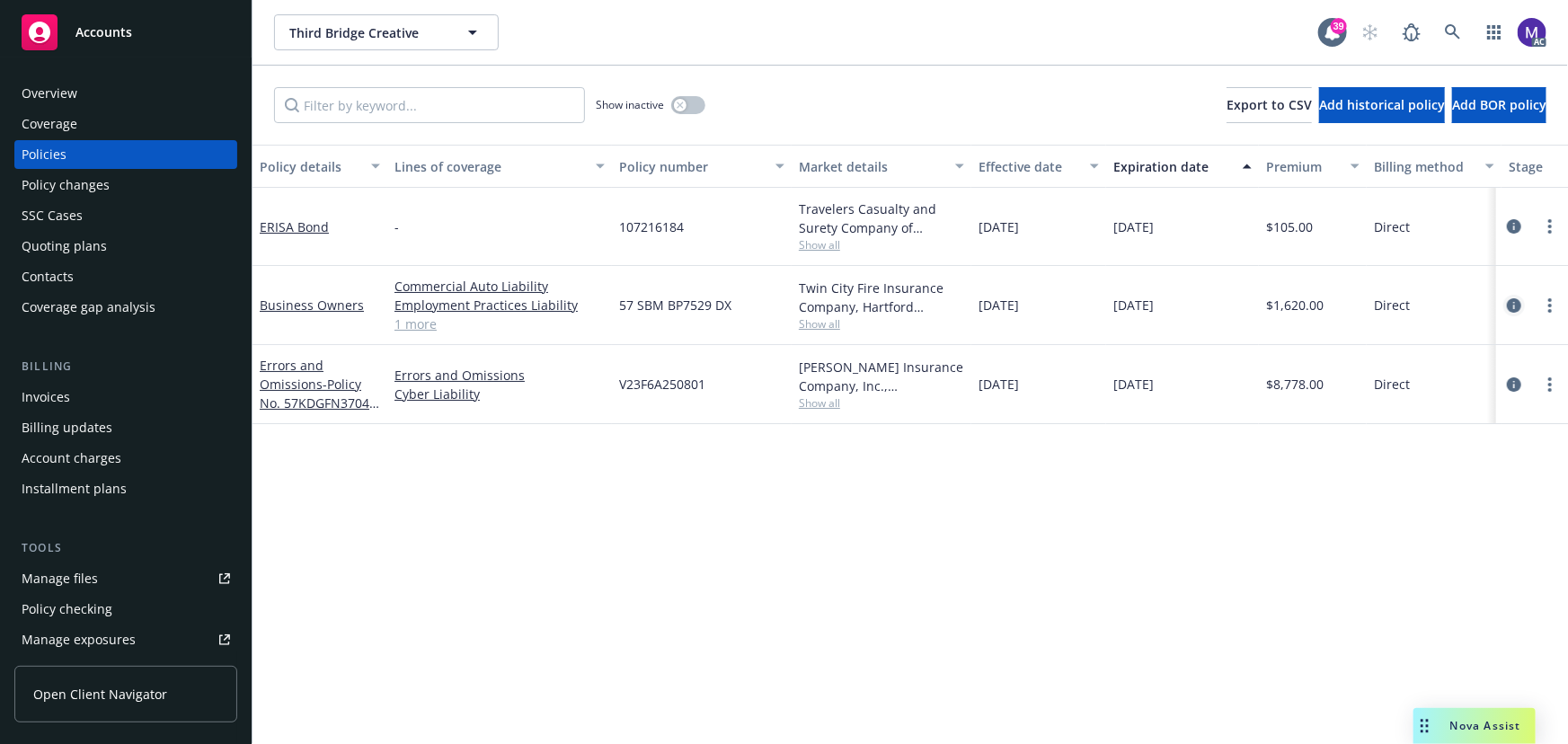
click at [1517, 305] on icon "circleInformation" at bounding box center [1514, 305] width 15 height 15
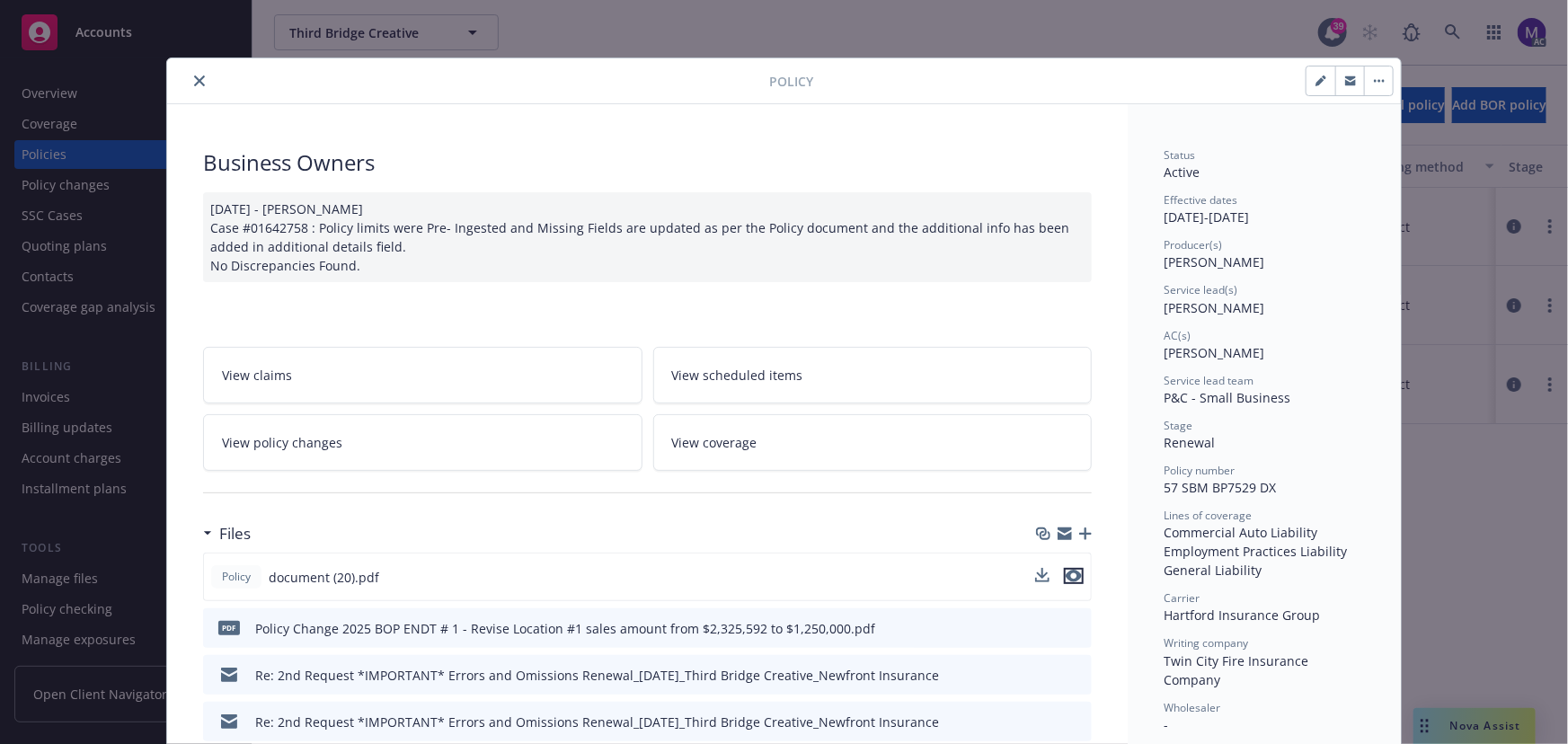
click at [1069, 576] on icon "preview file" at bounding box center [1074, 576] width 16 height 13
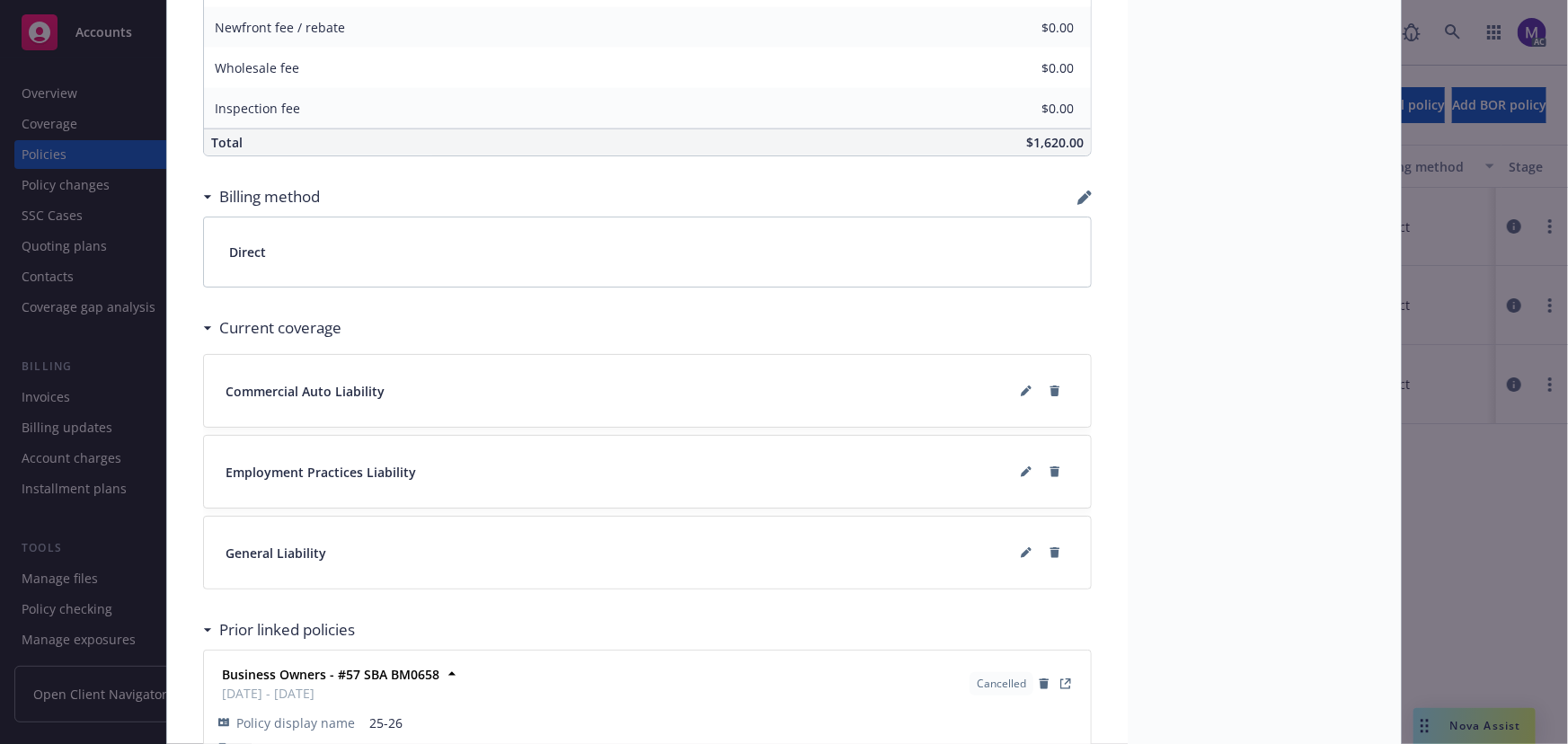
scroll to position [1225, 0]
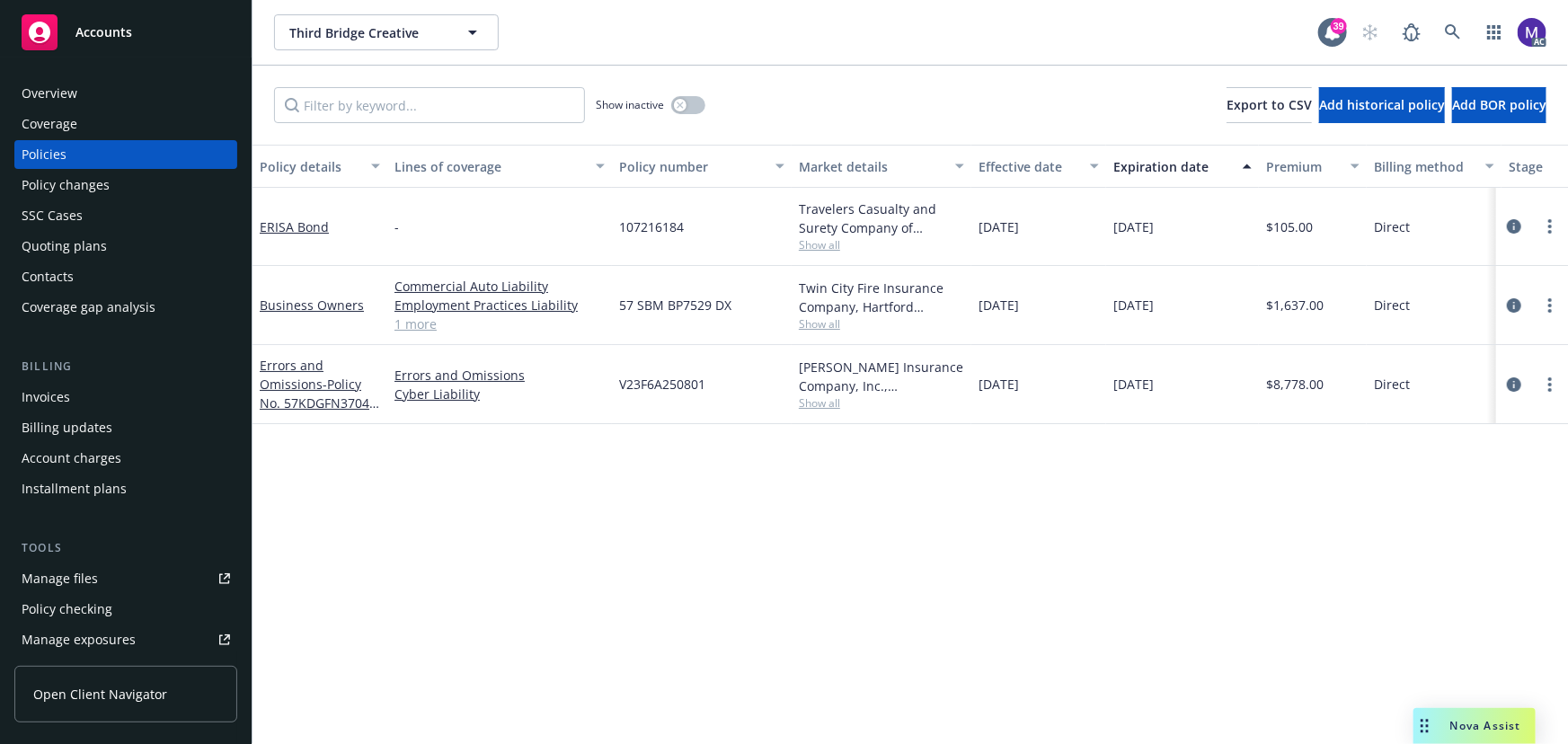
click at [79, 189] on div "Policy changes" at bounding box center [65, 184] width 88 height 29
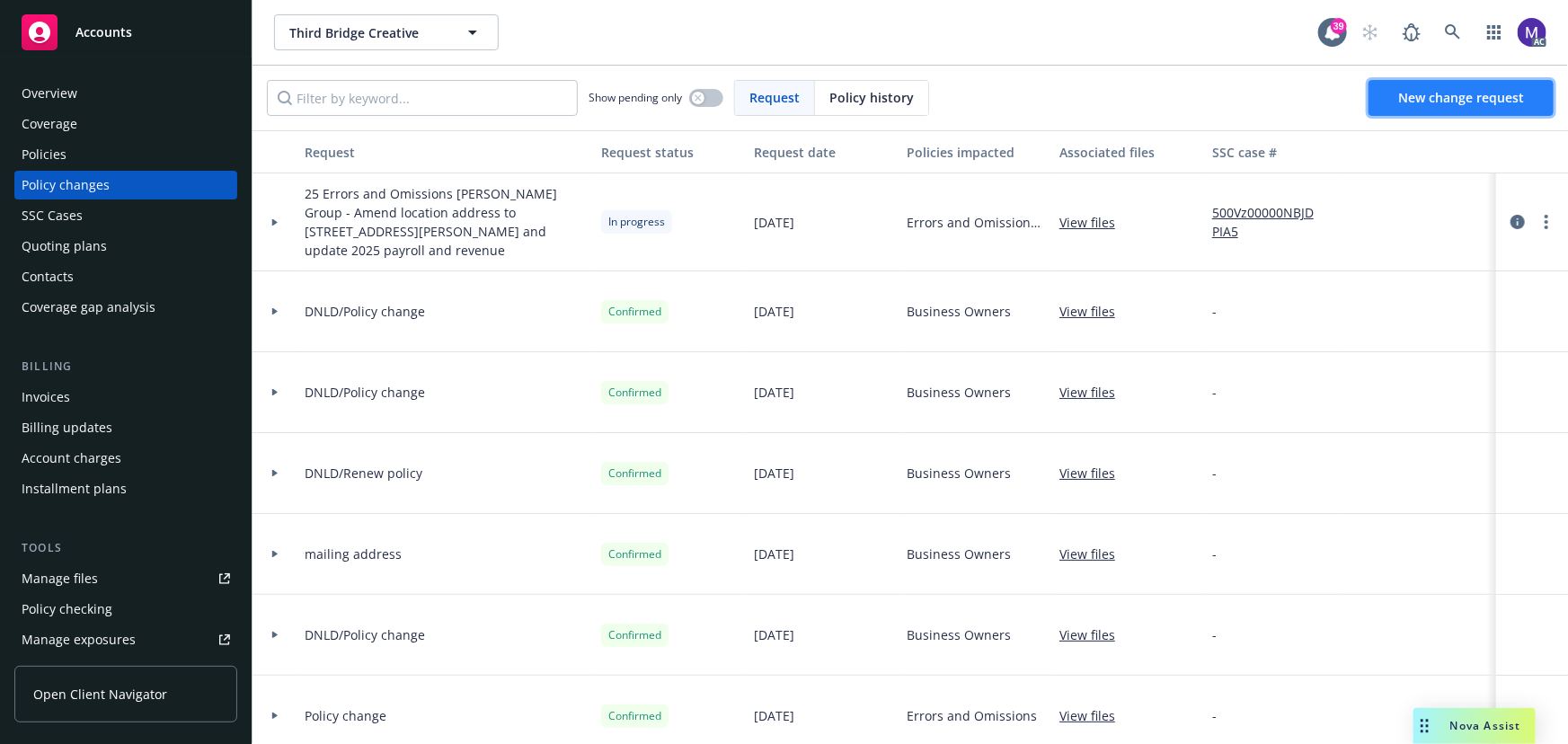
click at [1468, 105] on span "New change request" at bounding box center [1461, 97] width 126 height 17
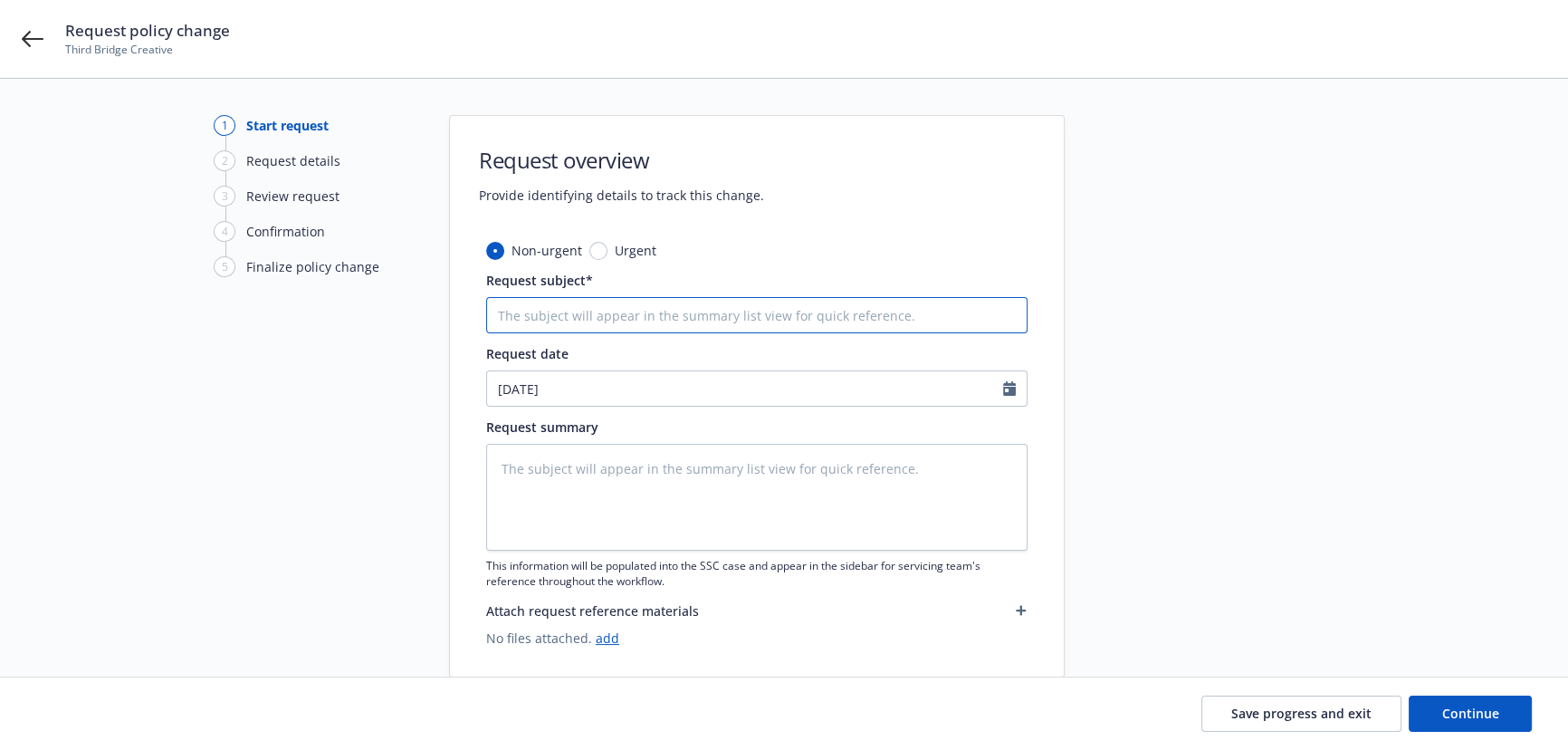
click at [630, 327] on input "Request subject*" at bounding box center [757, 316] width 542 height 36
type textarea "x"
type input "25"
type textarea "x"
type input "25"
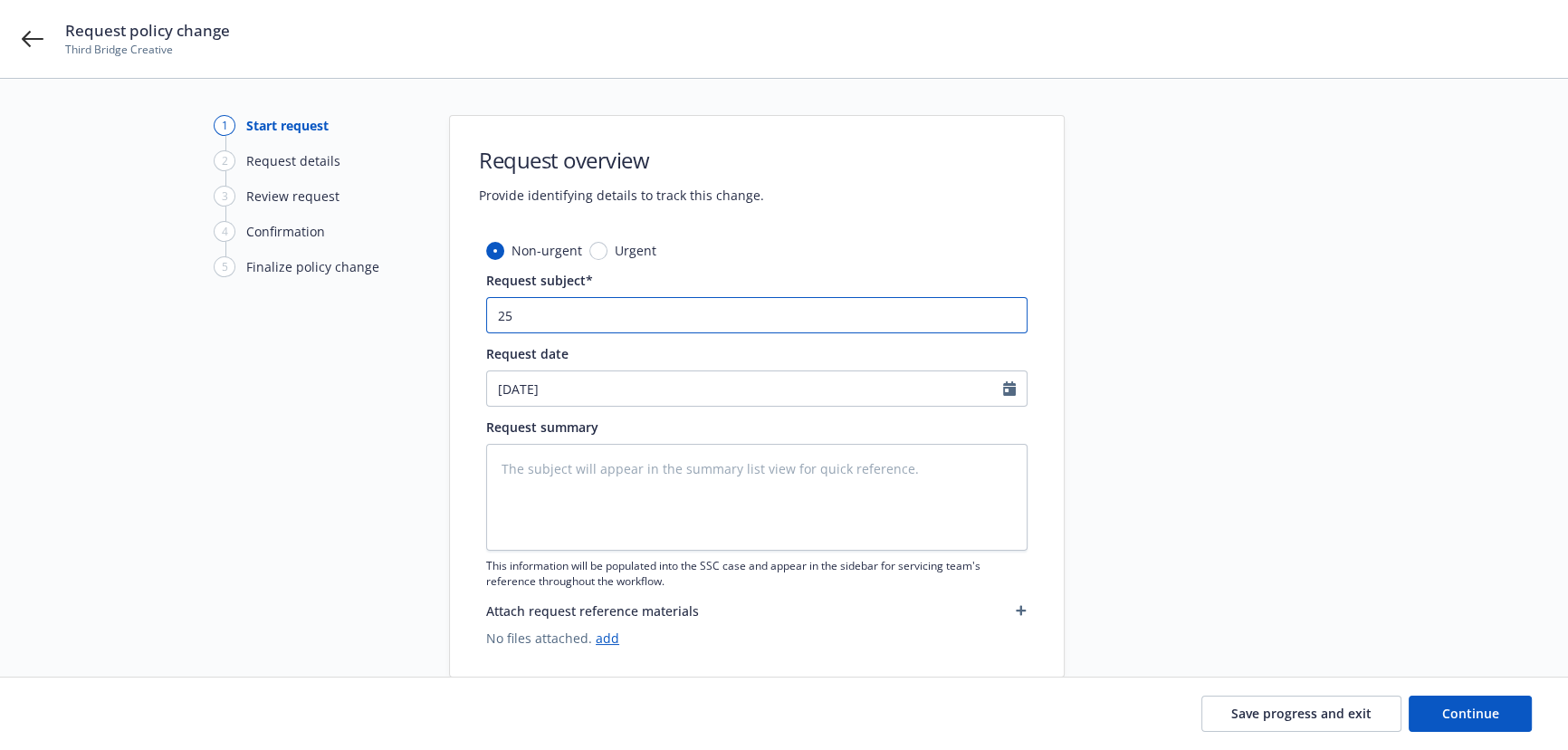
type textarea "x"
type input "25 B"
type textarea "x"
type input "25 BO"
type textarea "x"
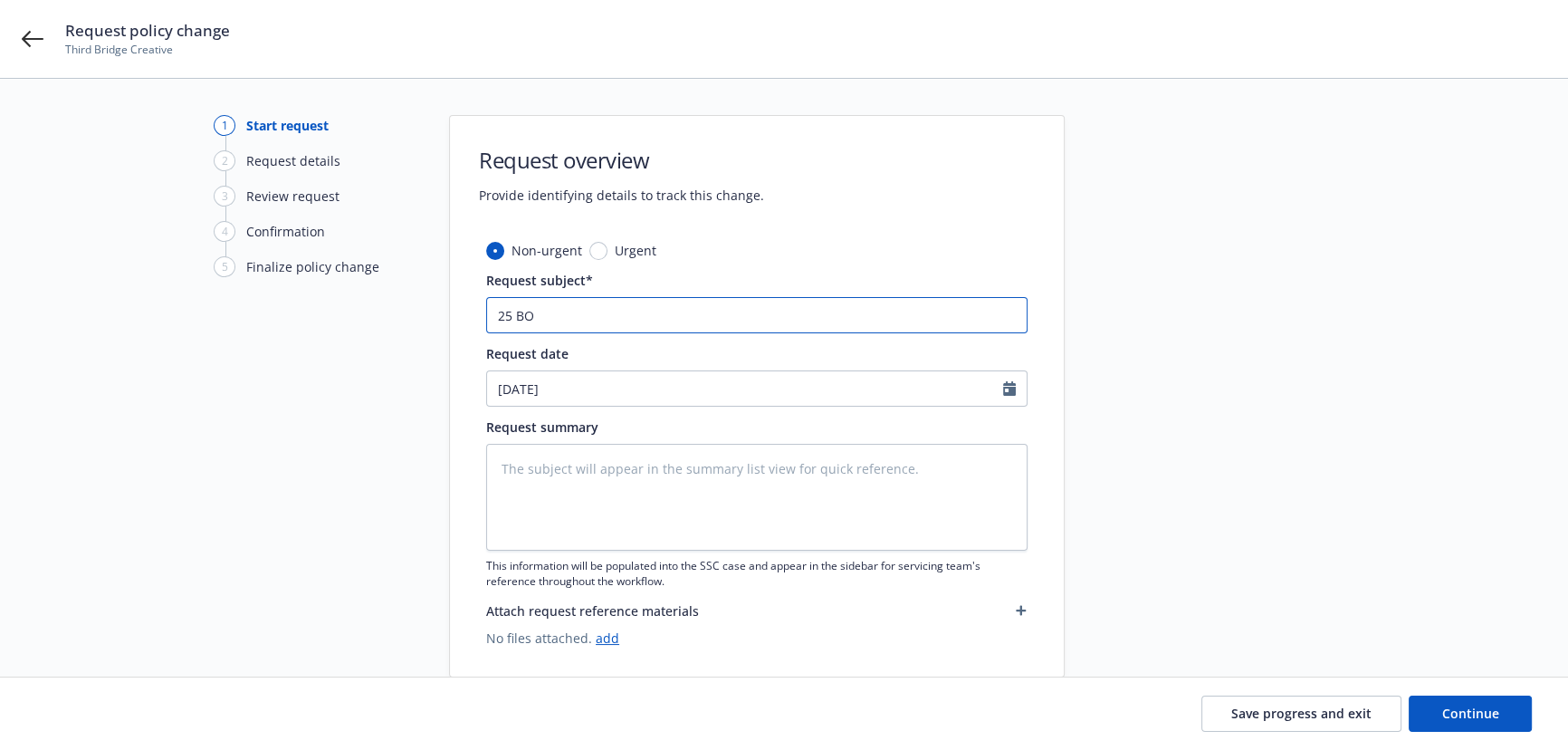
type input "25 BOP"
type textarea "x"
paste input "Hartford Insurance Group"
type input "25 BOP Hartford Insurance Group"
type textarea "x"
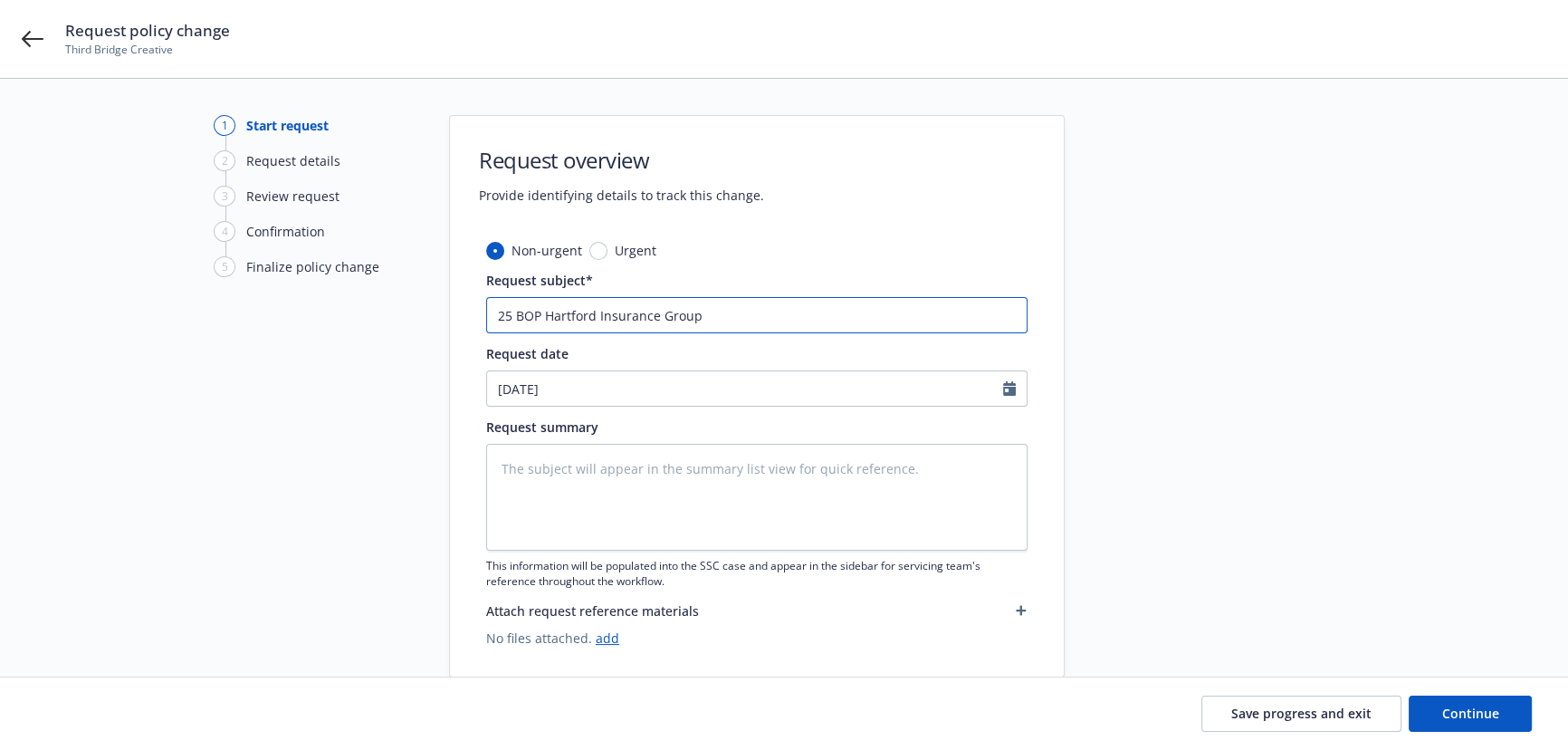
type input "25 BOP Hartford Insurance Group"
type textarea "x"
type input "25 BOP Hartford Insurance Group -"
type textarea "x"
type input "25 BOP Hartford Insurance Group -"
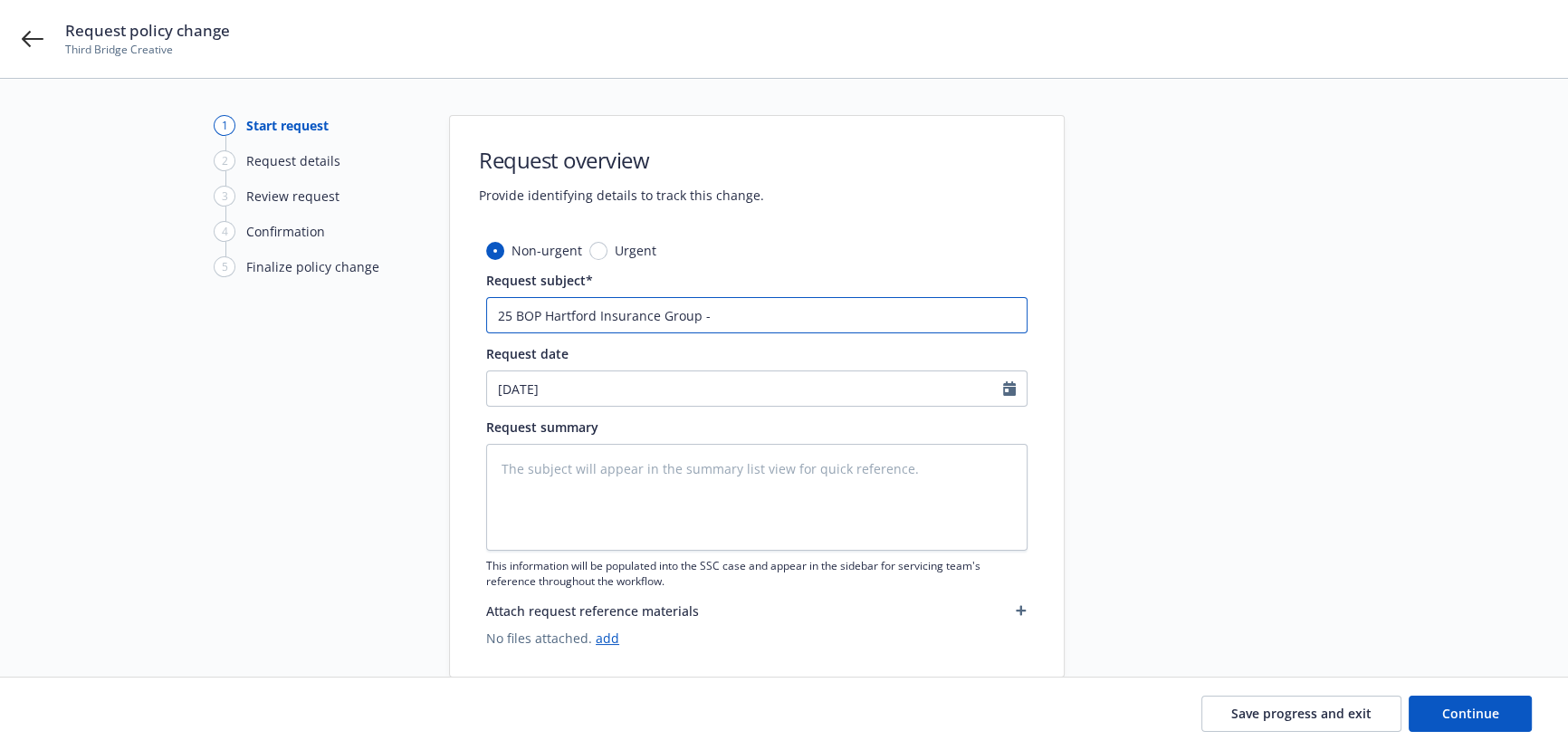
click at [759, 310] on input "25 BOP Hartford Insurance Group -" at bounding box center [757, 316] width 542 height 36
type textarea "x"
type input "25 BOP Hartford Insurance Group - R"
type textarea "x"
type input "25 BOP Hartford Insurance Group - Re"
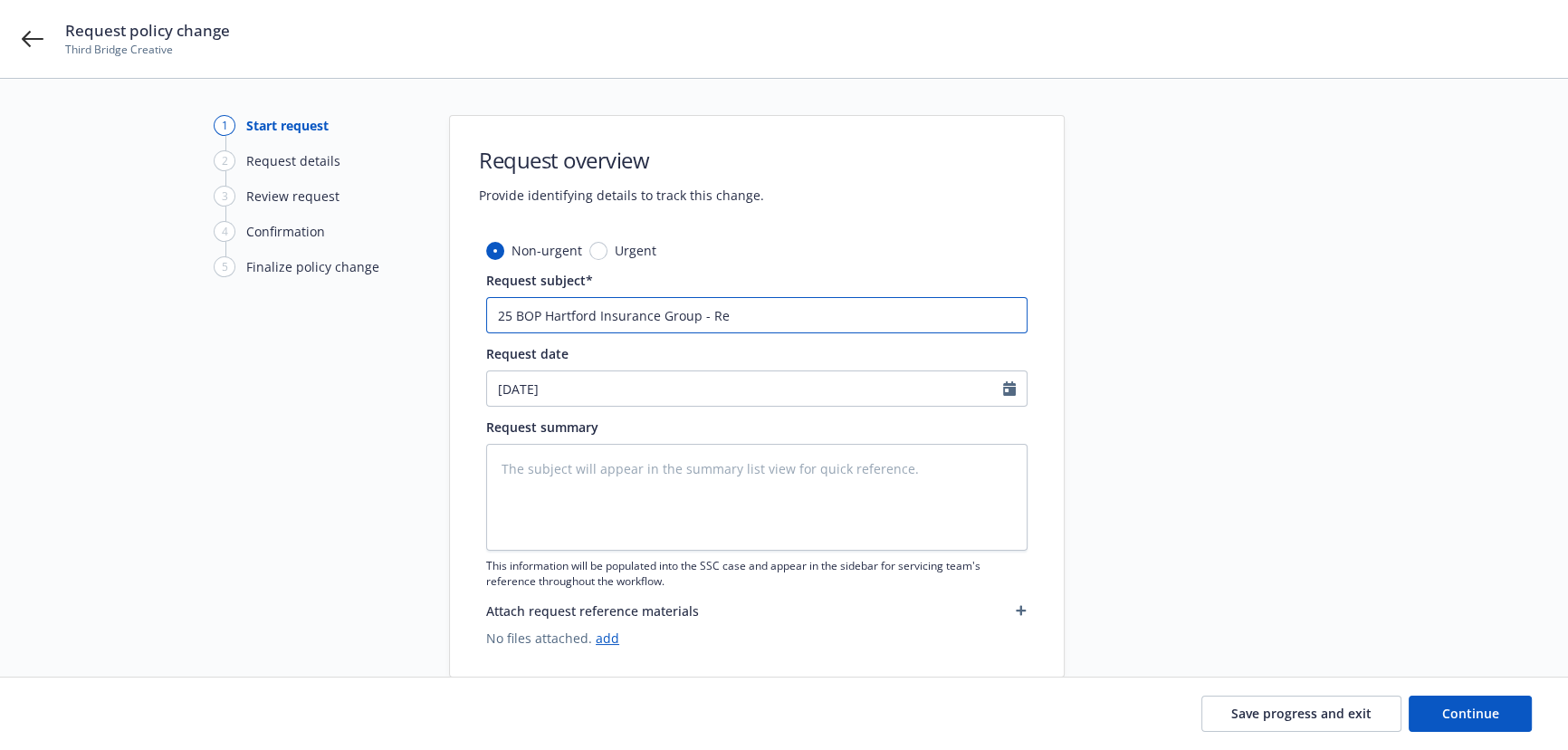
type textarea "x"
type input "25 BOP Hartford Insurance Group - Rev"
type textarea "x"
type input "25 BOP Hartford Insurance Group - Revi"
type textarea "x"
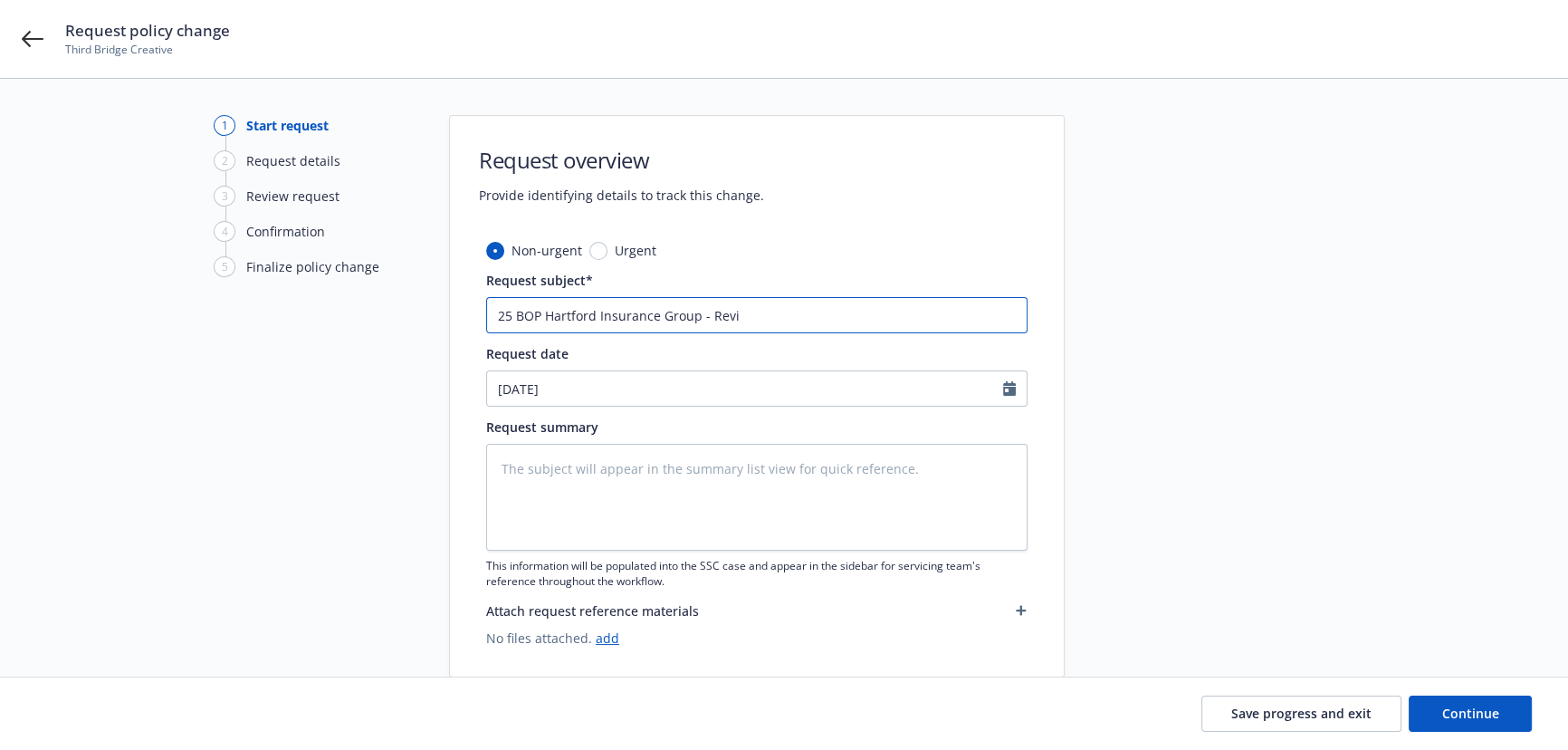
type input "25 BOP Hartford Insurance Group - [PERSON_NAME]"
type textarea "x"
type input "25 BOP Hartford Insurance Group - Revise"
type textarea "x"
type input "25 BOP Hartford Insurance Group - Revise"
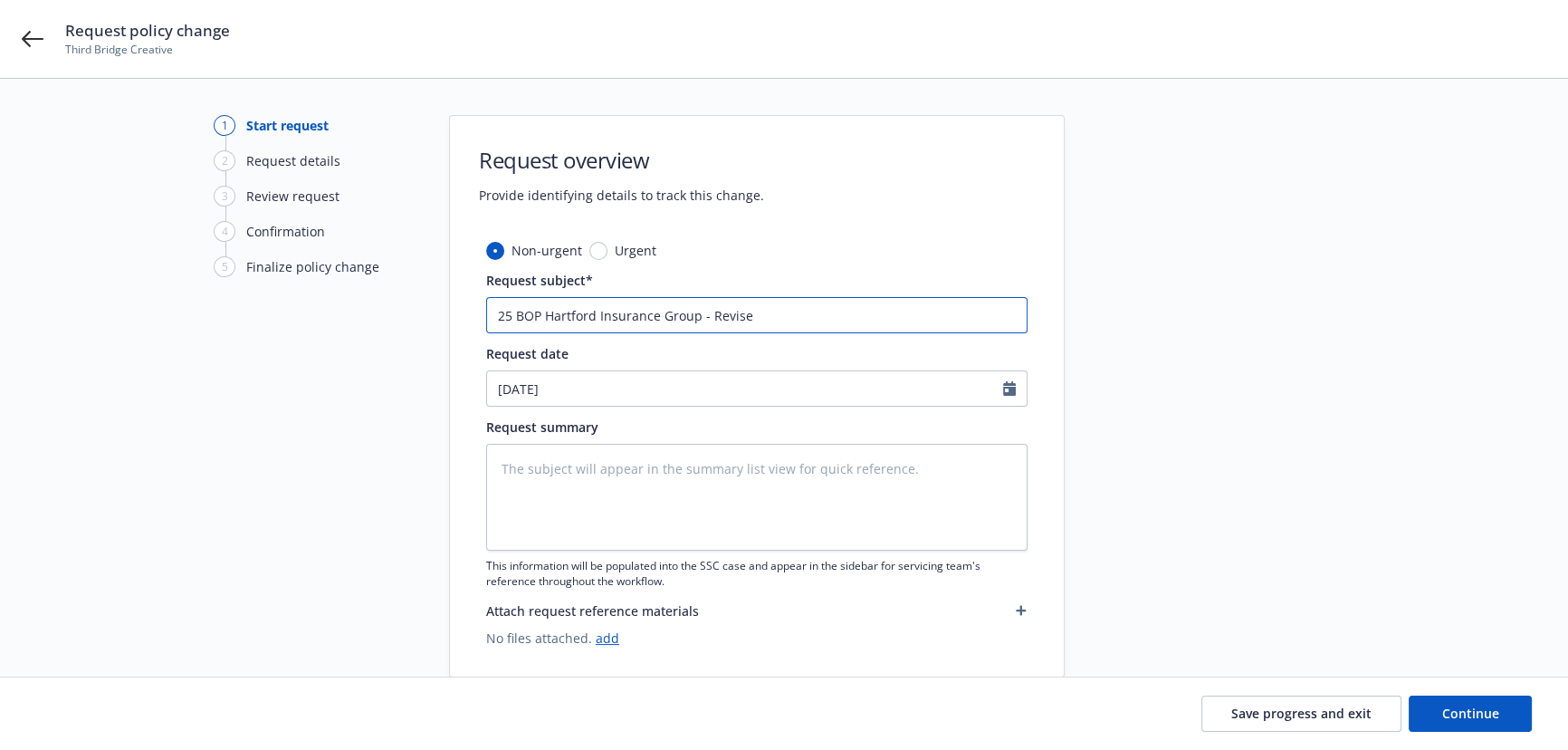
type textarea "x"
type input "25 BOP Hartford Insurance Group - Revise L"
type textarea "x"
type input "25 BOP Hartford Insurance Group - Revise Lo"
type textarea "x"
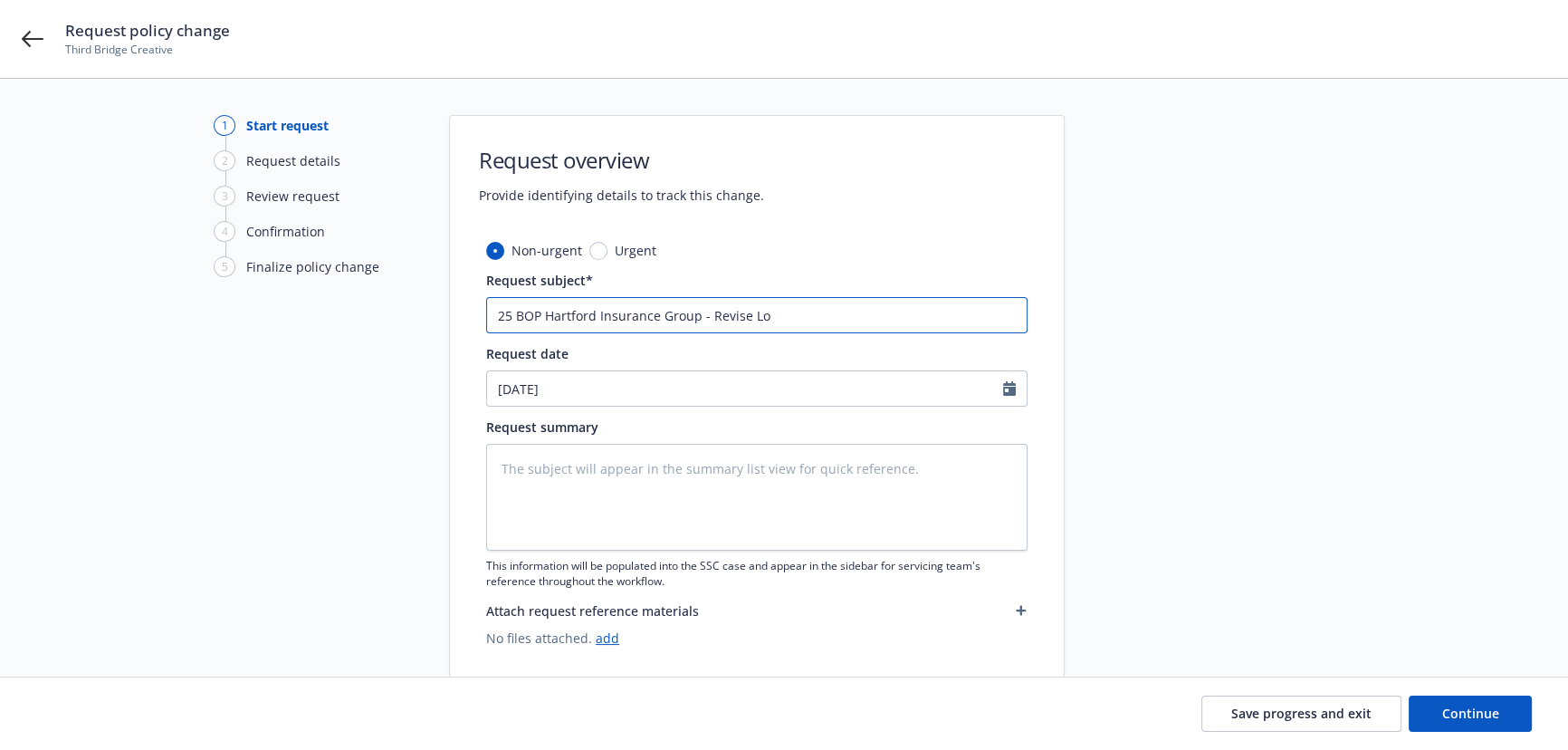
type input "25 BOP Hartford Insurance Group - Revise Loc"
type textarea "x"
type input "25 BOP Hartford Insurance Group - Revise Loca"
type textarea "x"
type input "25 BOP Hartford Insurance Group - Revise Locat"
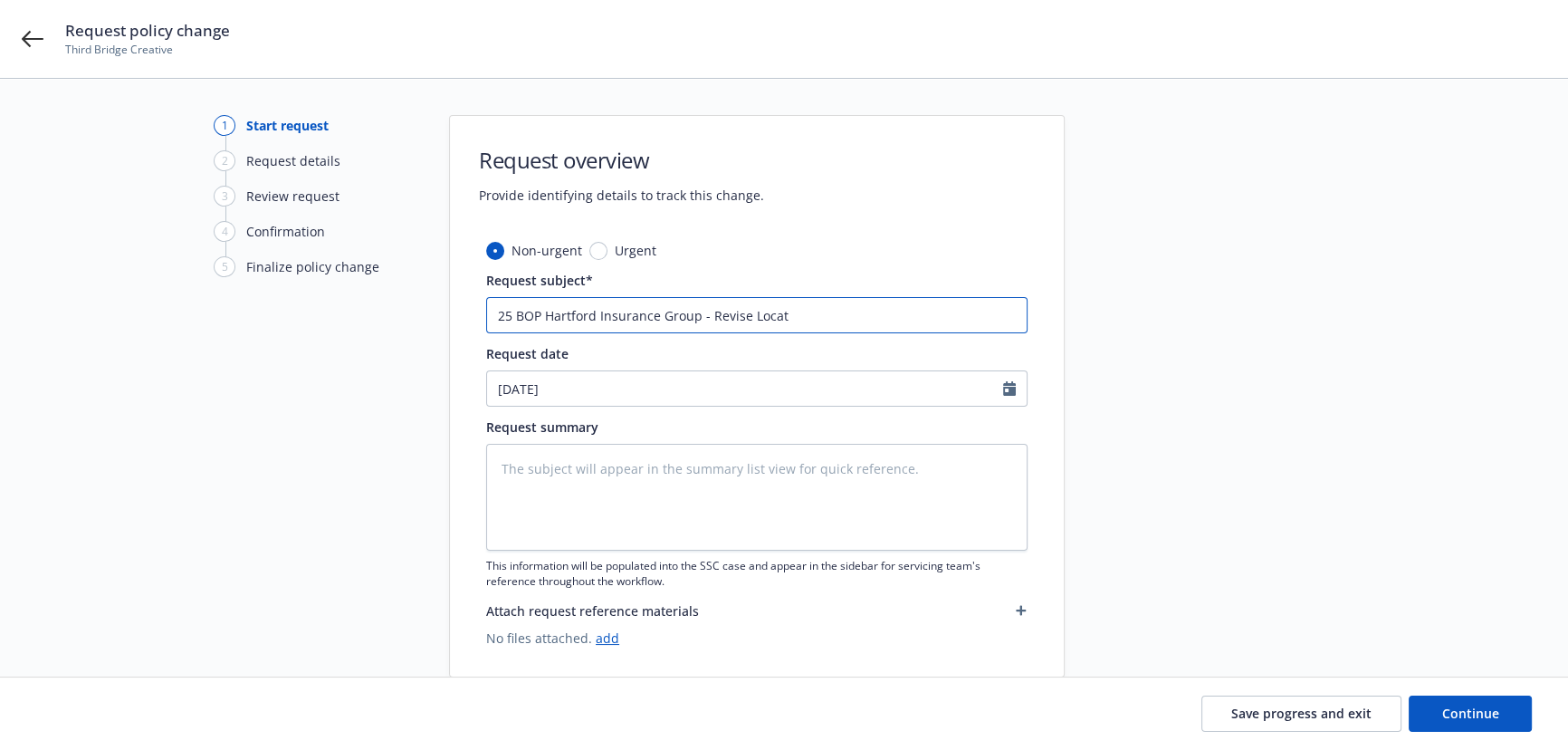
type textarea "x"
type input "25 BOP Hartford Insurance Group - Revise Locati"
type textarea "x"
type input "25 BOP Hartford Insurance Group - Revise Locatio"
type textarea "x"
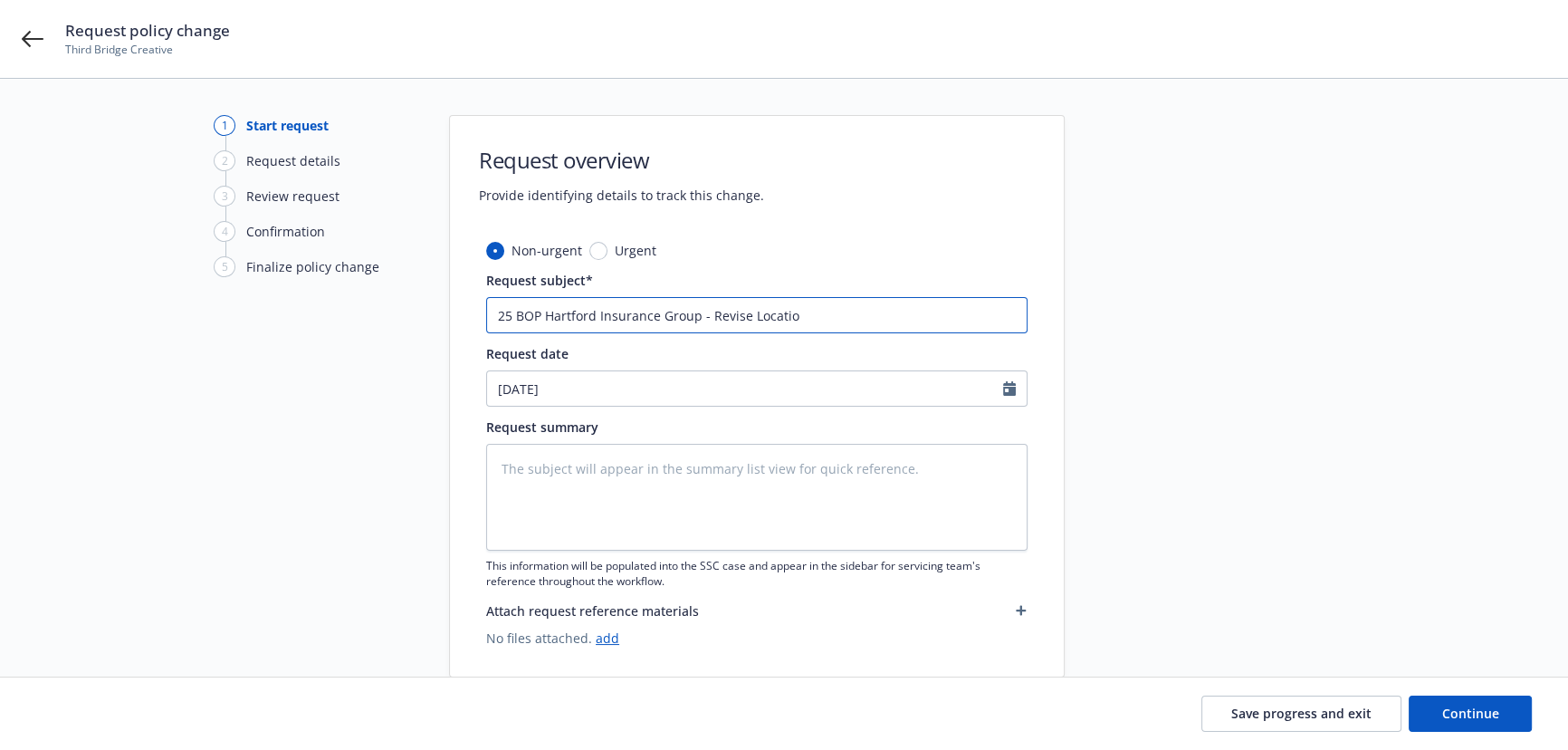
type input "25 BOP Hartford Insurance Group - Revise Location"
type textarea "x"
type input "25 BOP Hartford Insurance Group - Revise Location"
type textarea "x"
type input "25 BOP Hartford Insurance Group - Revise Location #"
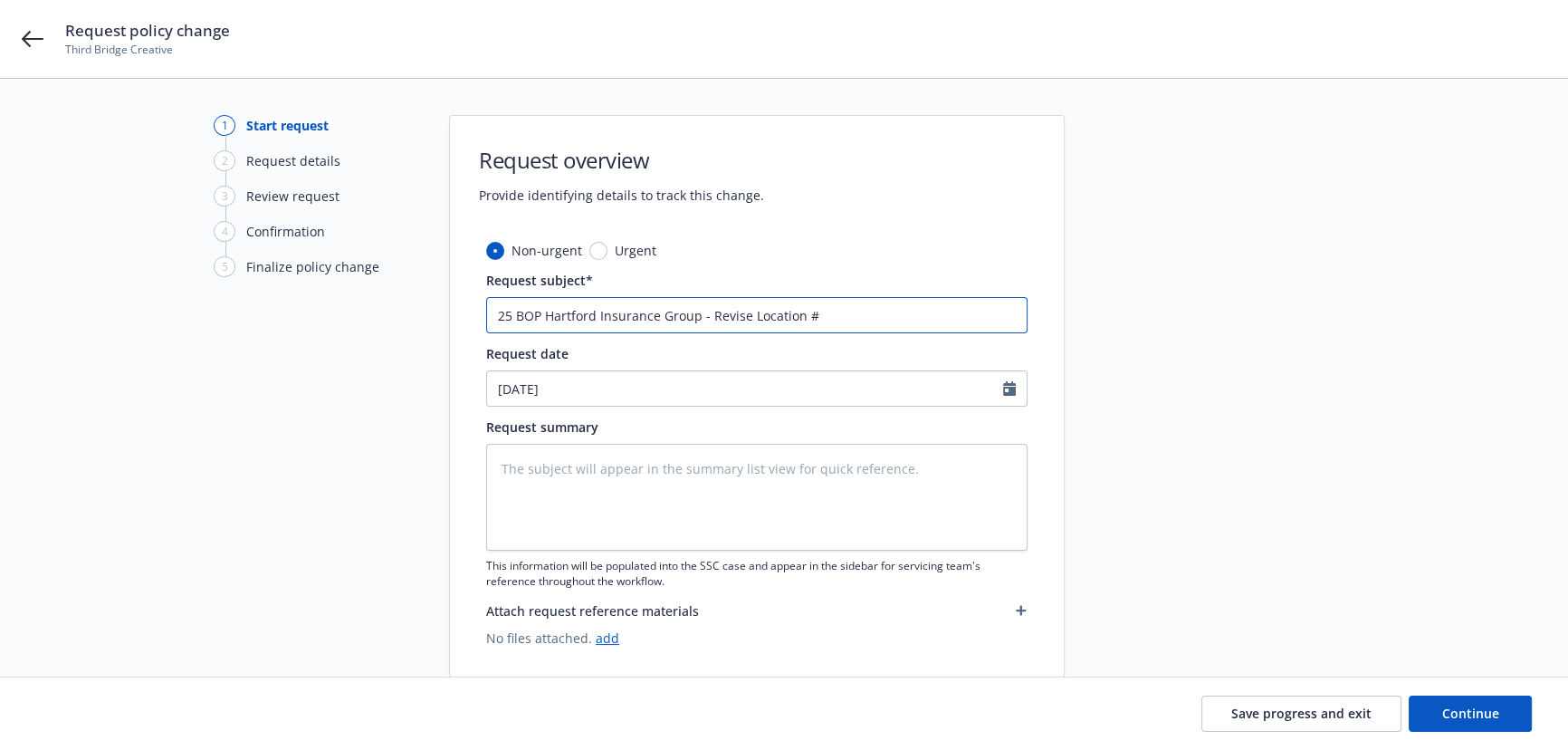
type textarea "x"
type input "25 BOP Hartford Insurance Group - Revise Location #1"
type textarea "x"
type input "25 BOP Hartford Insurance Group - Revise Location #1"
type textarea "x"
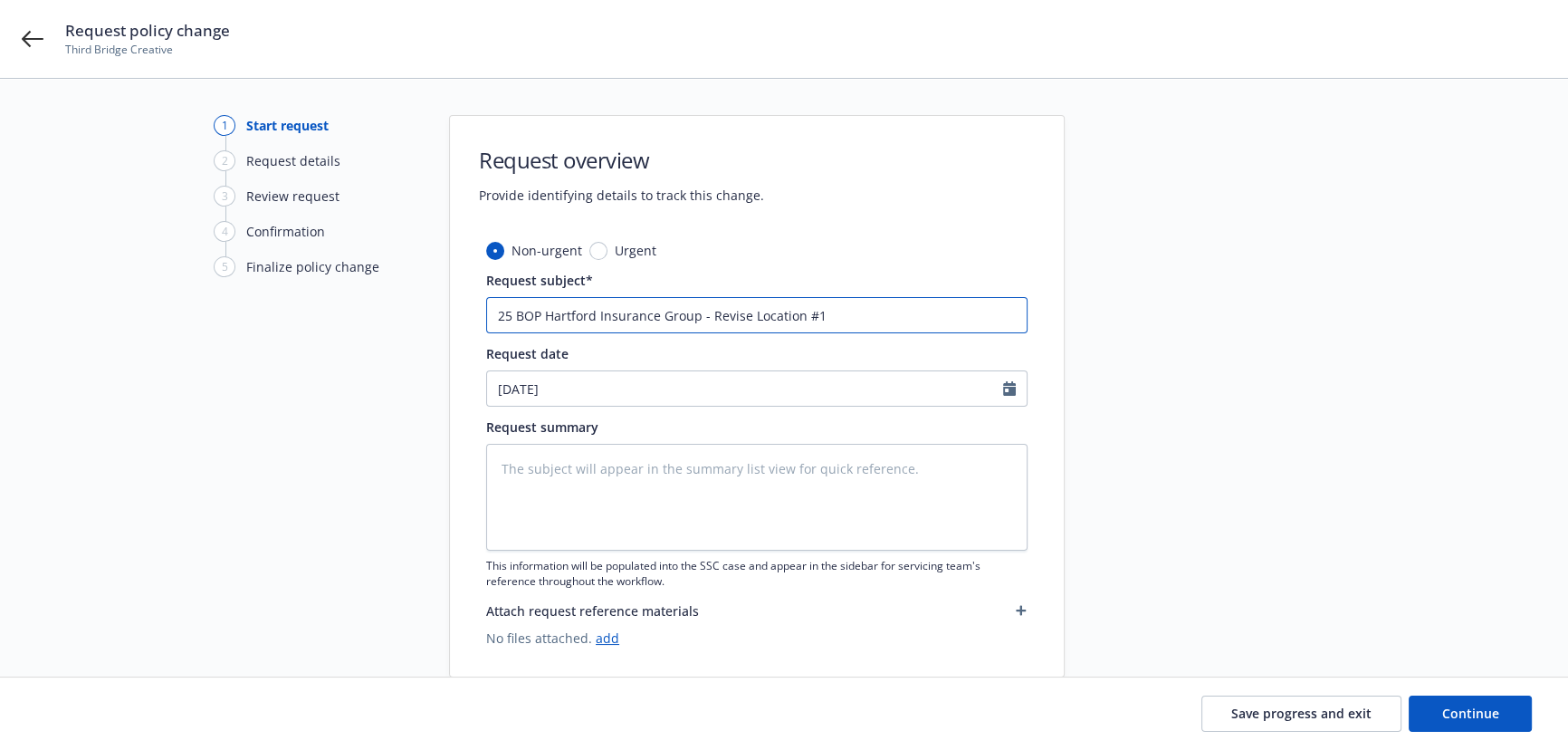
type input "25 BOP Hartford Insurance Group - Revise Location #1 s"
type textarea "x"
type input "25 BOP Hartford Insurance Group - Revise Location #1 sa"
type textarea "x"
type input "25 BOP Hartford Insurance Group - Revise Location #1 [PERSON_NAME]"
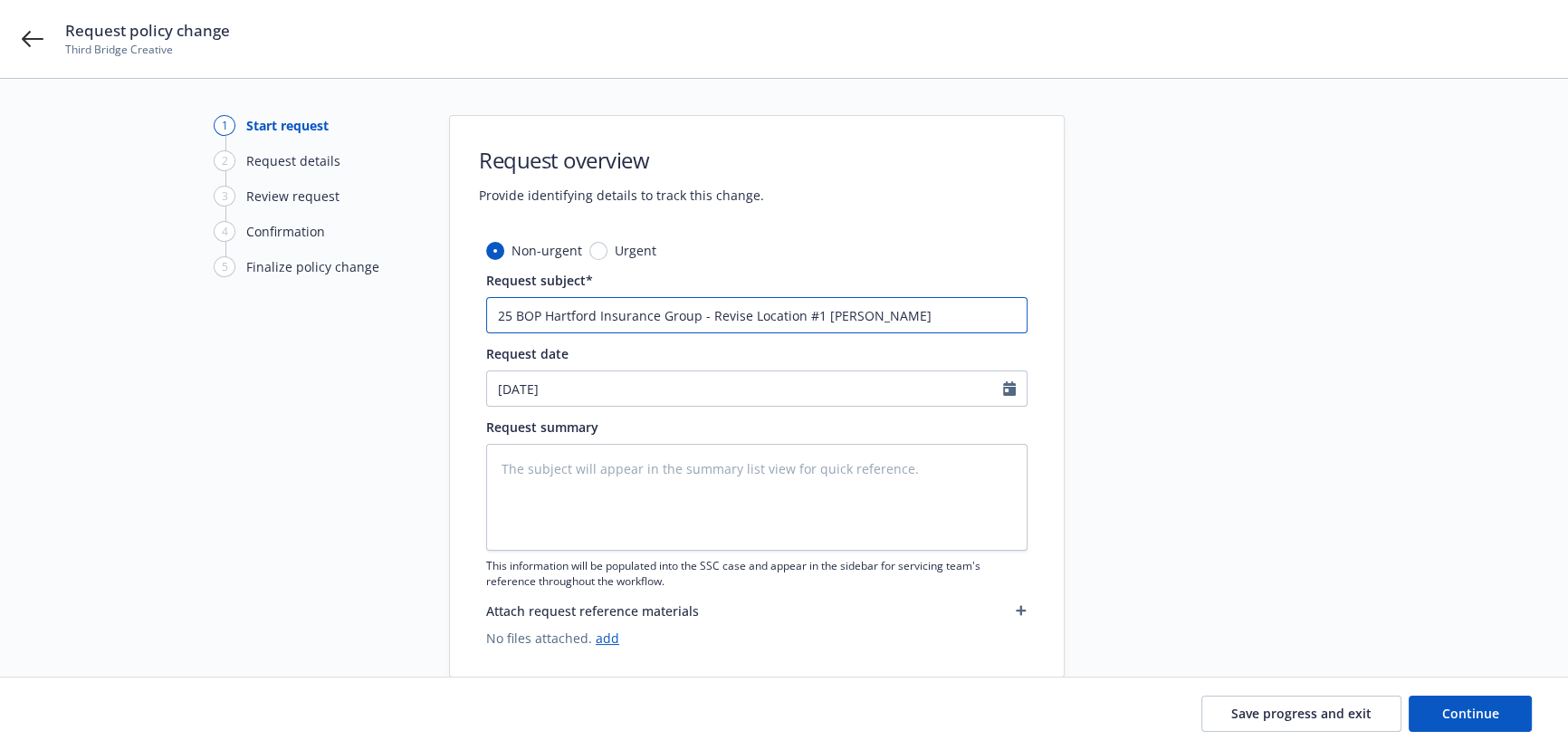
type textarea "x"
type input "25 BOP Hartford Insurance Group - Revise Location #1 sale"
type textarea "x"
type input "25 BOP Hartford Insurance Group - Revise Location #1 salea"
type textarea "x"
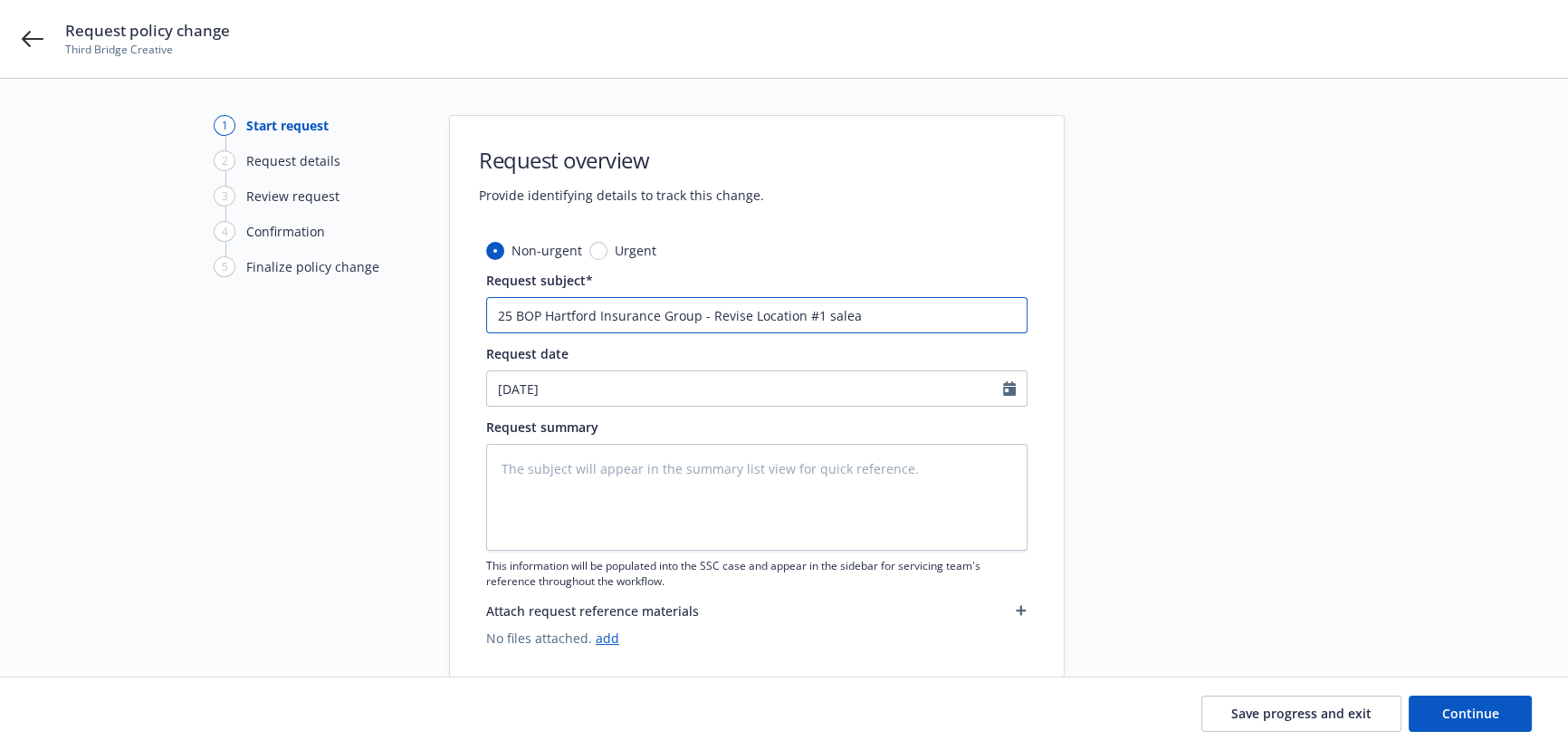
type input "25 BOP Hartford Insurance Group - Revise Location #1 sale"
type textarea "x"
type input "25 BOP Hartford Insurance Group - Revise Location #1 sales"
type textarea "x"
type input "25 BOP Hartford Insurance Group - Revise Location #1 sales"
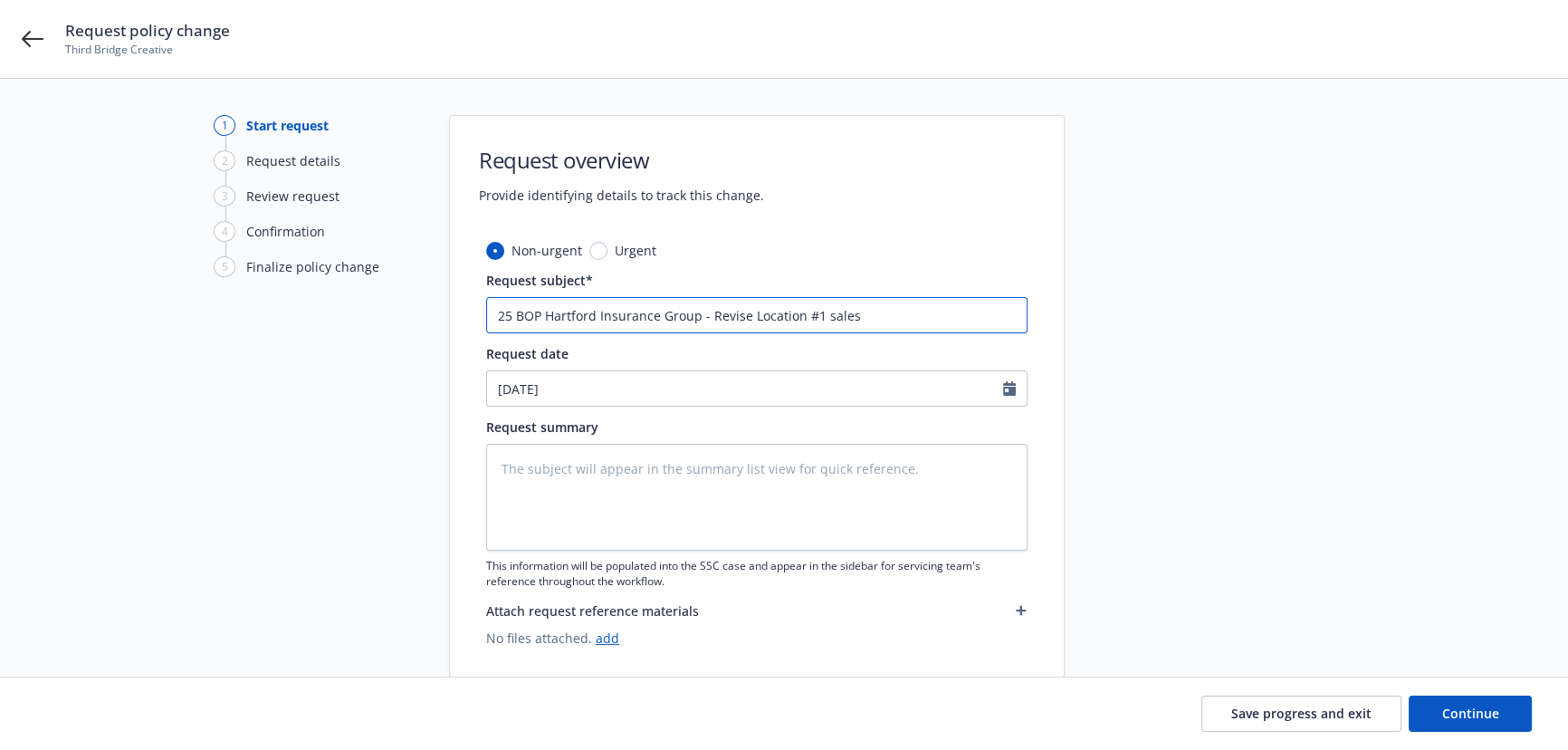
type textarea "x"
type input "25 BOP Hartford Insurance Group - Revise Location #1 sales a"
type textarea "x"
type input "25 BOP Hartford Insurance Group - Revise Location #1 sales am"
type textarea "x"
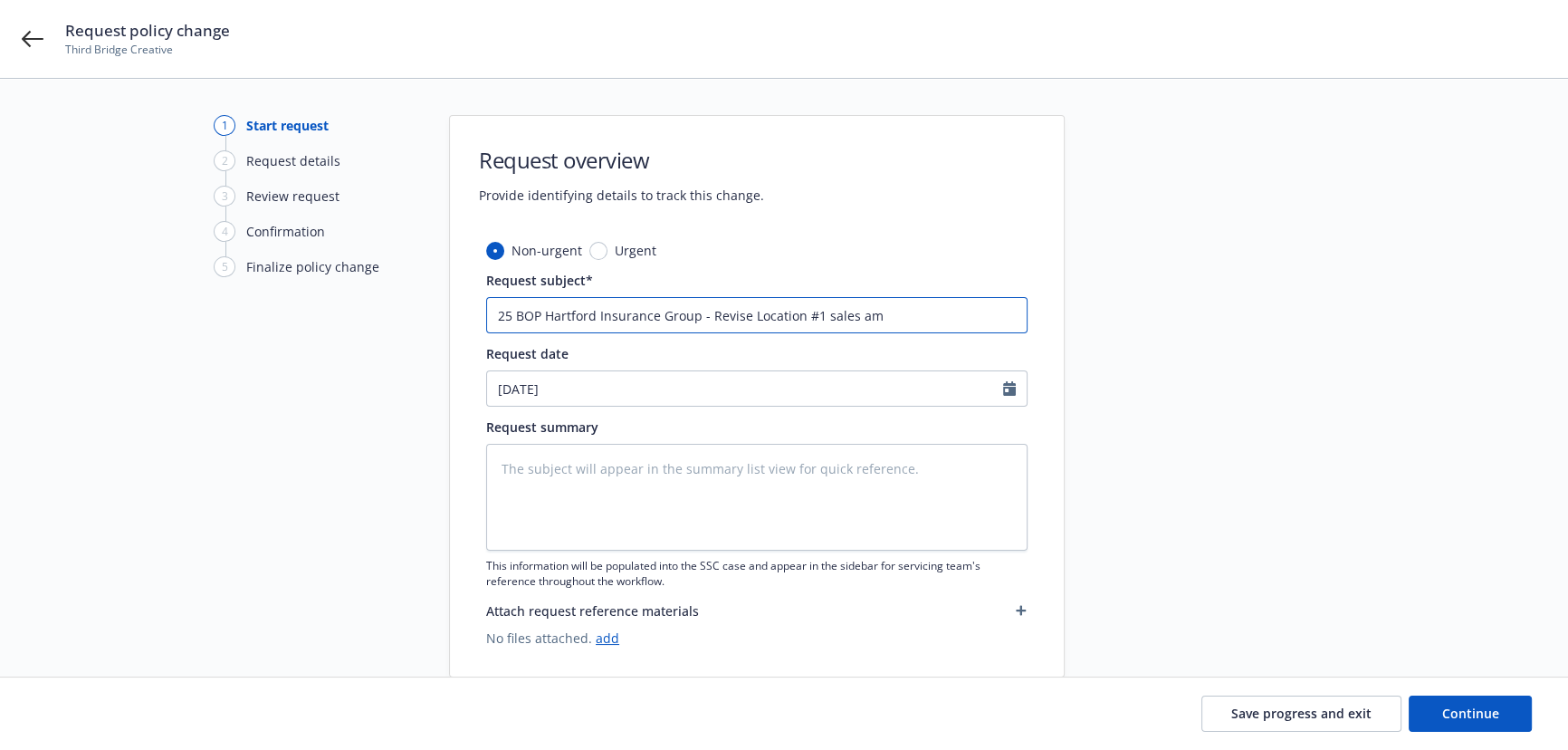
type input "25 BOP Hartford Insurance Group - Revise Location #1 sales amo"
type textarea "x"
type input "25 BOP Hartford Insurance Group - Revise Location #1 sales amou"
type textarea "x"
type input "25 BOP Hartford Insurance Group - Revise Location #1 sales amoun"
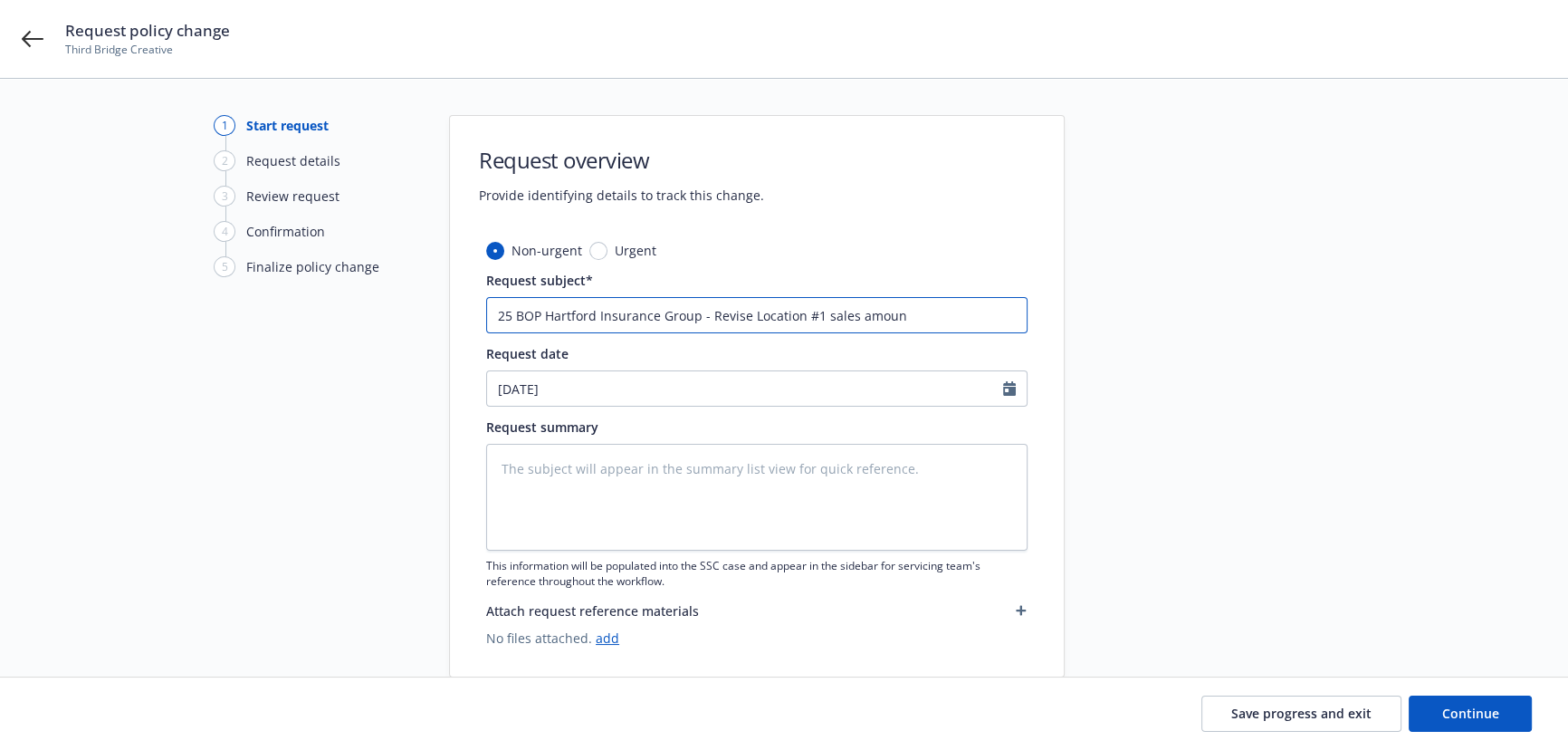
type textarea "x"
type input "25 BOP Hartford Insurance Group - Revise Location #1 sales amount"
type textarea "x"
type input "25 BOP Hartford Insurance Group - Revise Location #1 sales amount"
type textarea "x"
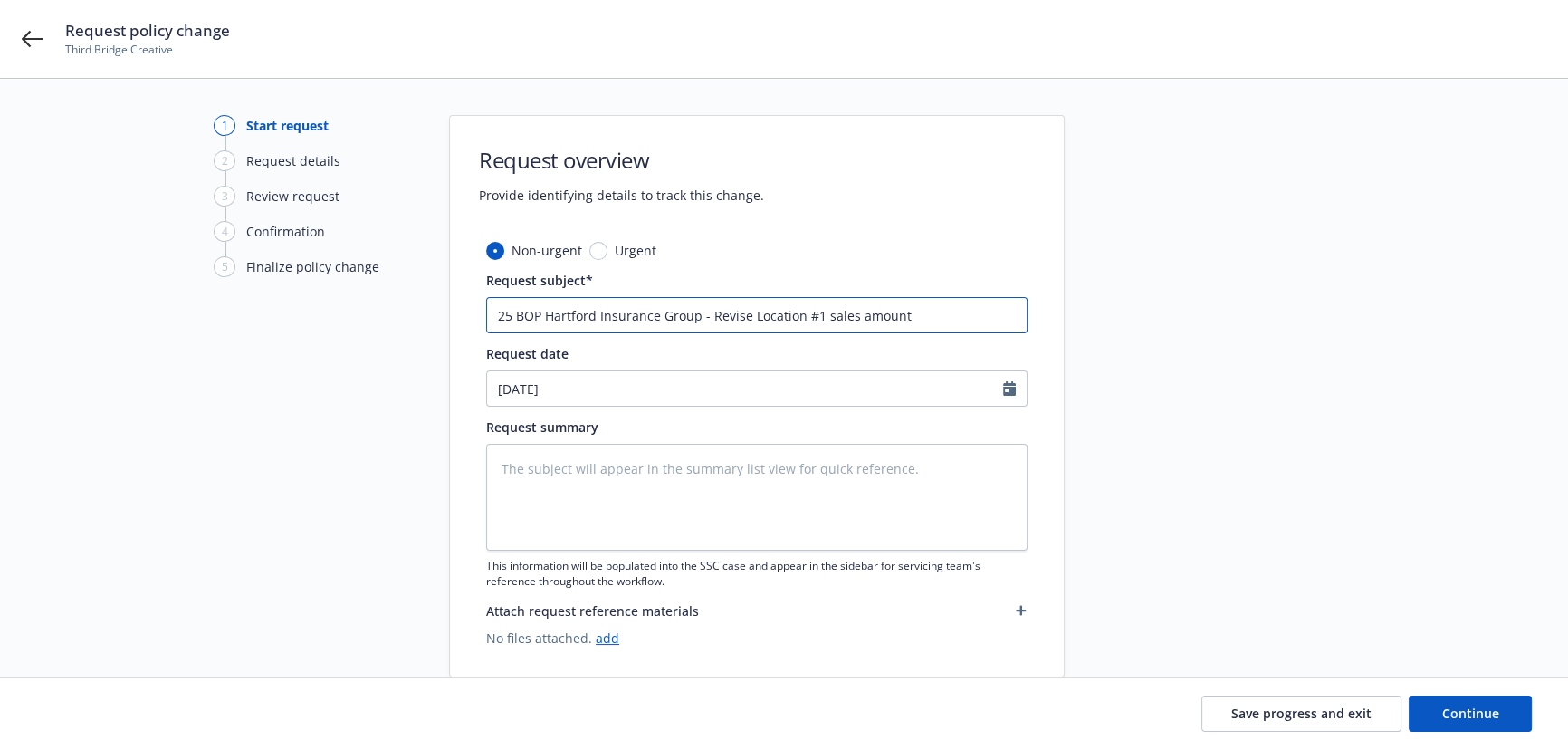
type input "25 BOP Hartford Insurance Group - Revise Location #1 sales amount t"
type textarea "x"
type input "25 BOP Hartford Insurance Group - Revise Location #1 sales amount to"
type textarea "x"
type input "25 BOP Hartford Insurance Group - Revise Location #1 sales amount to"
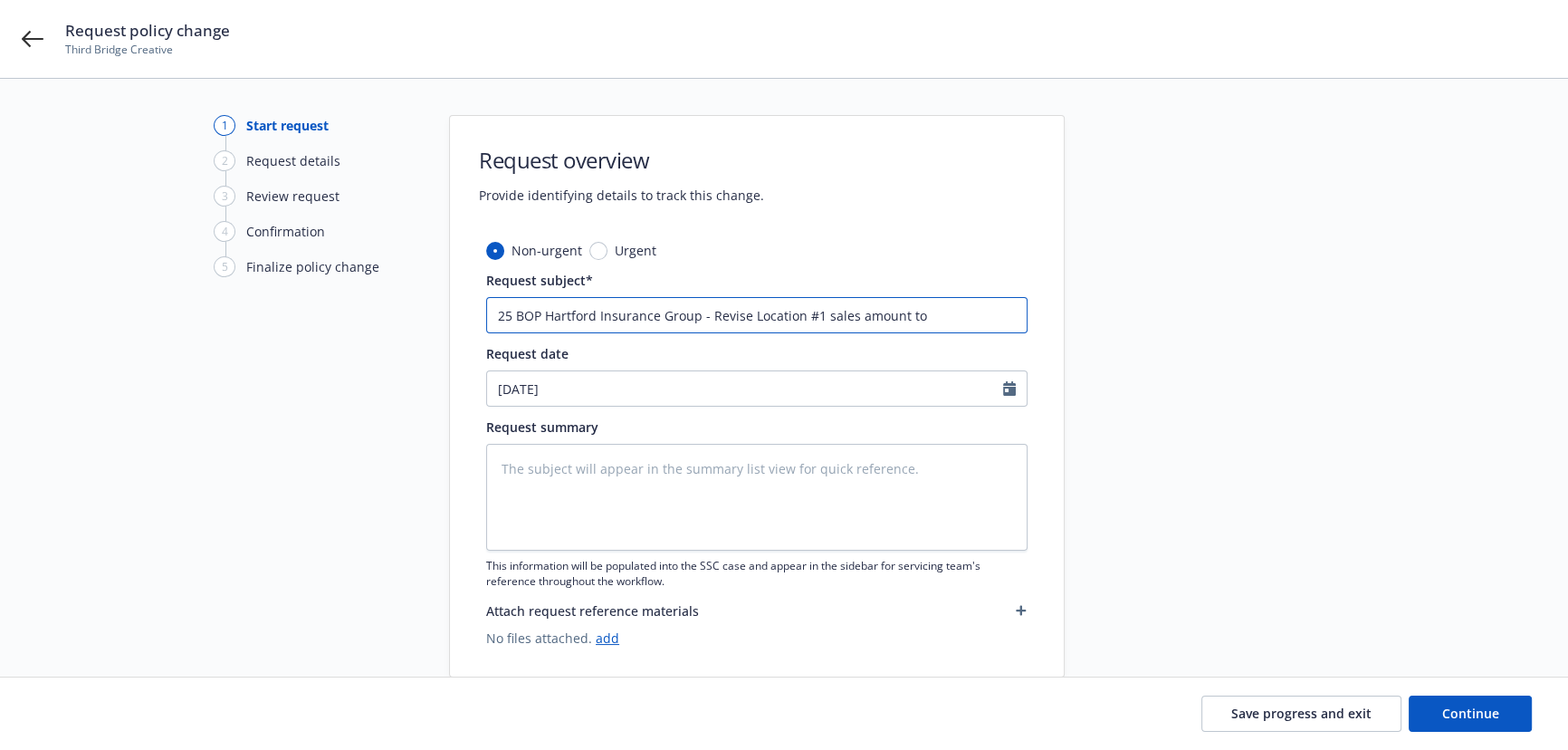
type textarea "x"
type input "25 BOP Hartford Insurance Group - Revise Location #1 sales amount t"
type textarea "x"
type input "25 BOP Hartford Insurance Group - Revise Location #1 sales amount"
type textarea "x"
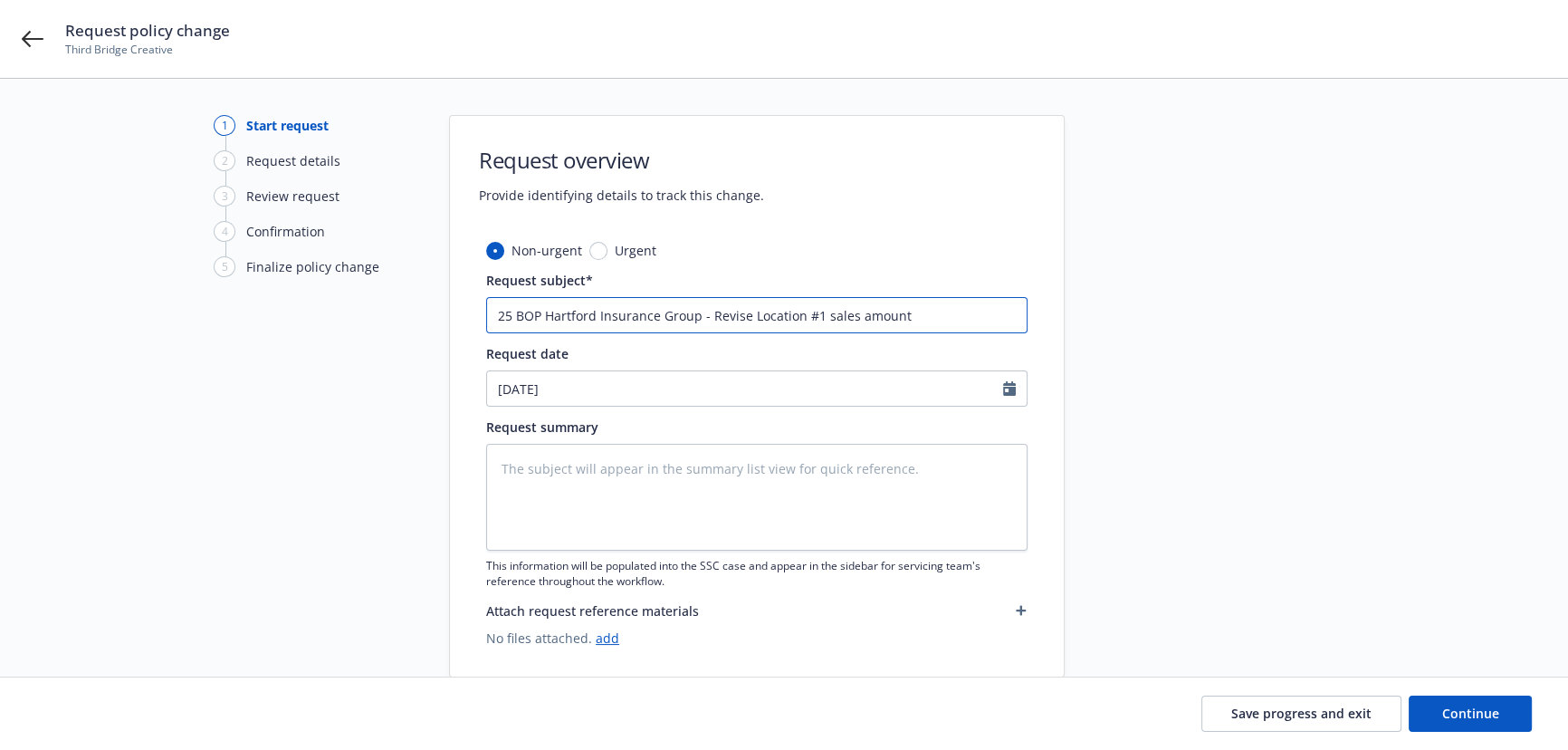
type input "25 BOP Hartford Insurance Group - Revise Location #1 sales amount f"
type textarea "x"
type input "25 BOP Hartford Insurance Group - Revise Location #1 sales amount fr"
type textarea "x"
type input "25 BOP Hartford Insurance Group - Revise Location #1 sales amount fro"
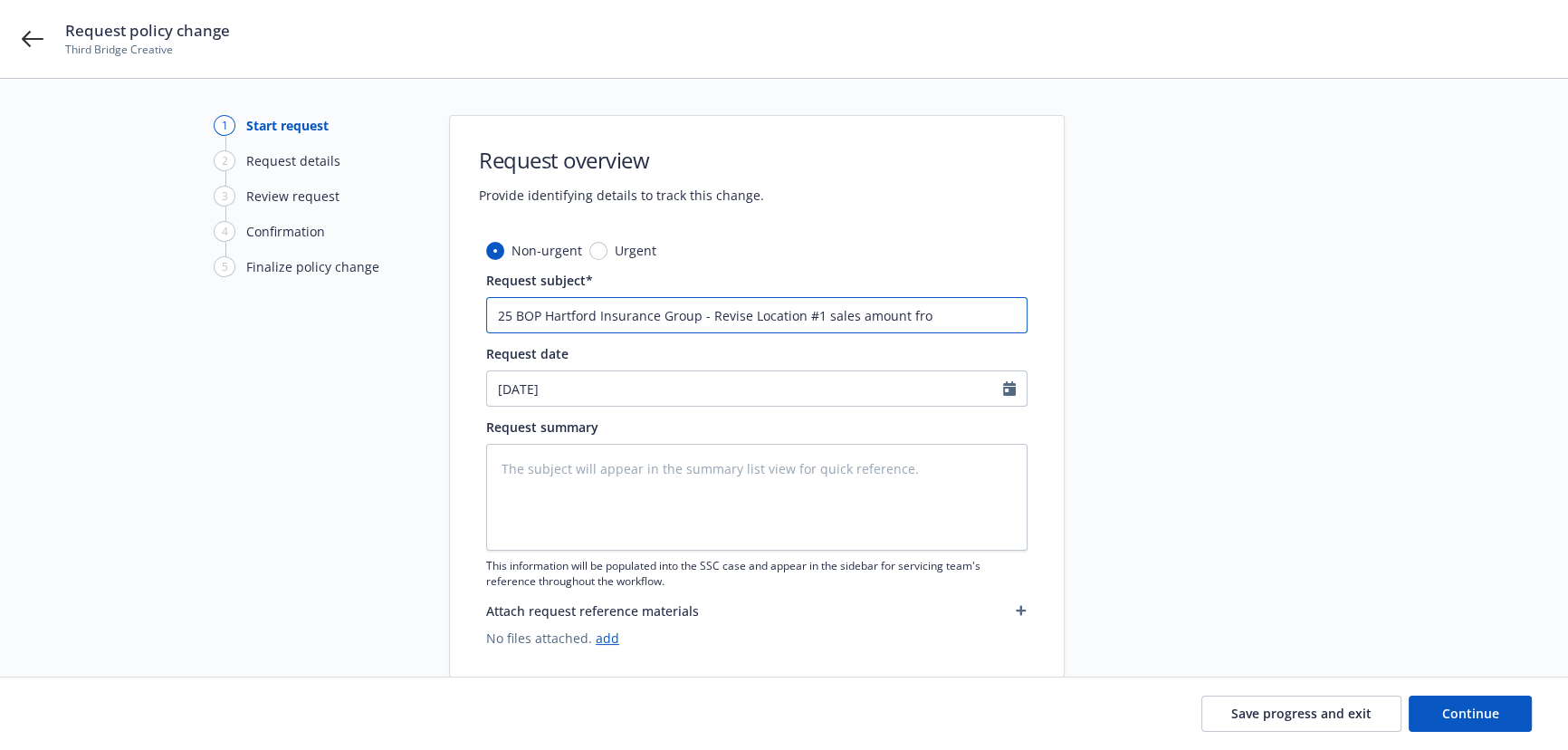
type textarea "x"
type input "25 BOP Hartford Insurance Group - Revise Location #1 sales amount from"
type textarea "x"
click at [958, 312] on input "25 BOP Hartford Insurance Group - Revise Location #1 sales amount from" at bounding box center [757, 316] width 542 height 36
paste input "$2,325,592 TO $1,250,000"
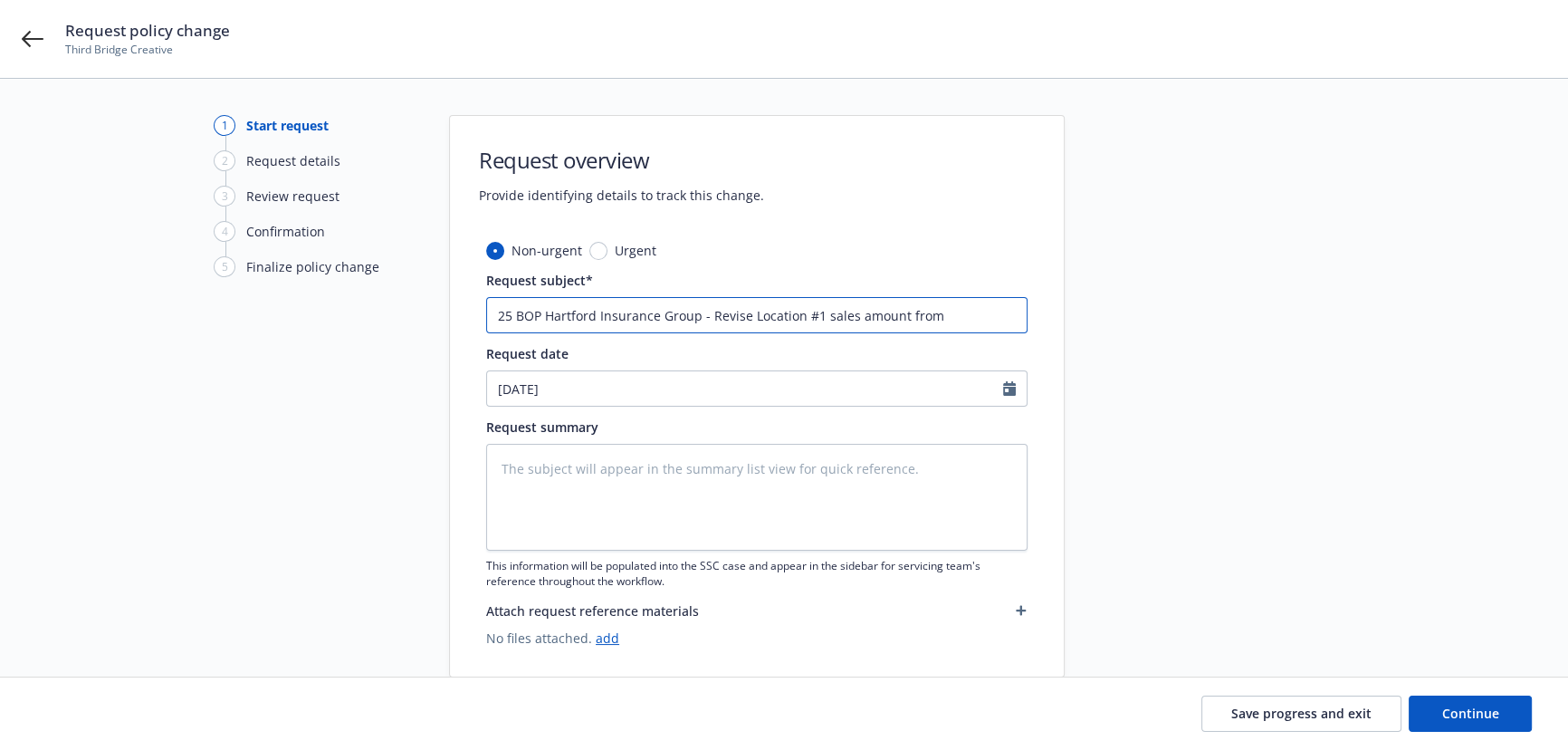
type input "25 BOP Hartford Insurance Group - Revise Location #1 sales amount from $2,325,5…"
click at [964, 317] on input "25 BOP Hartford Insurance Group - Revise Location #1 sales amount from $2,325,5…" at bounding box center [757, 316] width 542 height 36
click at [951, 314] on input "25 BOP Hartford Insurance Group - Revise Location #1 sales amount from $2,325,5…" at bounding box center [757, 316] width 542 height 36
type textarea "x"
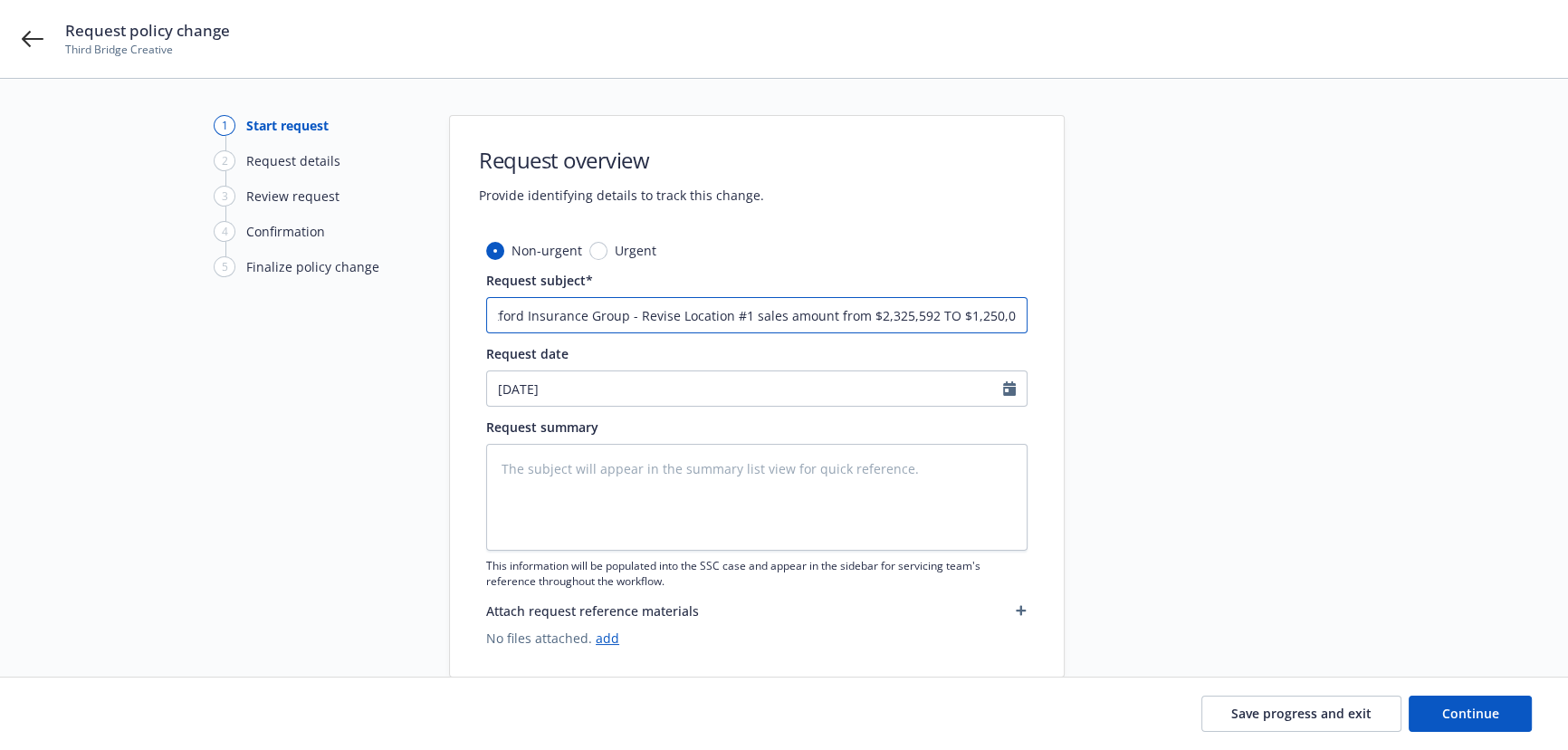
type input "25 BOP Hartford Insurance Group - Revise Location #1 sales amount from $2,325,5…"
type textarea "x"
type input "25 BOP Hartford Insurance Group - Revise Location #1 sales amount from $2,325,5…"
type textarea "x"
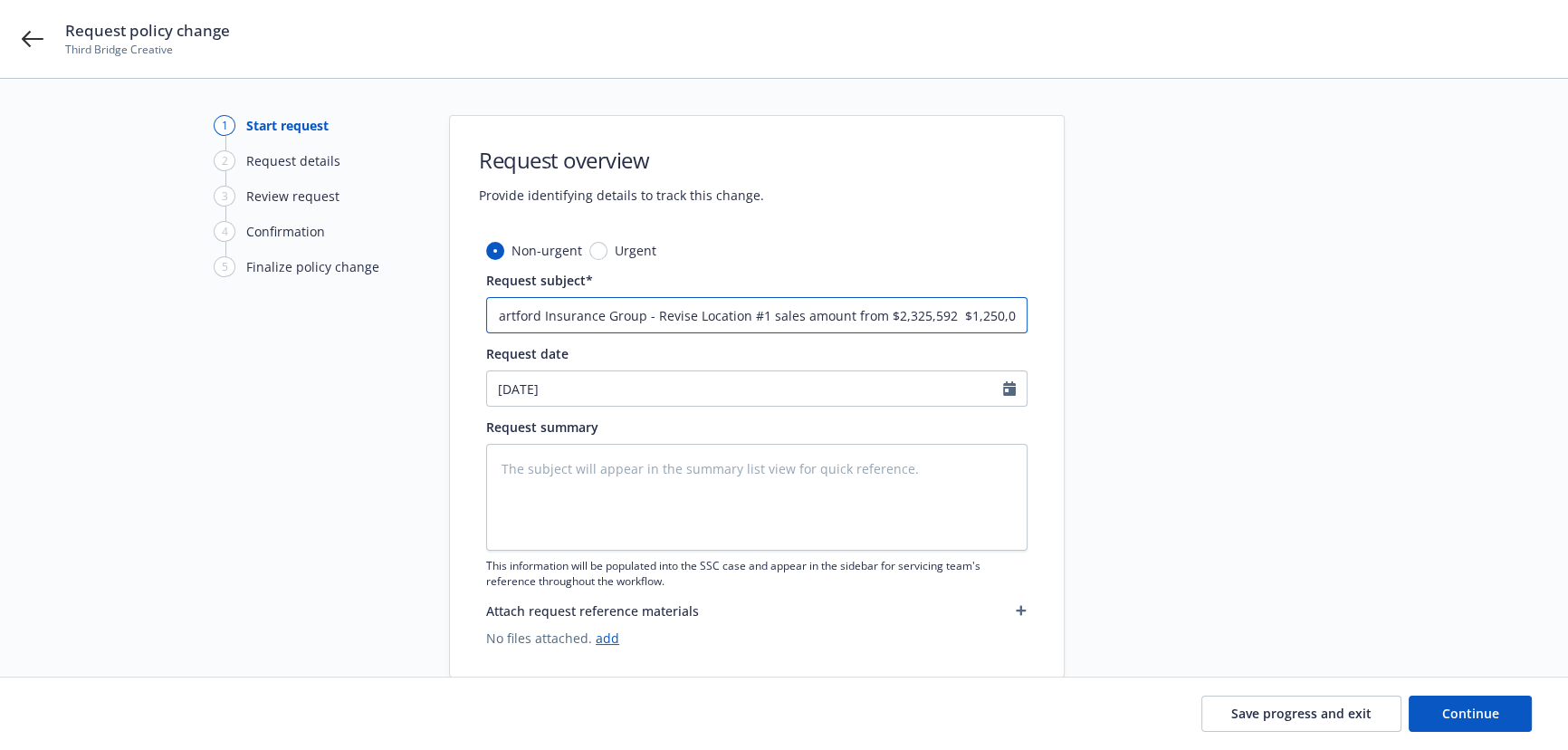
type input "25 BOP Hartford Insurance Group - Revise Location #1 sales amount from $2,325,5…"
type textarea "x"
drag, startPoint x: 652, startPoint y: 314, endPoint x: 1014, endPoint y: 414, distance: 375.6
click at [1206, 304] on div "1 Start request 2 Request details 3 Review request 4 Confirmation 5 Finalize po…" at bounding box center [784, 395] width 1525 height 562
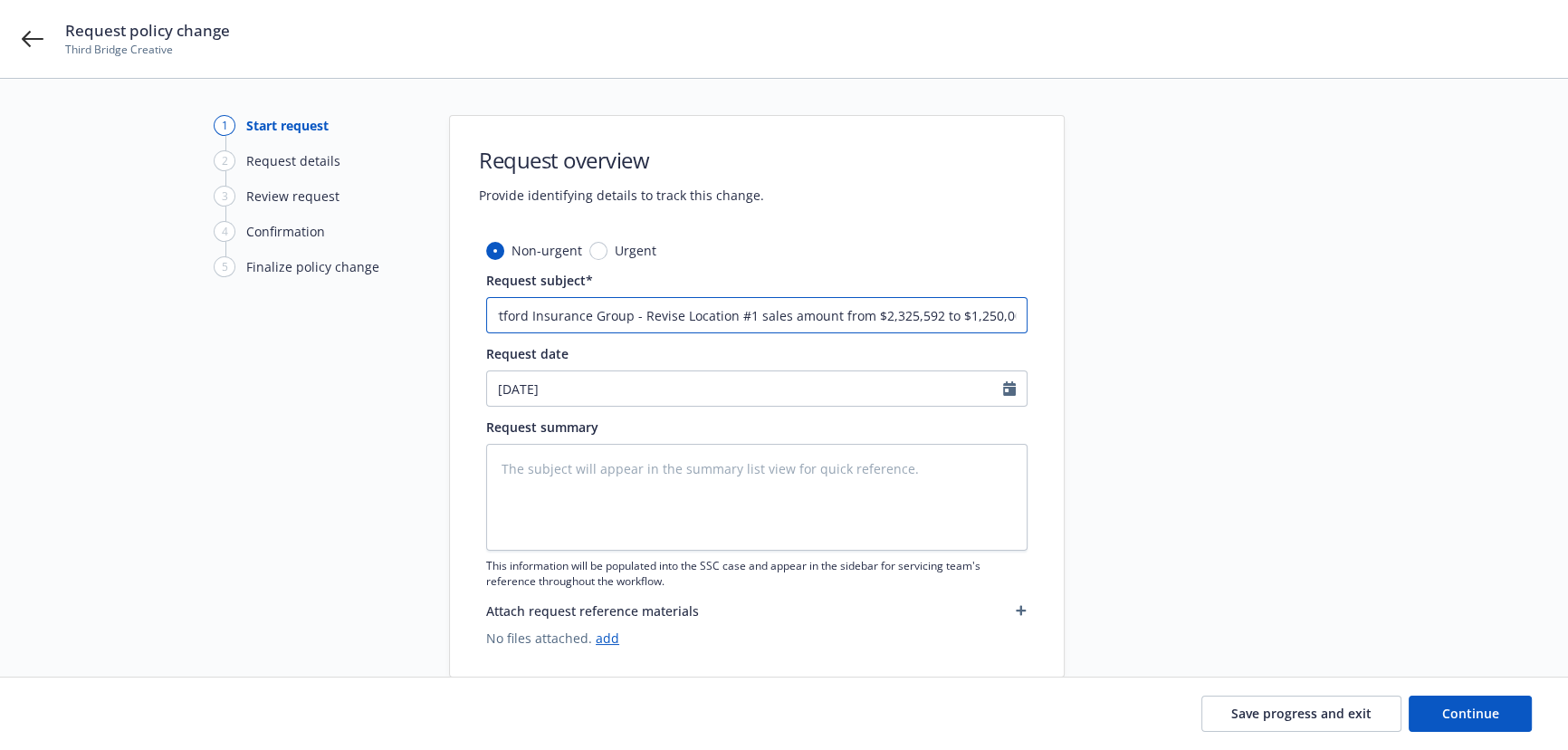
type input "25 BOP Hartford Insurance Group - Revise Location #1 sales amount from $2,325,5…"
click at [773, 497] on textarea at bounding box center [757, 497] width 542 height 107
paste textarea "Revise Location #1 sales amount from $2,325,592 to $1,250,000"
type textarea "Revise Location #1 sales amount from $2,325,592 to $1,250,000"
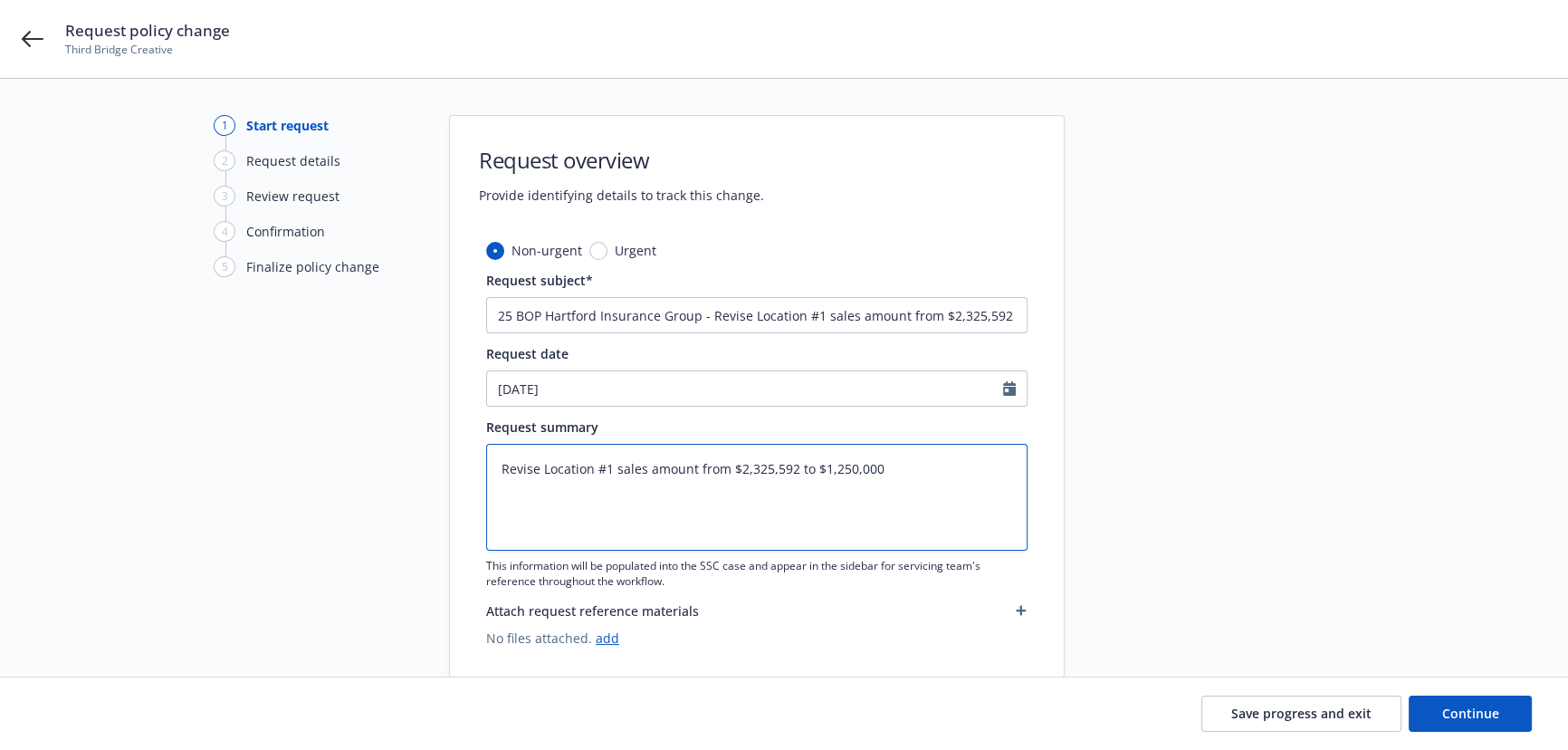
type textarea "x"
type textarea "Revise Location #1 sales amount from $2,325,592 to $1,250,000"
click at [1489, 710] on span "Continue" at bounding box center [1470, 713] width 57 height 17
type textarea "x"
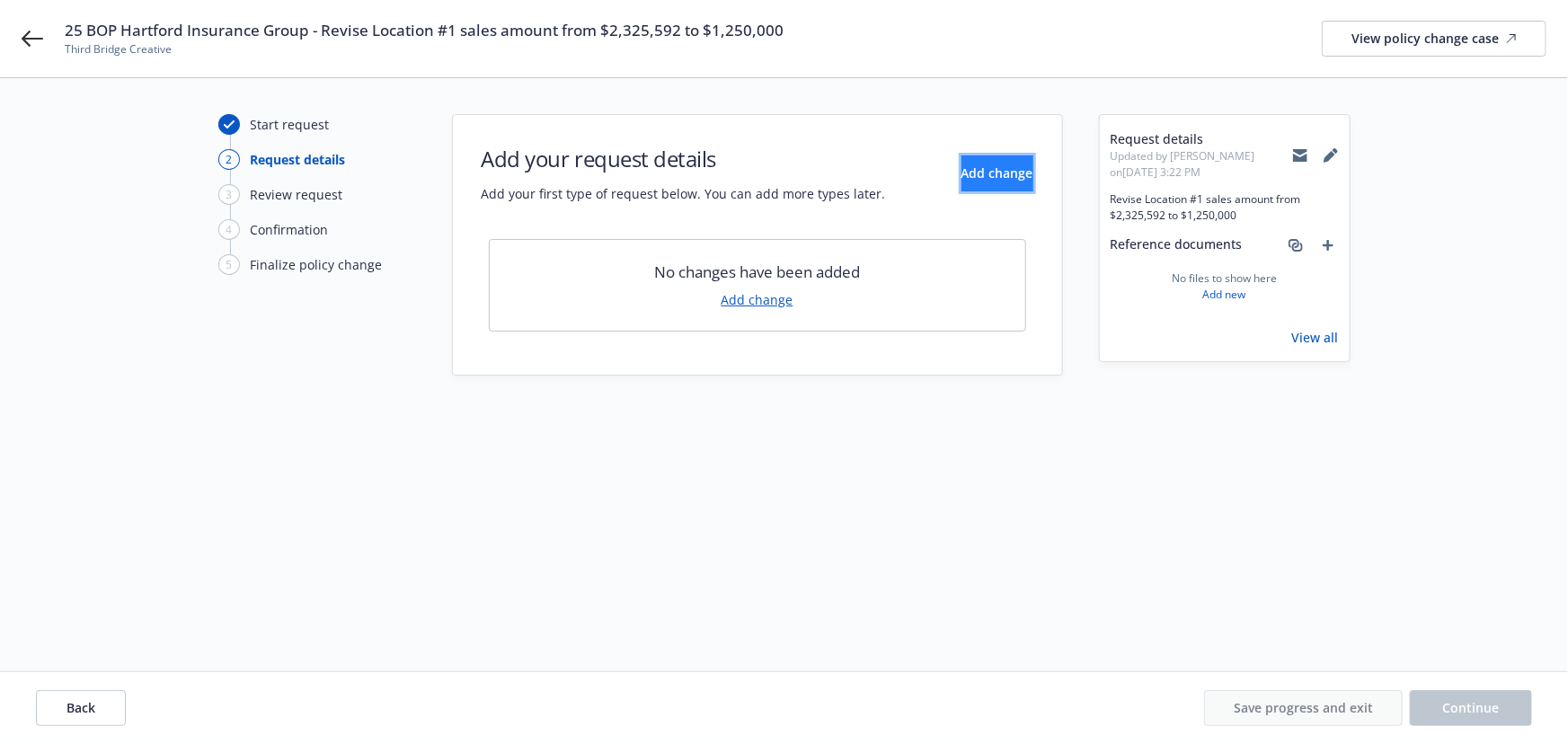
click at [980, 179] on span "Add change" at bounding box center [997, 172] width 72 height 17
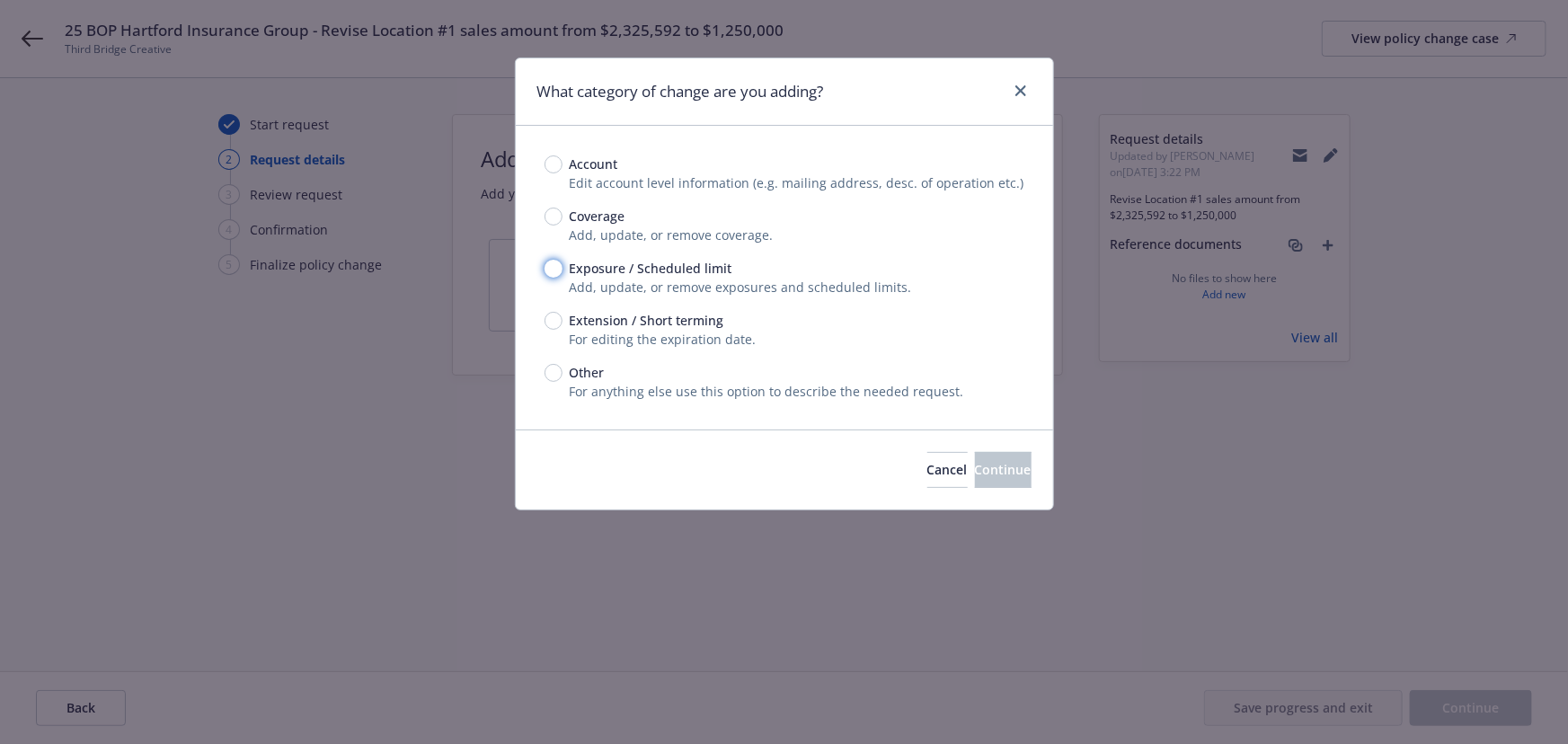
click at [548, 269] on input "Exposure / Scheduled limit" at bounding box center [554, 268] width 18 height 18
radio input "true"
click at [975, 458] on button "Continue" at bounding box center [1002, 470] width 56 height 36
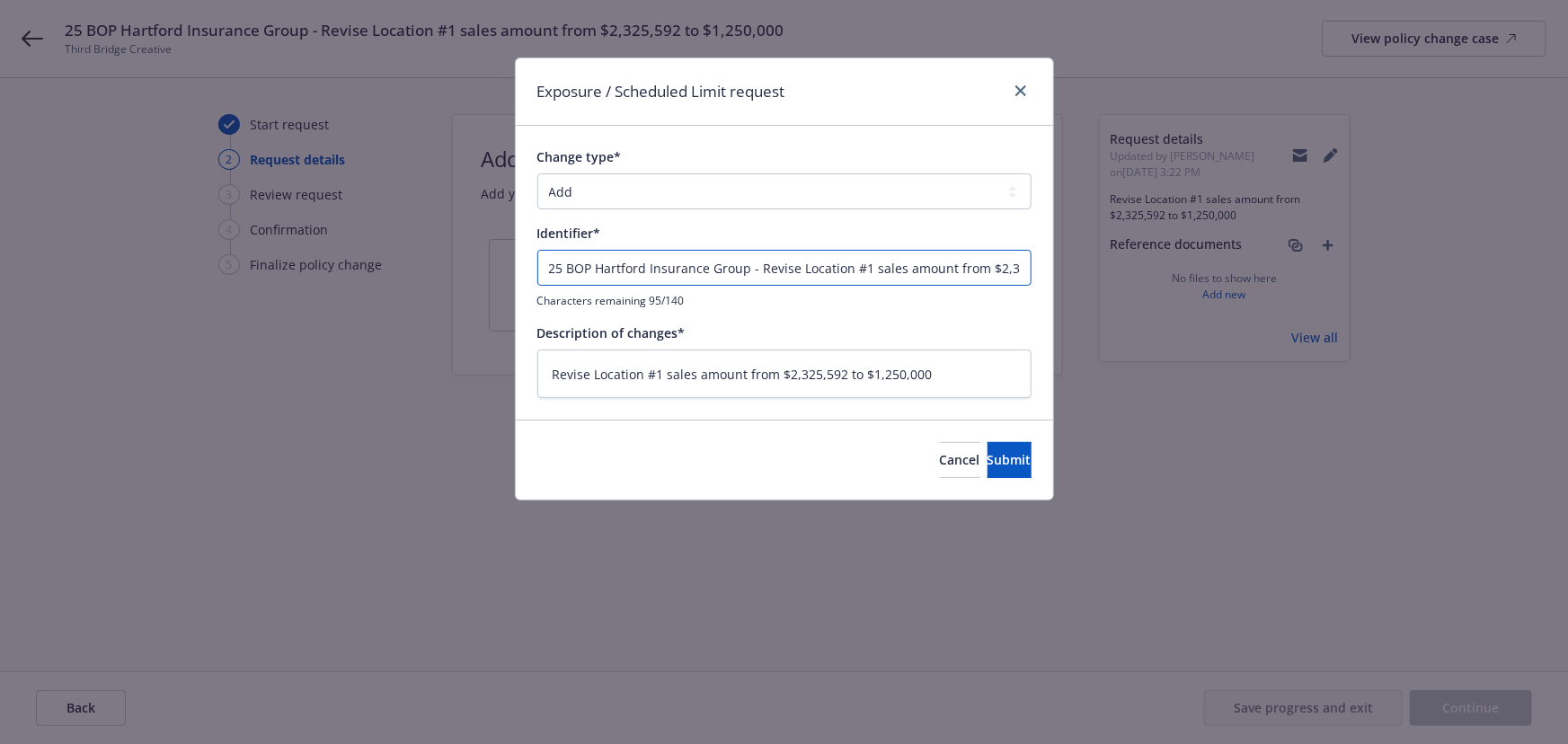
drag, startPoint x: 761, startPoint y: 266, endPoint x: 156, endPoint y: 259, distance: 605.0
click at [155, 260] on div "Exposure / Scheduled Limit request Change type* Add Audit Change Remove Identif…" at bounding box center [784, 372] width 1568 height 744
type textarea "x"
type input "ERevise Location #1 sales amount from $2,325,592 to $1,250,000"
type textarea "x"
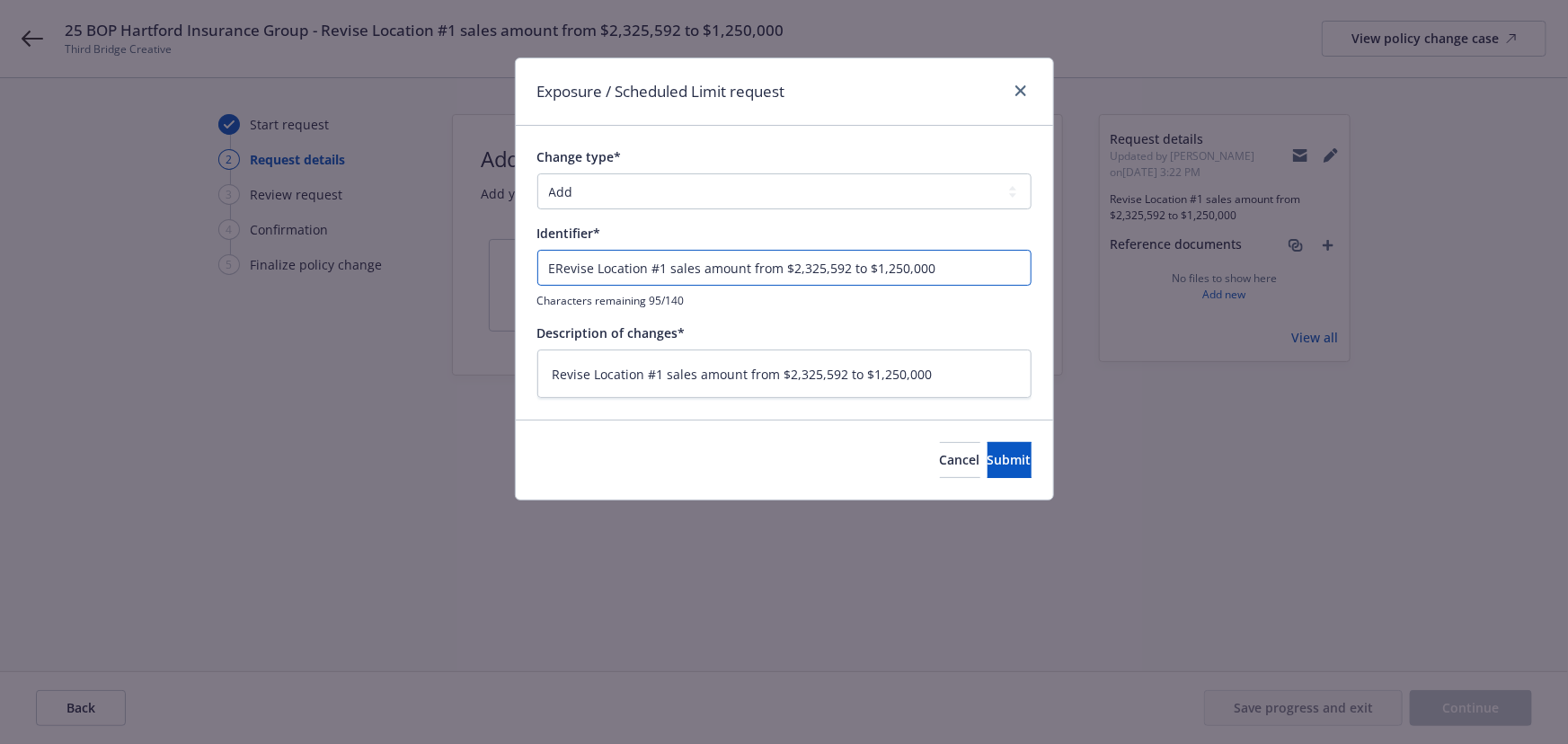
type input "ENRevise Location #1 sales amount from $2,325,592 to $1,250,000"
type textarea "x"
type input "ENDTRevise Location #1 sales amount from $2,325,592 to $1,250,000"
type textarea "x"
type input "ENDT Revise Location #1 sales amount from $2,325,592 to $1,250,000"
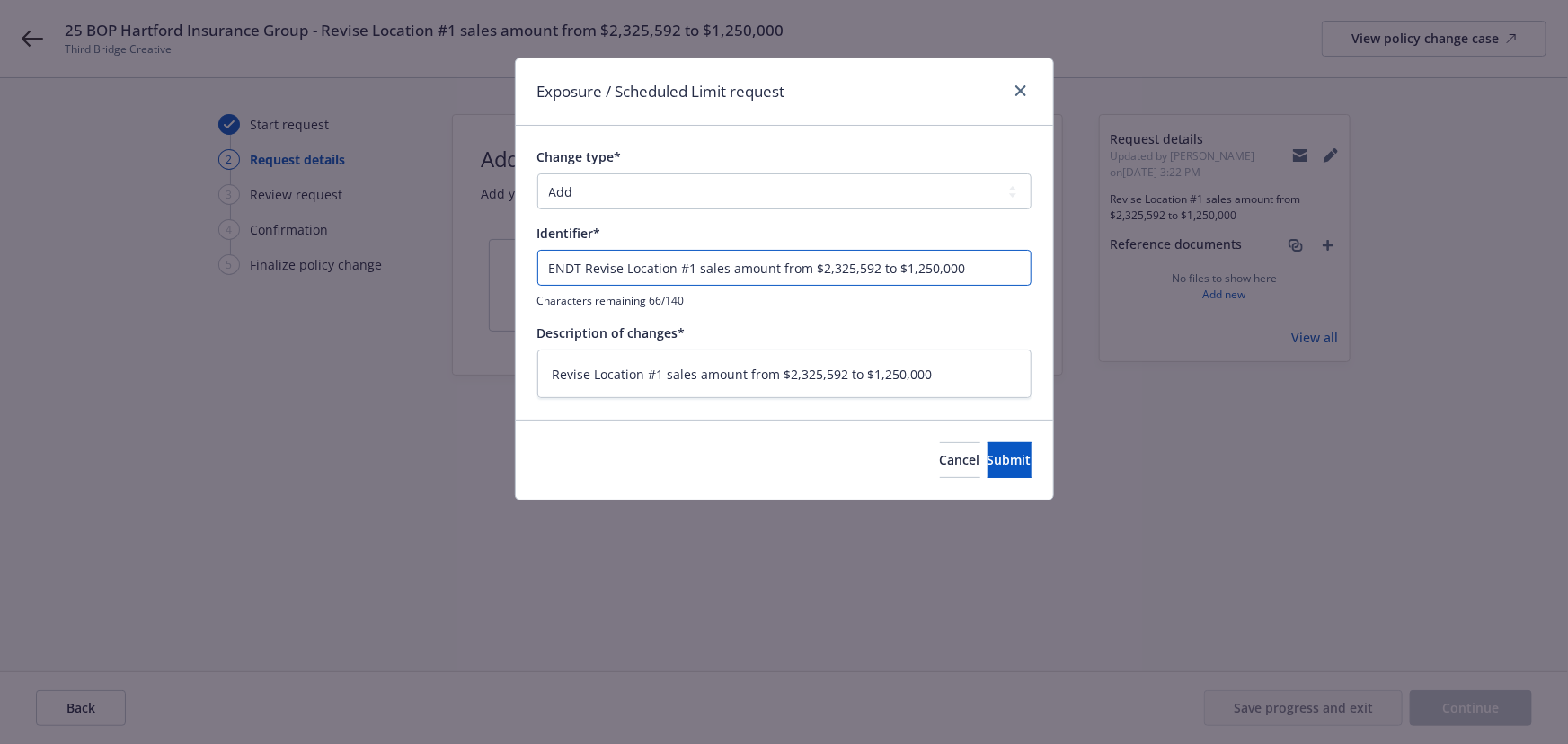
type textarea "x"
type input "ENDT #Revise Location #1 sales amount from $2,325,592 to $1,250,000"
type textarea "x"
type input "ENDT # Revise Location #1 sales amount from $2,325,592 to $1,250,000"
type textarea "x"
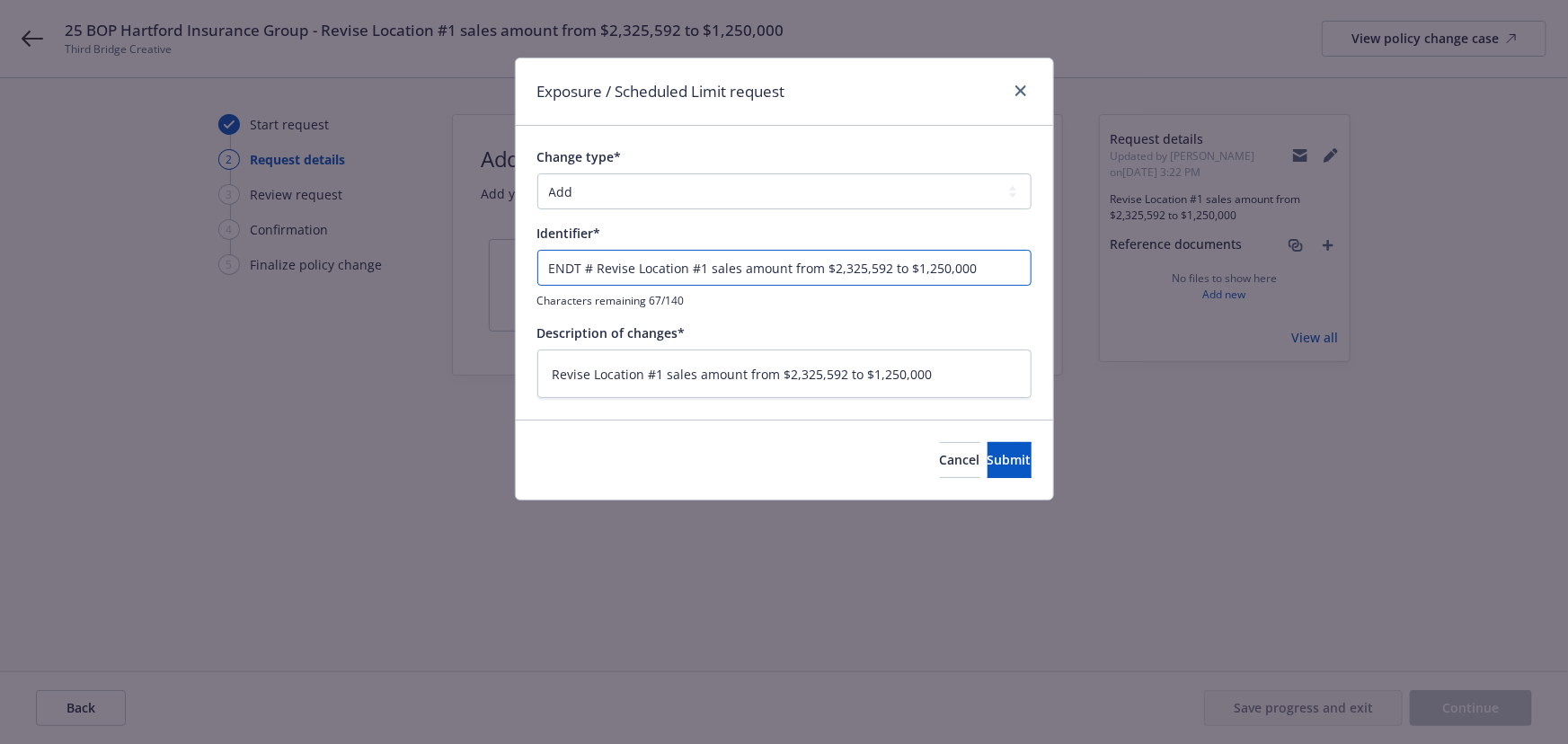
type input "ENDT # 1Revise Location #1 sales amount from $2,325,592 to $1,250,000"
type textarea "x"
type input "ENDT # 1 Revise Location #1 sales amount from $2,325,592 to $1,250,000"
type textarea "x"
type input "ENDT # 1 +Revise Location #1 sales amount from $2,325,592 to $1,250,000"
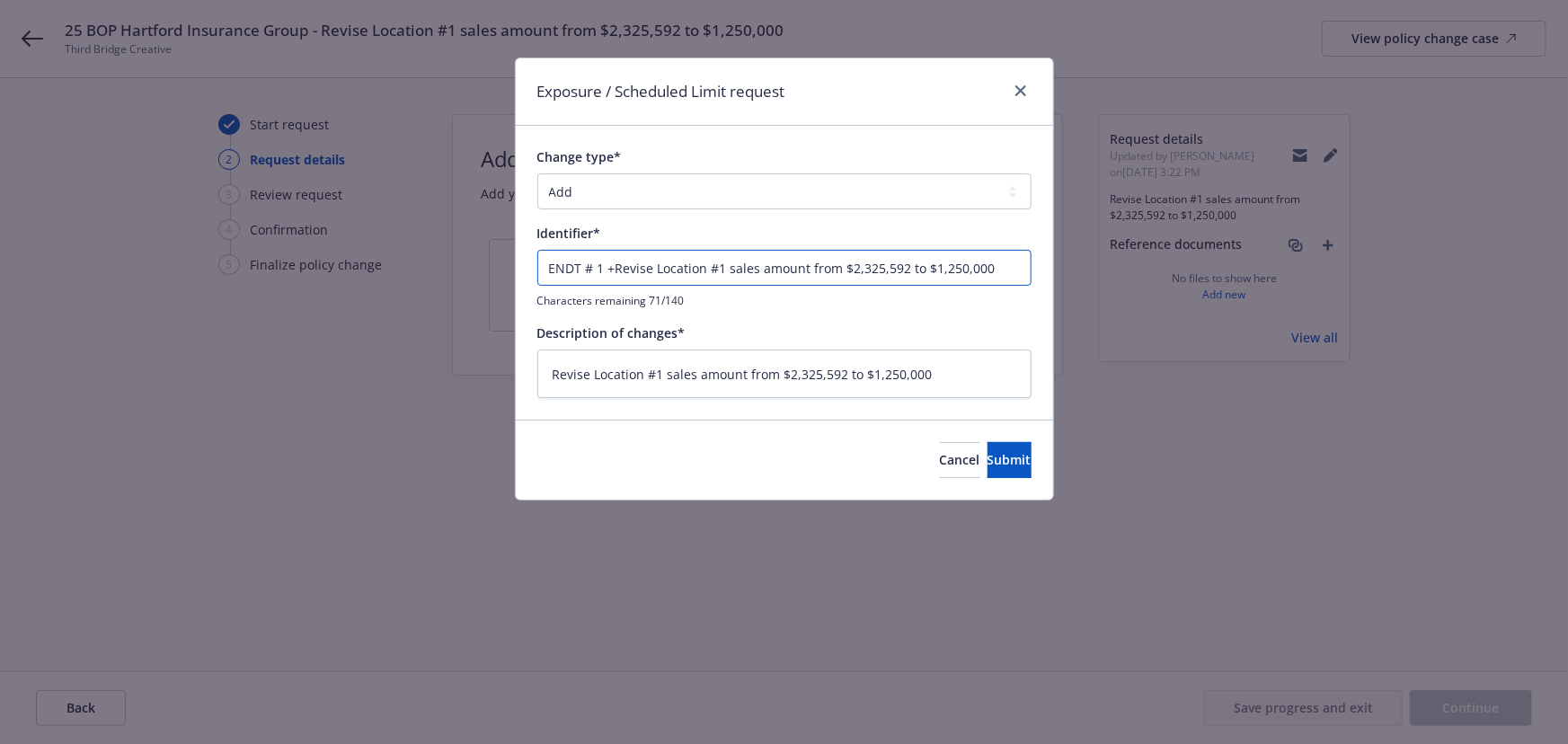
type textarea "x"
type input "ENDT # 1 Revise Location #1 sales amount from $2,325,592 to $1,250,000"
type textarea "x"
type input "ENDT # 1 -Revise Location #1 sales amount from $2,325,592 to $1,250,000"
type textarea "x"
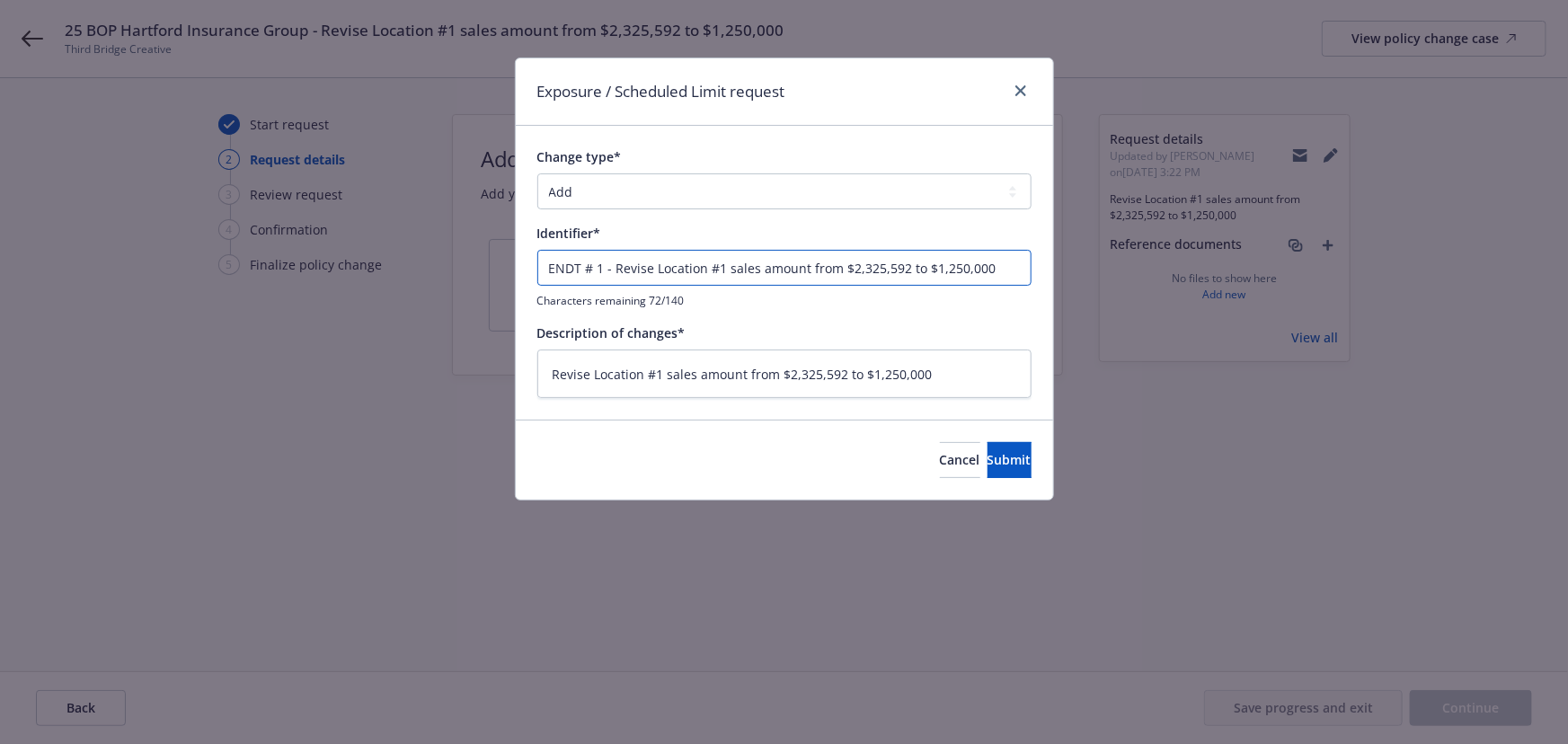
type input "ENDT # 1 - Revise Location #1 sales amount from $2,325,592 to $1,250,000"
click at [617, 189] on select "Add Audit Change Remove" at bounding box center [784, 191] width 494 height 36
select select "CHANGE"
click at [538, 173] on select "Add Audit Change Remove" at bounding box center [784, 191] width 494 height 36
click at [996, 462] on span "Submit" at bounding box center [1009, 459] width 44 height 17
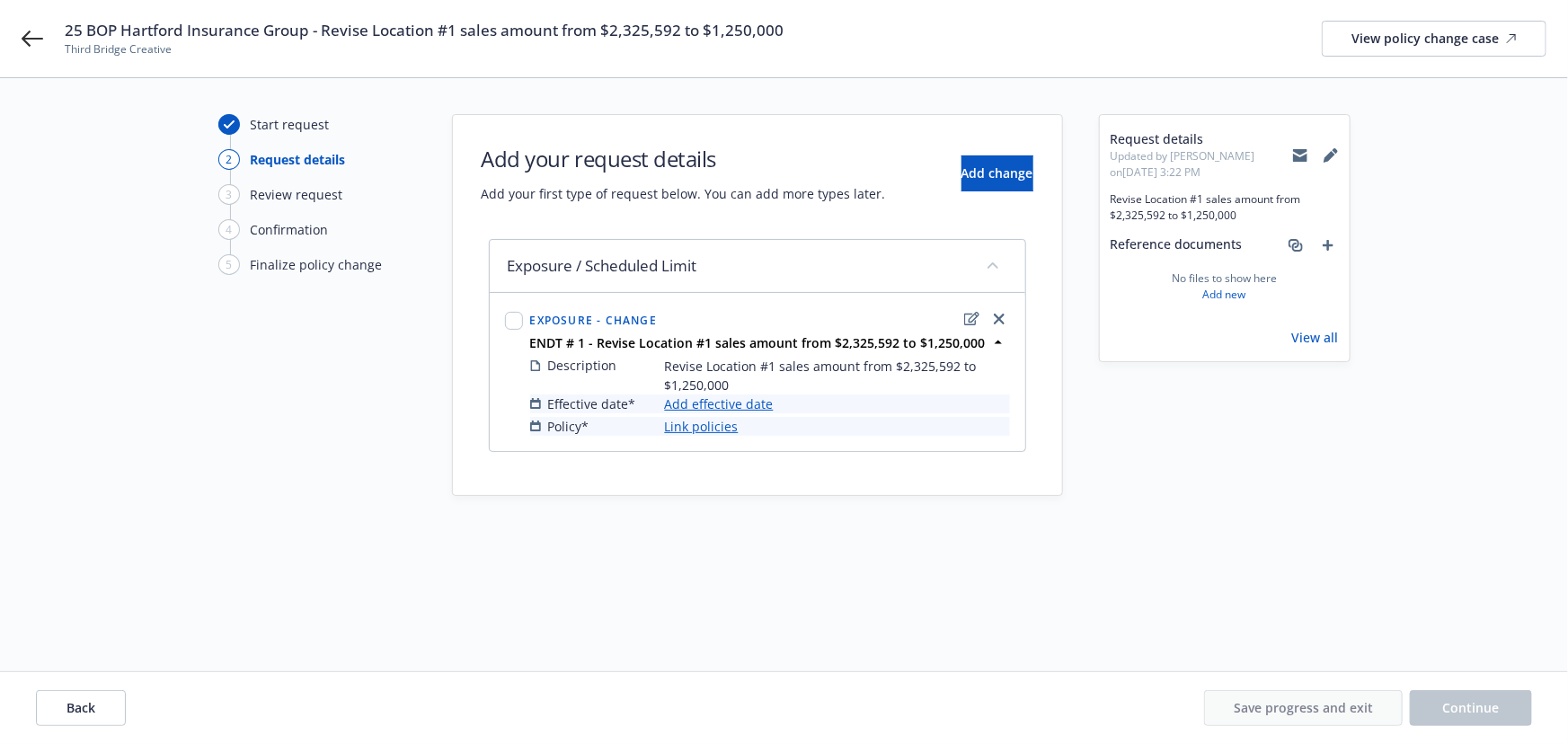
type textarea "x"
click at [749, 396] on link "Add effective date" at bounding box center [719, 403] width 109 height 19
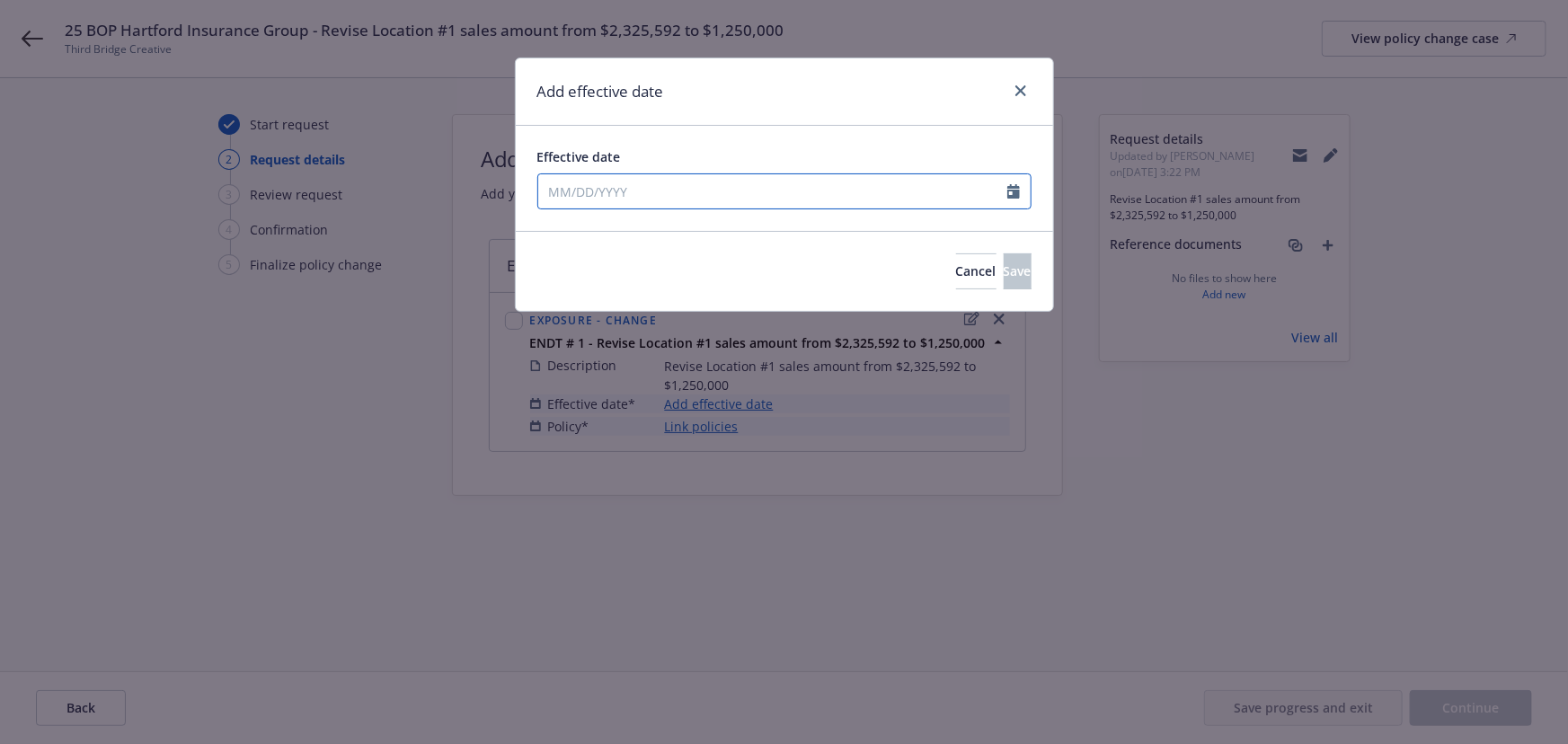
click at [641, 182] on input "Effective date" at bounding box center [773, 191] width 470 height 34
select select "9"
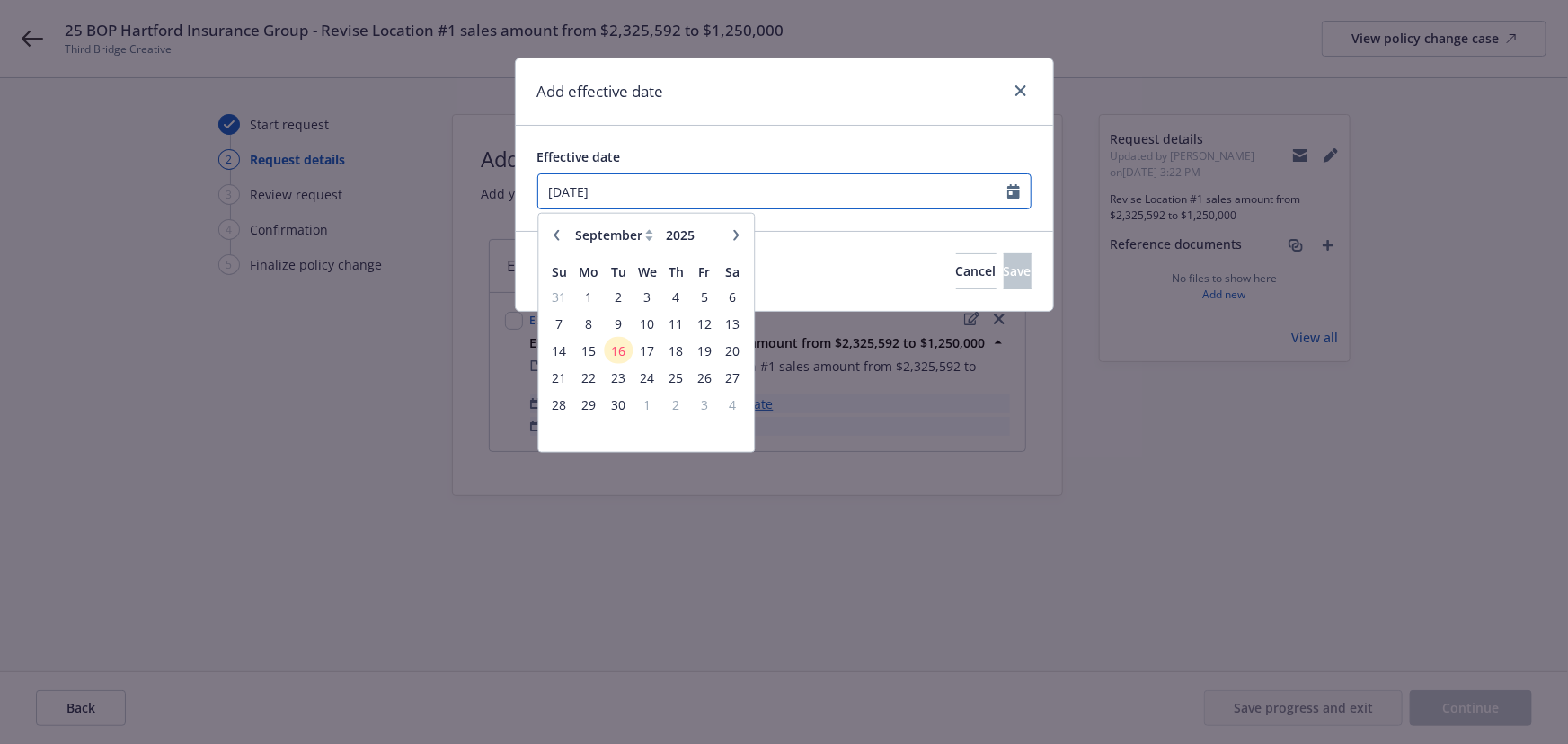
type input "[DATE]"
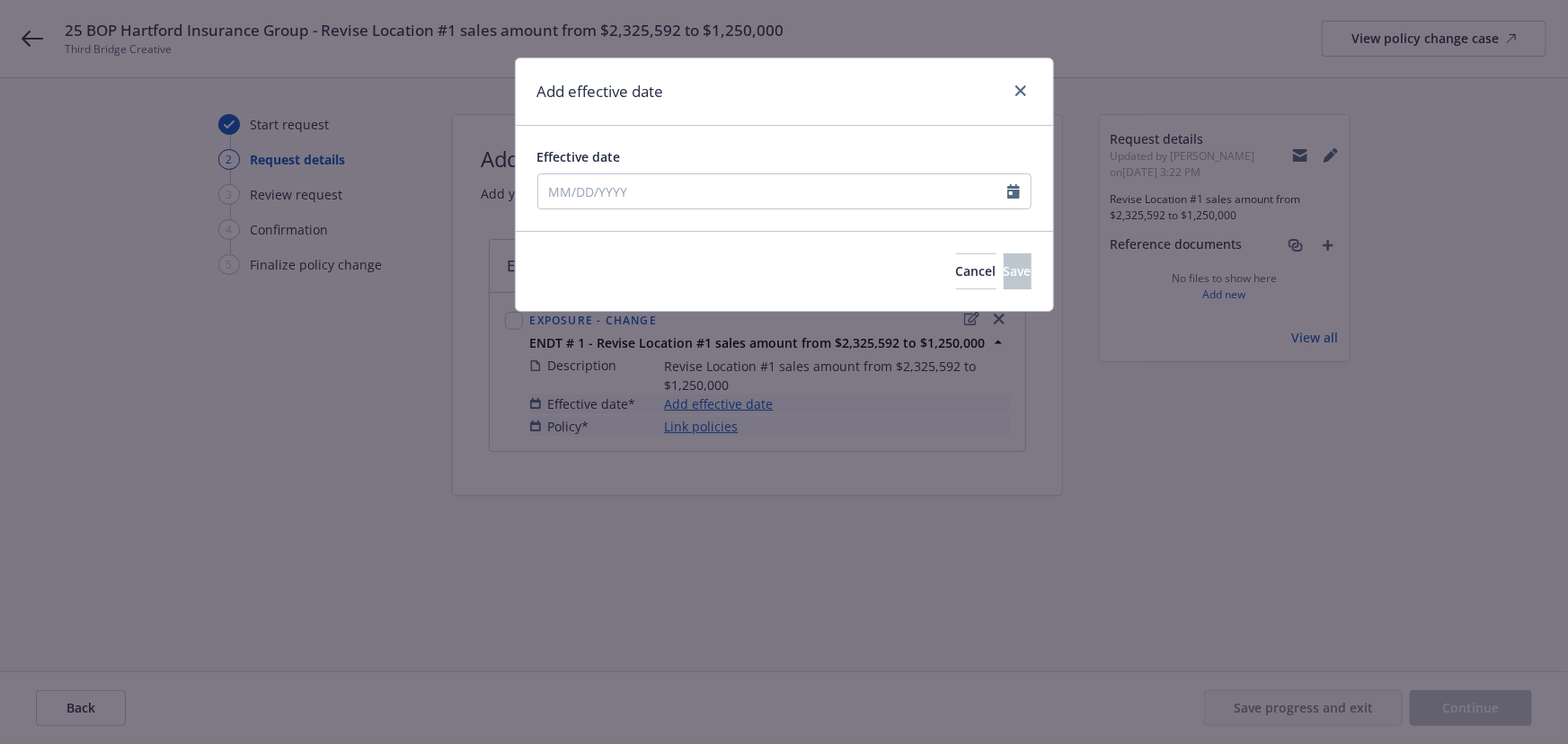
click at [781, 131] on div "Effective date January February March April May June July August September Octo…" at bounding box center [784, 178] width 538 height 105
click at [768, 197] on div "Add effective date Effective date Cancel Save" at bounding box center [784, 184] width 539 height 255
click at [750, 192] on input "Effective date" at bounding box center [773, 191] width 470 height 34
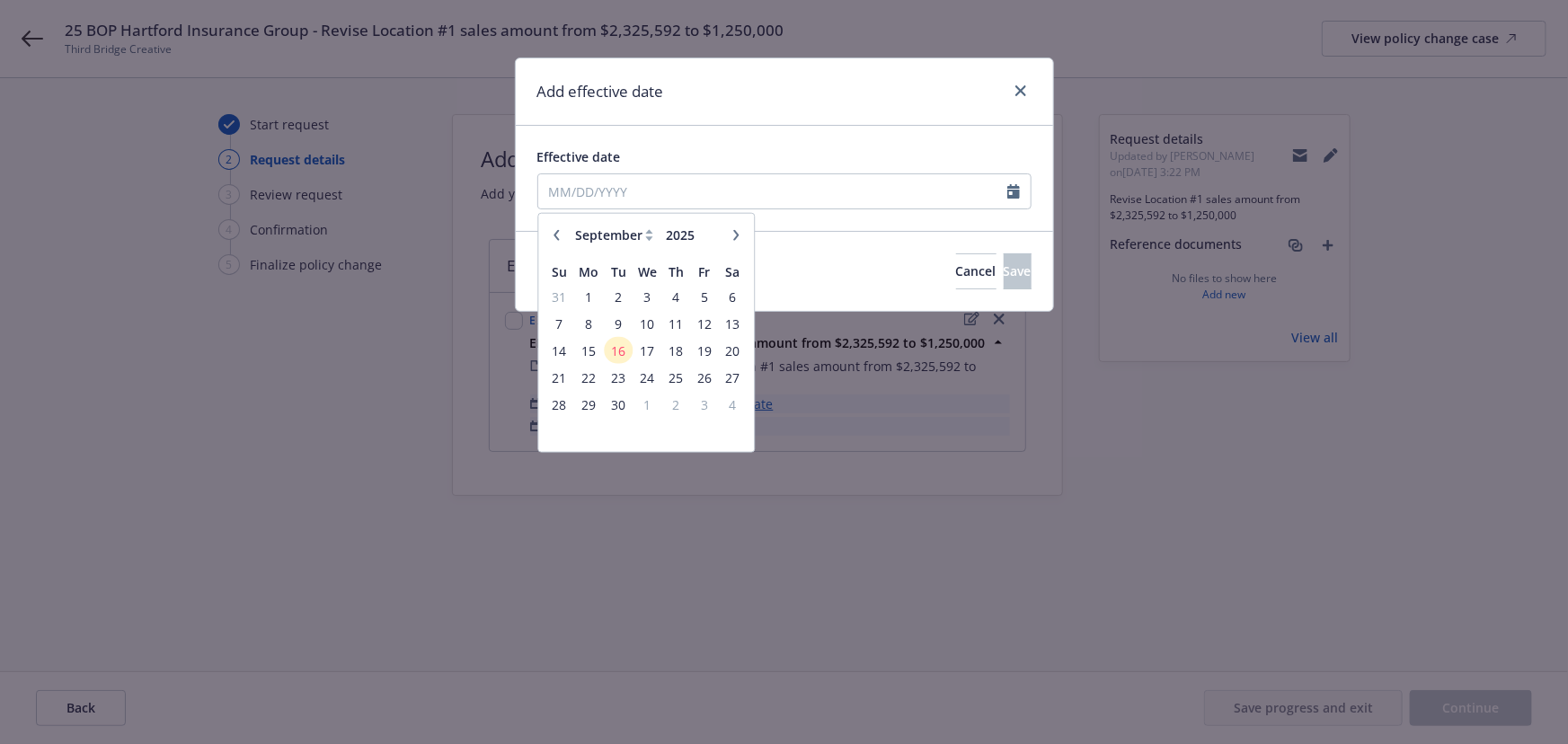
click at [549, 238] on button "button" at bounding box center [557, 235] width 22 height 22
select select "8"
click at [591, 377] on span "18" at bounding box center [588, 376] width 27 height 23
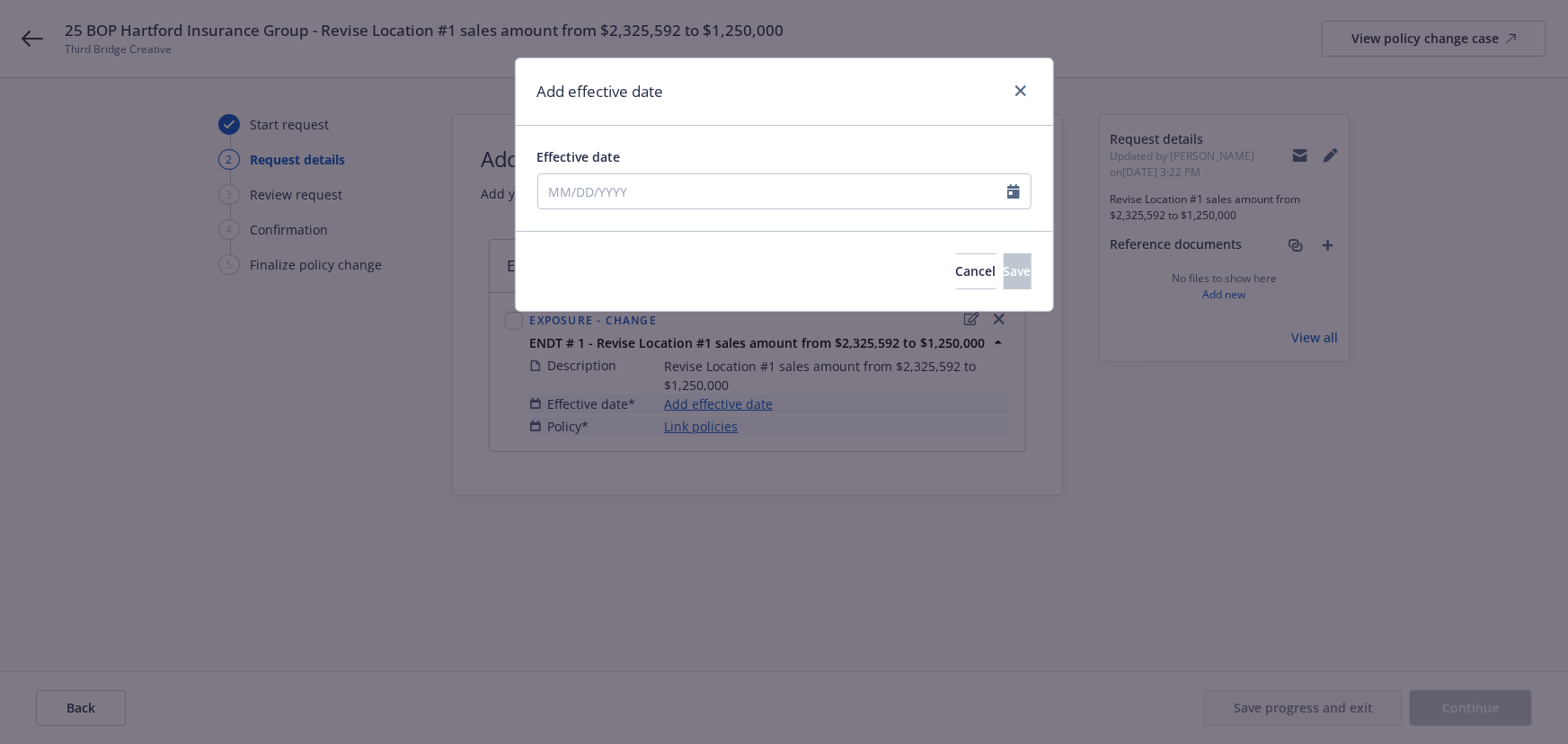
type input "[DATE]"
click at [1003, 266] on span "Save" at bounding box center [1017, 270] width 28 height 17
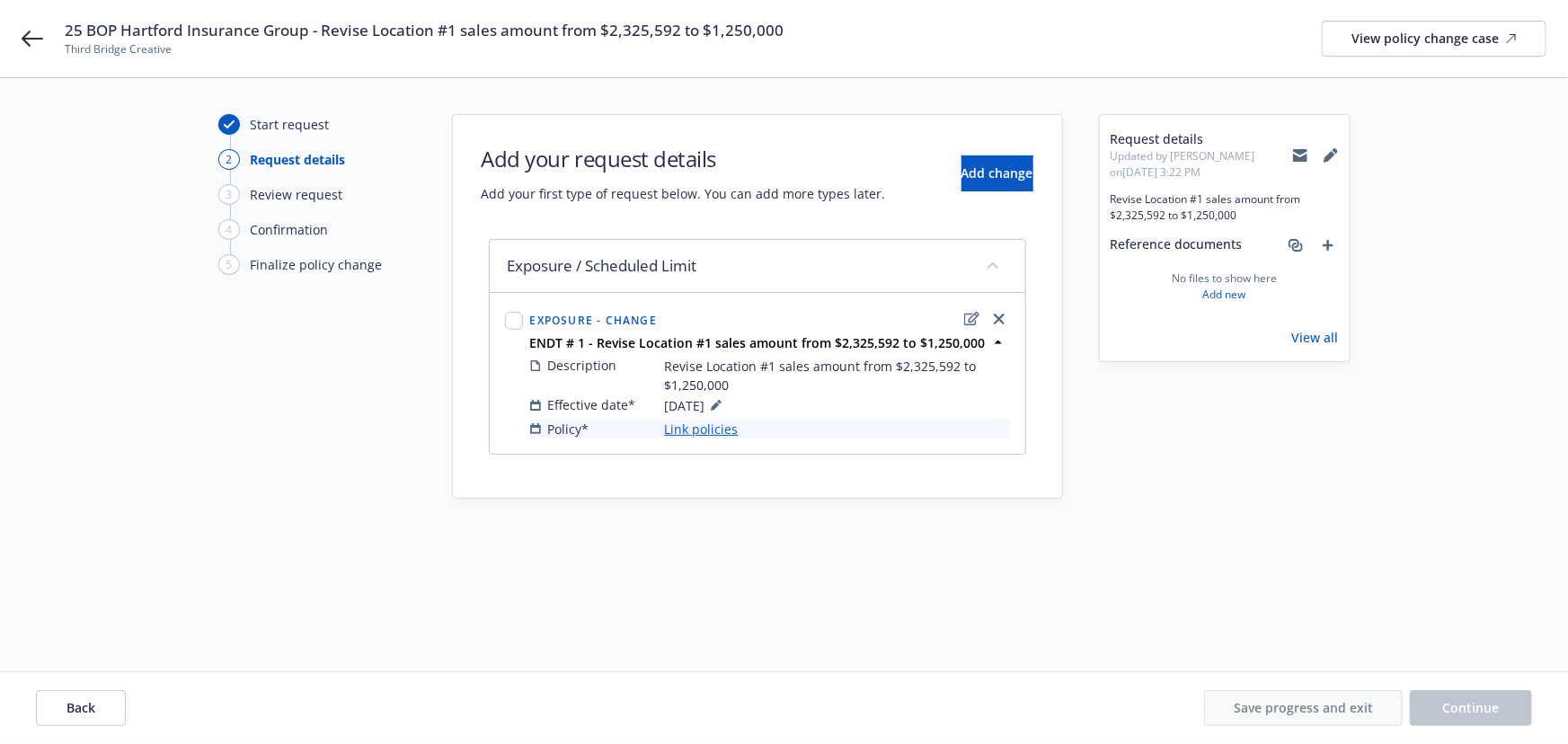
click at [714, 434] on link "Link policies" at bounding box center [701, 429] width 73 height 19
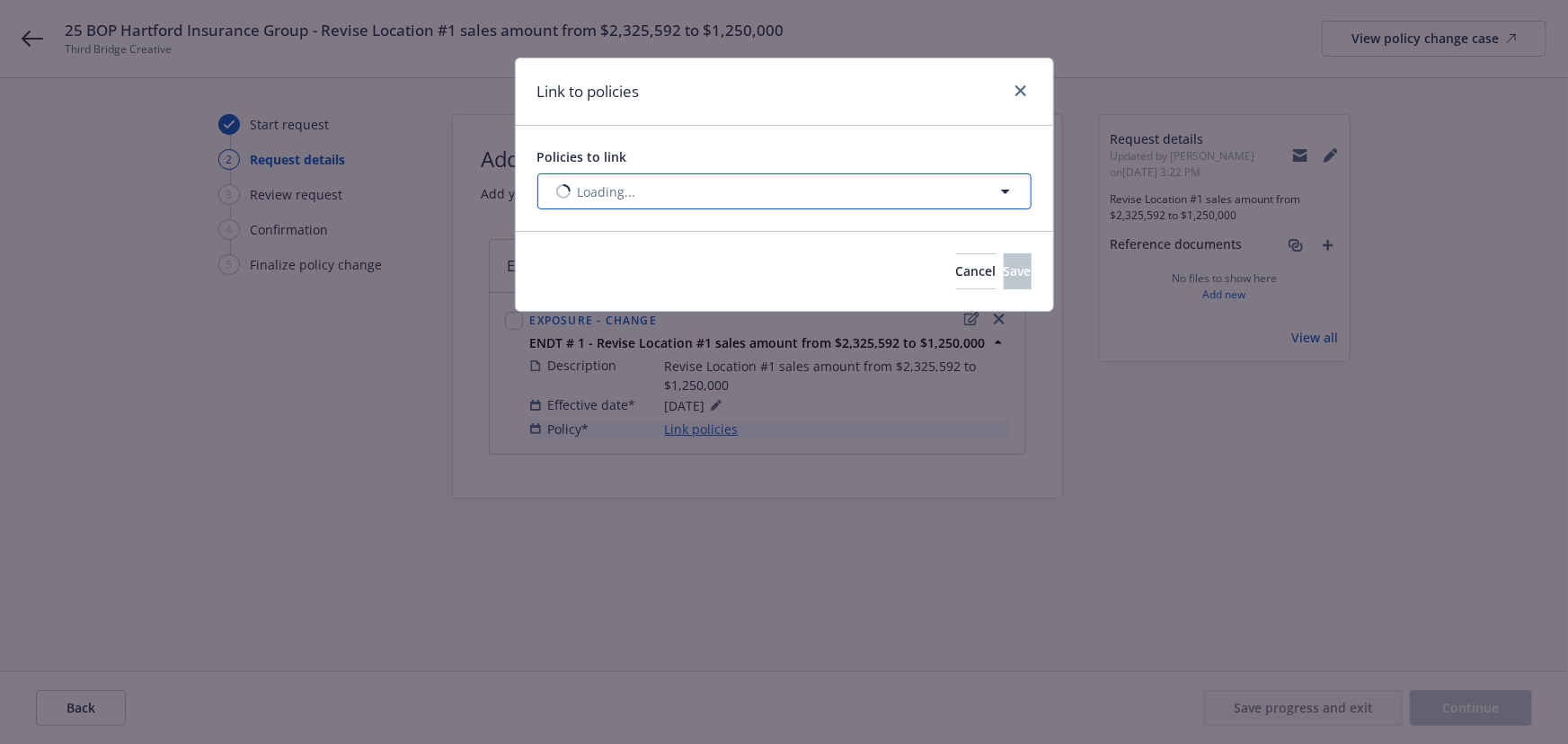
click at [658, 195] on button "Loading..." at bounding box center [784, 191] width 494 height 36
select select "ACTIVE"
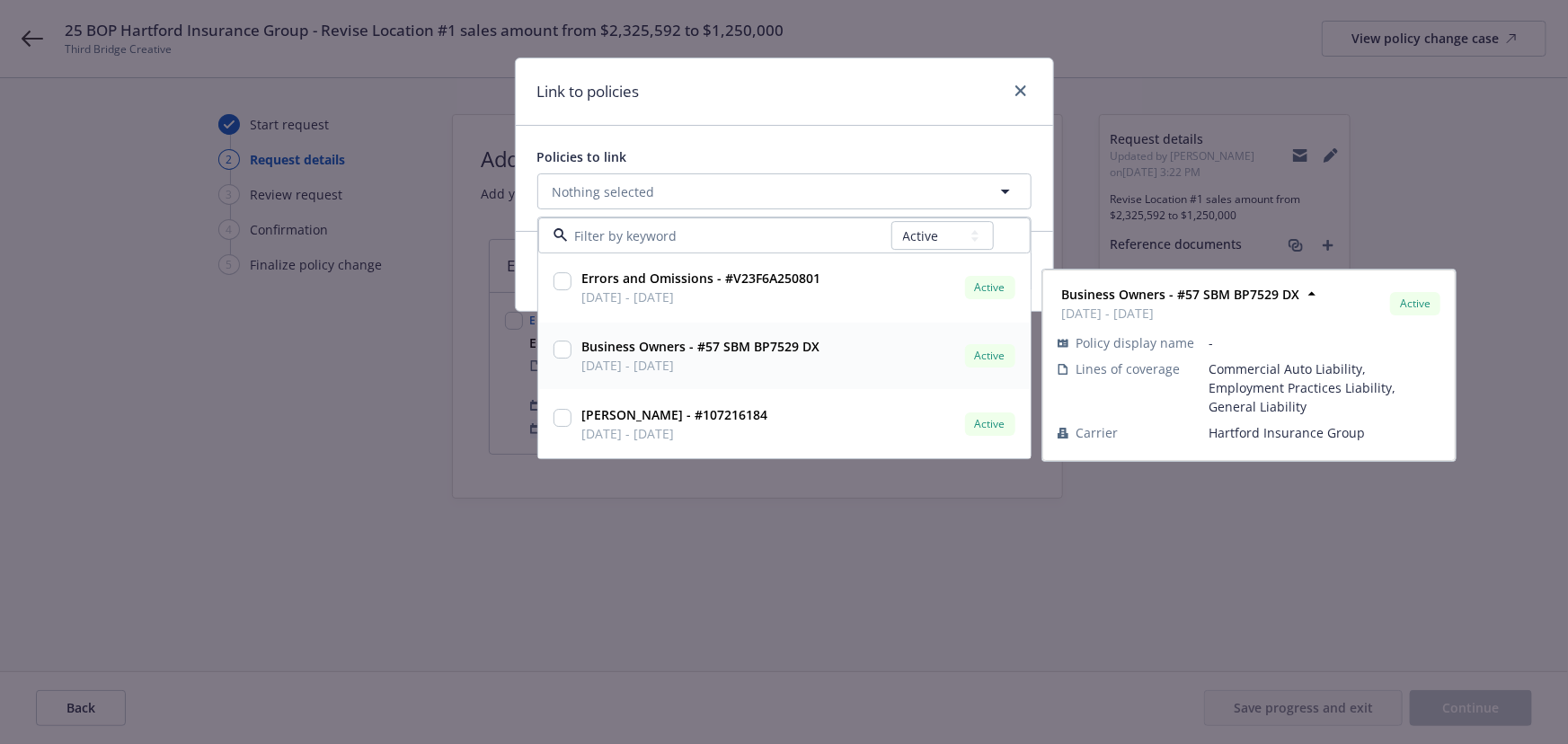
click at [567, 348] on input "checkbox" at bounding box center [563, 351] width 18 height 18
checkbox input "true"
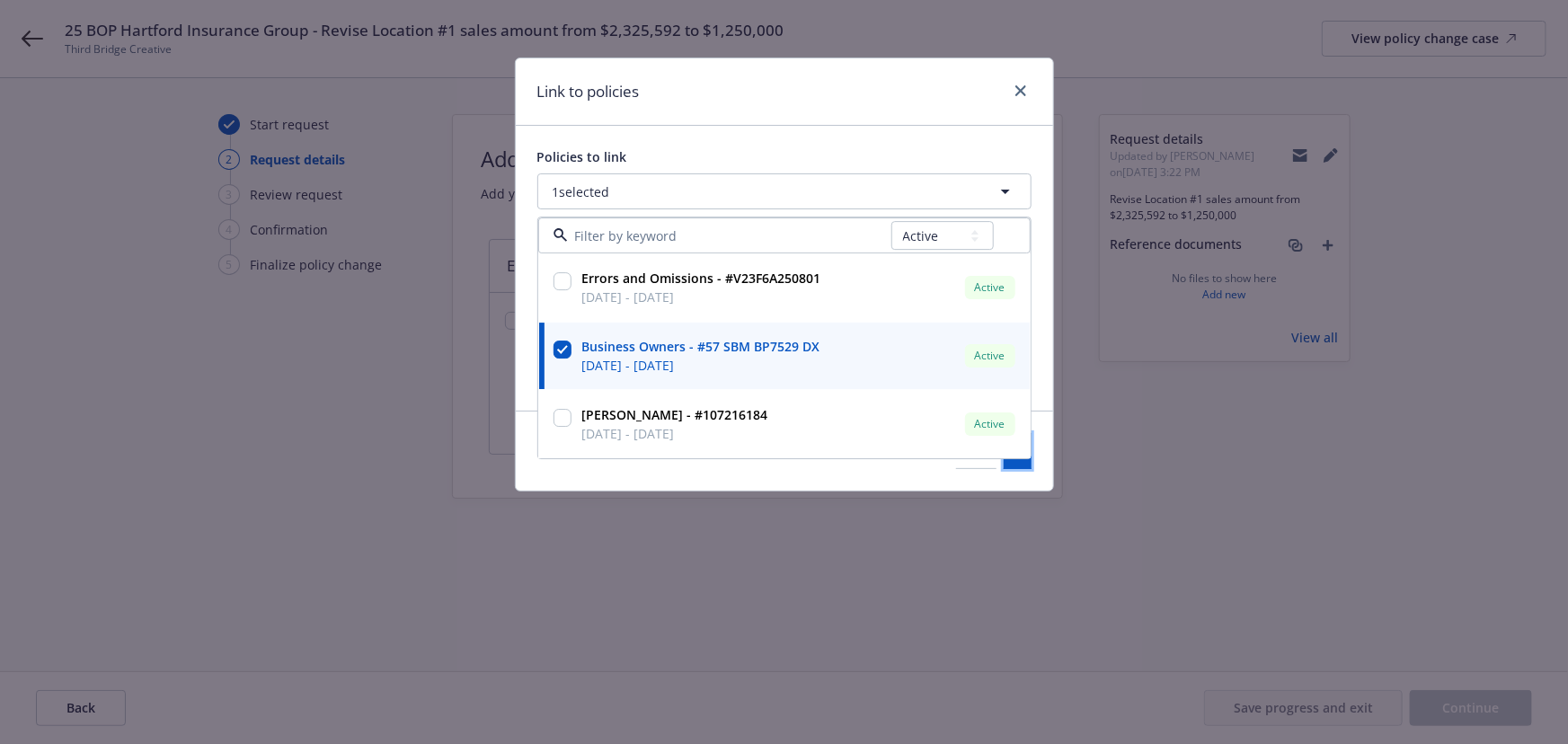
click at [1003, 465] on button "Save" at bounding box center [1017, 451] width 28 height 36
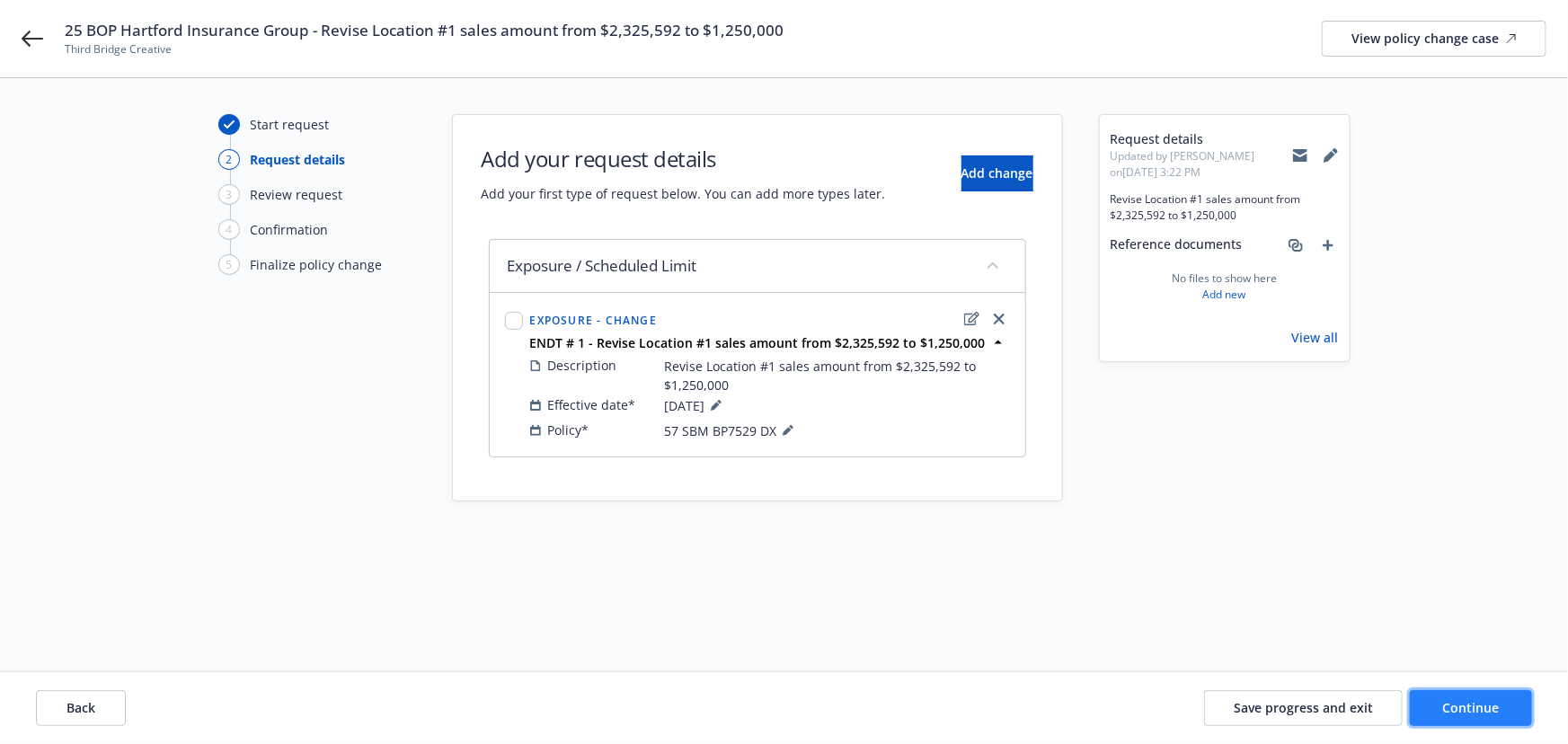
click at [1457, 709] on span "Continue" at bounding box center [1471, 707] width 56 height 17
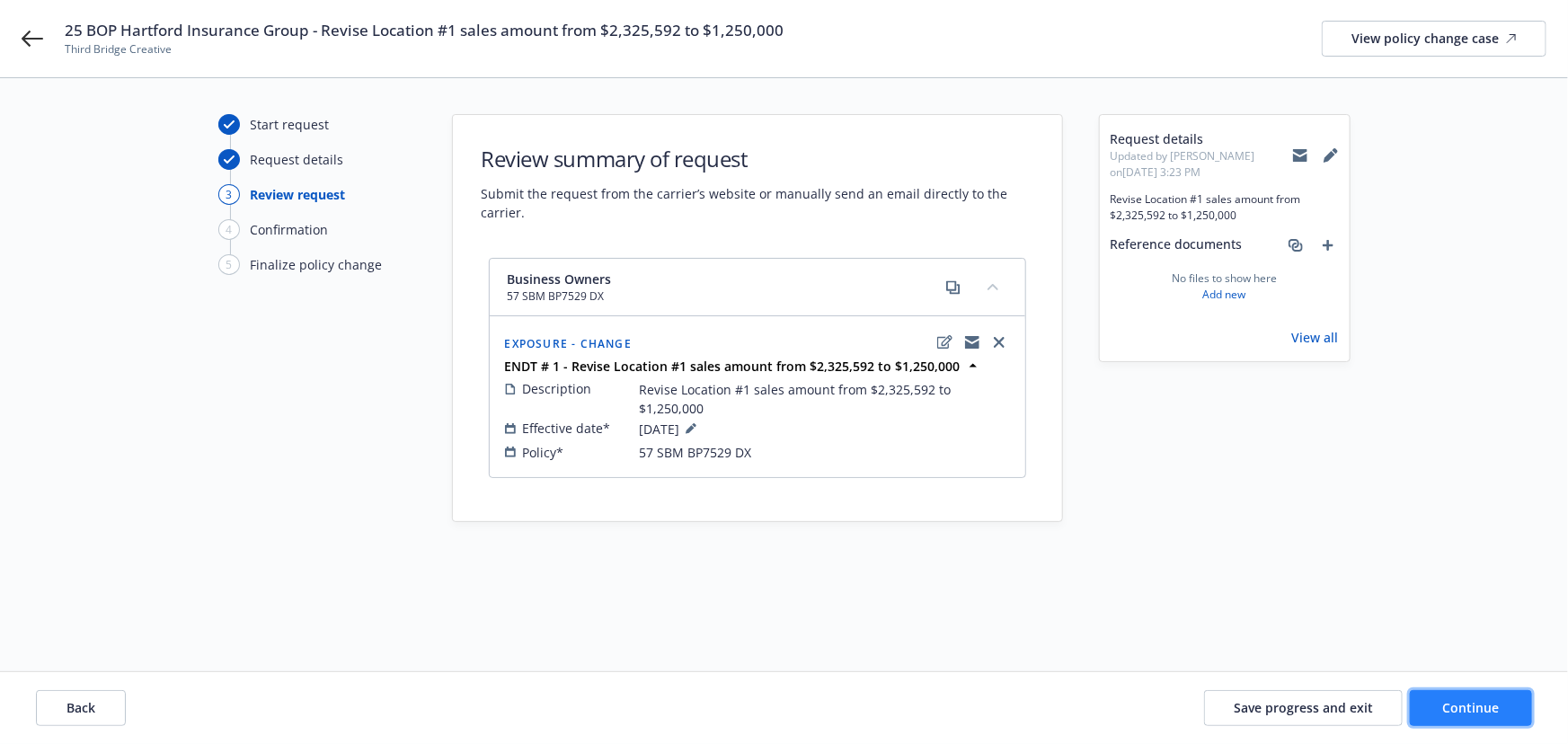
click at [1502, 719] on button "Continue" at bounding box center [1470, 708] width 122 height 36
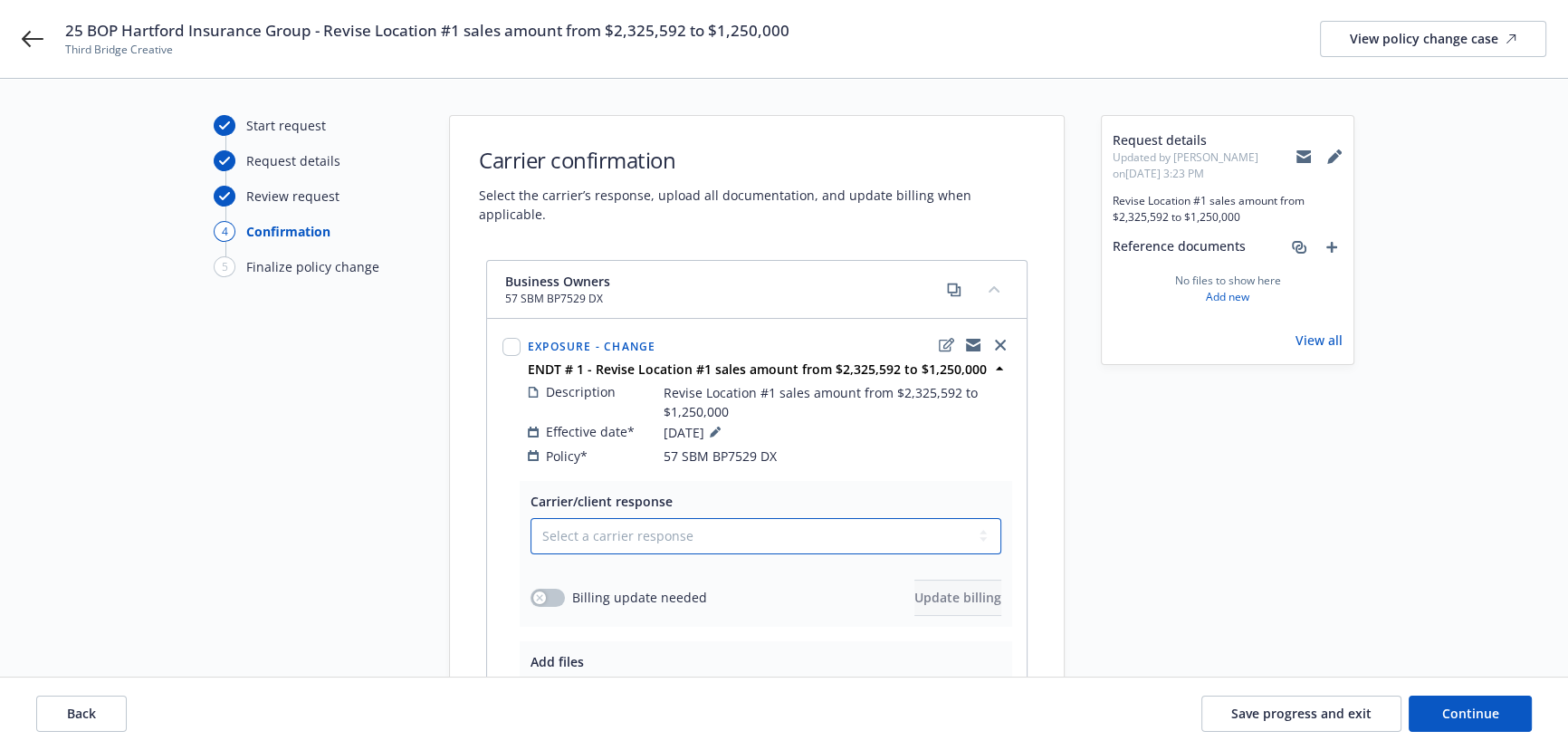
click at [619, 518] on select "Select a carrier response Accepted Accepted with revision No endorsement needed…" at bounding box center [767, 536] width 471 height 36
select select "ACCEPTED"
click at [531, 518] on select "Select a carrier response Accepted Accepted with revision No endorsement needed…" at bounding box center [767, 536] width 471 height 36
click at [555, 589] on button "button" at bounding box center [548, 598] width 34 height 18
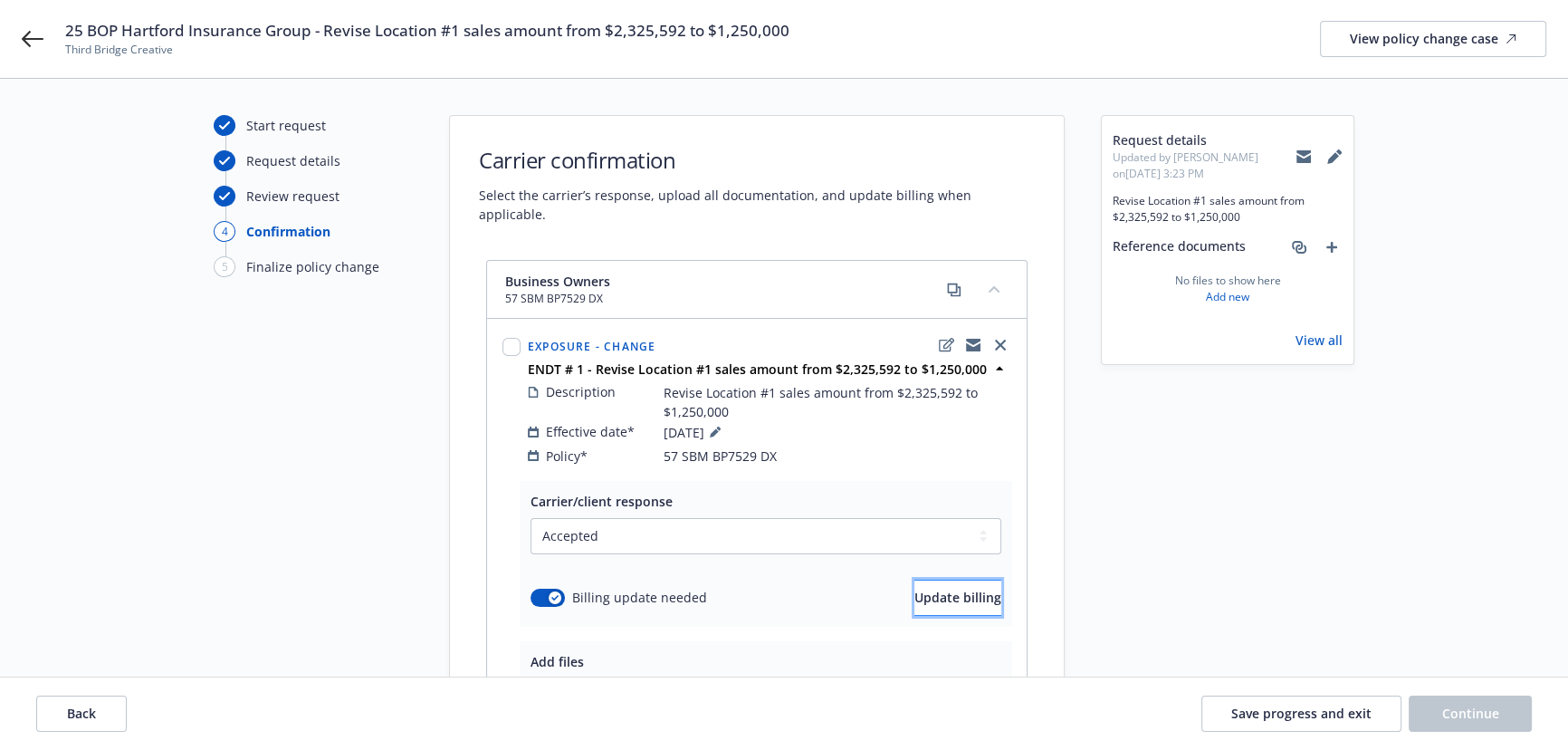
click at [914, 589] on span "Update billing" at bounding box center [957, 597] width 87 height 17
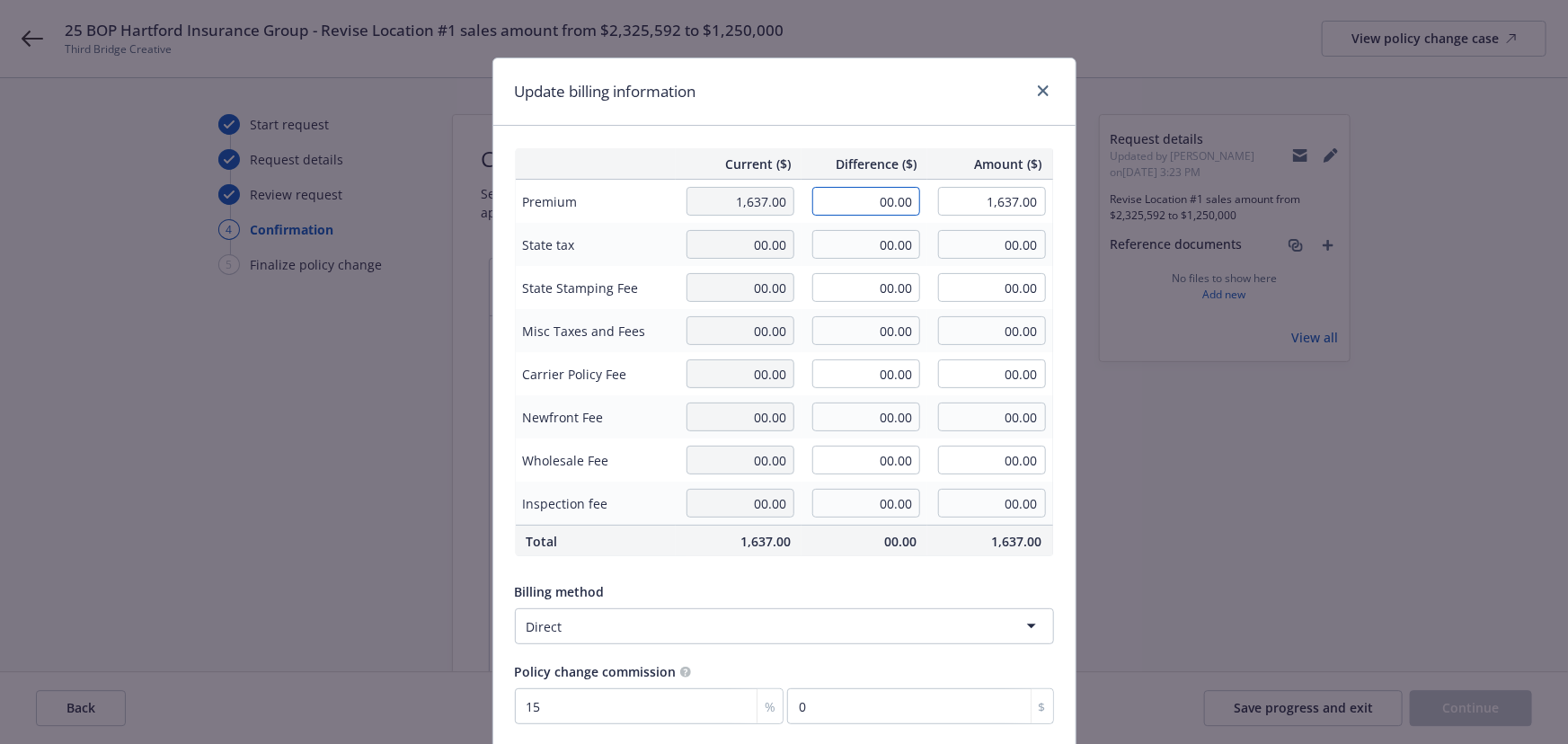
drag, startPoint x: 942, startPoint y: 199, endPoint x: 979, endPoint y: 198, distance: 37.0
click at [965, 198] on tr "Premium 1,637.00 00.00 1,637.00" at bounding box center [784, 201] width 538 height 44
type input "-17.00"
type input "1,620.00"
type input "-2.55"
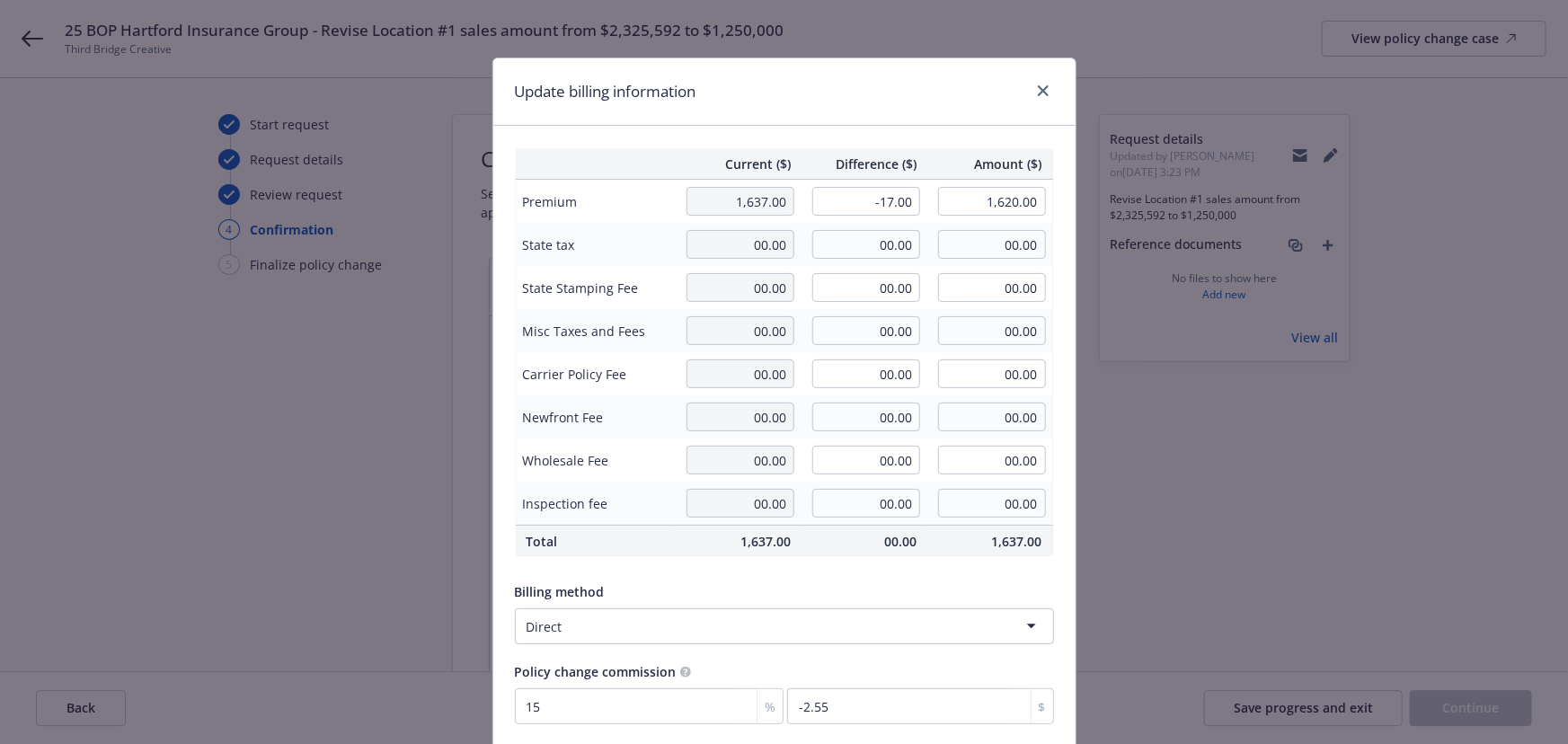
click at [845, 111] on div "Update billing information" at bounding box center [784, 92] width 582 height 67
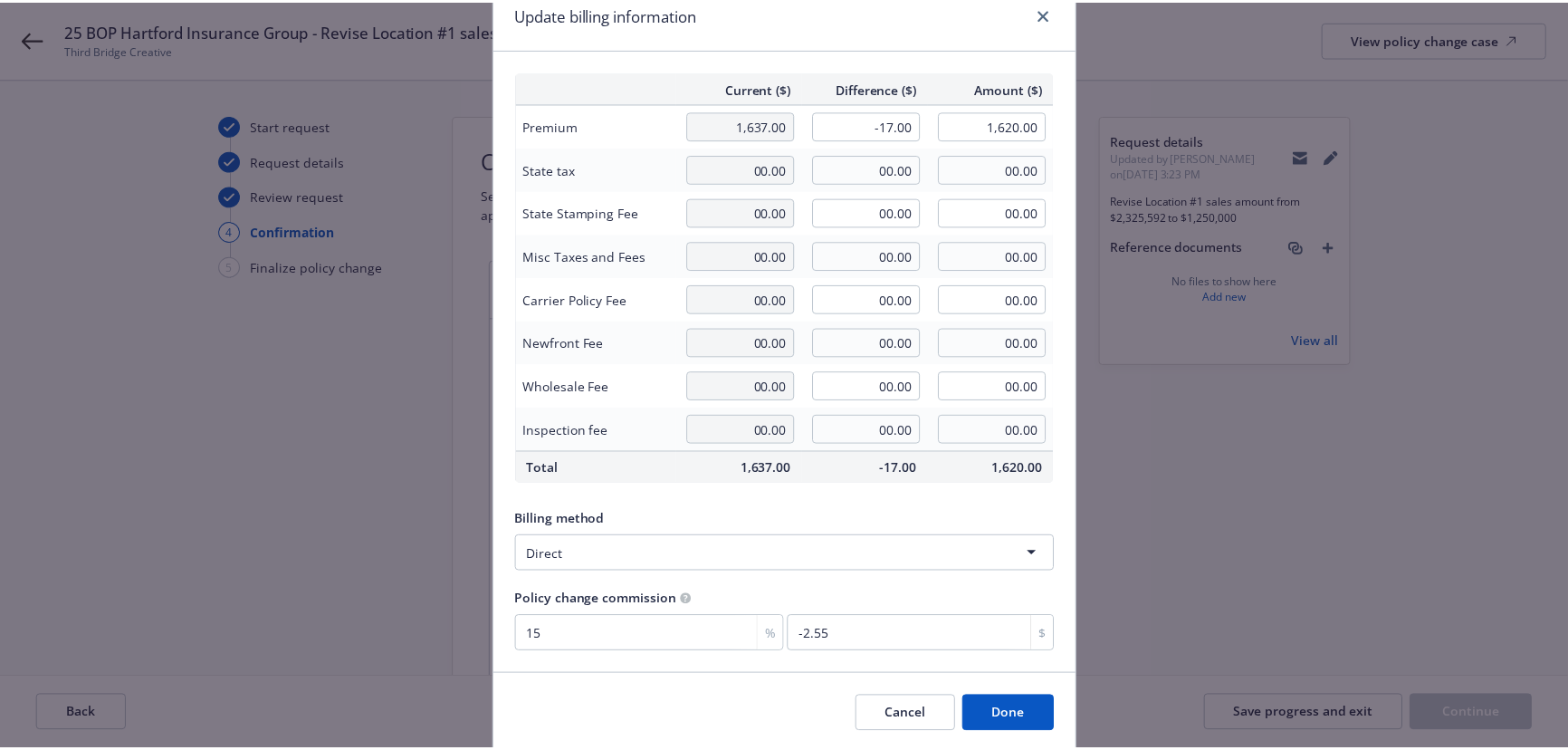
scroll to position [141, 0]
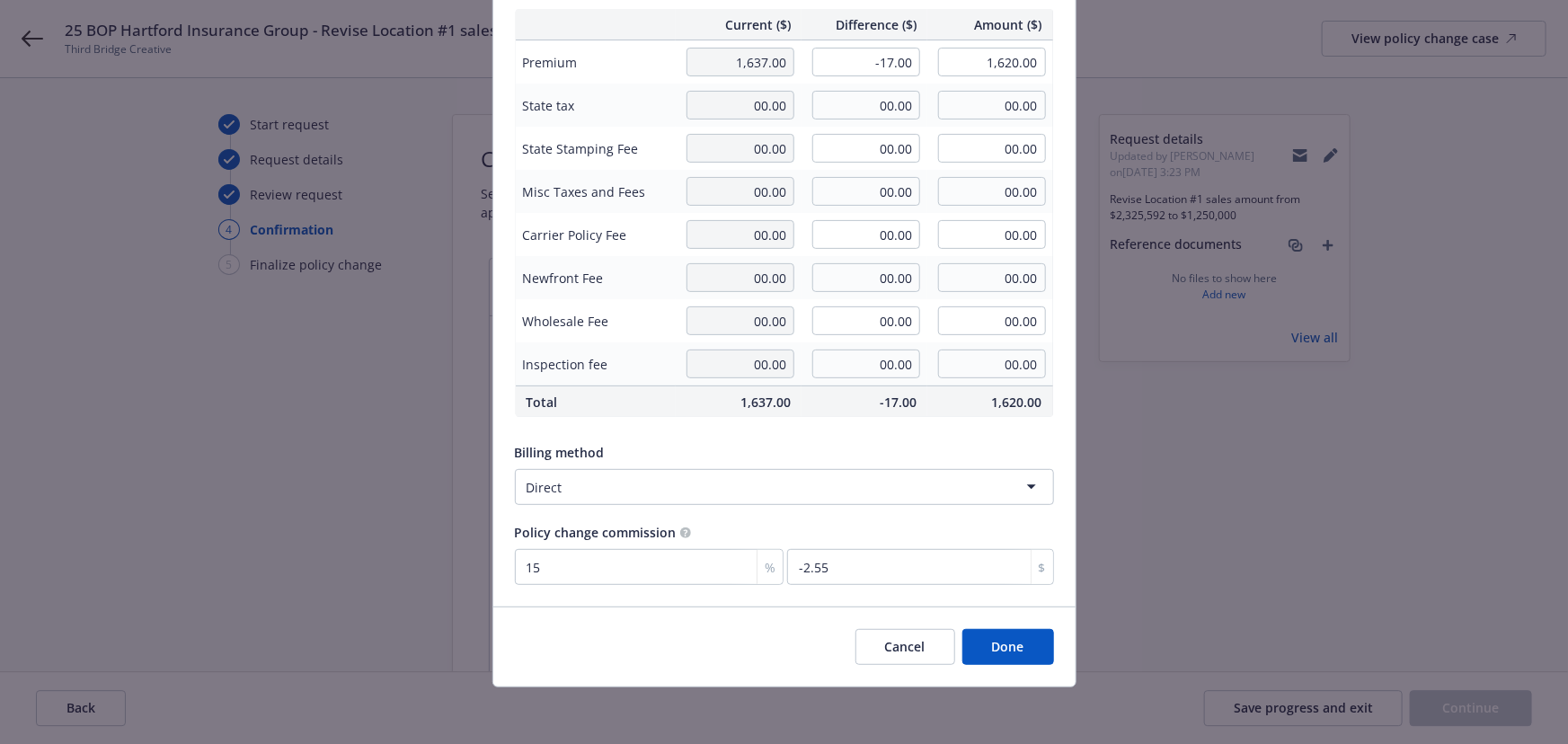
click at [1032, 643] on button "Done" at bounding box center [1008, 647] width 92 height 36
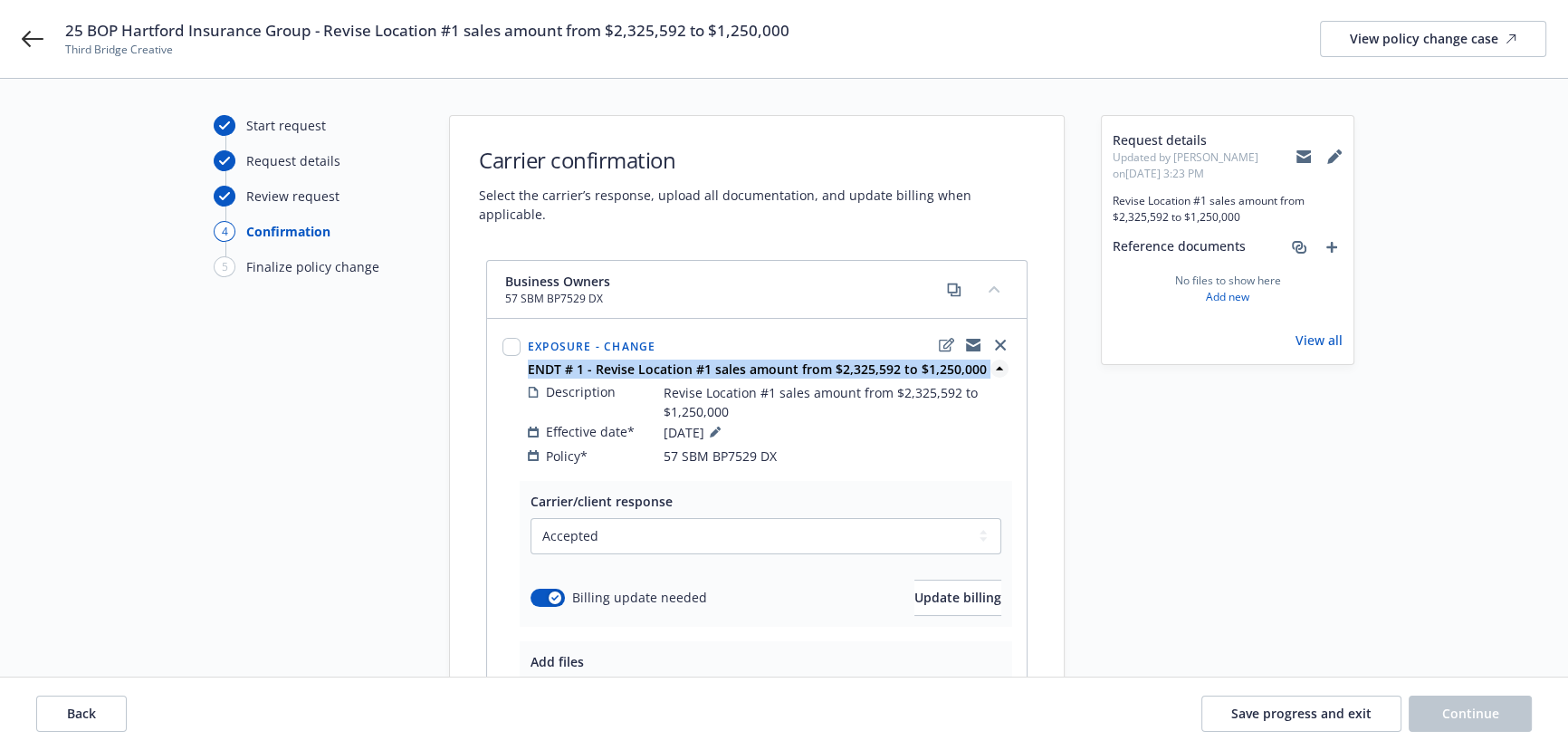
drag, startPoint x: 531, startPoint y: 347, endPoint x: 981, endPoint y: 346, distance: 450.0
click at [981, 360] on span "ENDT # 1 - Revise Location #1 sales amount from $2,325,592 to $1,250,000" at bounding box center [758, 369] width 459 height 19
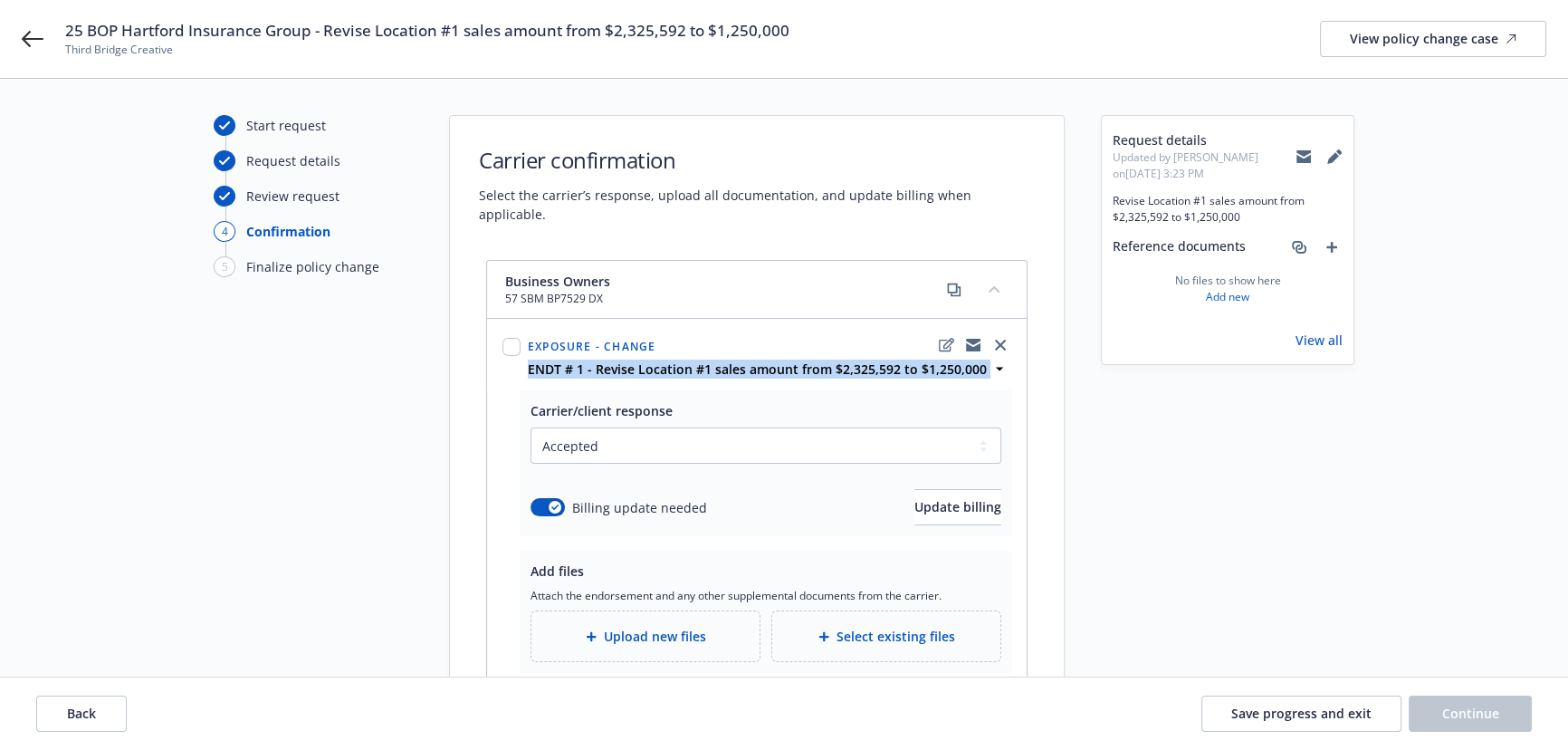
copy div "ENDT # 1 - Revise Location #1 sales amount from $2,325,592 to $1,250,000"
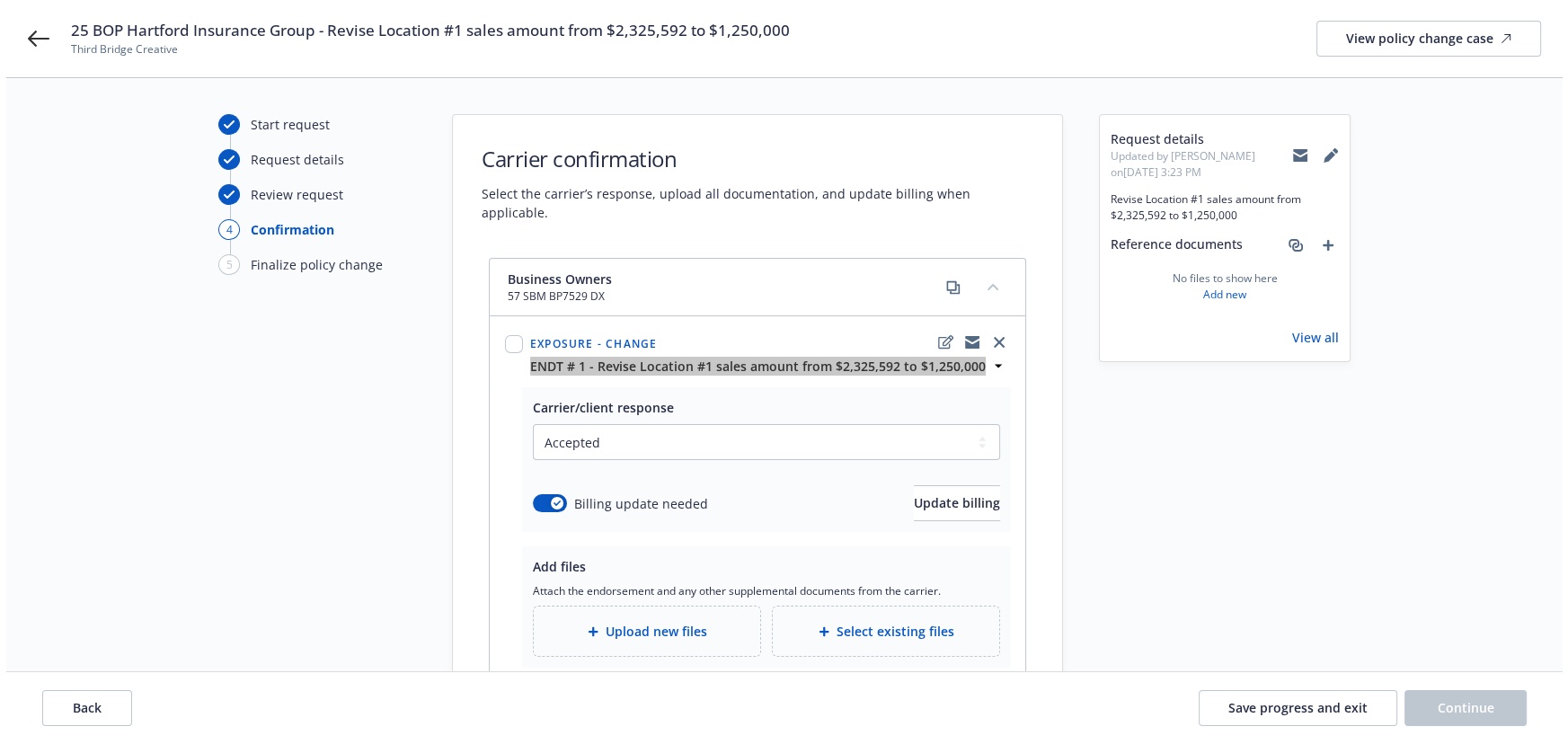
scroll to position [121, 0]
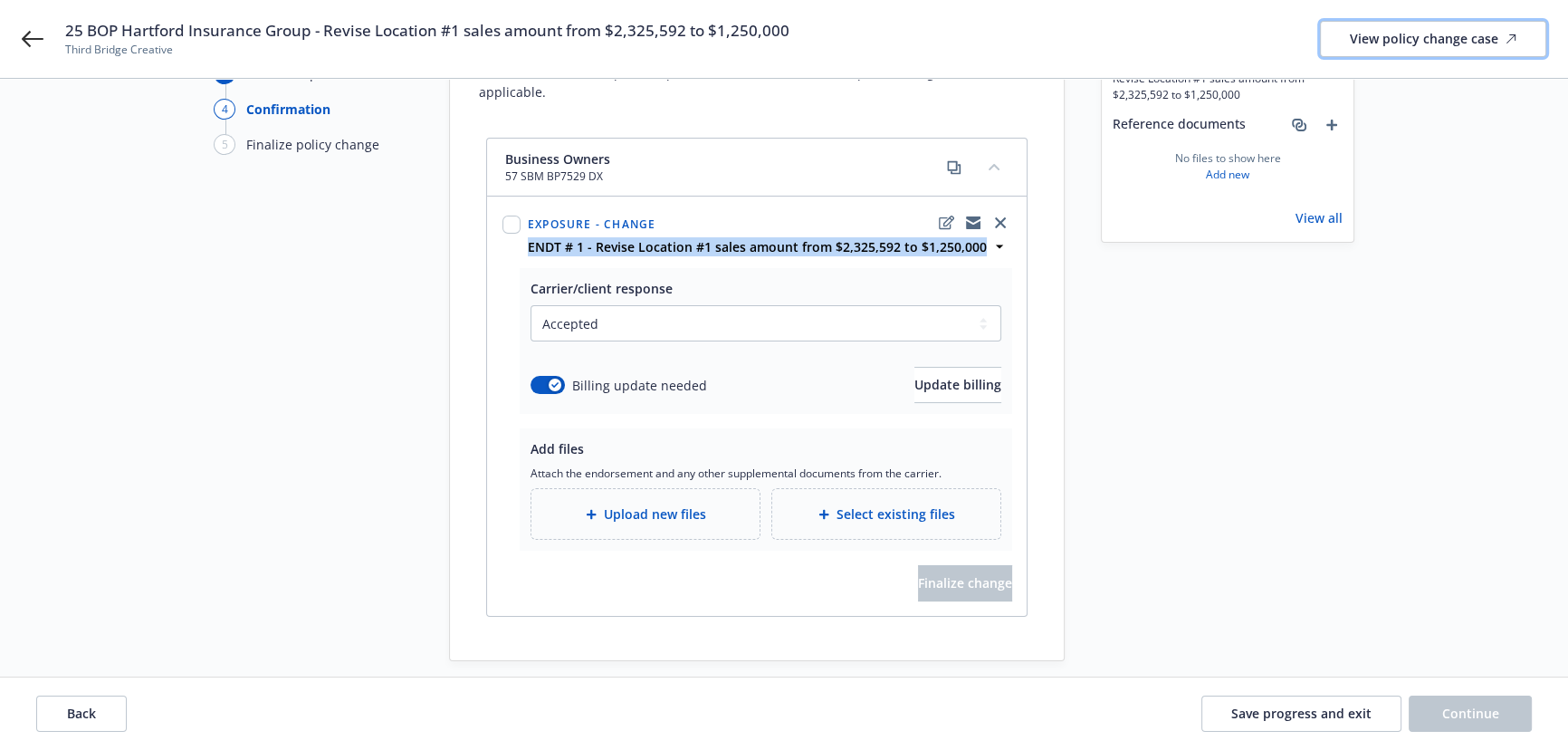
drag, startPoint x: 1432, startPoint y: 38, endPoint x: 1189, endPoint y: 3, distance: 245.5
click at [1432, 38] on div "View policy change case" at bounding box center [1433, 39] width 167 height 34
click at [934, 376] on button "Update billing" at bounding box center [957, 384] width 87 height 36
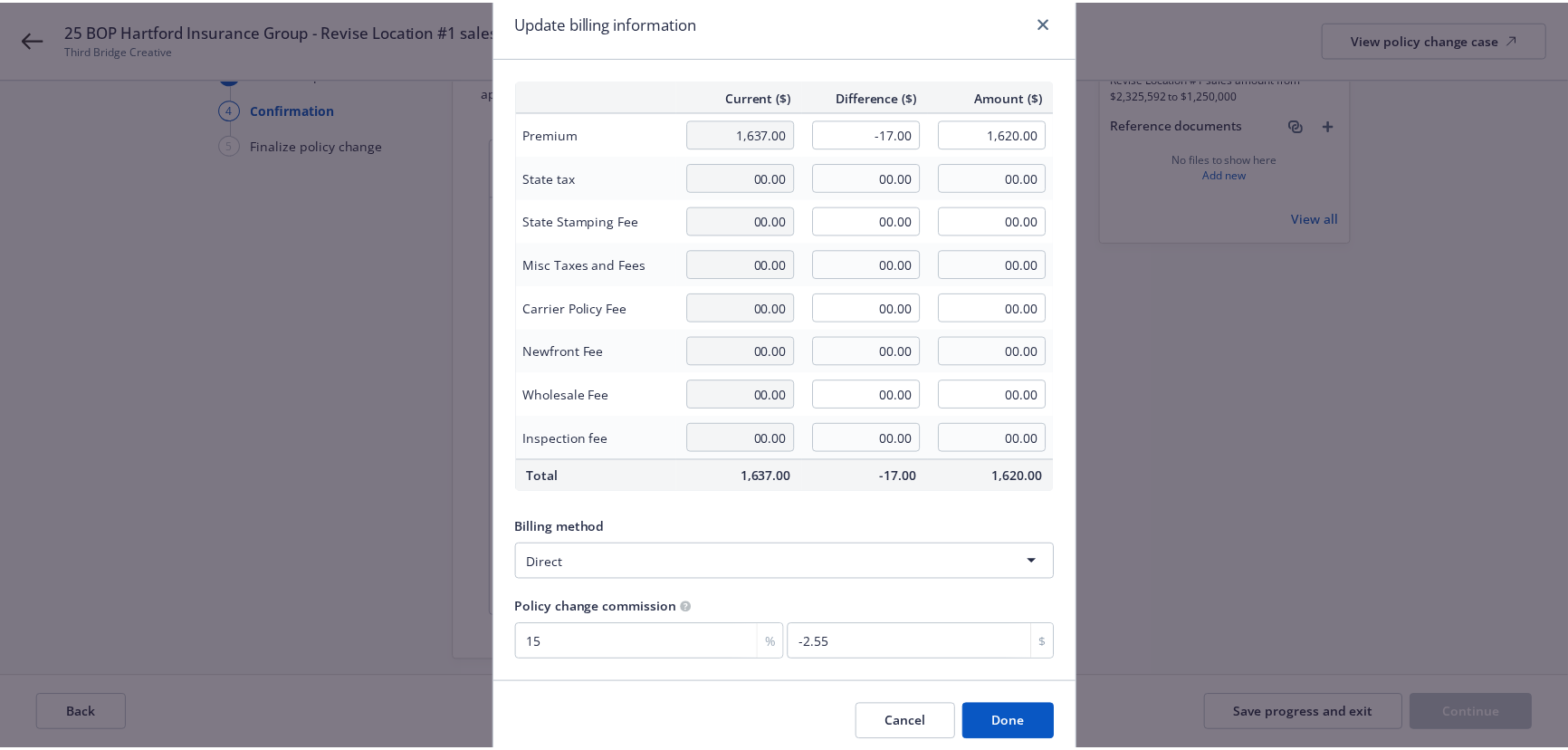
scroll to position [141, 0]
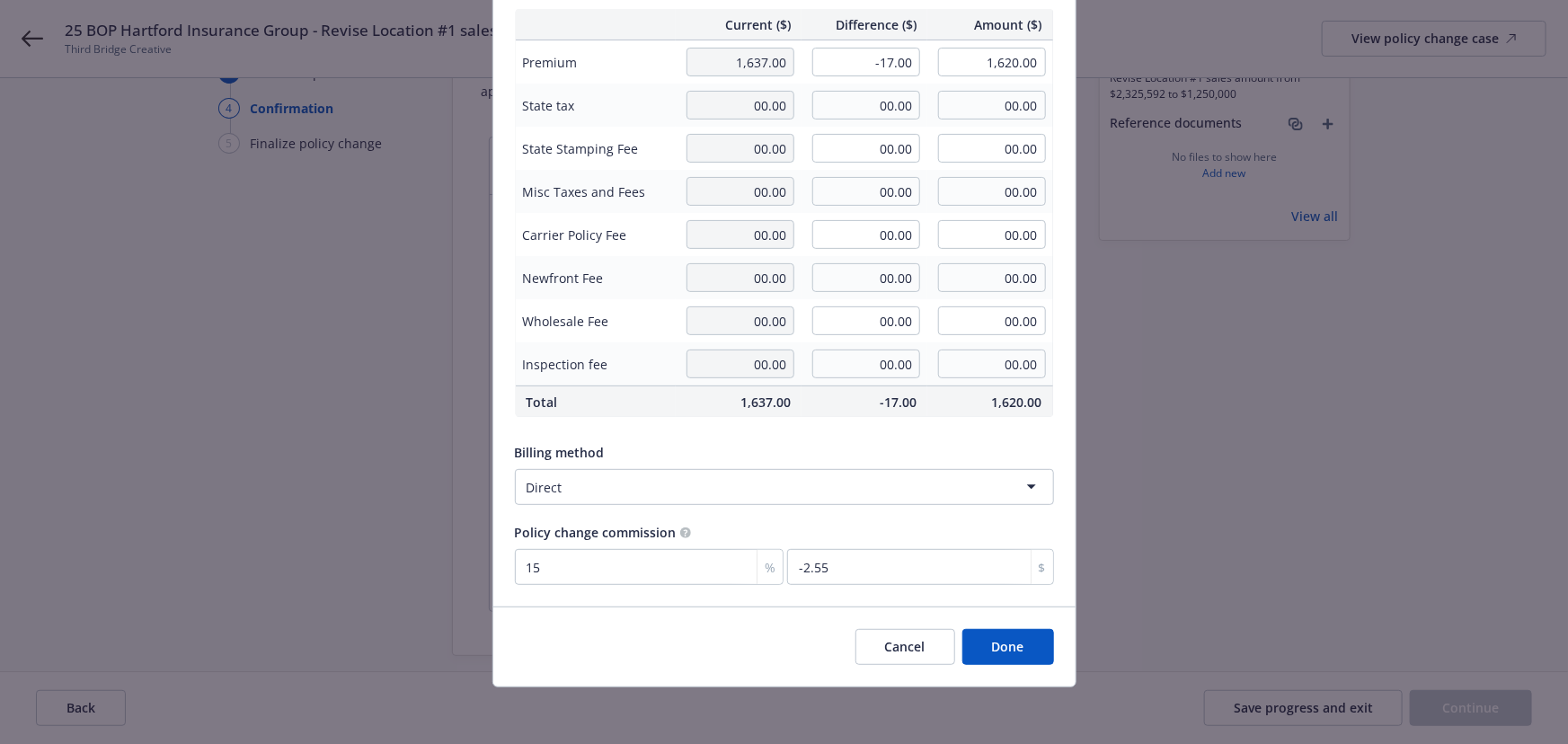
drag, startPoint x: 993, startPoint y: 654, endPoint x: 690, endPoint y: 597, distance: 308.3
click at [993, 654] on button "Done" at bounding box center [1008, 647] width 92 height 36
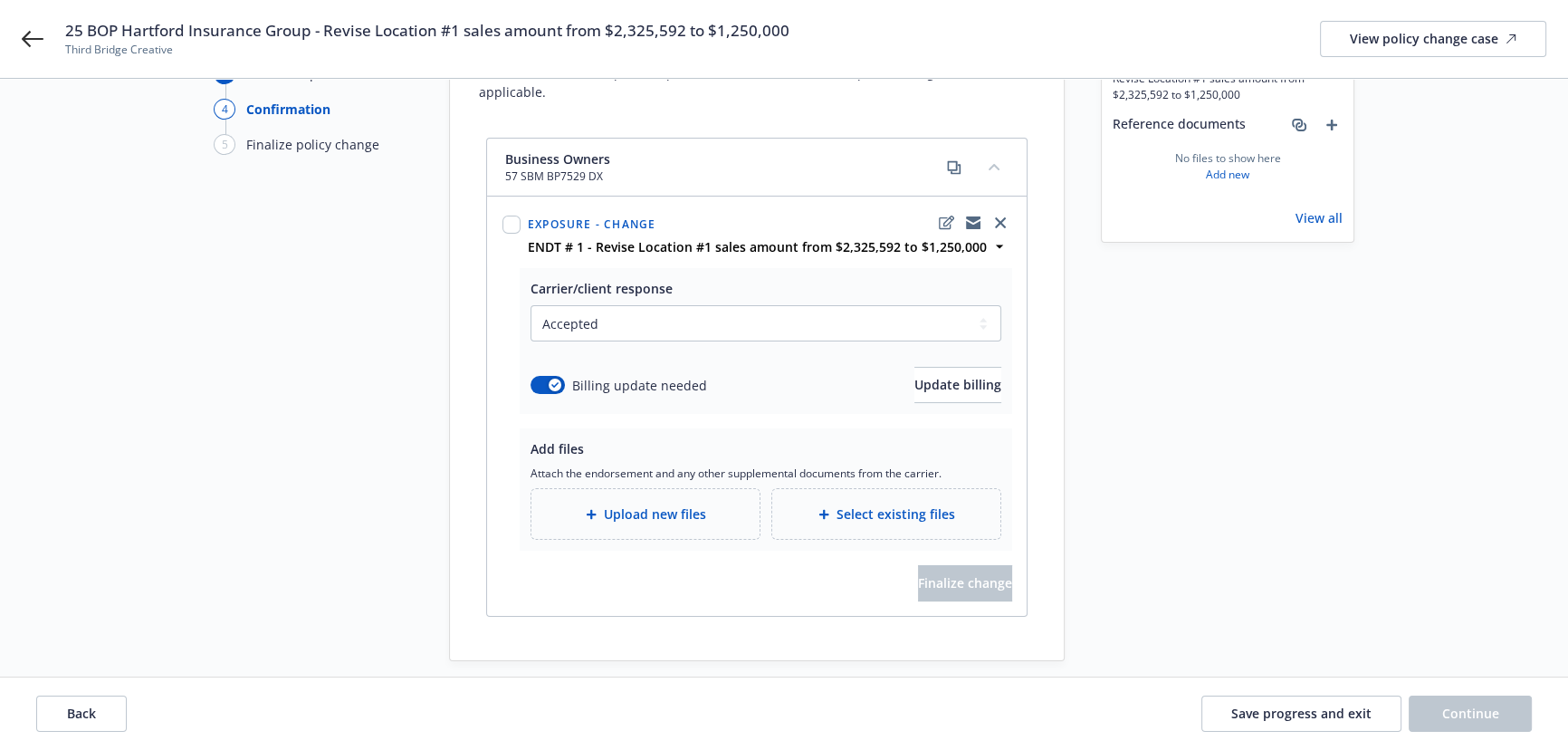
click at [589, 503] on div "Upload new files" at bounding box center [646, 513] width 200 height 21
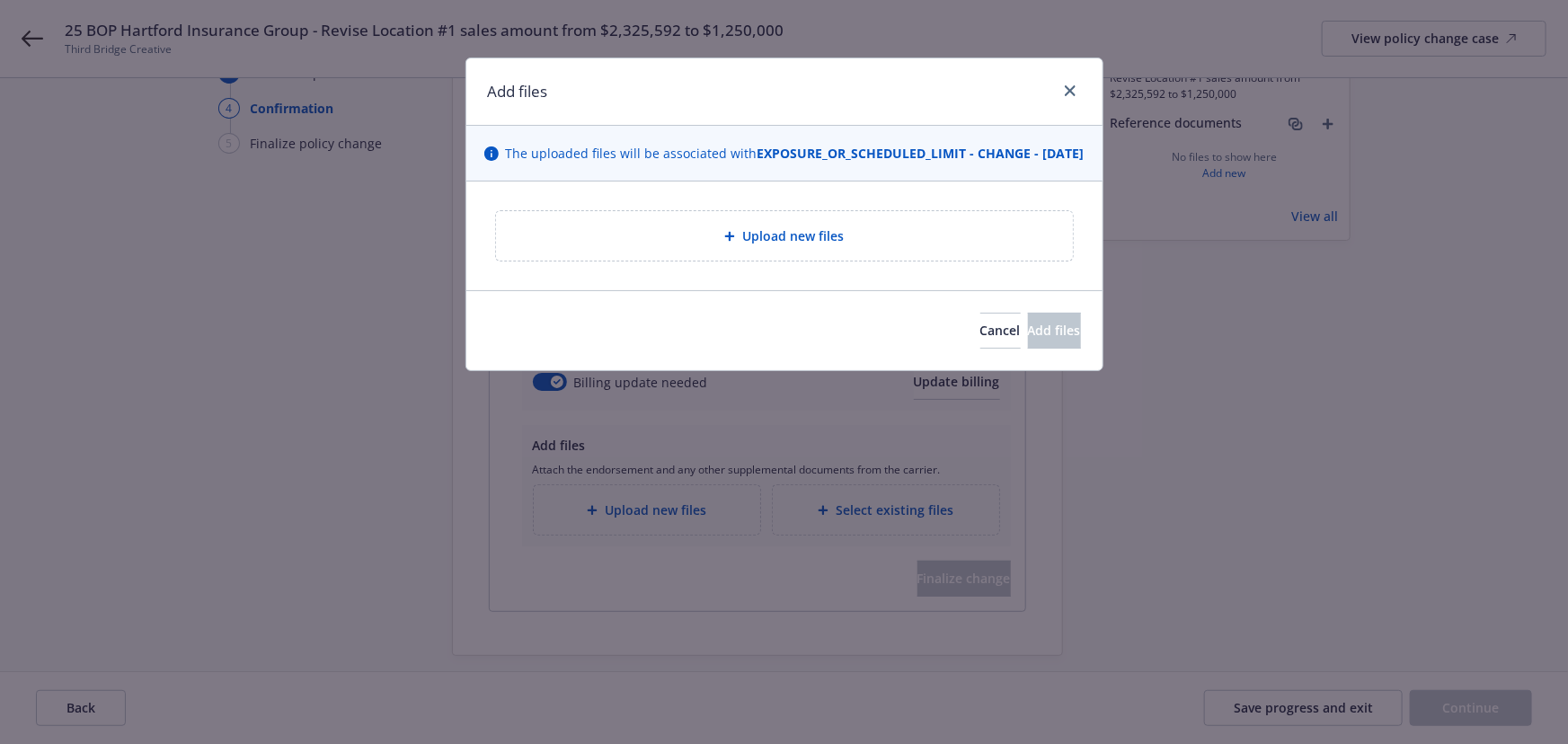
click at [790, 261] on div "Upload new files" at bounding box center [784, 236] width 576 height 50
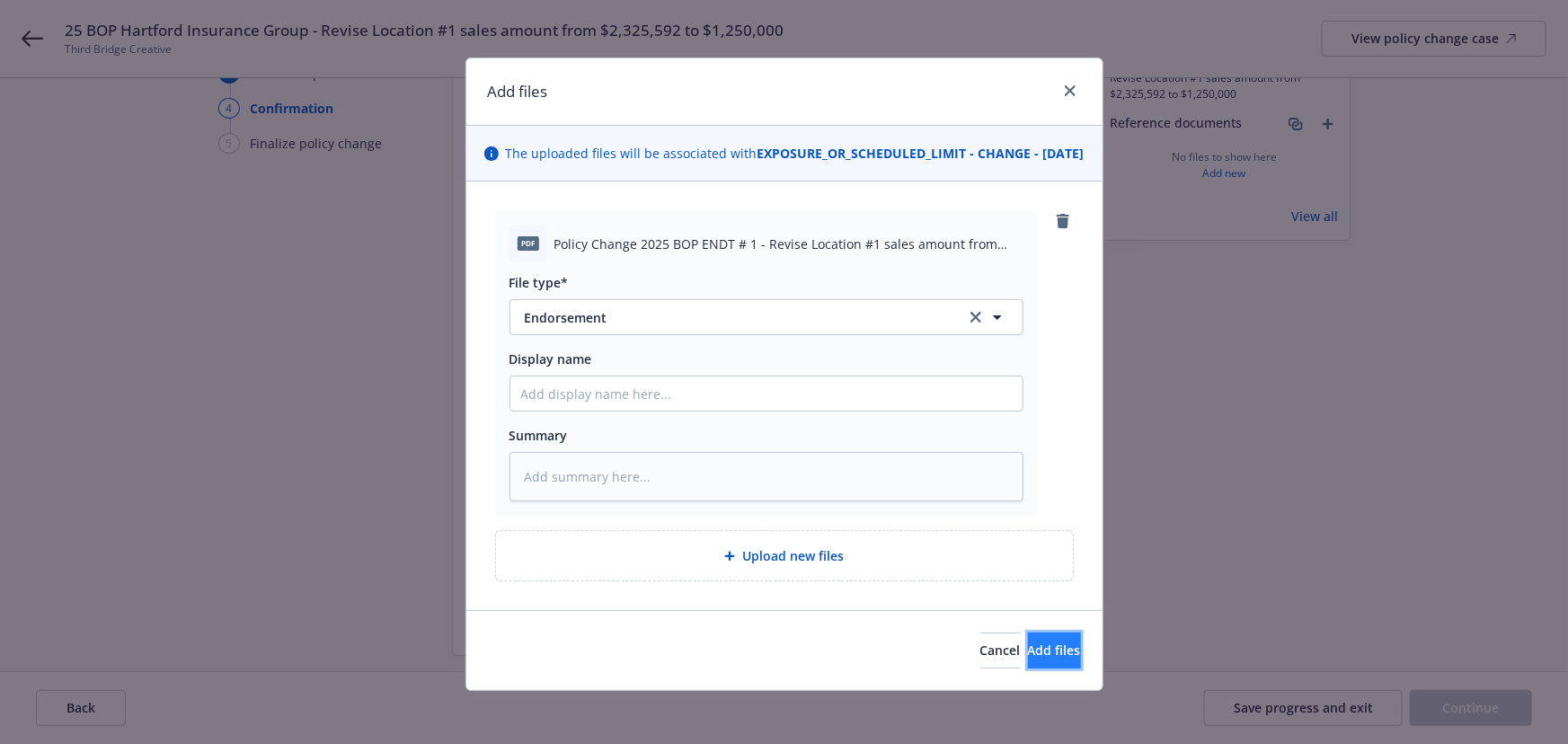
click at [1028, 659] on span "Add files" at bounding box center [1055, 650] width 53 height 17
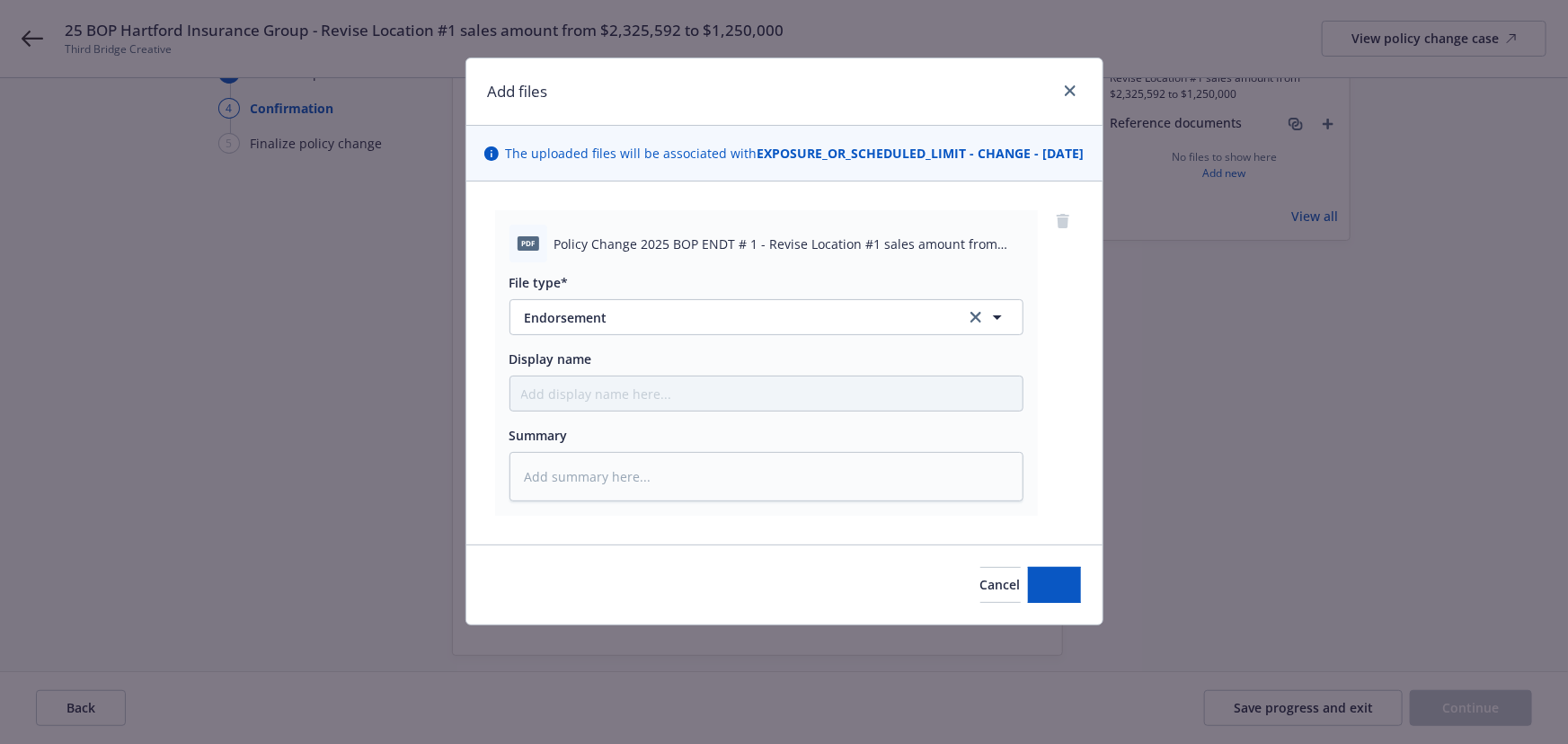
type textarea "x"
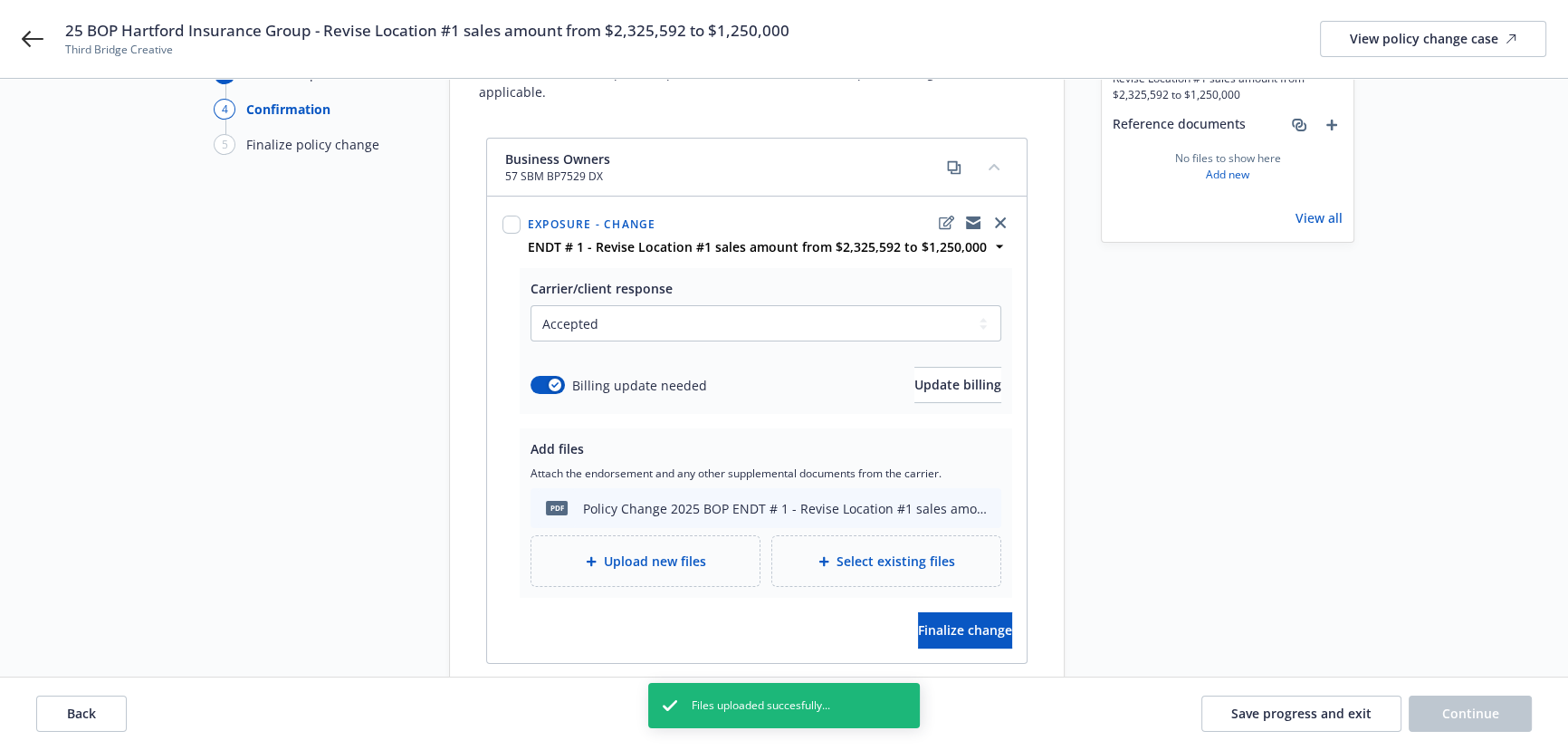
click at [942, 239] on div "Exposure - Change ENDT # 1 - Revise Location #1 sales amount from $2,325,592 to…" at bounding box center [757, 233] width 538 height 70
click at [953, 239] on strong "ENDT # 1 - Revise Location #1 sales amount from $2,325,592 to $1,250,000" at bounding box center [758, 247] width 459 height 17
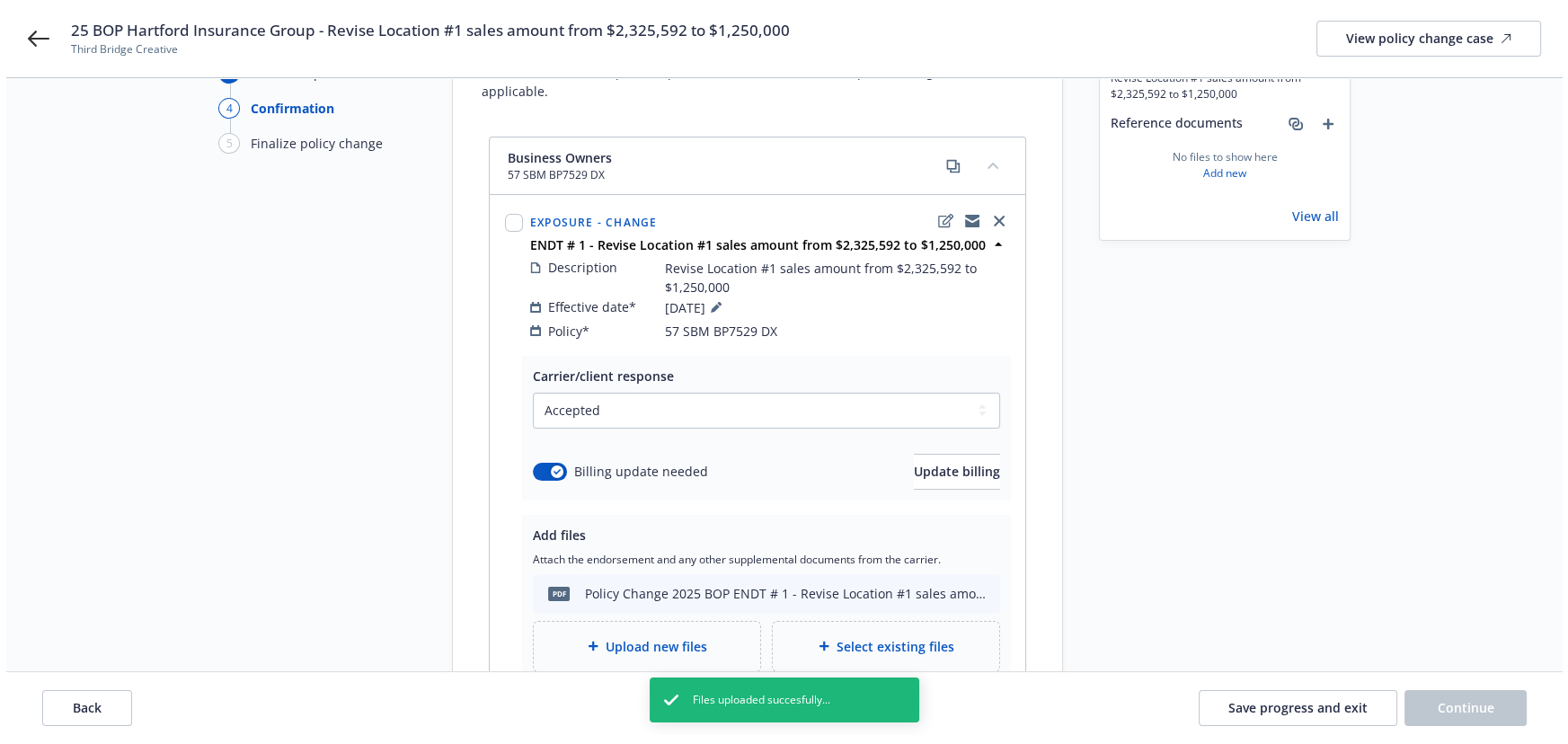
scroll to position [259, 0]
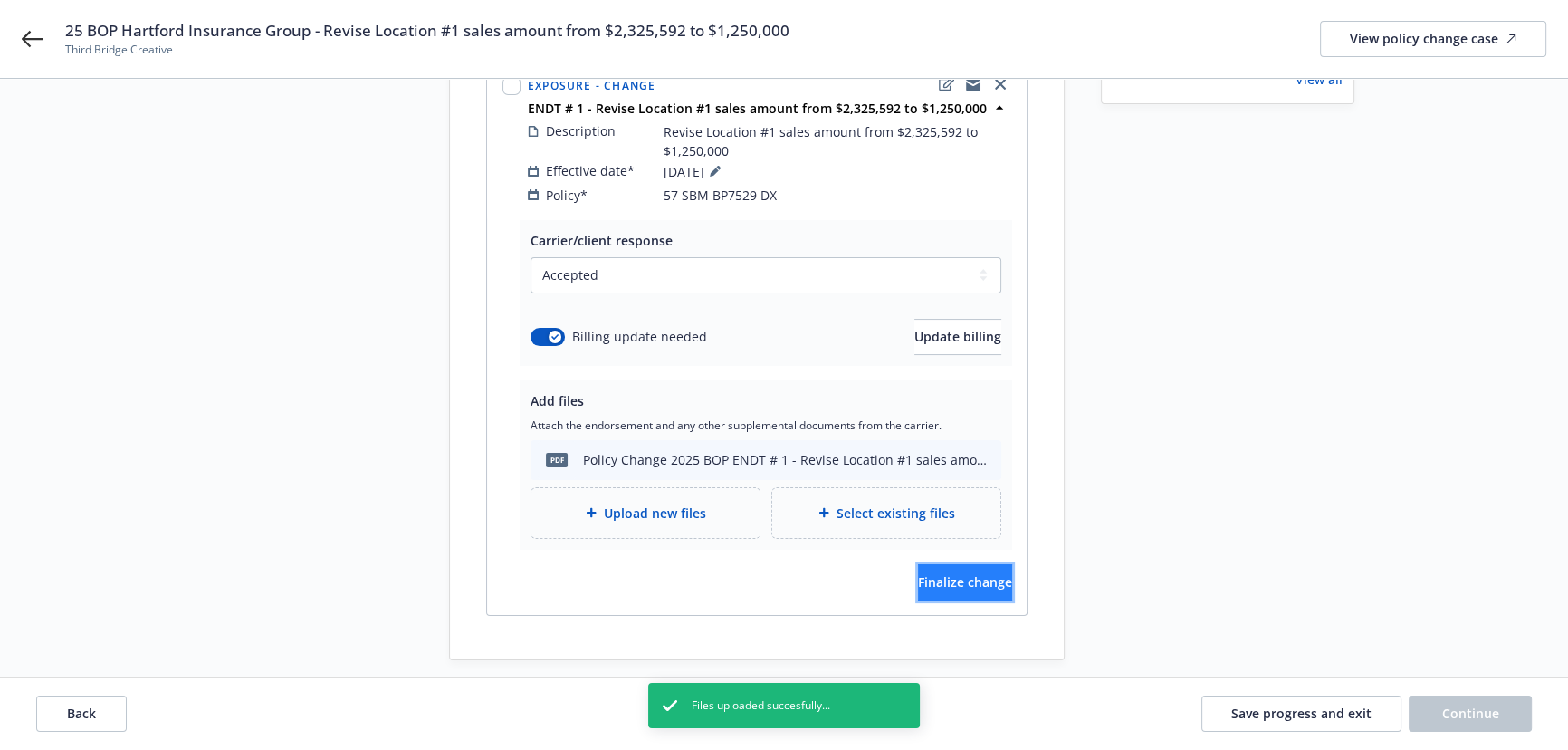
click at [927, 573] on span "Finalize change" at bounding box center [965, 581] width 94 height 17
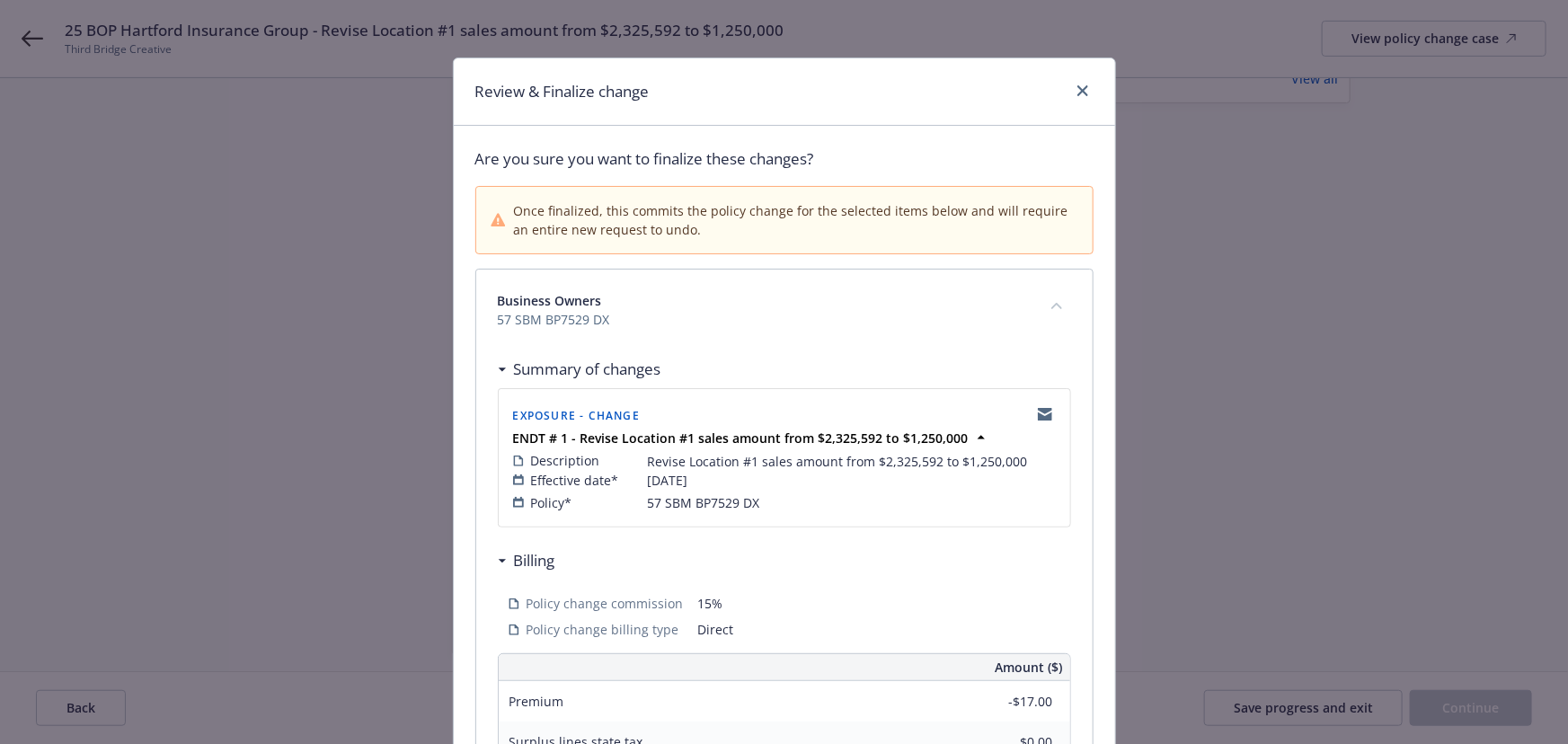
scroll to position [470, 0]
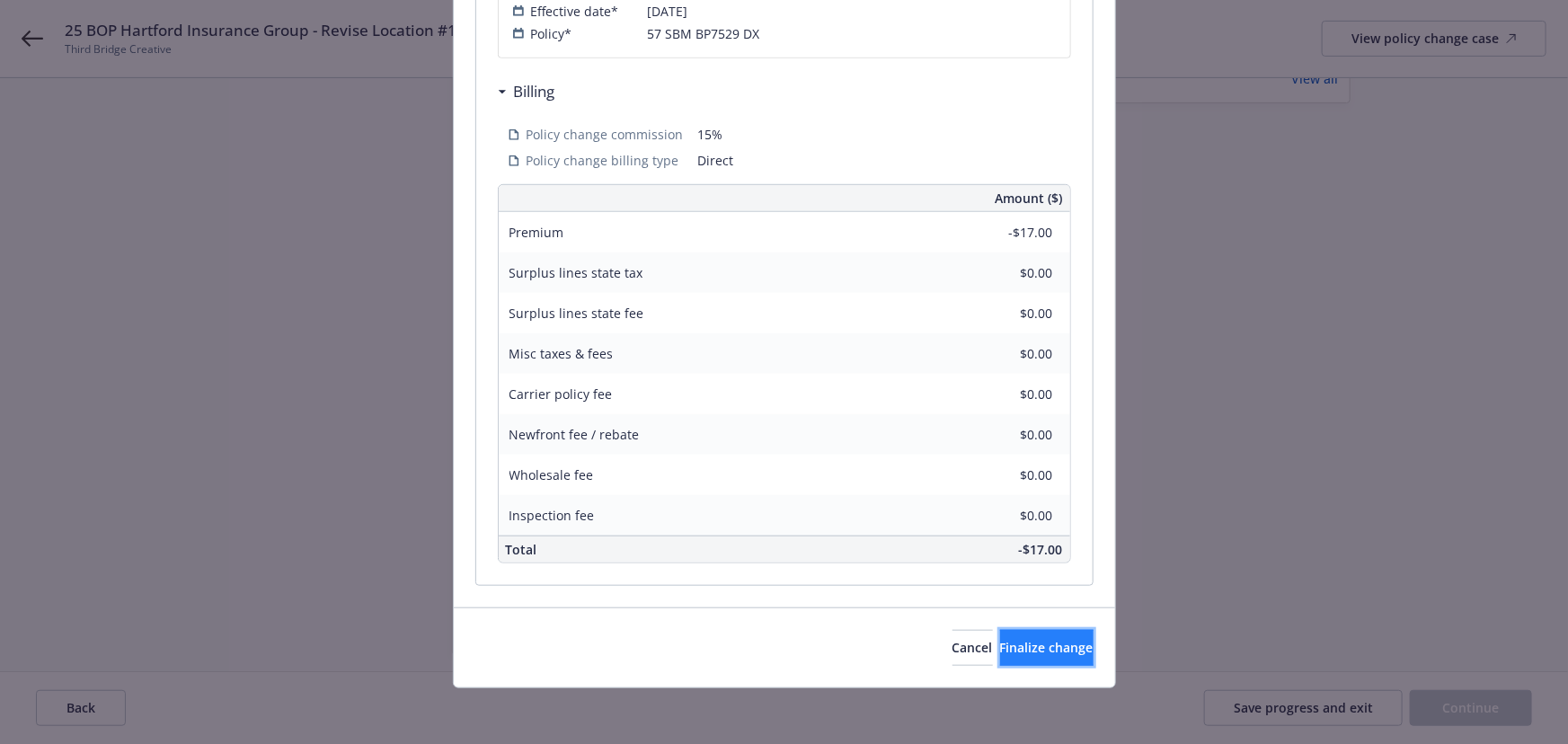
click at [1035, 639] on span "Finalize change" at bounding box center [1047, 647] width 93 height 17
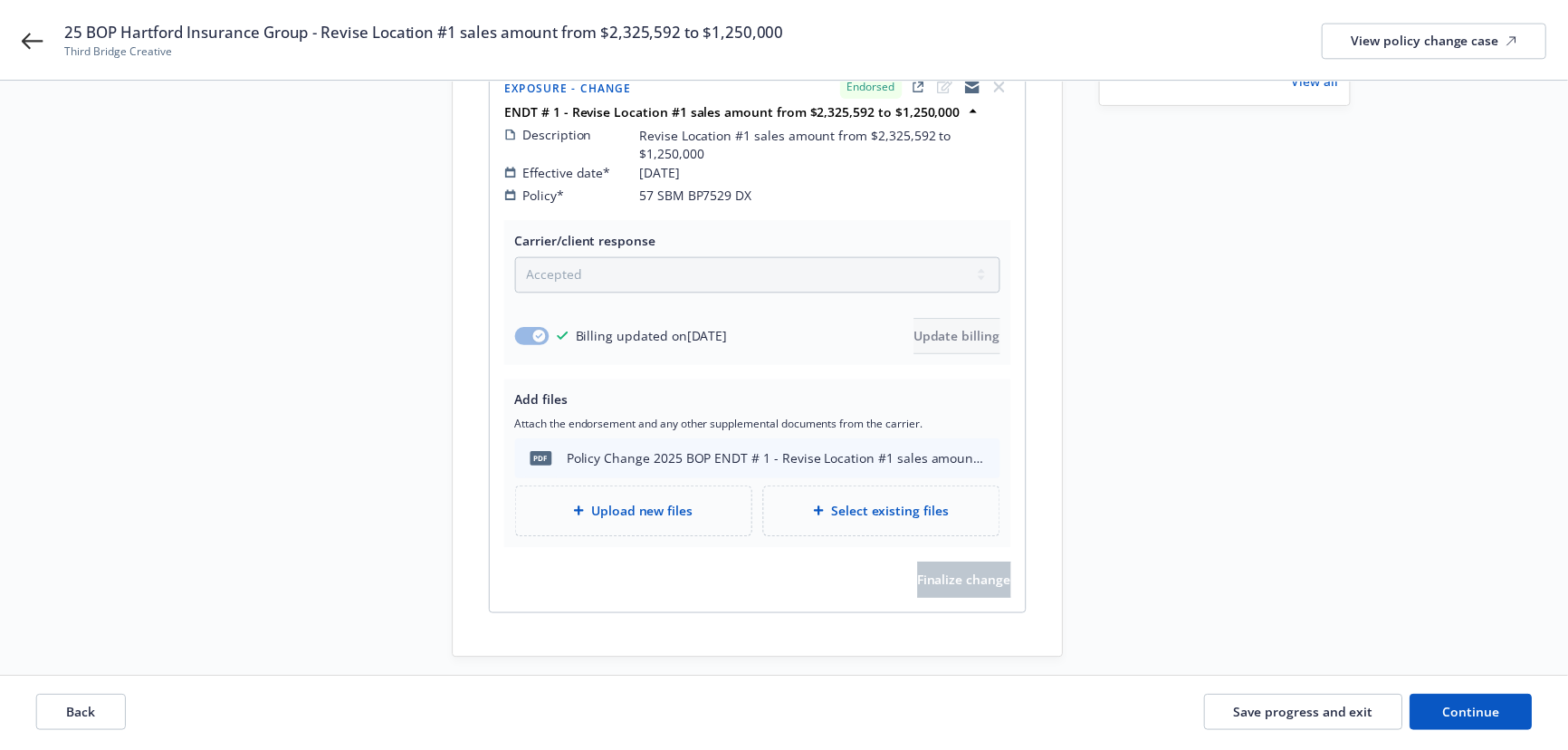
scroll to position [259, 0]
click at [1458, 715] on span "Continue" at bounding box center [1470, 713] width 57 height 17
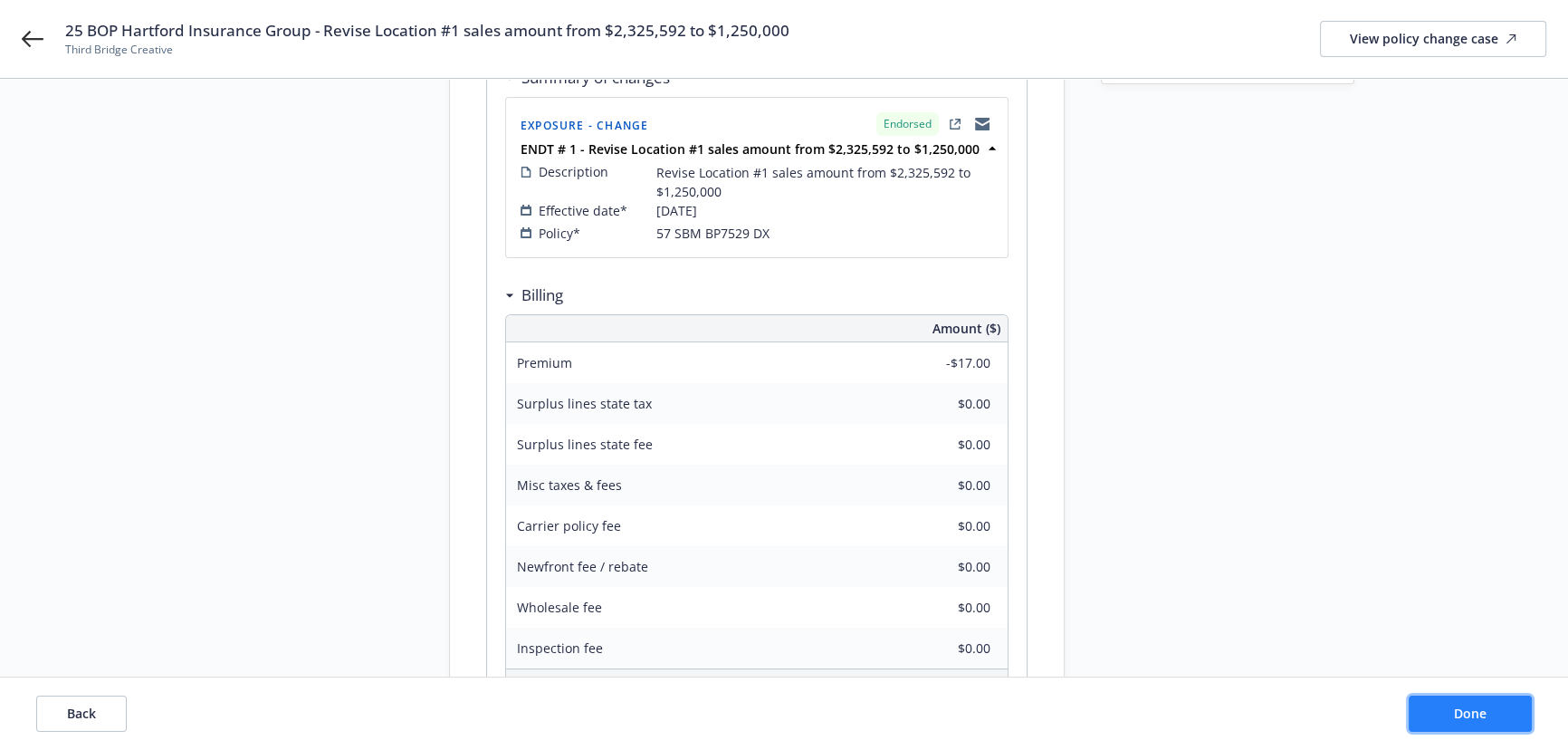
click at [1503, 725] on button "Done" at bounding box center [1470, 714] width 123 height 36
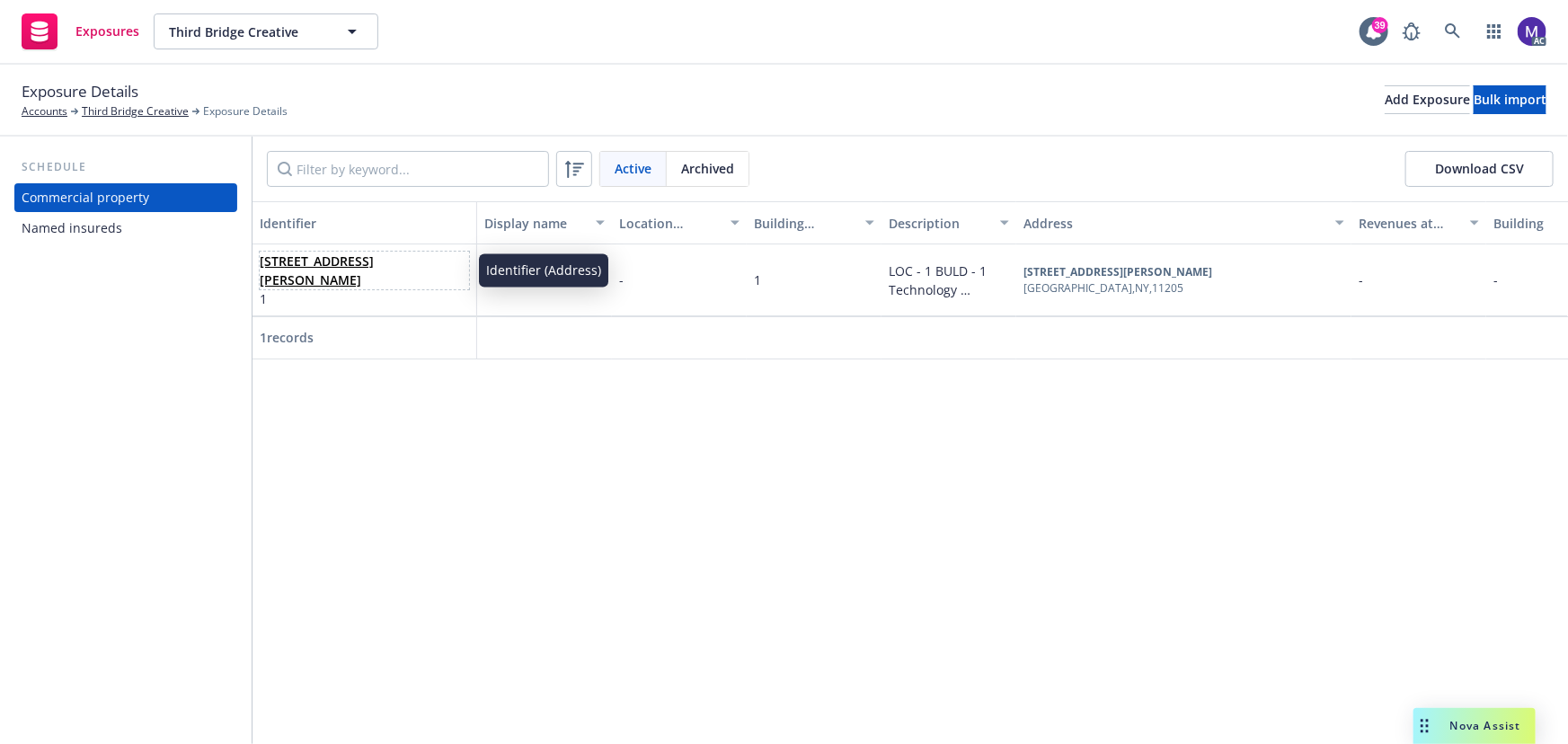
click at [313, 268] on link "[STREET_ADDRESS][PERSON_NAME]" at bounding box center [316, 270] width 114 height 36
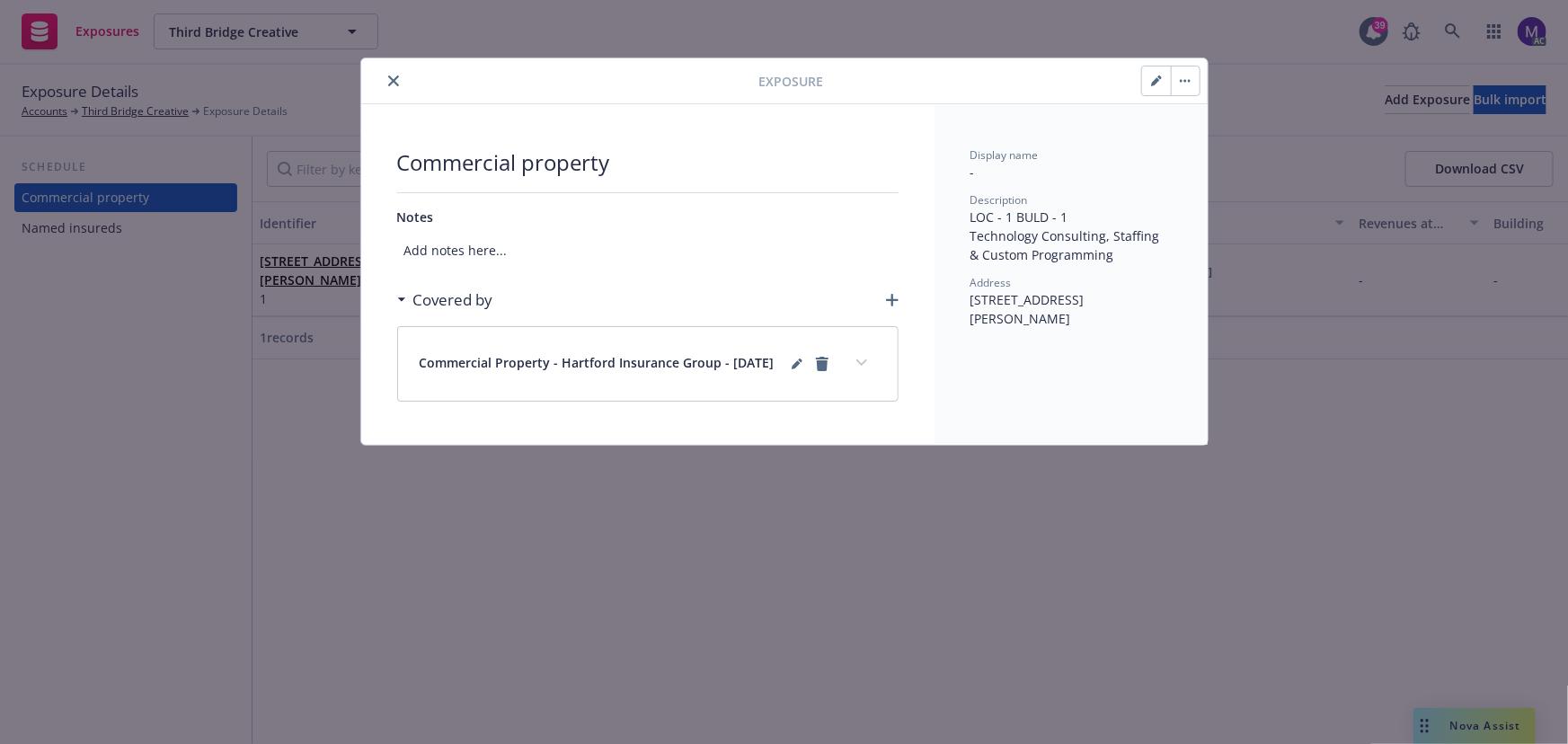
click at [1151, 82] on icon "button" at bounding box center [1156, 80] width 11 height 11
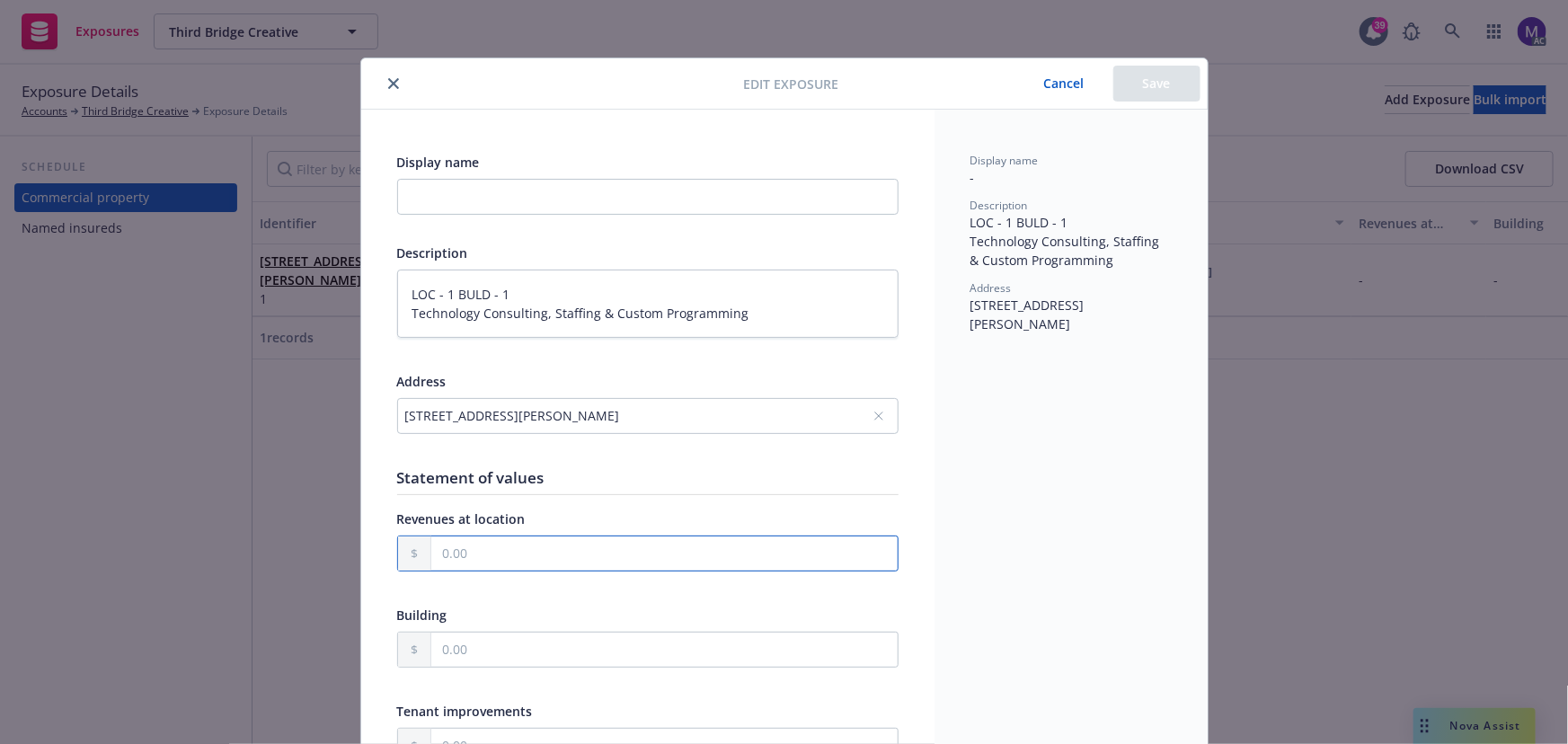
click at [468, 557] on input "text" at bounding box center [664, 554] width 467 height 34
type input "1.00"
type textarea "x"
type input "12.00"
type textarea "x"
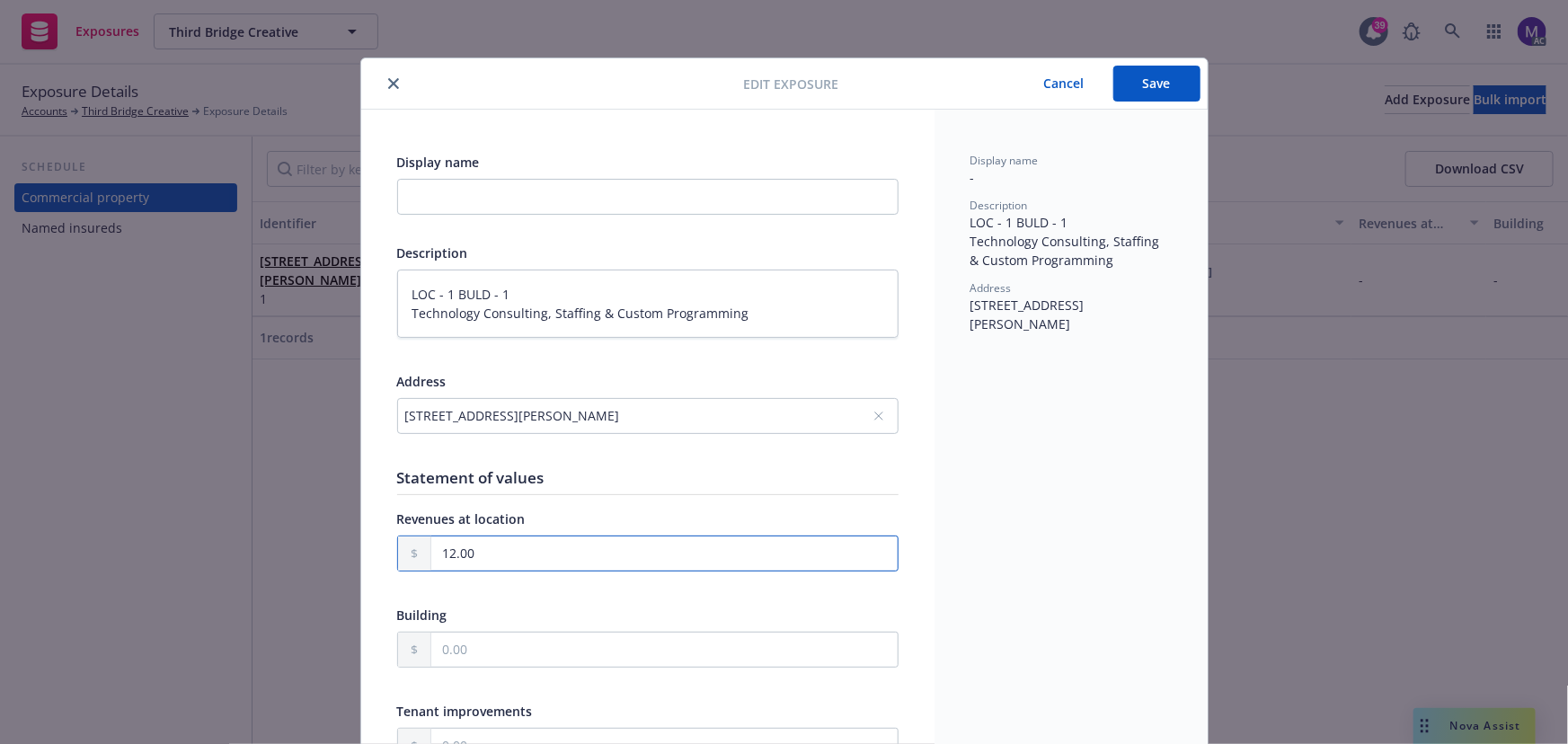
type input "125.00"
type textarea "x"
type input "1,250.00"
type textarea "x"
type input "12,500.00"
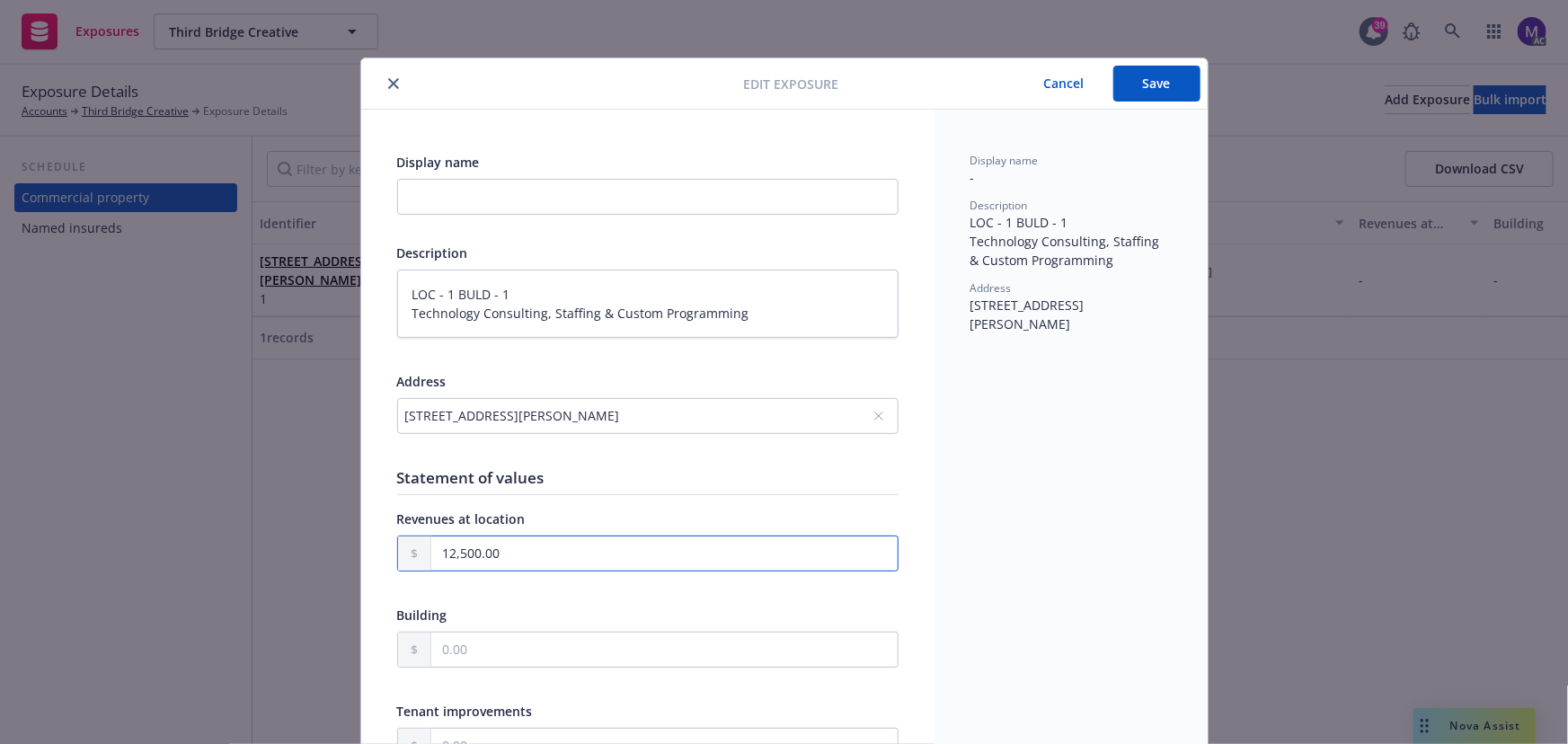
type textarea "x"
type input "125,000.00"
type textarea "x"
type input "1,250,000.00"
type textarea "x"
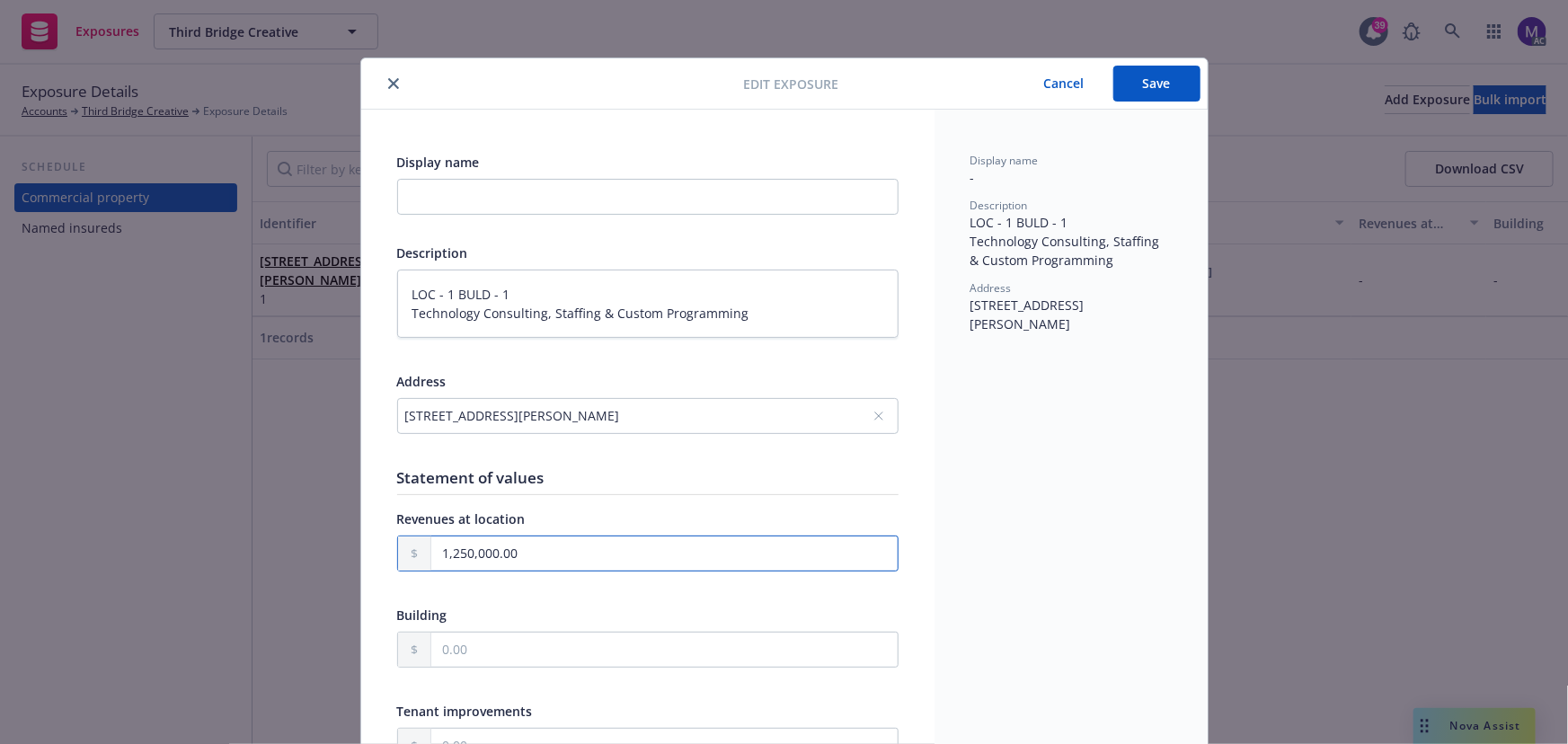
type input "1,250,000.00"
click at [1128, 98] on button "Save" at bounding box center [1157, 83] width 87 height 36
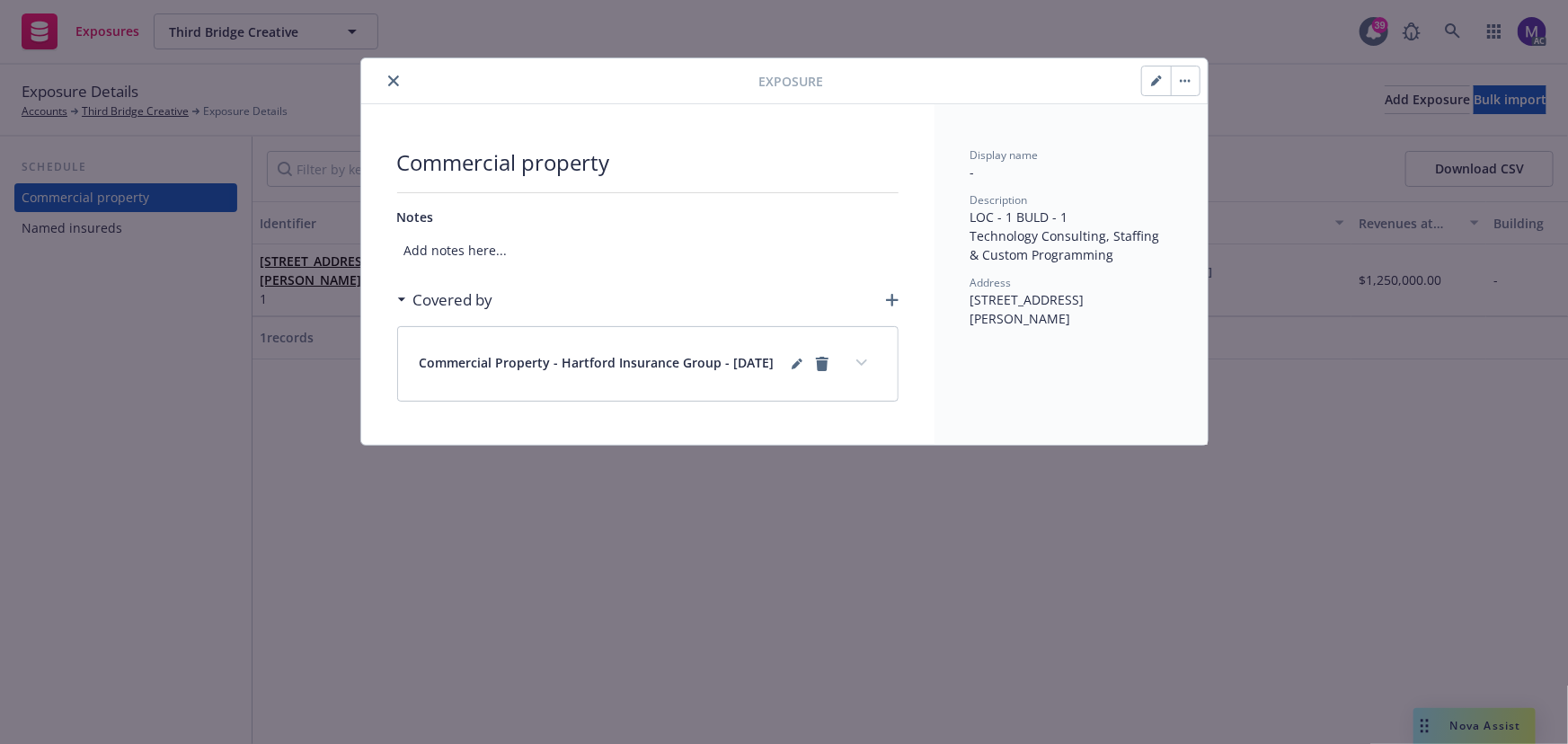
click at [897, 296] on div "Commercial property Notes Add notes here... Covered by Commercial Property - Ha…" at bounding box center [648, 274] width 574 height 341
click at [896, 296] on icon "button" at bounding box center [892, 300] width 13 height 13
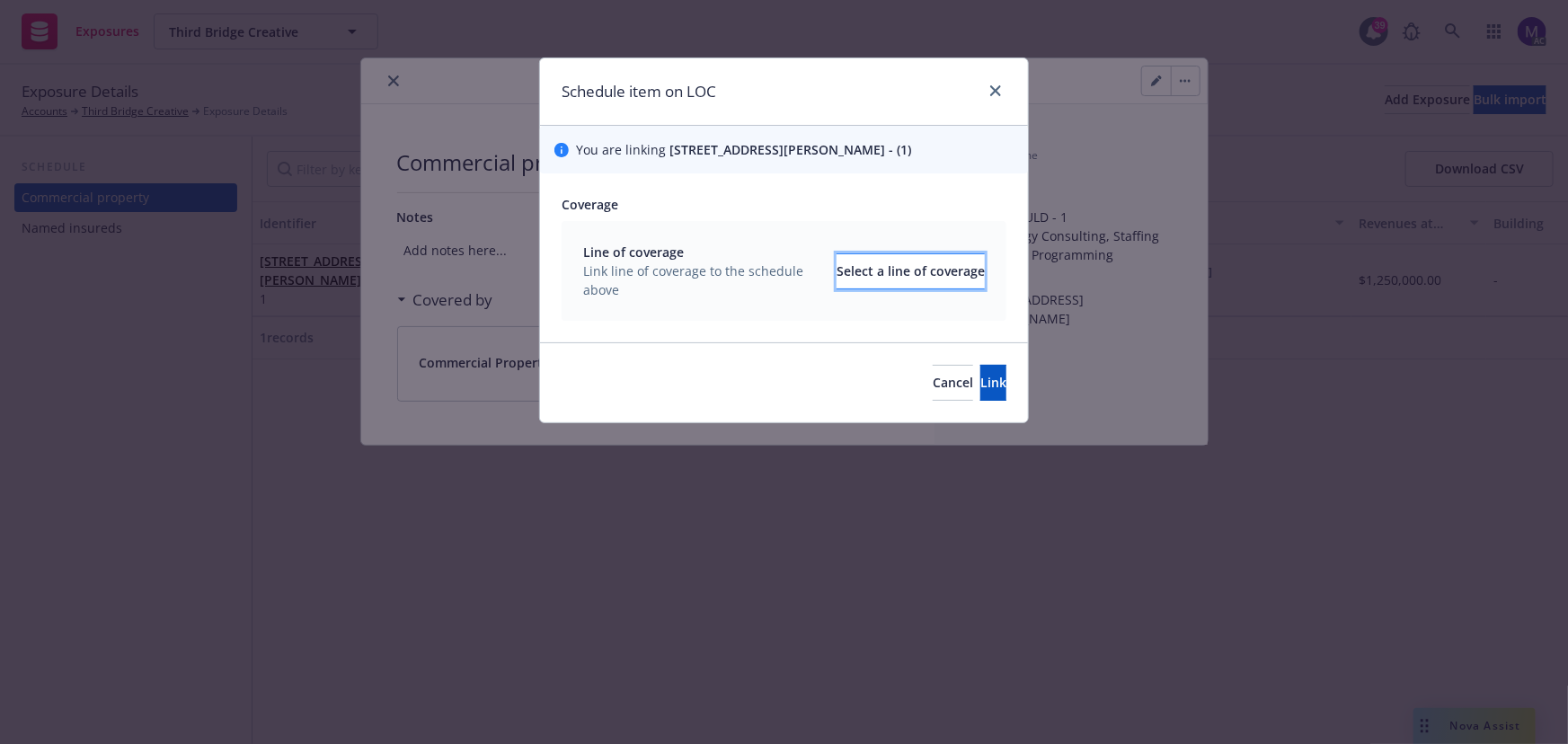
click at [837, 282] on div "Select a line of coverage" at bounding box center [911, 271] width 149 height 34
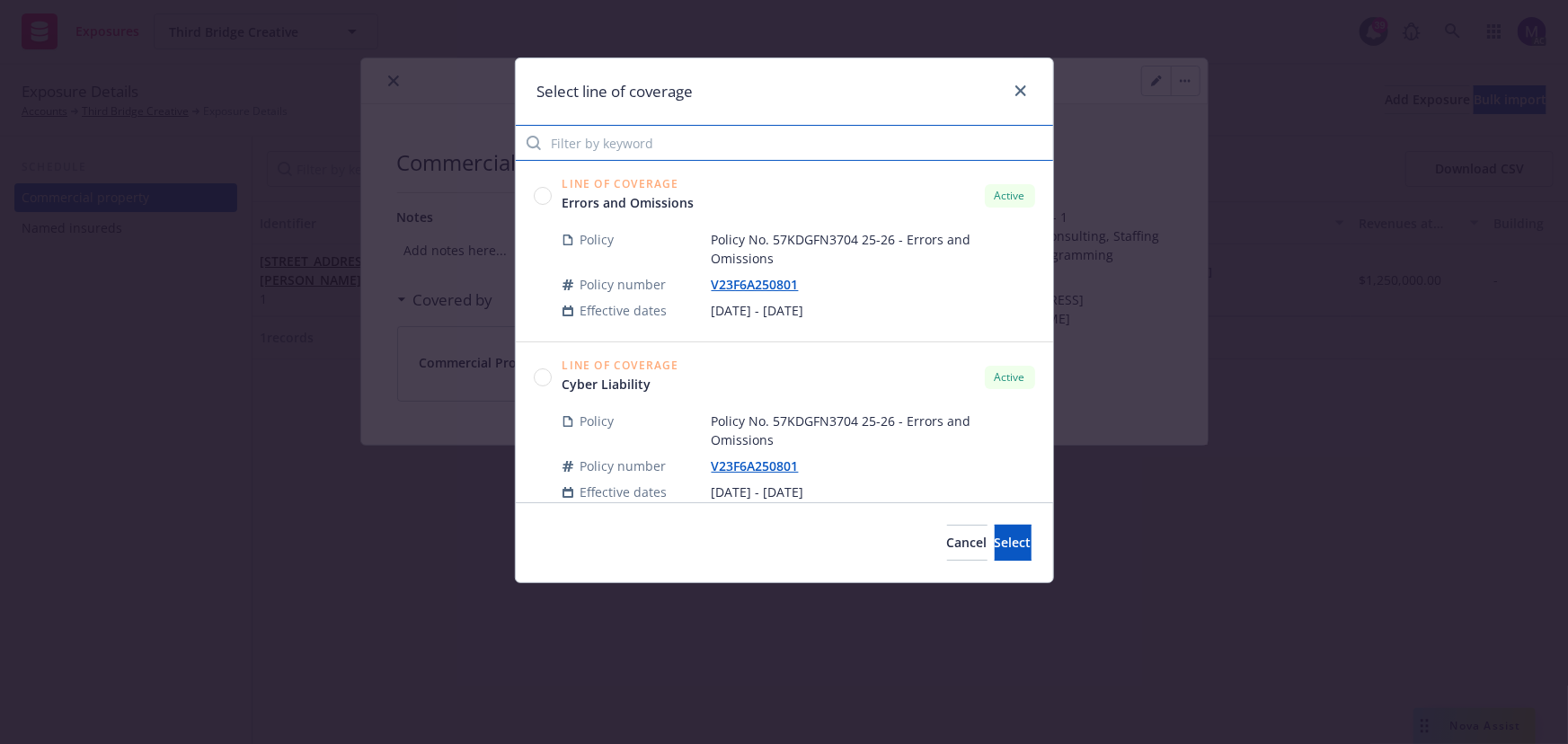
click at [647, 149] on input "Filter by keyword" at bounding box center [784, 143] width 538 height 36
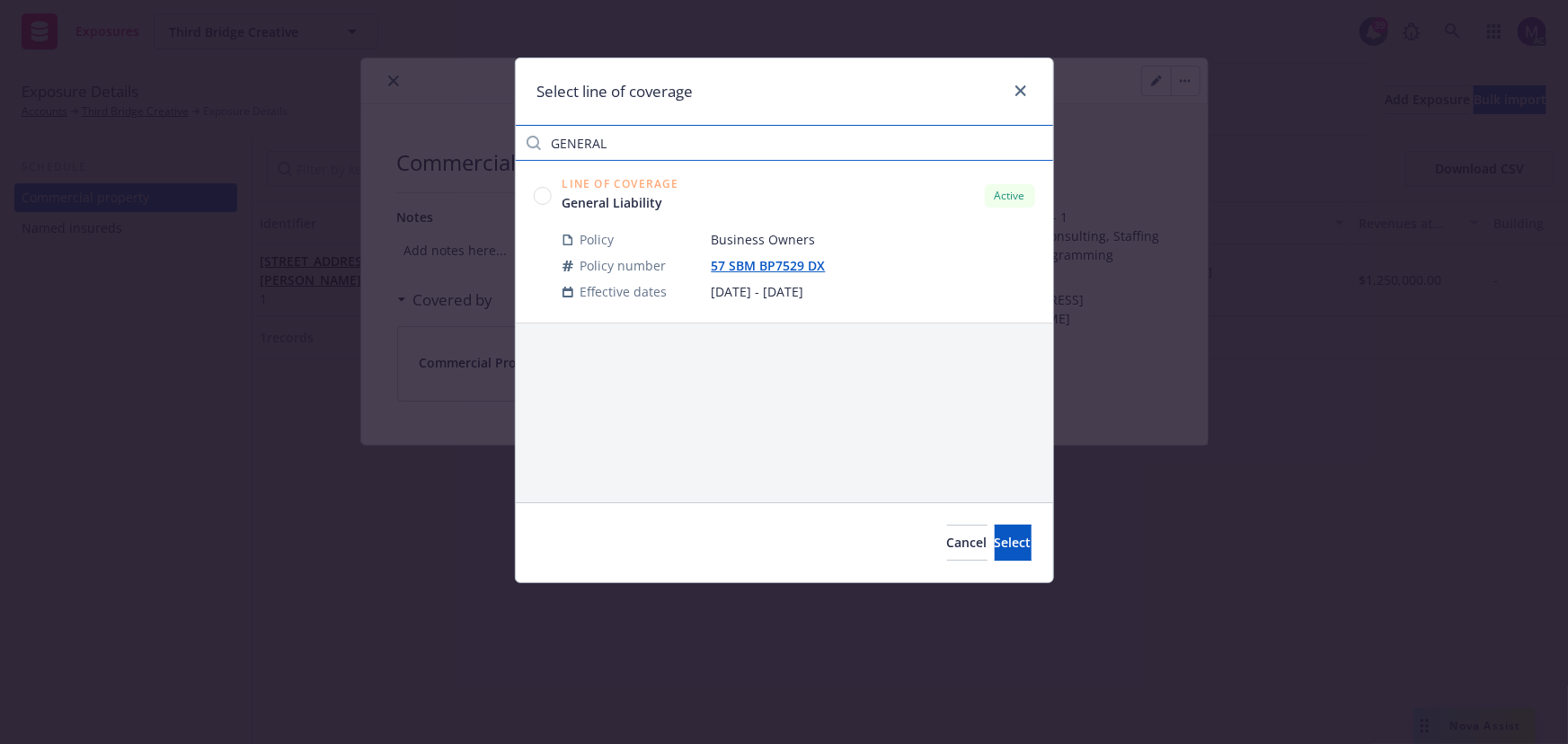
type input "GENERAL"
click at [547, 197] on circle at bounding box center [542, 195] width 17 height 17
click at [997, 543] on span "Select" at bounding box center [1012, 542] width 37 height 17
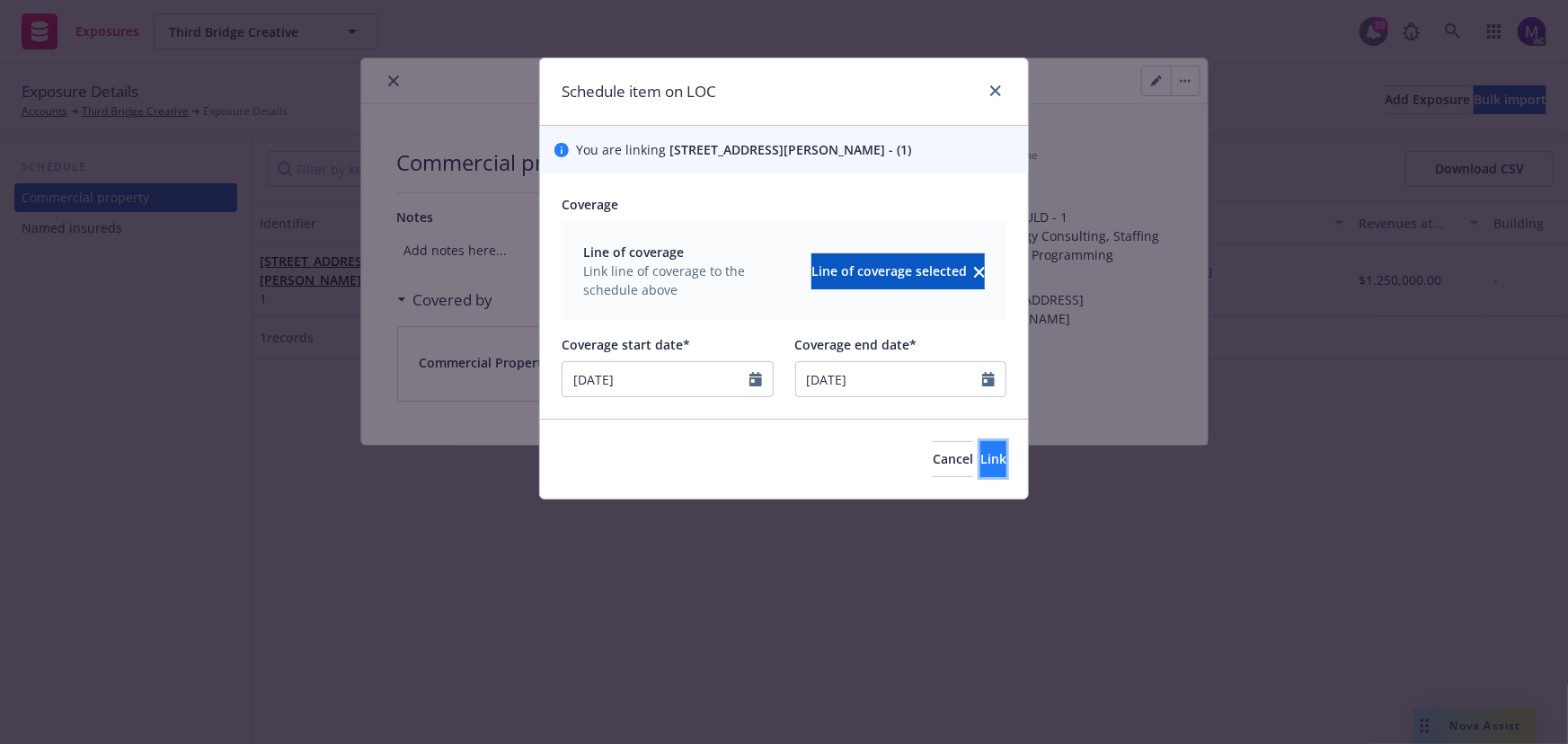
click at [981, 468] on span "Link" at bounding box center [993, 459] width 26 height 17
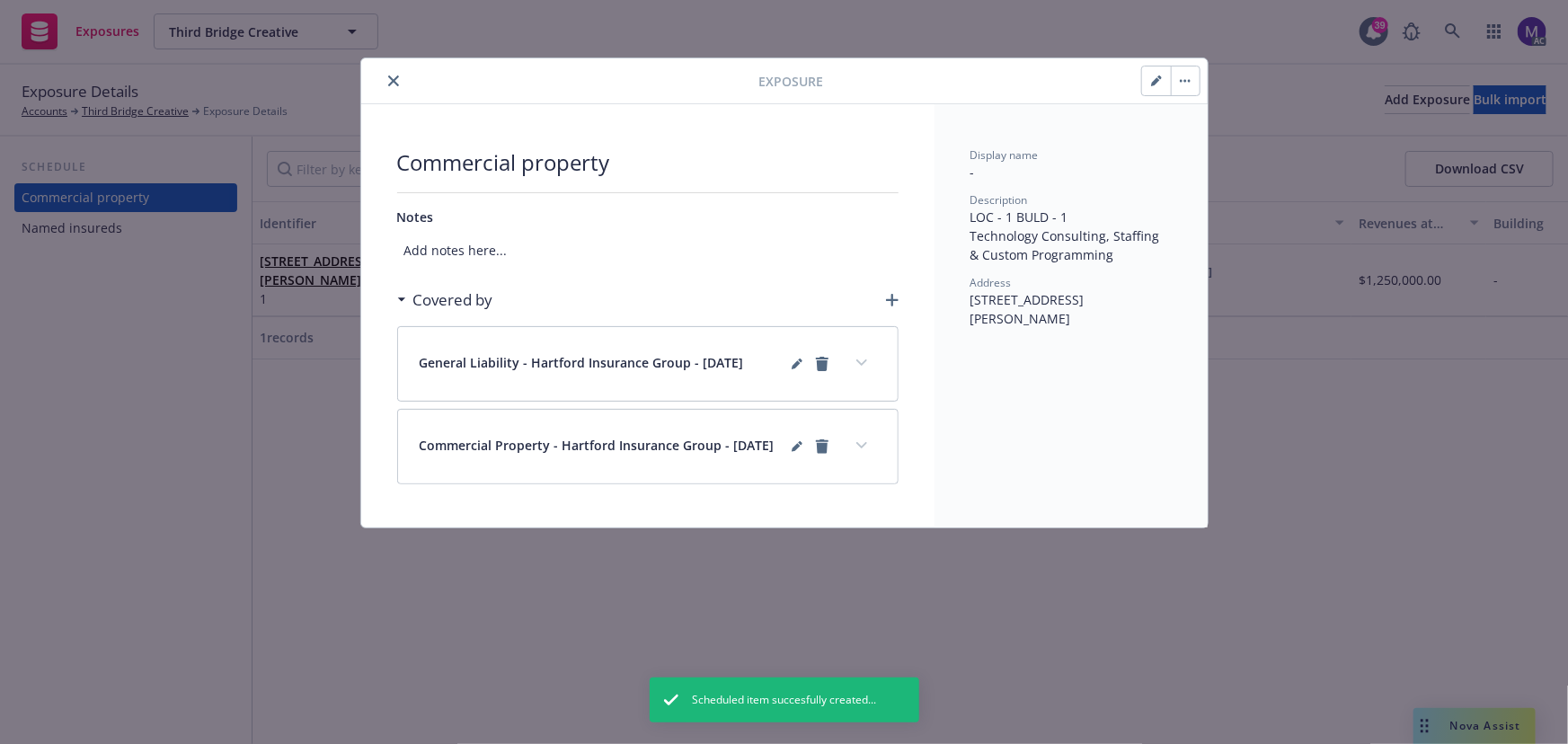
click at [859, 361] on icon "expand content" at bounding box center [861, 363] width 11 height 6
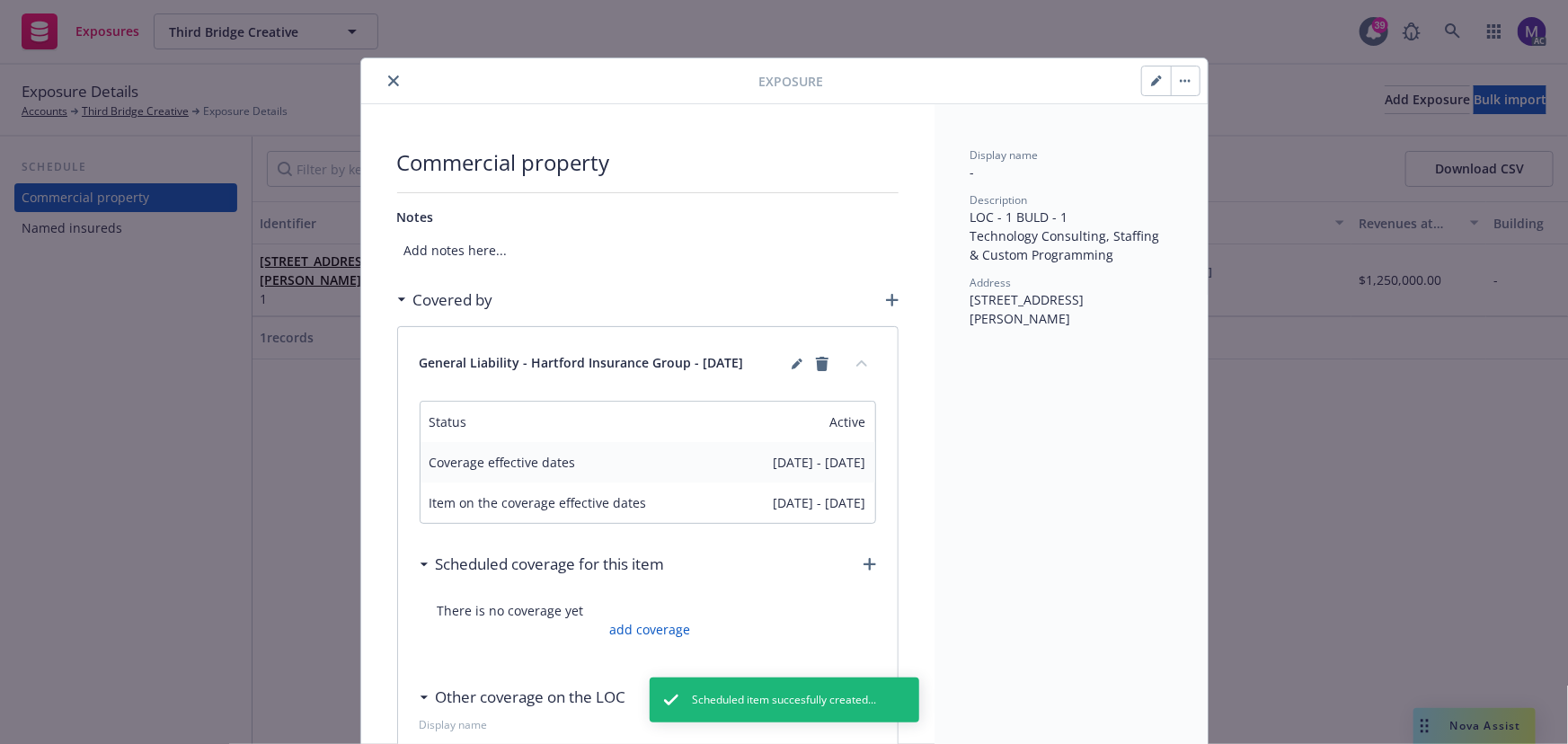
click at [859, 361] on icon "collapse content" at bounding box center [862, 363] width 11 height 7
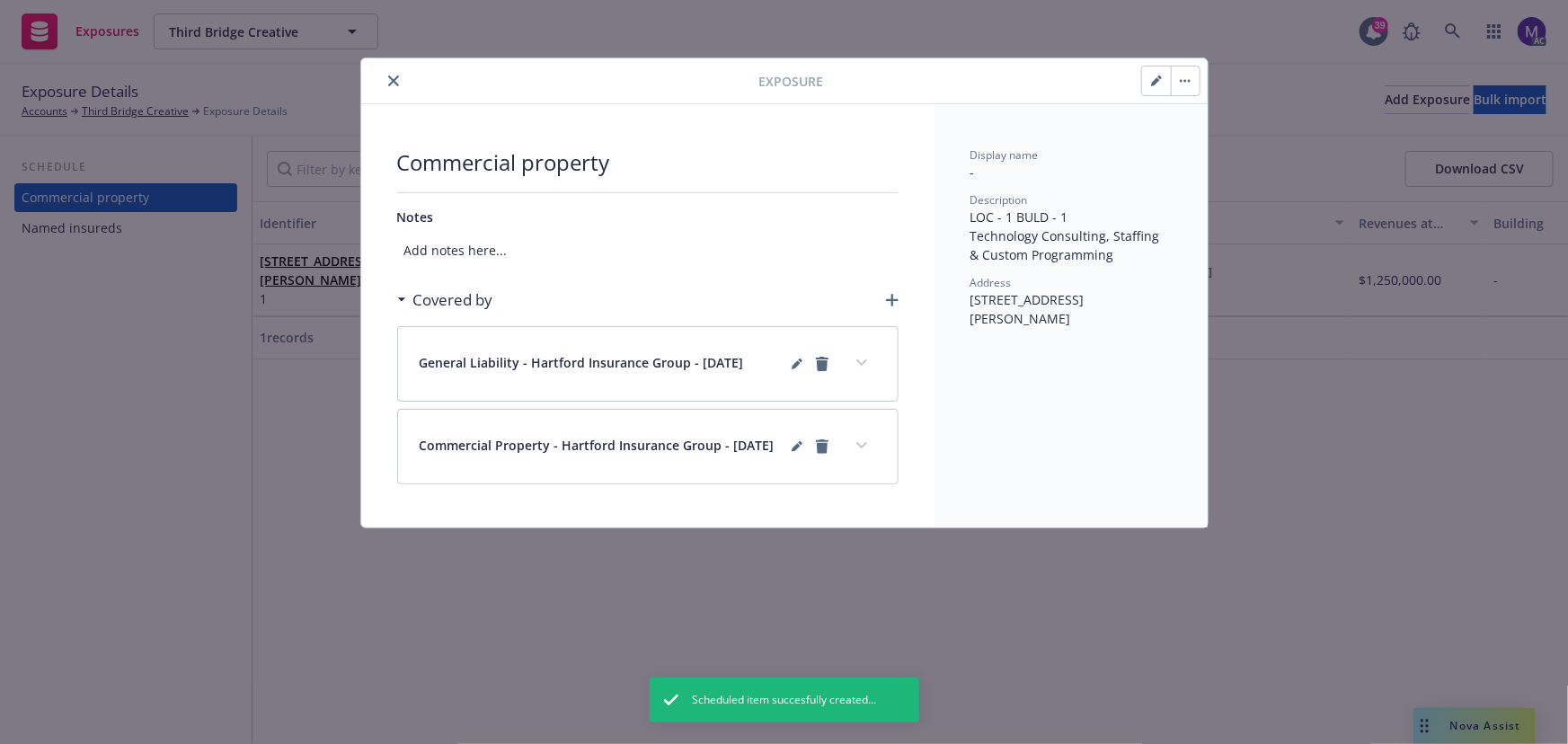
click at [855, 449] on button "expand content" at bounding box center [862, 445] width 29 height 29
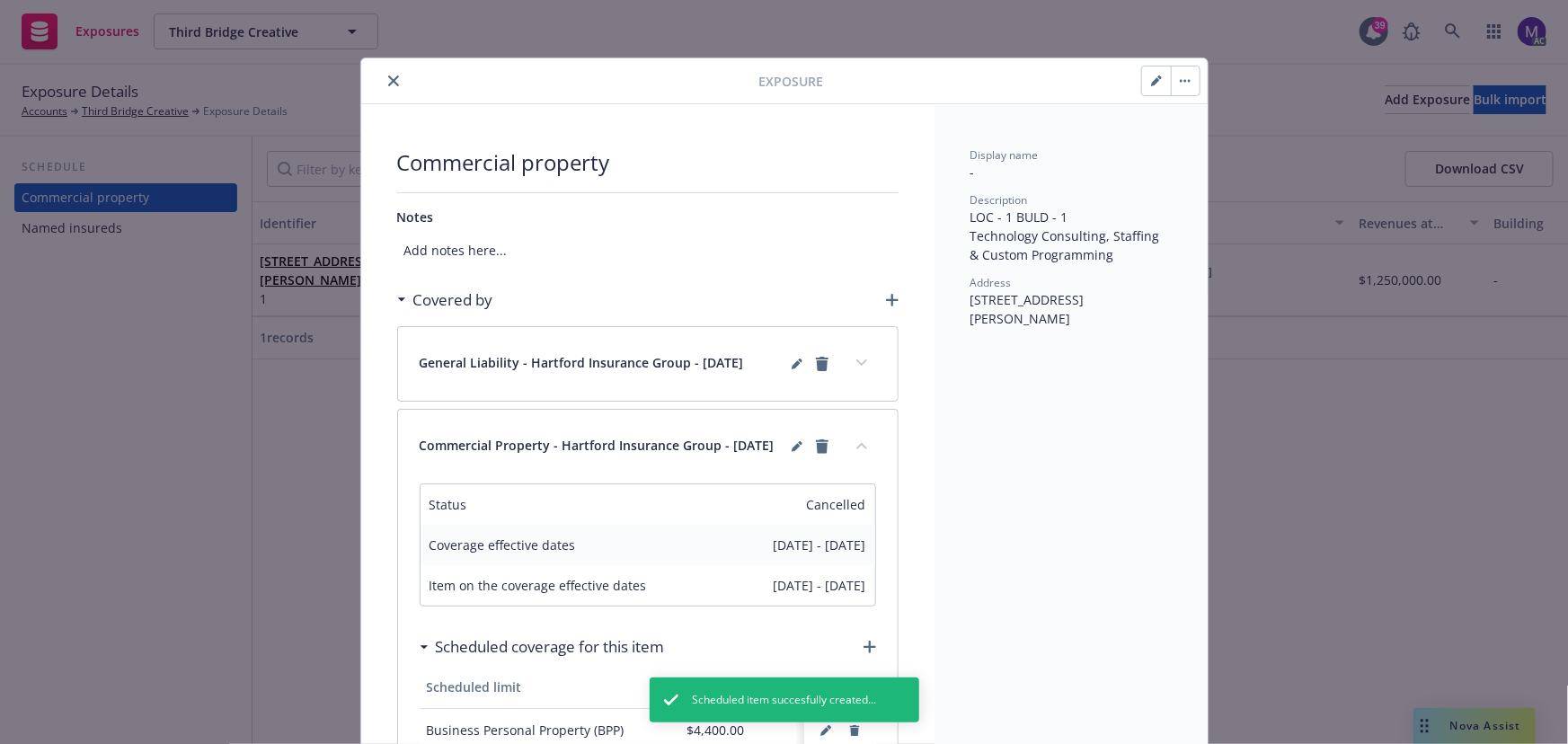
click at [857, 449] on icon "collapse content" at bounding box center [862, 445] width 11 height 7
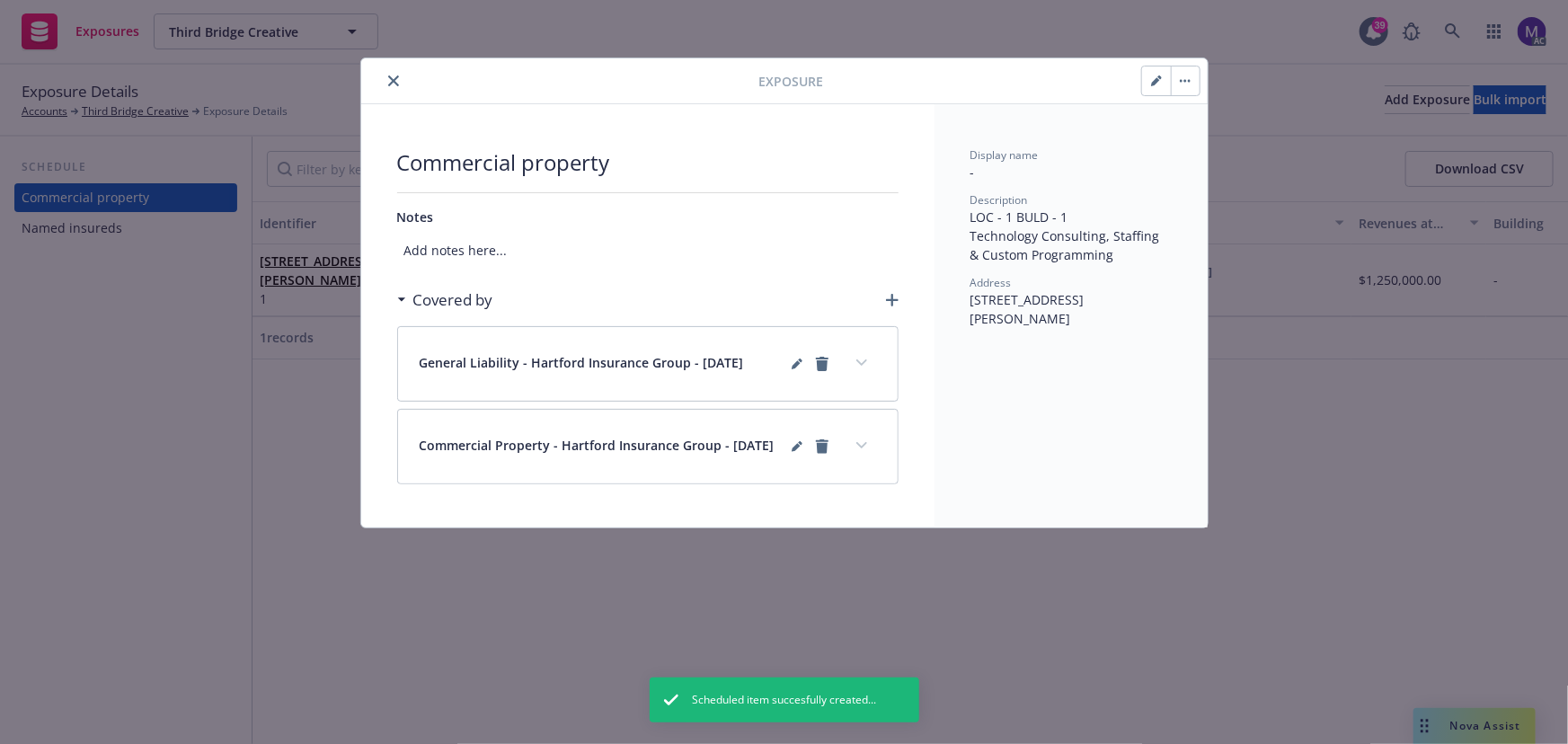
click at [889, 295] on icon "button" at bounding box center [892, 300] width 13 height 13
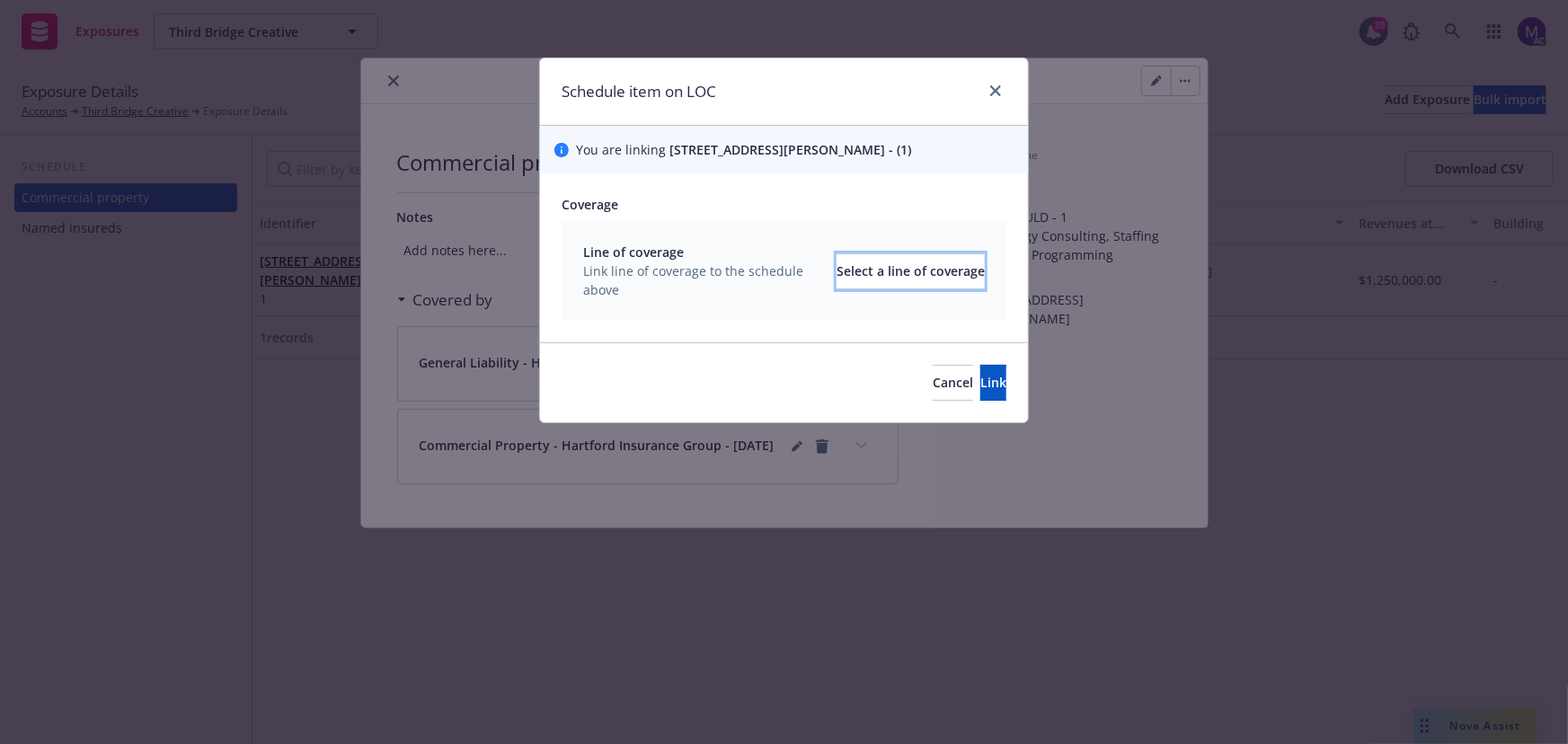
click at [889, 288] on div "Select a line of coverage" at bounding box center [911, 271] width 149 height 34
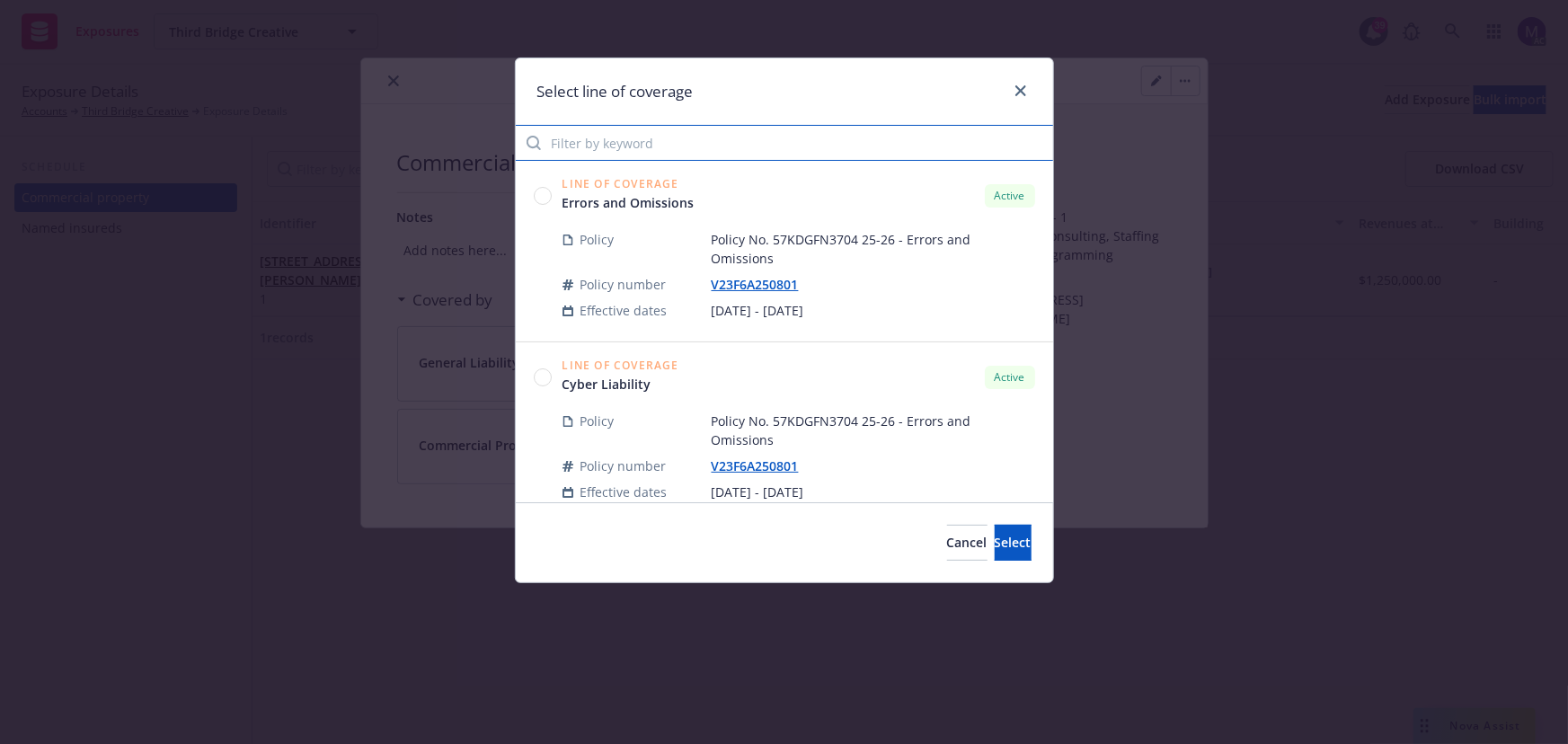
click at [640, 151] on input "Filter by keyword" at bounding box center [784, 143] width 538 height 36
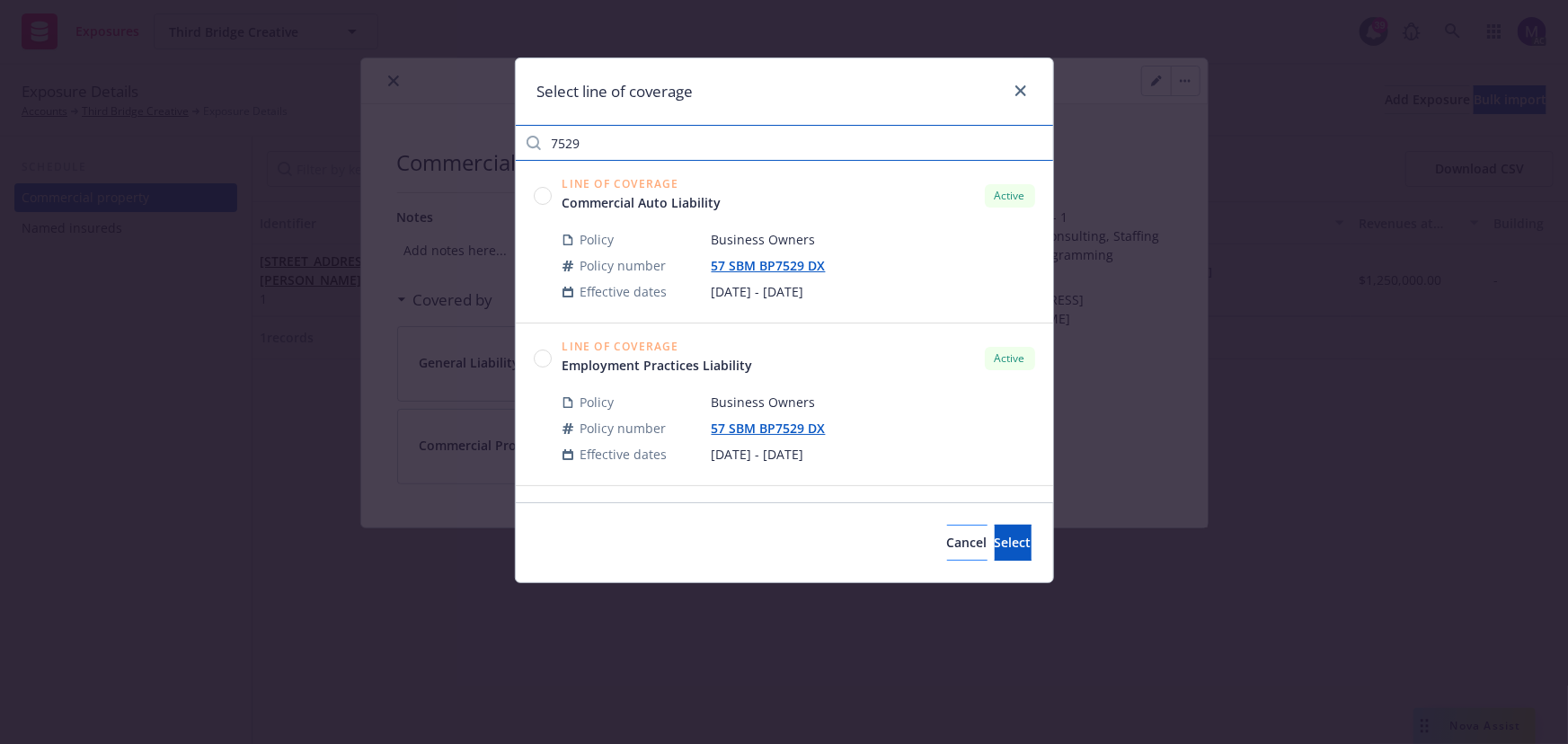
type input "7529"
click at [947, 541] on span "Cancel" at bounding box center [967, 542] width 41 height 17
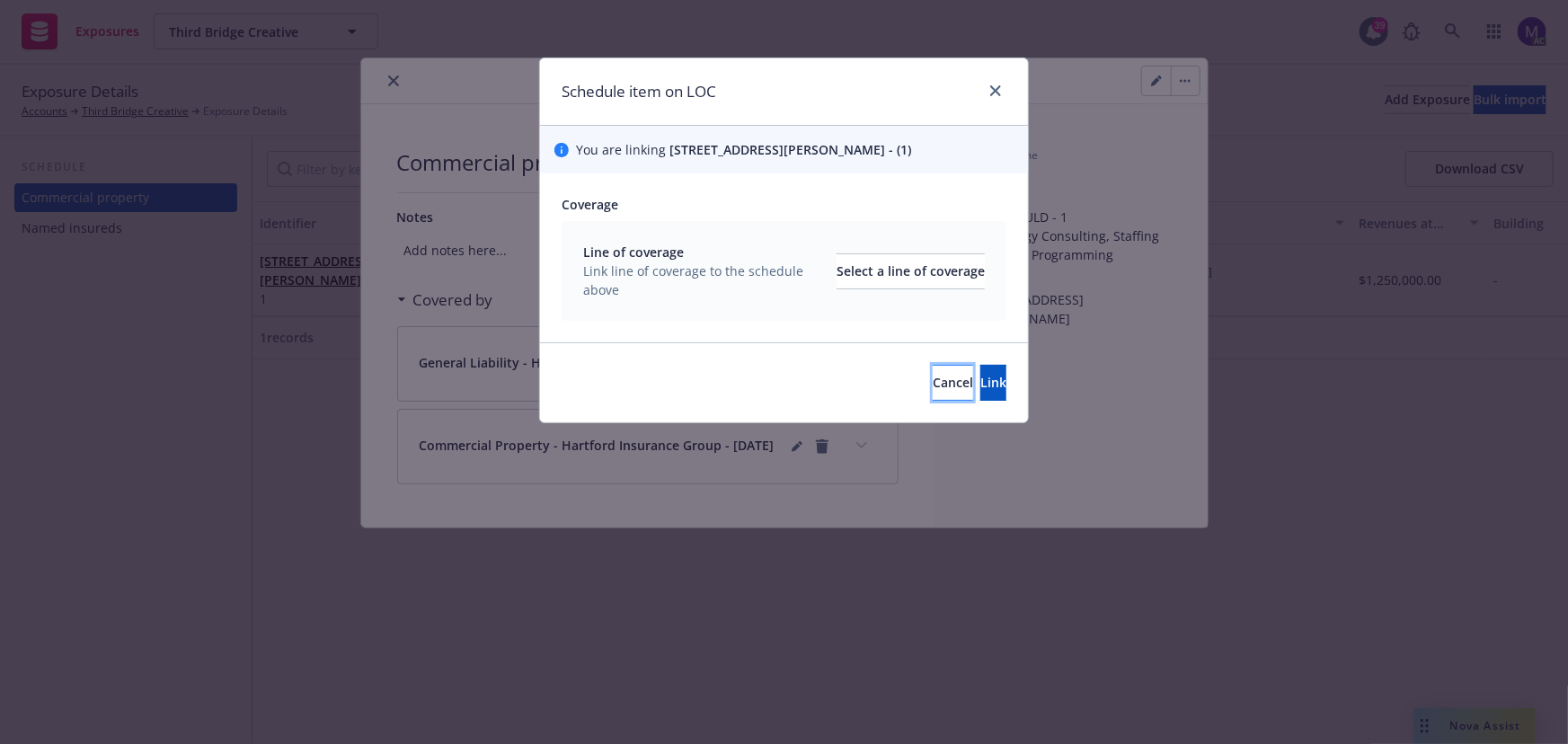
click at [933, 391] on span "Cancel" at bounding box center [953, 381] width 41 height 17
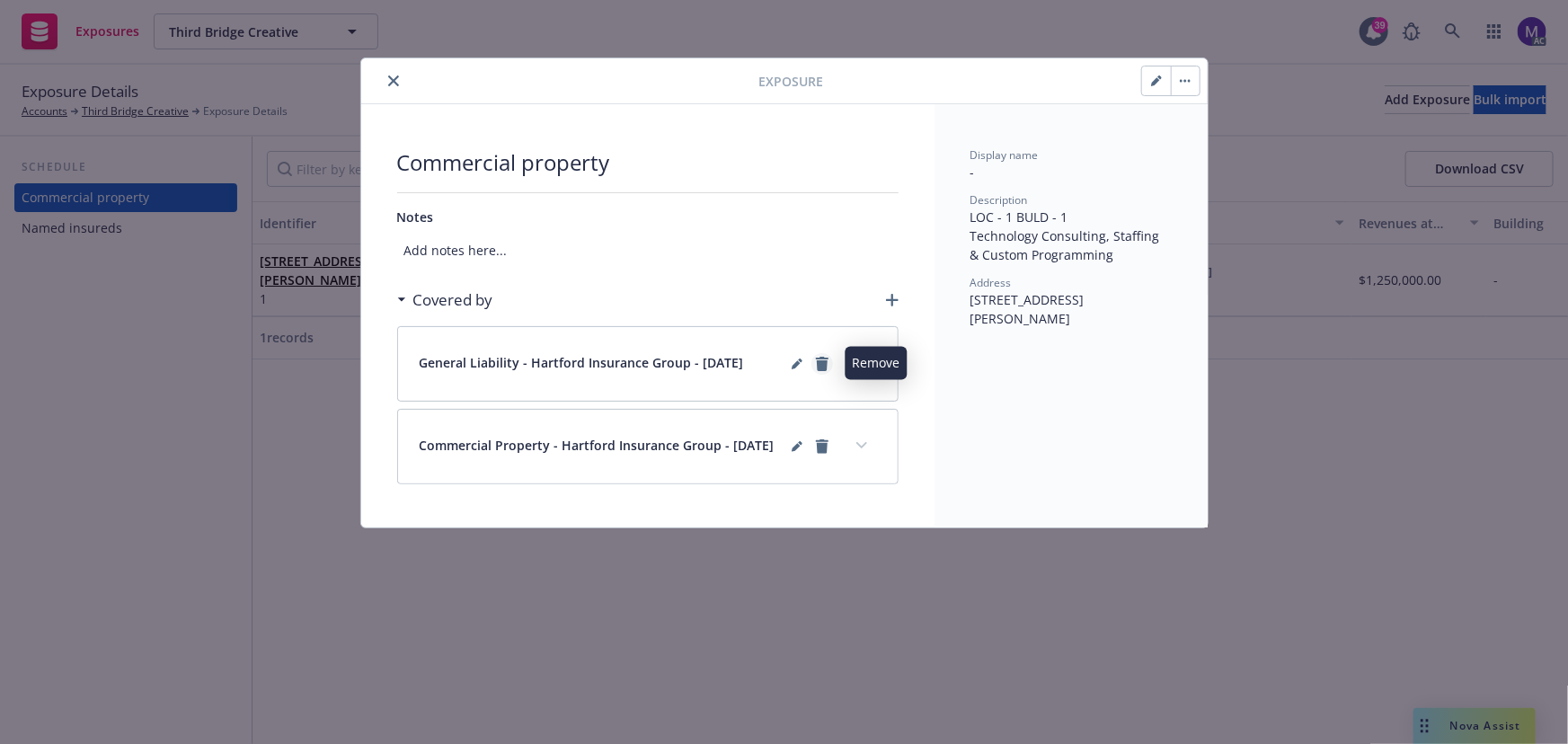
click at [824, 368] on icon "remove" at bounding box center [822, 364] width 13 height 15
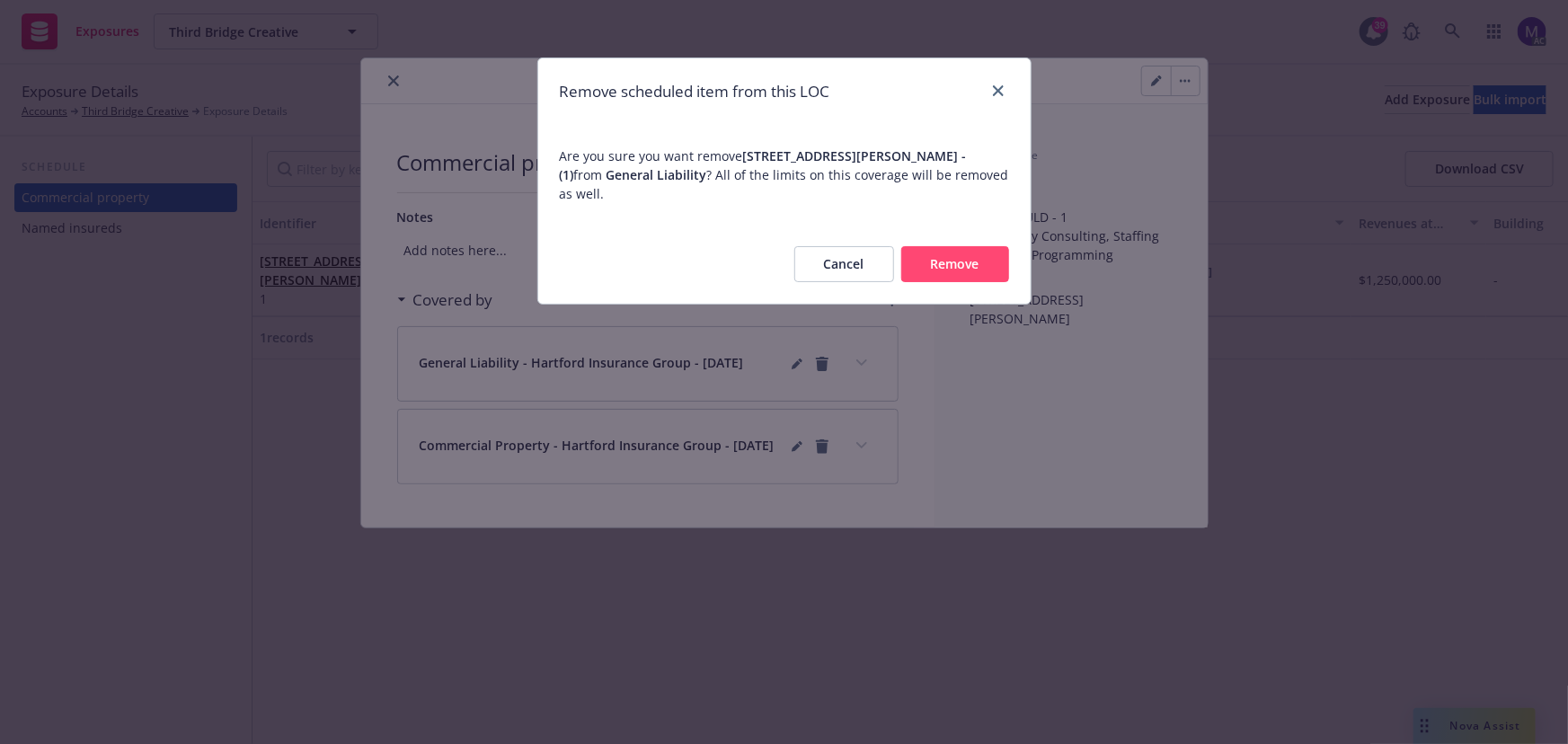
click at [941, 273] on button "Remove" at bounding box center [955, 265] width 108 height 36
click at [1161, 80] on div "Remove scheduled item from this LOC Are you sure you want remove [STREET_ADDRES…" at bounding box center [784, 372] width 1568 height 744
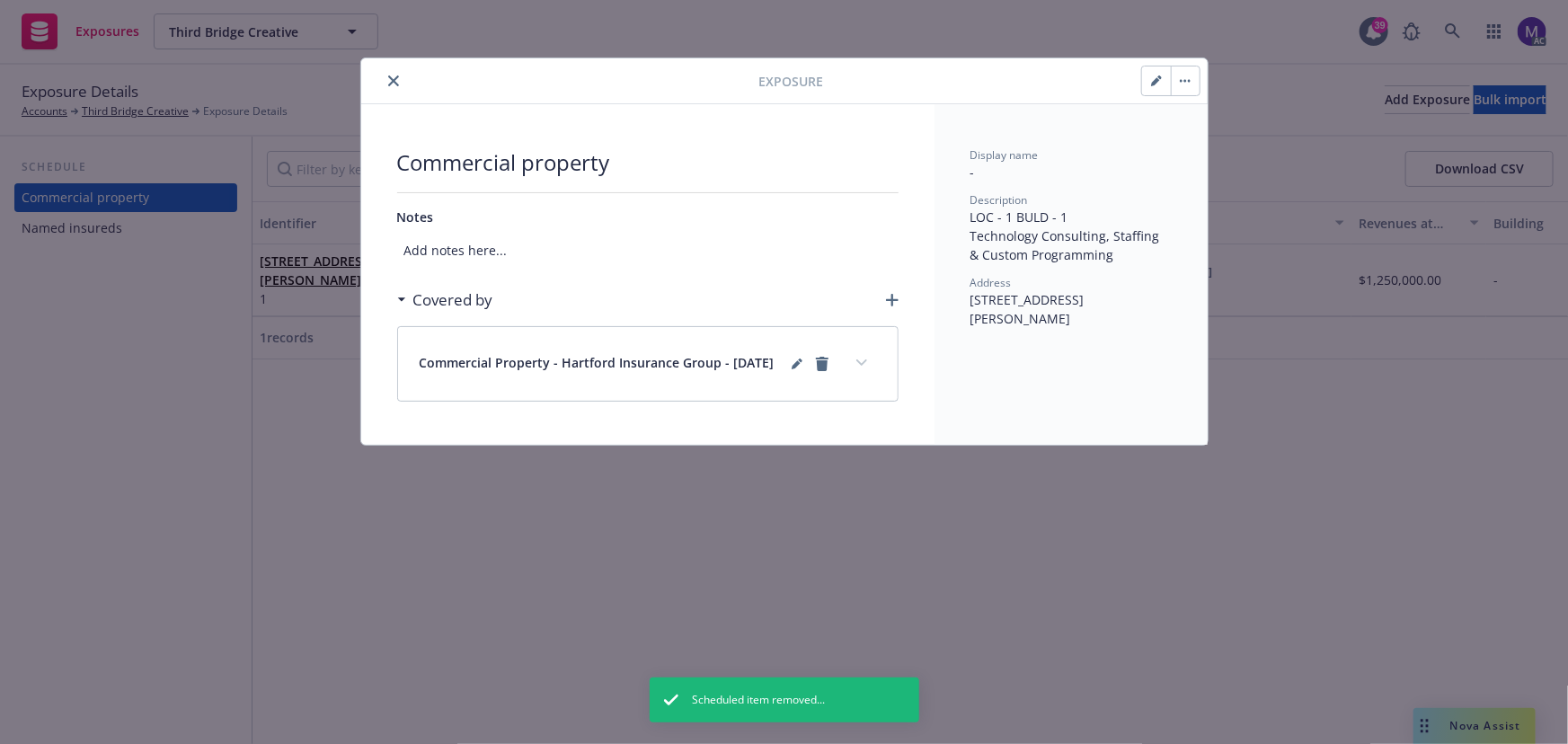
click at [1161, 80] on icon "button" at bounding box center [1156, 80] width 11 height 11
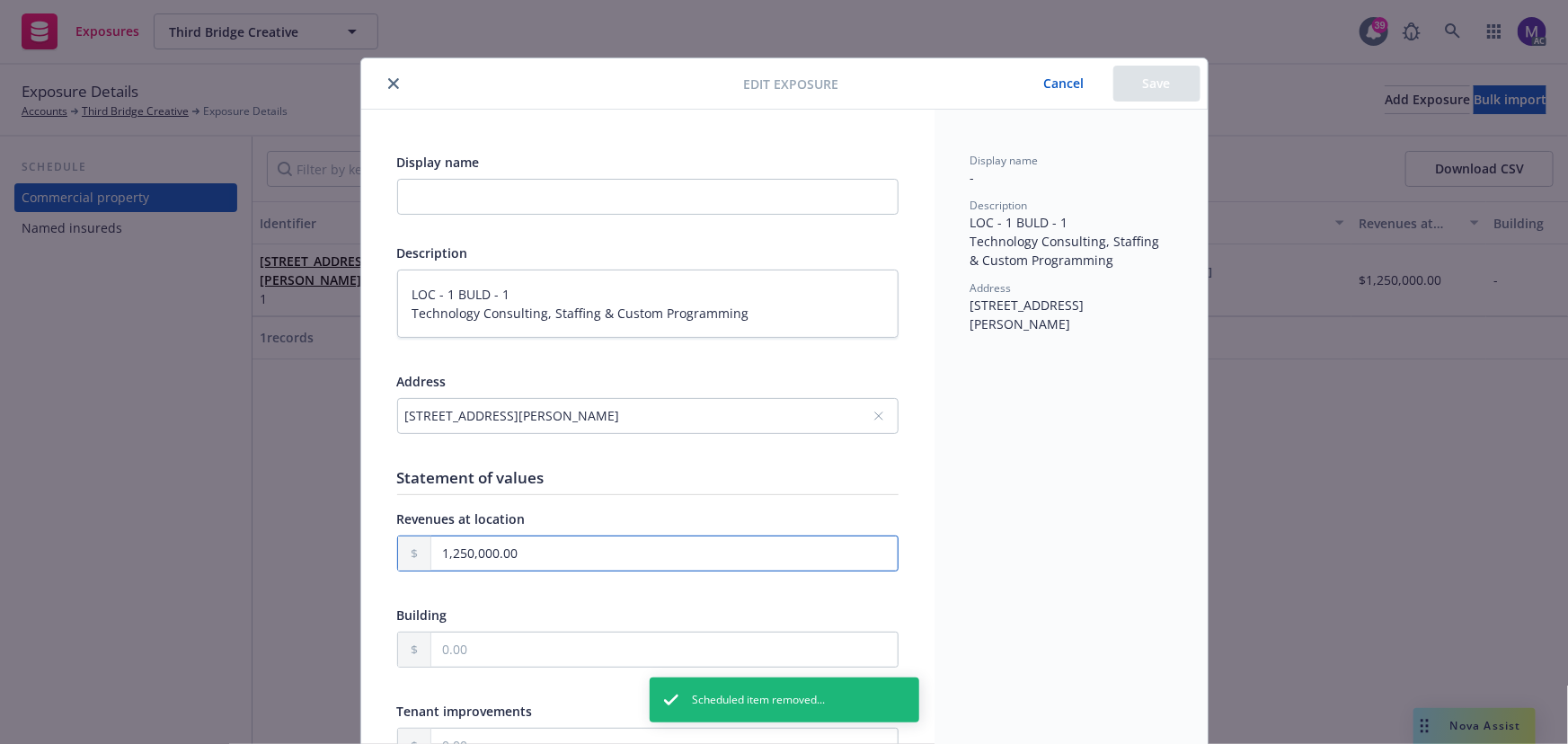
drag, startPoint x: 494, startPoint y: 551, endPoint x: 327, endPoint y: 534, distance: 167.9
click at [327, 534] on div "Edit exposure Cancel Save Display name Description LOC - 1 BULD - 1 Technology …" at bounding box center [784, 372] width 1568 height 744
type textarea "x"
click at [1170, 82] on button "Save" at bounding box center [1157, 83] width 87 height 36
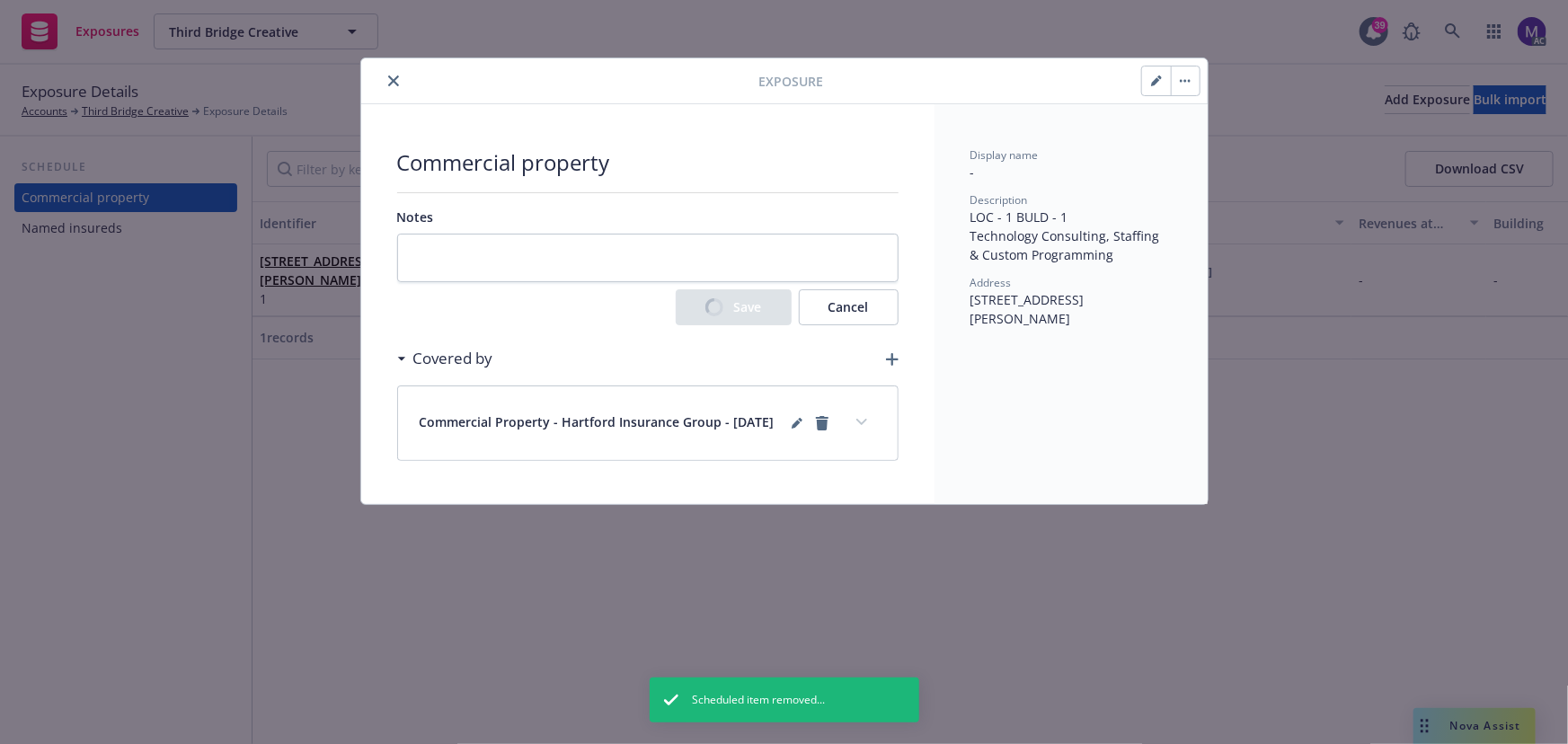
click at [1342, 99] on div "Exposure Commercial property Notes Save Cancel Covered by Commercial Property -…" at bounding box center [784, 372] width 1568 height 744
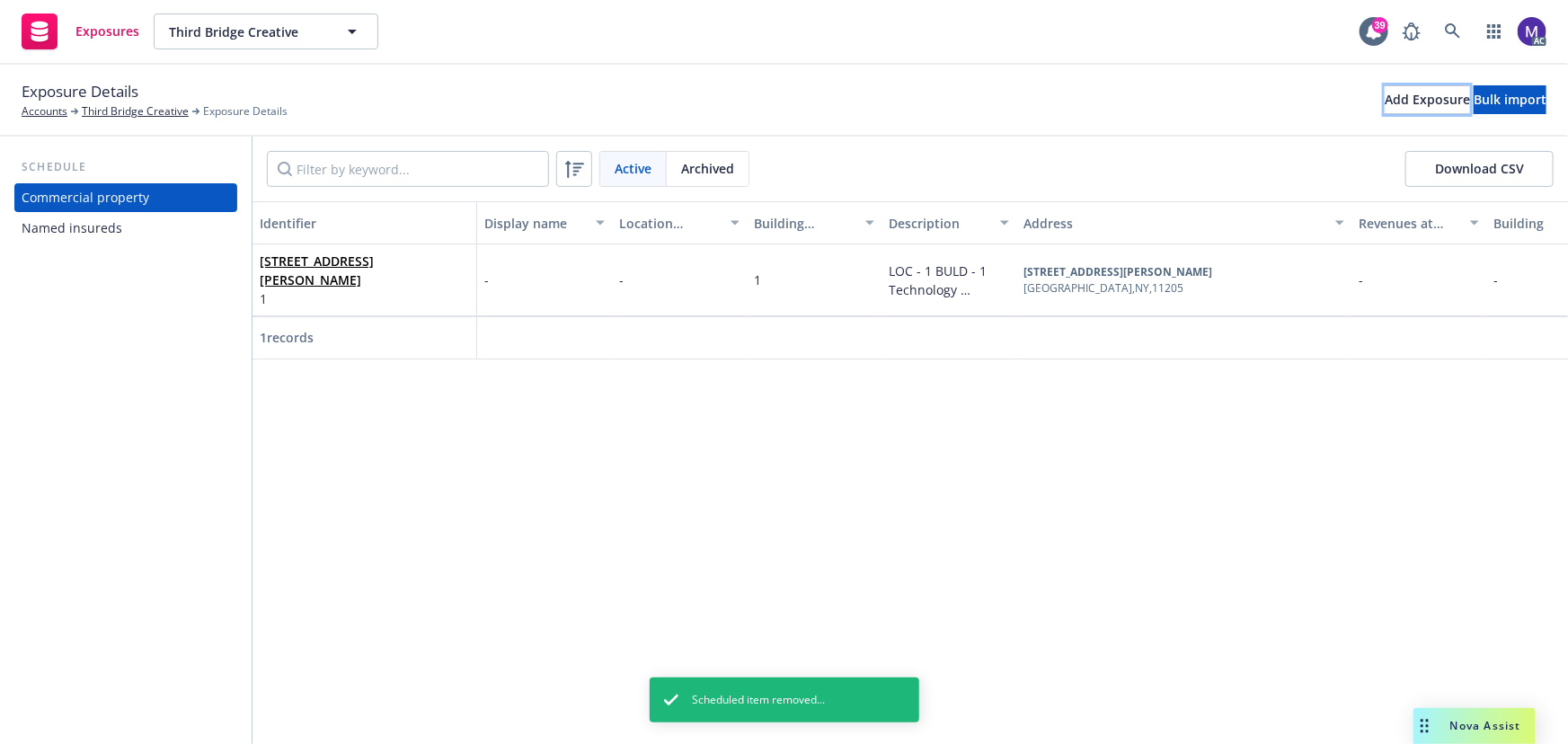
click at [1385, 99] on div "Add Exposure" at bounding box center [1427, 99] width 85 height 27
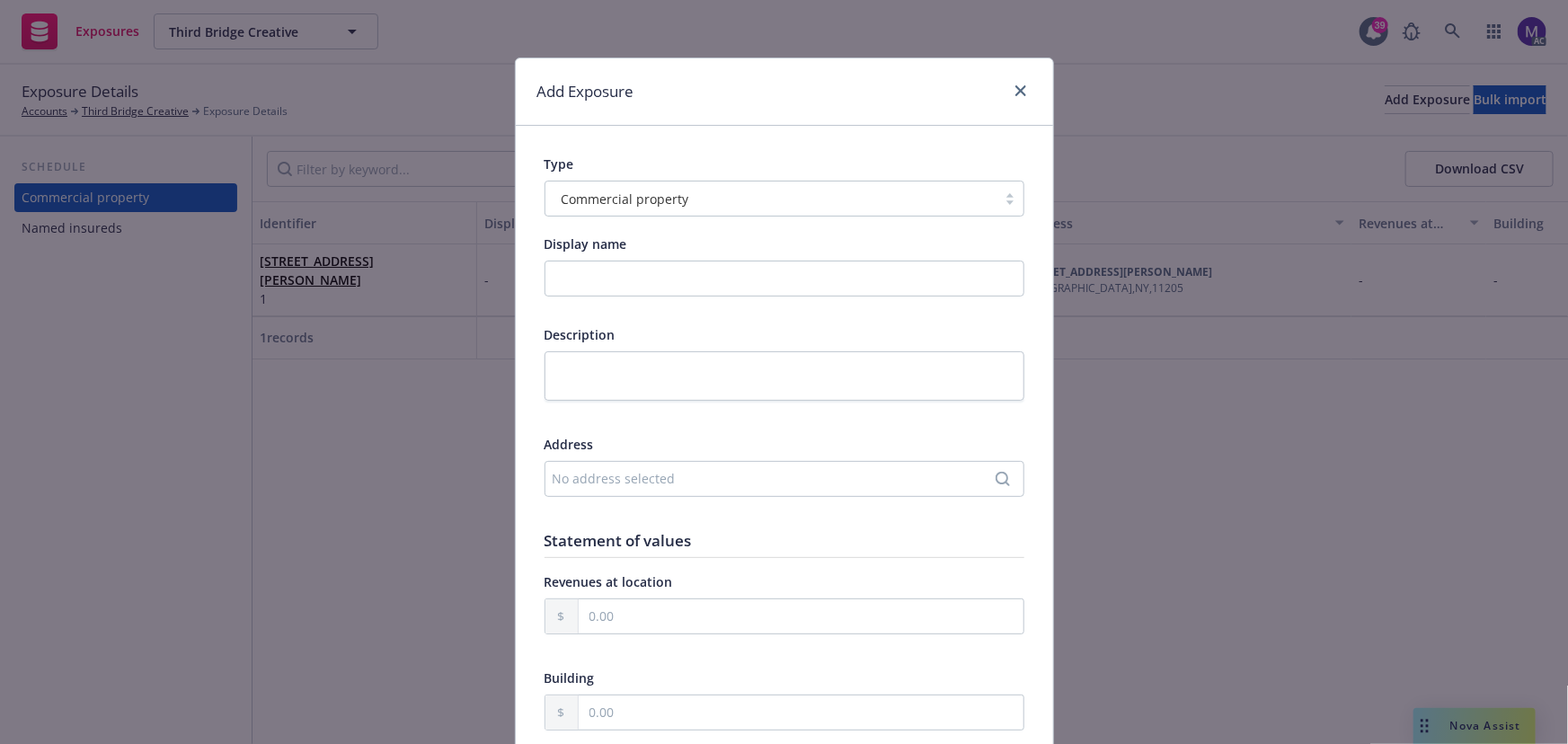
click at [586, 483] on div "No address selected" at bounding box center [776, 478] width 446 height 19
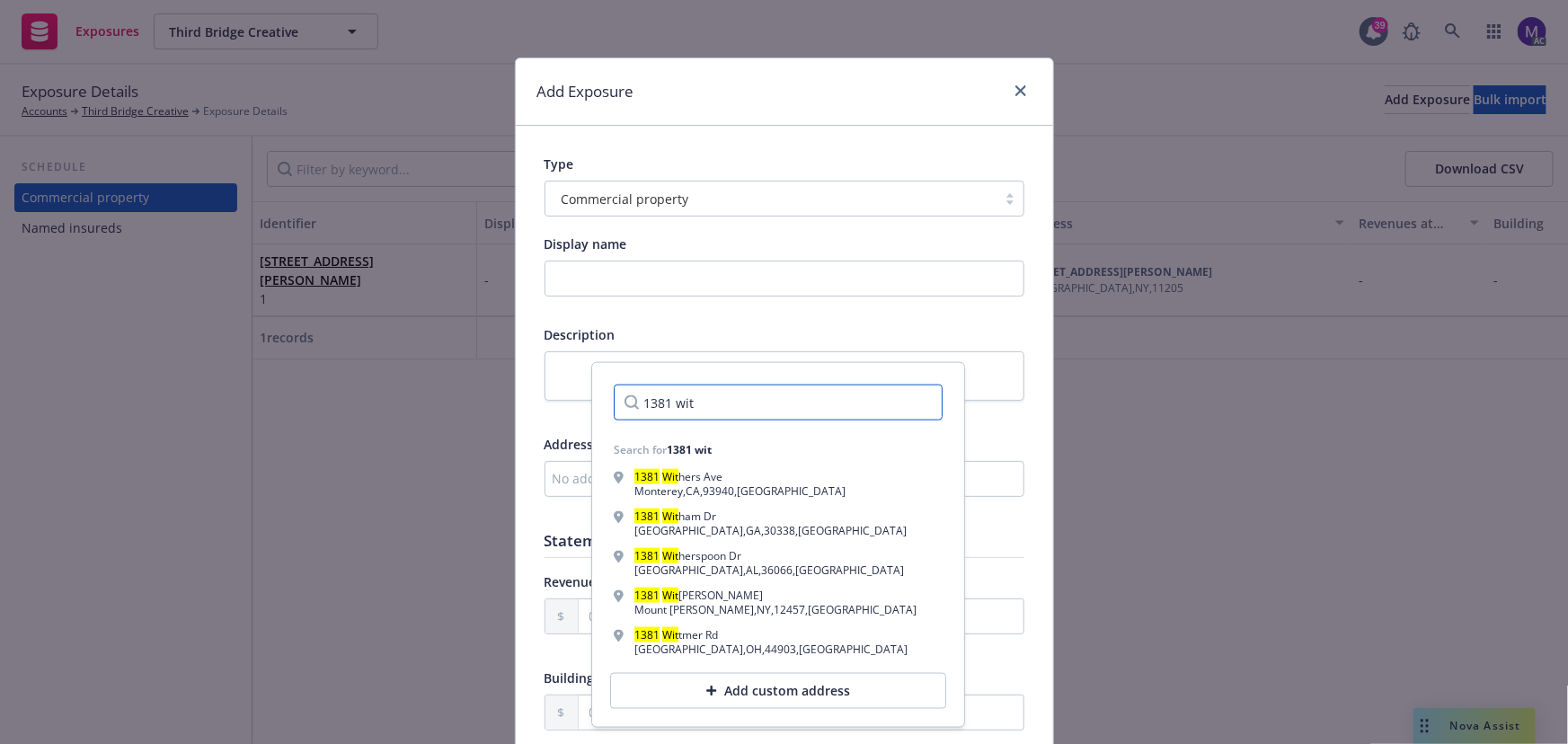
drag, startPoint x: 712, startPoint y: 400, endPoint x: 519, endPoint y: 400, distance: 193.0
click at [523, 402] on body "Exposures Third Bridge Creative Third Bridge Creative 39 AC Exposure Details Ac…" at bounding box center [784, 372] width 1568 height 744
paste input "[STREET_ADDRESS]"
click at [606, 402] on div "1381 wit1381WITTENBERG RD" at bounding box center [778, 402] width 358 height 64
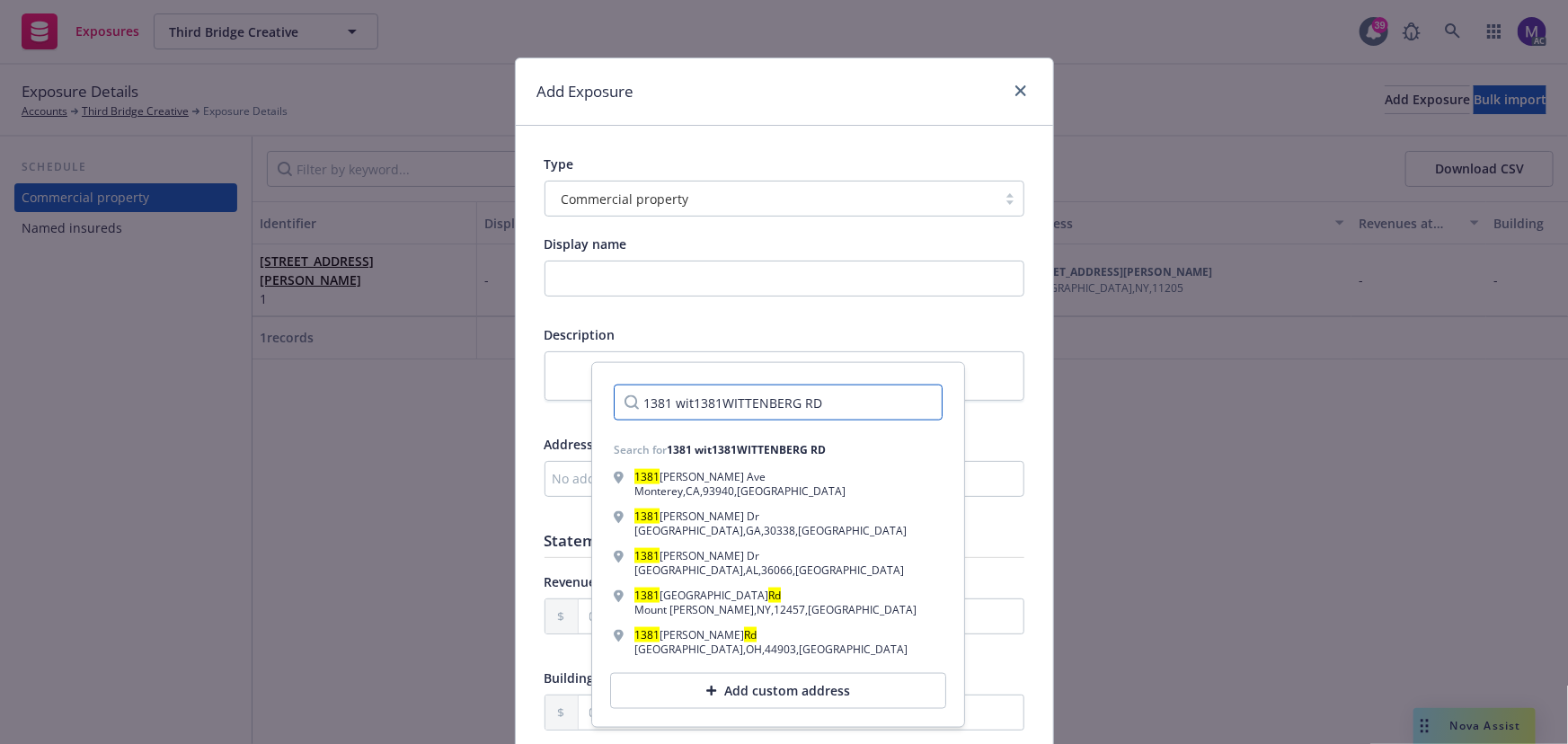
click at [712, 403] on input "1381 wit1381WITTENBERG RD" at bounding box center [779, 402] width 329 height 36
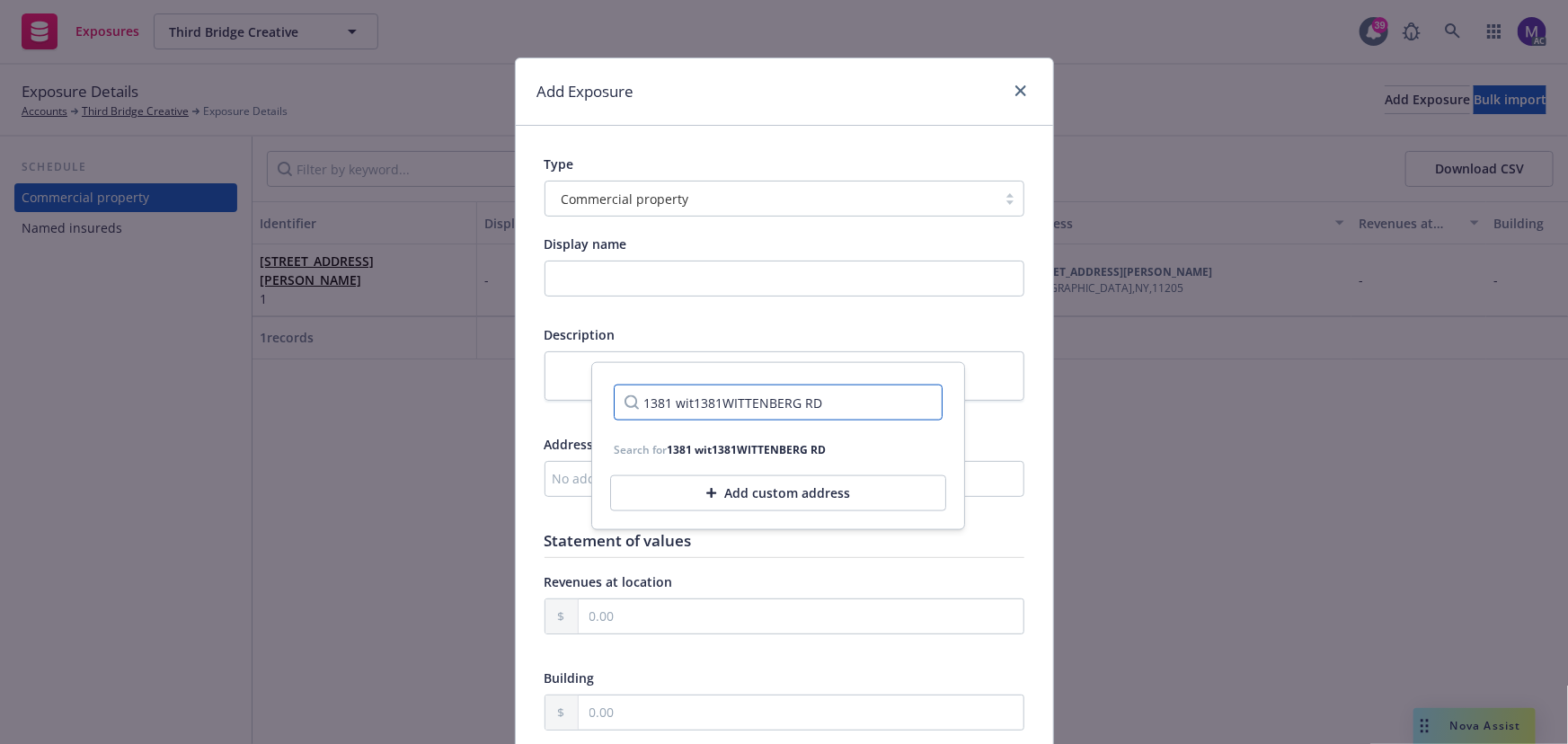
drag, startPoint x: 826, startPoint y: 402, endPoint x: 611, endPoint y: 400, distance: 215.0
click at [611, 400] on div "1381 wit1381WITTENBERG RD" at bounding box center [778, 402] width 358 height 64
paste input "Search"
click at [674, 400] on input "[STREET_ADDRESS]" at bounding box center [779, 402] width 329 height 36
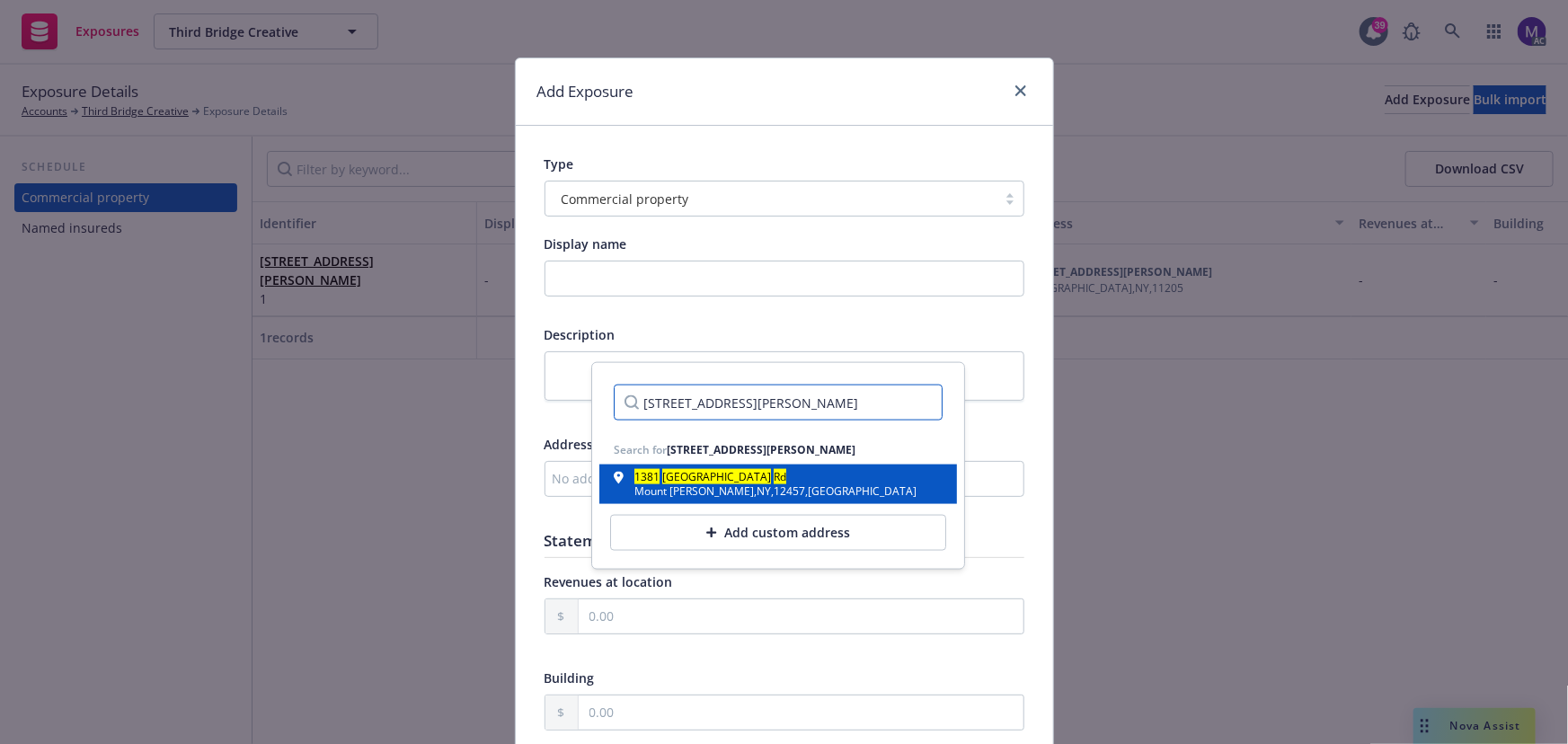
type input "[STREET_ADDRESS][PERSON_NAME]"
click at [731, 486] on div "[GEOGRAPHIC_DATA][PERSON_NAME] , [GEOGRAPHIC_DATA] , 12457 , [GEOGRAPHIC_DATA]" at bounding box center [776, 491] width 282 height 11
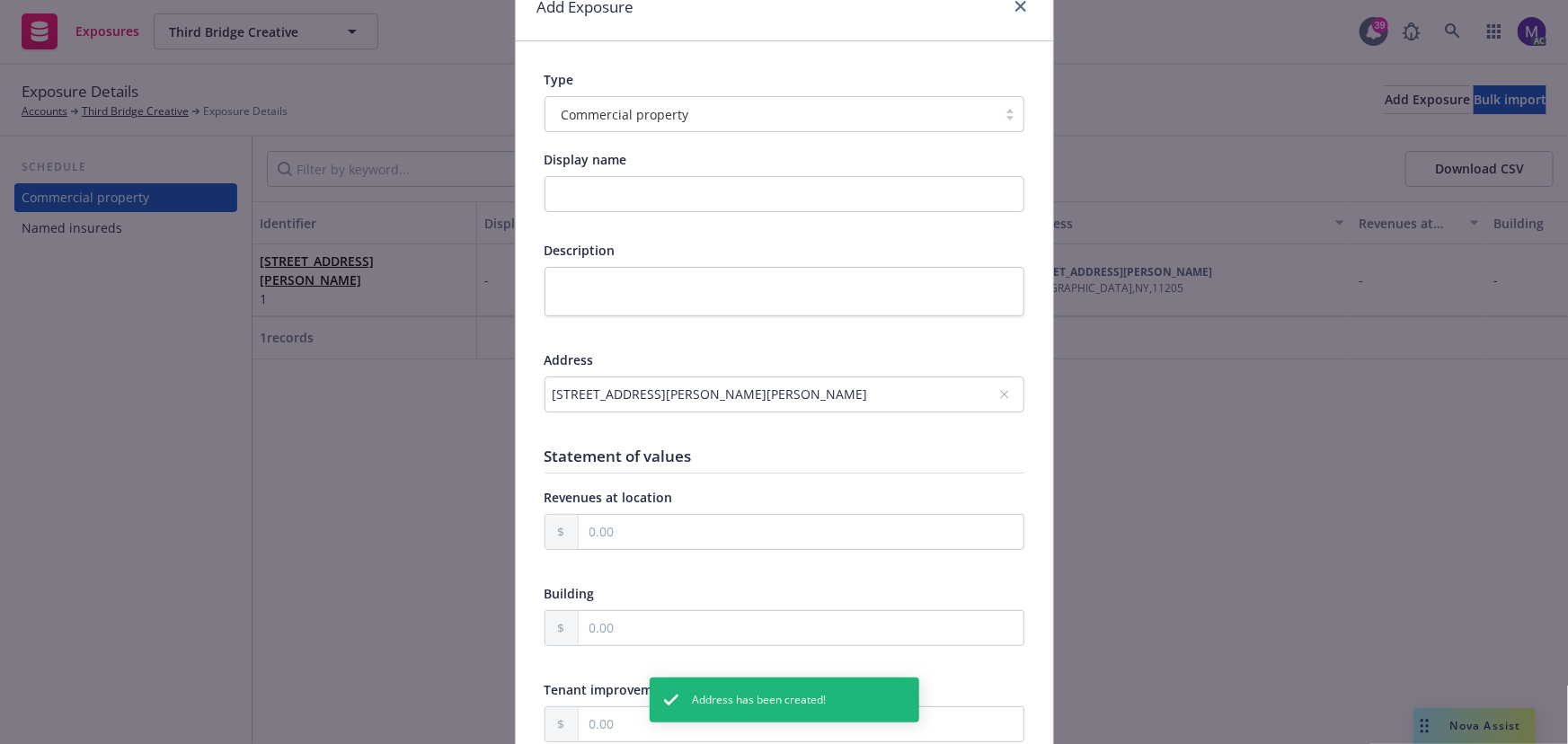
scroll to position [162, 0]
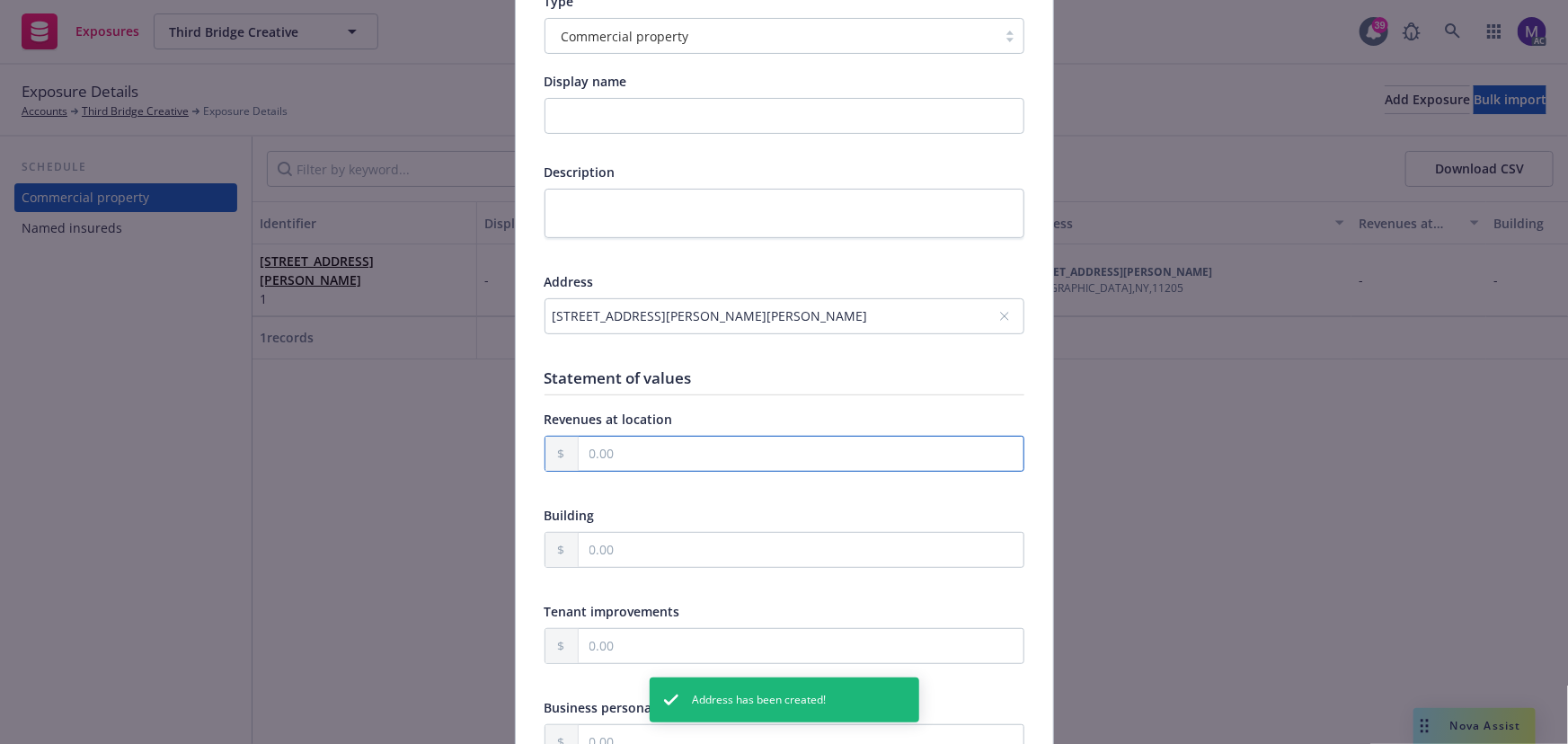
click at [610, 452] on input "text" at bounding box center [800, 454] width 445 height 34
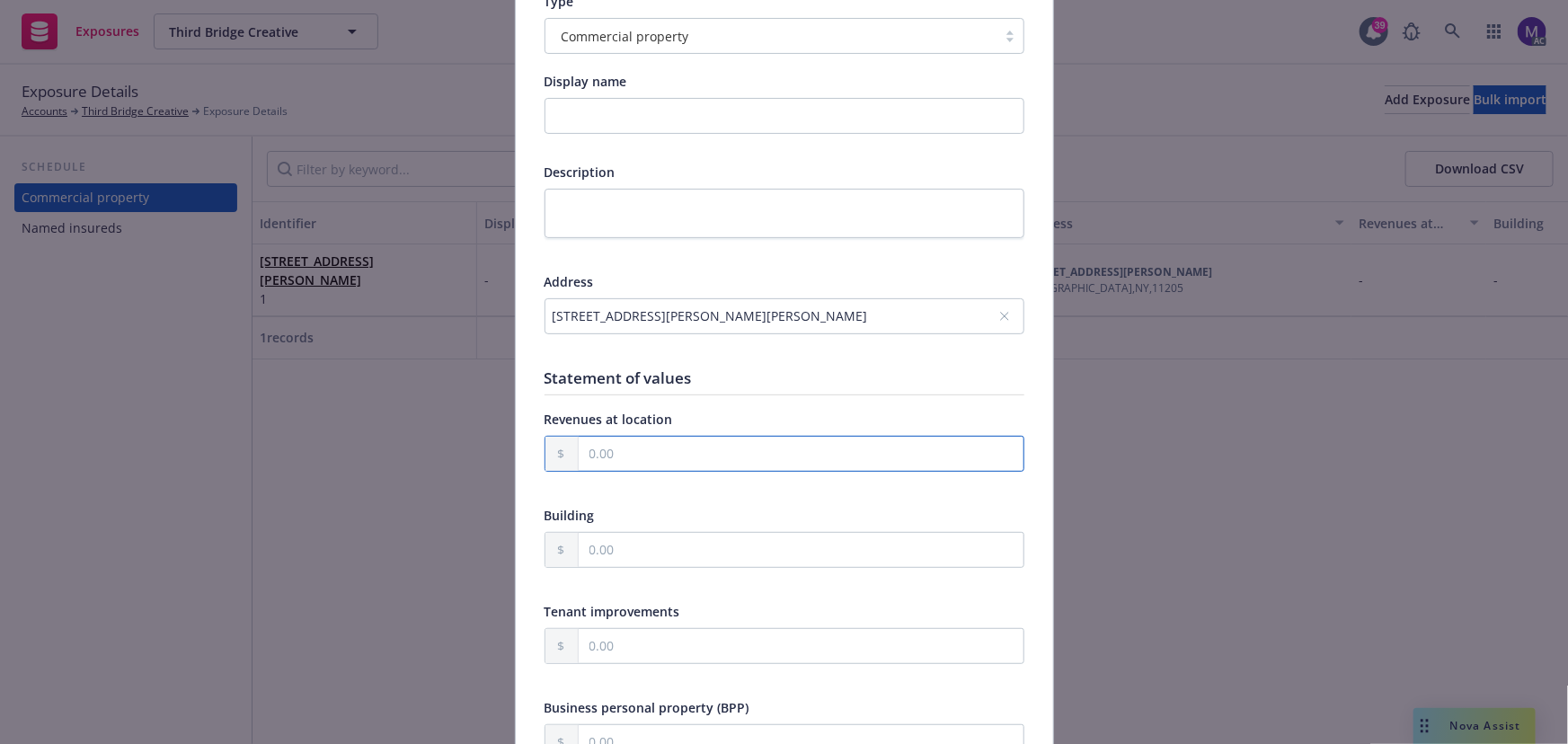
click at [633, 463] on input "text" at bounding box center [800, 454] width 445 height 34
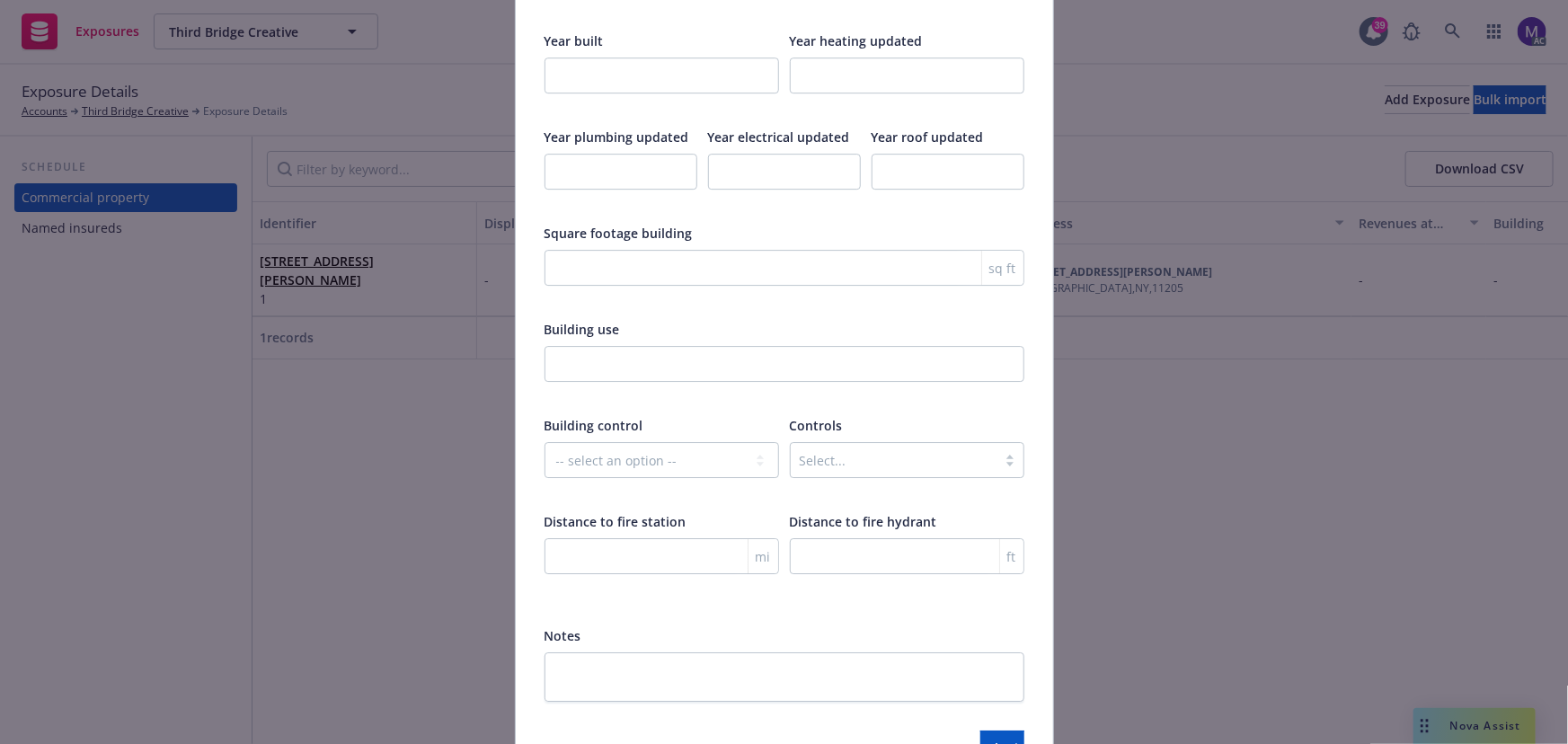
scroll to position [2901, 0]
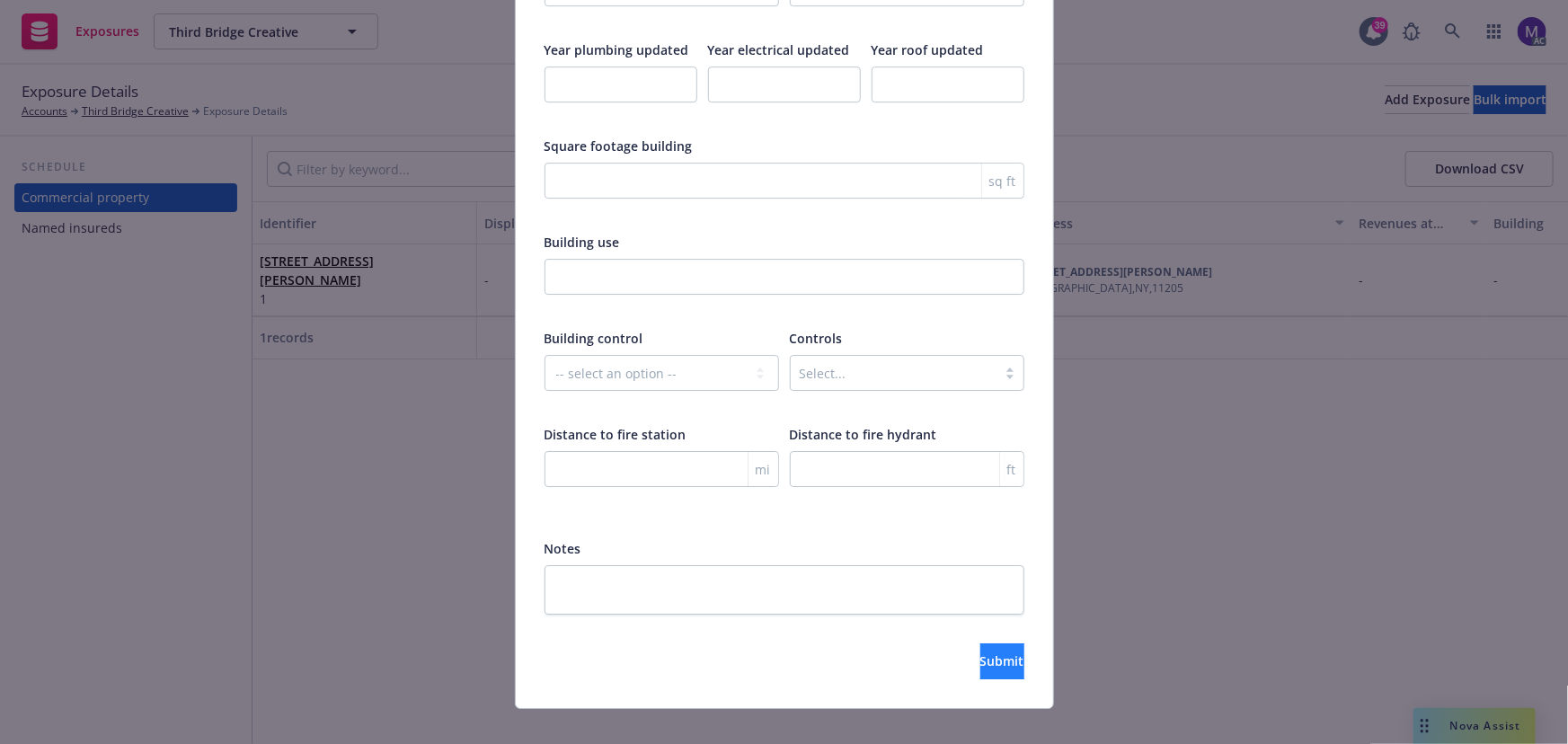
type input "1,250,000.00"
click at [981, 653] on span "Submit" at bounding box center [1002, 661] width 44 height 17
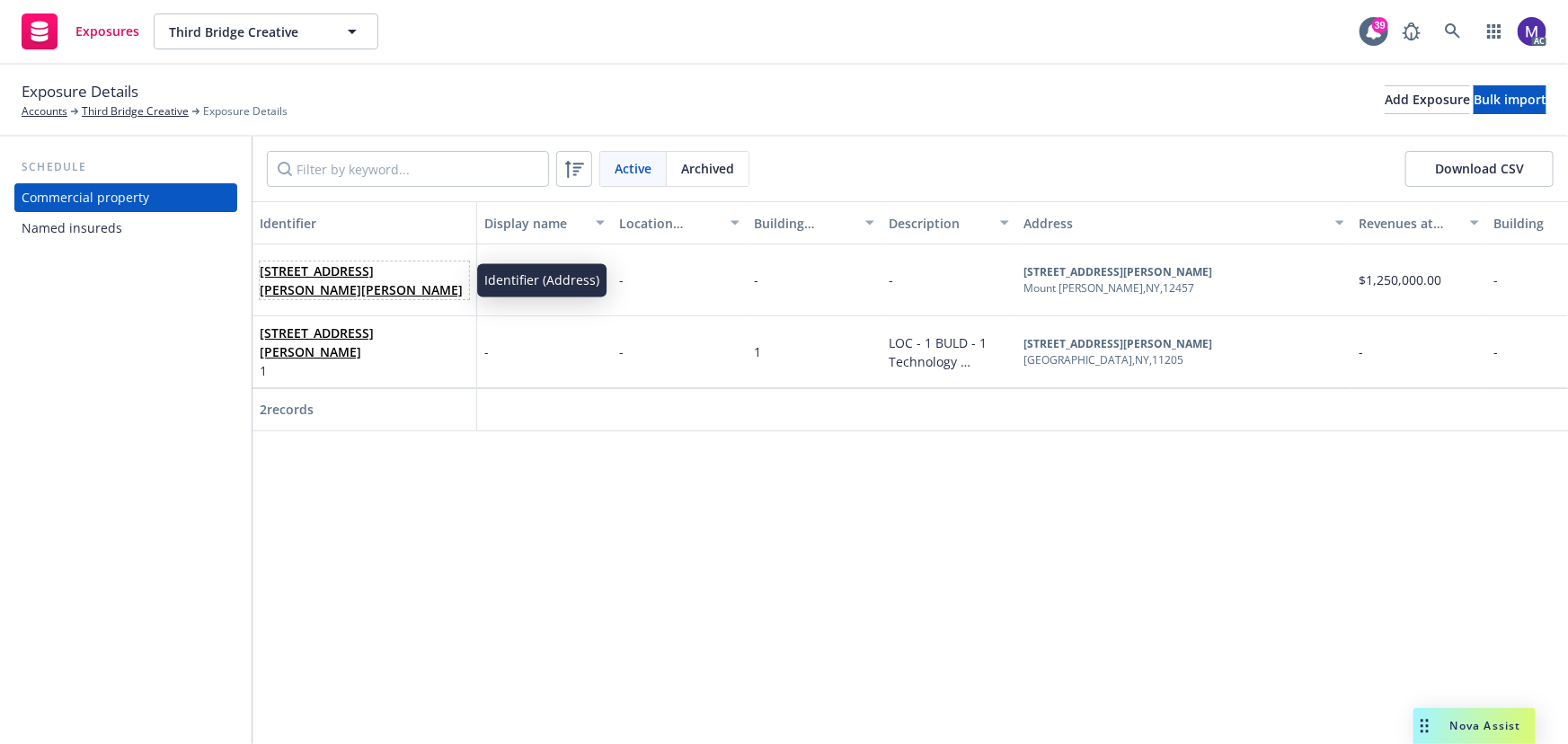
click at [339, 276] on link "[STREET_ADDRESS][PERSON_NAME][PERSON_NAME]" at bounding box center [361, 280] width 203 height 36
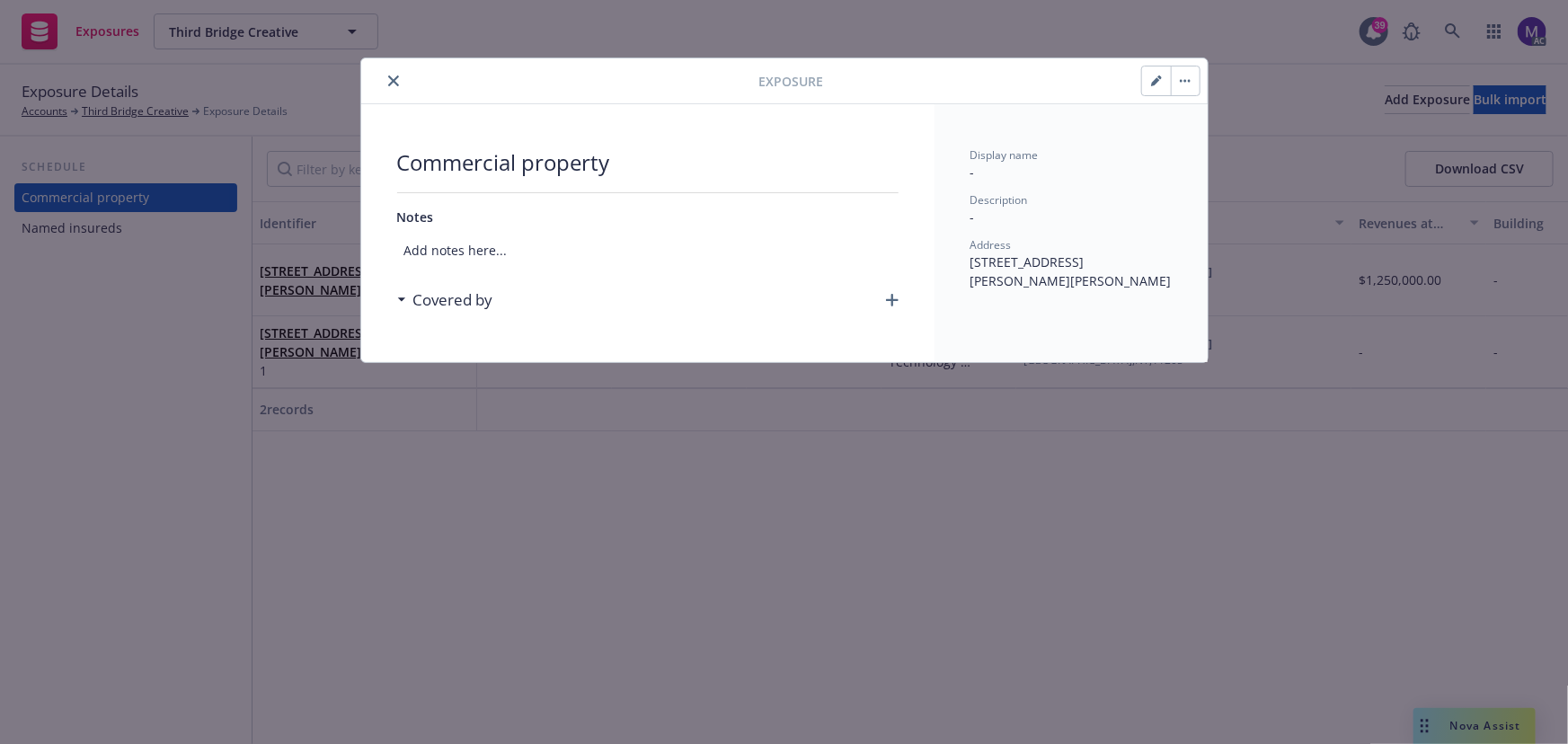
click at [891, 299] on icon "button" at bounding box center [892, 300] width 13 height 13
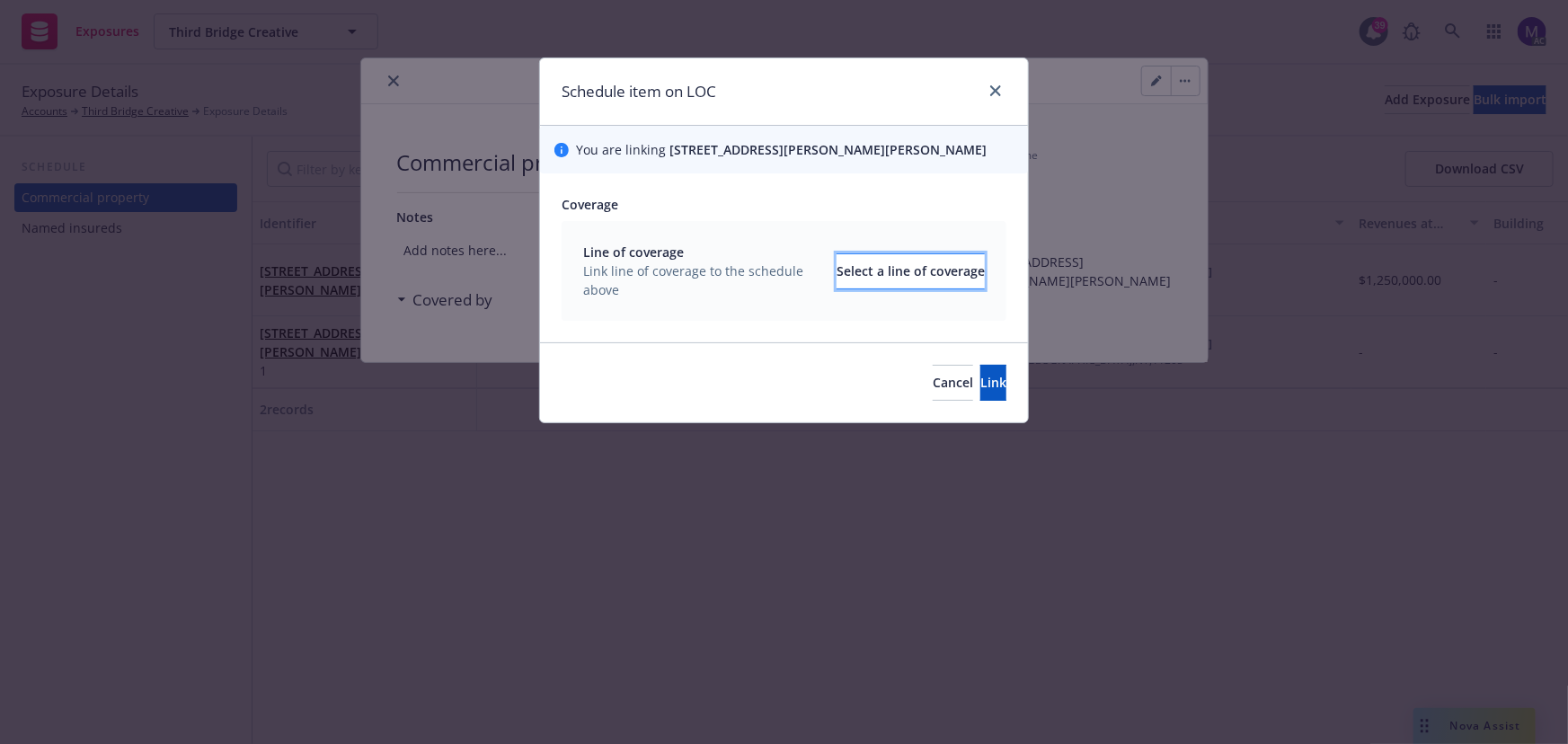
click at [866, 276] on div "Select a line of coverage" at bounding box center [911, 271] width 149 height 34
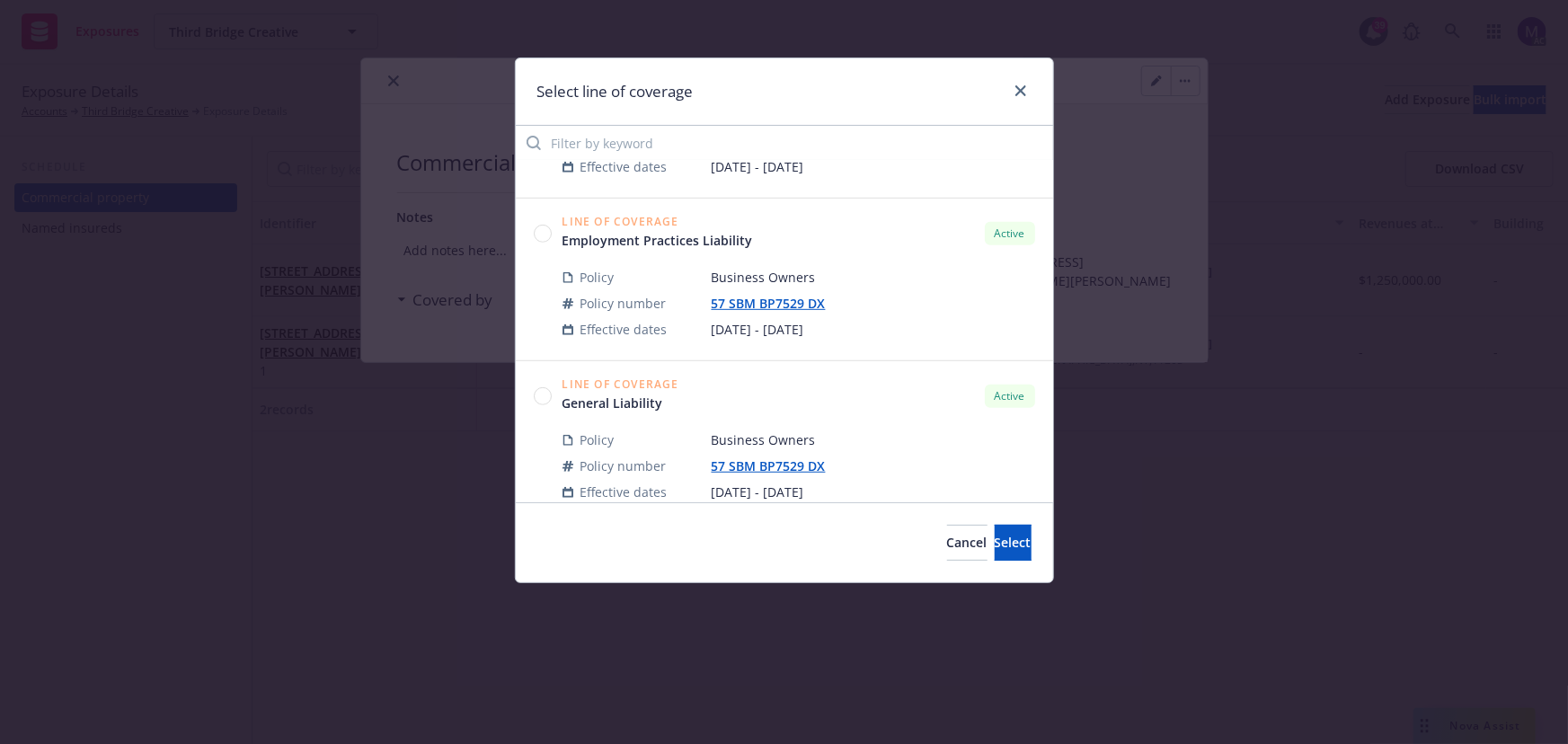
scroll to position [489, 0]
drag, startPoint x: 550, startPoint y: 390, endPoint x: 740, endPoint y: 461, distance: 202.8
click at [550, 390] on circle at bounding box center [542, 393] width 17 height 17
click at [997, 541] on span "Select" at bounding box center [1012, 542] width 37 height 17
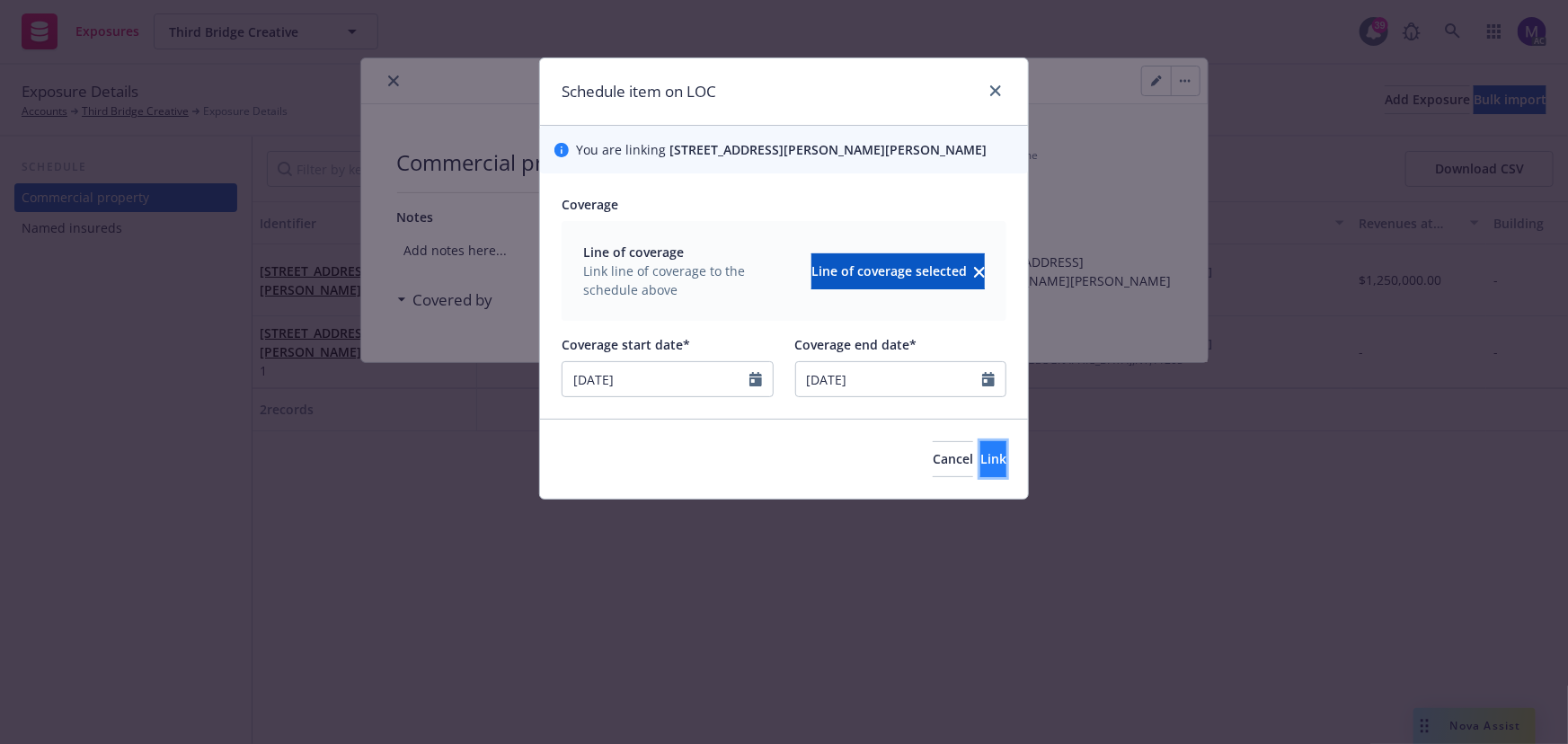
click at [981, 465] on span "Link" at bounding box center [993, 459] width 26 height 17
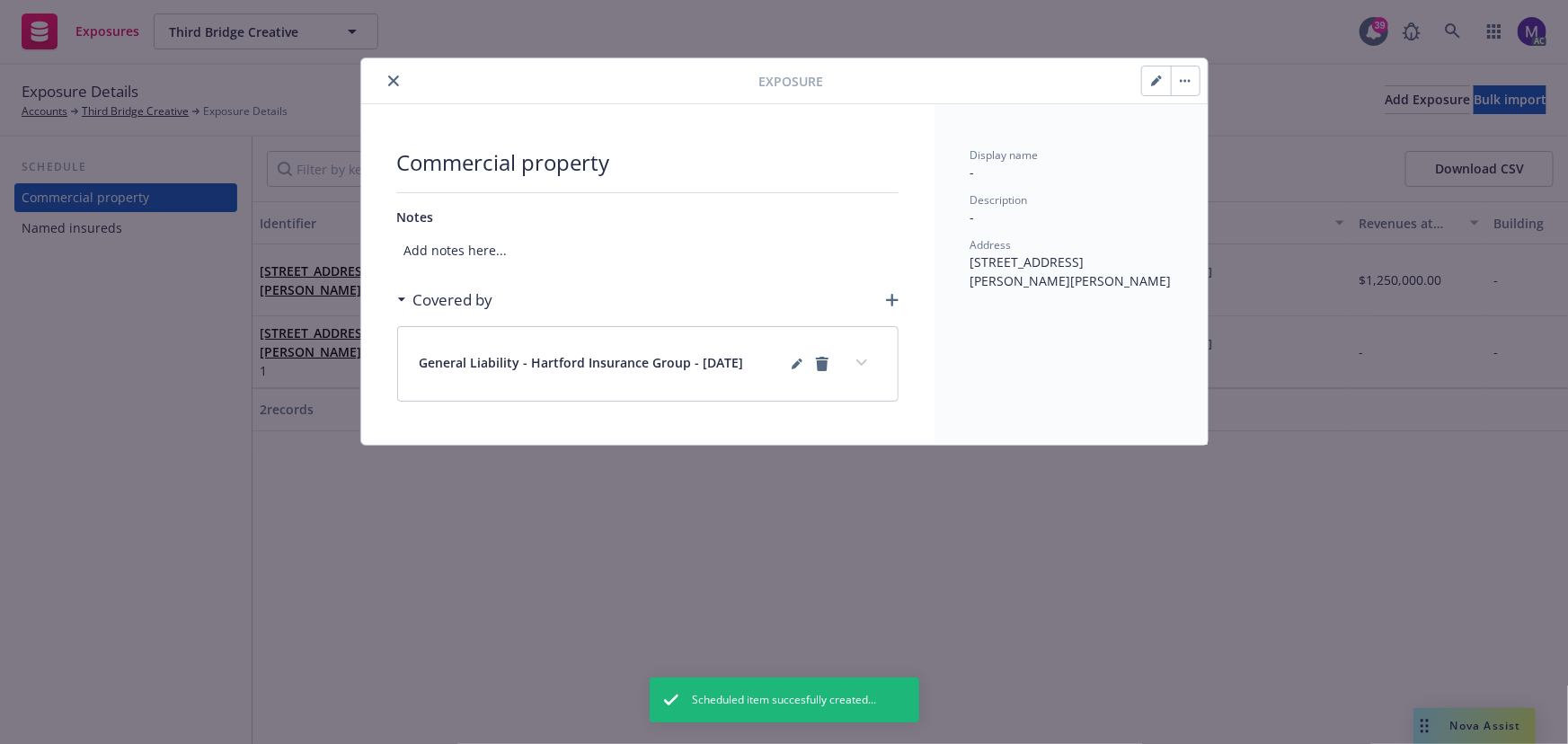
click at [396, 79] on icon "close" at bounding box center [393, 80] width 11 height 11
